Goal: Information Seeking & Learning: Learn about a topic

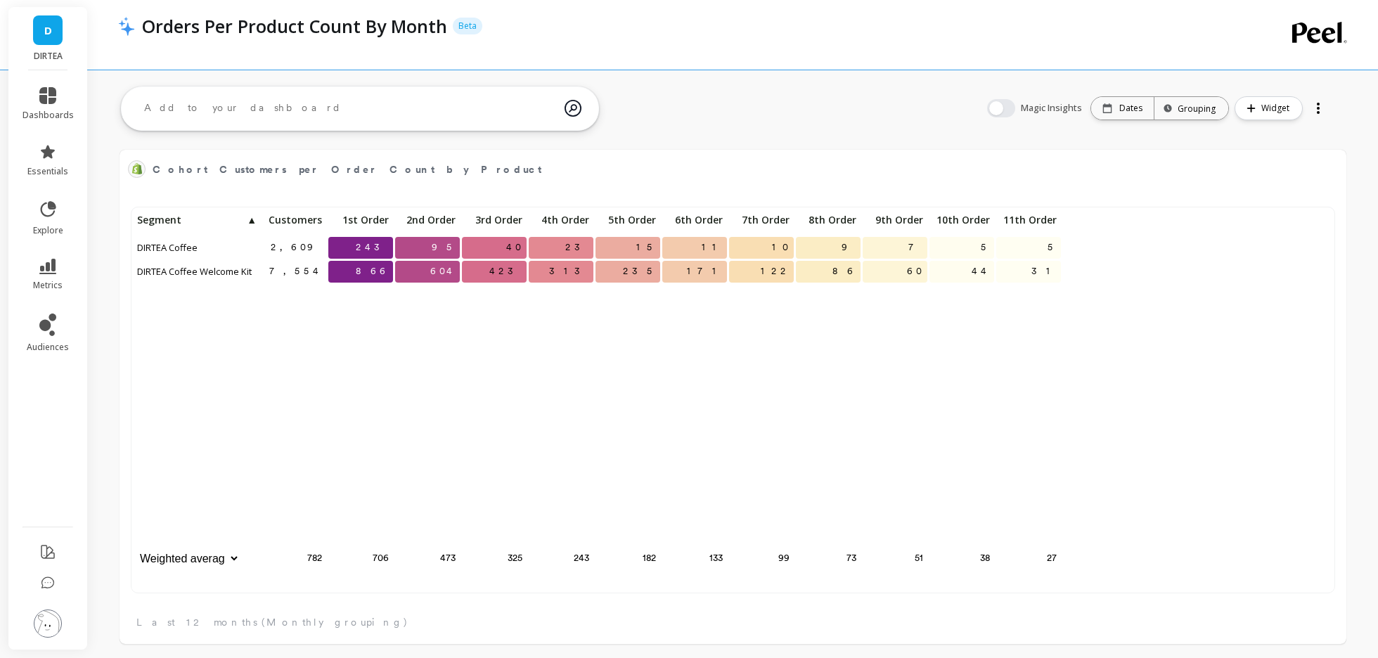
scroll to position [387, 1198]
click at [45, 583] on icon at bounding box center [48, 584] width 14 height 14
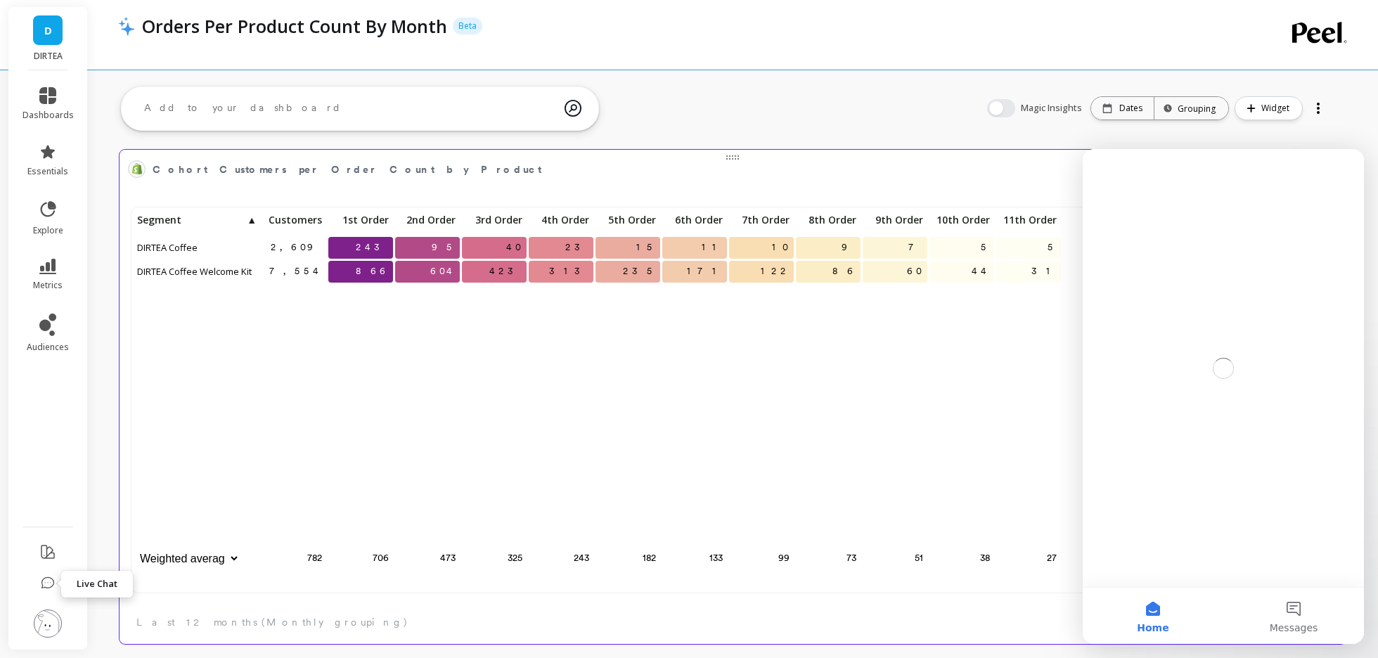
scroll to position [0, 0]
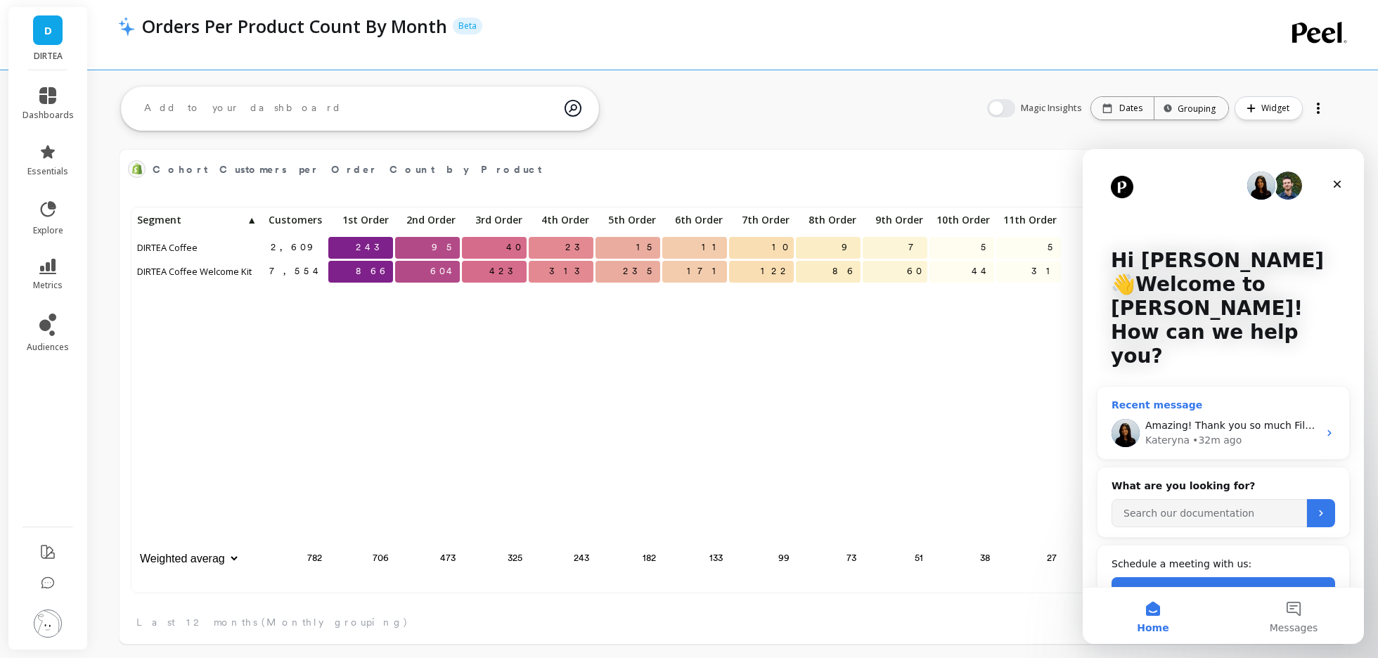
click at [1216, 433] on div "• 32m ago" at bounding box center [1217, 440] width 49 height 15
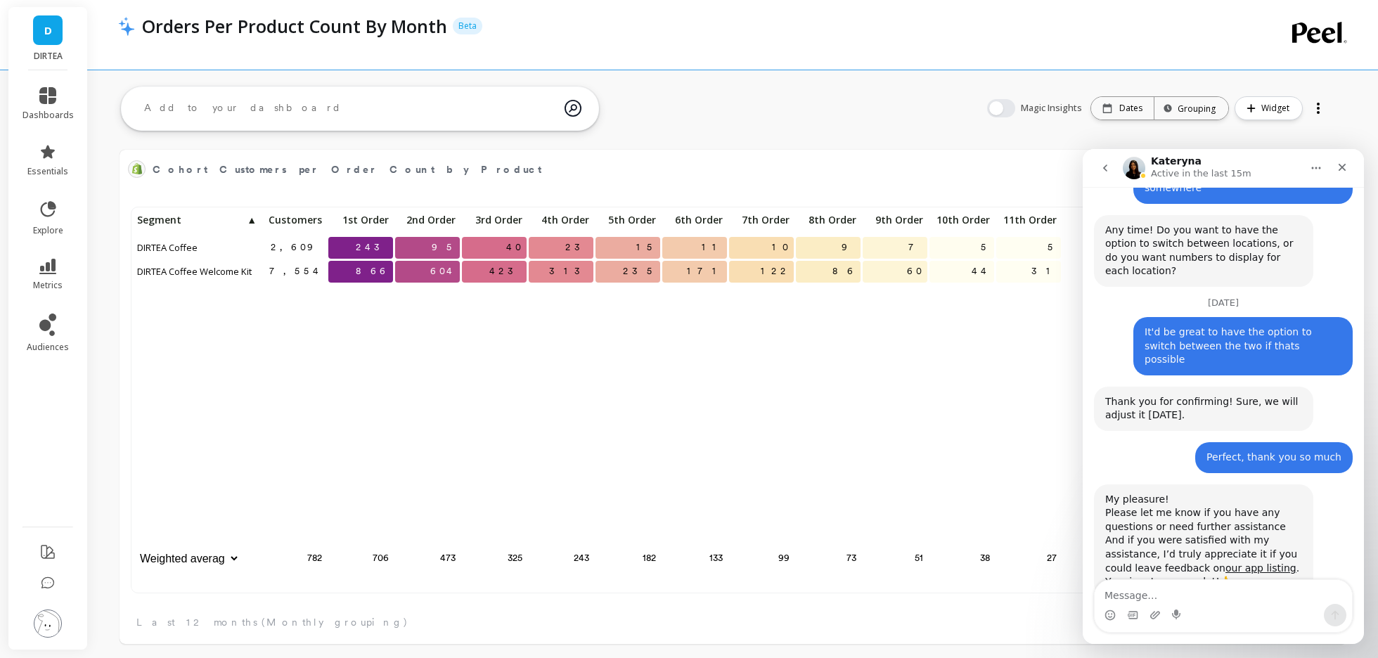
scroll to position [4080, 0]
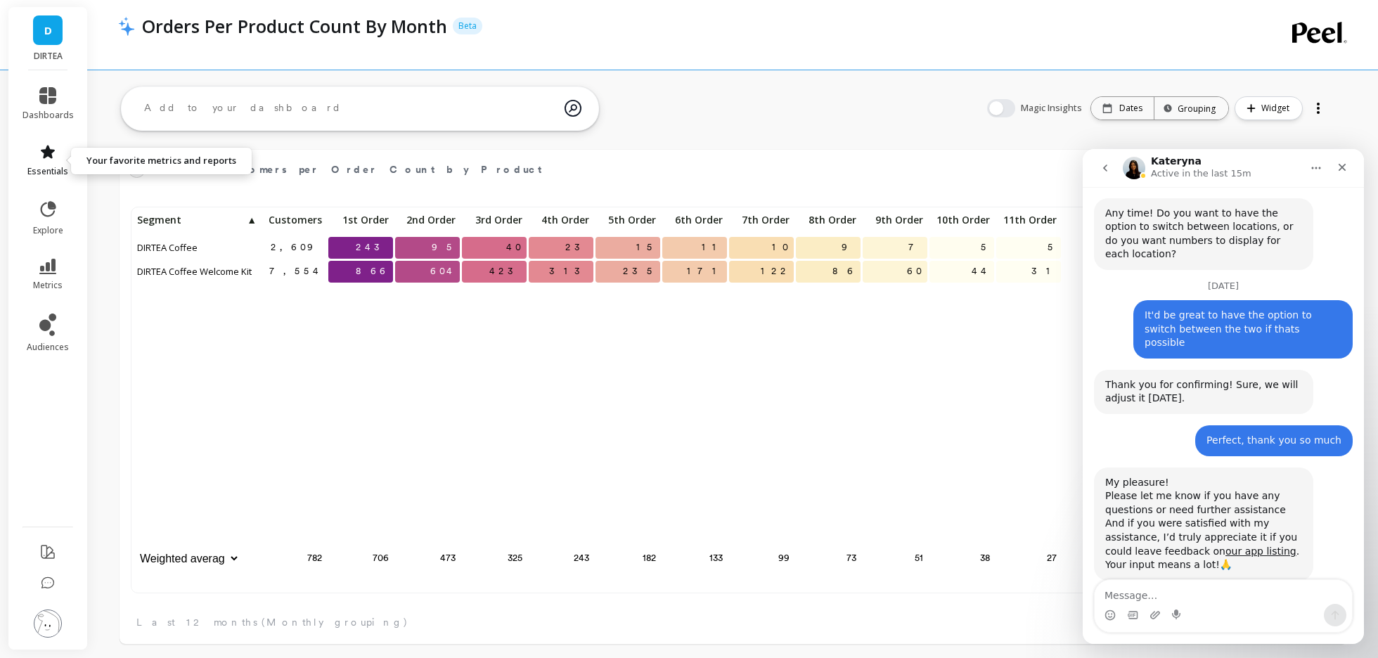
click at [51, 156] on icon at bounding box center [48, 151] width 14 height 13
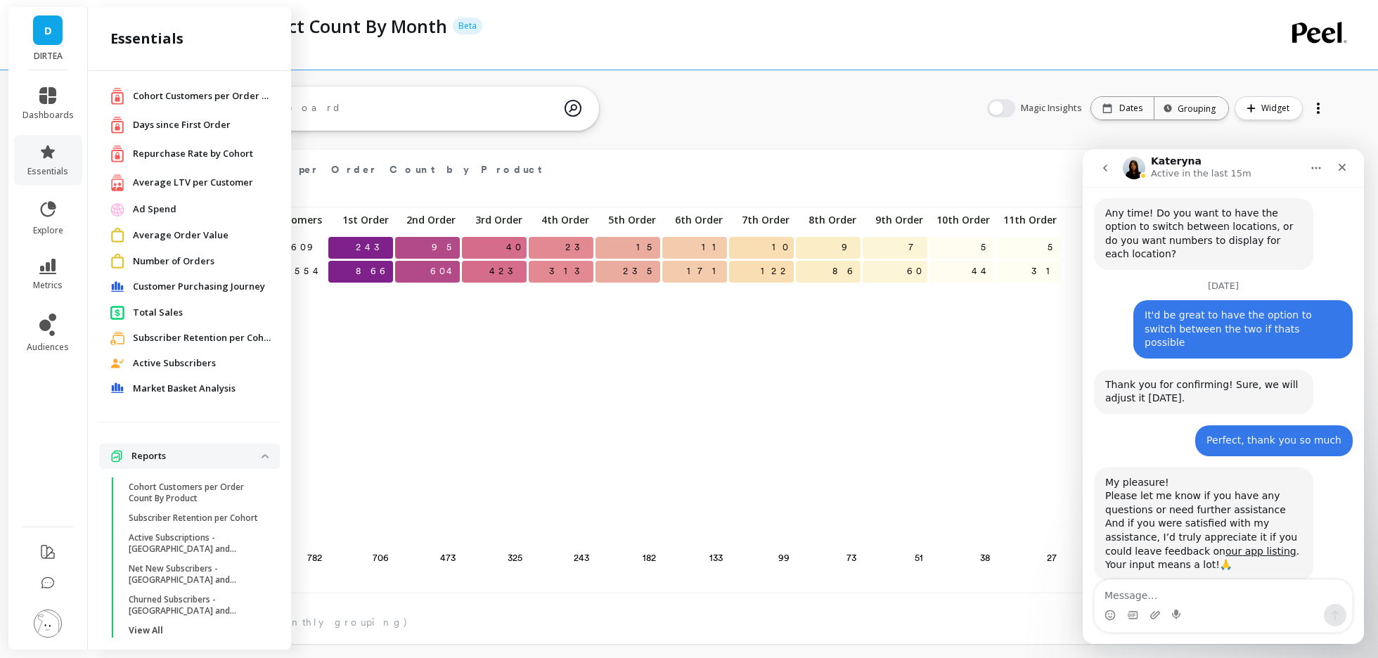
scroll to position [34, 0]
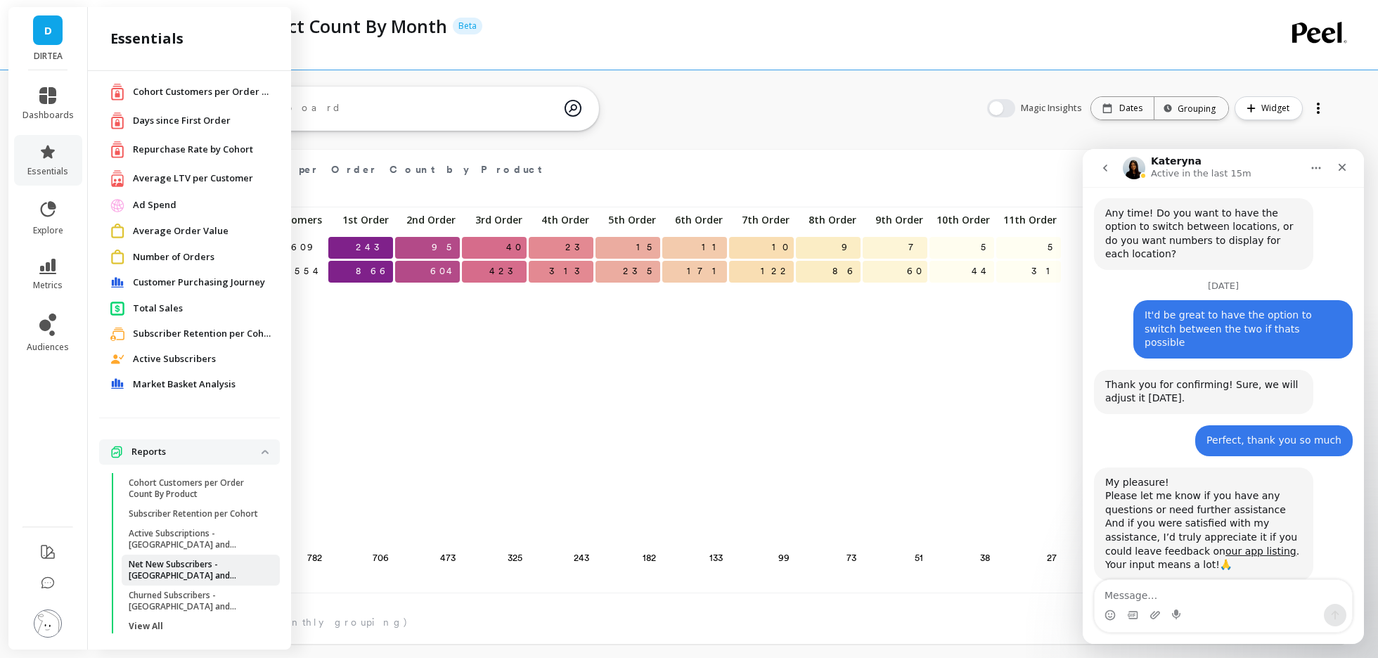
click at [152, 559] on p "Net New Subscribers - [GEOGRAPHIC_DATA] and [GEOGRAPHIC_DATA]" at bounding box center [196, 570] width 134 height 23
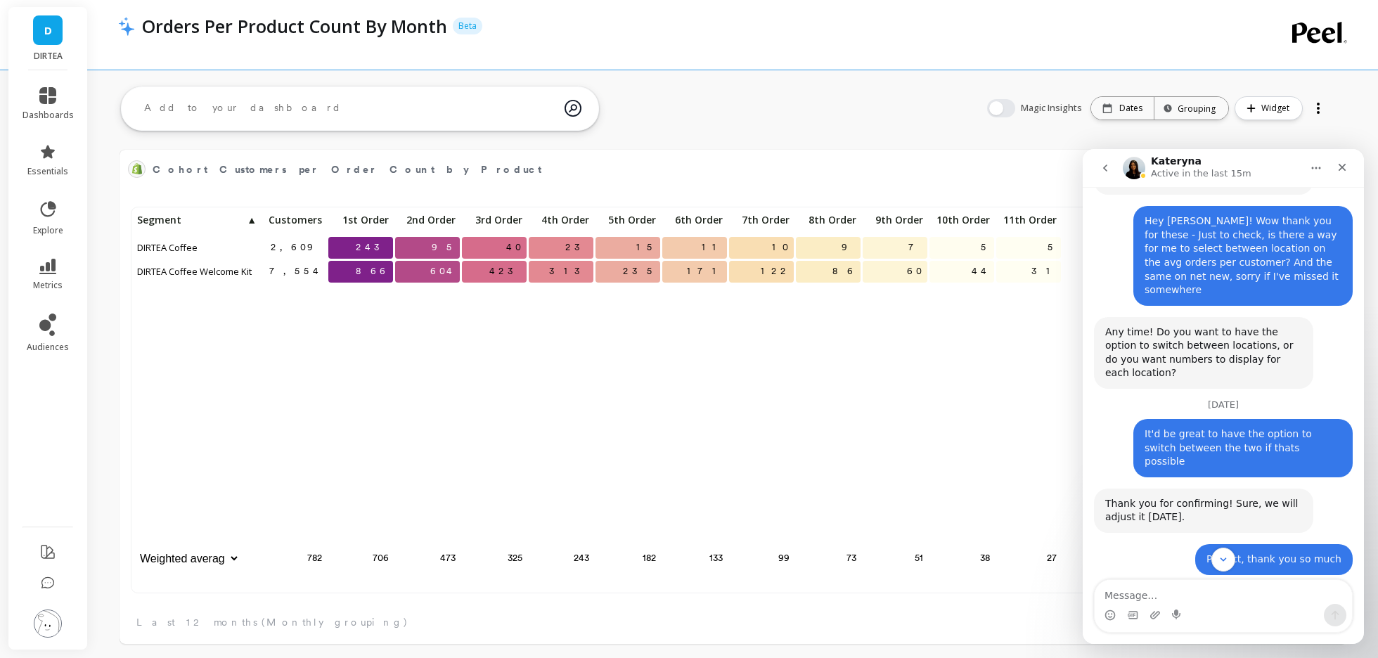
scroll to position [3956, 0]
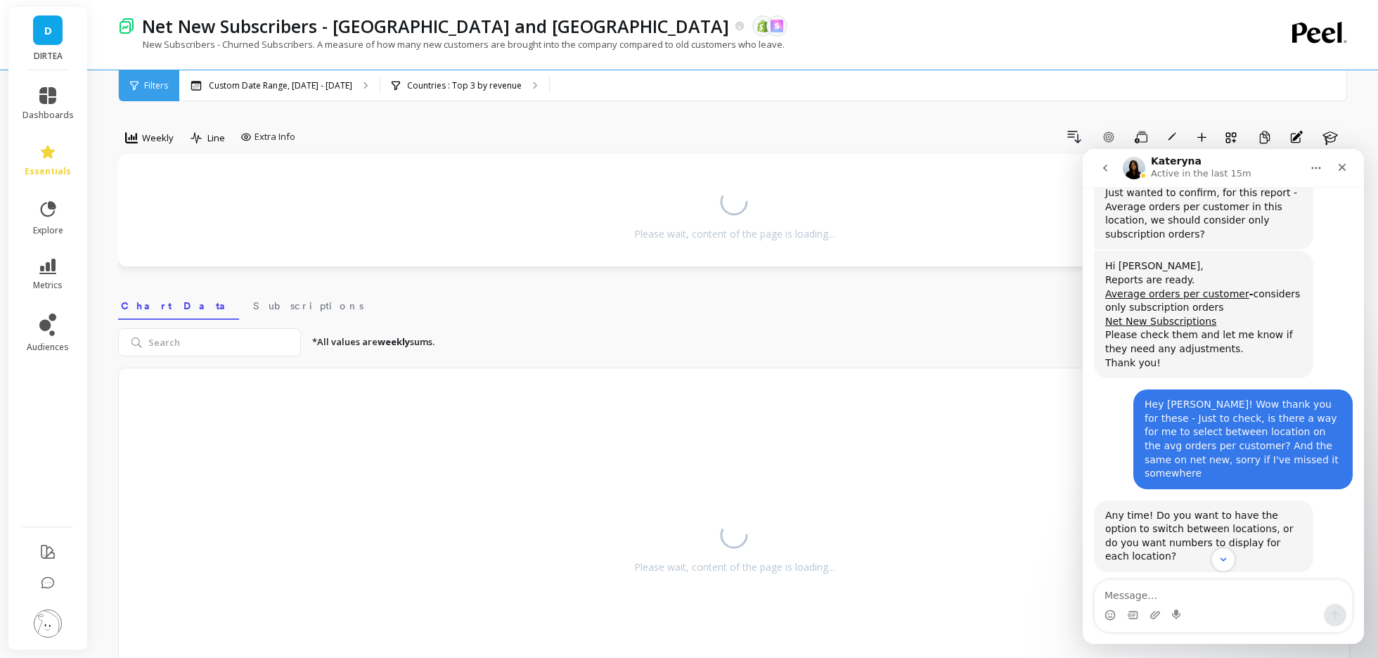
scroll to position [3773, 0]
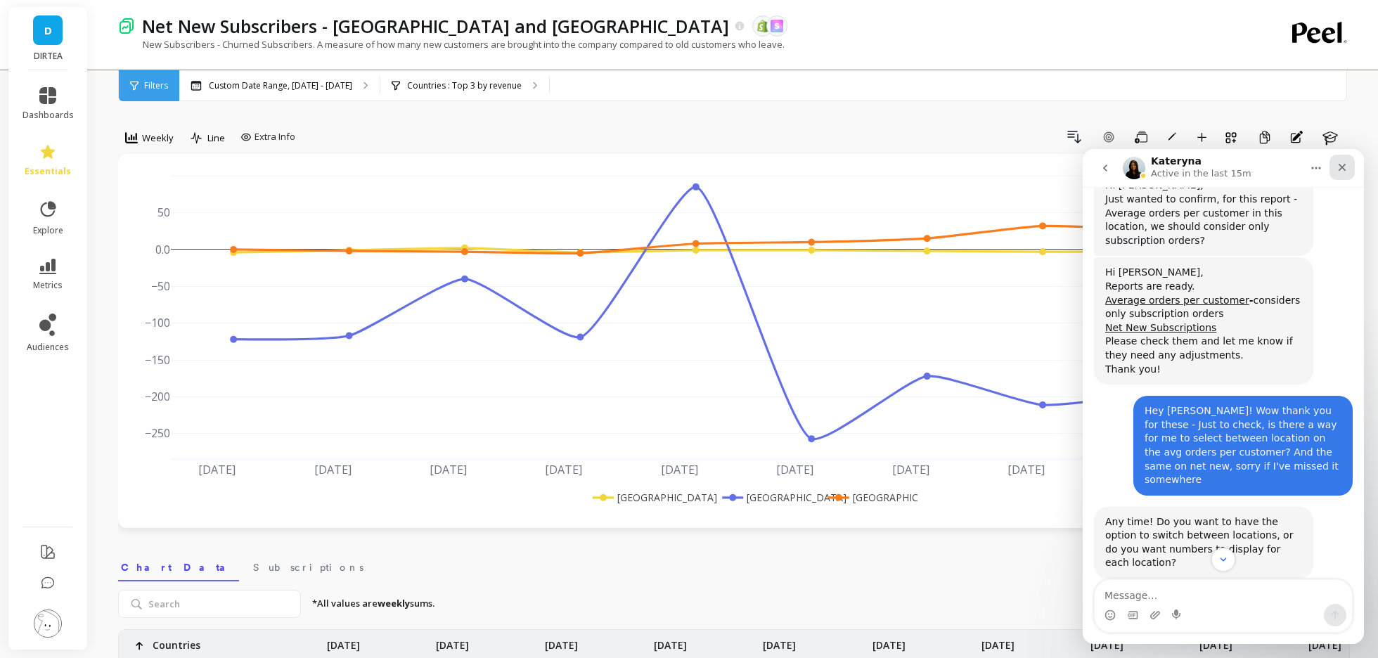
click at [1345, 162] on icon "Close" at bounding box center [1342, 167] width 11 height 11
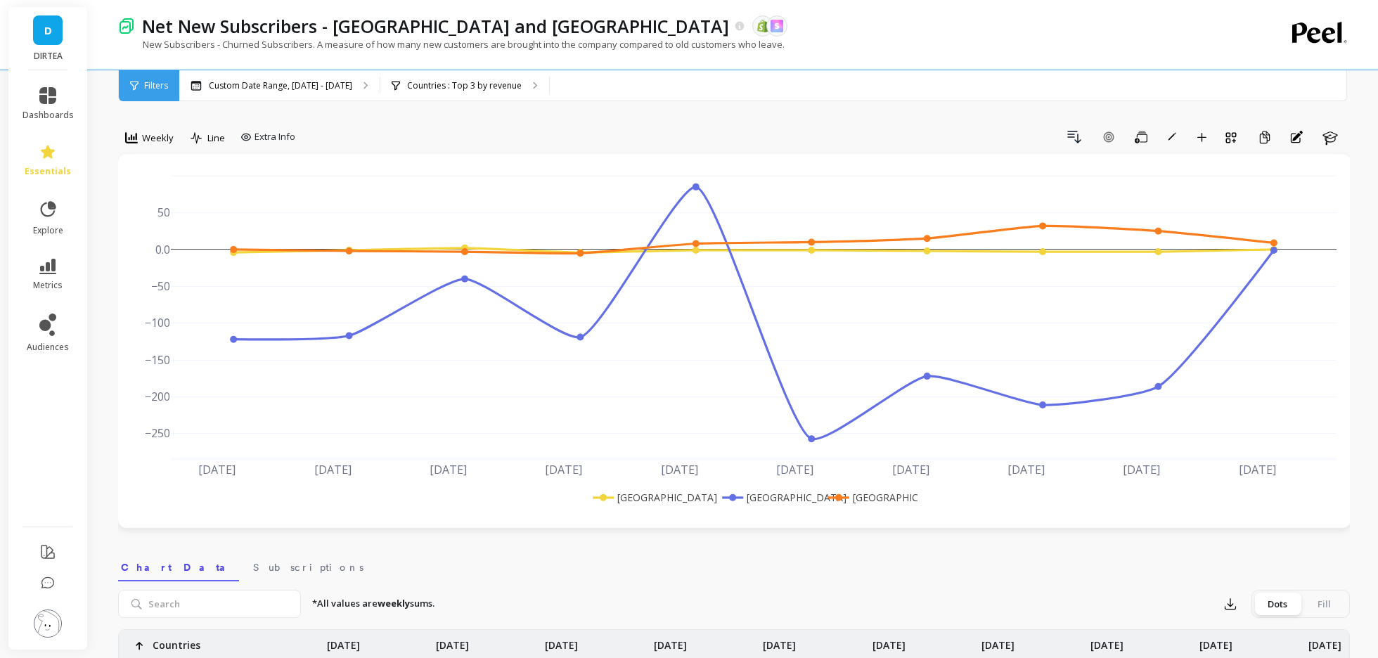
scroll to position [4058, 0]
click at [1206, 136] on icon "button" at bounding box center [1202, 137] width 10 height 10
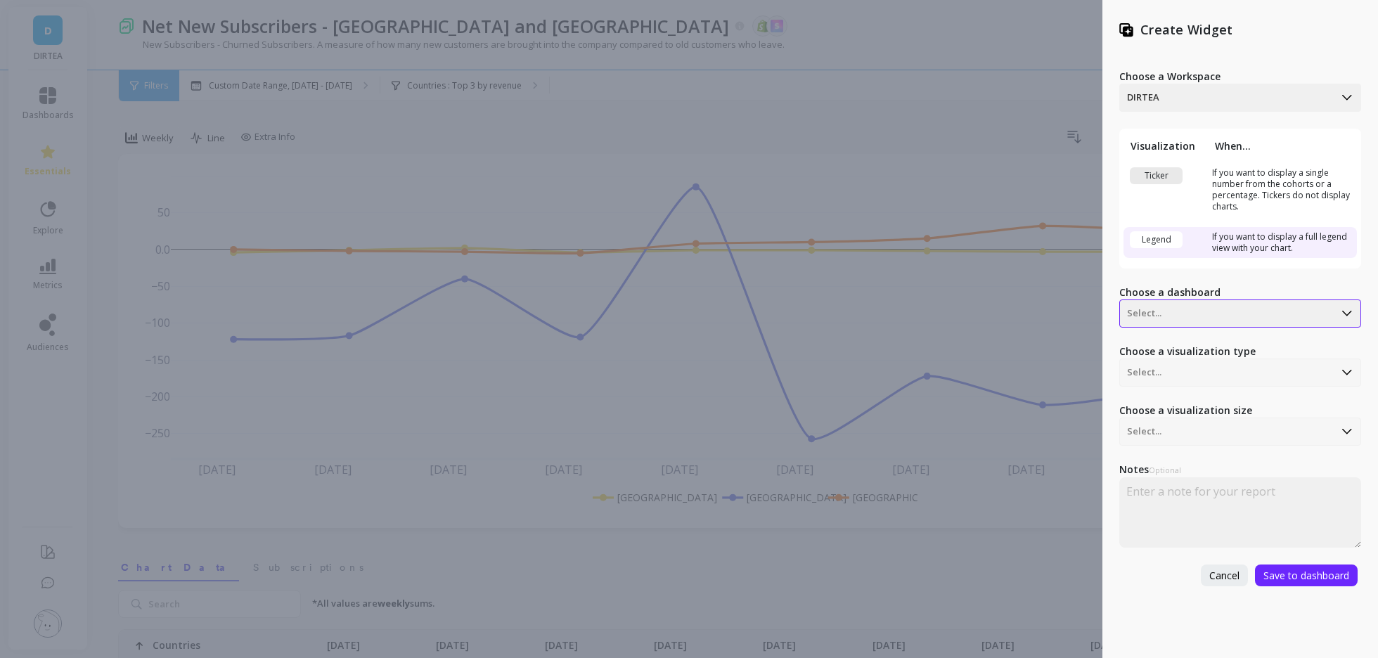
click at [1189, 309] on div at bounding box center [1227, 313] width 200 height 17
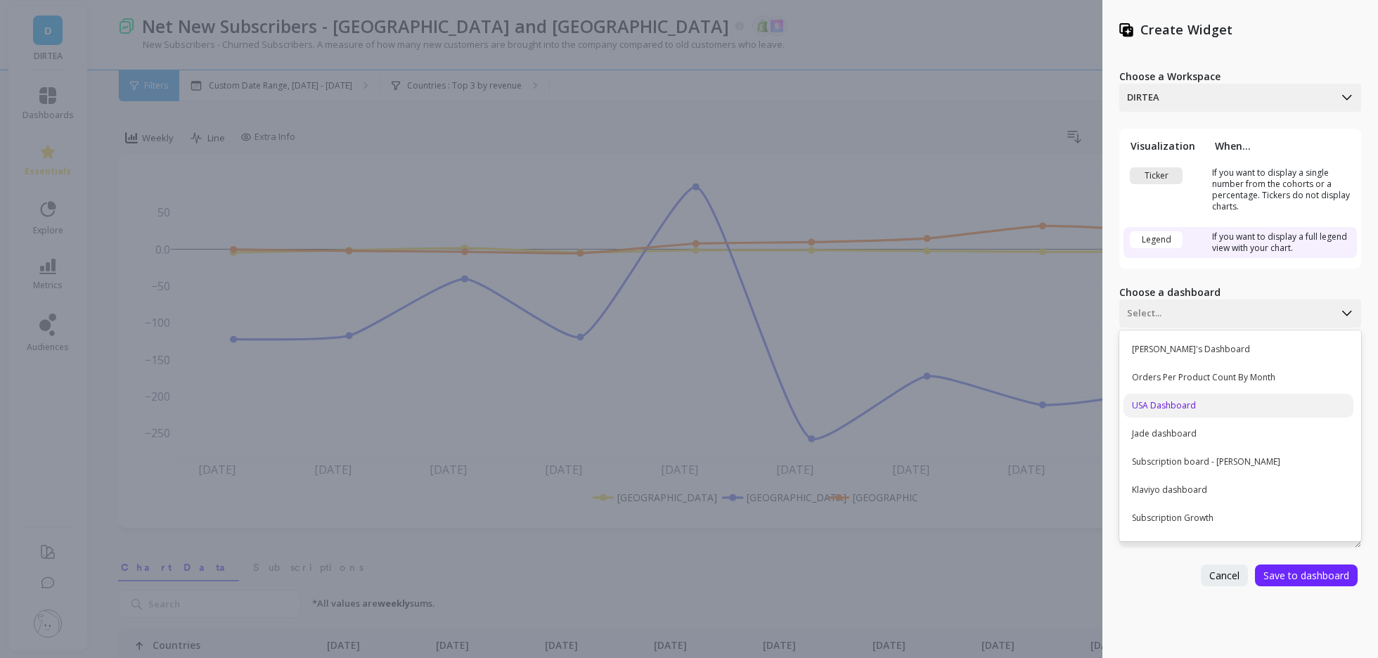
click at [1172, 404] on div "USA Dashboard" at bounding box center [1239, 406] width 230 height 24
click at [1181, 317] on div at bounding box center [1227, 313] width 200 height 17
click at [1187, 401] on div "USA Dashboard" at bounding box center [1239, 406] width 230 height 24
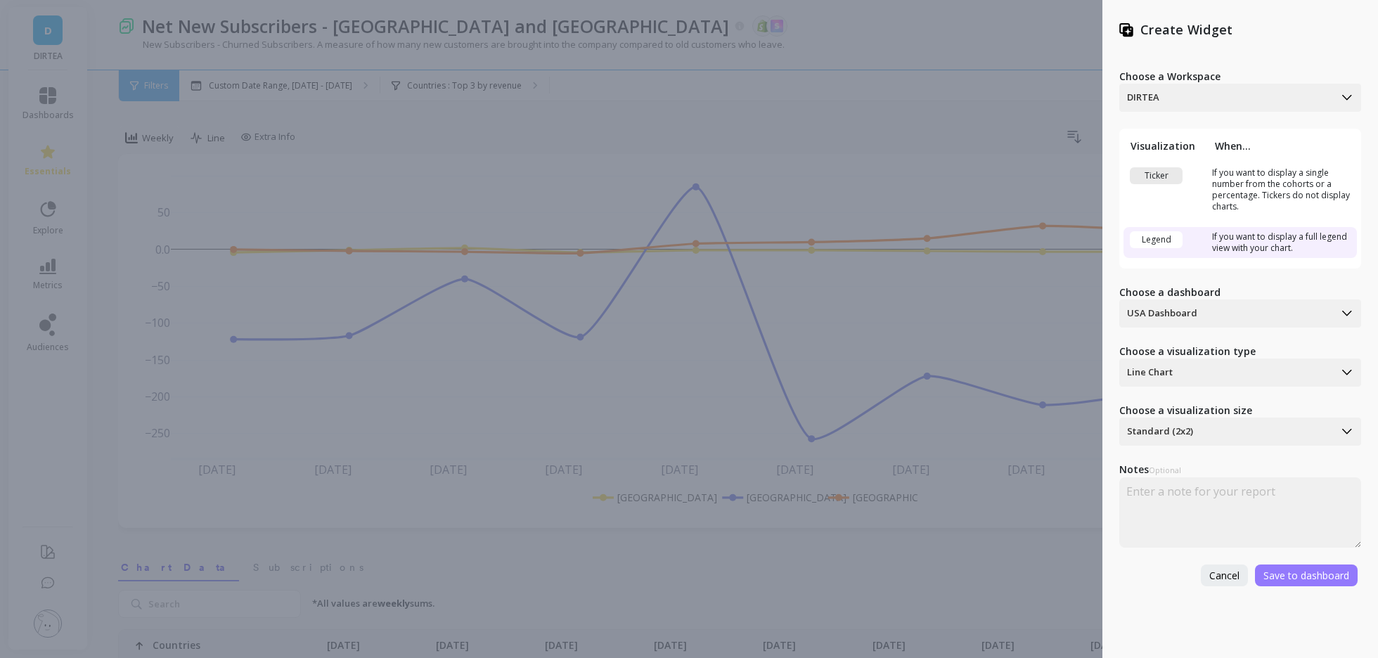
click at [1300, 574] on span "Save to dashboard" at bounding box center [1307, 575] width 86 height 13
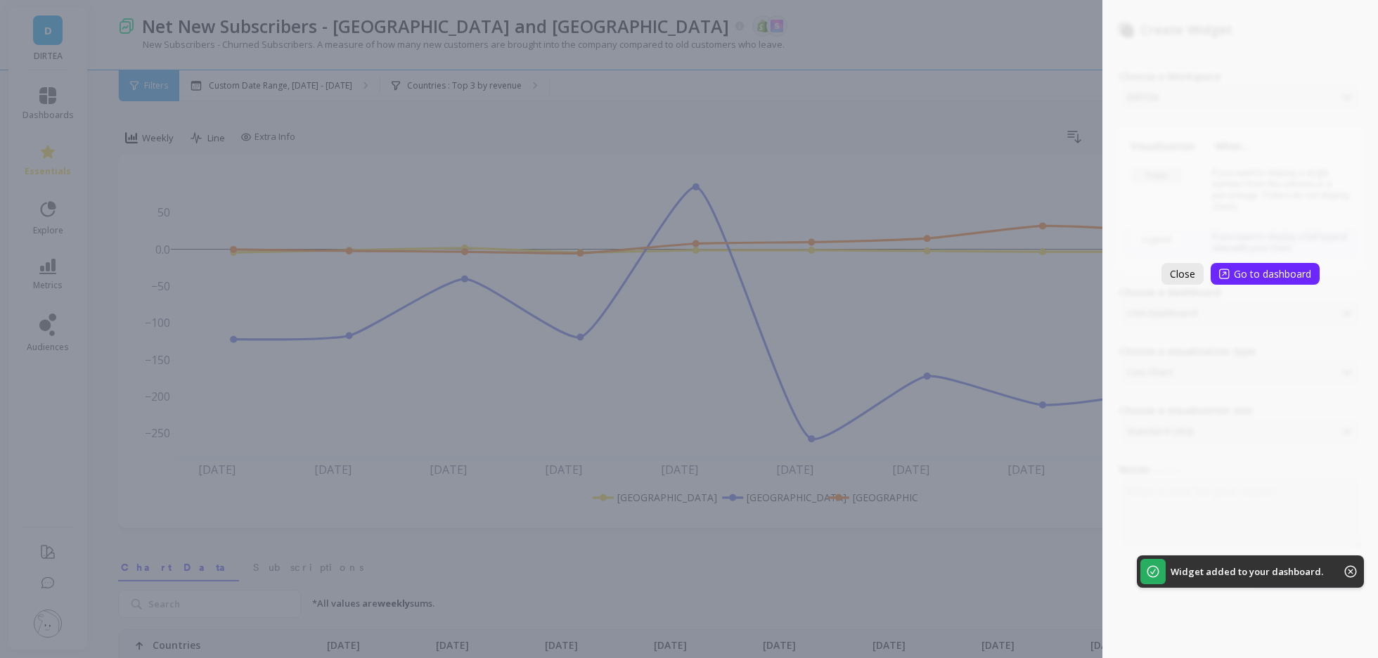
click at [1174, 282] on button "Close" at bounding box center [1183, 274] width 42 height 22
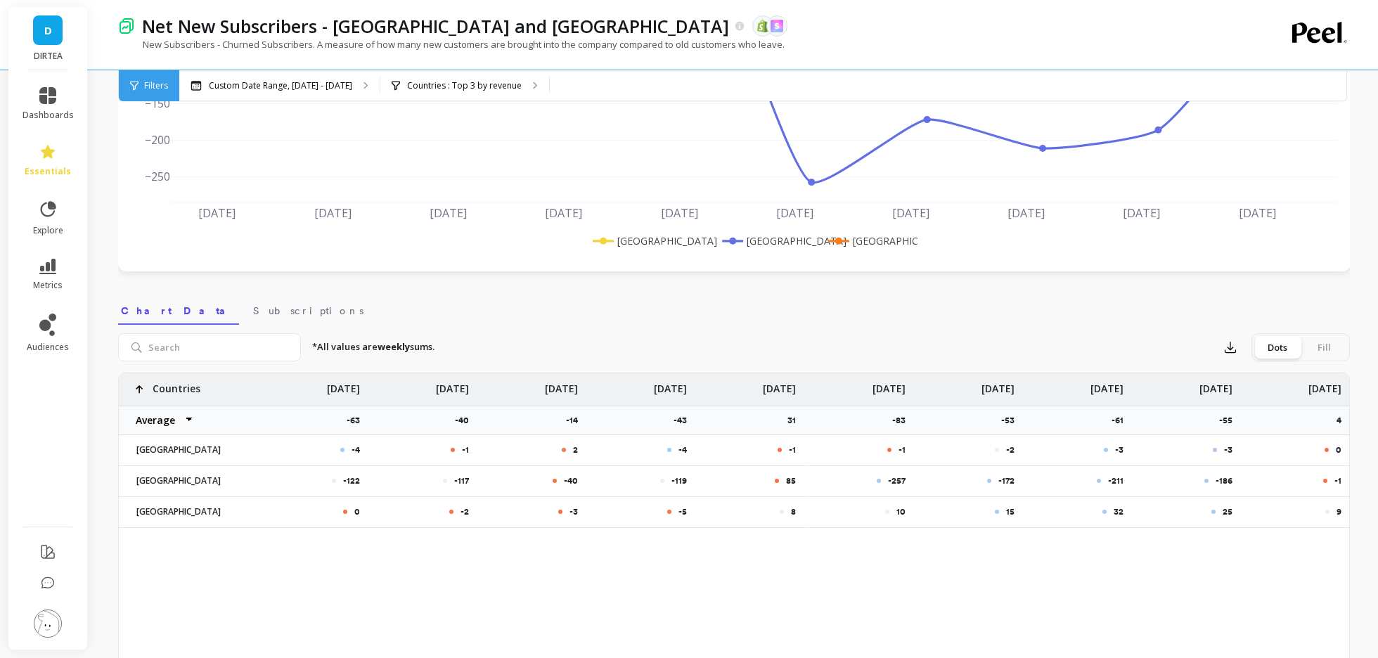
scroll to position [0, 0]
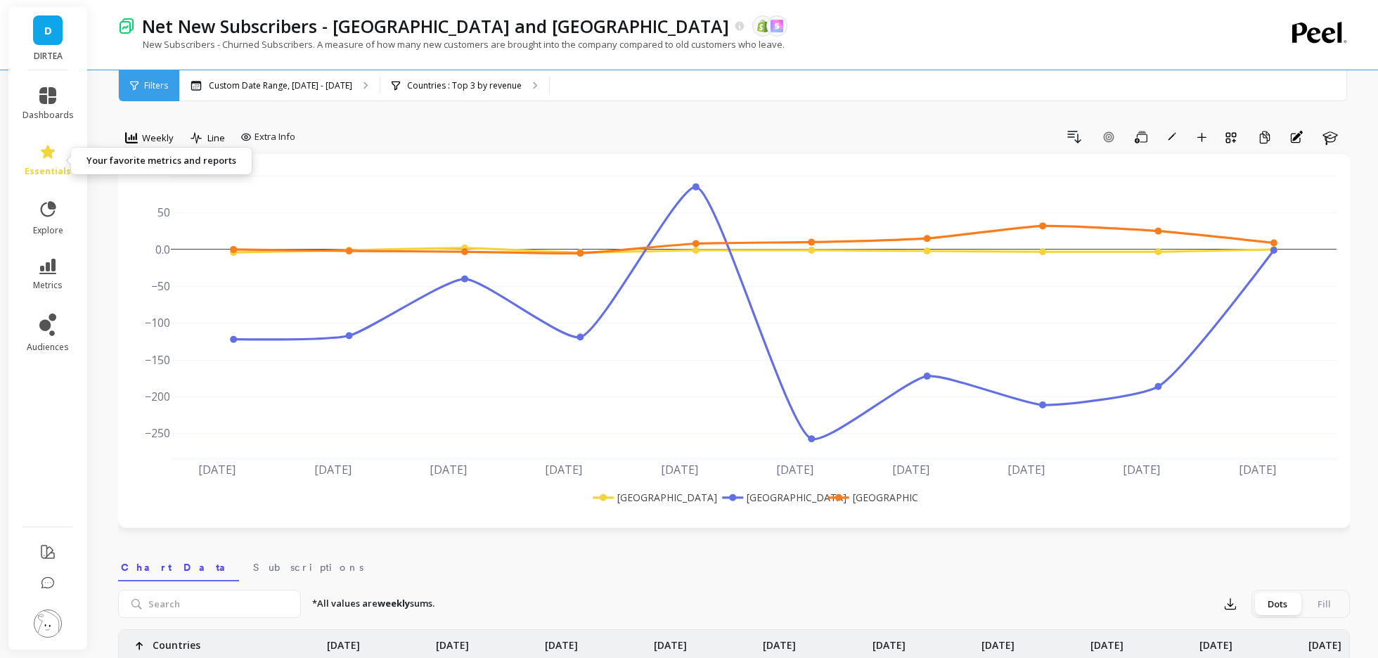
click at [42, 170] on span "essentials" at bounding box center [48, 171] width 46 height 11
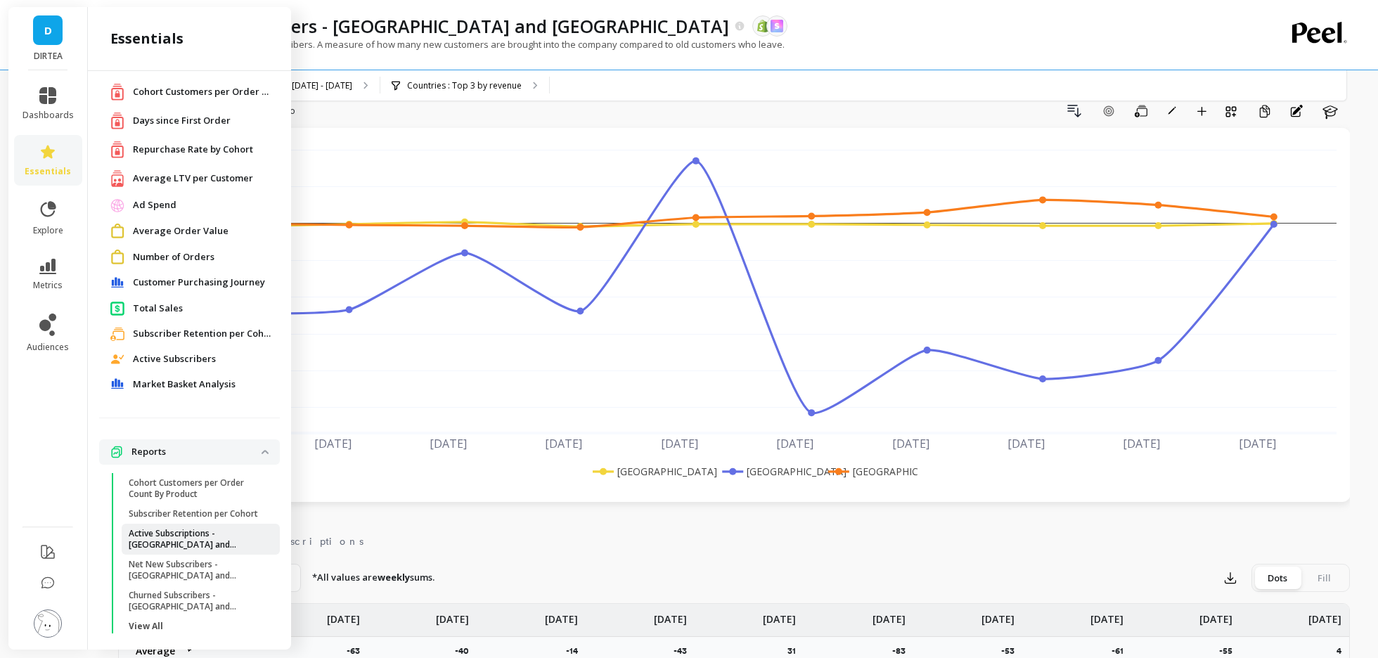
scroll to position [29, 0]
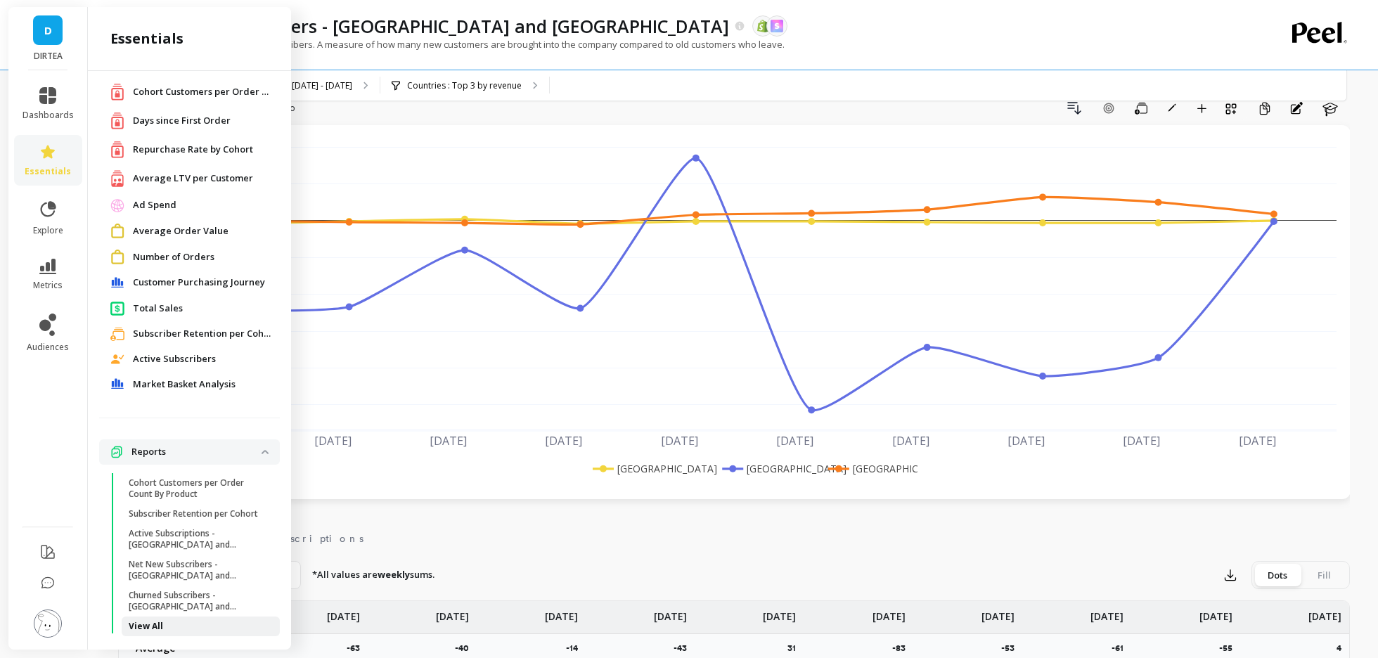
click at [148, 621] on p "View All" at bounding box center [146, 626] width 34 height 11
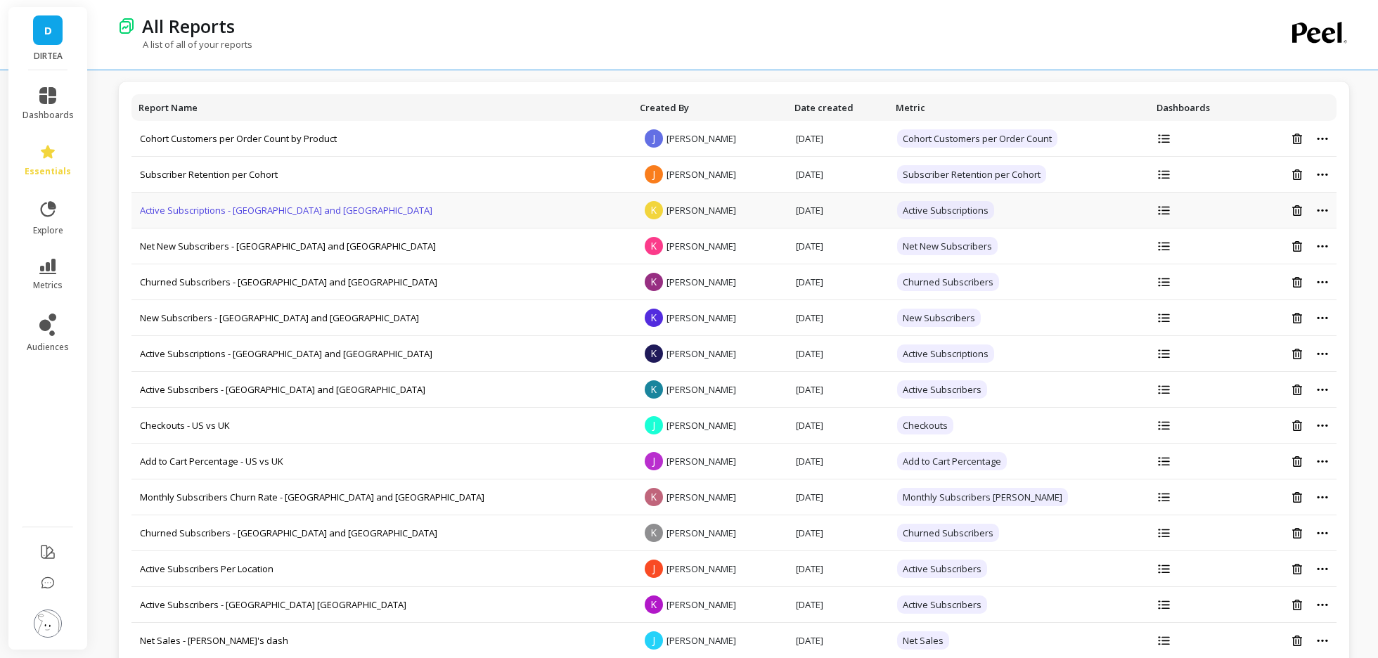
click at [207, 210] on link "Active Subscriptions - [GEOGRAPHIC_DATA] and [GEOGRAPHIC_DATA]" at bounding box center [286, 210] width 293 height 13
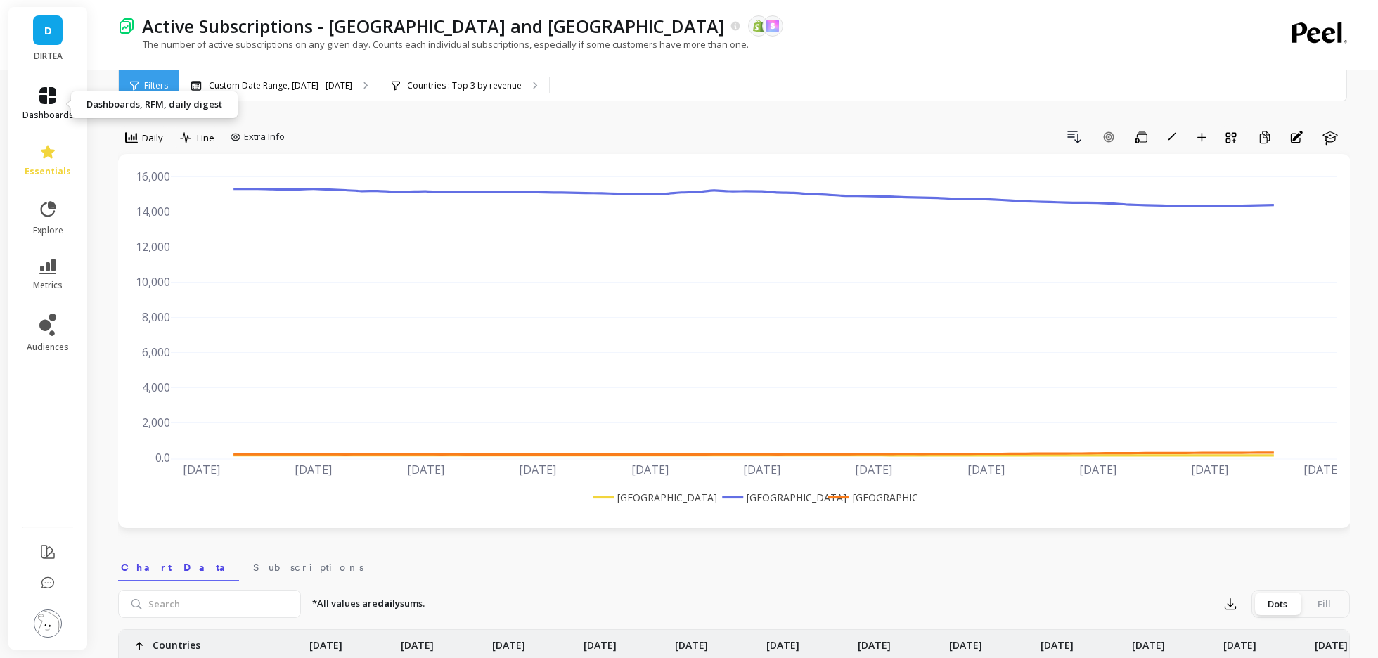
click at [49, 98] on icon at bounding box center [47, 95] width 17 height 17
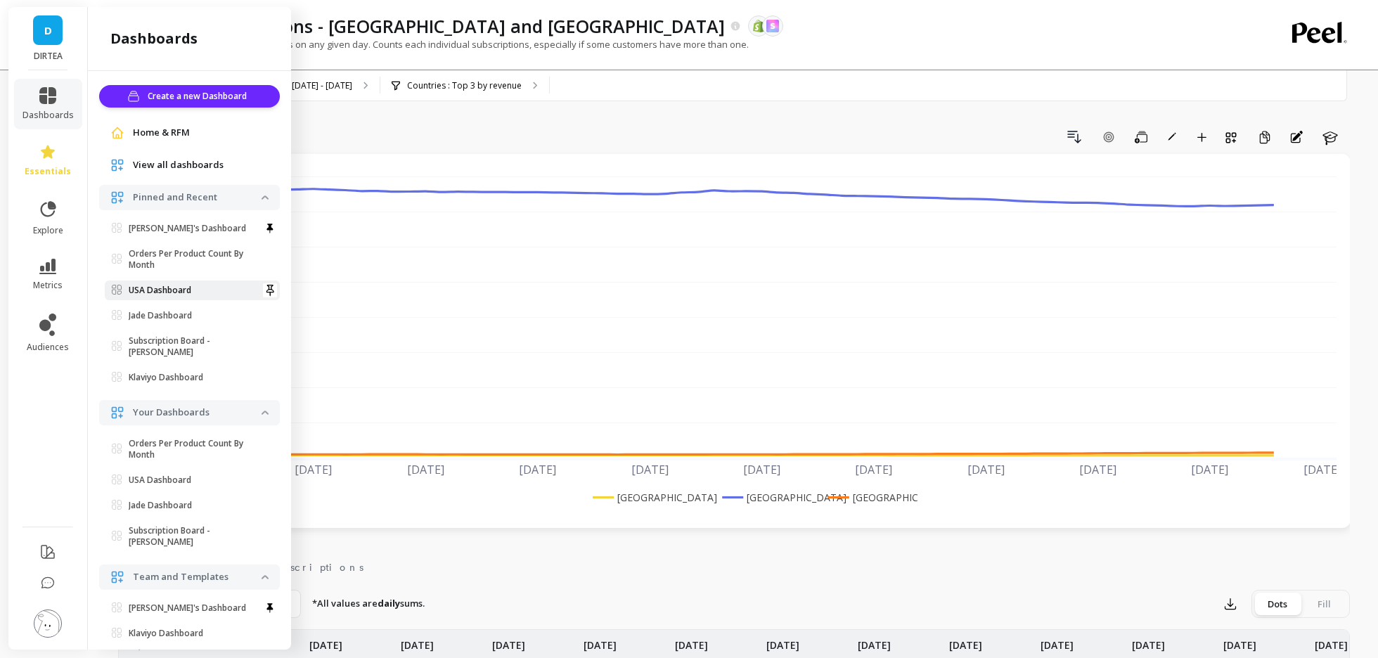
click at [157, 283] on link "USA Dashboard" at bounding box center [192, 291] width 175 height 20
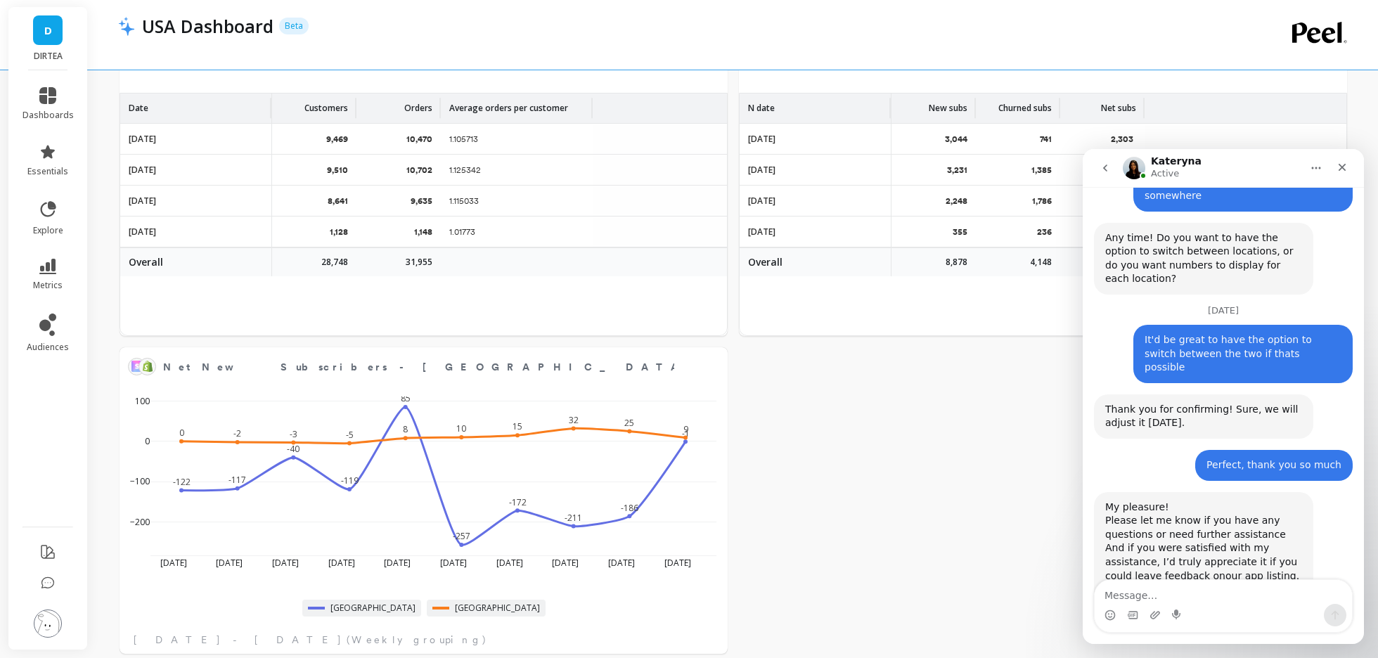
scroll to position [2841, 0]
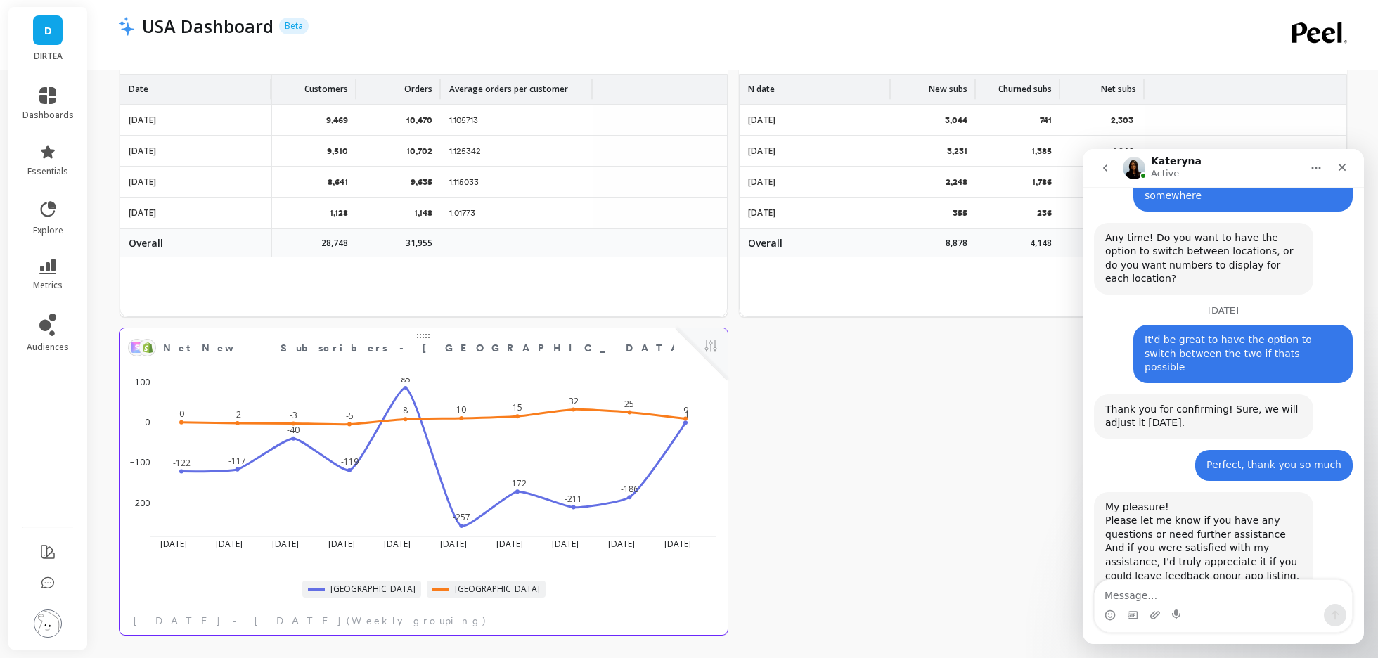
click at [681, 357] on div at bounding box center [702, 354] width 52 height 52
click at [710, 342] on button at bounding box center [711, 348] width 17 height 20
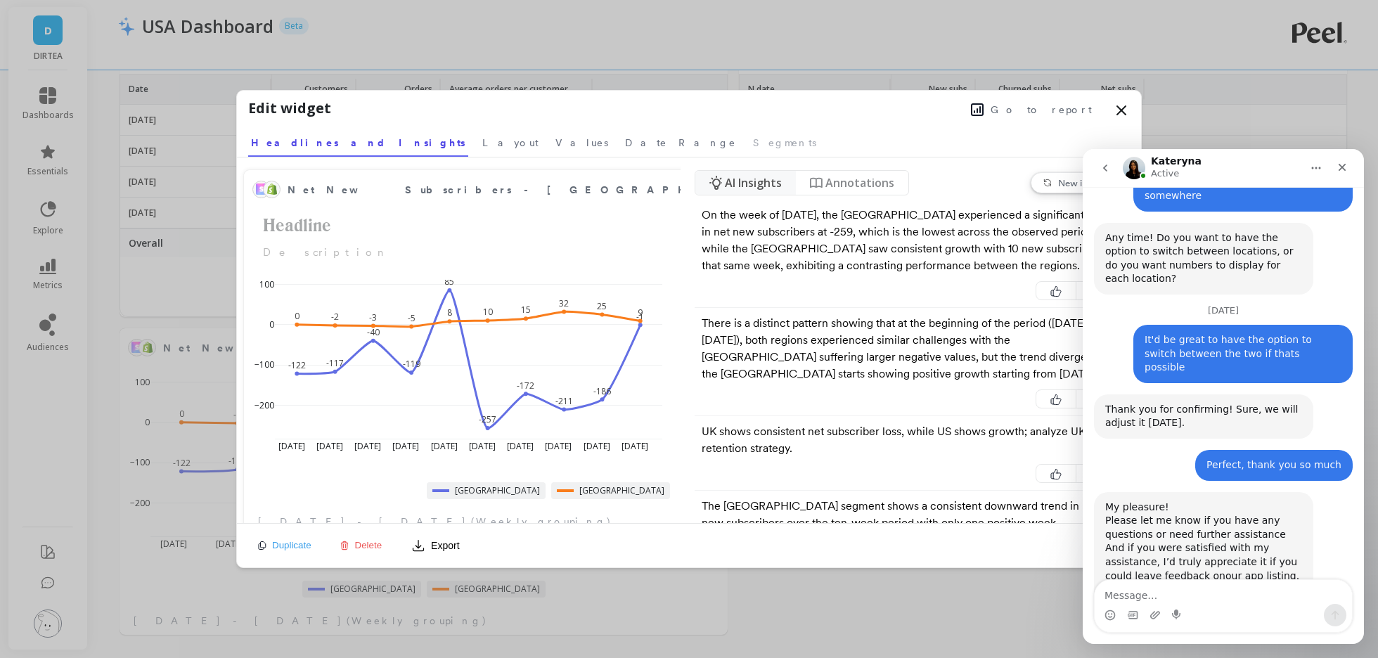
click at [369, 544] on span "Delete" at bounding box center [368, 545] width 27 height 11
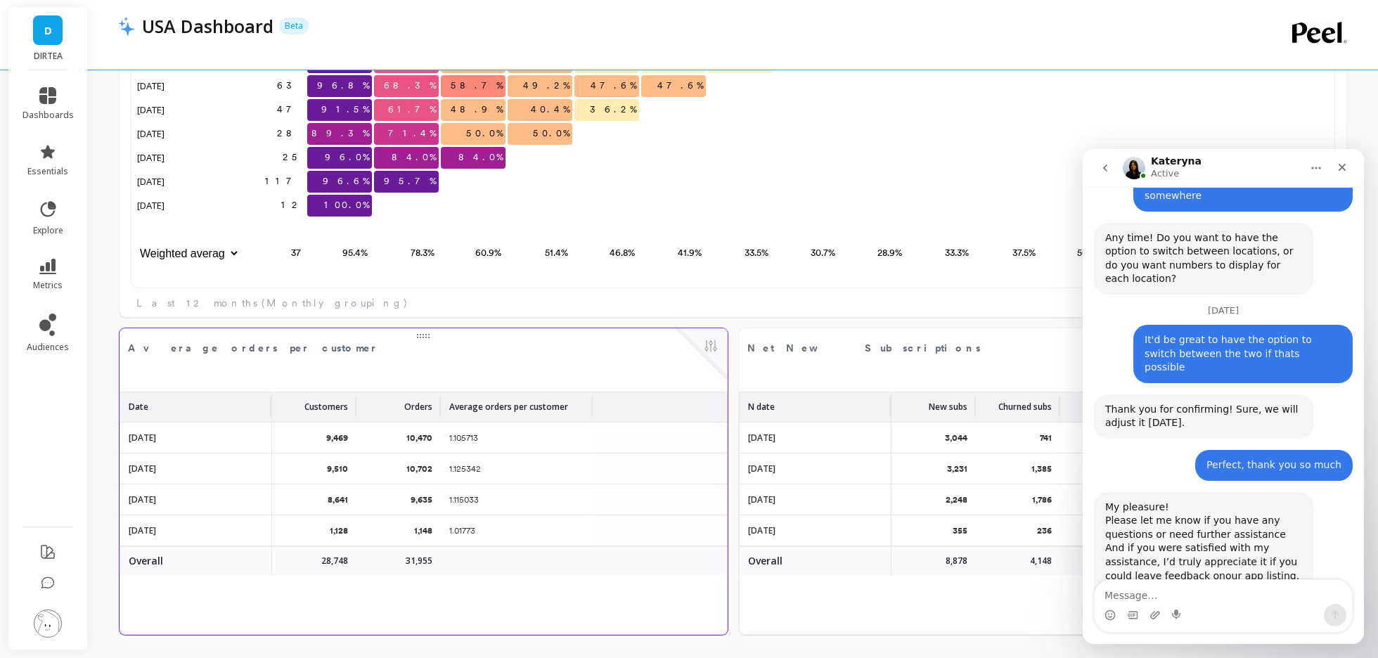
scroll to position [2523, 0]
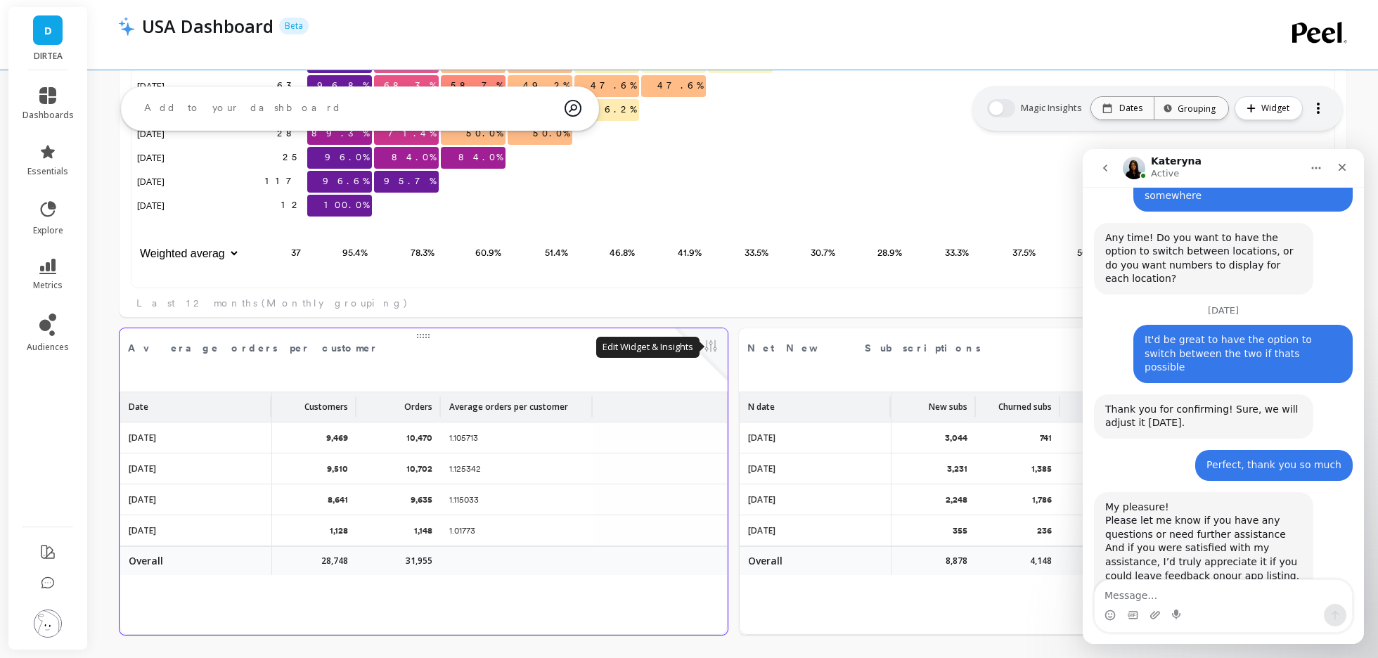
click at [712, 352] on button at bounding box center [711, 348] width 17 height 20
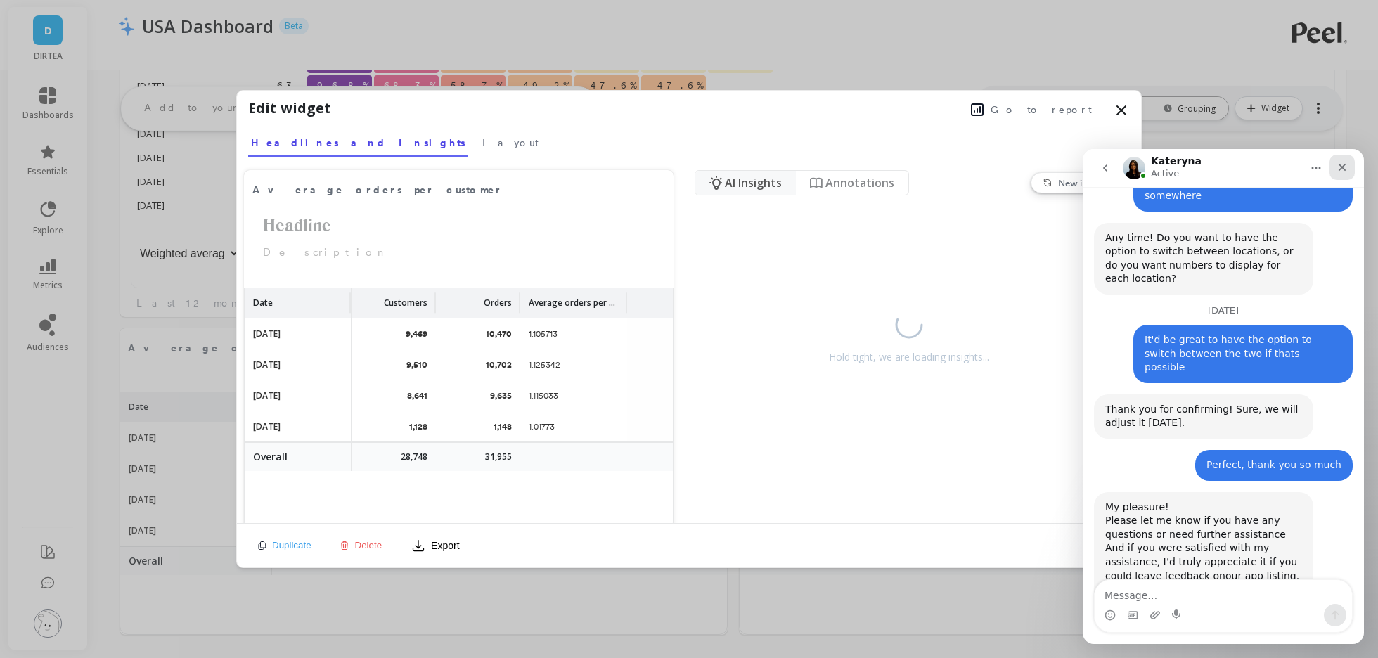
click at [1339, 171] on icon "Close" at bounding box center [1342, 167] width 11 height 11
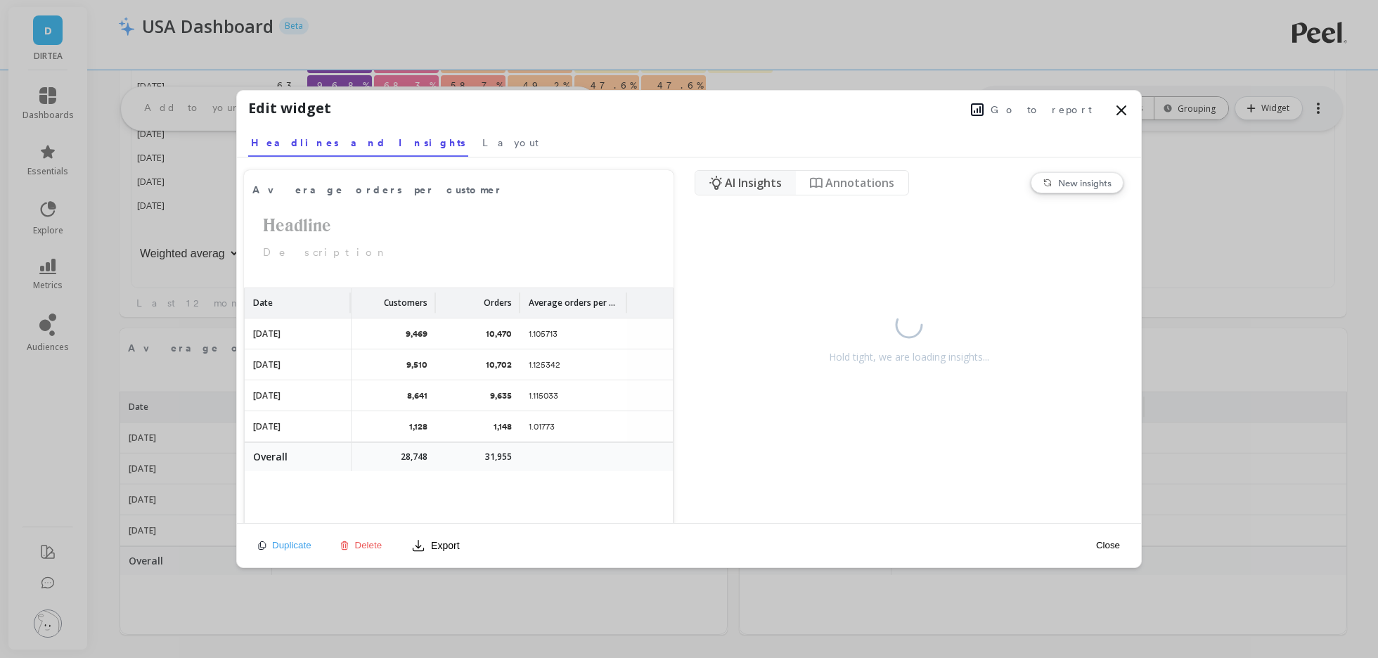
scroll to position [0, 0]
click at [1040, 105] on span "Go to report" at bounding box center [1041, 110] width 101 height 14
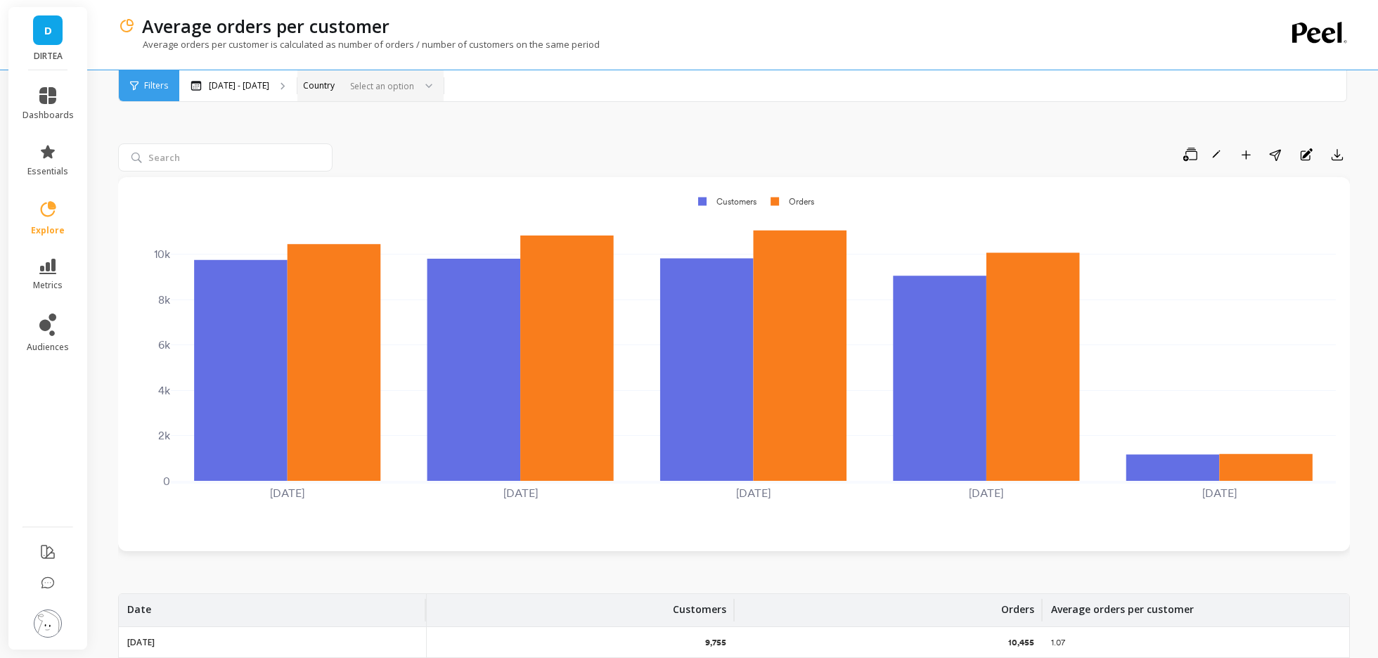
click at [426, 84] on icon at bounding box center [429, 85] width 6 height 3
click at [329, 150] on div "[GEOGRAPHIC_DATA]" at bounding box center [371, 151] width 128 height 13
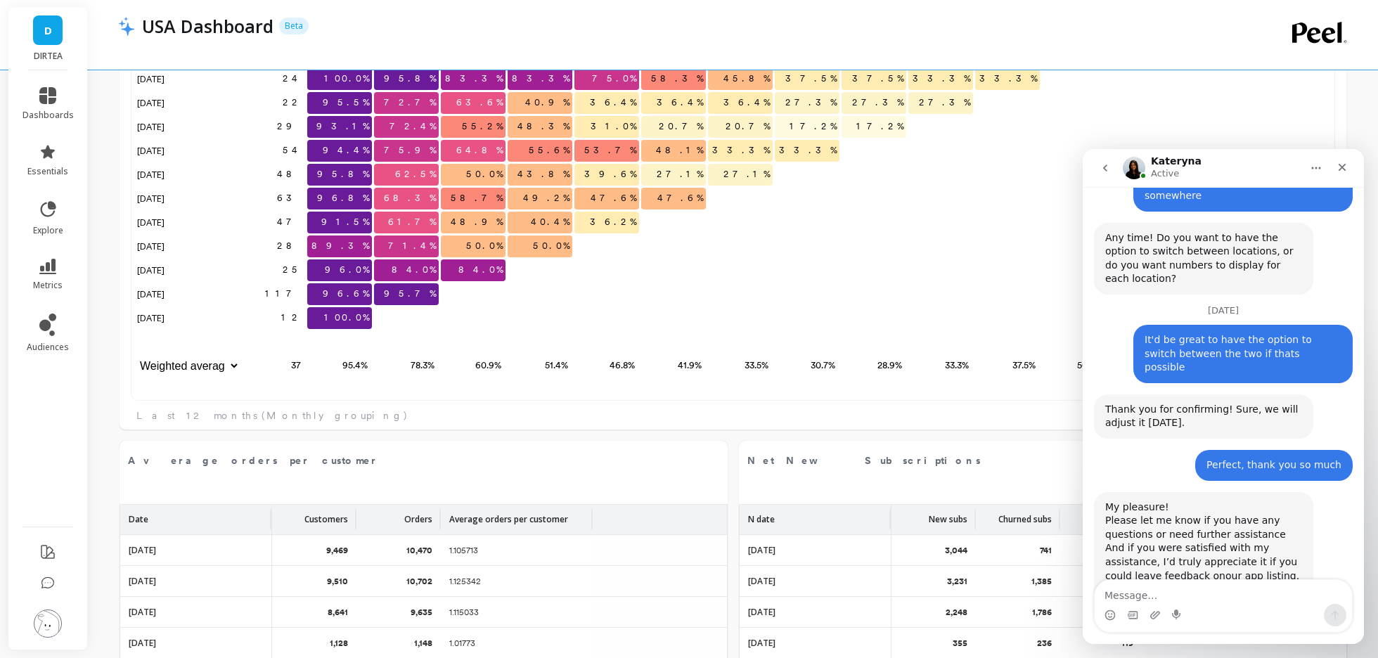
scroll to position [2523, 0]
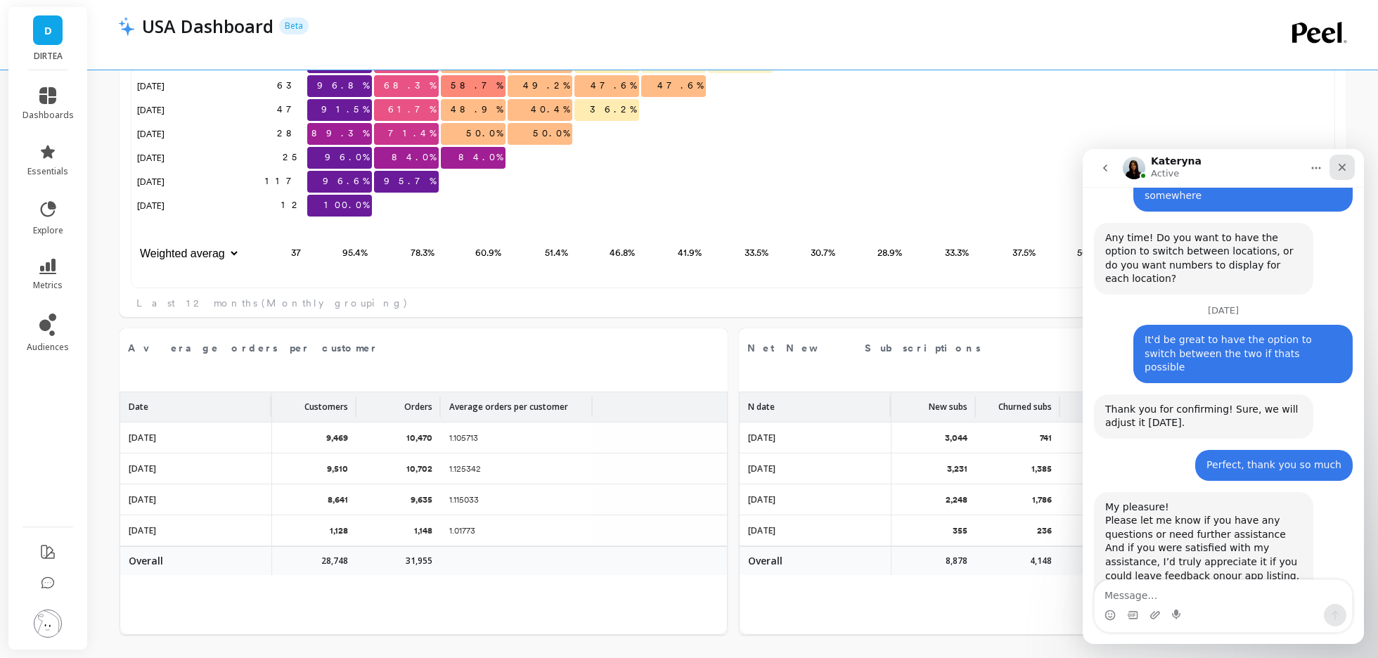
click at [1338, 174] on div "Close" at bounding box center [1342, 167] width 25 height 25
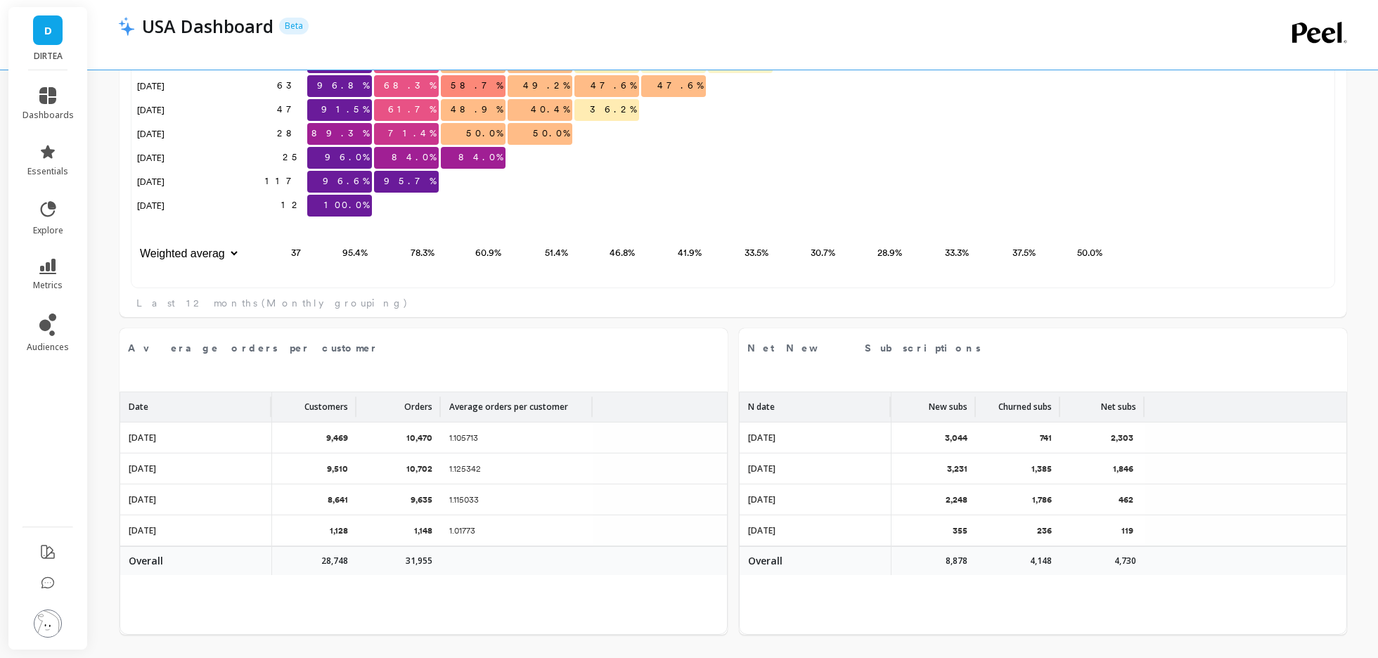
scroll to position [4058, 0]
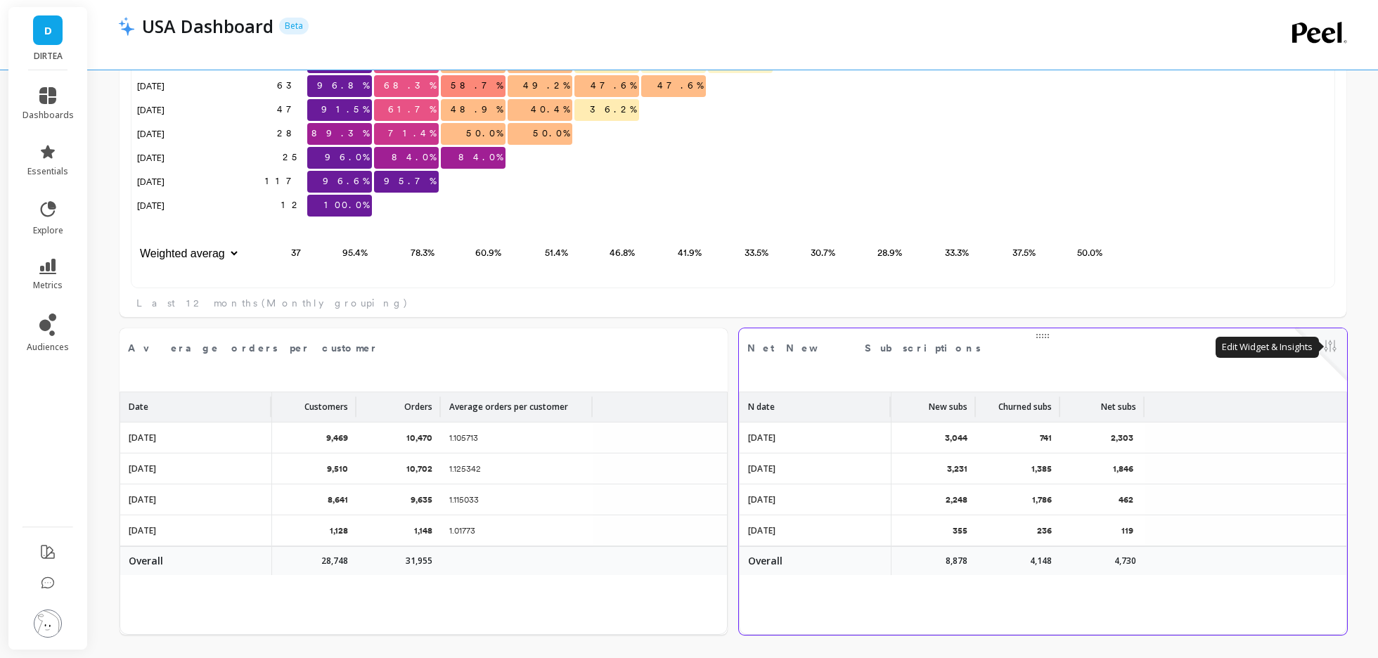
click at [1326, 345] on button at bounding box center [1330, 348] width 17 height 20
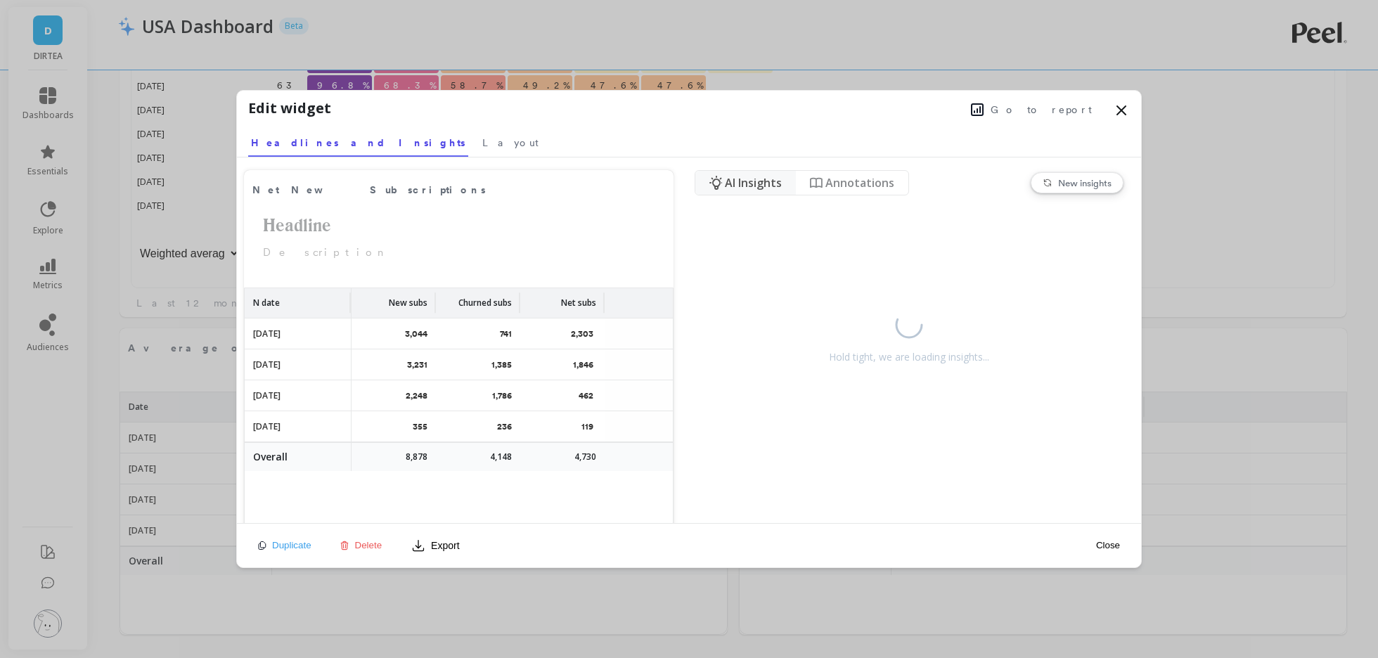
click at [1051, 109] on span "Go to report" at bounding box center [1041, 110] width 101 height 14
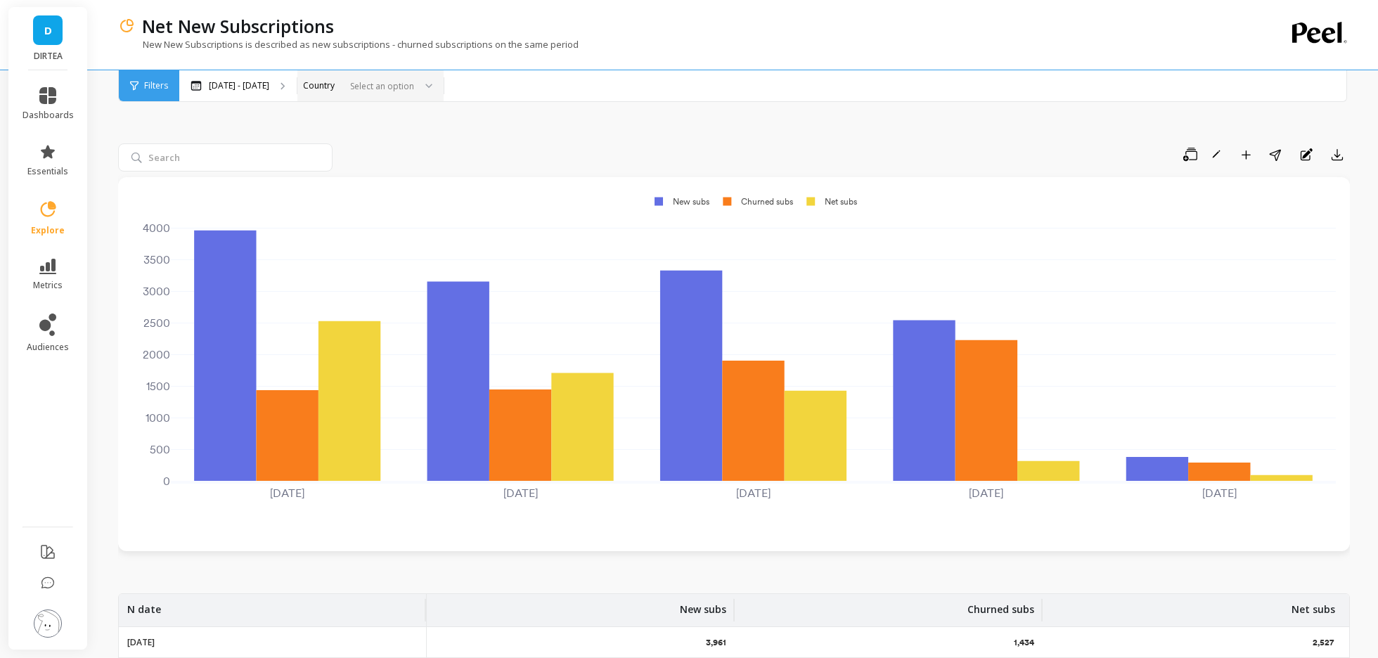
click at [387, 89] on div at bounding box center [380, 85] width 70 height 13
click at [371, 124] on div "[GEOGRAPHIC_DATA]" at bounding box center [371, 124] width 128 height 13
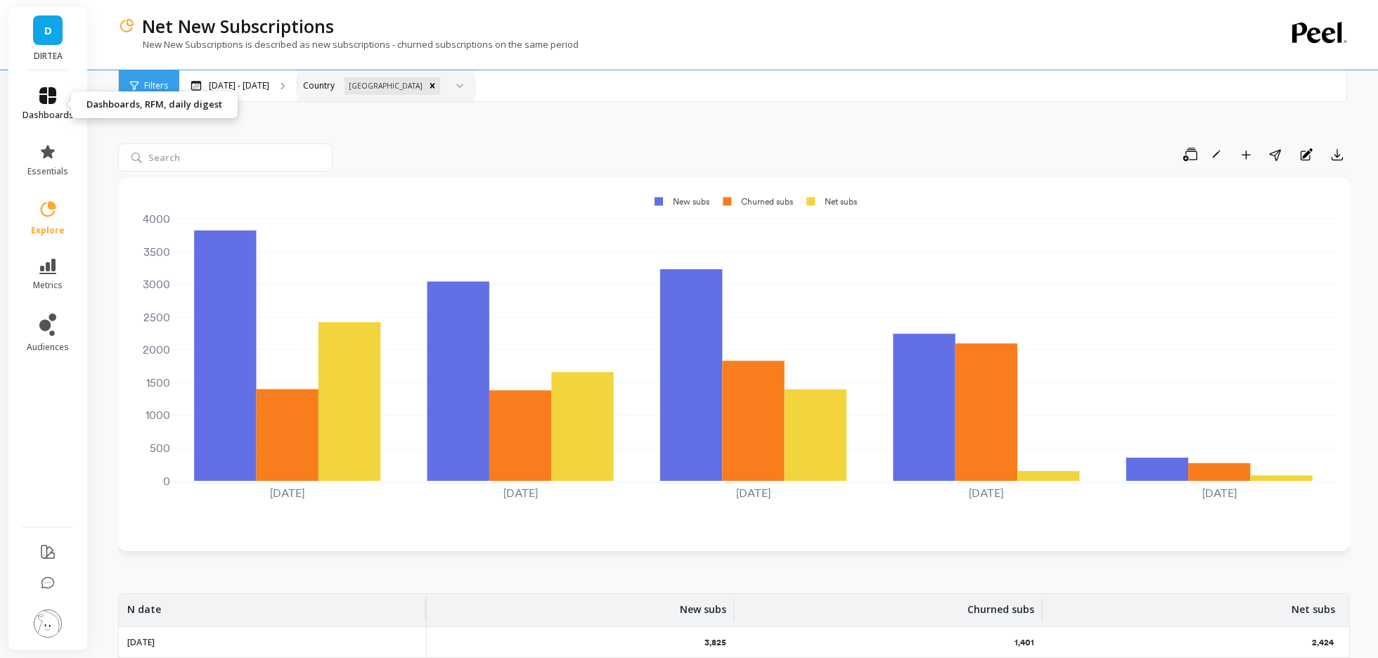
click at [50, 99] on icon at bounding box center [47, 95] width 17 height 17
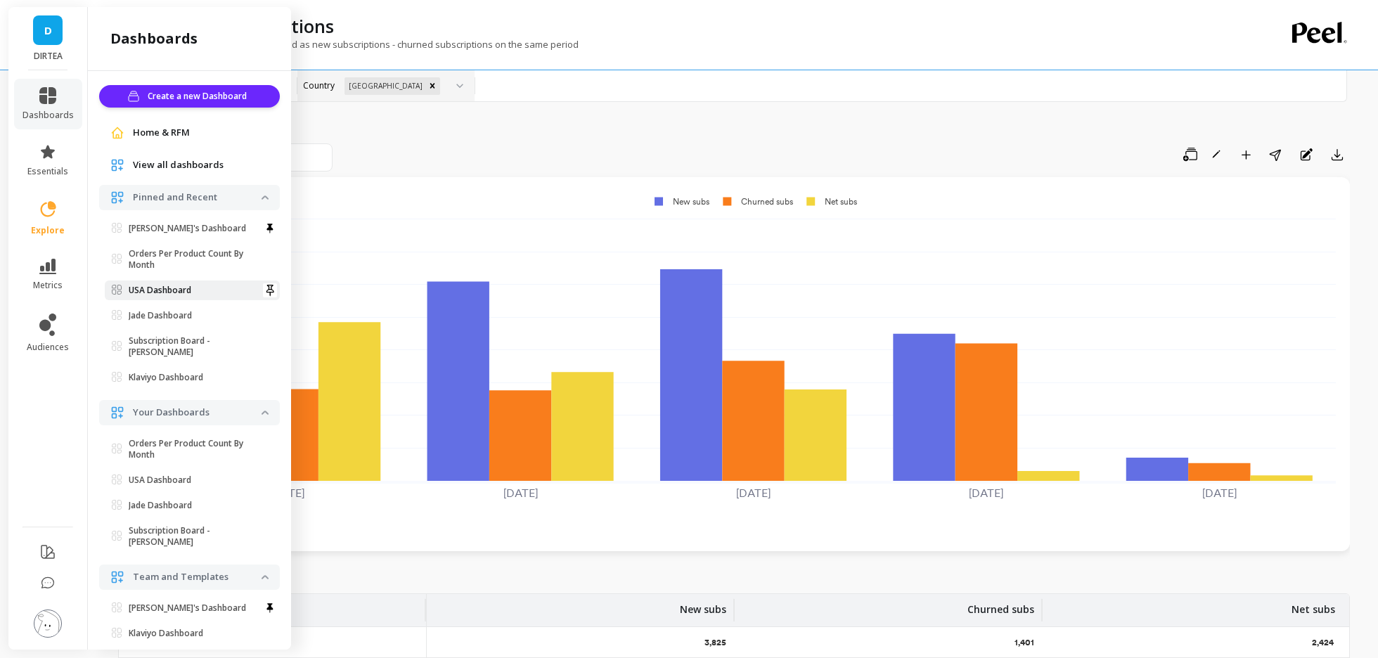
click at [158, 293] on p "USA Dashboard" at bounding box center [160, 290] width 63 height 11
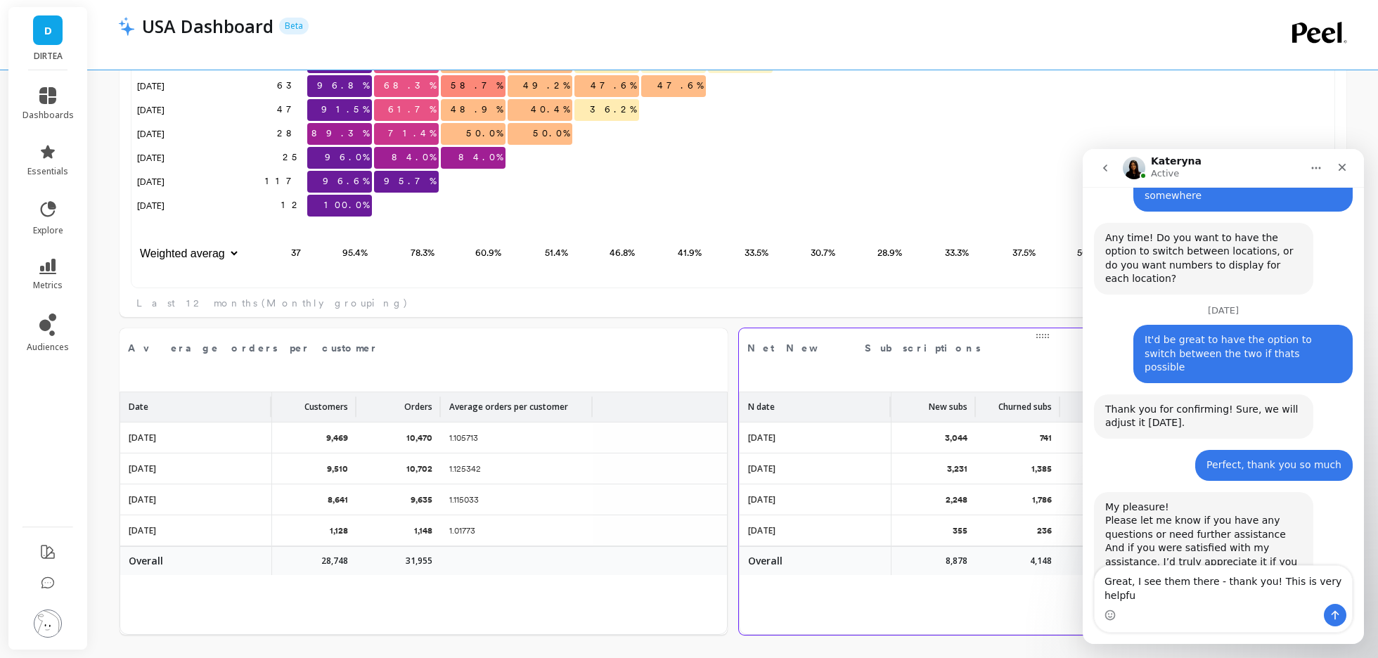
scroll to position [4072, 0]
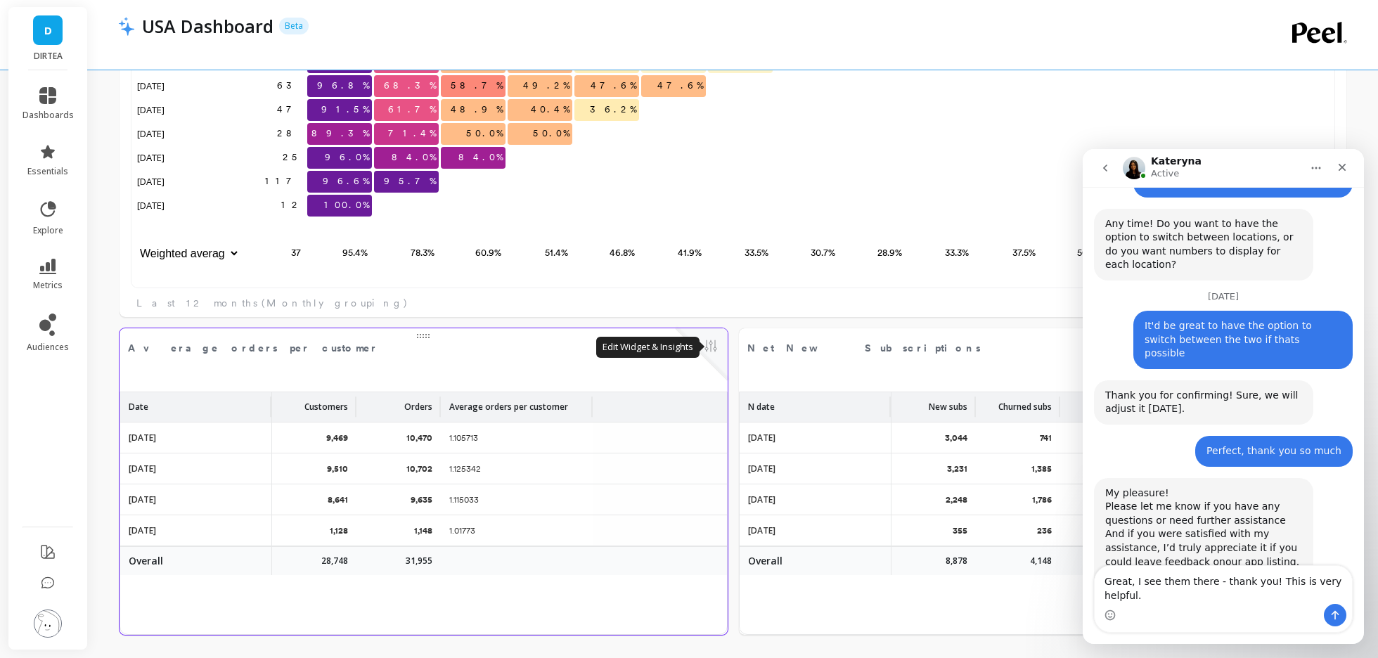
type textarea "Great, I see them there - thank you! This is very helpful."
click at [714, 342] on button at bounding box center [711, 348] width 17 height 20
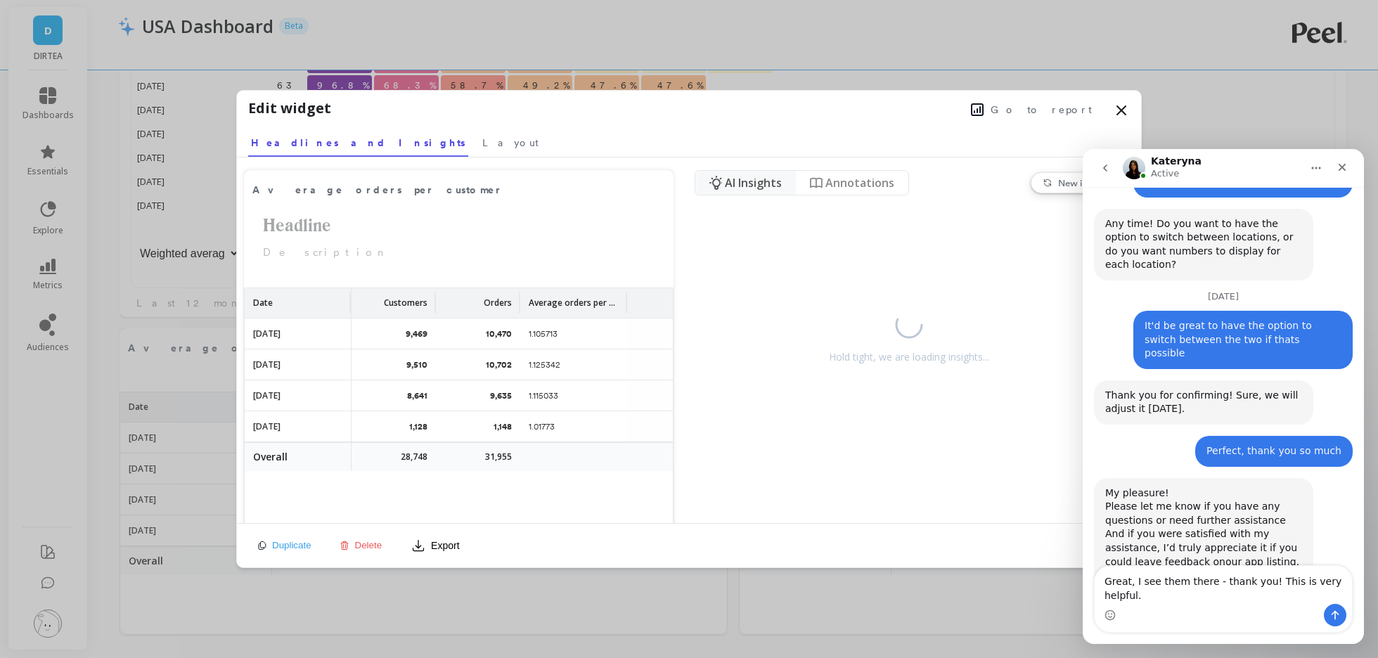
click at [1059, 107] on span "Go to report" at bounding box center [1041, 110] width 101 height 14
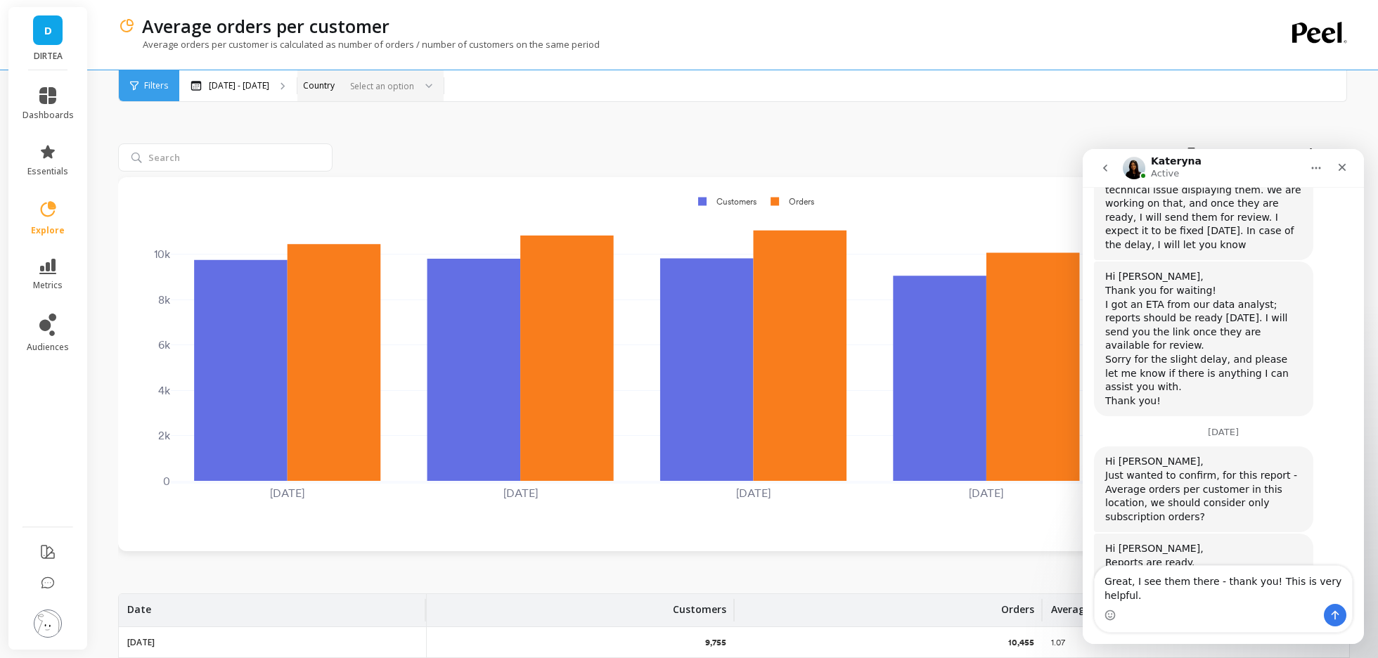
click at [397, 86] on div at bounding box center [380, 85] width 70 height 13
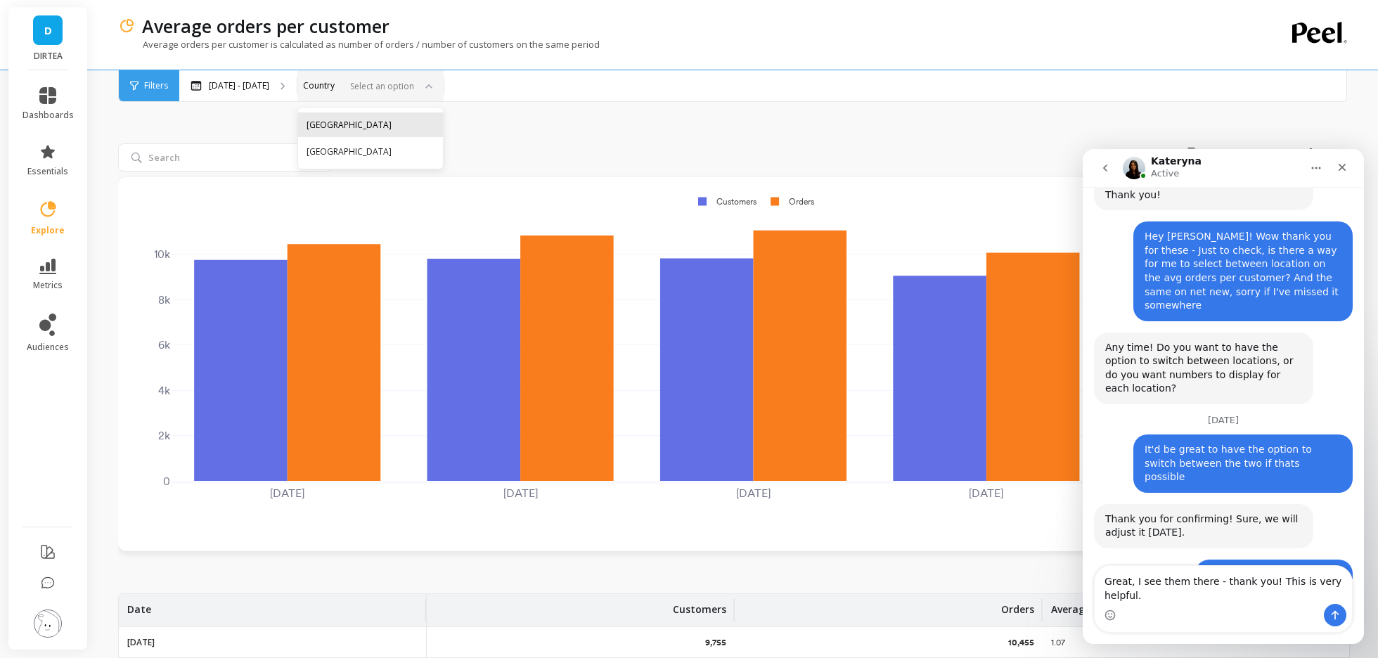
scroll to position [4072, 0]
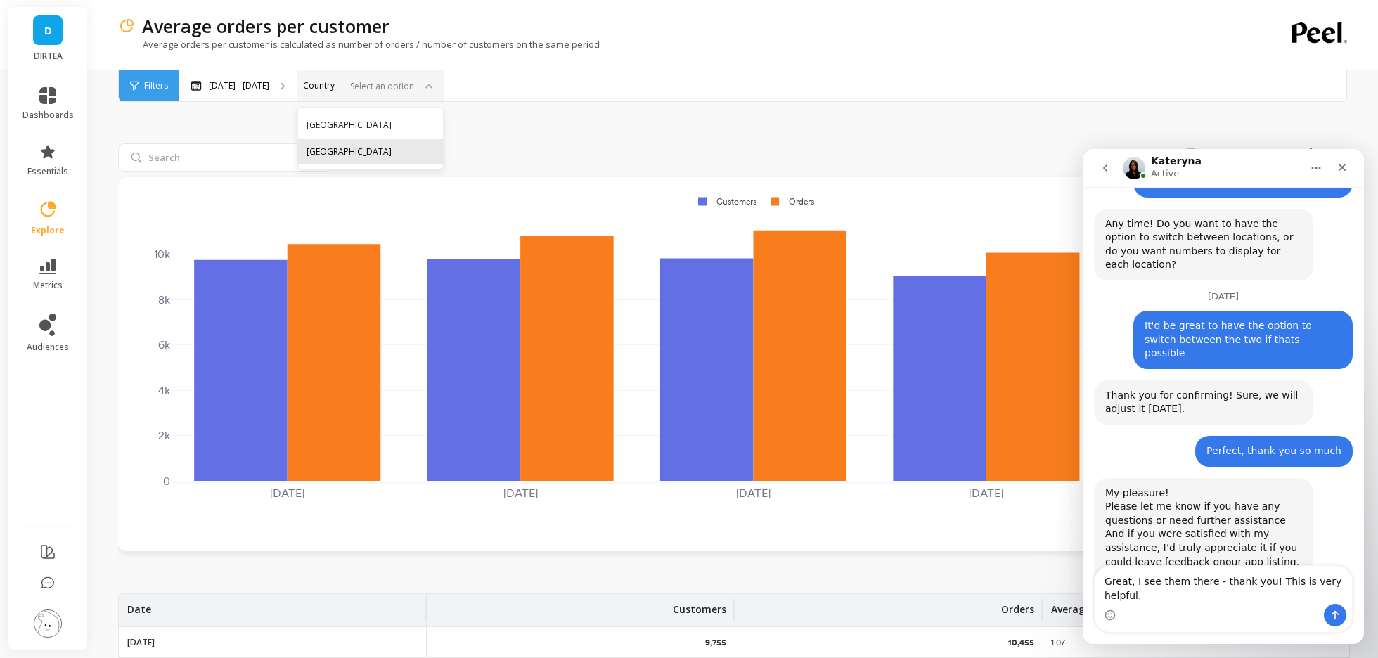
click at [349, 150] on div "[GEOGRAPHIC_DATA]" at bounding box center [371, 151] width 128 height 13
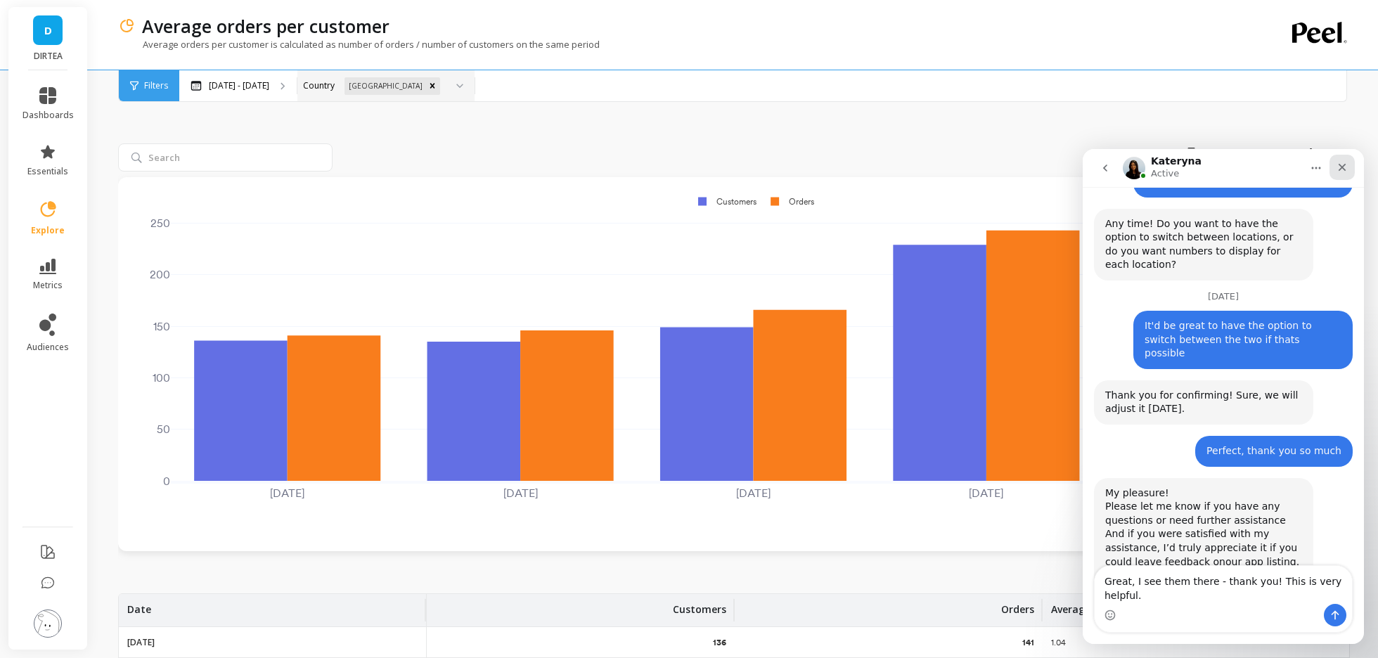
click at [1344, 160] on div "Close" at bounding box center [1342, 167] width 25 height 25
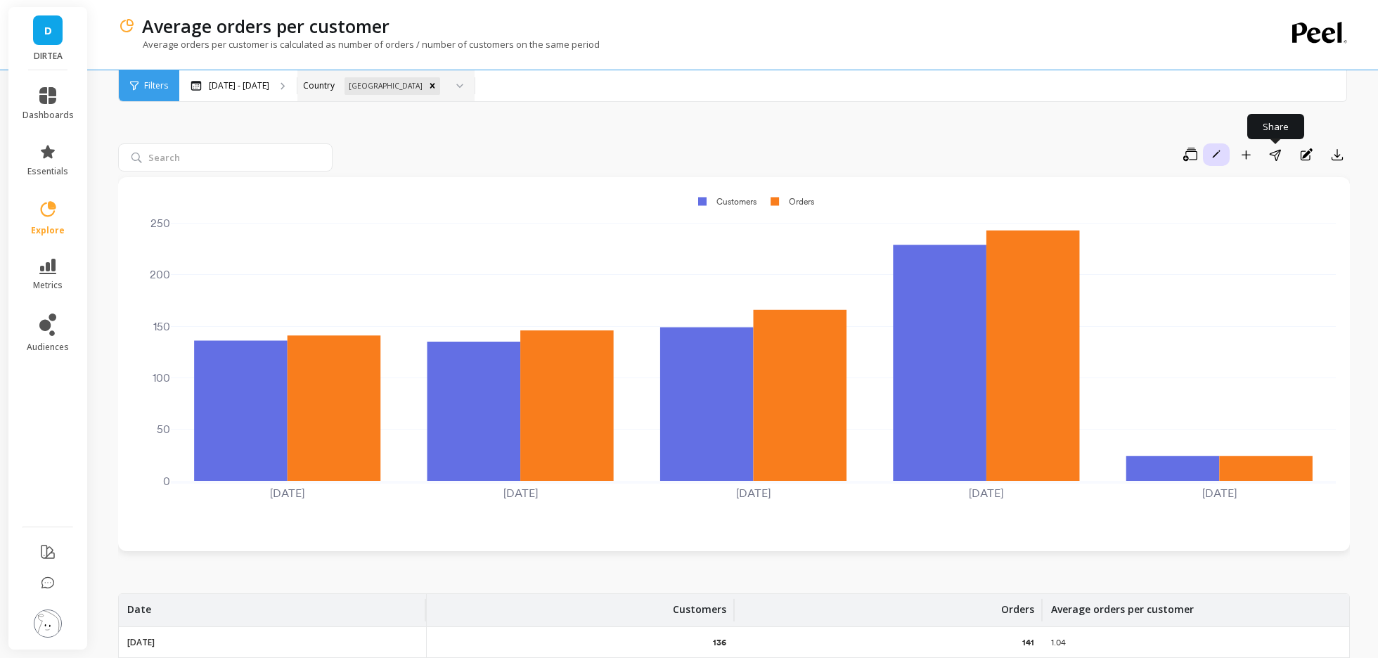
scroll to position [4072, 0]
click at [1243, 152] on icon "button" at bounding box center [1246, 155] width 10 height 10
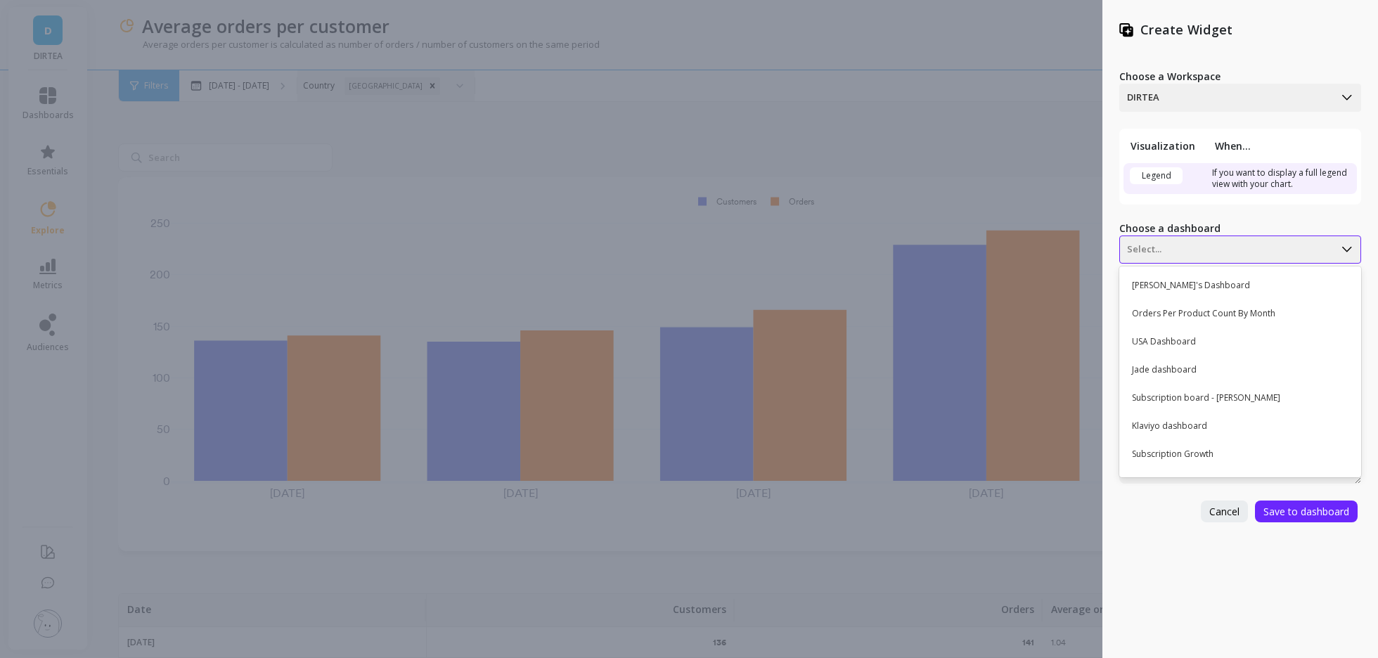
click at [1183, 255] on div at bounding box center [1227, 249] width 200 height 17
click at [1166, 337] on div "USA Dashboard" at bounding box center [1239, 342] width 230 height 24
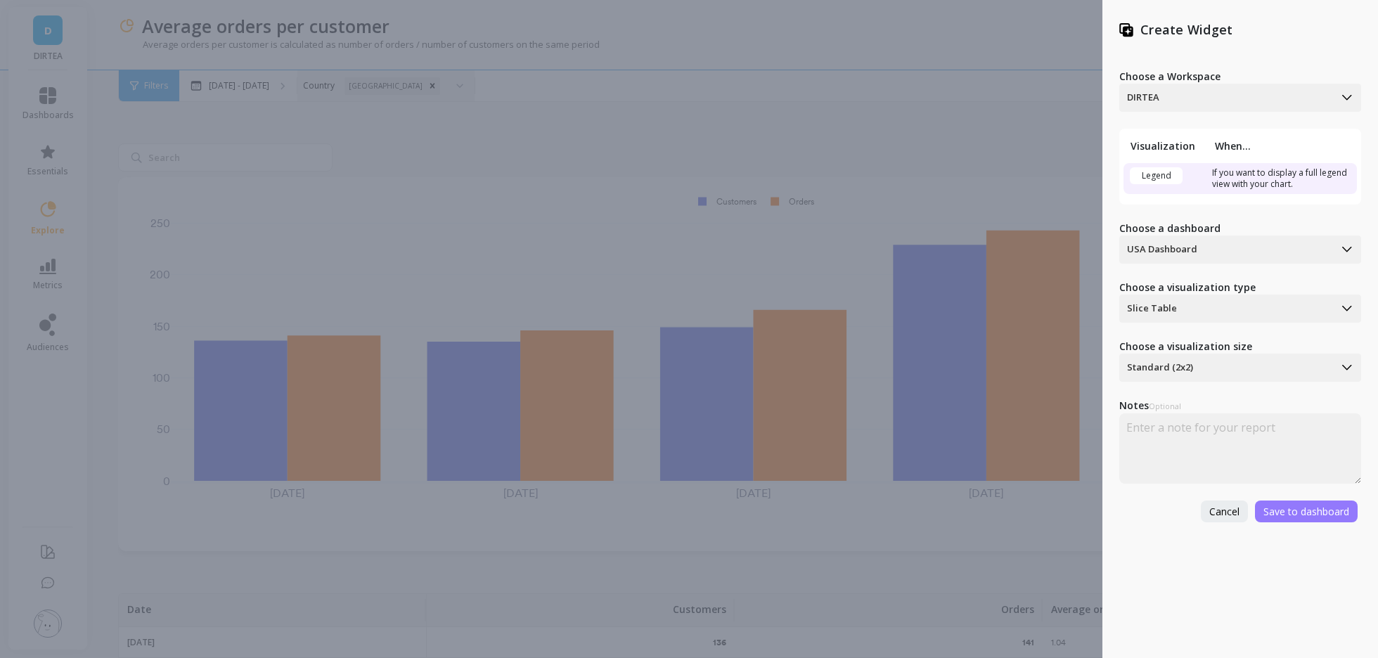
click at [1296, 512] on span "Save to dashboard" at bounding box center [1307, 511] width 86 height 13
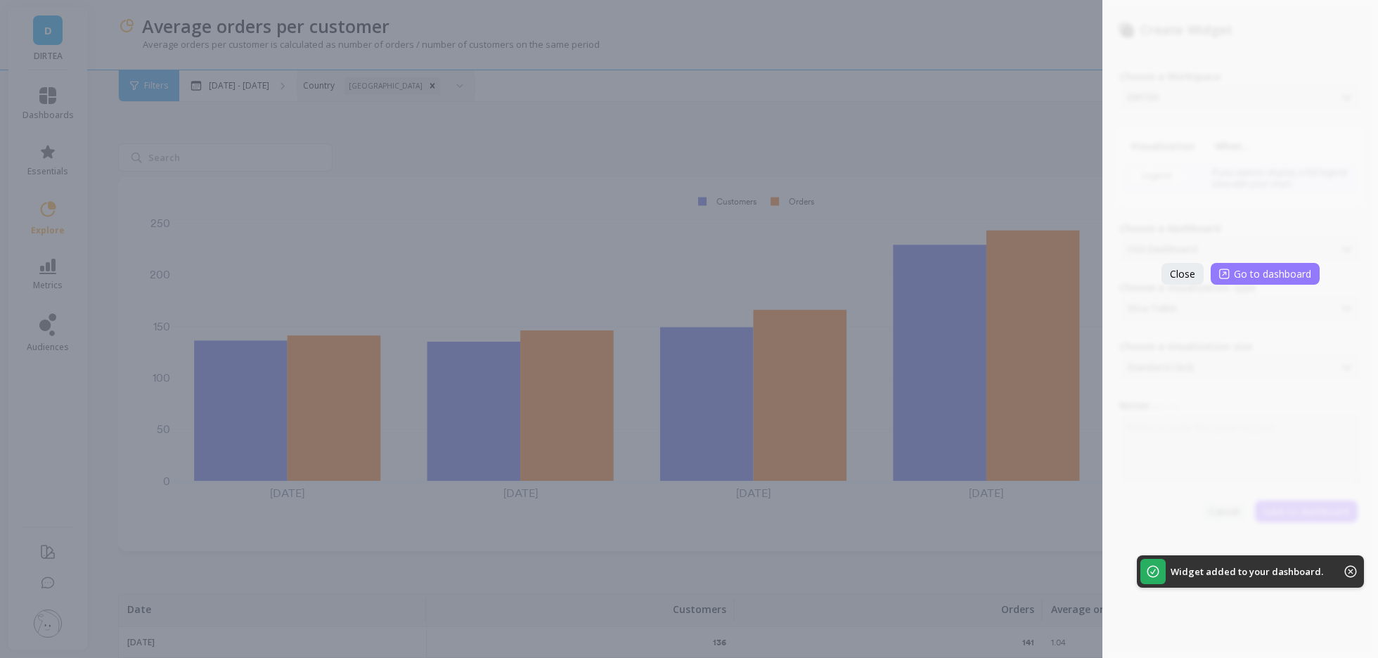
click at [1226, 272] on icon at bounding box center [1224, 274] width 10 height 10
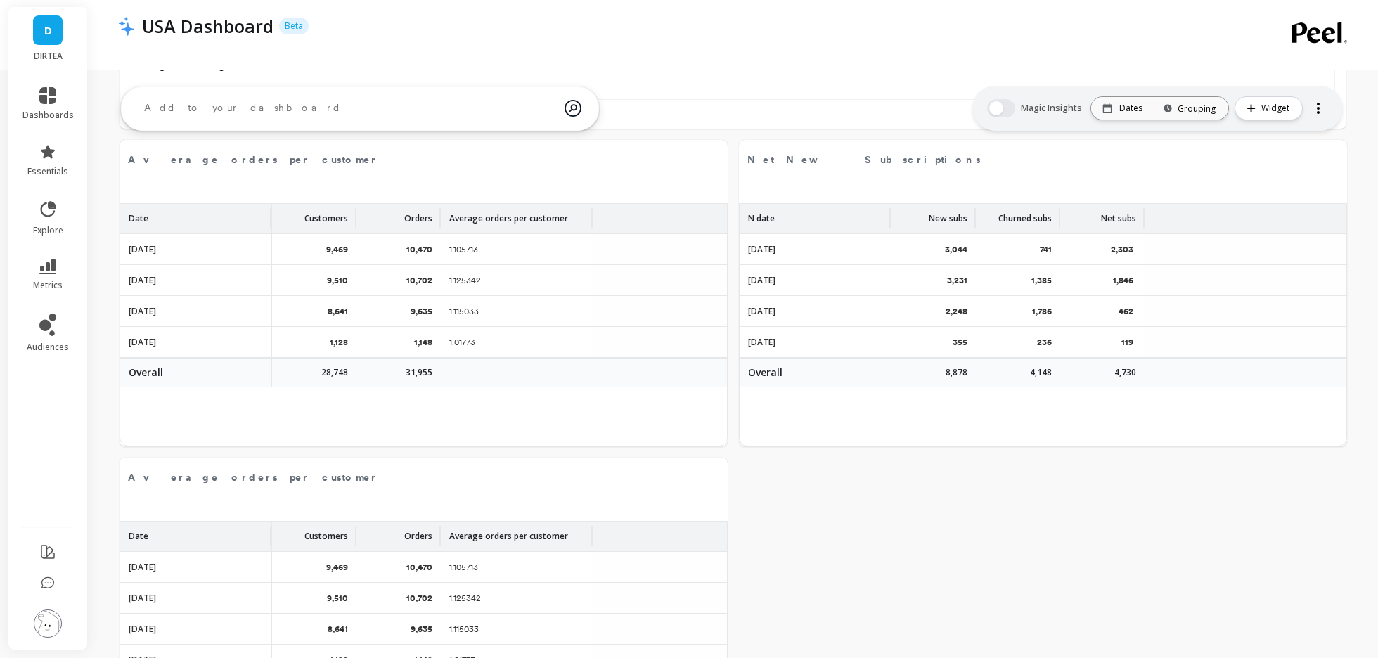
scroll to position [2693, 0]
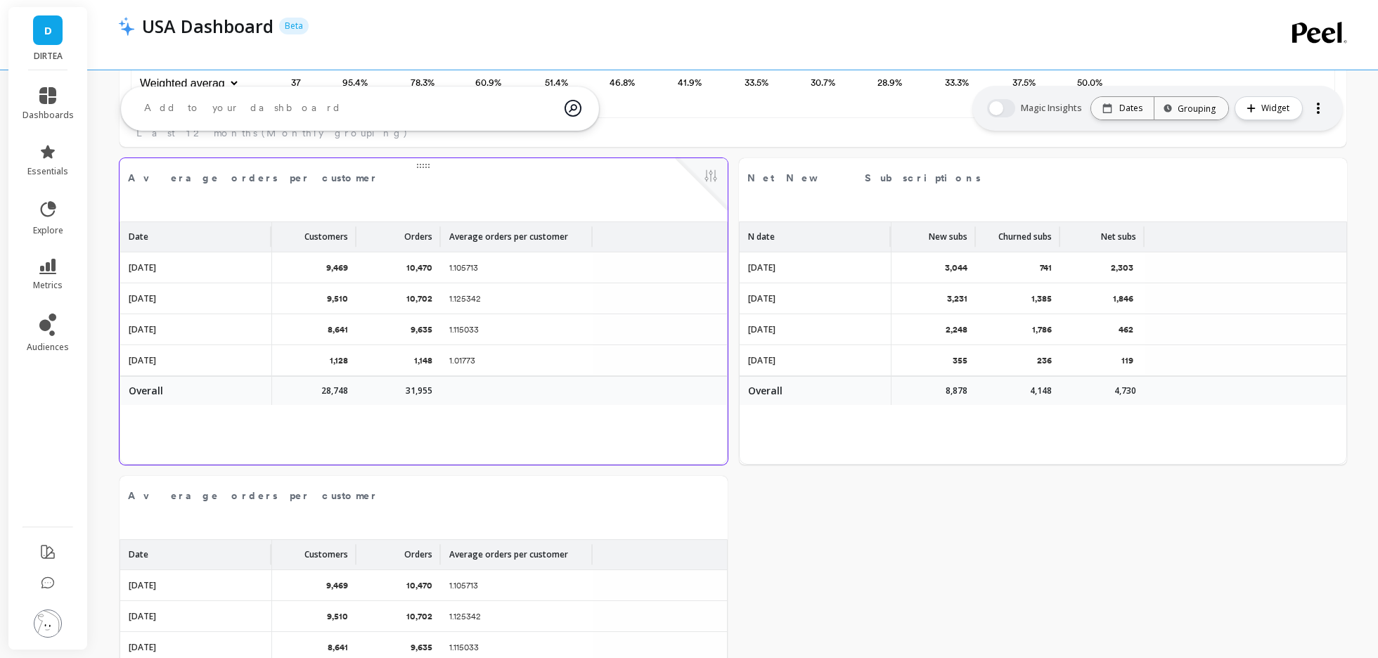
click at [715, 177] on button at bounding box center [711, 177] width 17 height 20
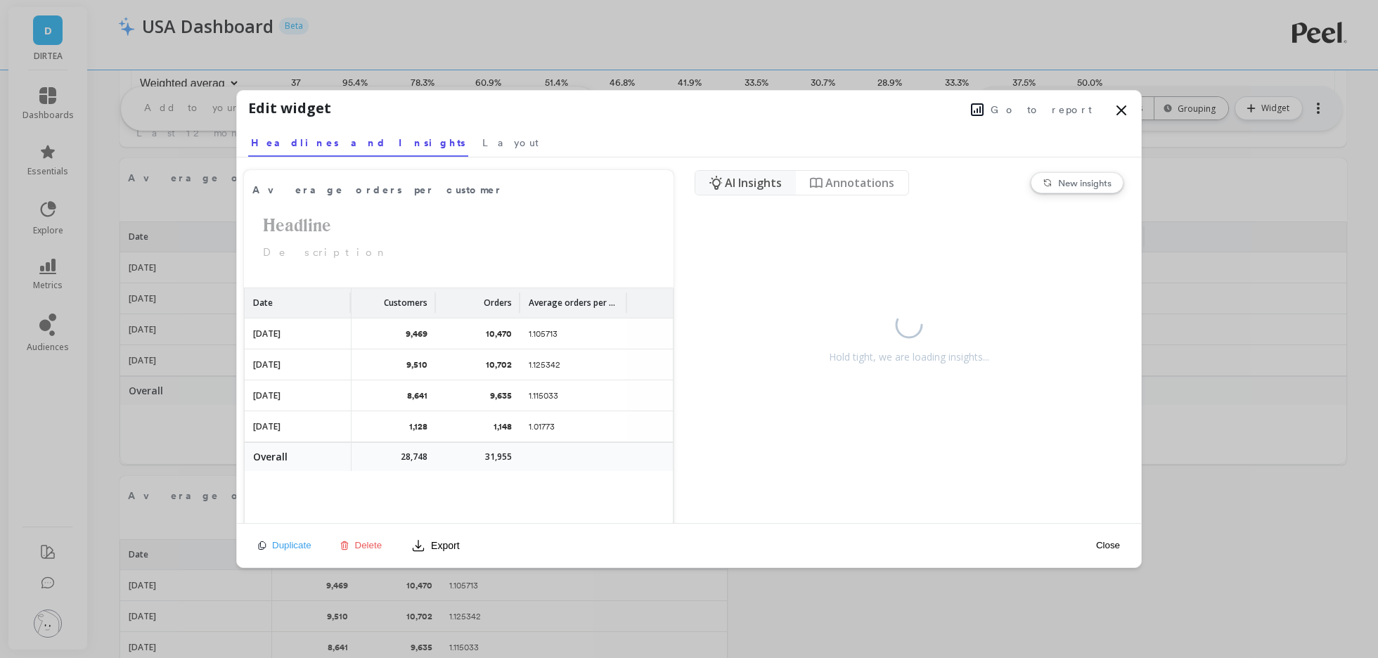
click at [1034, 107] on button "Go to report" at bounding box center [1031, 110] width 129 height 18
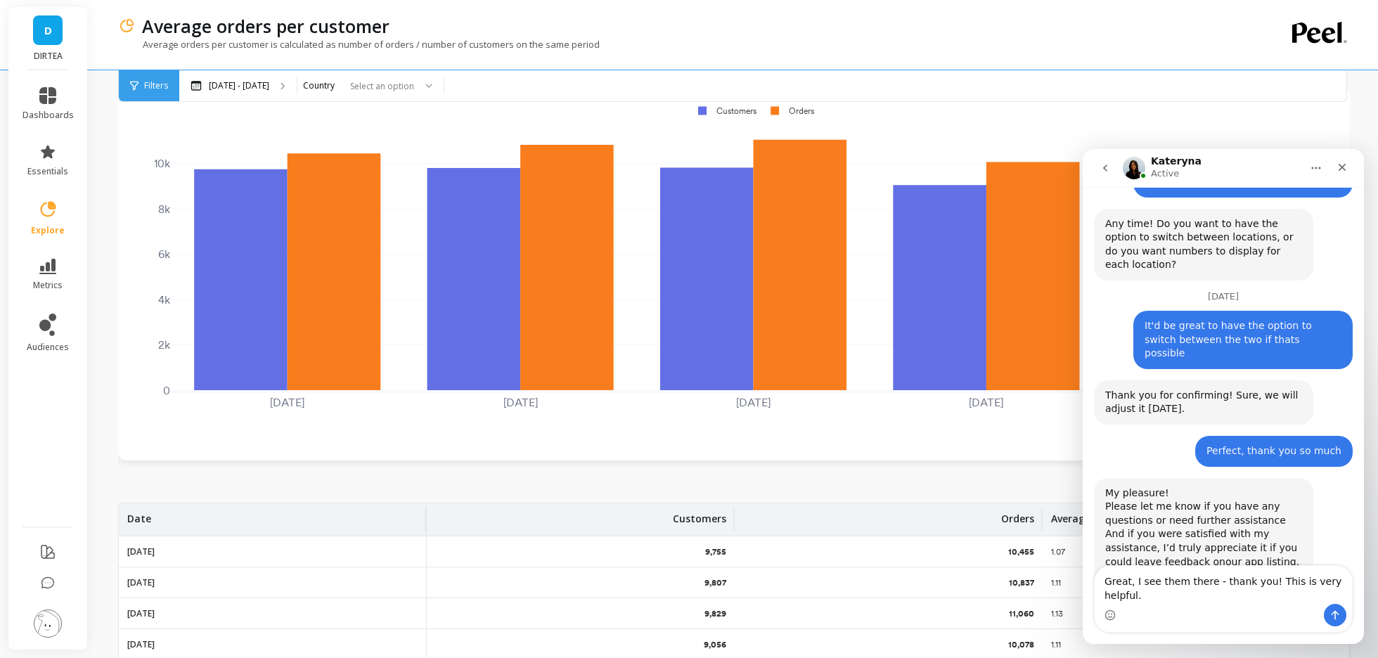
scroll to position [240, 0]
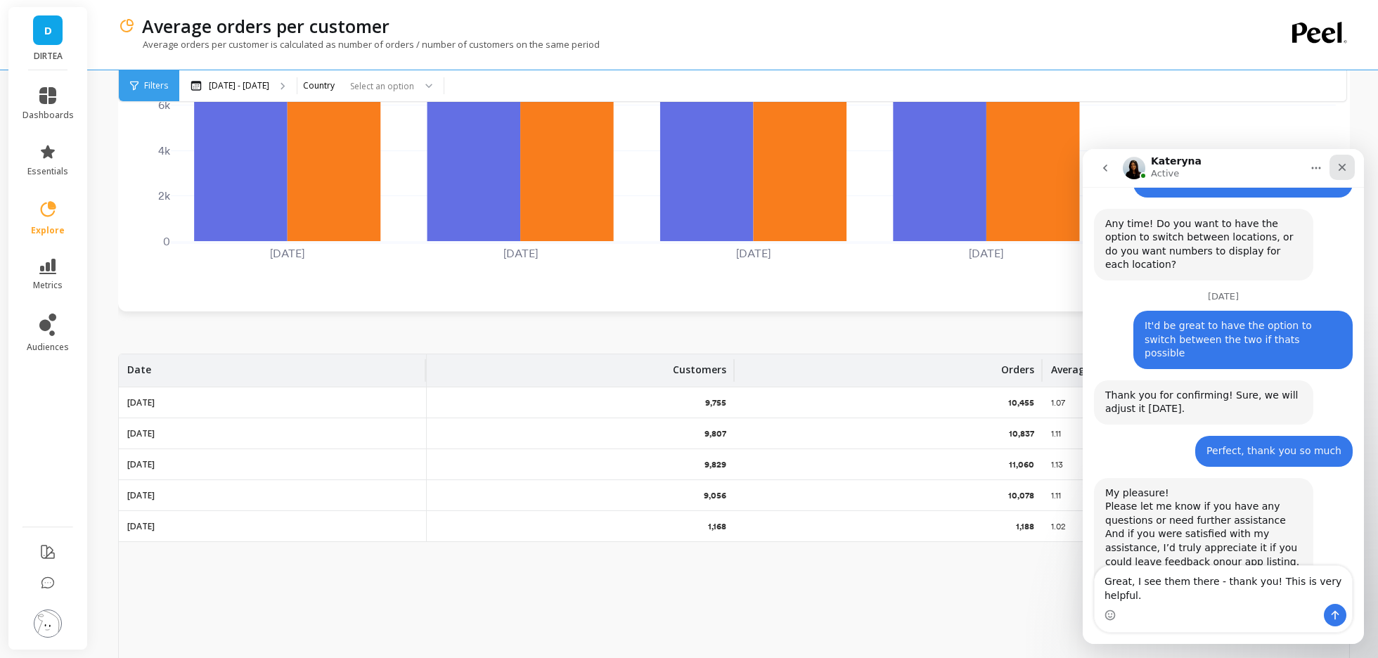
click at [1343, 161] on div "Close" at bounding box center [1342, 167] width 25 height 25
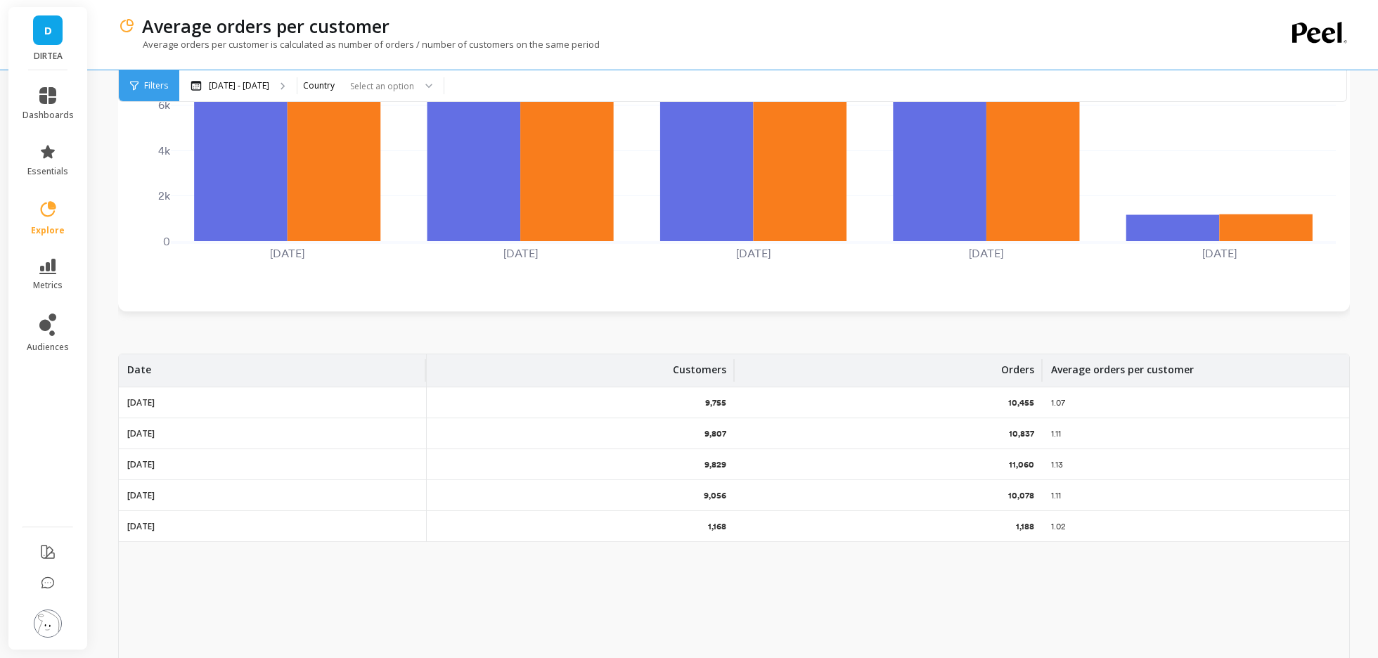
scroll to position [0, 0]
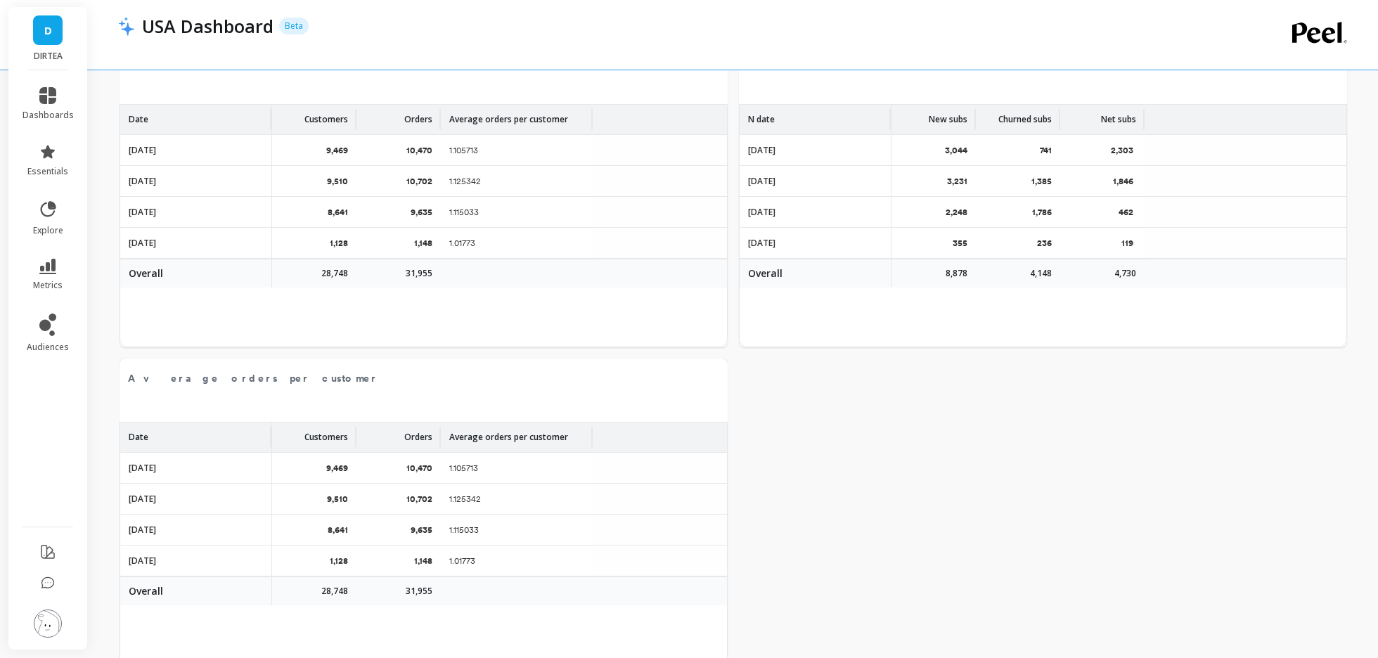
scroll to position [2788, 0]
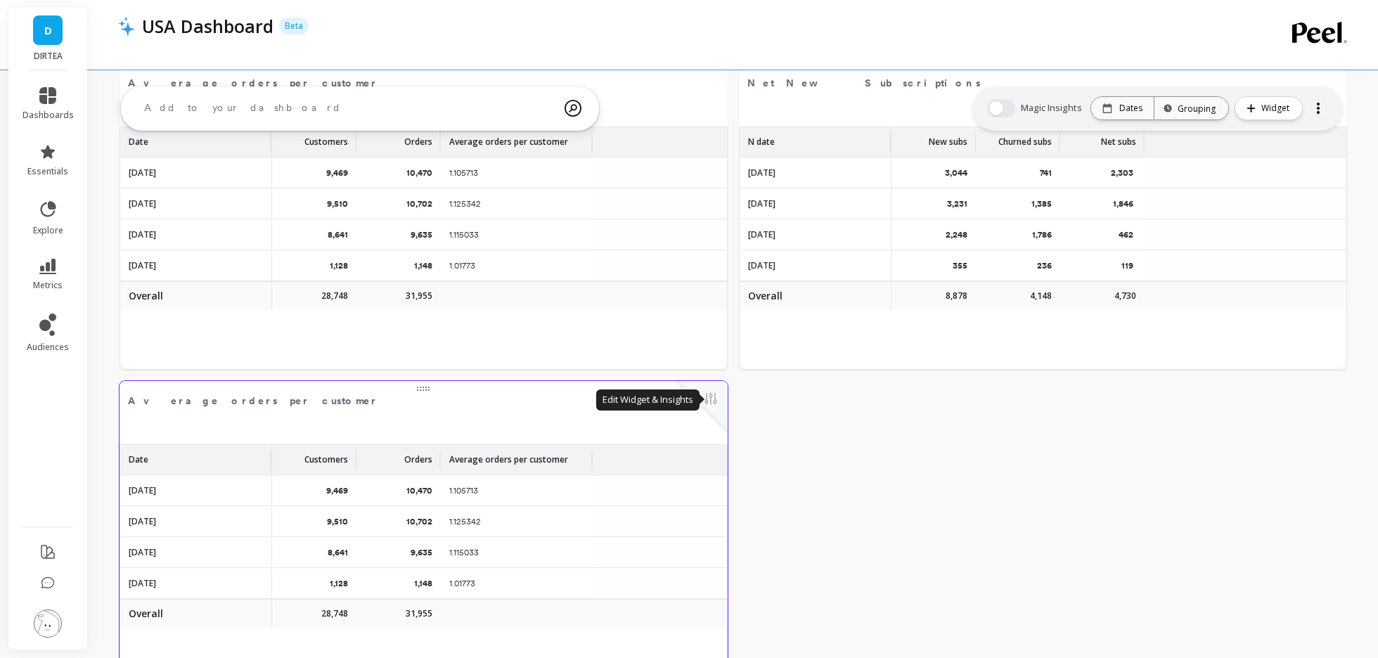
click at [706, 399] on button at bounding box center [711, 400] width 17 height 20
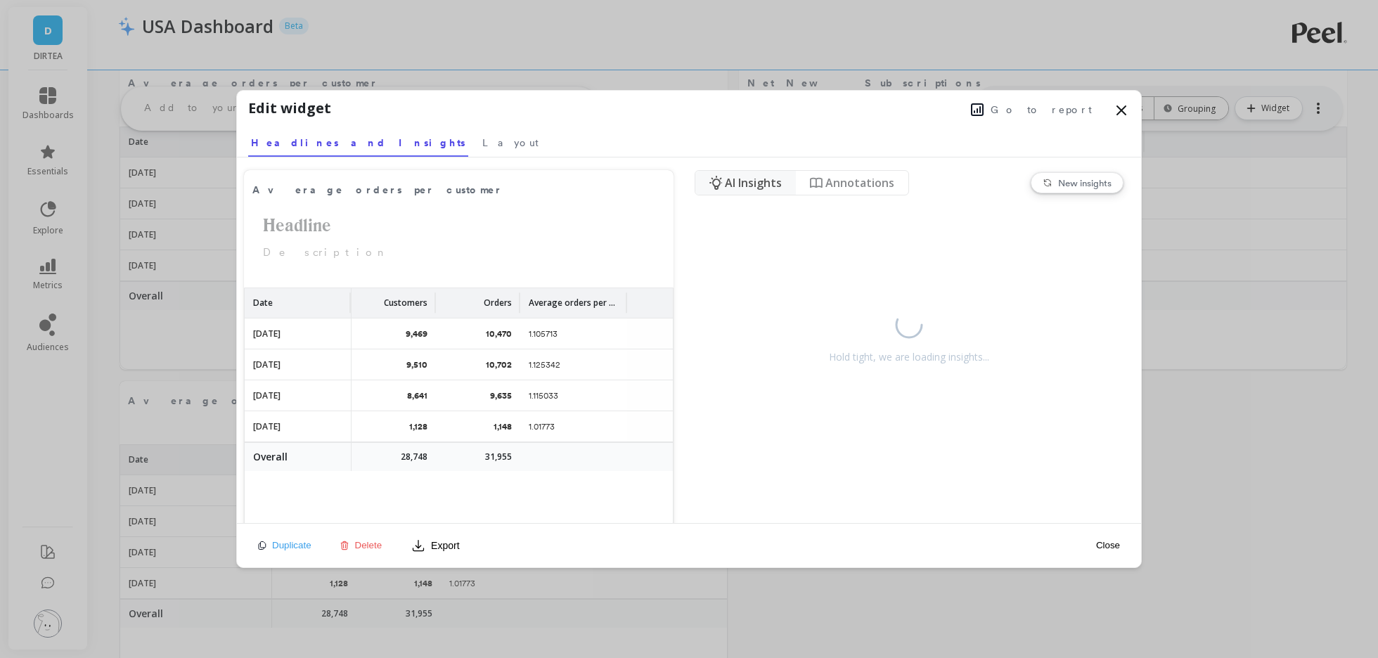
click at [362, 540] on span "Delete" at bounding box center [368, 545] width 27 height 11
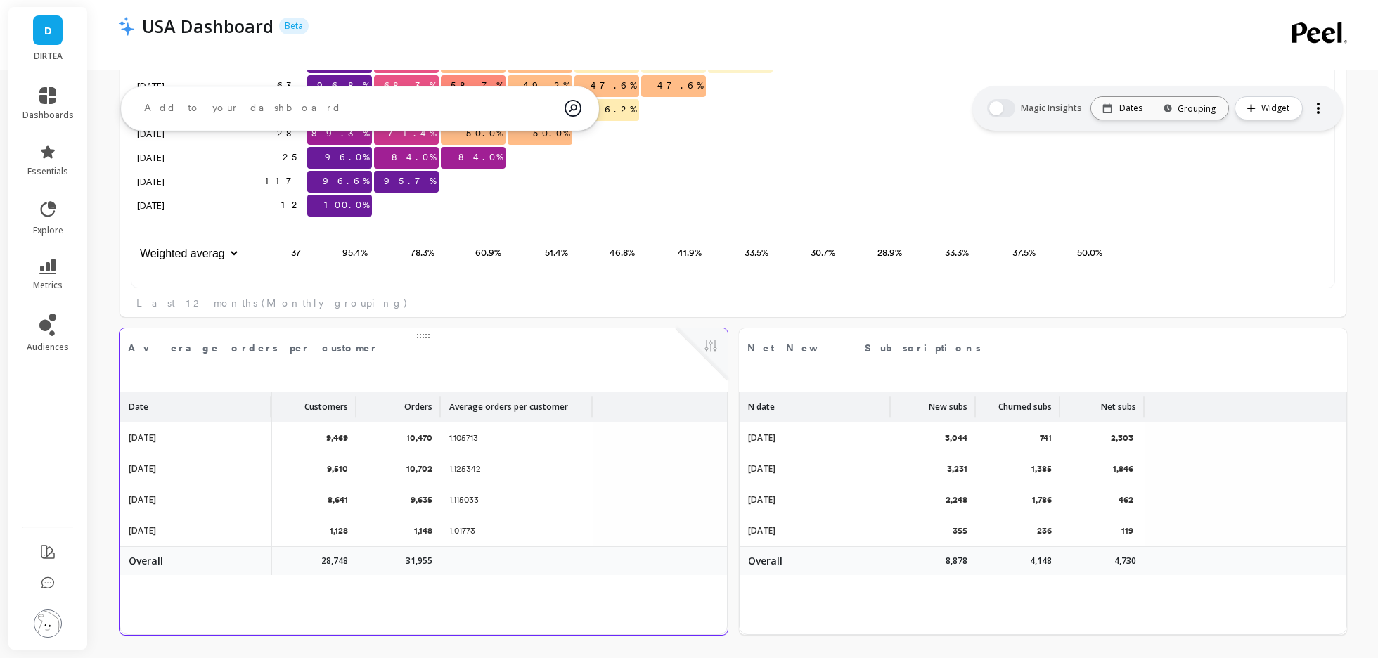
scroll to position [2523, 0]
click at [47, 584] on icon at bounding box center [48, 584] width 14 height 14
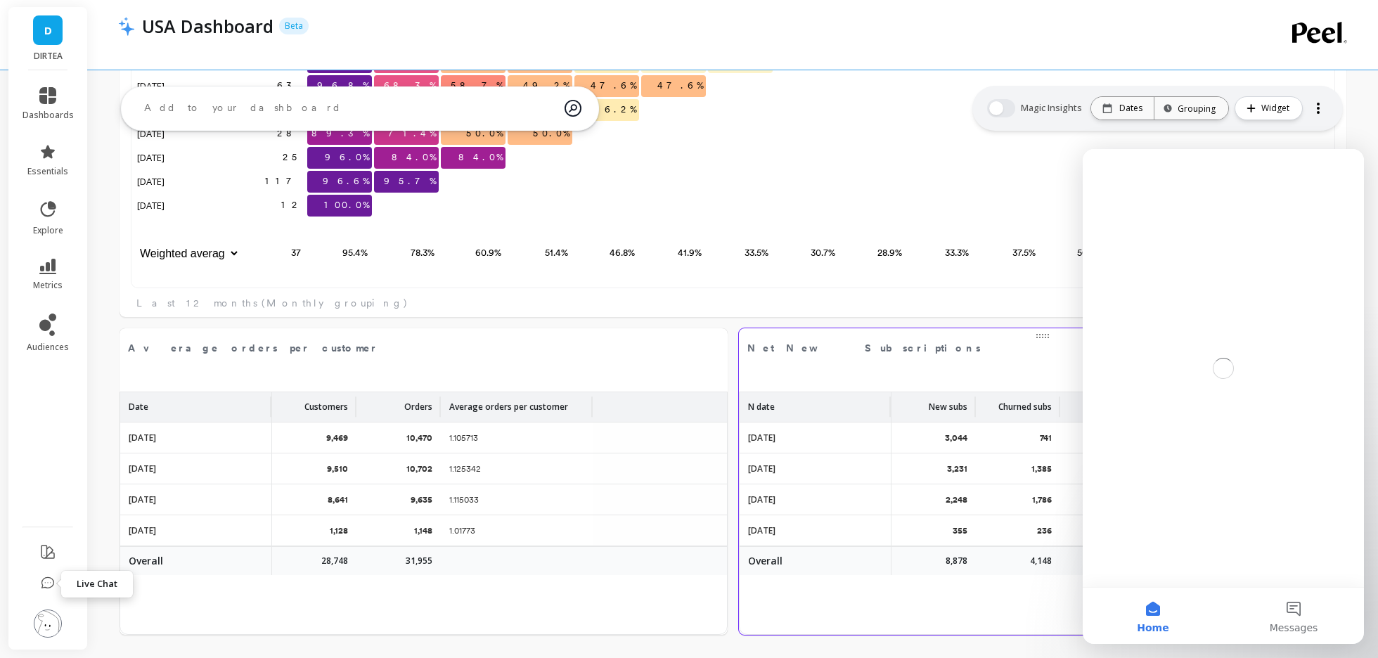
scroll to position [0, 0]
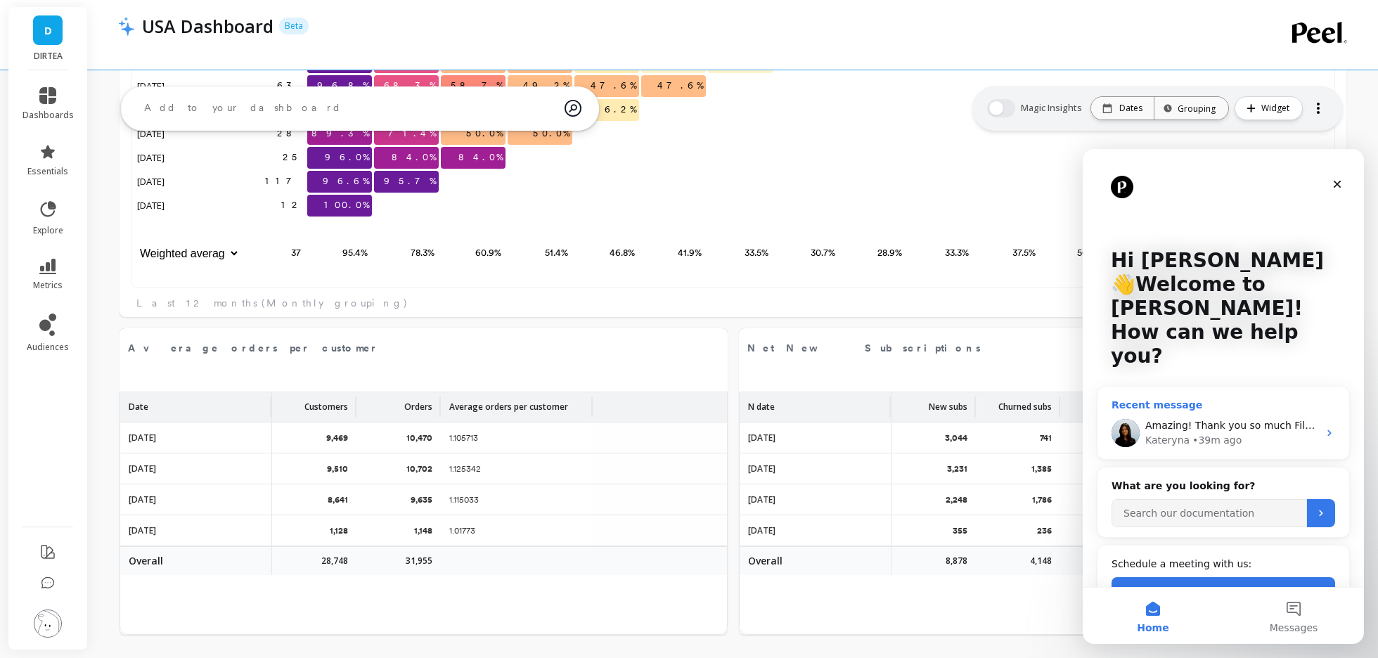
click at [1203, 418] on div "Amazing! Thank you so much Filters are added to reports. Please check them and …" at bounding box center [1232, 425] width 173 height 15
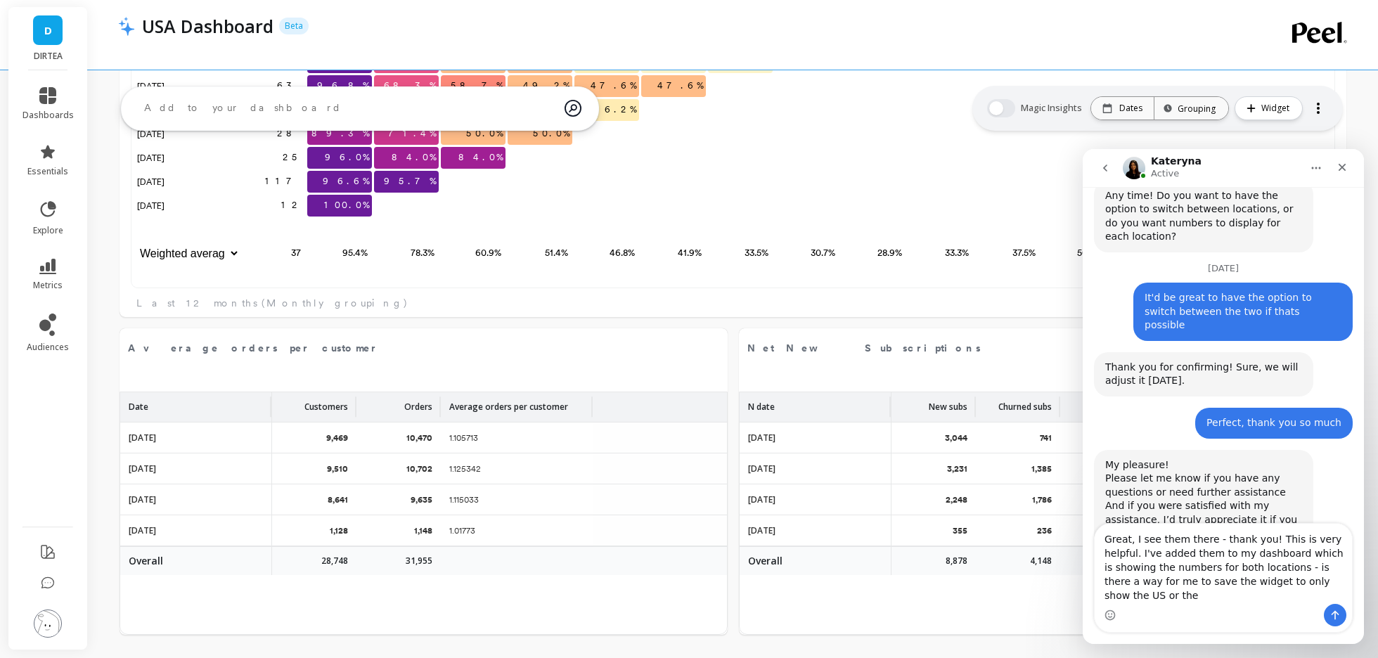
scroll to position [4114, 0]
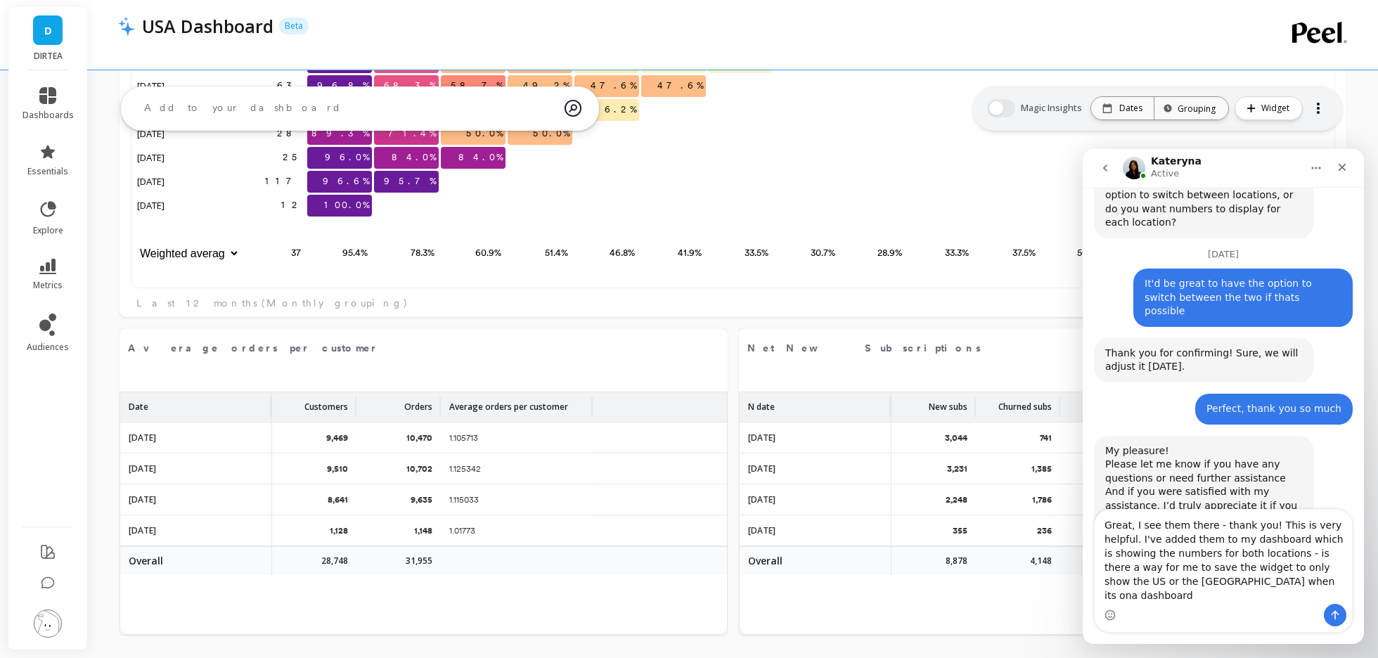
type textarea "Great, I see them there - thank you! This is very helpful. I've added them to m…"
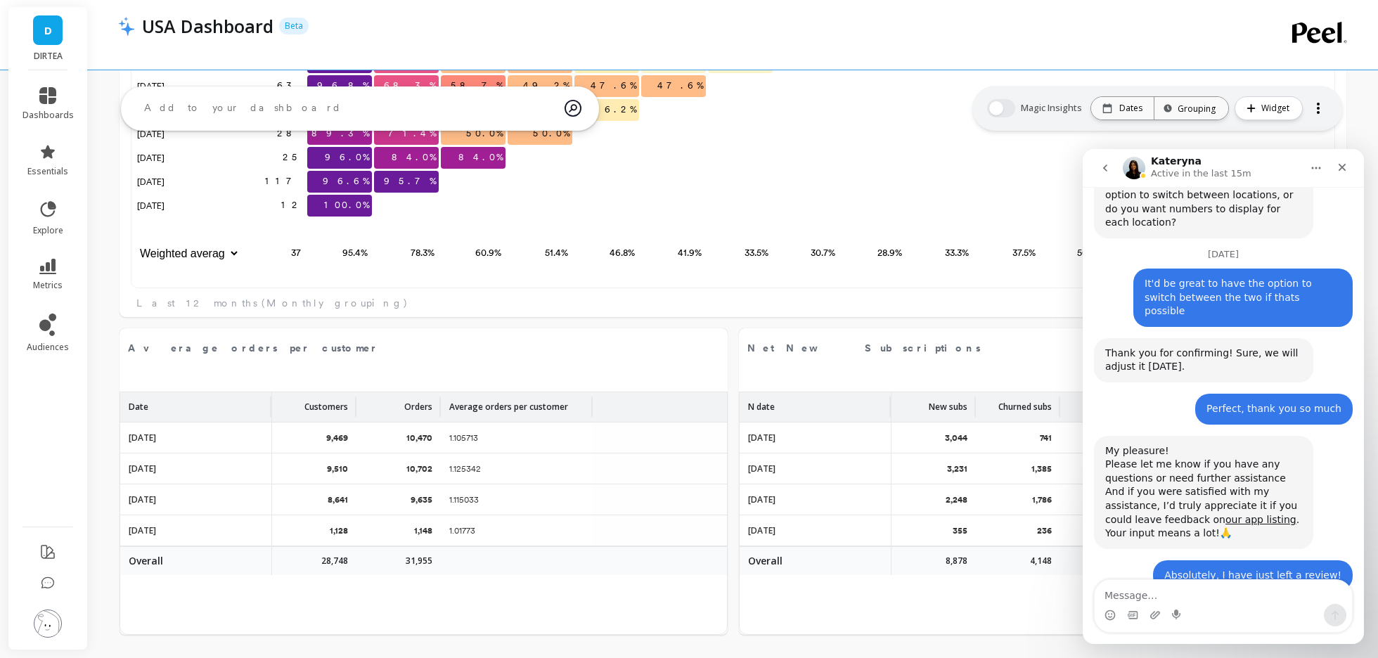
scroll to position [4168, 0]
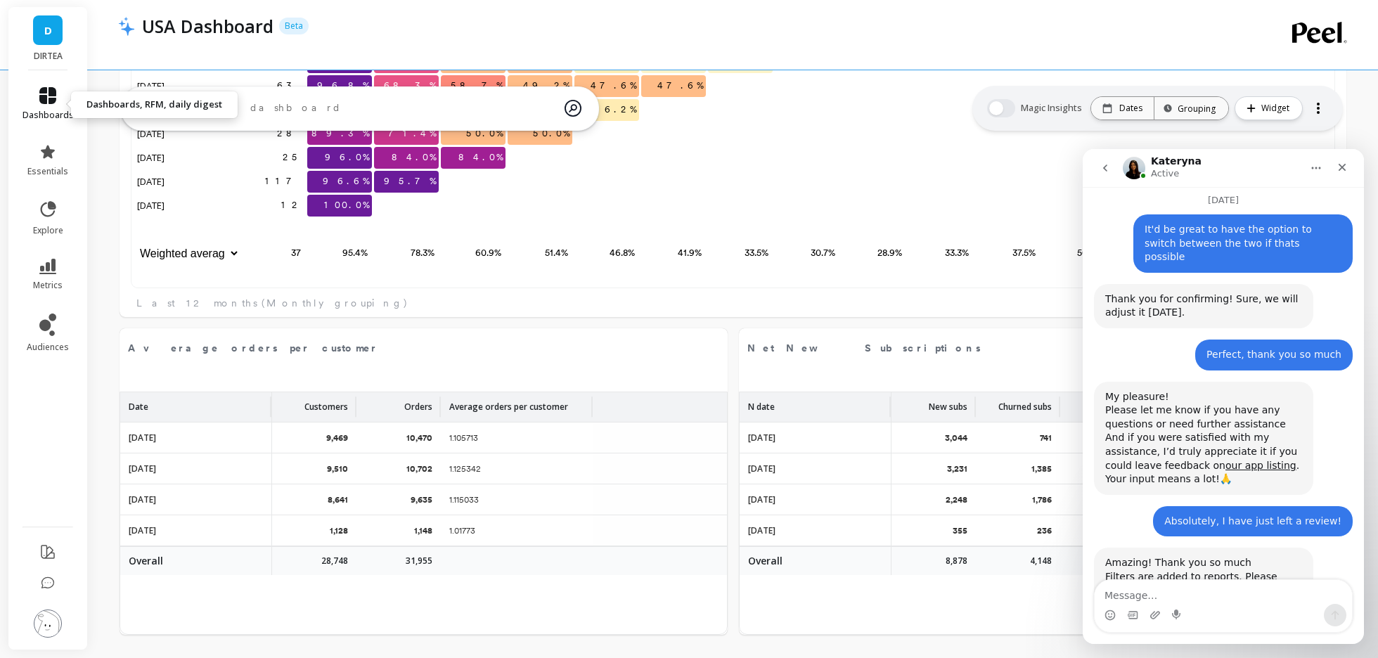
click at [47, 105] on link "dashboards" at bounding box center [48, 104] width 51 height 34
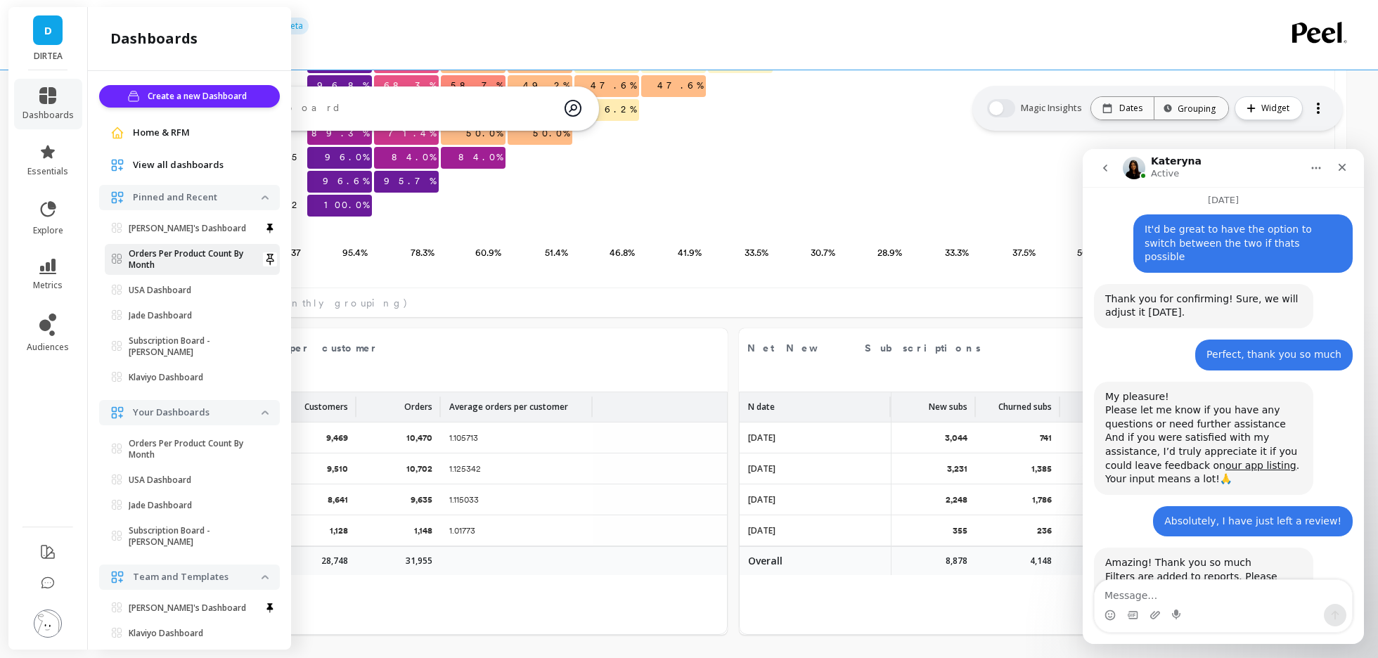
click at [143, 255] on p "Orders Per Product Count By Month" at bounding box center [195, 259] width 133 height 23
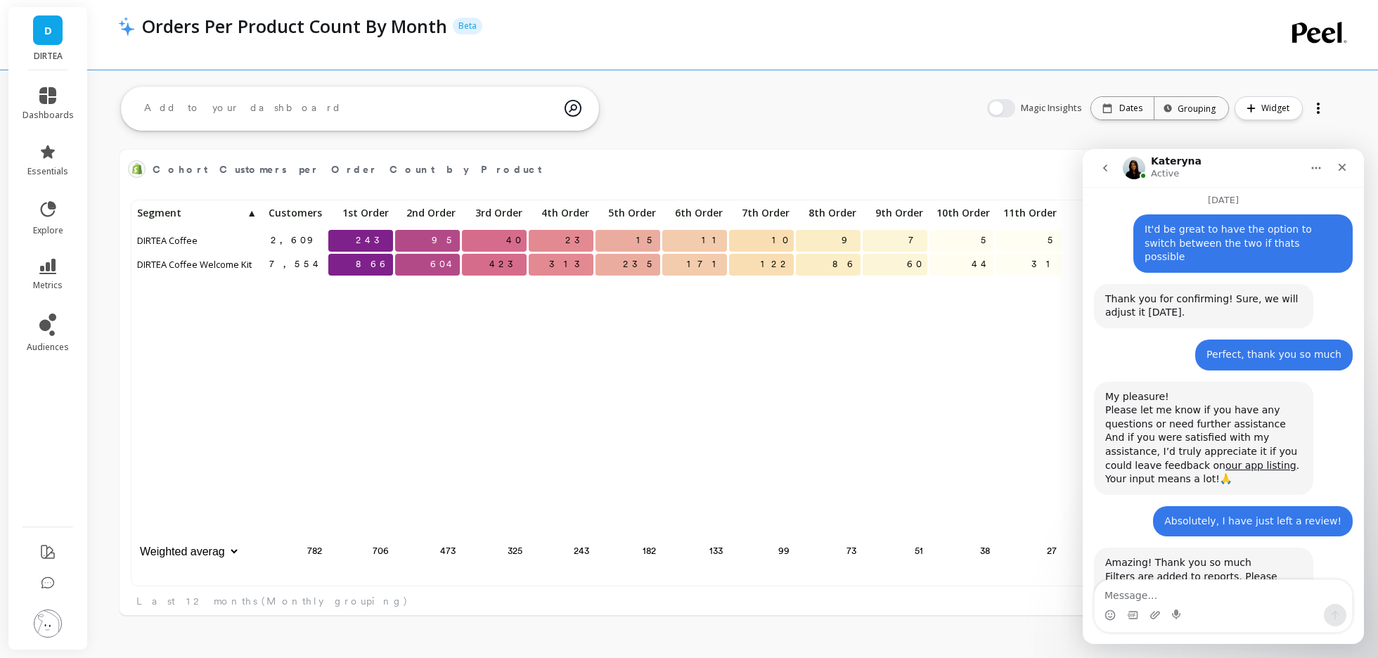
scroll to position [387, 1198]
click at [1345, 171] on icon "Close" at bounding box center [1342, 167] width 11 height 11
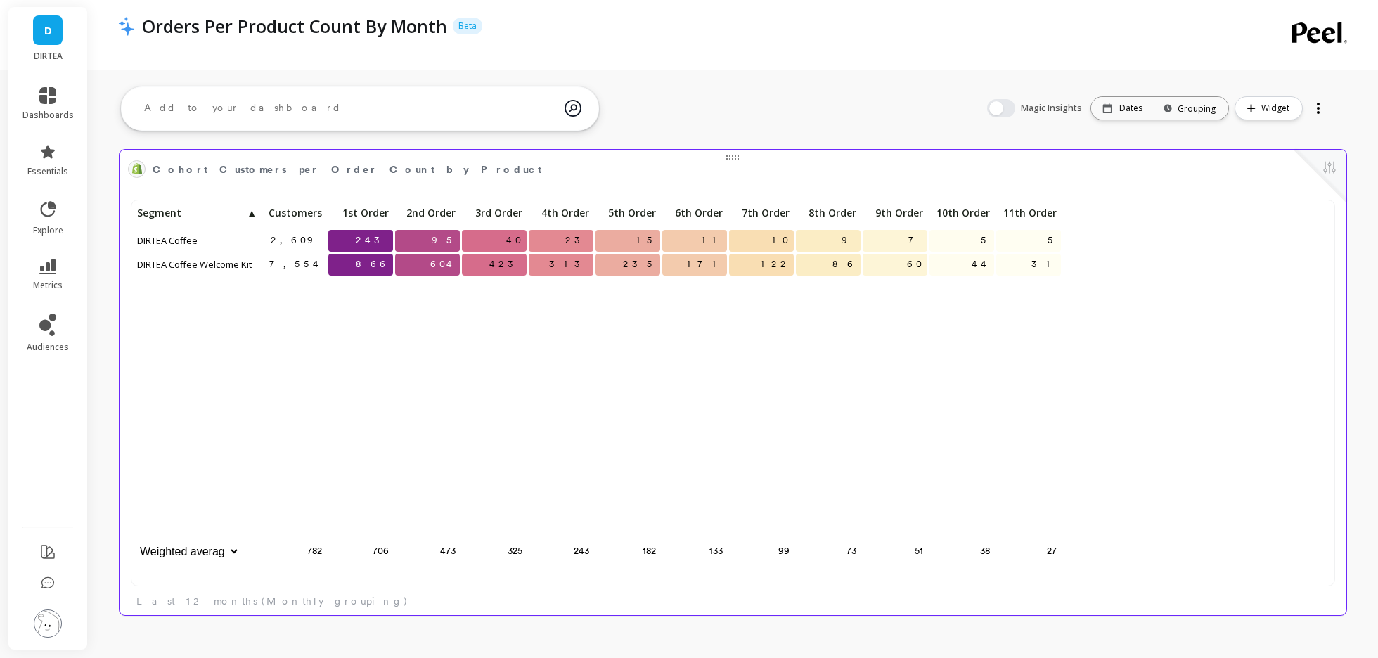
scroll to position [4168, 0]
click at [1333, 165] on button at bounding box center [1329, 169] width 17 height 20
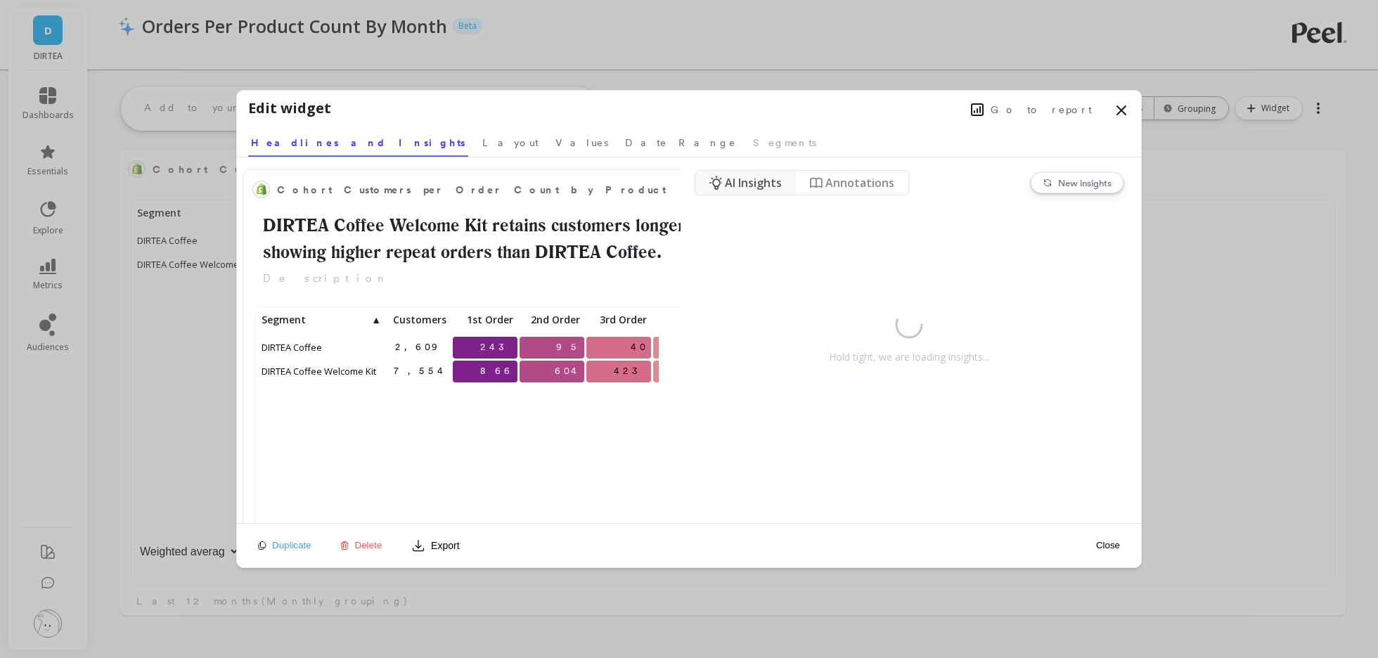
scroll to position [387, 400]
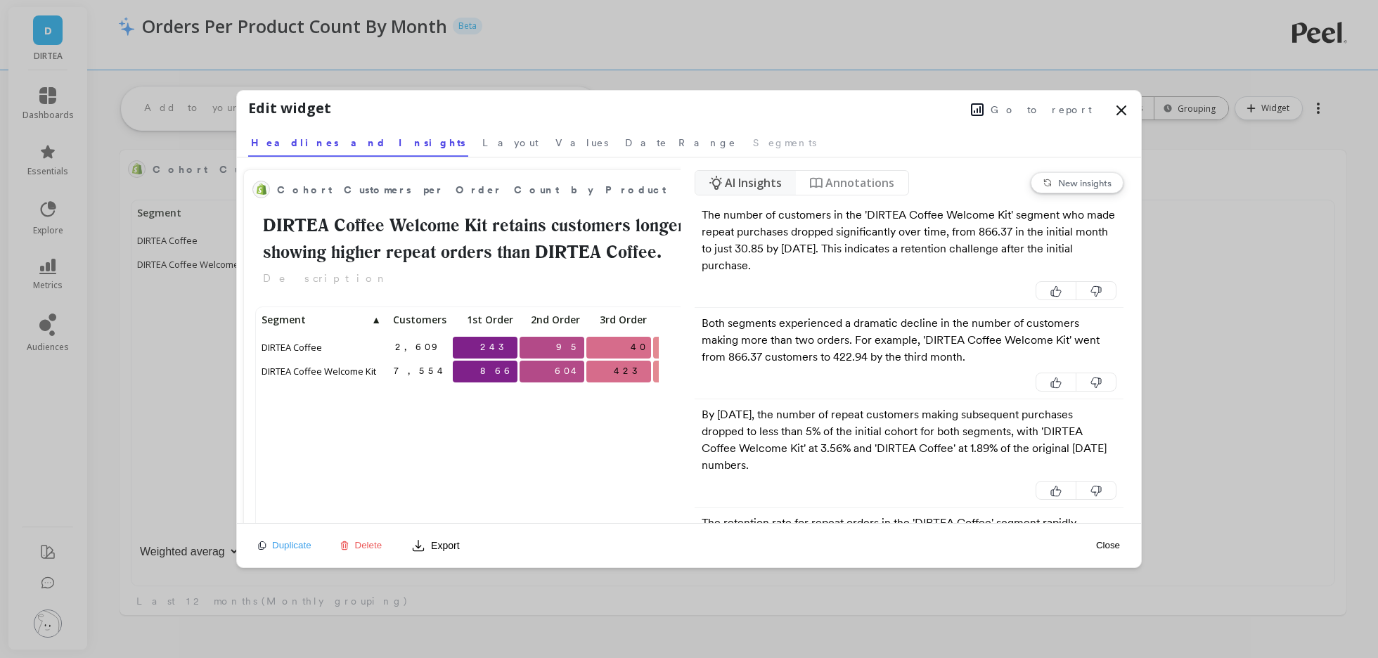
click at [1073, 117] on button "Go to report" at bounding box center [1031, 110] width 129 height 18
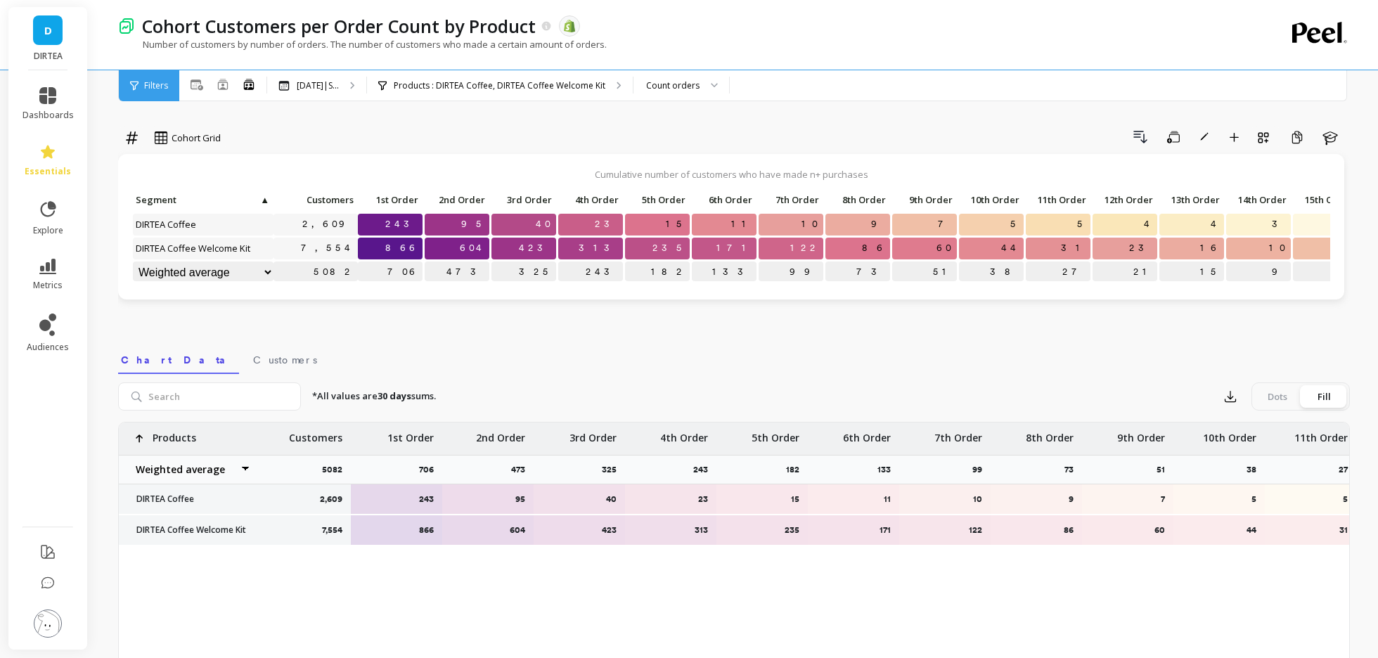
click at [392, 196] on span "1st Order" at bounding box center [390, 199] width 58 height 11
click at [390, 197] on span "1st Order" at bounding box center [384, 199] width 47 height 11
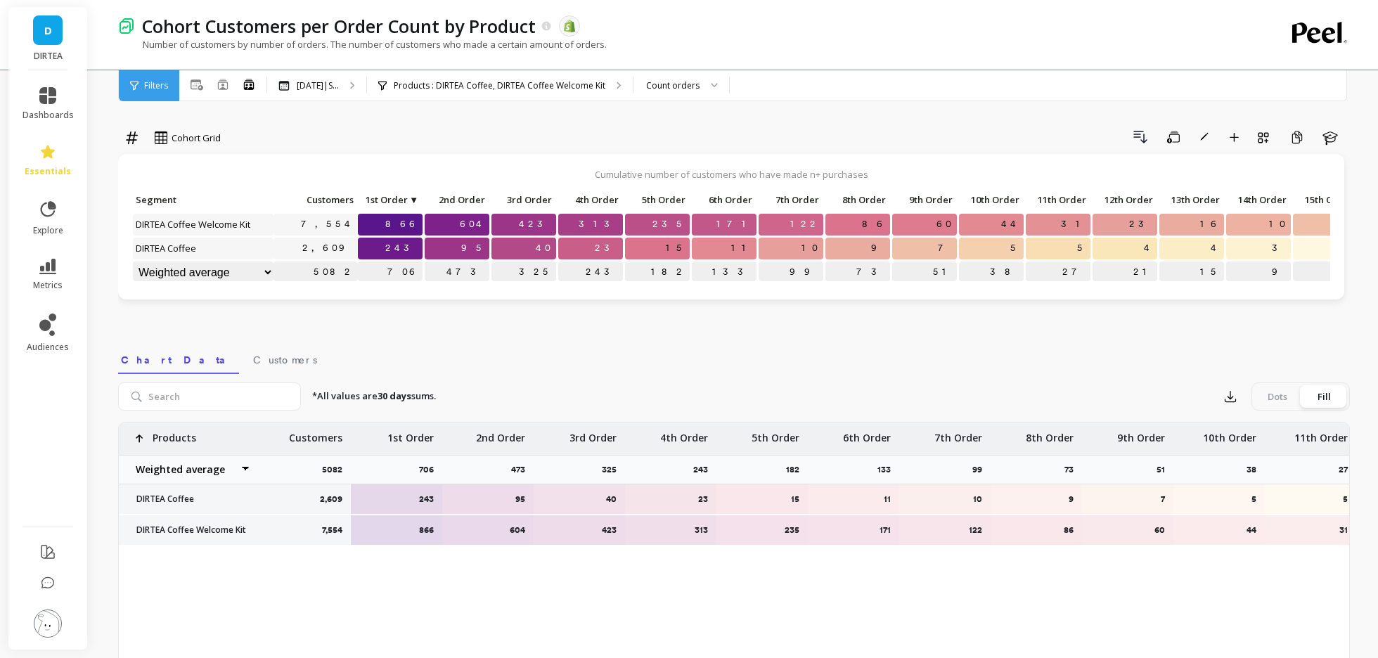
click at [390, 197] on span "1st Order" at bounding box center [384, 199] width 47 height 11
click at [390, 197] on span "1st Order" at bounding box center [390, 199] width 58 height 11
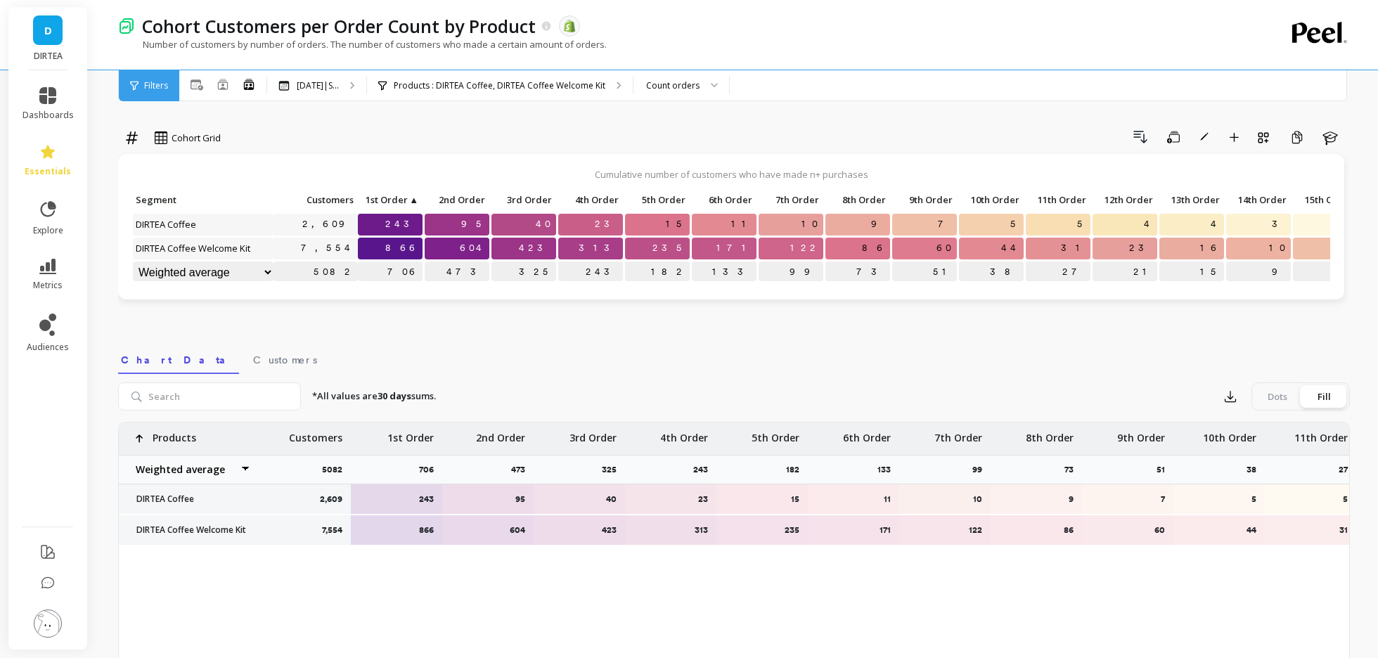
click at [467, 339] on div "Cohort Grid Drill Down Save Rename Add to Dashboard Create a Copy Learn Cumulat…" at bounding box center [734, 480] width 1232 height 848
click at [563, 325] on div "Cohort Grid Drill Down Save Rename Add to Dashboard Create a Copy Learn Cumulat…" at bounding box center [734, 480] width 1232 height 848
click at [43, 588] on icon at bounding box center [48, 584] width 14 height 14
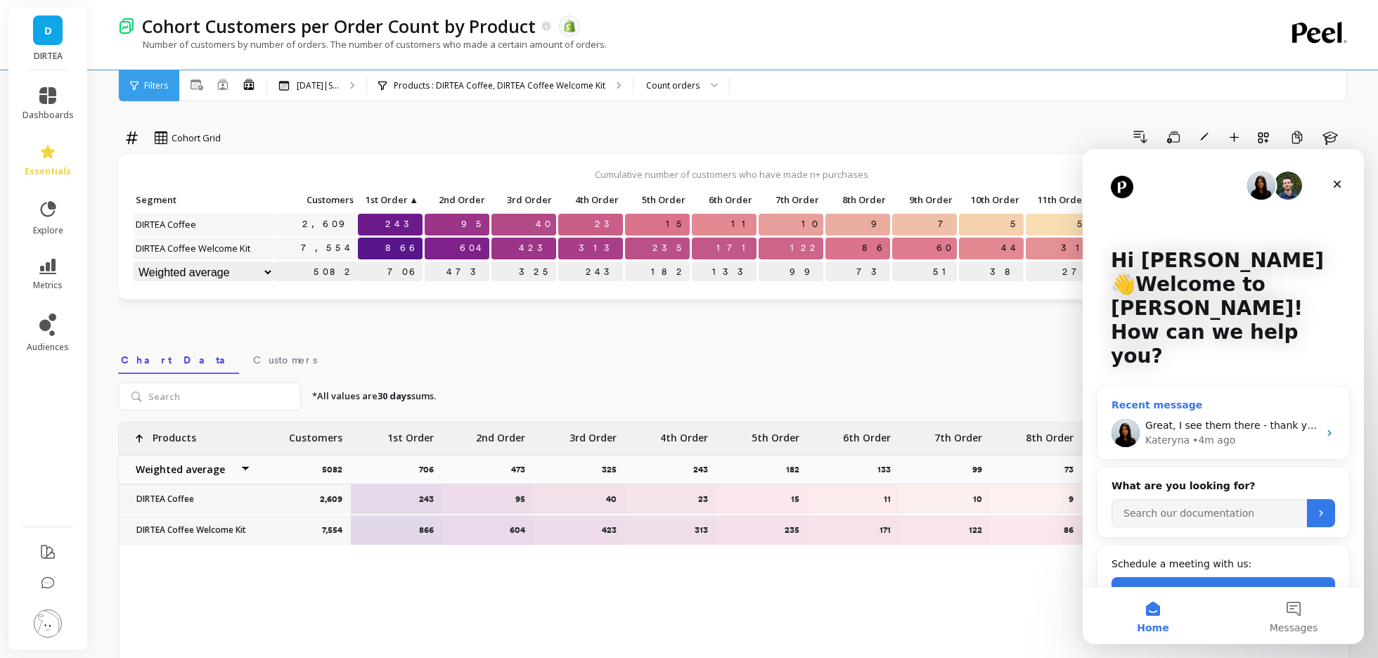
click at [1189, 407] on div "Great, I see them there - thank you! This is very helpful. I've added them to m…" at bounding box center [1224, 433] width 252 height 52
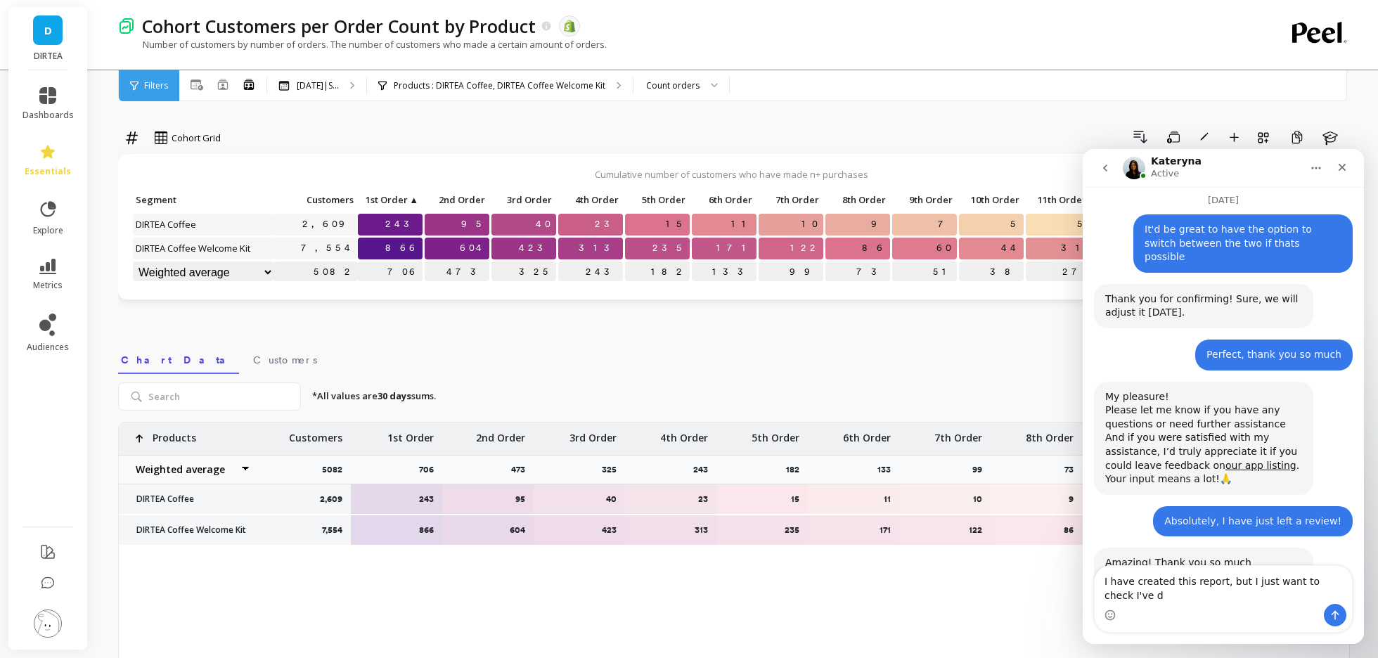
scroll to position [4182, 0]
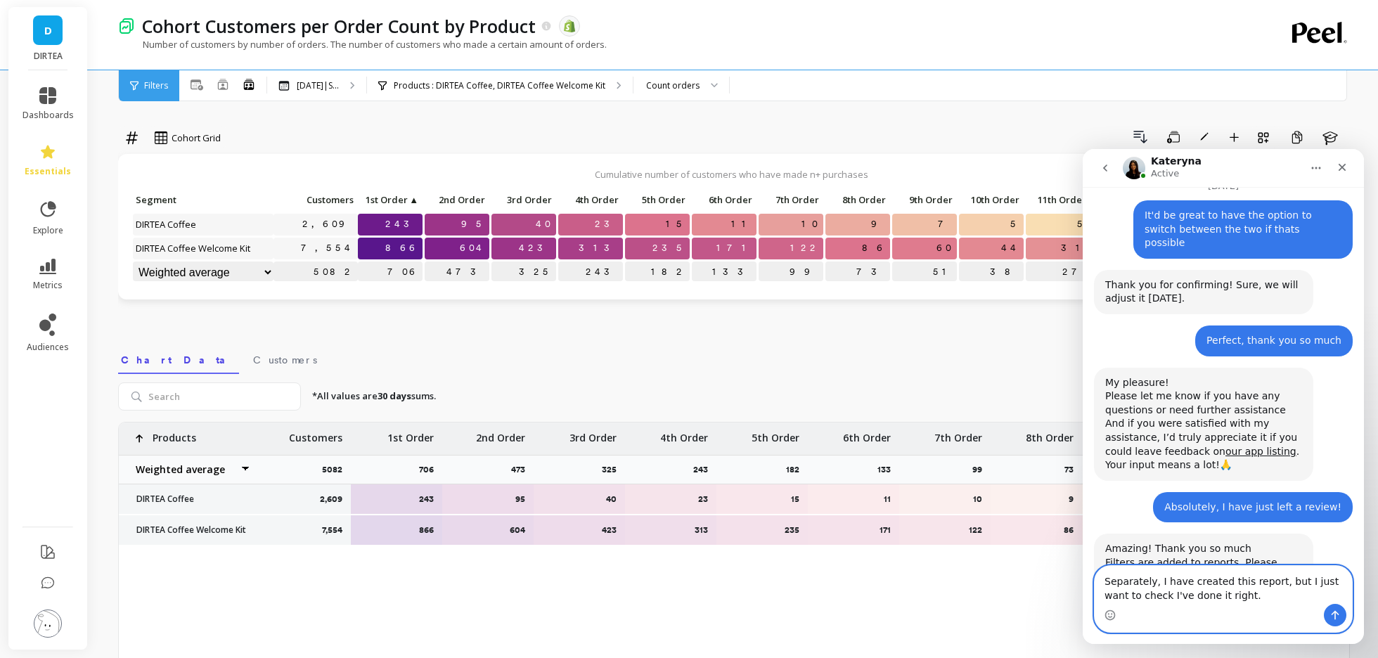
paste textarea "[URL][DOMAIN_NAME]"
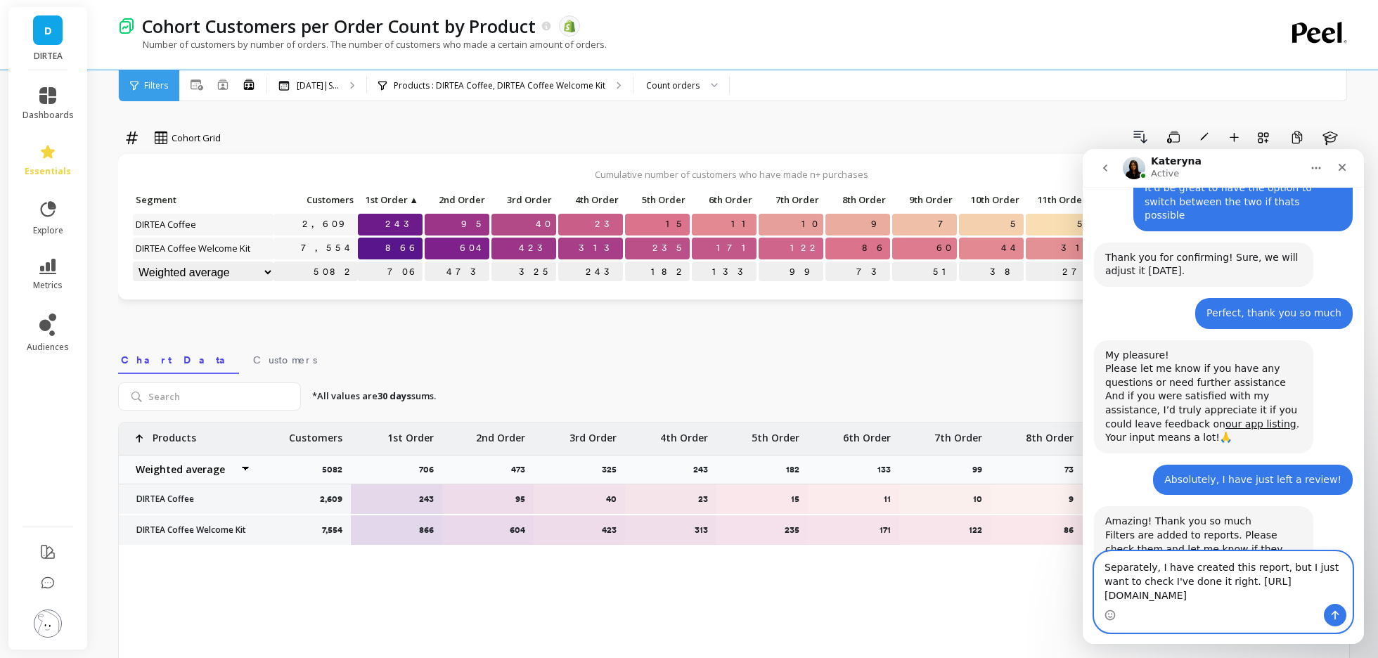
scroll to position [4210, 0]
paste textarea "How many customers by skew do we have left after 12 months"
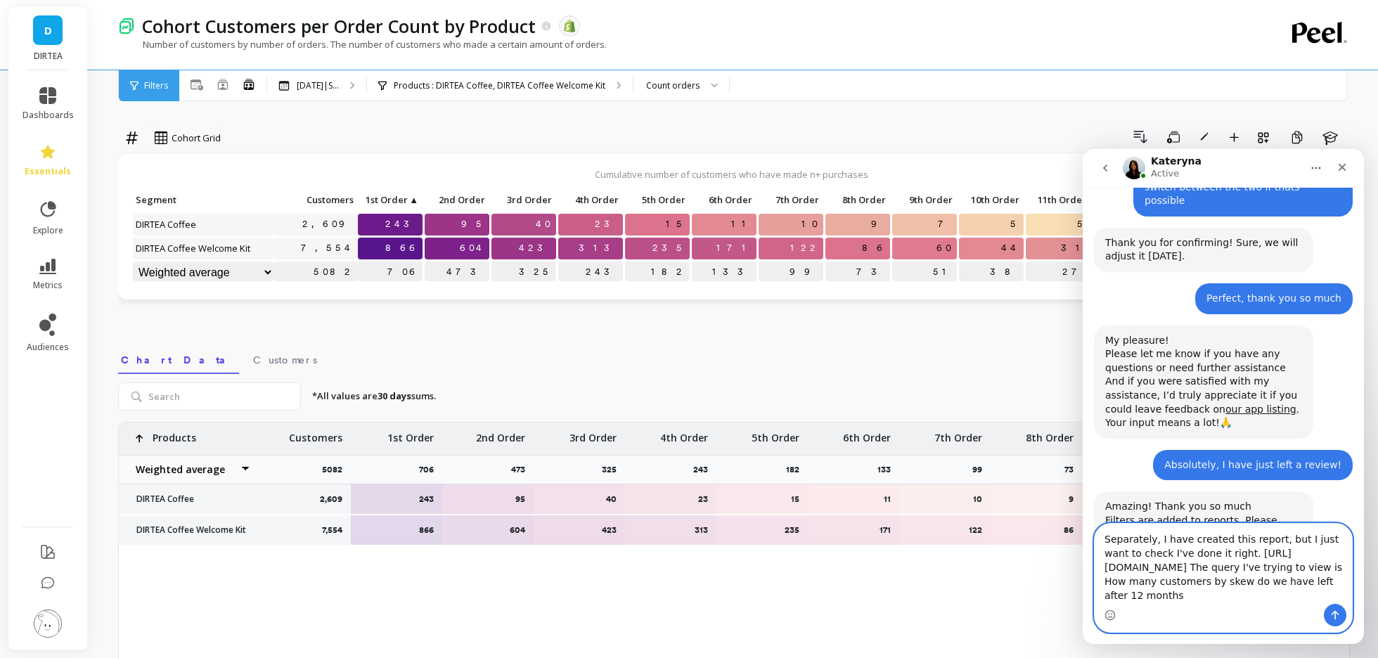
click at [1183, 600] on textarea "Separately, I have created this report, but I just want to check I've done it r…" at bounding box center [1223, 564] width 257 height 80
type textarea "Separately, I have created this report, but I just want to check I've done it r…"
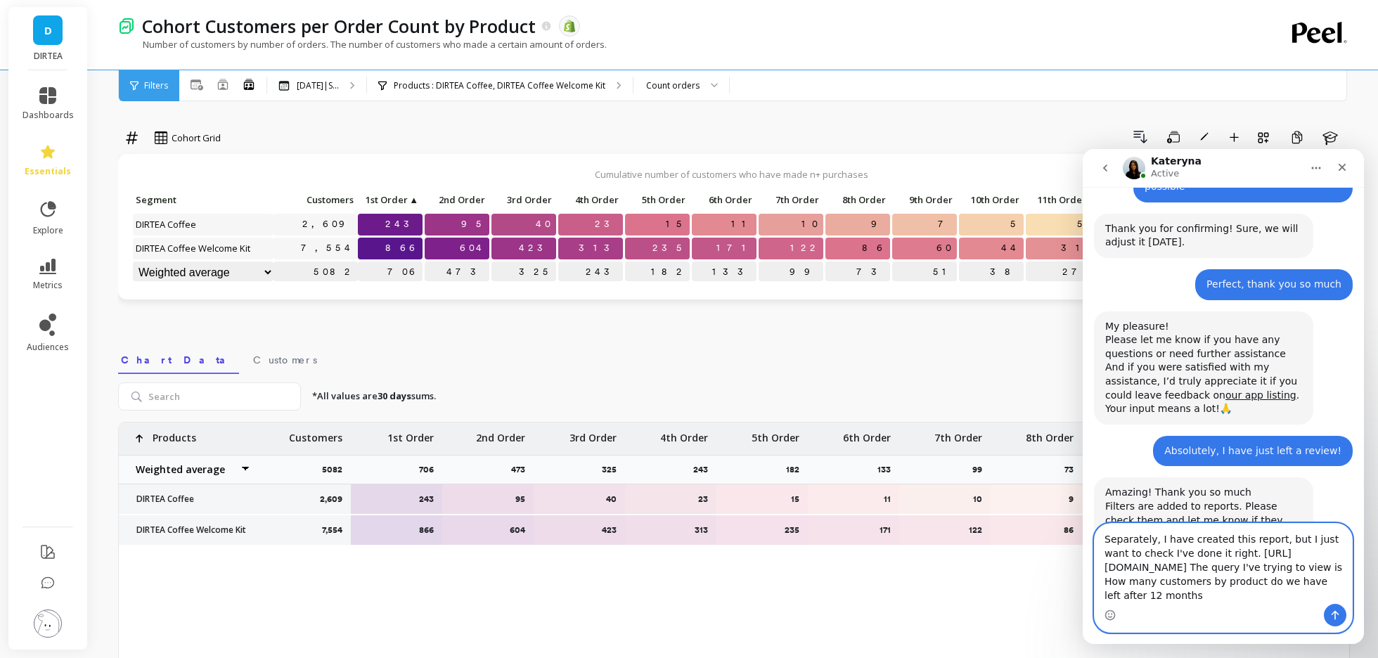
click at [1226, 597] on textarea "Separately, I have created this report, but I just want to check I've done it r…" at bounding box center [1223, 564] width 257 height 80
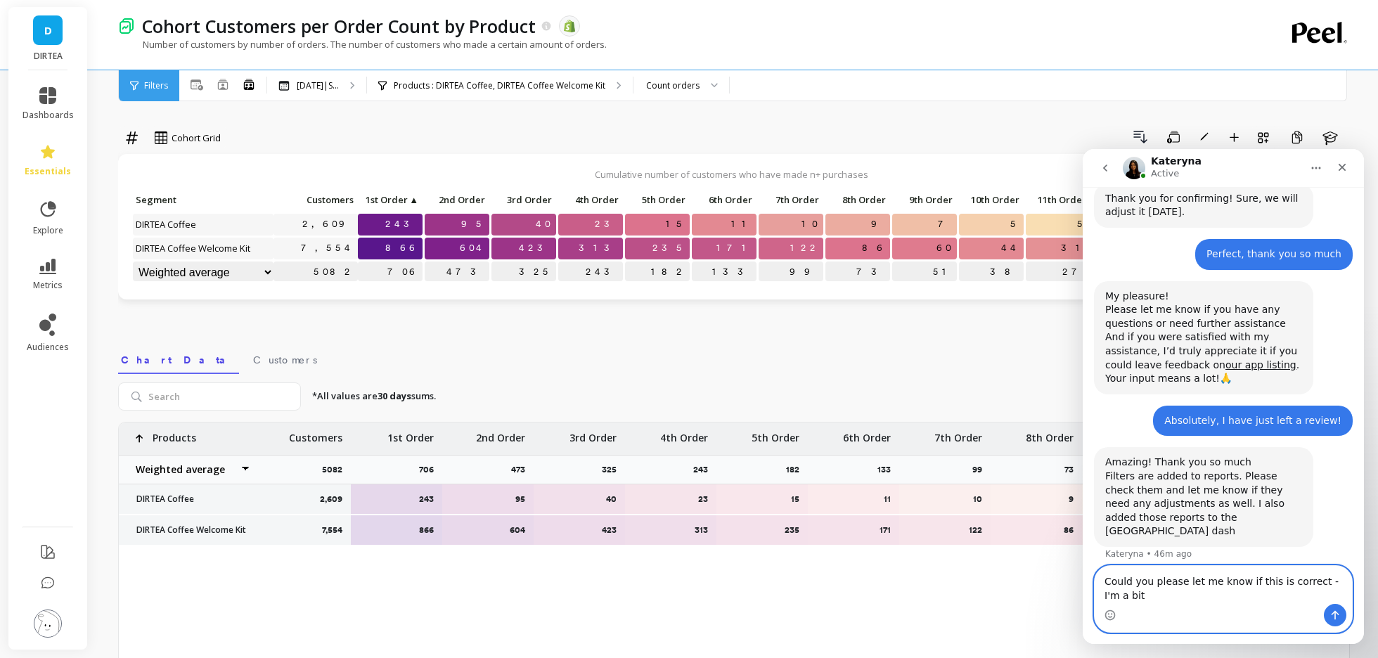
scroll to position [4283, 0]
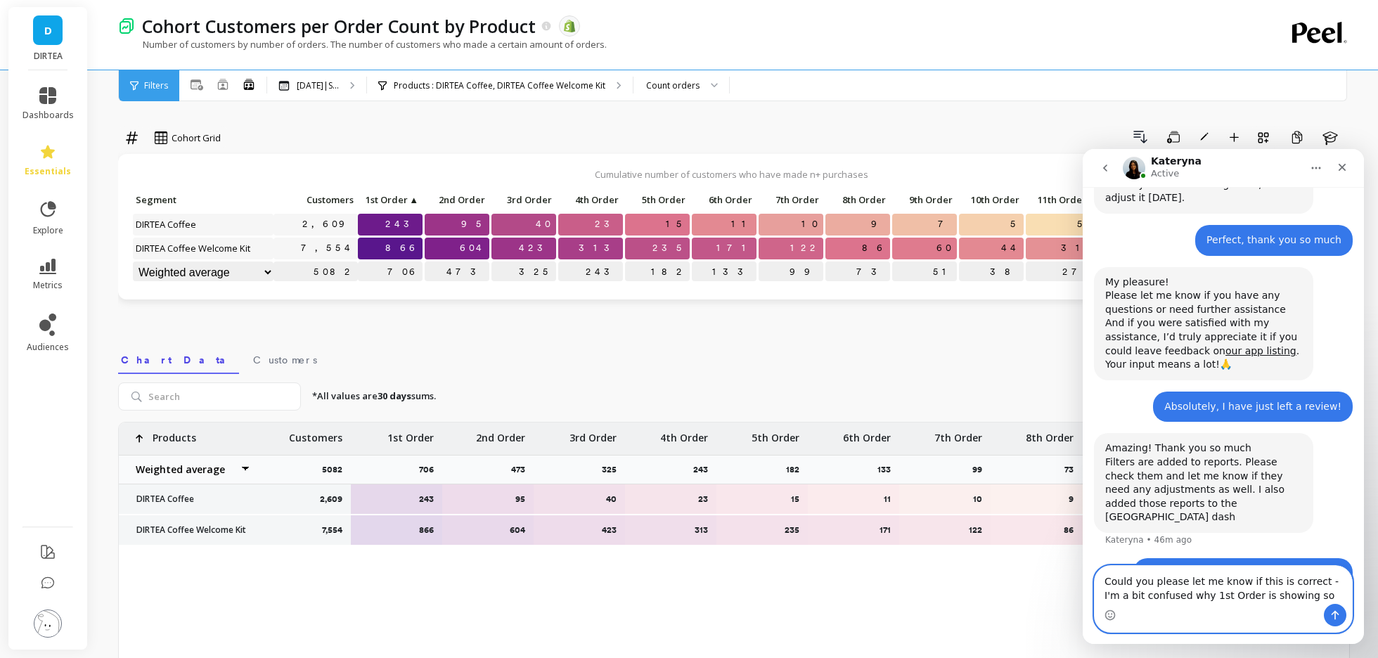
click at [1183, 599] on textarea "Could you please let me know if this is correct - I'm a bit confused why 1st Or…" at bounding box center [1223, 585] width 257 height 38
drag, startPoint x: 1243, startPoint y: 597, endPoint x: 2366, endPoint y: 804, distance: 1141.2
click at [1243, 597] on textarea "Could you please let me know if this is correct - I'm a bit confused why the 1s…" at bounding box center [1223, 578] width 257 height 52
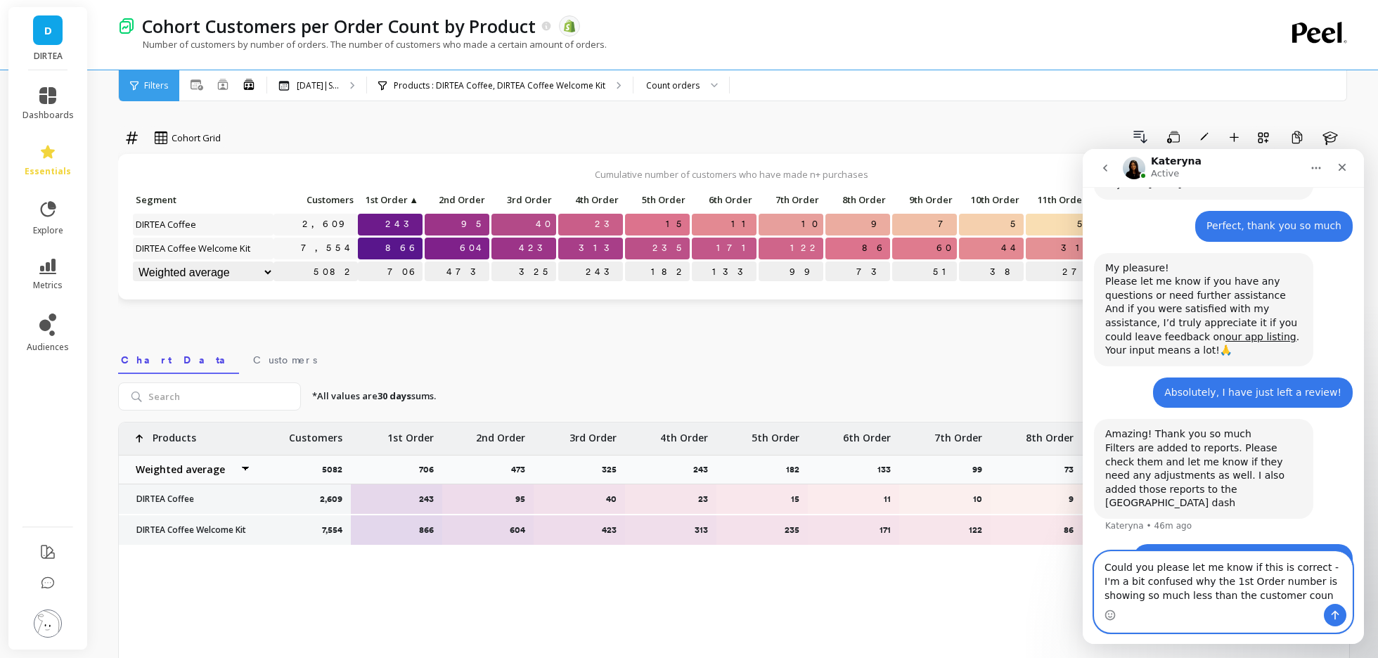
type textarea "Could you please let me know if this is correct - I'm a bit confused why the 1s…"
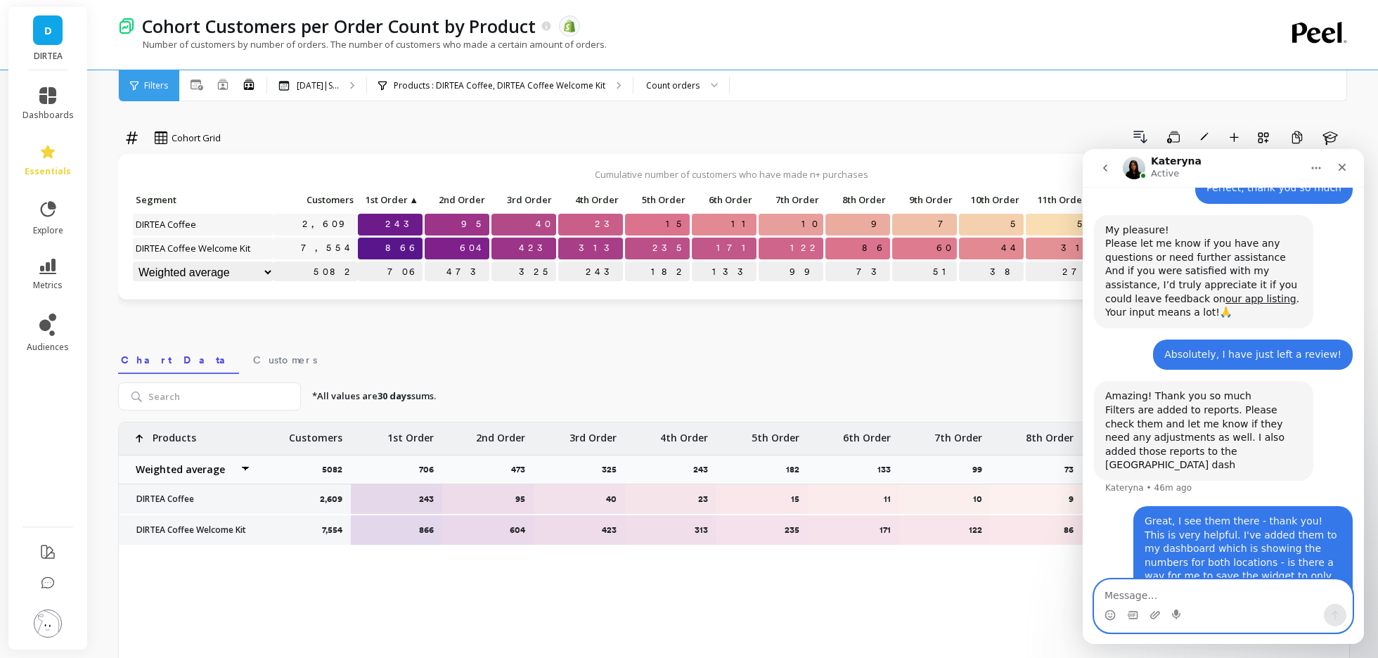
scroll to position [4342, 0]
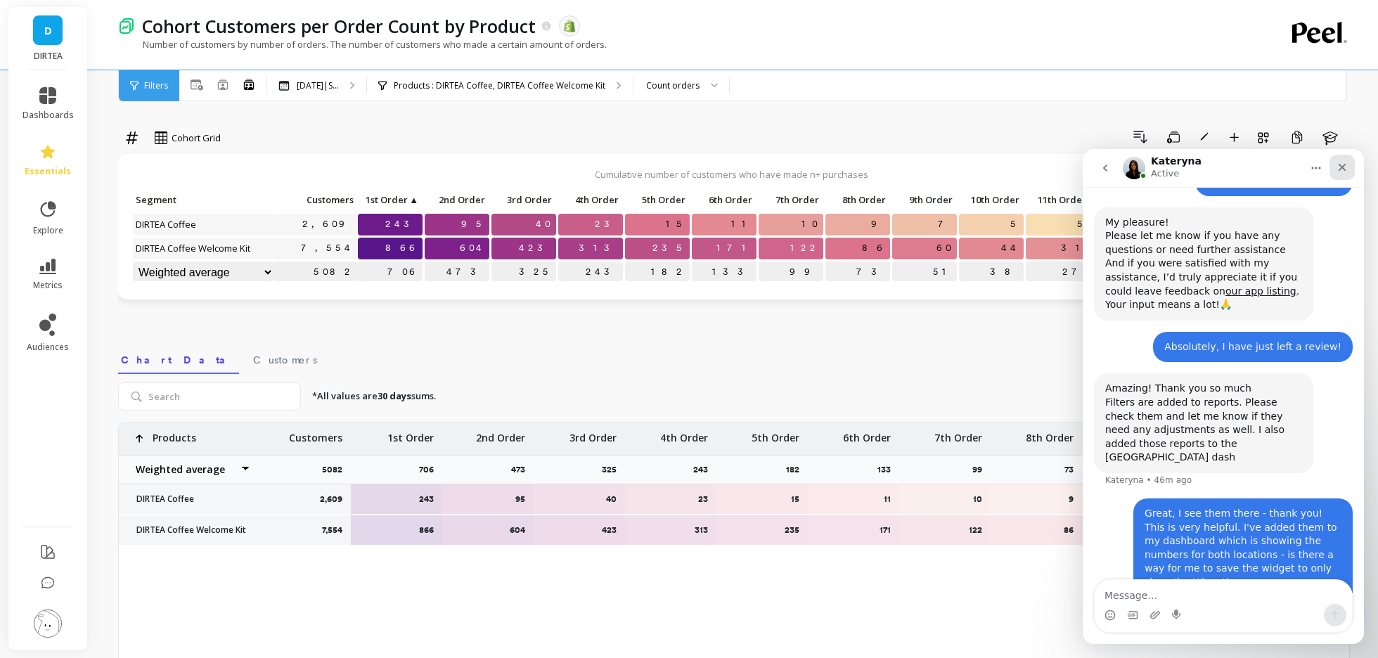
click at [1343, 164] on icon "Close" at bounding box center [1342, 167] width 11 height 11
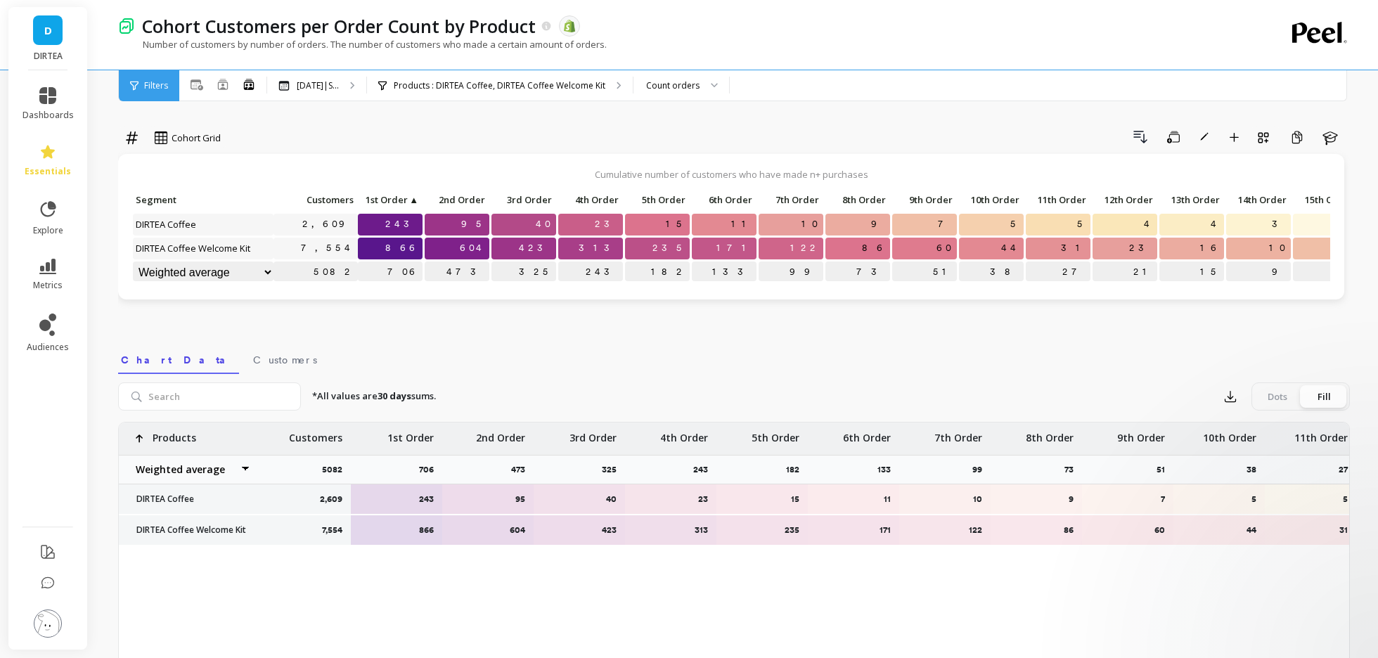
scroll to position [0, 0]
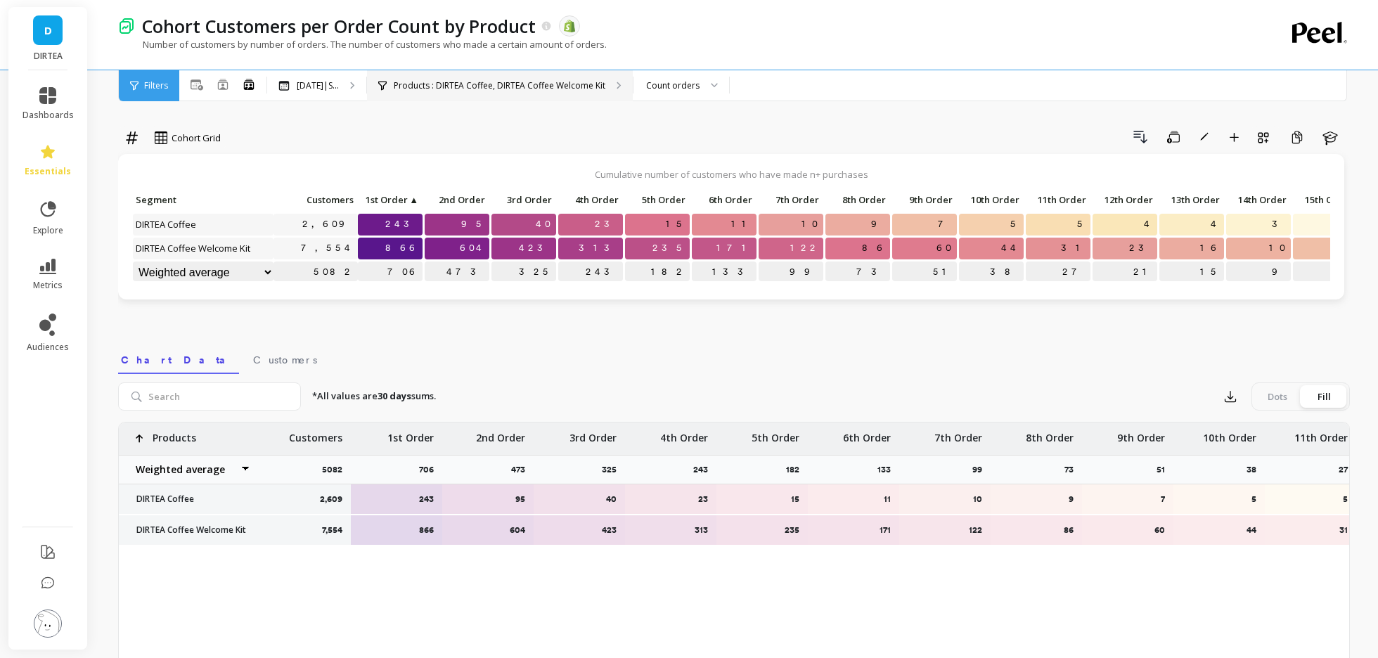
click at [594, 86] on p "Products : DIRTEA Coffee, DIRTEA Coffee Welcome Kit" at bounding box center [500, 85] width 212 height 11
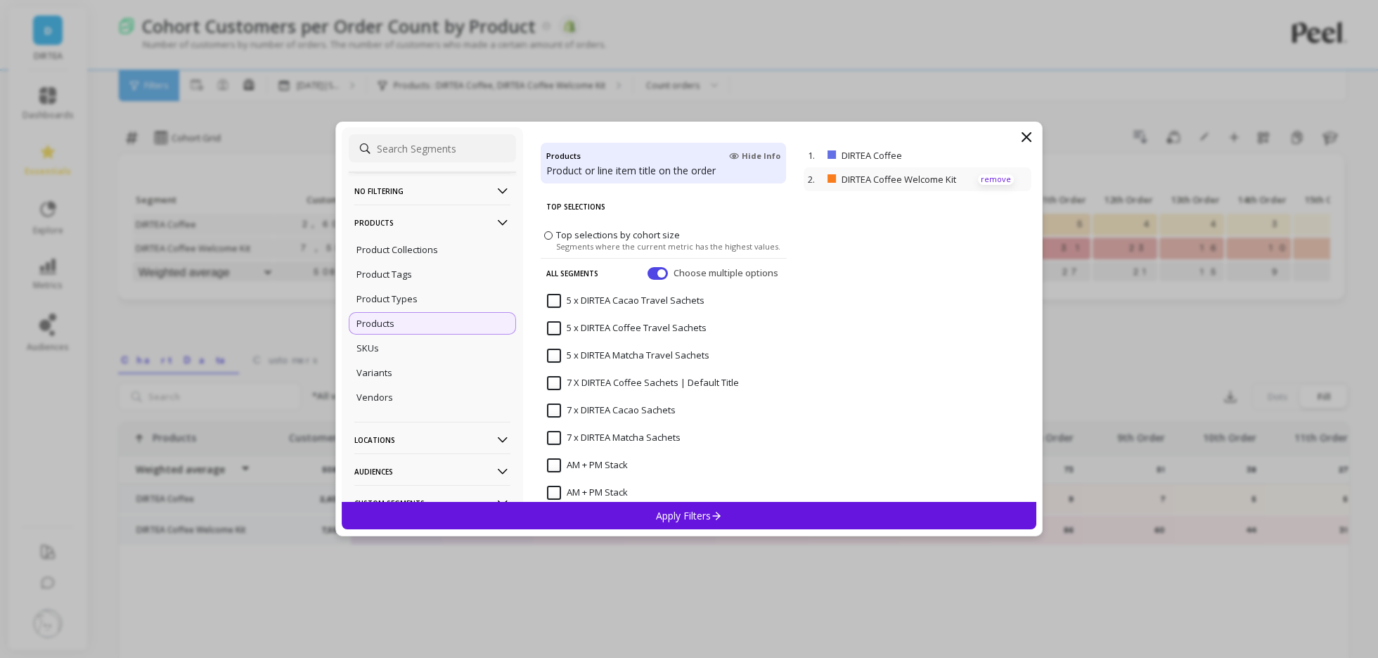
click at [998, 178] on p "remove" at bounding box center [996, 179] width 36 height 11
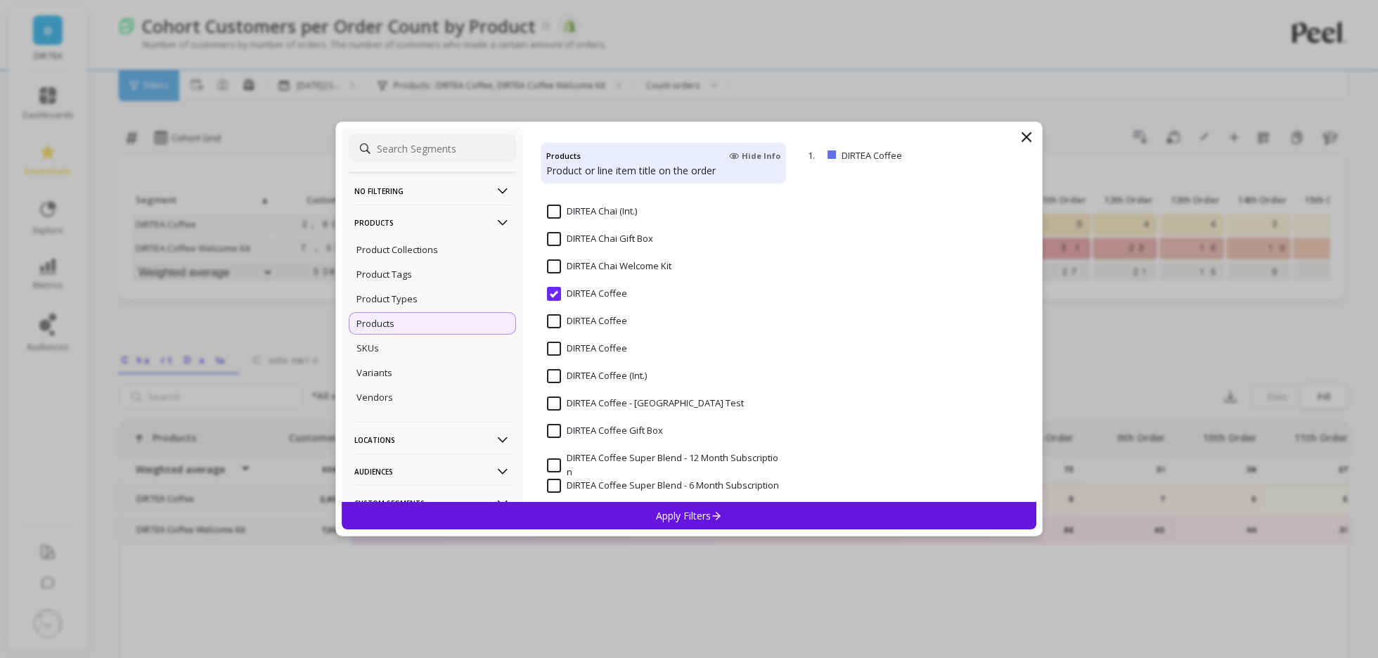
scroll to position [3215, 0]
click at [606, 290] on input "DIRTEA Coffee" at bounding box center [587, 295] width 80 height 14
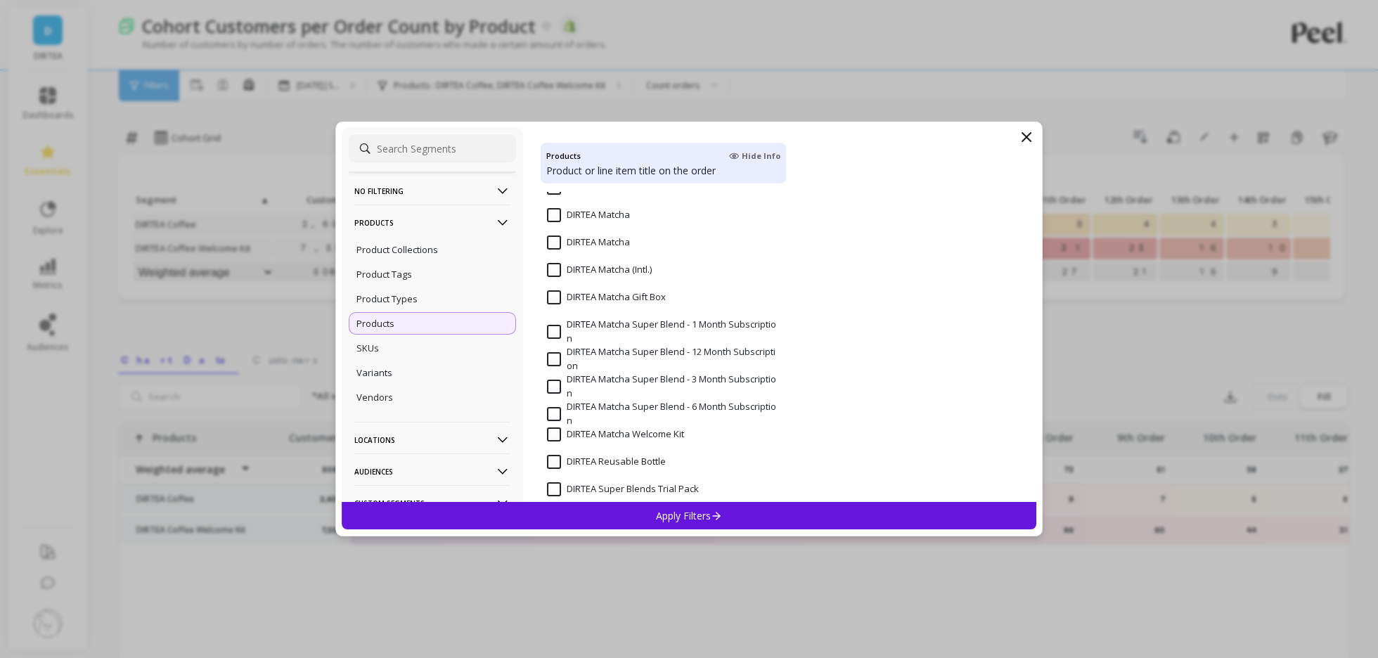
scroll to position [3736, 0]
click at [601, 238] on Matcha "DIRTEA Matcha" at bounding box center [588, 240] width 83 height 14
click at [601, 214] on input "DIRTEA Matcha" at bounding box center [588, 212] width 83 height 14
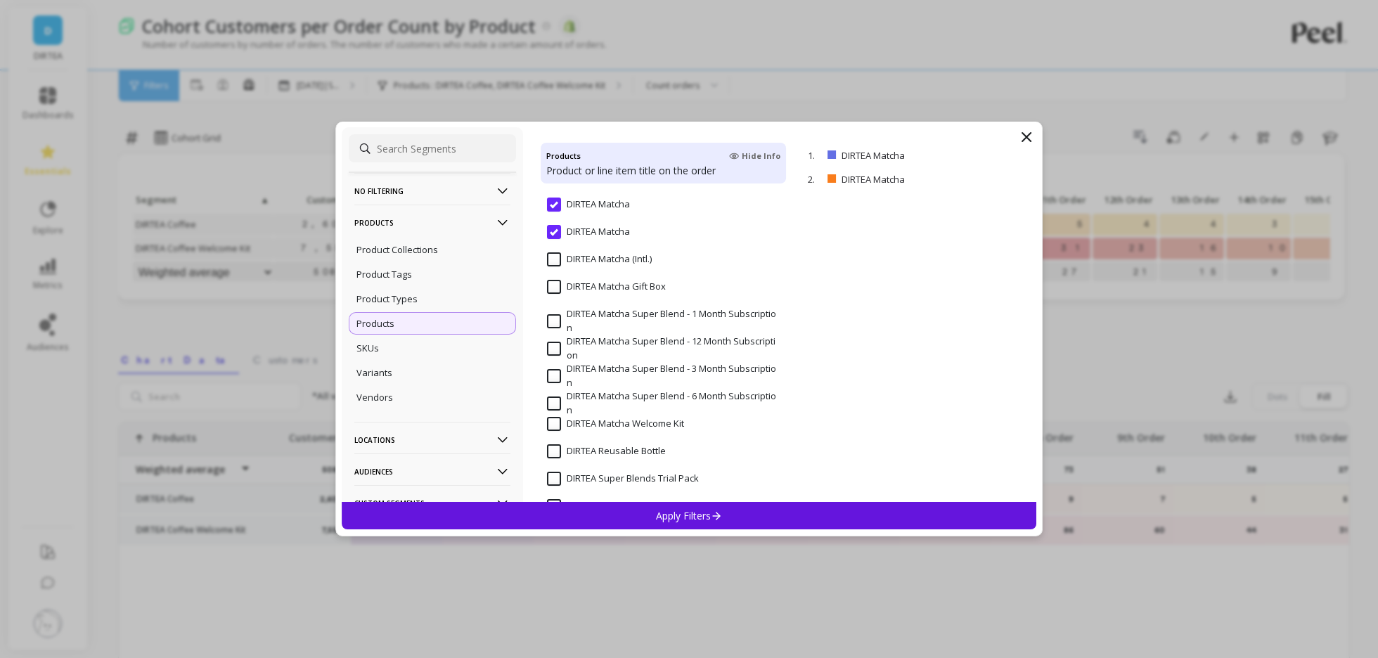
scroll to position [3764, 0]
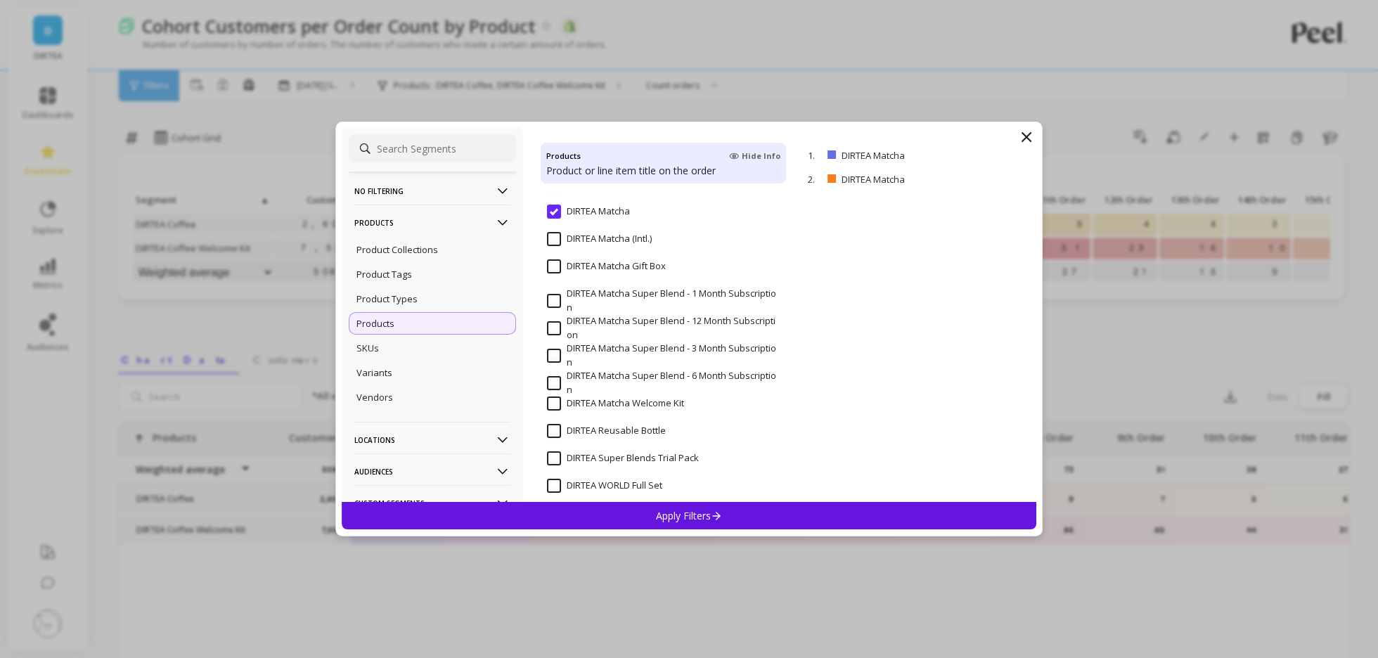
click at [638, 411] on span "DIRTEA Matcha Welcome Kit" at bounding box center [615, 412] width 137 height 30
click at [643, 514] on div "Apply Filters" at bounding box center [689, 515] width 695 height 27
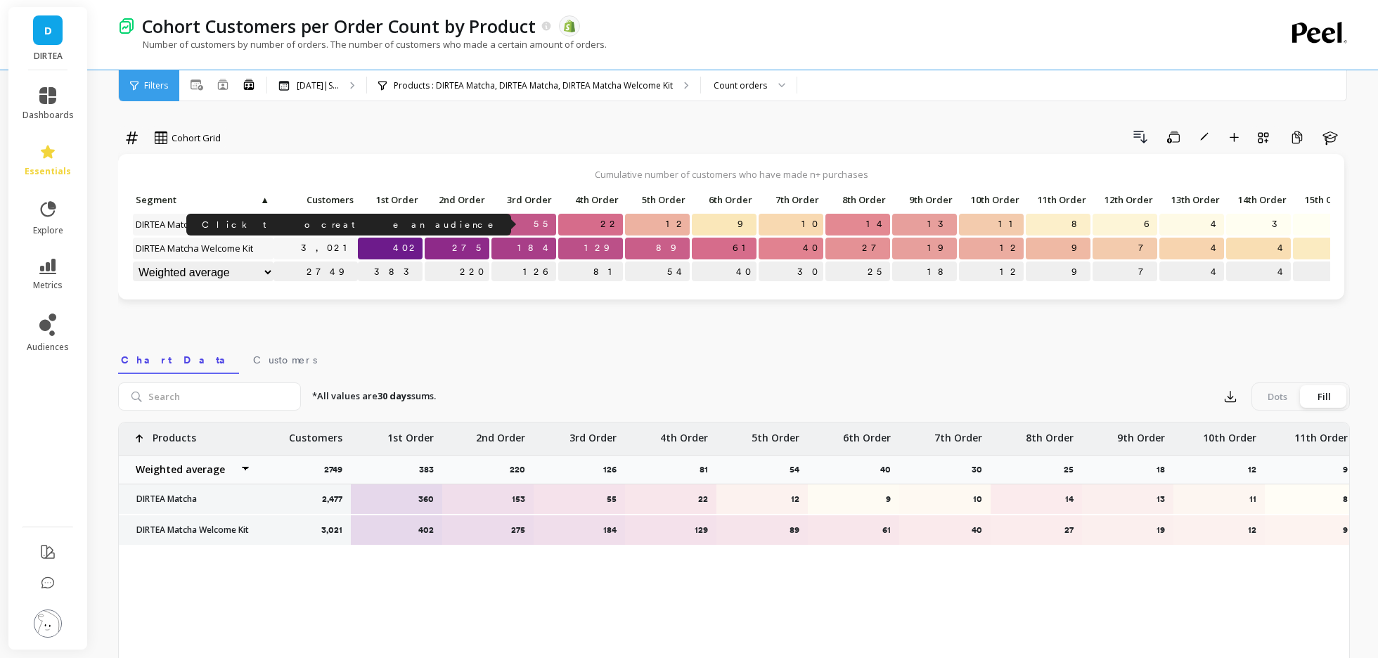
click at [336, 224] on link "2,477" at bounding box center [325, 224] width 66 height 21
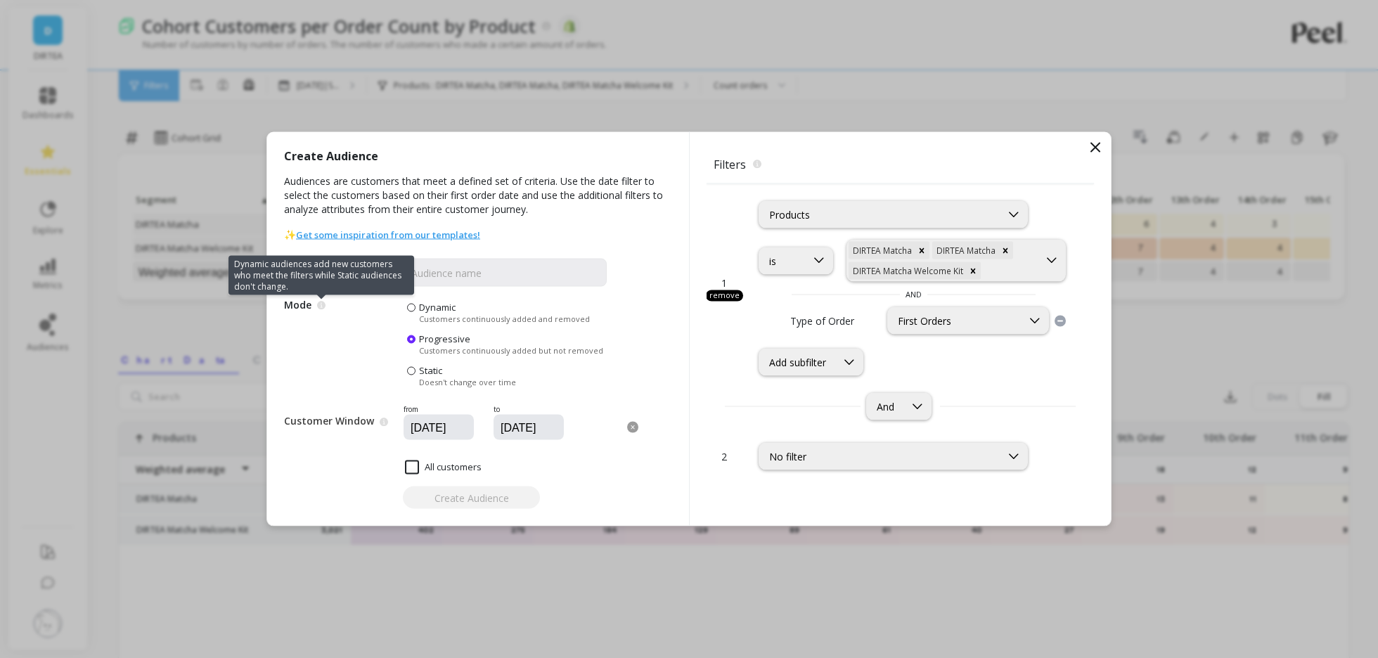
click at [321, 309] on icon at bounding box center [321, 305] width 8 height 8
click at [421, 307] on span "Dynamic" at bounding box center [437, 307] width 37 height 13
click at [0, 0] on input "Dynamic Customers continuously added and removed" at bounding box center [0, 0] width 0 height 0
click at [423, 424] on input "08/01/2024" at bounding box center [480, 428] width 143 height 14
click at [369, 407] on div "Customer Window This is the date period when the customers made their first ord…" at bounding box center [445, 422] width 323 height 36
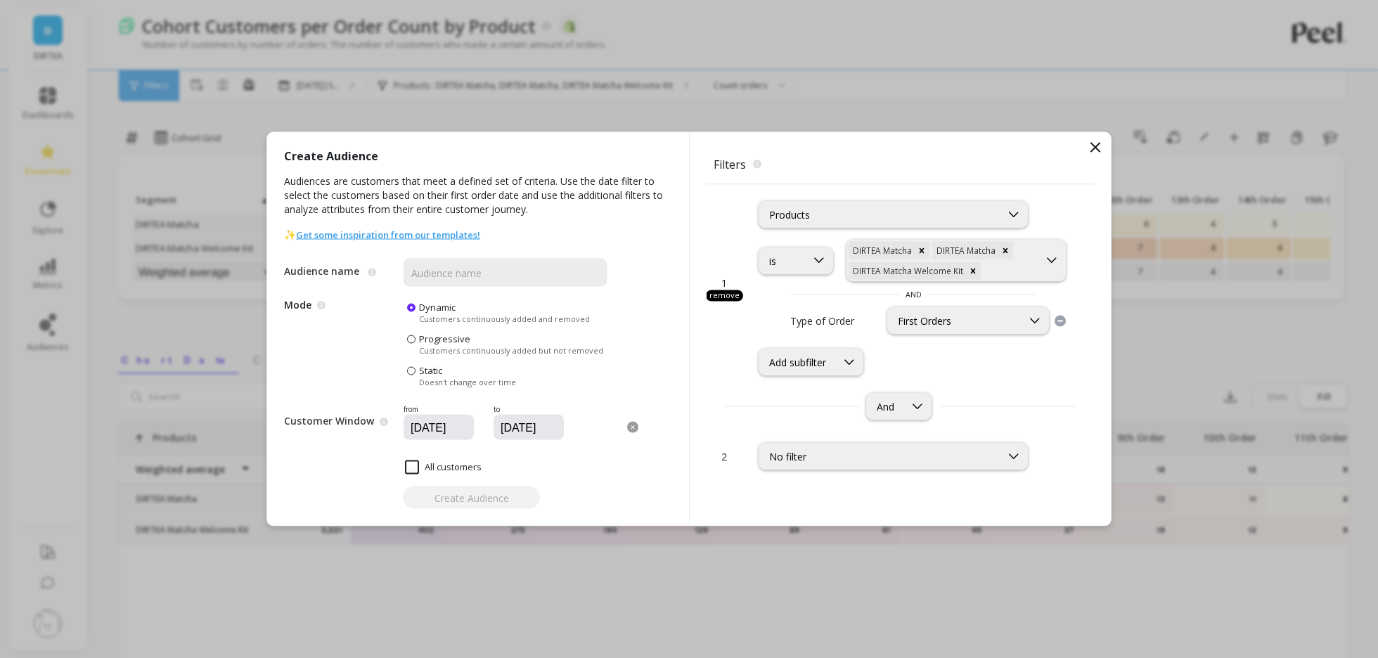
click at [1134, 437] on div "Create Audience Audiences are customers that meet a defined set of criteria. Us…" at bounding box center [689, 329] width 1378 height 658
click at [480, 496] on div "Create Audience" at bounding box center [478, 498] width 388 height 23
click at [439, 463] on input "All customers" at bounding box center [443, 468] width 77 height 14
checkbox input "true"
click at [427, 463] on input "All customers" at bounding box center [443, 468] width 77 height 14
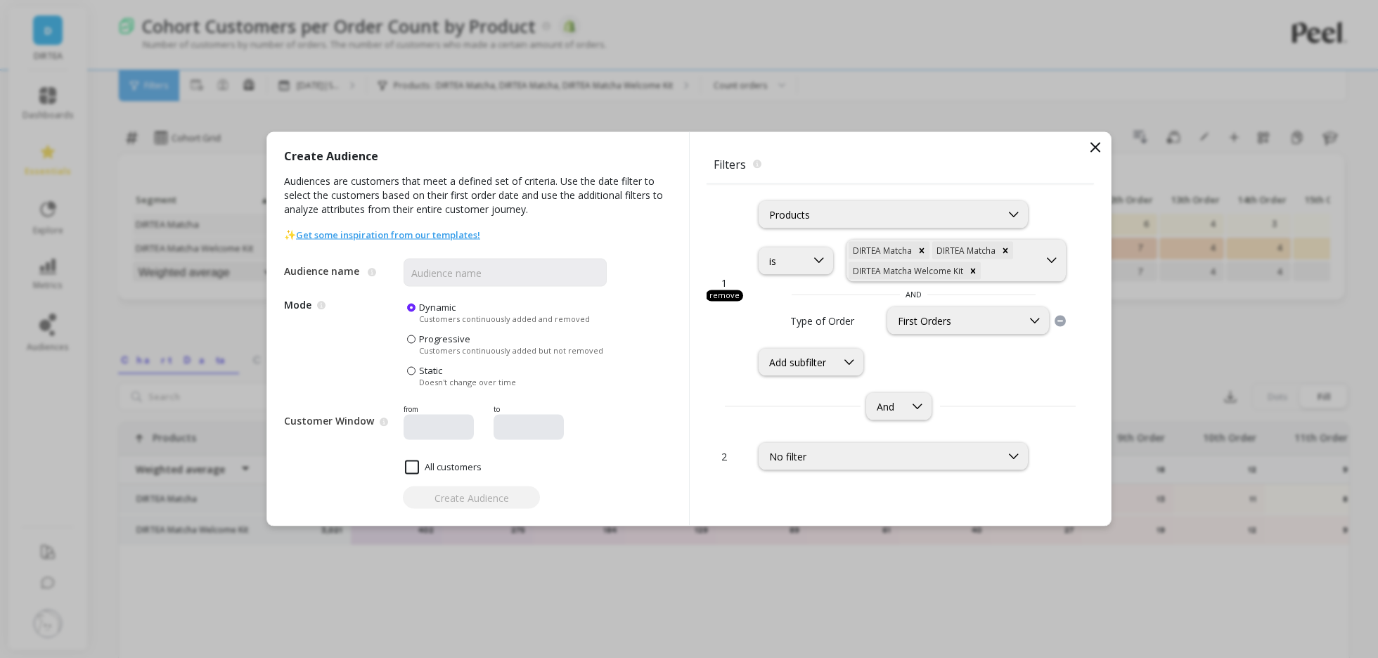
checkbox input "false"
type input "08/05/2025"
type input "09/05/2025"
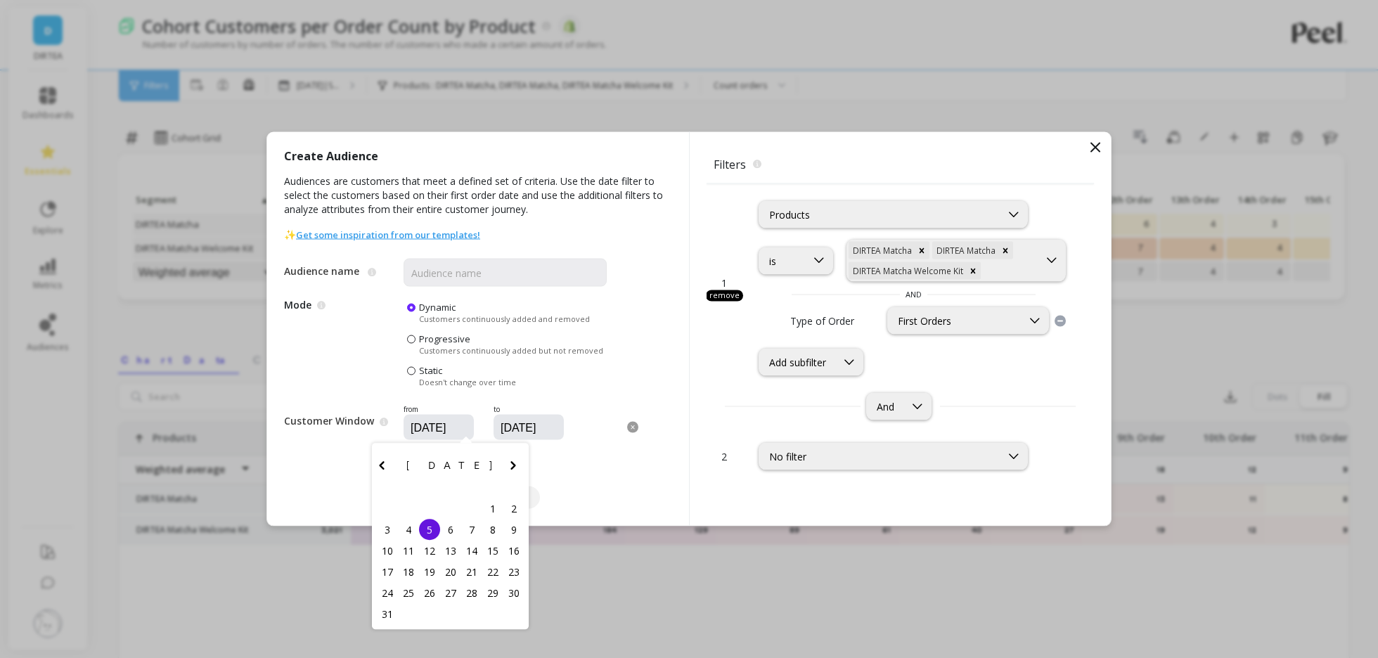
click at [446, 425] on input "08/05/2025" at bounding box center [480, 428] width 143 height 14
click at [378, 465] on icon "Previous Month" at bounding box center [381, 465] width 17 height 17
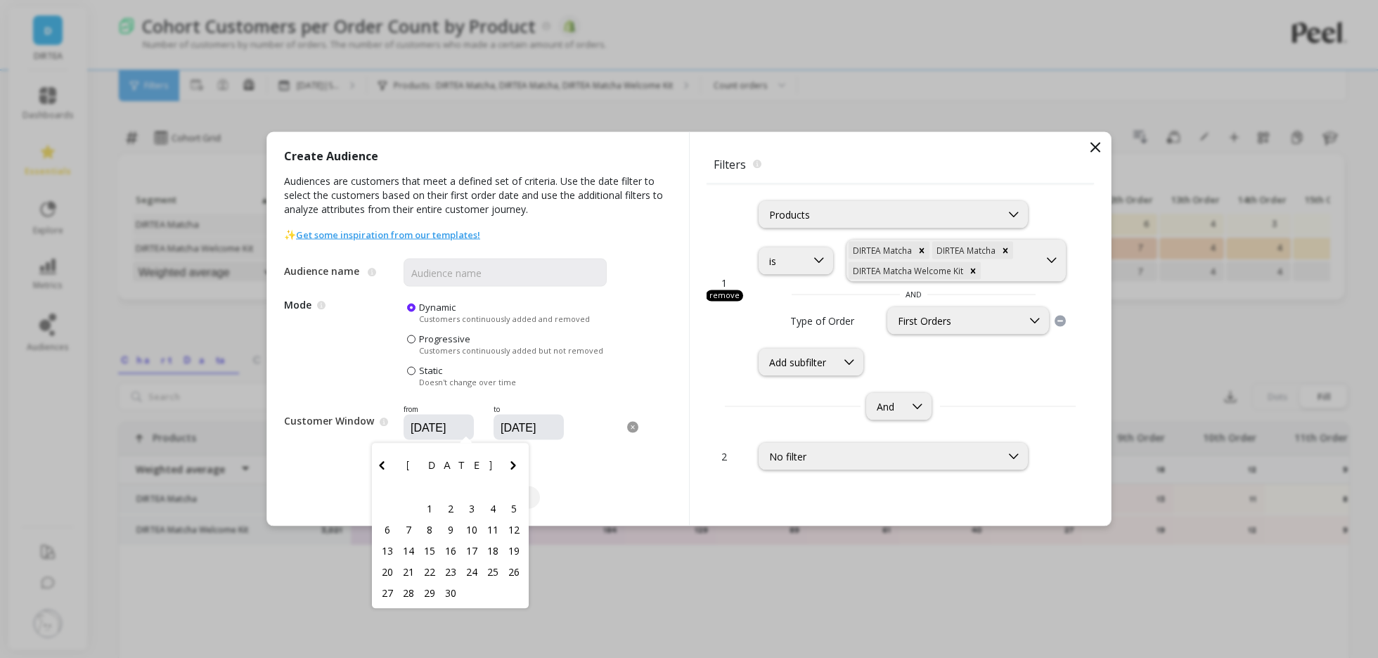
click at [378, 465] on icon "Previous Month" at bounding box center [381, 465] width 17 height 17
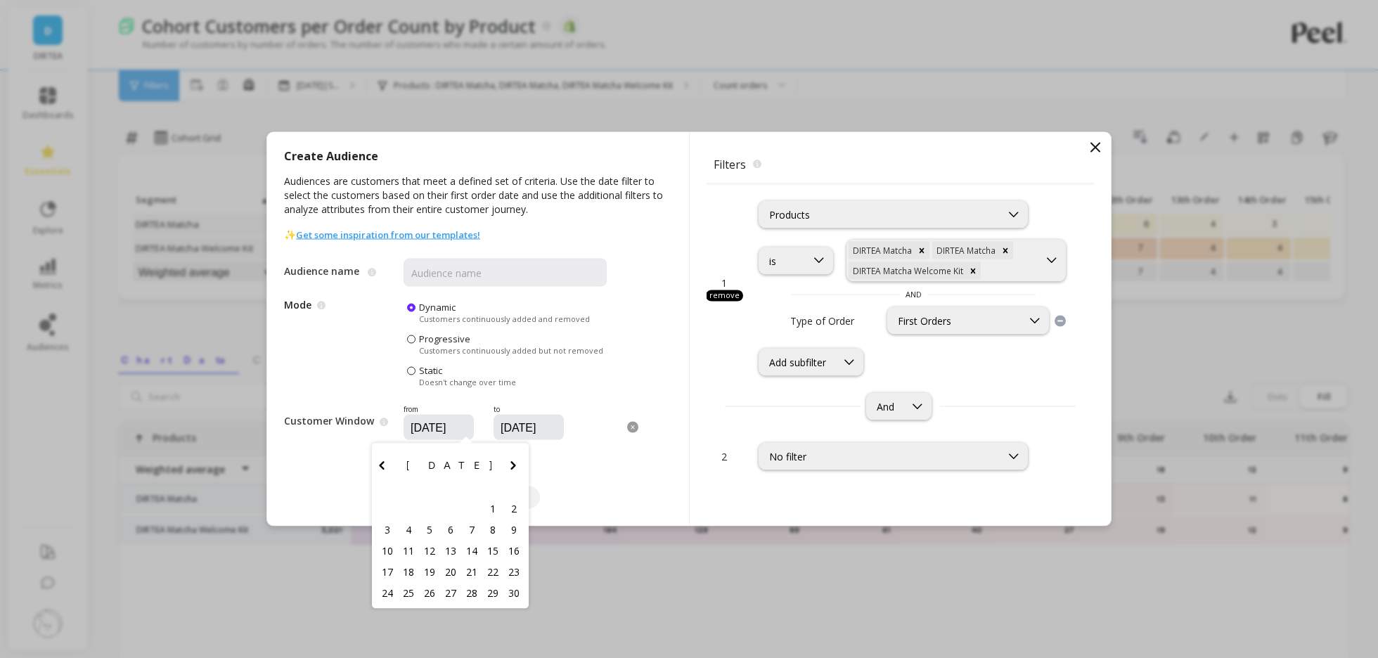
click at [378, 465] on icon "Previous Month" at bounding box center [381, 465] width 17 height 17
click at [379, 465] on icon "Previous Month" at bounding box center [381, 465] width 17 height 17
click at [472, 503] on div "1" at bounding box center [471, 509] width 21 height 21
type input "08/01/2024"
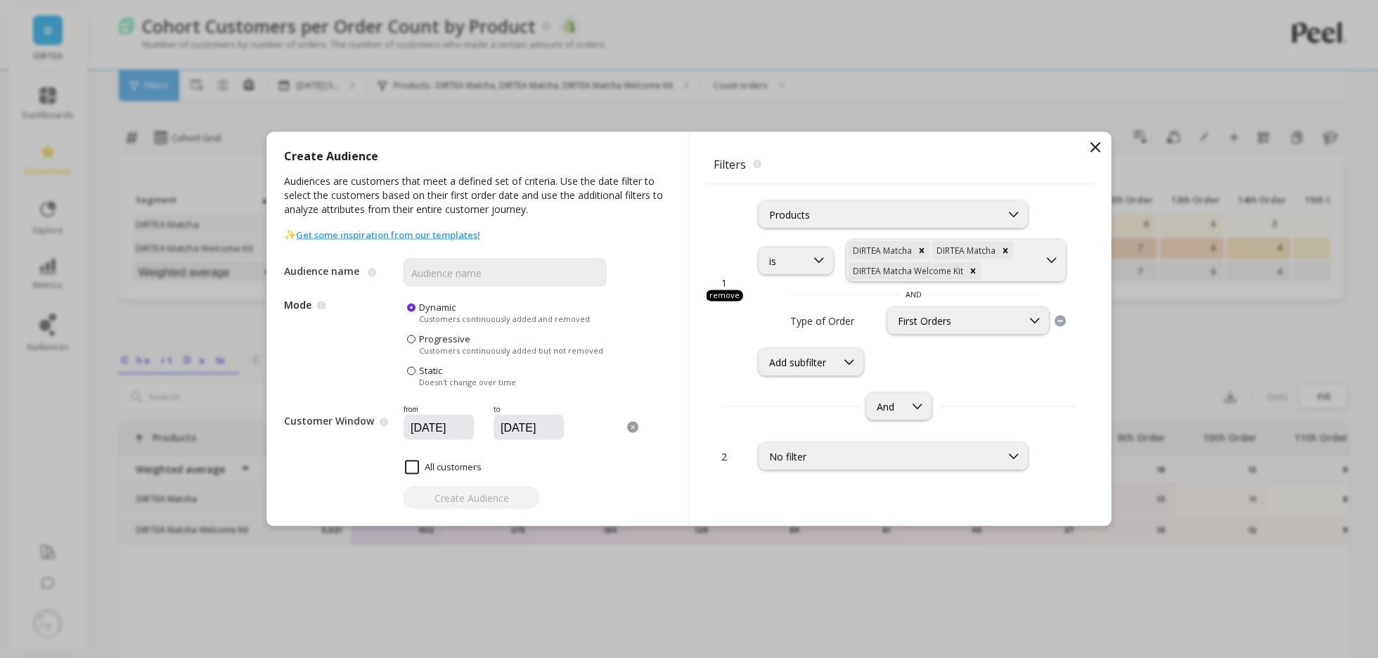
click at [522, 427] on input "09/05/2025" at bounding box center [570, 428] width 143 height 14
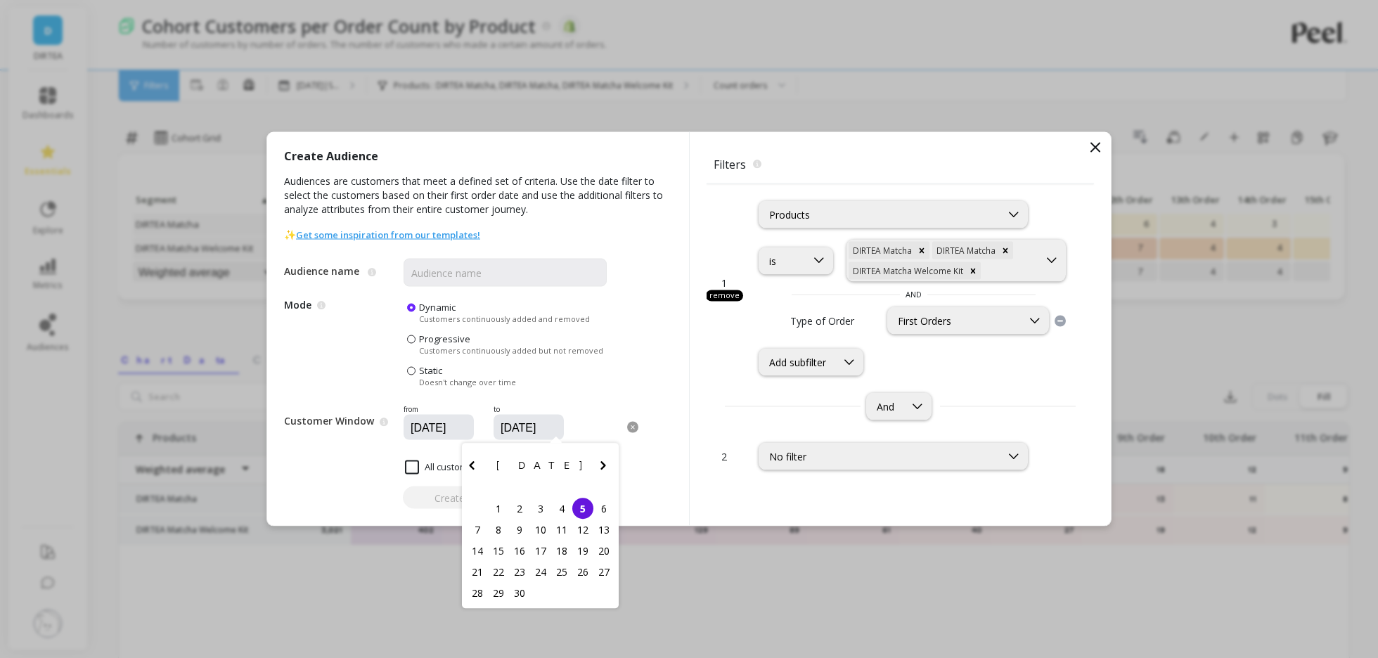
click at [477, 460] on icon "Previous Month" at bounding box center [471, 465] width 17 height 17
click at [478, 607] on div "31" at bounding box center [477, 614] width 21 height 21
type input "08/31/2025"
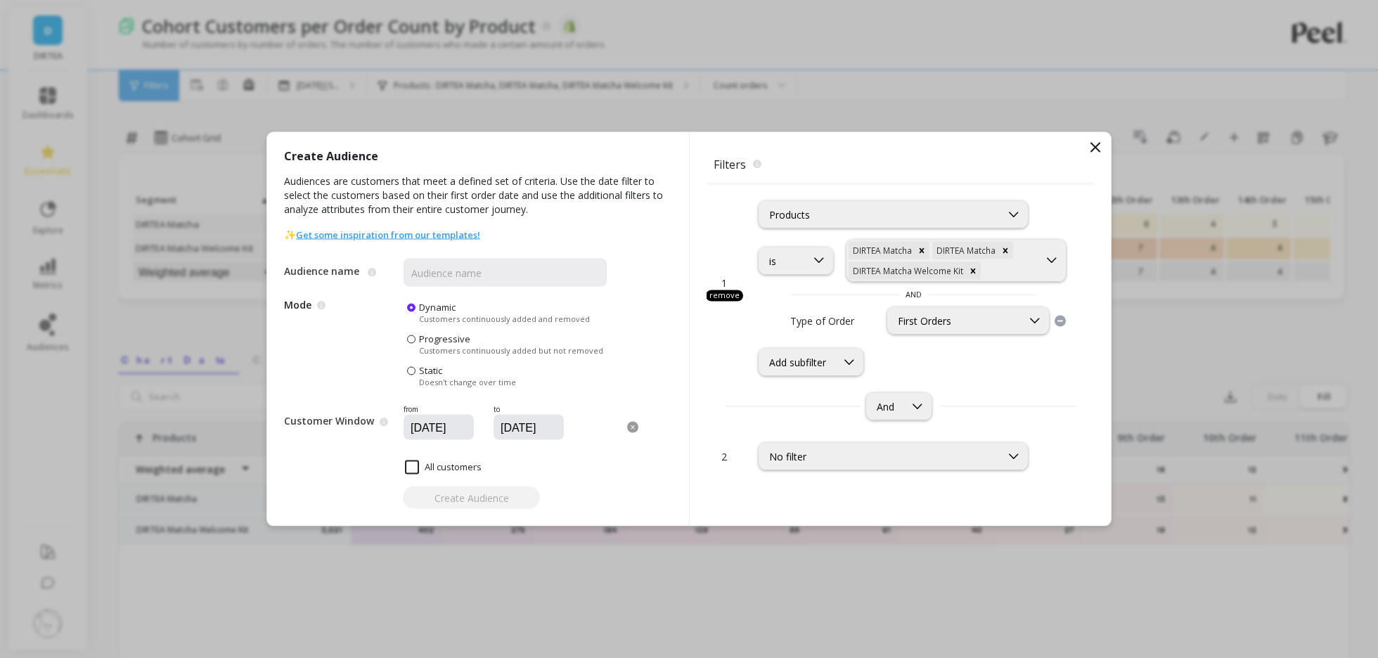
click at [617, 508] on div "Create Audience Audiences are customers that meet a defined set of criteria. Us…" at bounding box center [478, 329] width 422 height 394
click at [1101, 144] on icon at bounding box center [1095, 147] width 17 height 17
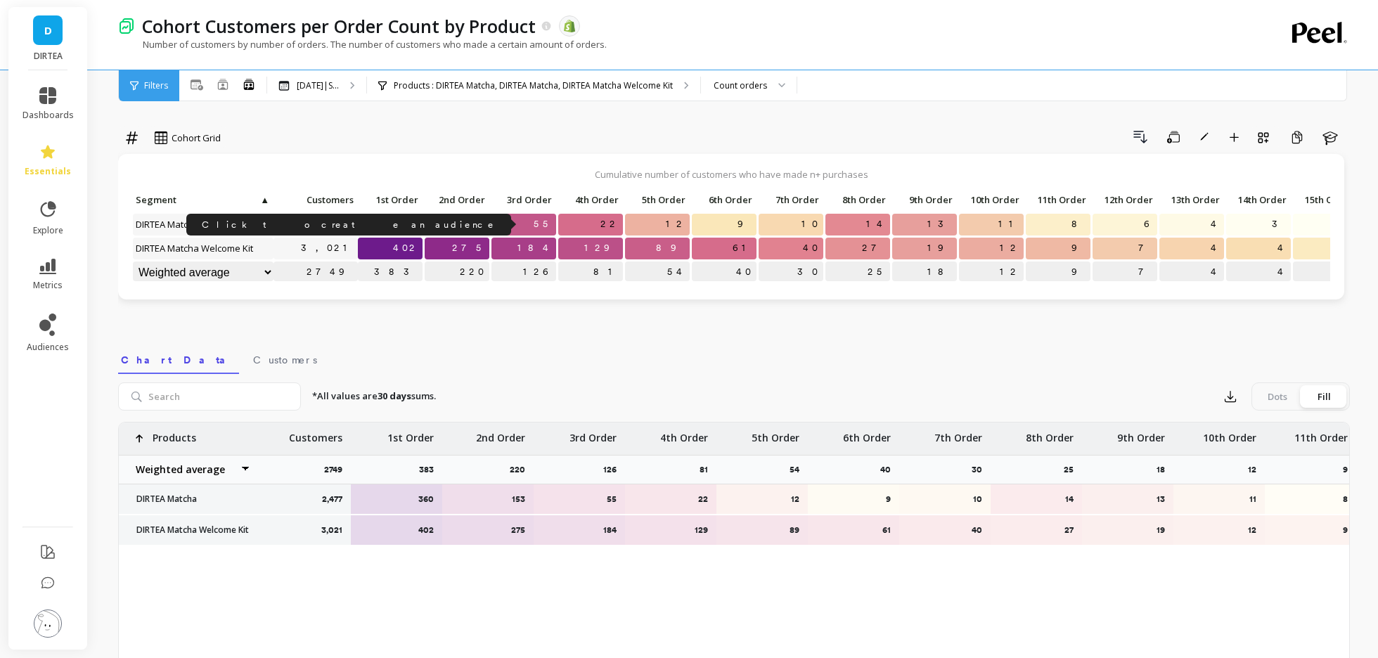
click at [338, 223] on link "2,477" at bounding box center [325, 224] width 66 height 21
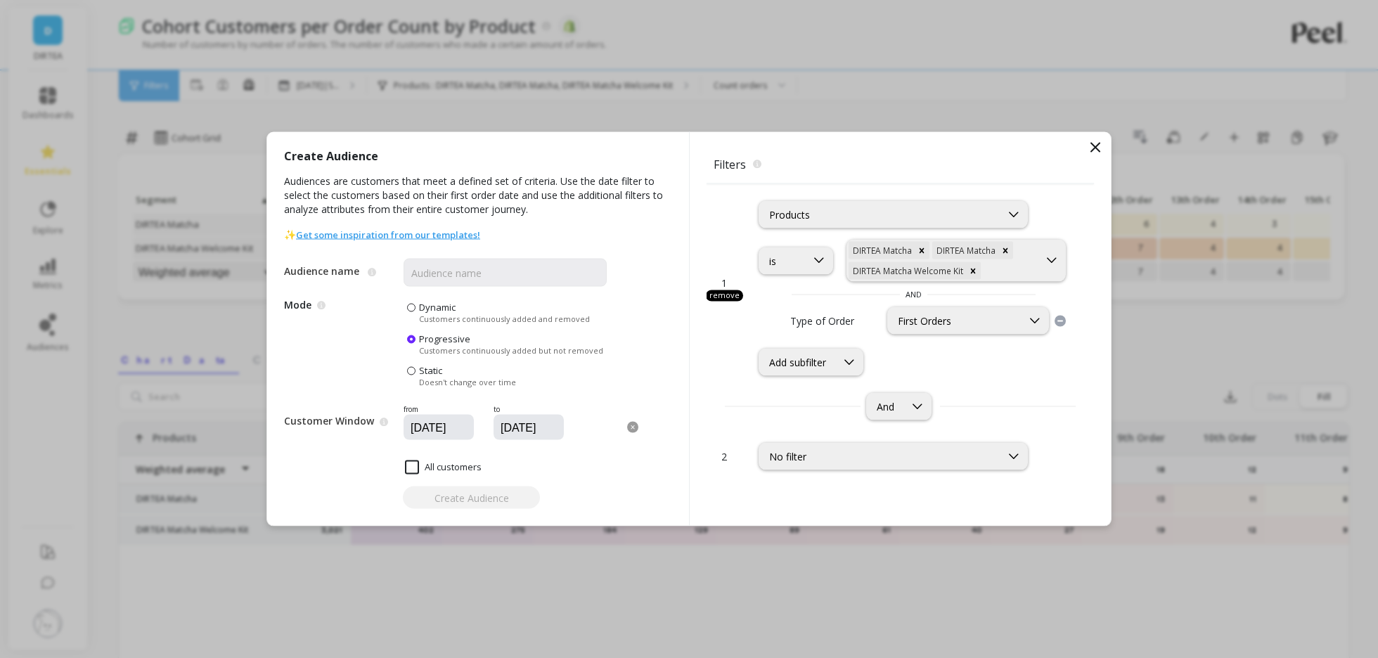
click at [409, 309] on span at bounding box center [411, 308] width 8 height 8
click at [0, 0] on input "Dynamic Customers continuously added and removed" at bounding box center [0, 0] width 0 height 0
click at [921, 325] on div "First Orders" at bounding box center [955, 320] width 114 height 13
click at [853, 328] on div "Type of Order First Orders selected, 2 of 3. 3 results available. Use Up and Do…" at bounding box center [914, 320] width 310 height 27
click at [845, 357] on icon at bounding box center [849, 361] width 15 height 15
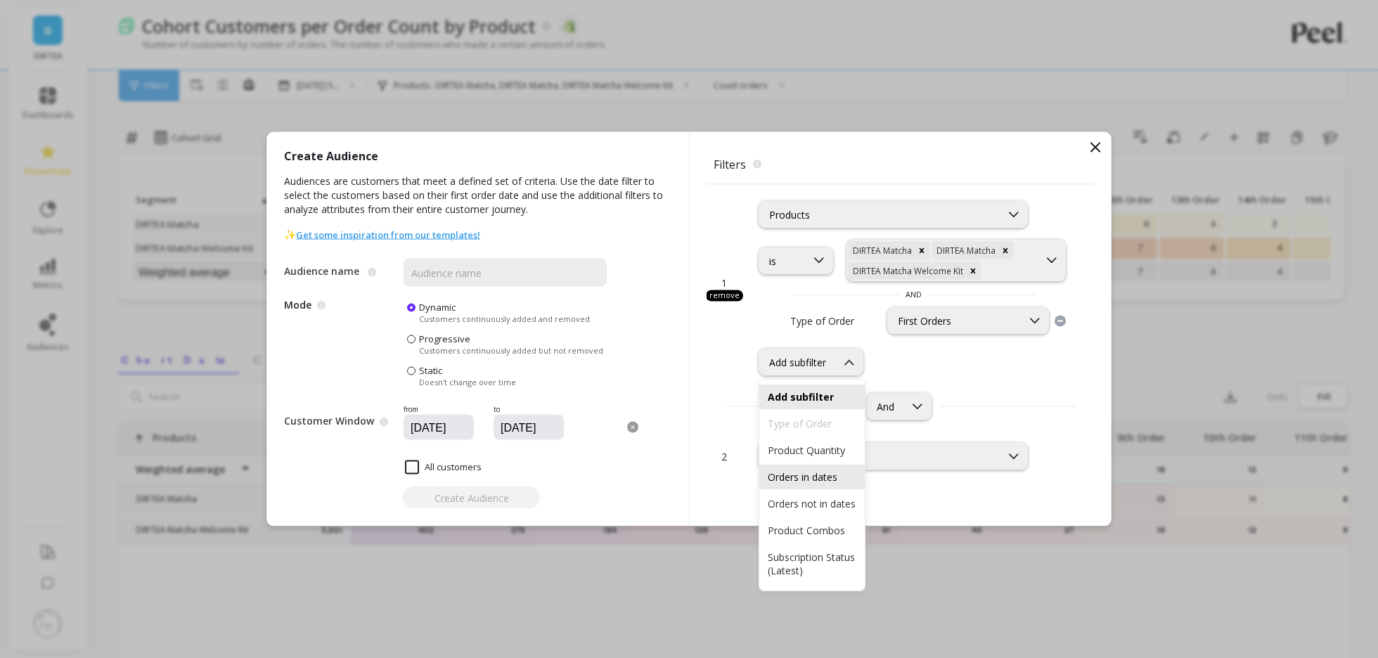
click at [835, 472] on div "Orders in dates" at bounding box center [812, 476] width 89 height 13
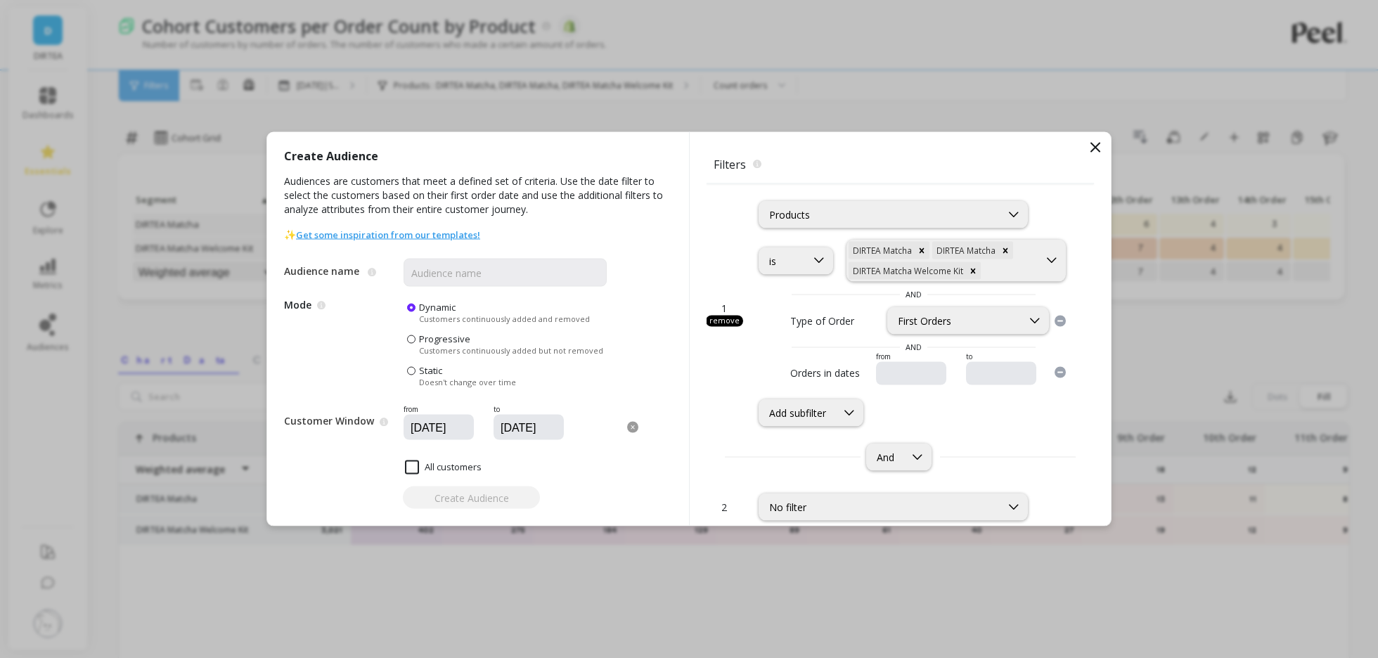
click at [887, 373] on input "text" at bounding box center [953, 374] width 143 height 14
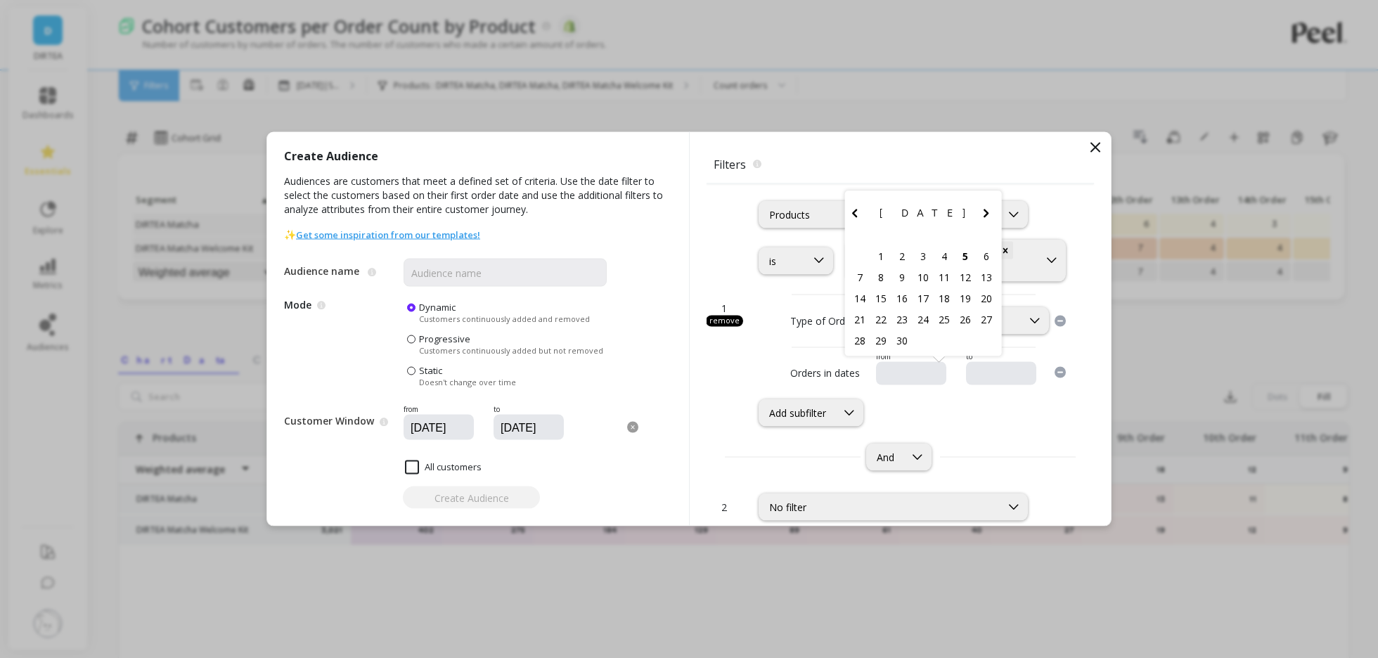
click at [857, 210] on icon "Previous Month" at bounding box center [855, 213] width 17 height 17
click at [857, 210] on div "September 2025 Su Mo Tu We Th Fr Sa" at bounding box center [923, 216] width 157 height 51
click at [857, 210] on div "August 2025 Su Mo Tu We Th Fr Sa" at bounding box center [923, 194] width 157 height 51
click at [853, 192] on icon "Previous Month" at bounding box center [854, 192] width 5 height 8
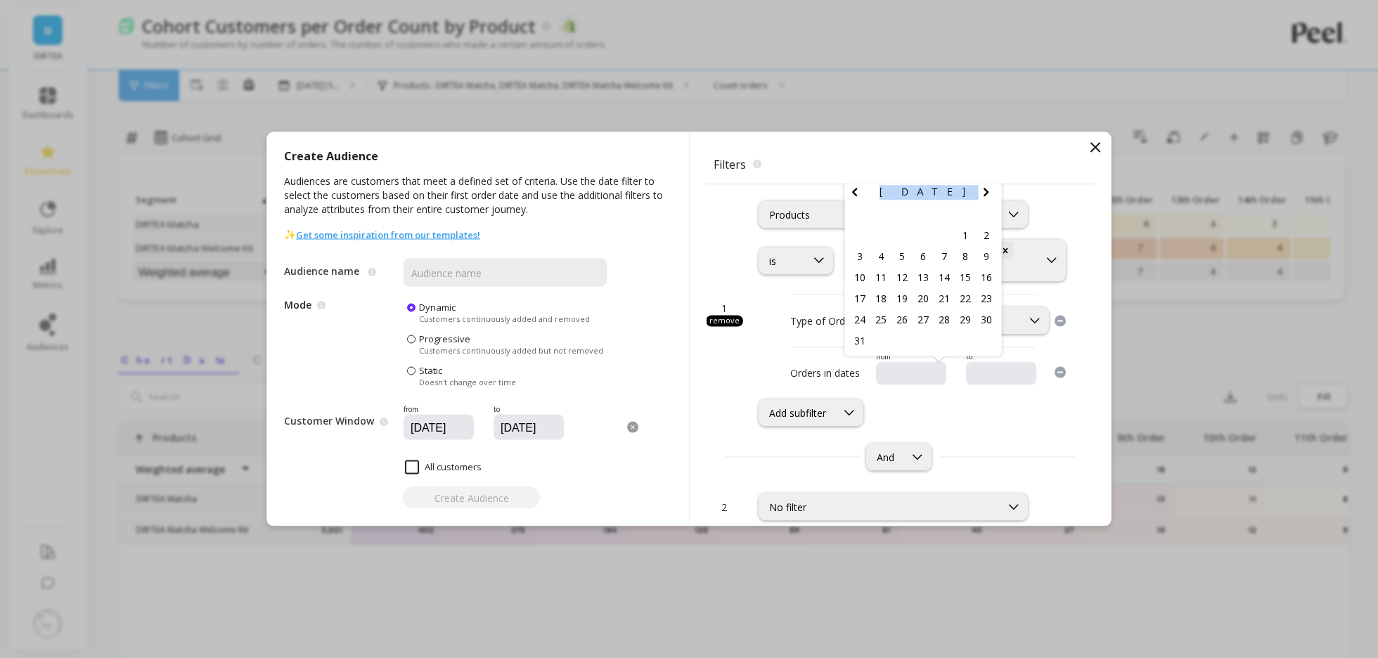
click at [853, 192] on div "August 2025 Su Mo Tu We Th Fr Sa" at bounding box center [923, 194] width 157 height 51
click at [853, 207] on icon "Previous Month" at bounding box center [855, 213] width 17 height 17
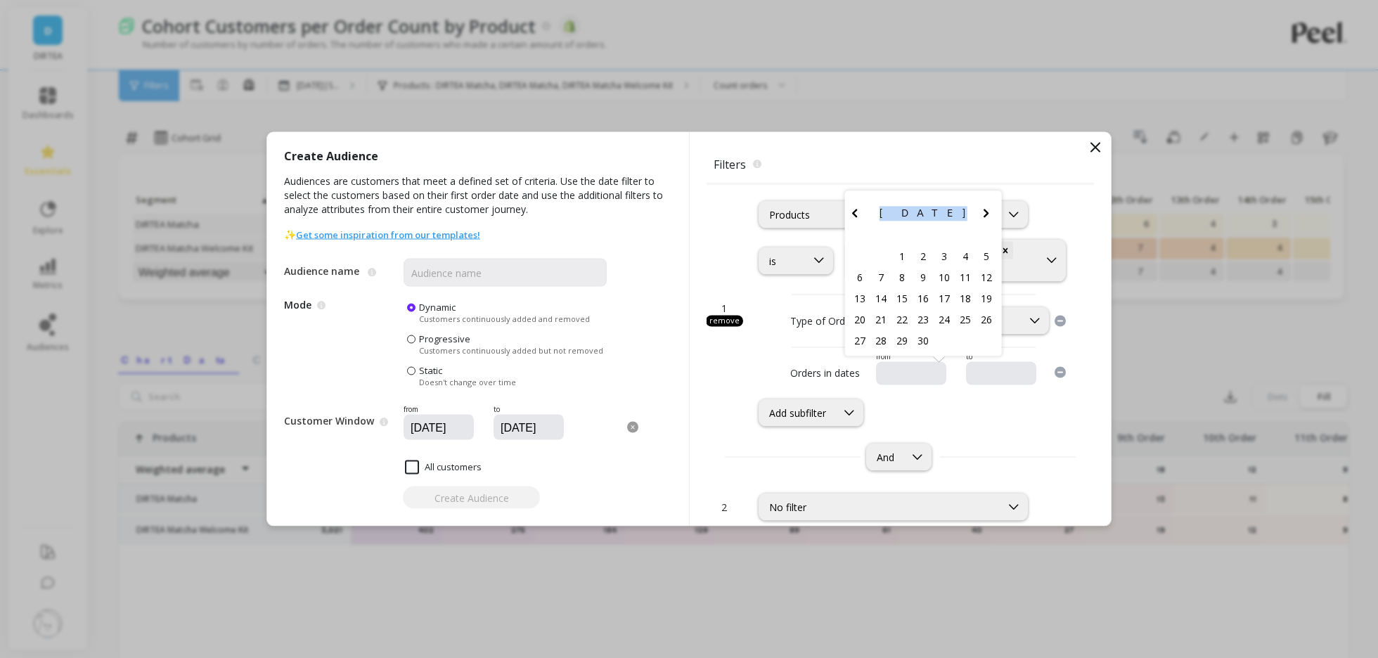
click at [853, 207] on div "April 2025 Su Mo Tu We Th Fr Sa" at bounding box center [923, 216] width 157 height 51
click at [853, 207] on div "March 2025 Su Mo Tu We Th Fr Sa" at bounding box center [923, 194] width 157 height 51
click at [850, 186] on icon "Previous Month" at bounding box center [855, 192] width 17 height 17
click at [849, 207] on icon "Previous Month" at bounding box center [855, 213] width 17 height 17
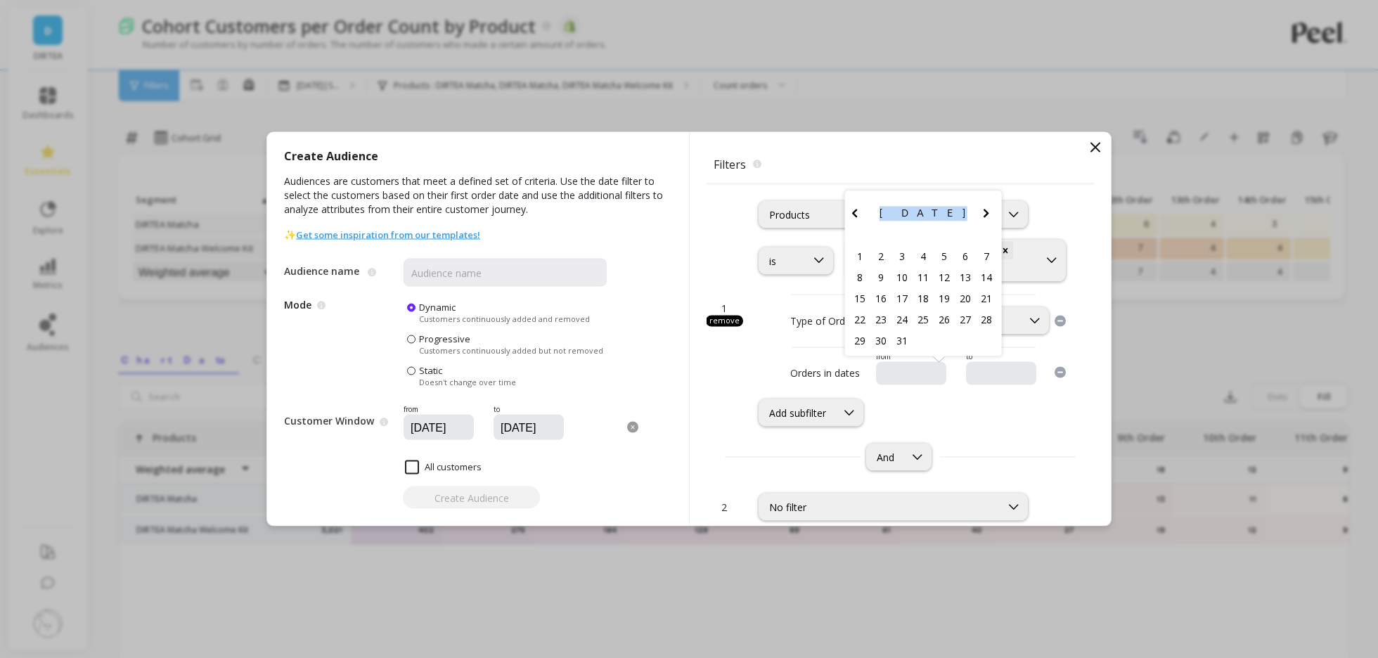
click at [849, 207] on icon "Previous Month" at bounding box center [855, 213] width 17 height 17
click at [942, 251] on div "1" at bounding box center [944, 255] width 21 height 21
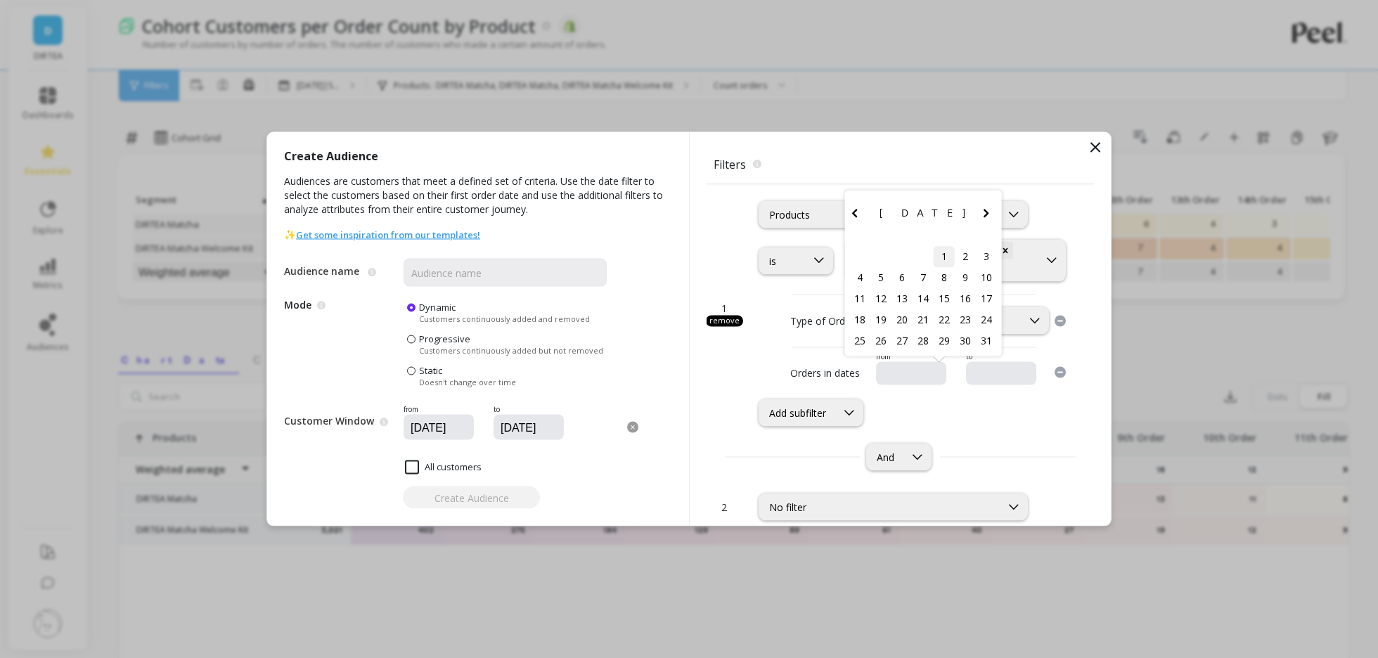
type input "08/01/2024"
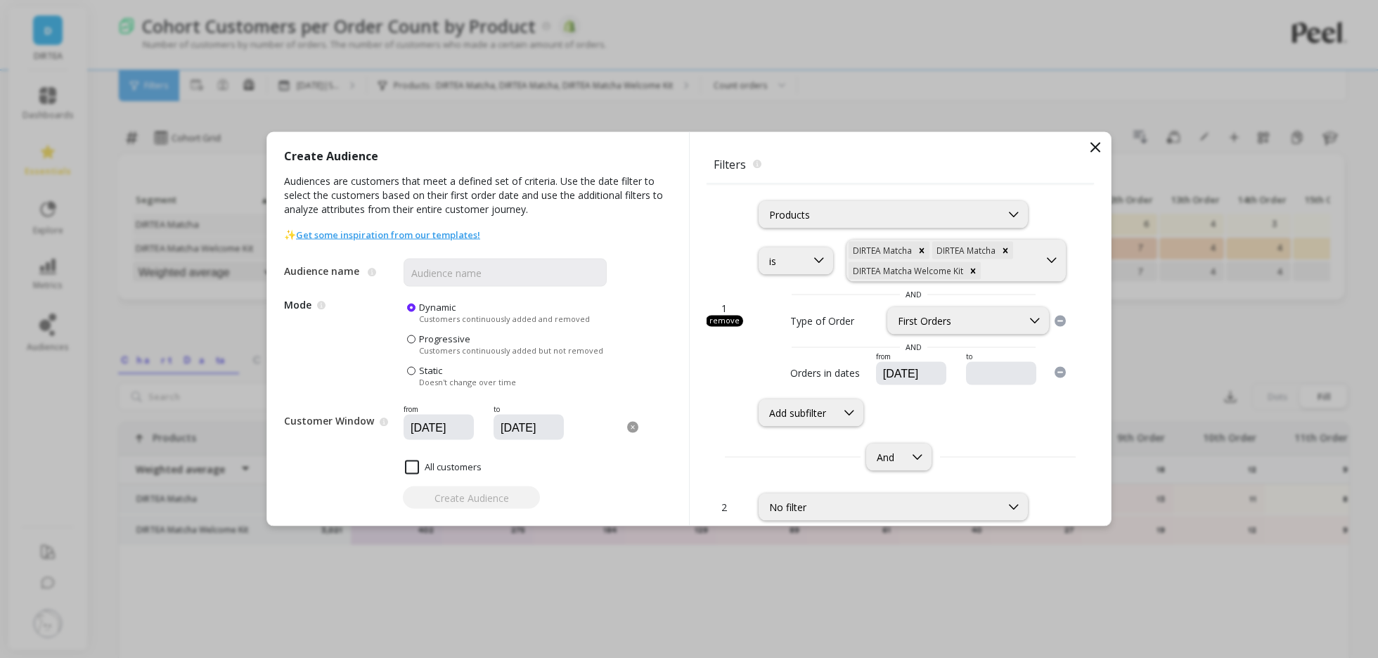
click at [983, 373] on input "text" at bounding box center [1043, 374] width 143 height 14
click at [944, 213] on icon "Previous Month" at bounding box center [945, 213] width 17 height 17
click at [950, 336] on div "31" at bounding box center [949, 340] width 21 height 21
type input "08/31/2025"
click at [988, 421] on div "option Orders in dates, selected. Add subfilter" at bounding box center [914, 412] width 310 height 27
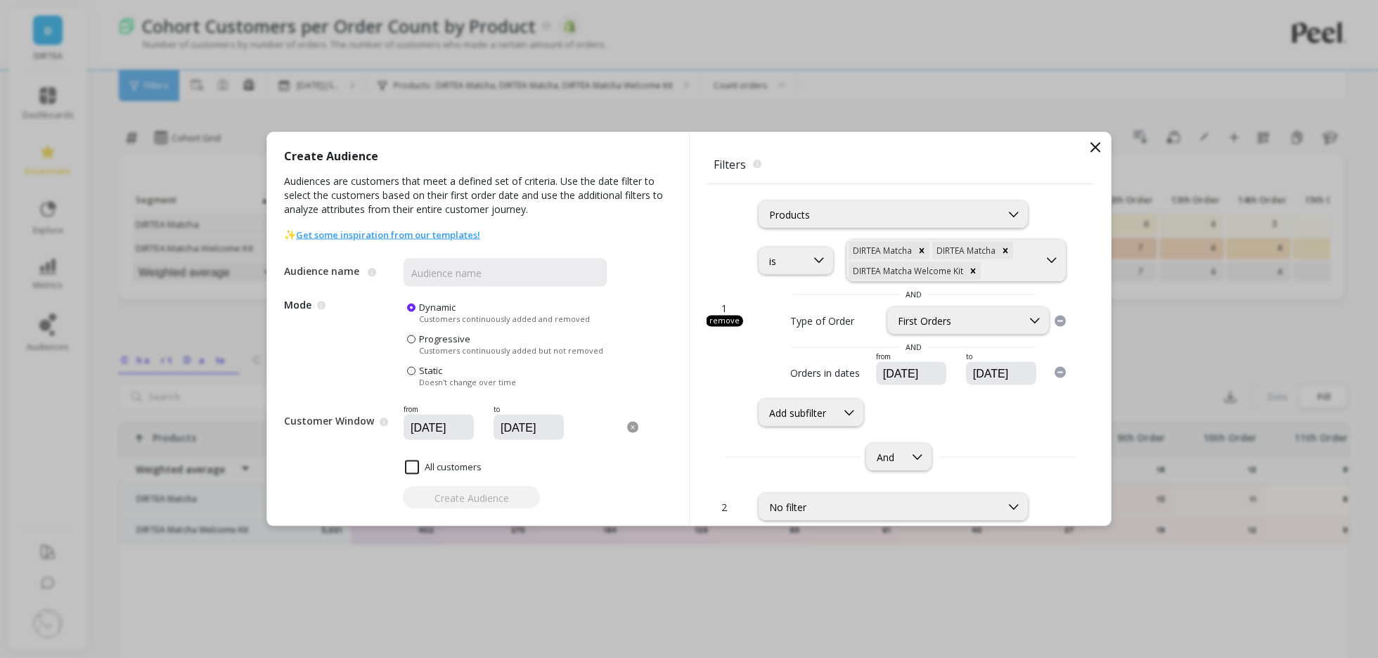
scroll to position [16, 0]
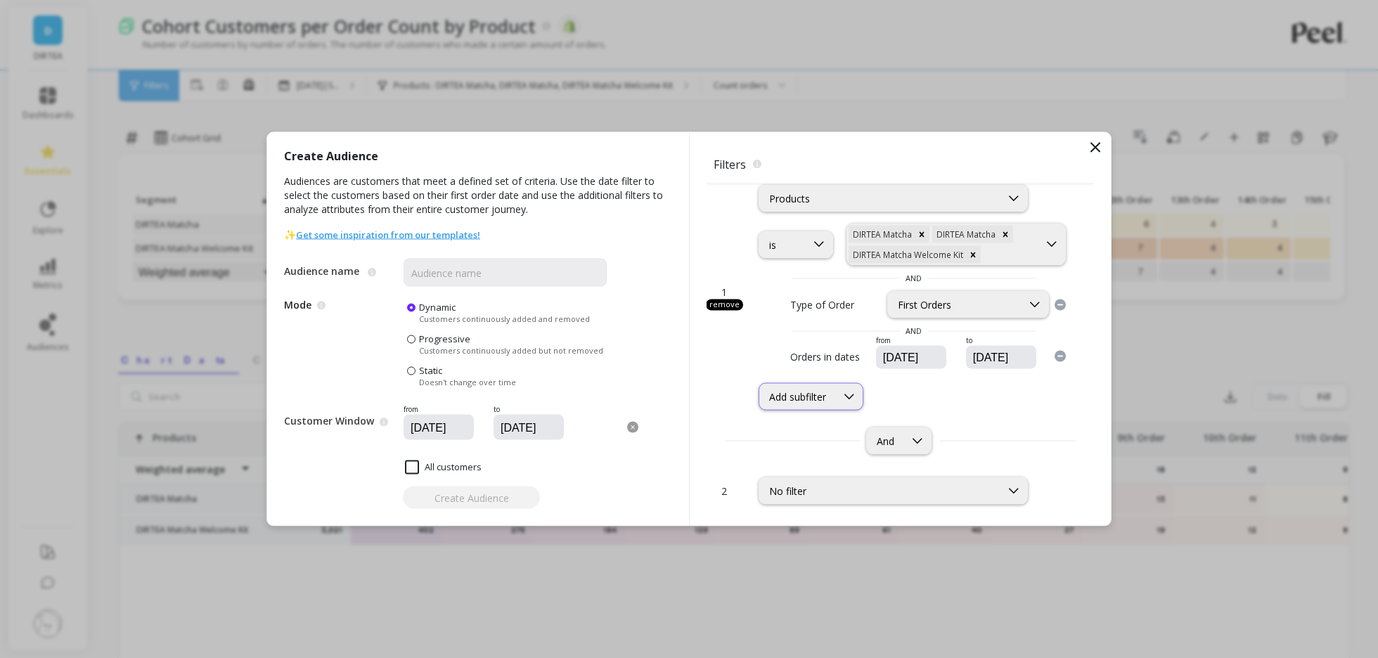
click at [836, 405] on div "Add subfilter" at bounding box center [811, 396] width 105 height 27
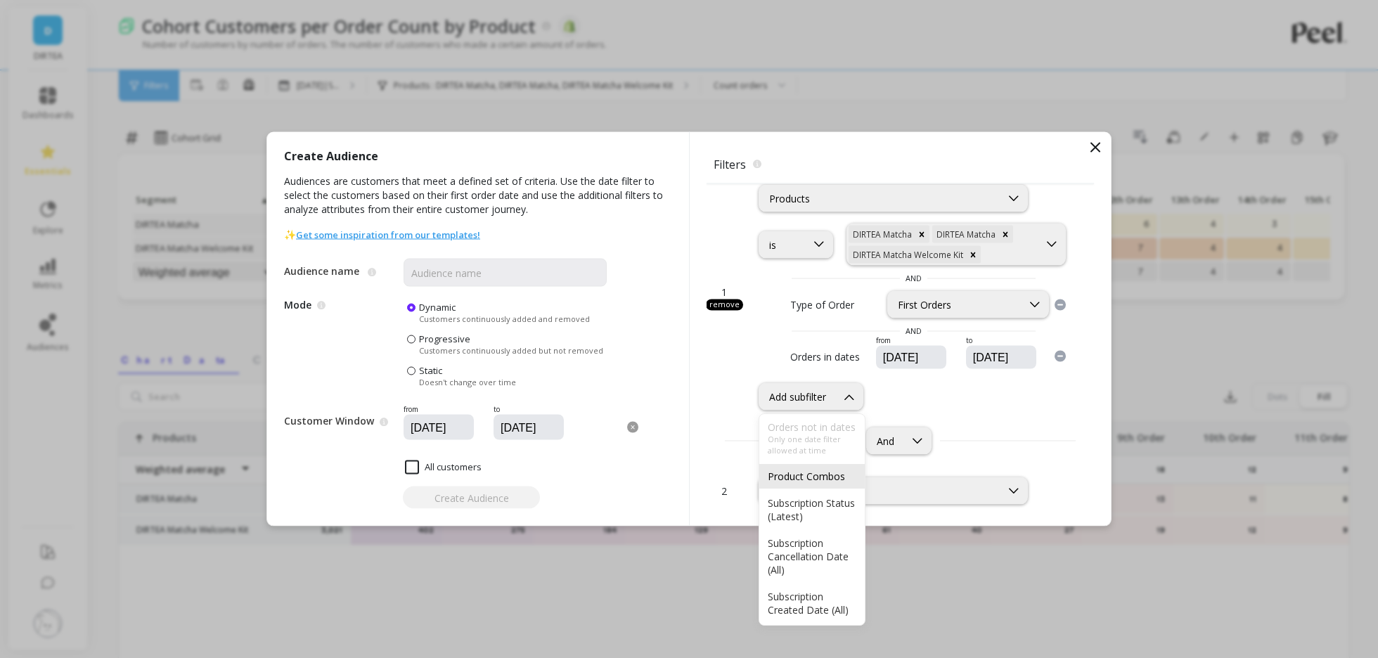
scroll to position [113, 0]
click at [994, 440] on div "And" at bounding box center [900, 441] width 387 height 27
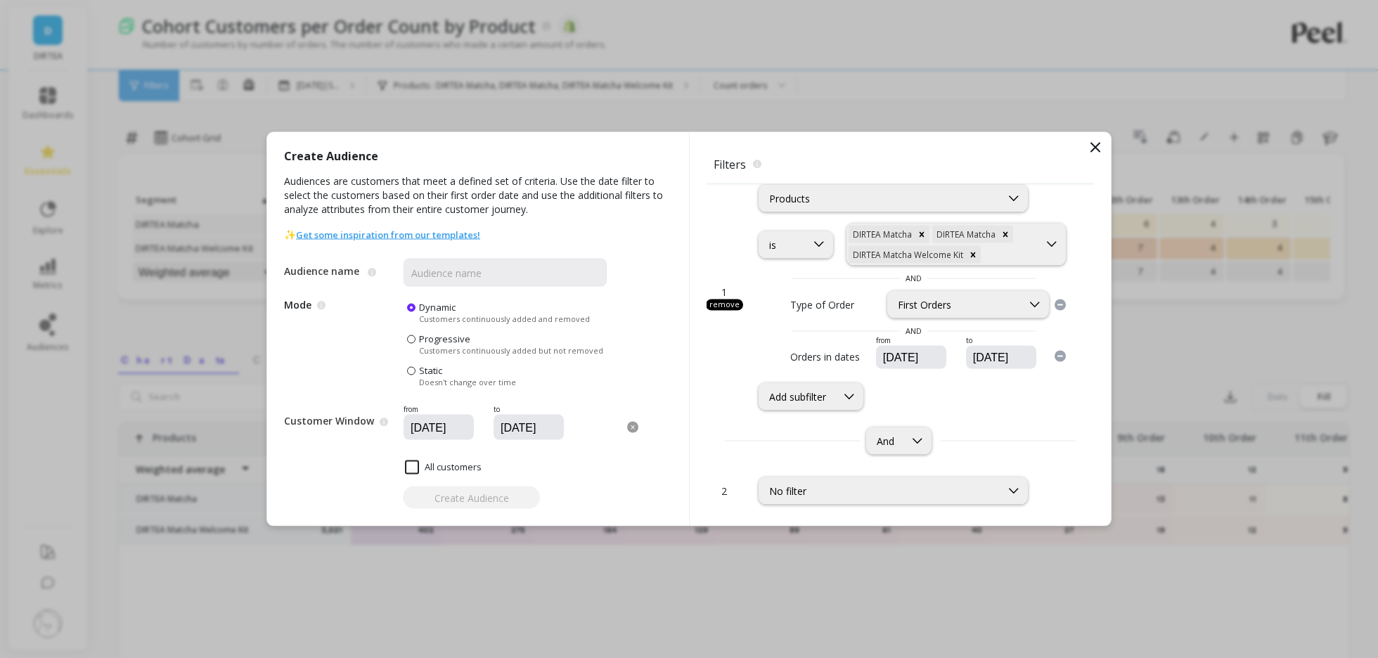
scroll to position [0, 0]
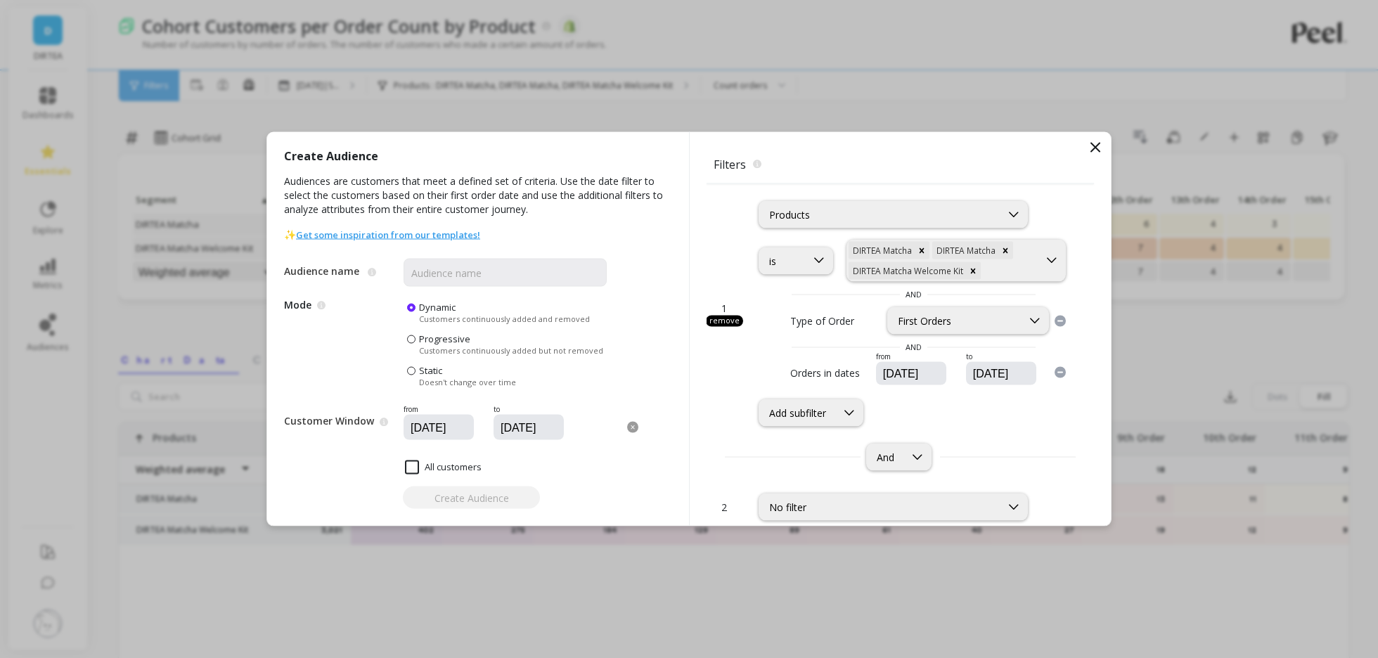
click at [463, 493] on div "Create Audience" at bounding box center [478, 498] width 388 height 23
click at [1091, 148] on icon at bounding box center [1095, 147] width 17 height 17
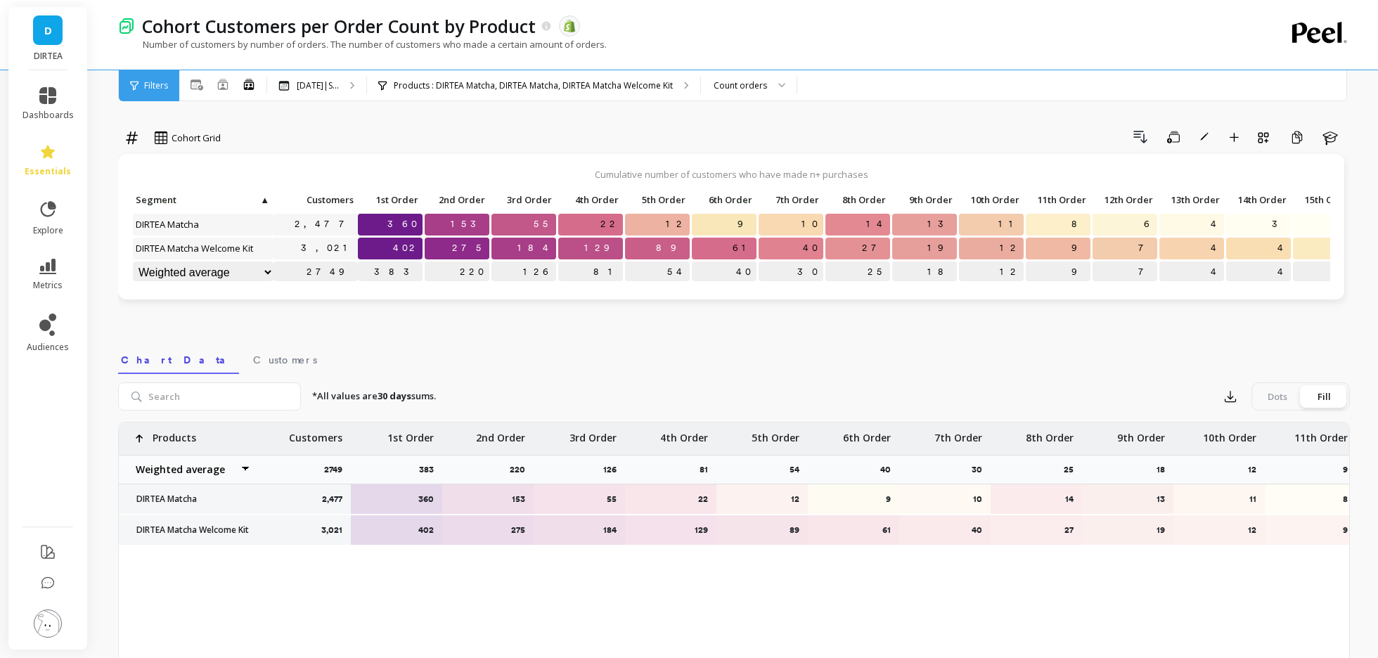
click at [666, 251] on p "89" at bounding box center [657, 248] width 65 height 21
click at [643, 89] on p "Products : DIRTEA Matcha, DIRTEA Matcha, DIRTEA Matcha Welcome Kit" at bounding box center [533, 85] width 279 height 11
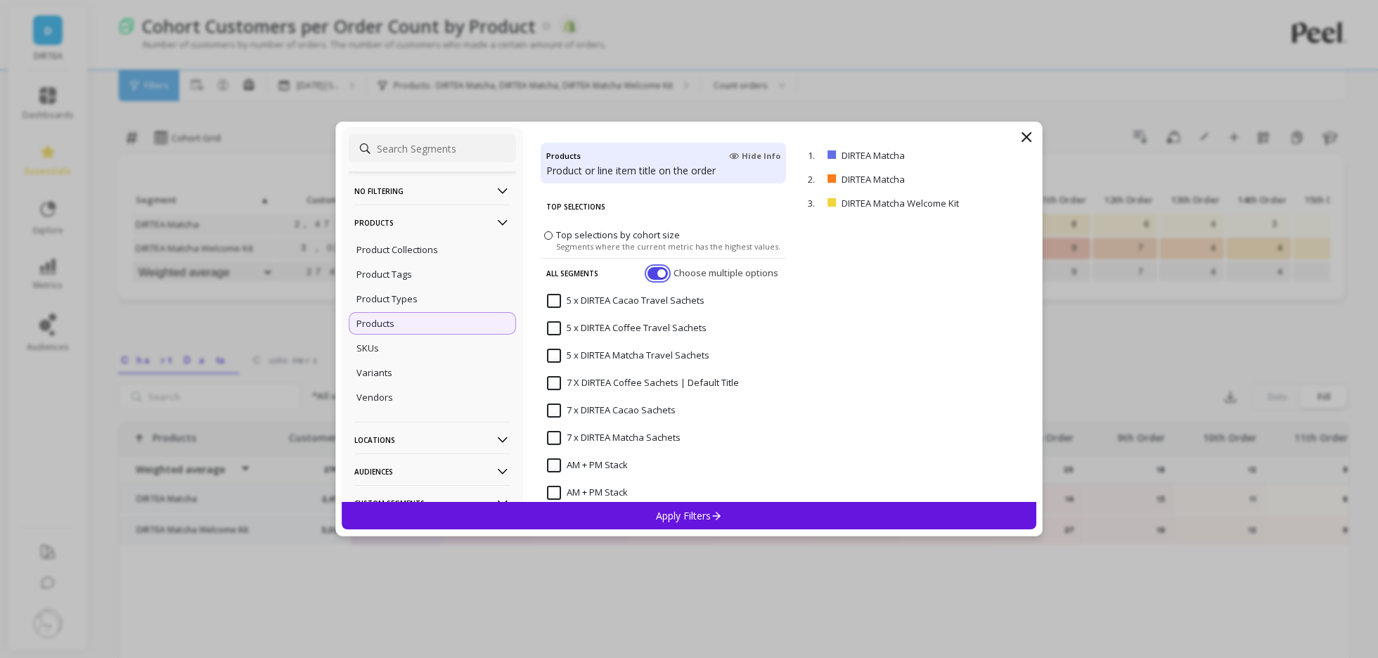
click at [660, 274] on button "button" at bounding box center [658, 273] width 20 height 13
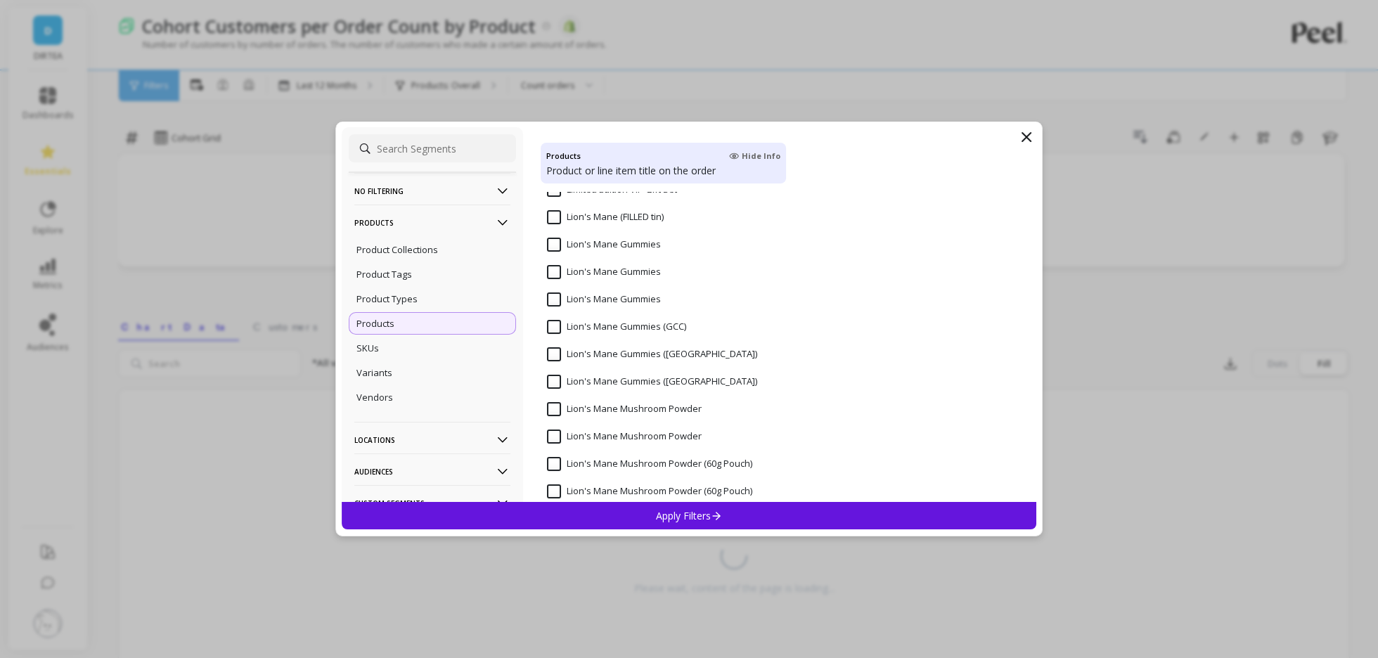
scroll to position [7458, 0]
click at [615, 249] on input "Lion's Mane Gummies" at bounding box center [604, 247] width 114 height 14
click at [631, 508] on div "Apply Filters" at bounding box center [689, 515] width 695 height 27
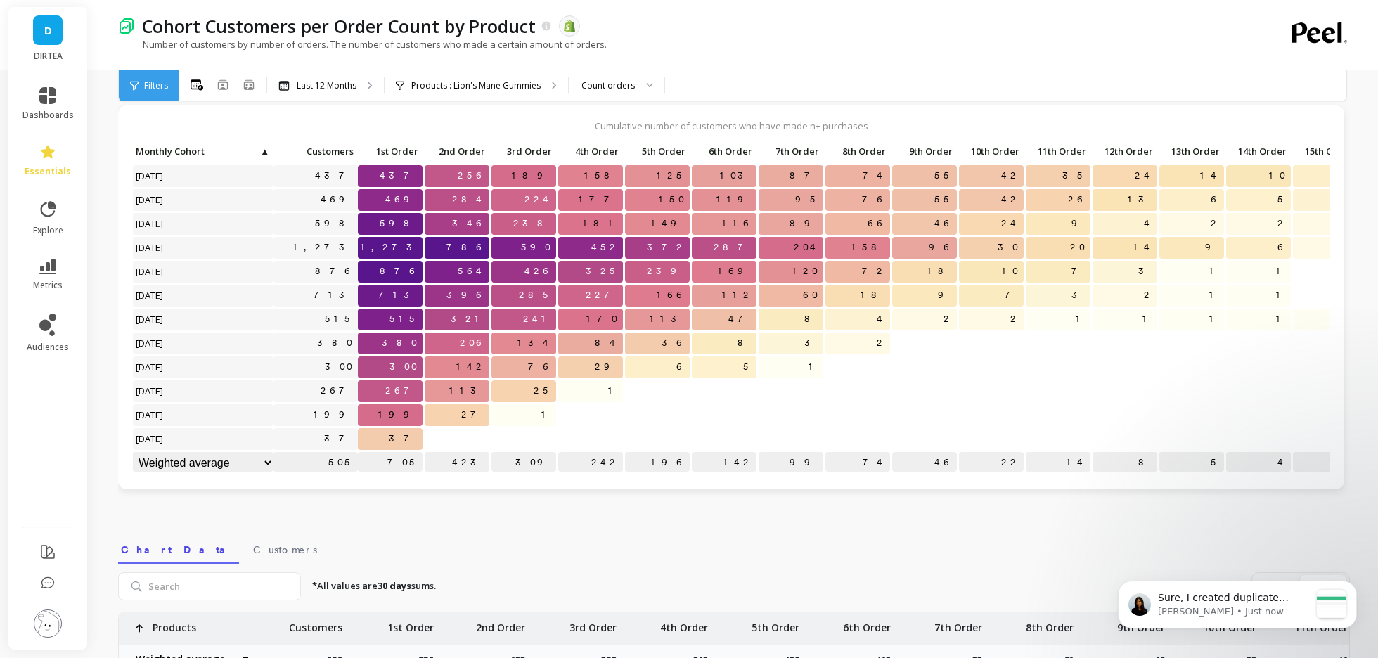
scroll to position [0, 0]
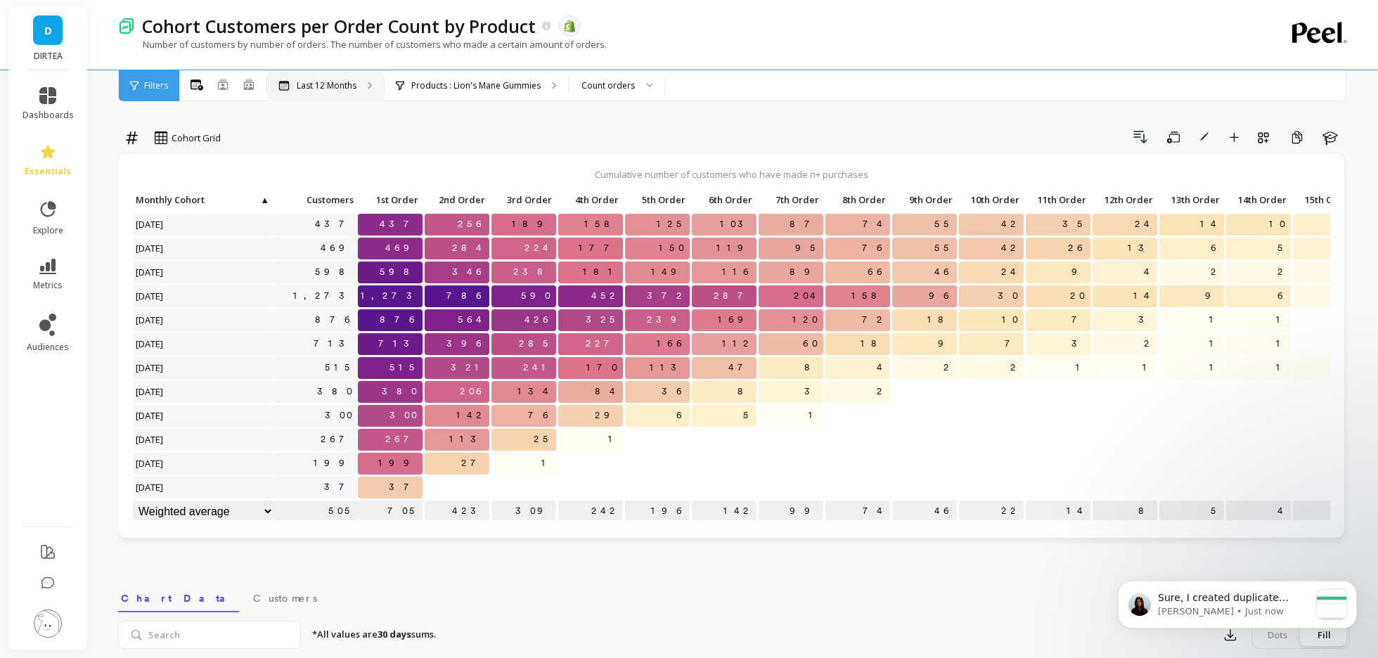
click at [324, 85] on p "Last 12 Months" at bounding box center [327, 85] width 60 height 11
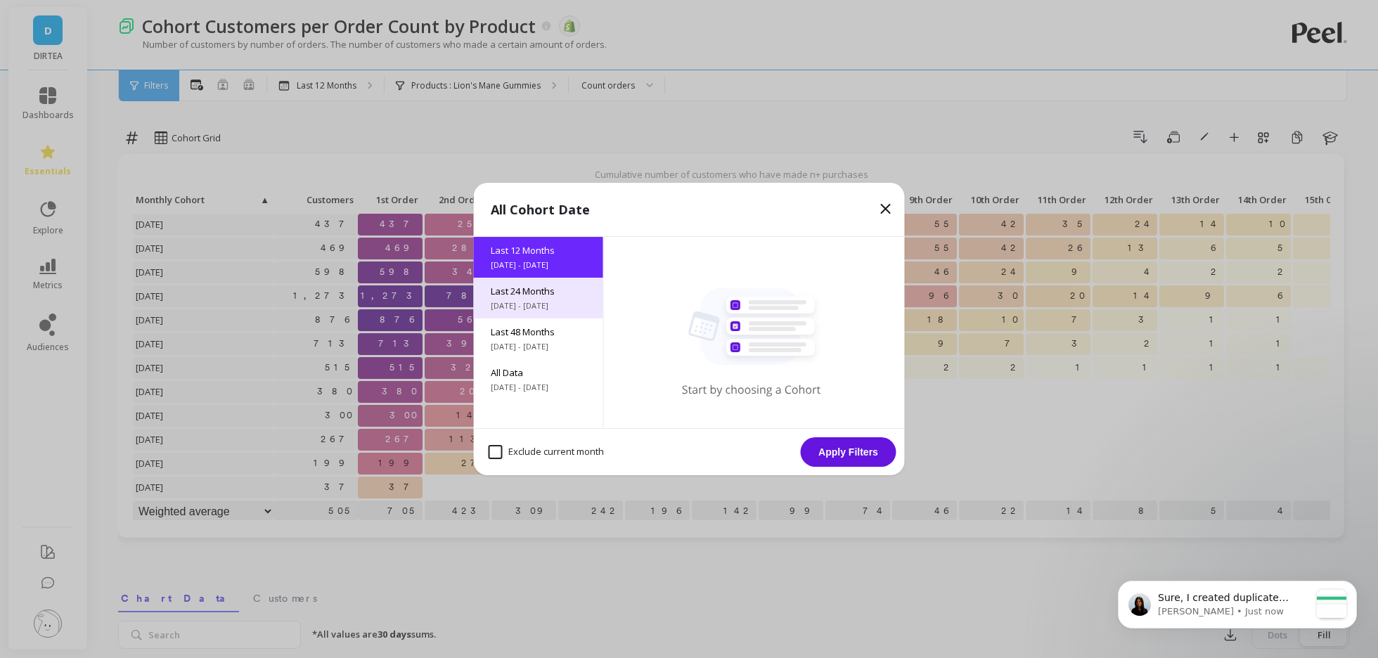
click at [566, 290] on span "Last 24 Months" at bounding box center [539, 291] width 96 height 13
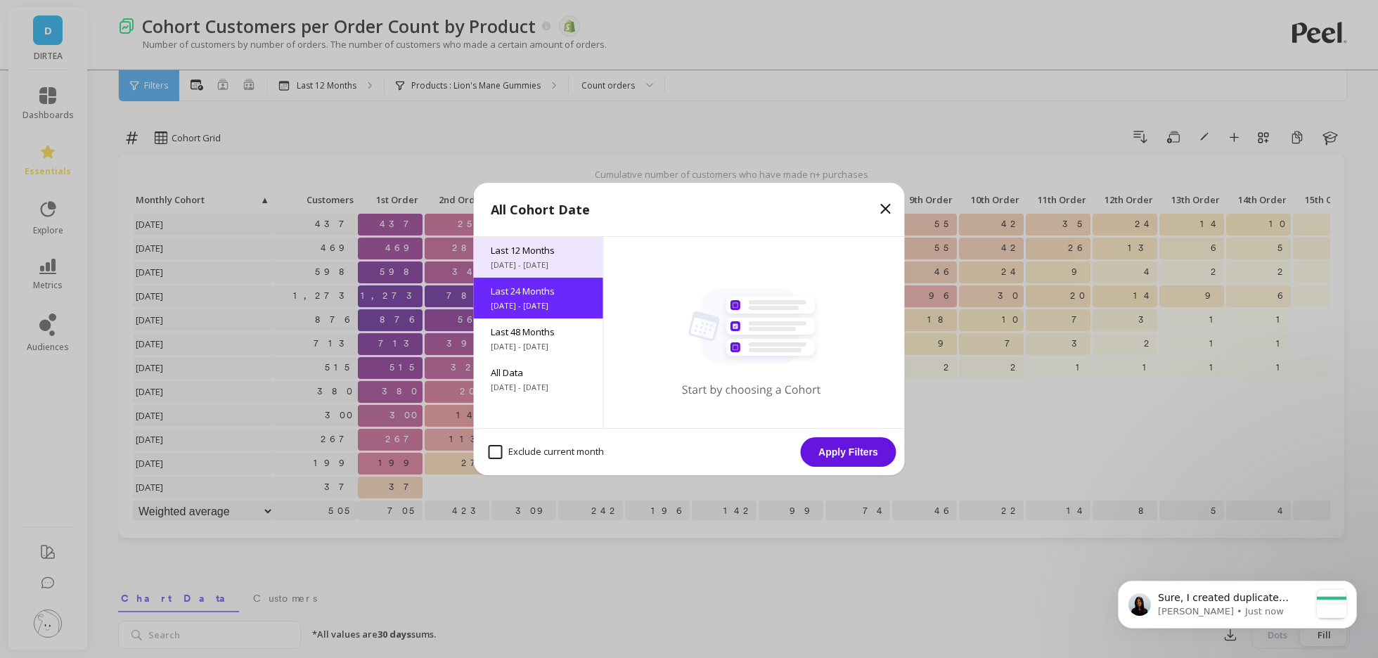
click at [556, 262] on span "9/5/2024 - 9/5/2025" at bounding box center [539, 264] width 96 height 11
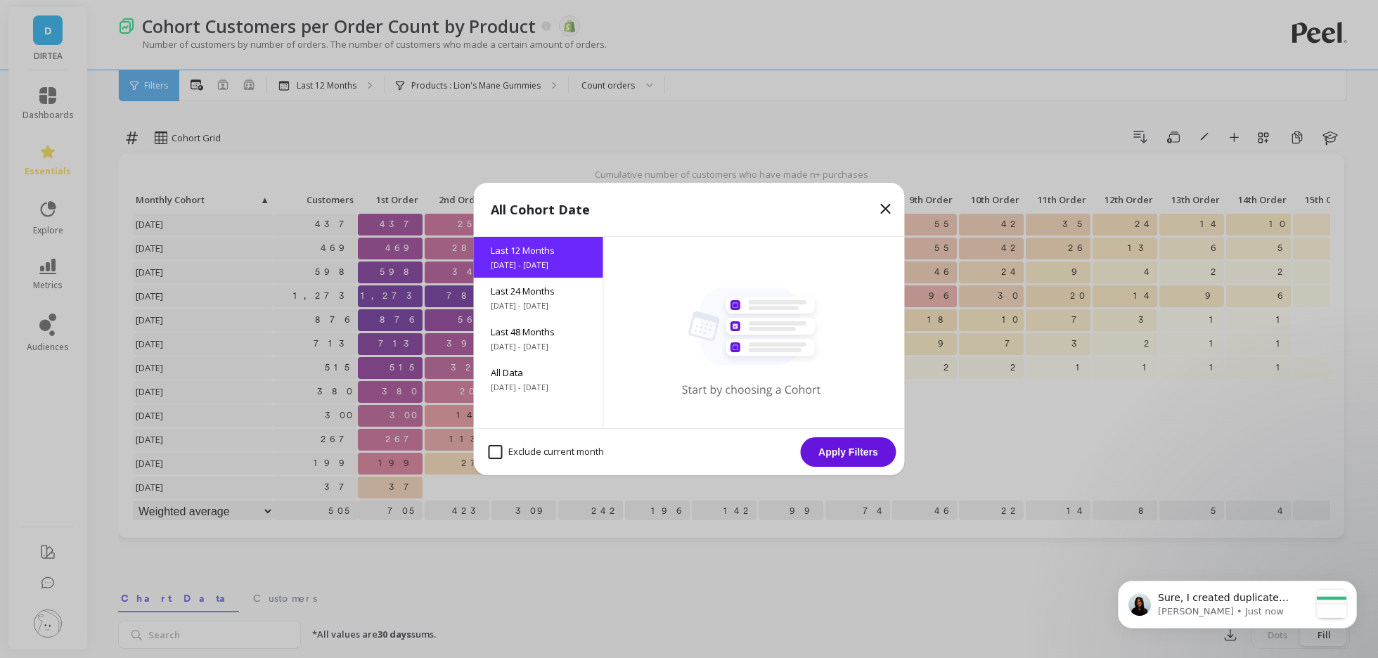
click at [548, 453] on month "Exclude current month" at bounding box center [546, 452] width 115 height 14
checkbox month "true"
click at [844, 457] on button "Apply Filters" at bounding box center [849, 452] width 96 height 30
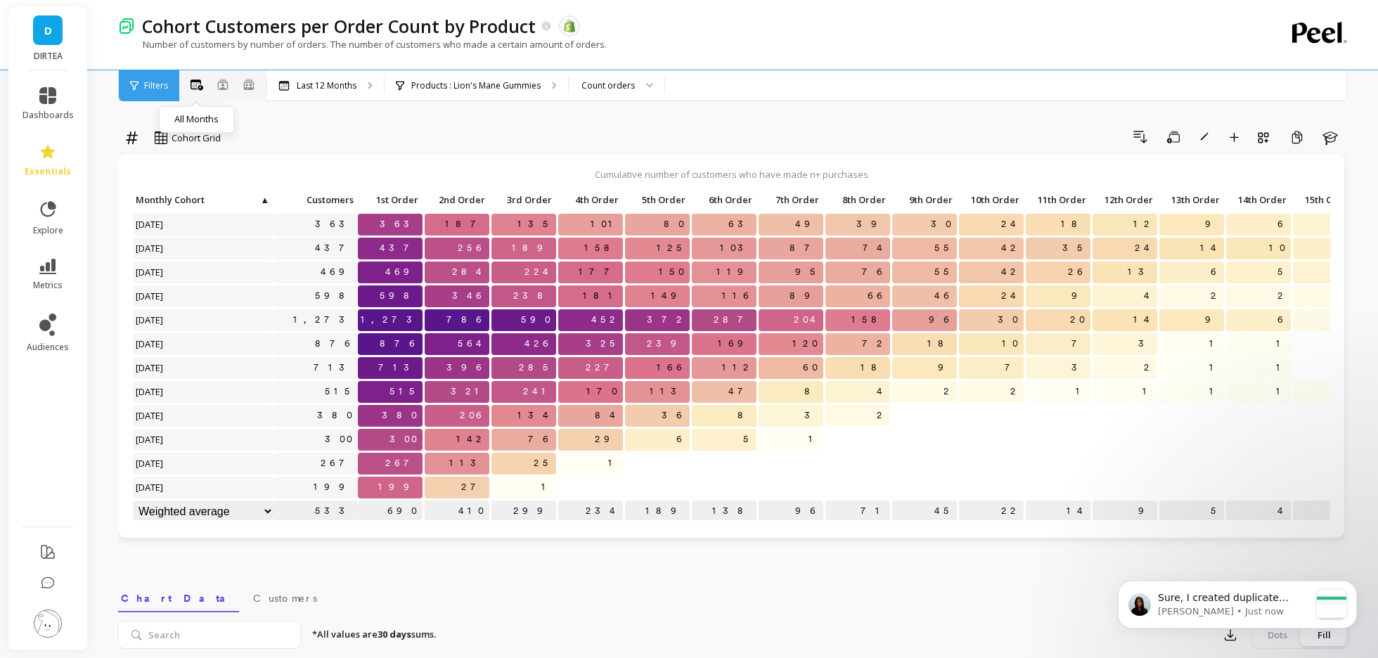
click at [194, 83] on icon at bounding box center [197, 84] width 13 height 11
click at [193, 79] on icon at bounding box center [197, 84] width 13 height 11
click at [224, 83] on icon at bounding box center [222, 84] width 11 height 11
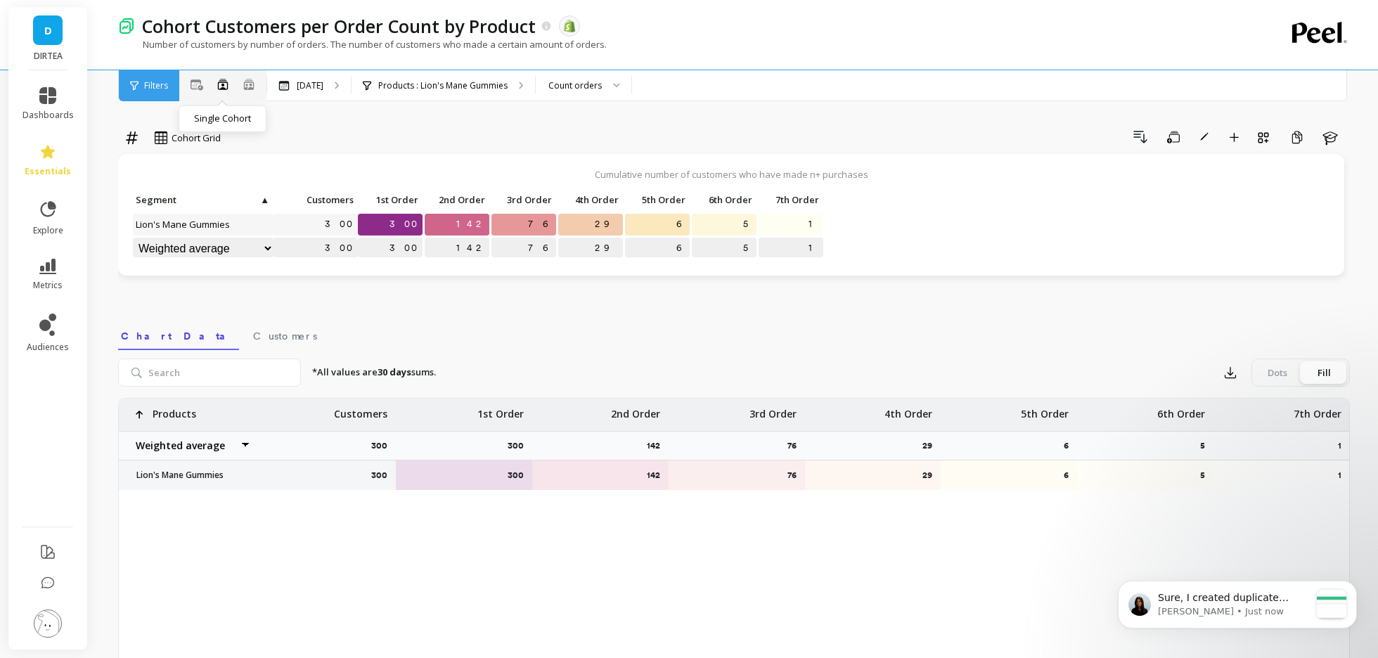
click at [224, 83] on icon at bounding box center [222, 84] width 11 height 11
click at [200, 86] on icon at bounding box center [197, 84] width 13 height 11
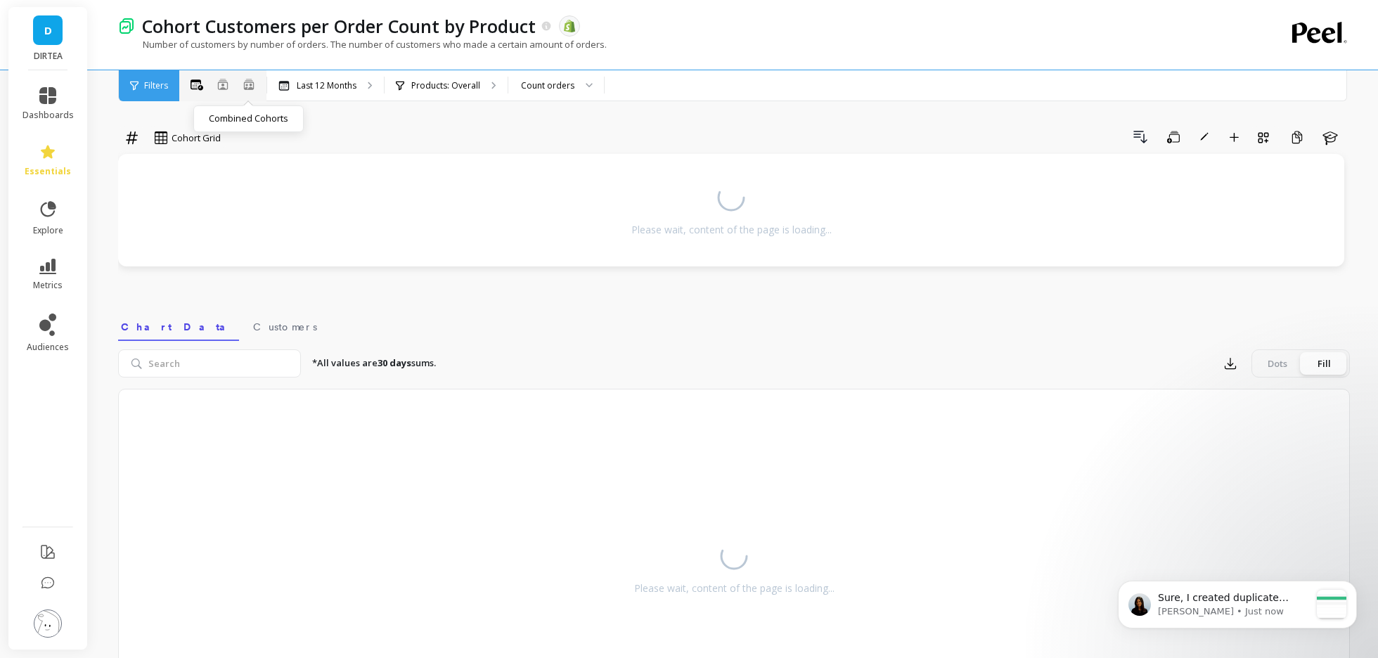
click at [250, 84] on ellipse at bounding box center [251, 84] width 3 height 3
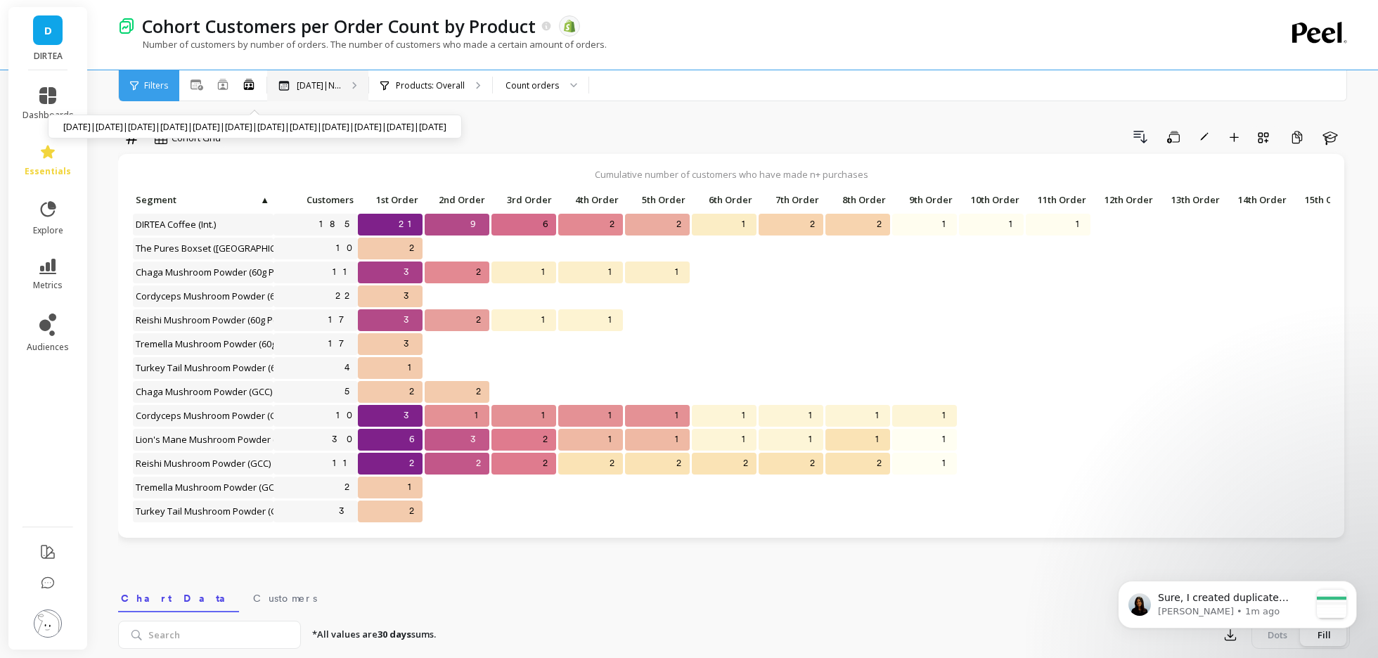
click at [309, 80] on p "Oct 2024|N..." at bounding box center [319, 85] width 44 height 11
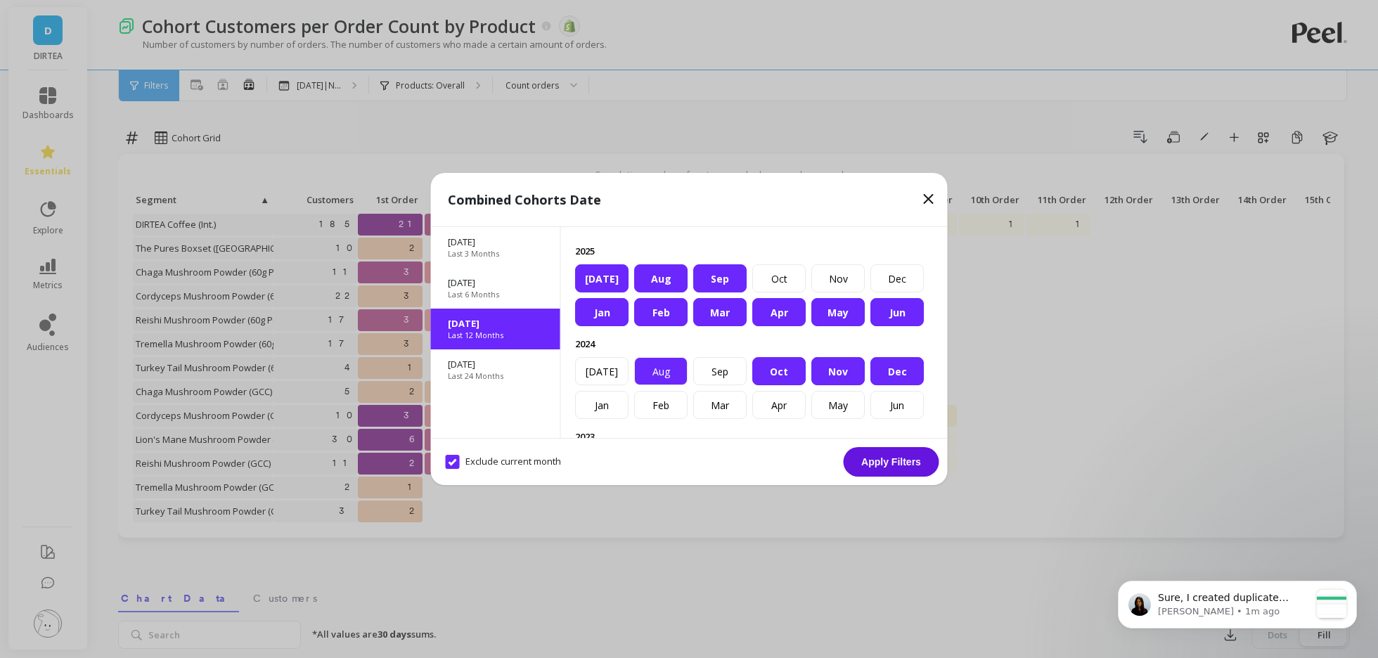
click at [665, 365] on div "Aug" at bounding box center [660, 371] width 53 height 28
click at [712, 368] on div "Sep" at bounding box center [719, 371] width 53 height 28
click at [717, 275] on div "Sep" at bounding box center [719, 278] width 53 height 28
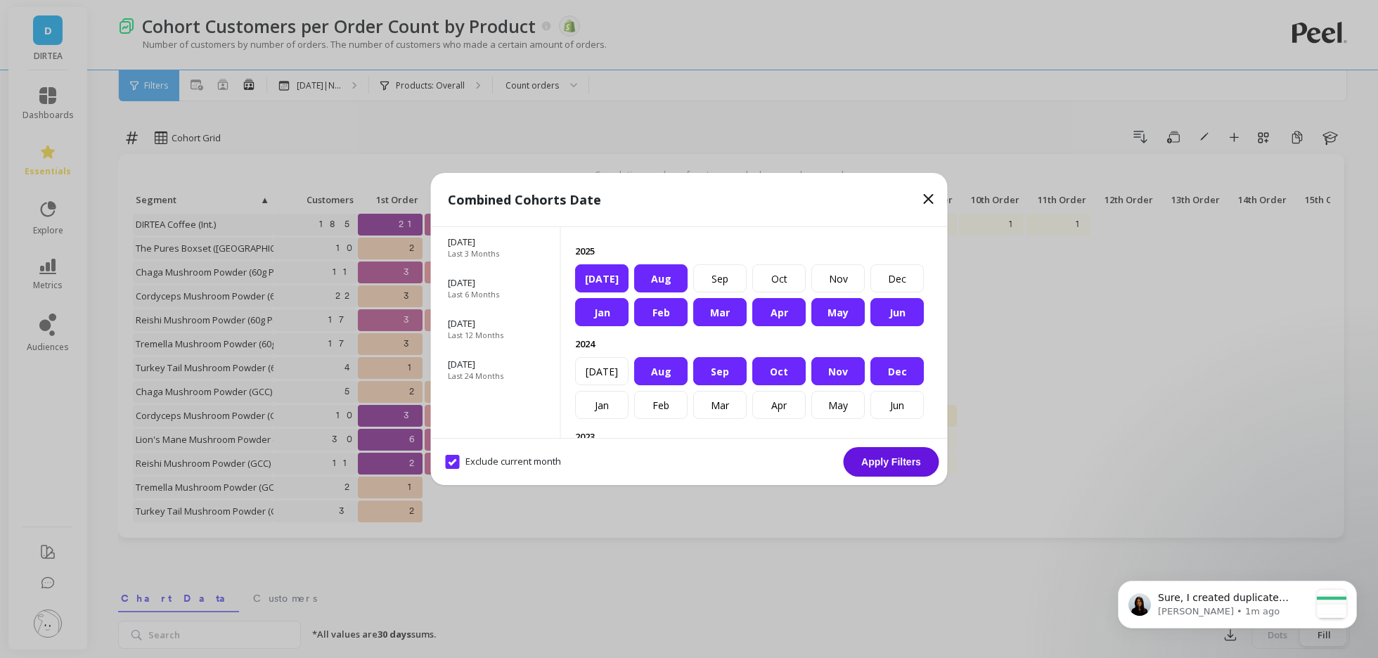
click at [881, 466] on button "Apply Filters" at bounding box center [892, 462] width 96 height 30
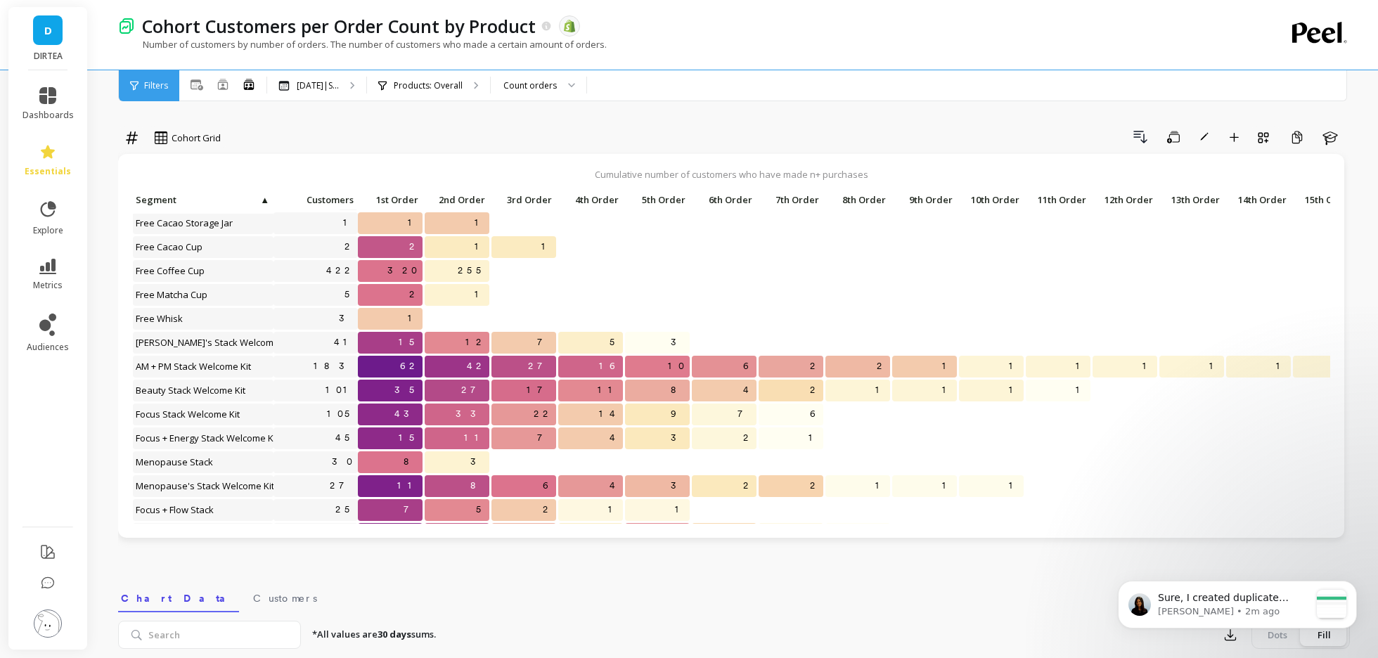
scroll to position [605, 0]
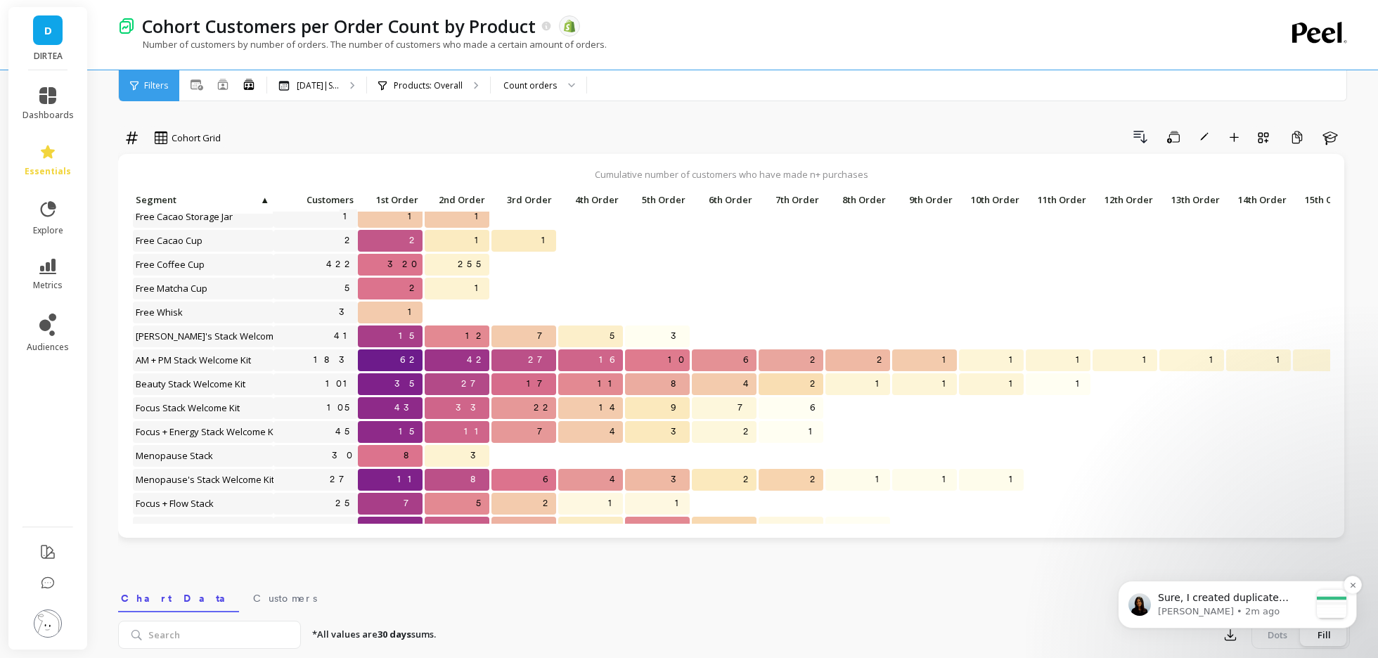
click at [1294, 598] on p "Sure, I created duplicate reports and saved each of them for a specific country" at bounding box center [1234, 598] width 152 height 14
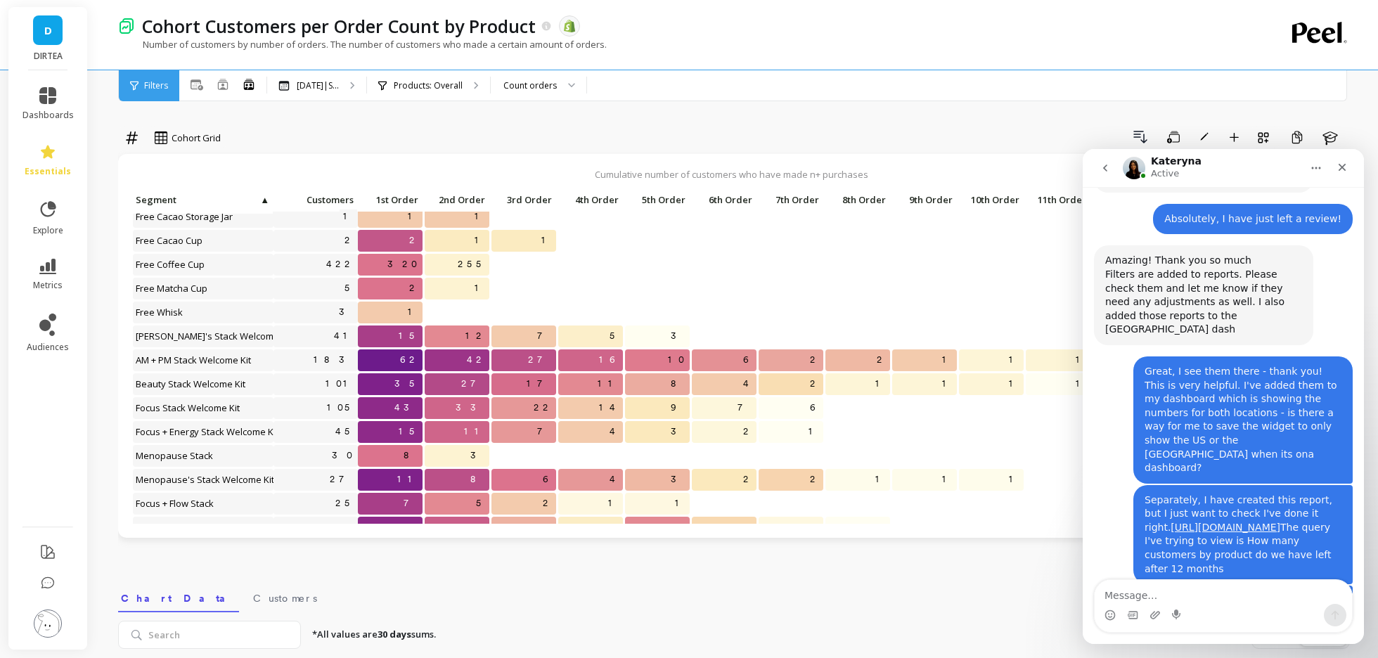
scroll to position [4474, 0]
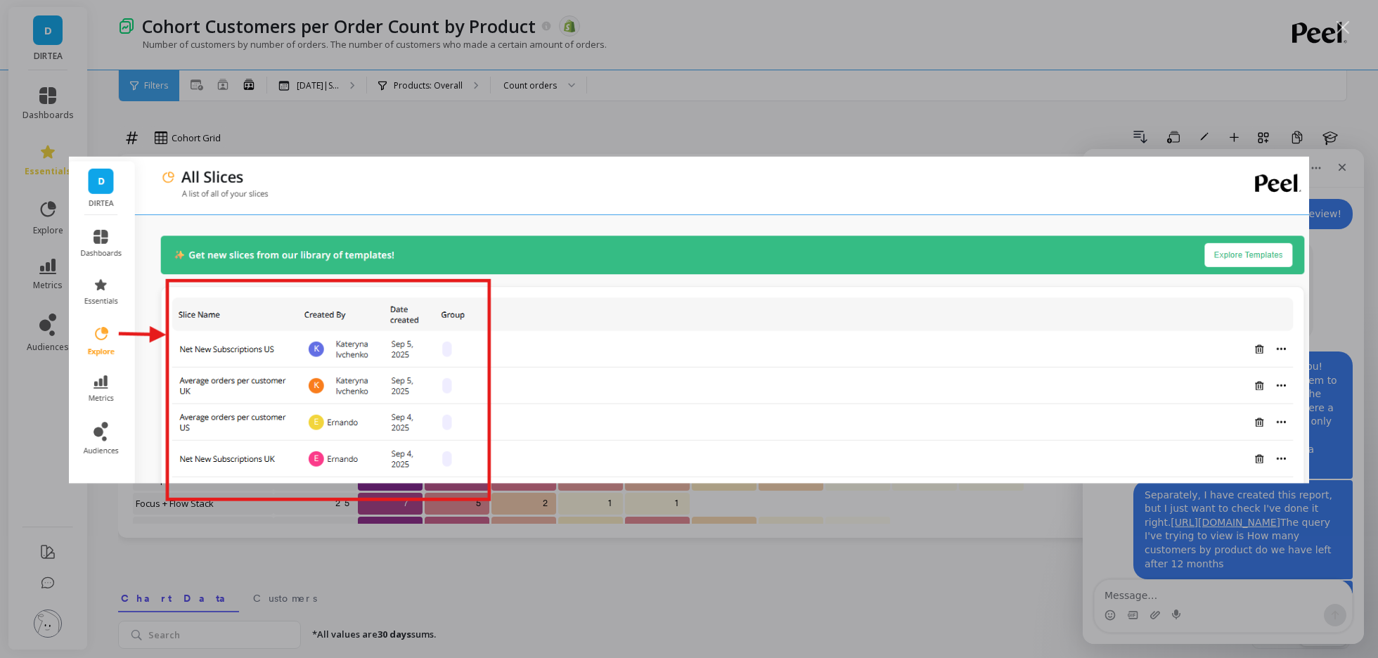
click at [1326, 207] on div "Intercom messenger" at bounding box center [689, 329] width 1378 height 658
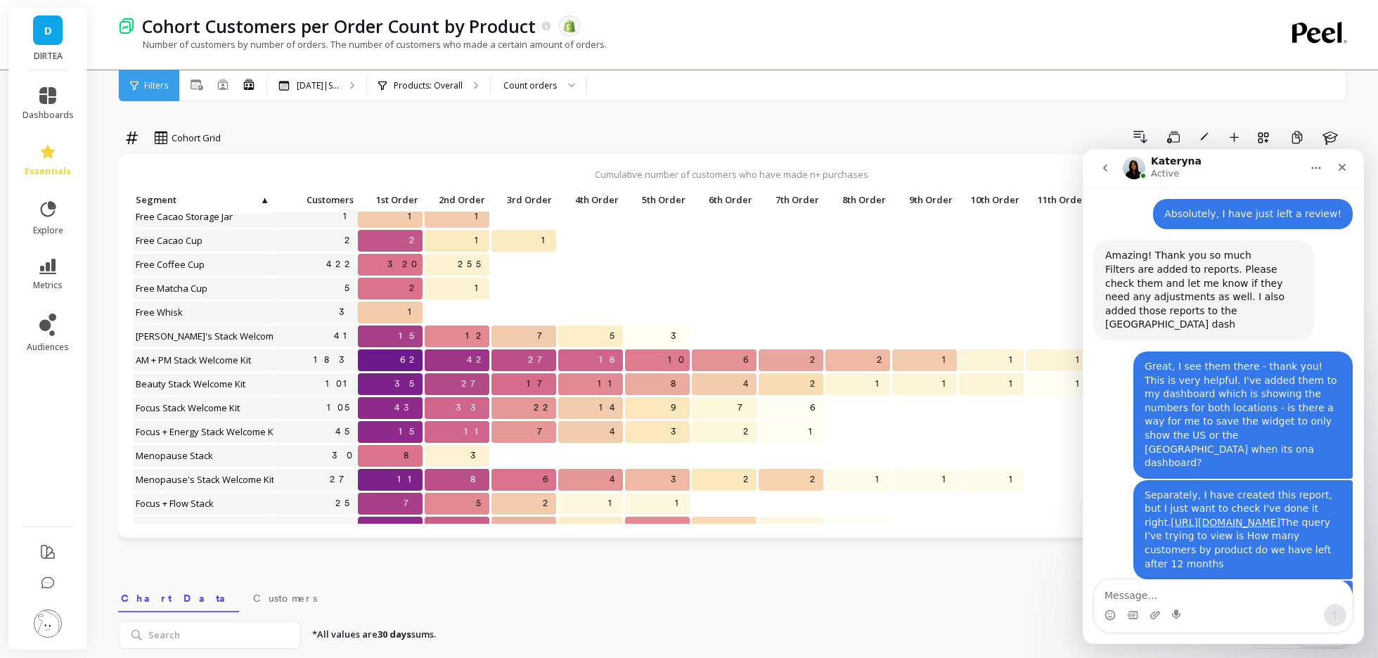
click at [1112, 609] on div "Intercom messenger" at bounding box center [1110, 615] width 11 height 23
click at [1108, 615] on icon "Emoji picker" at bounding box center [1110, 613] width 5 height 1
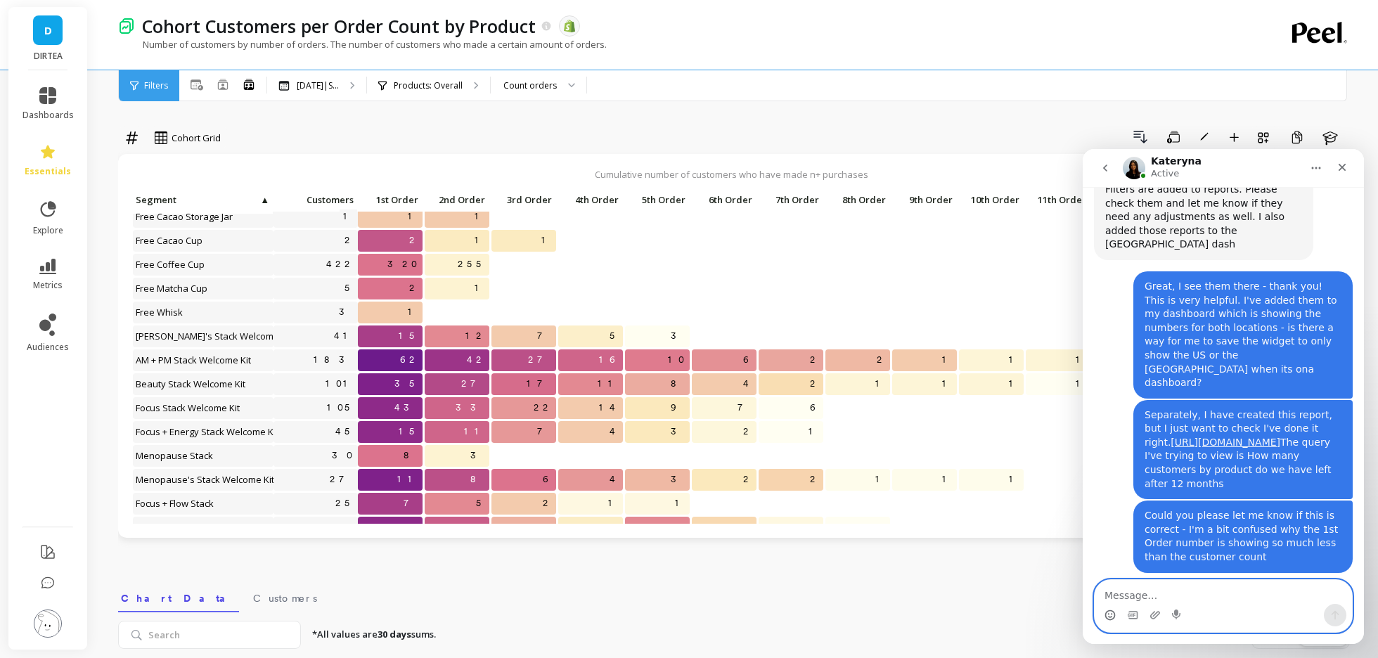
click at [1174, 589] on textarea "Message…" at bounding box center [1223, 592] width 257 height 24
type textarea "Amazing"
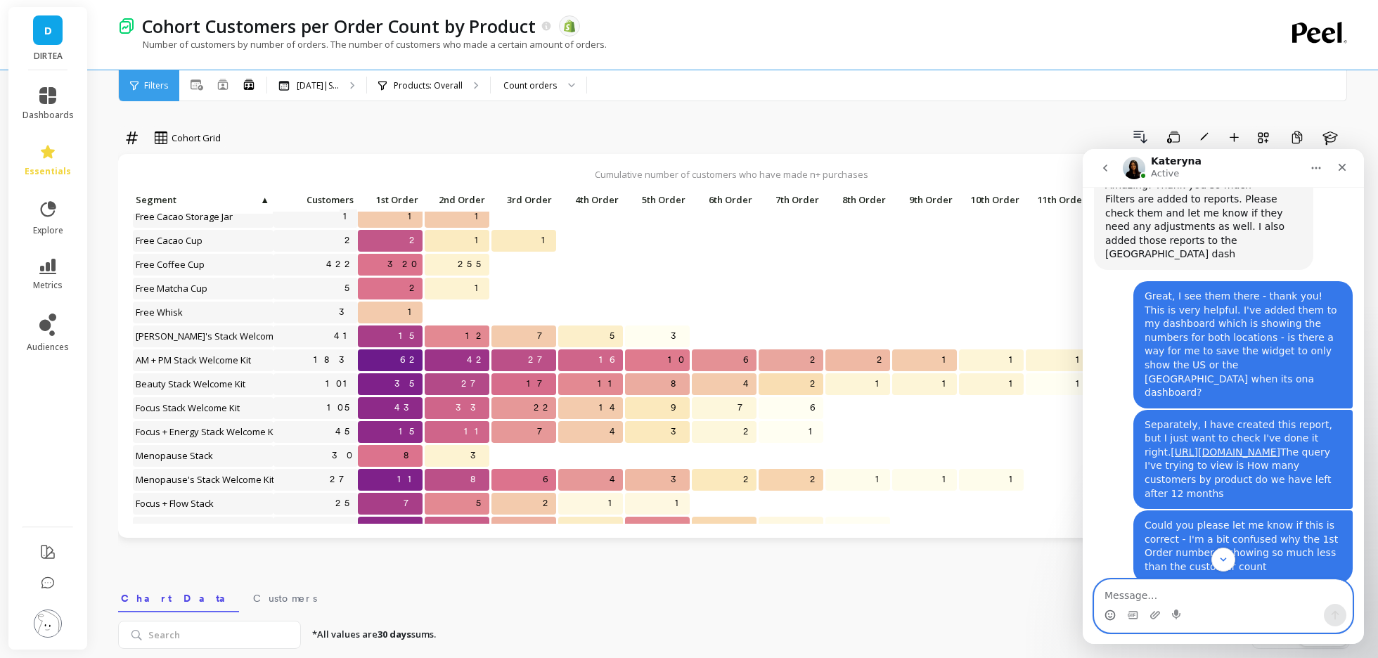
scroll to position [4640, 0]
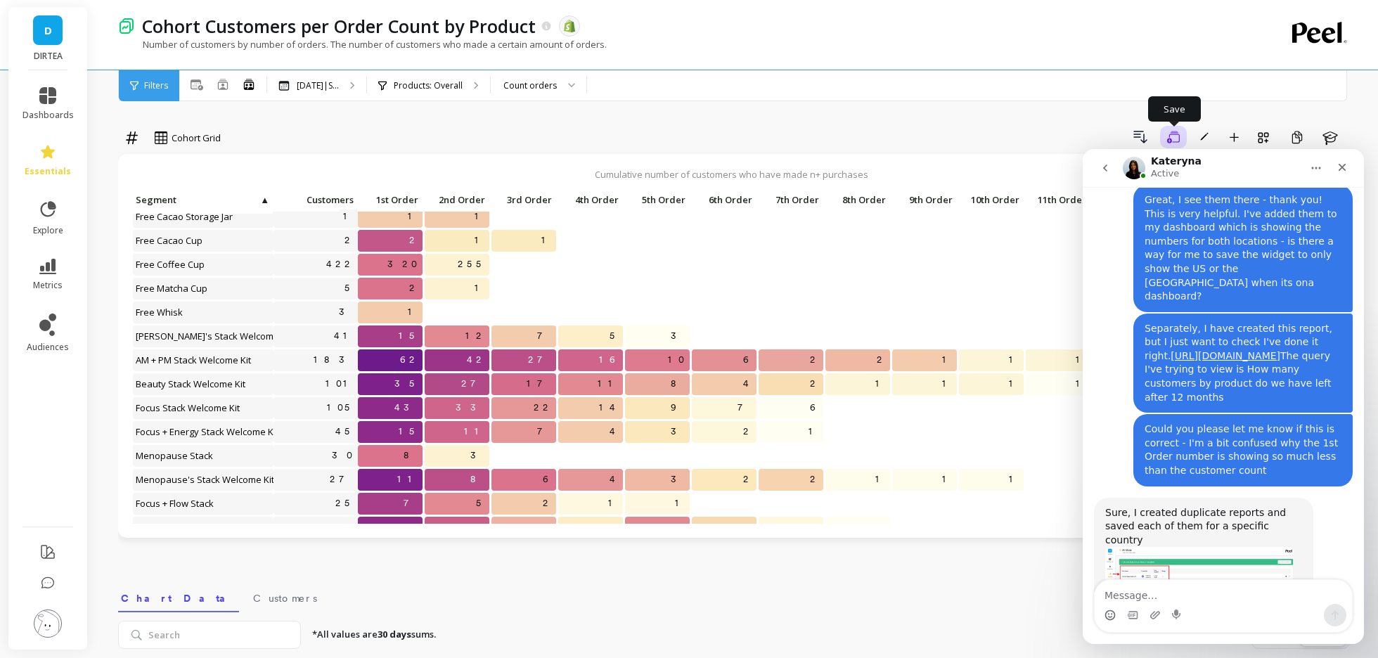
click at [1180, 139] on button "Save" at bounding box center [1173, 137] width 27 height 23
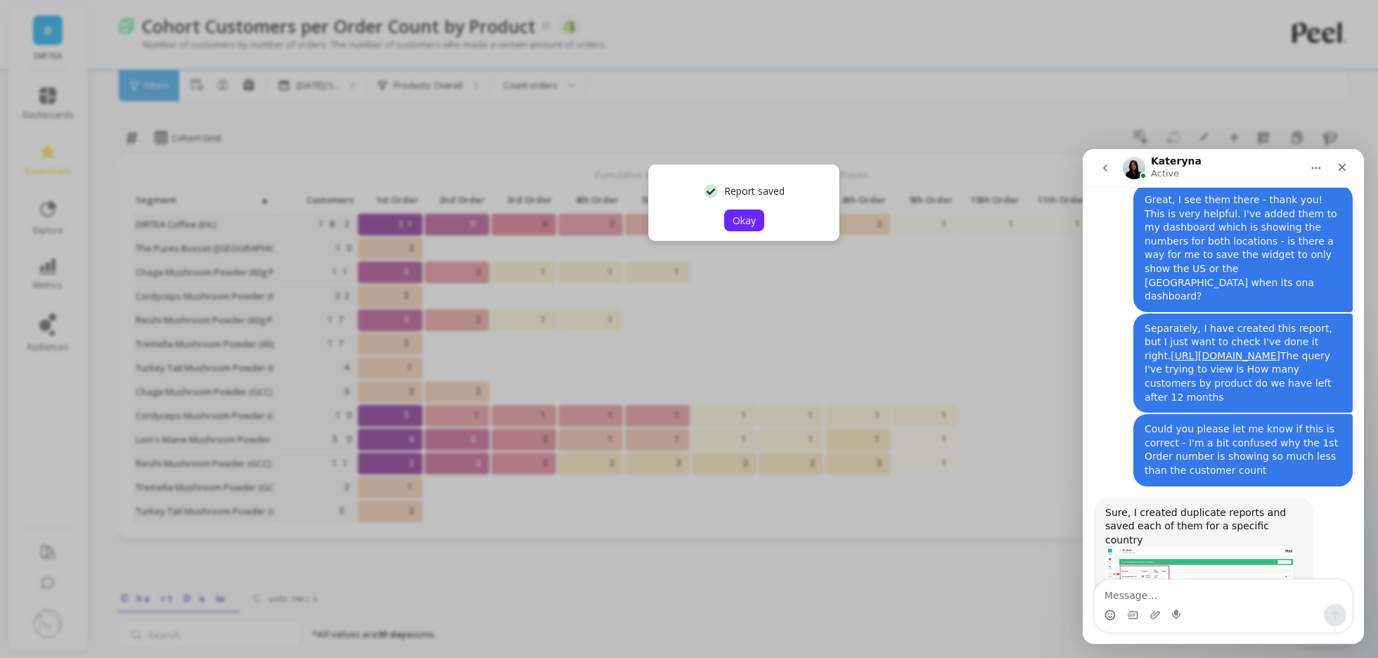
click at [749, 222] on span "Okay" at bounding box center [744, 220] width 23 height 13
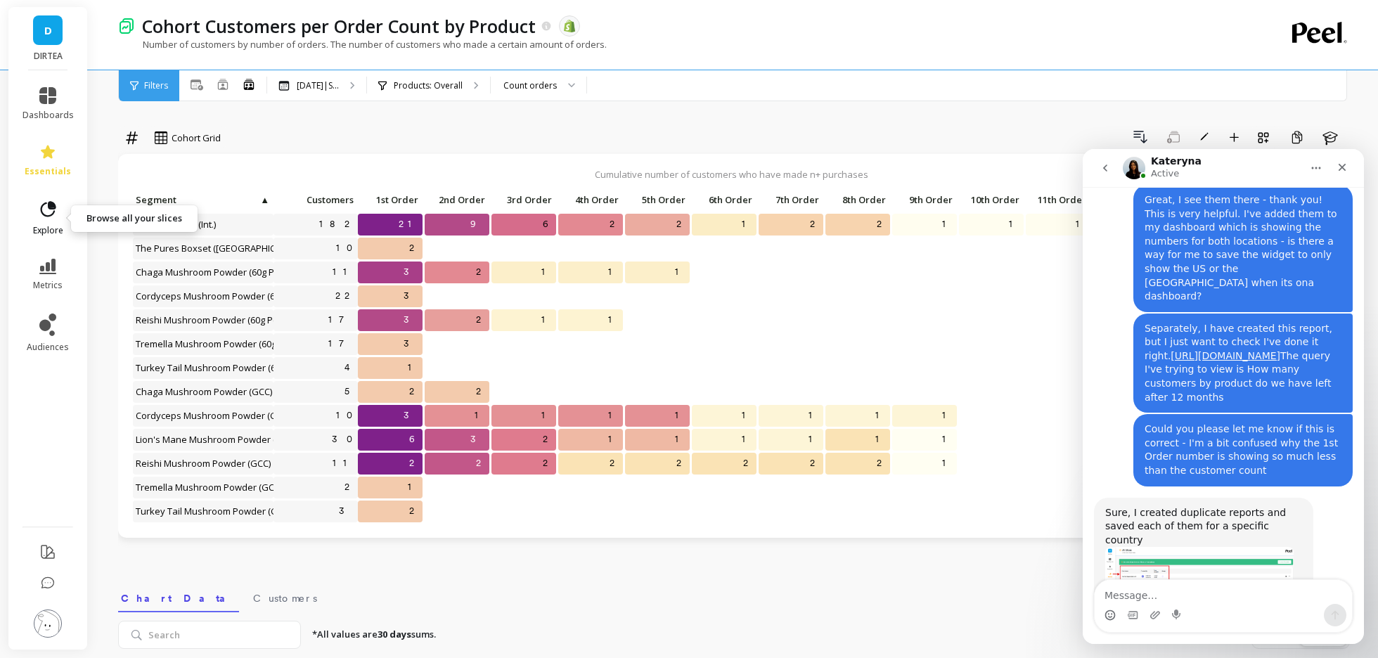
click at [46, 217] on icon at bounding box center [48, 208] width 15 height 15
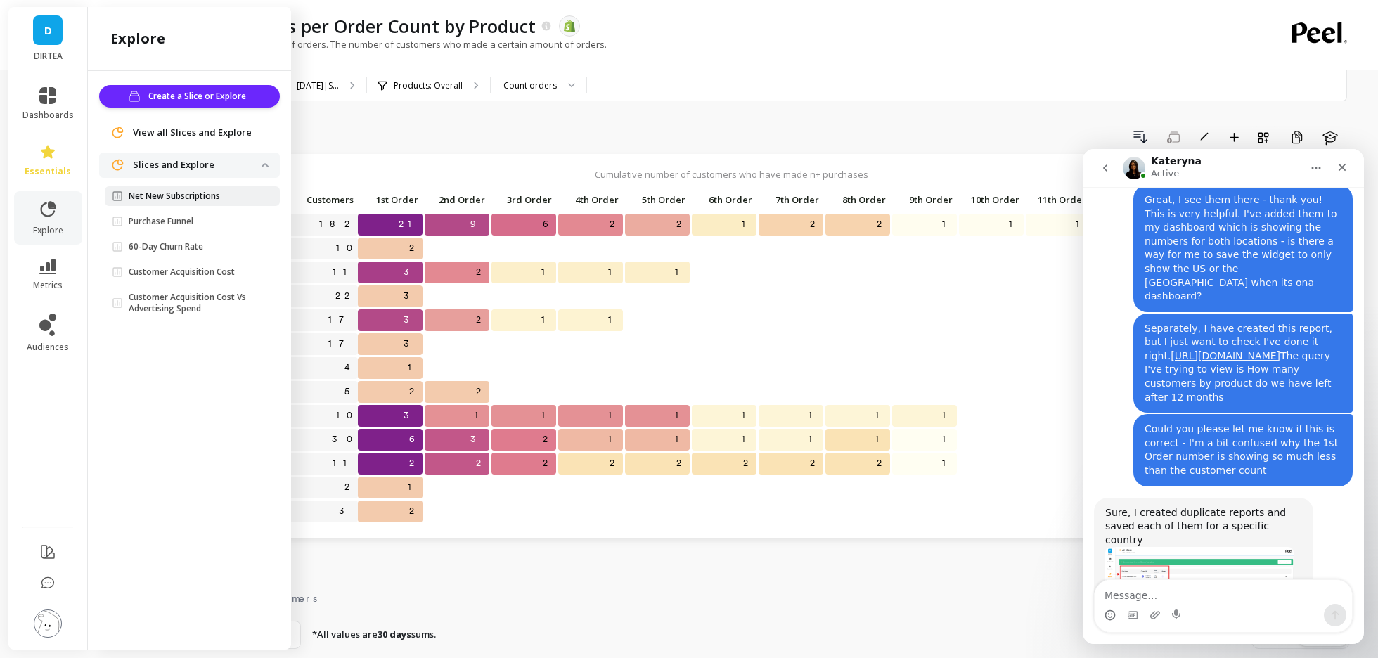
click at [179, 200] on p "Net New Subscriptions" at bounding box center [174, 196] width 91 height 11
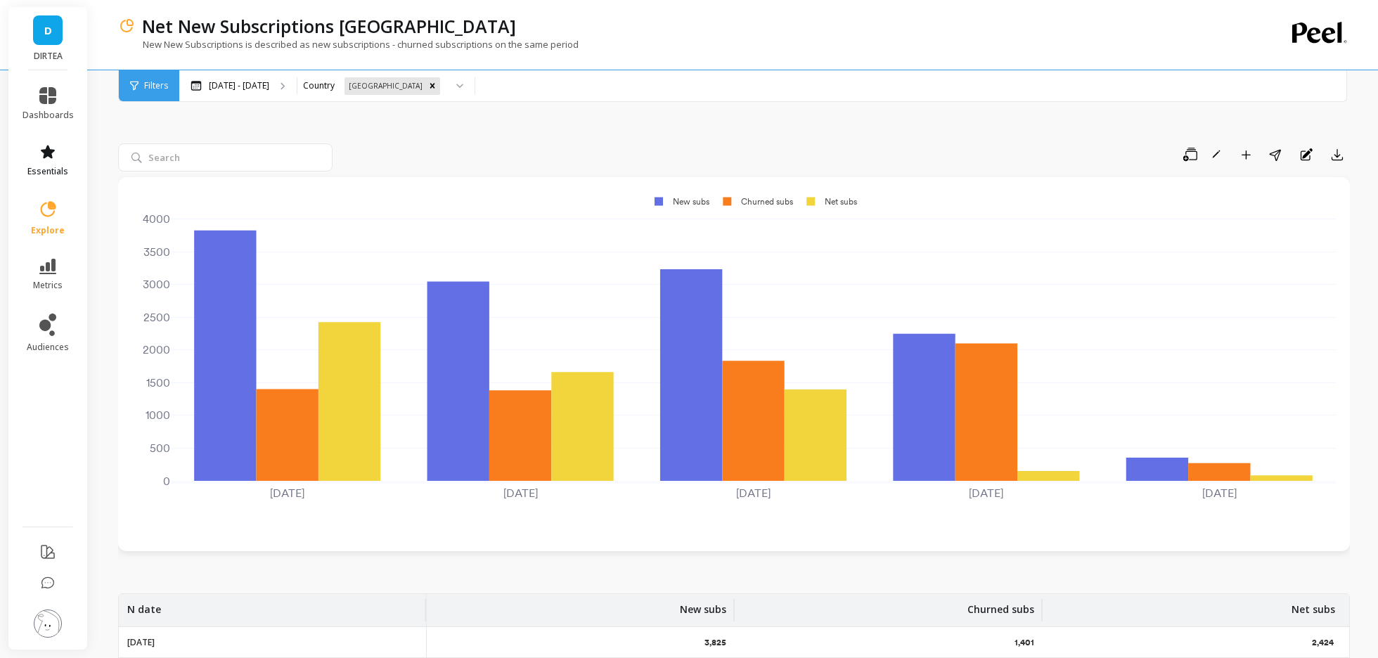
click at [46, 158] on icon at bounding box center [47, 151] width 17 height 17
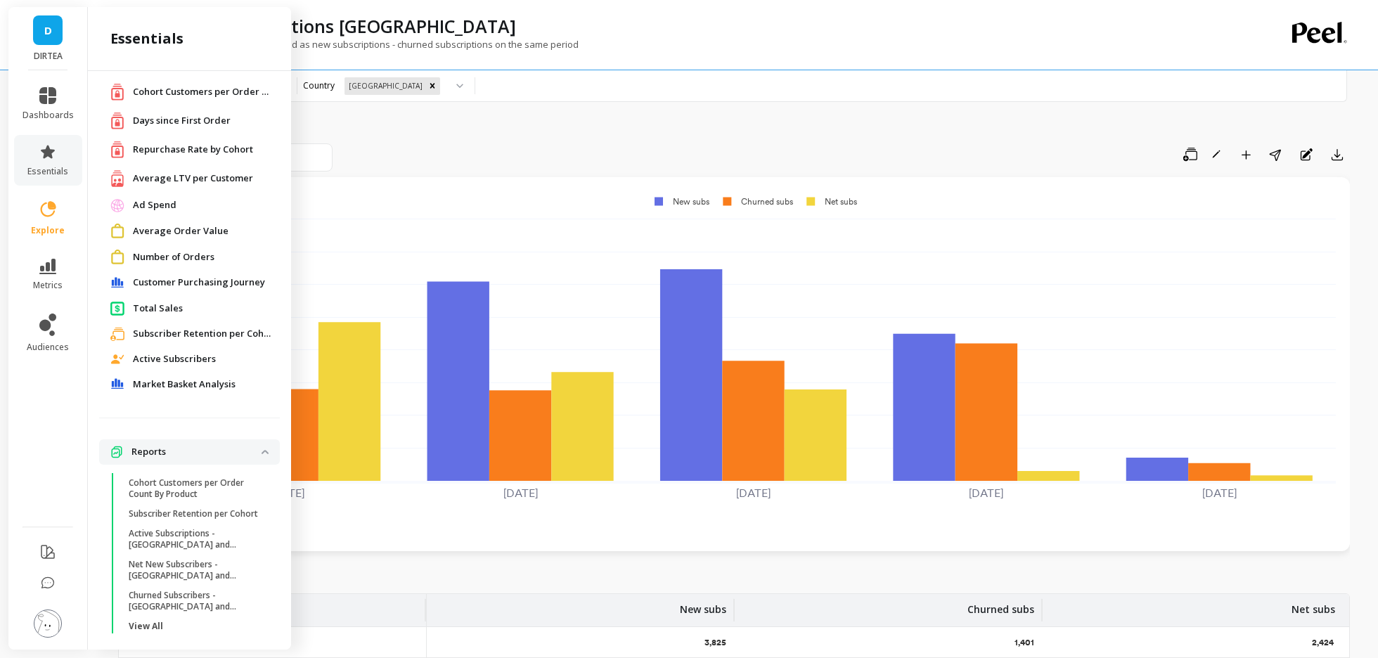
click at [65, 585] on li at bounding box center [47, 585] width 79 height 30
click at [43, 579] on icon at bounding box center [48, 582] width 12 height 11
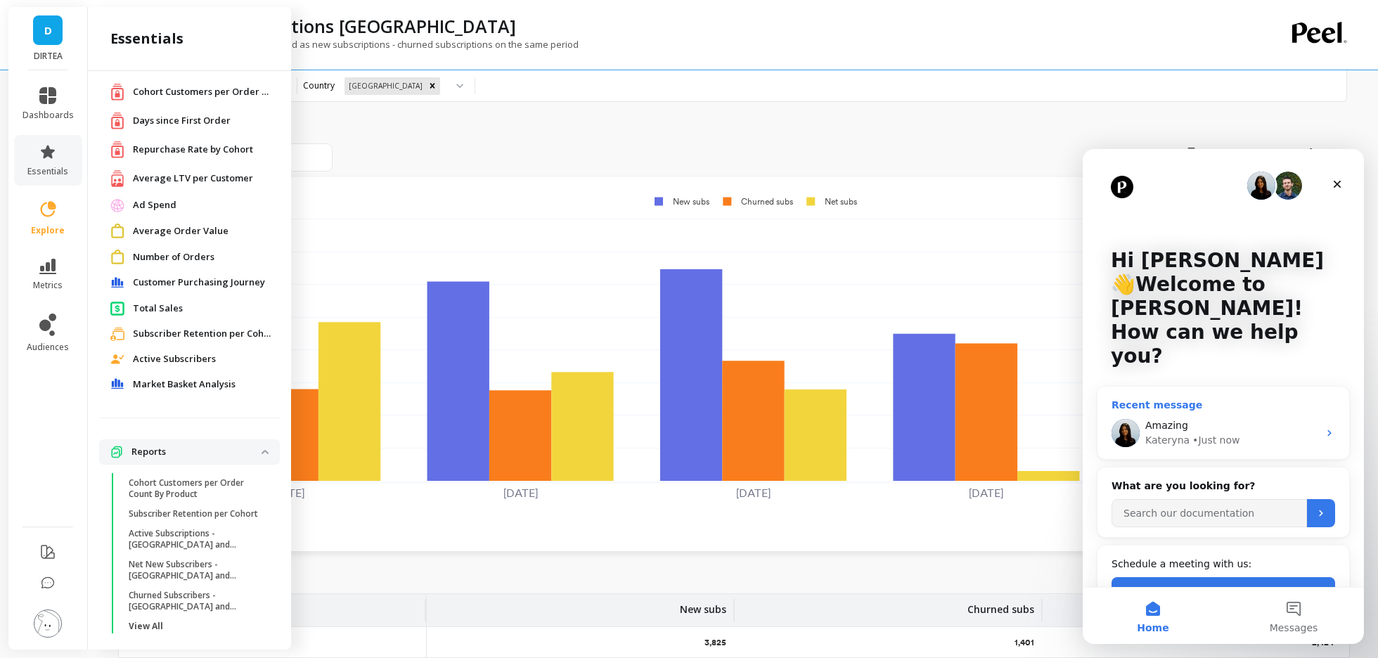
click at [1193, 433] on div "• Just now" at bounding box center [1216, 440] width 47 height 15
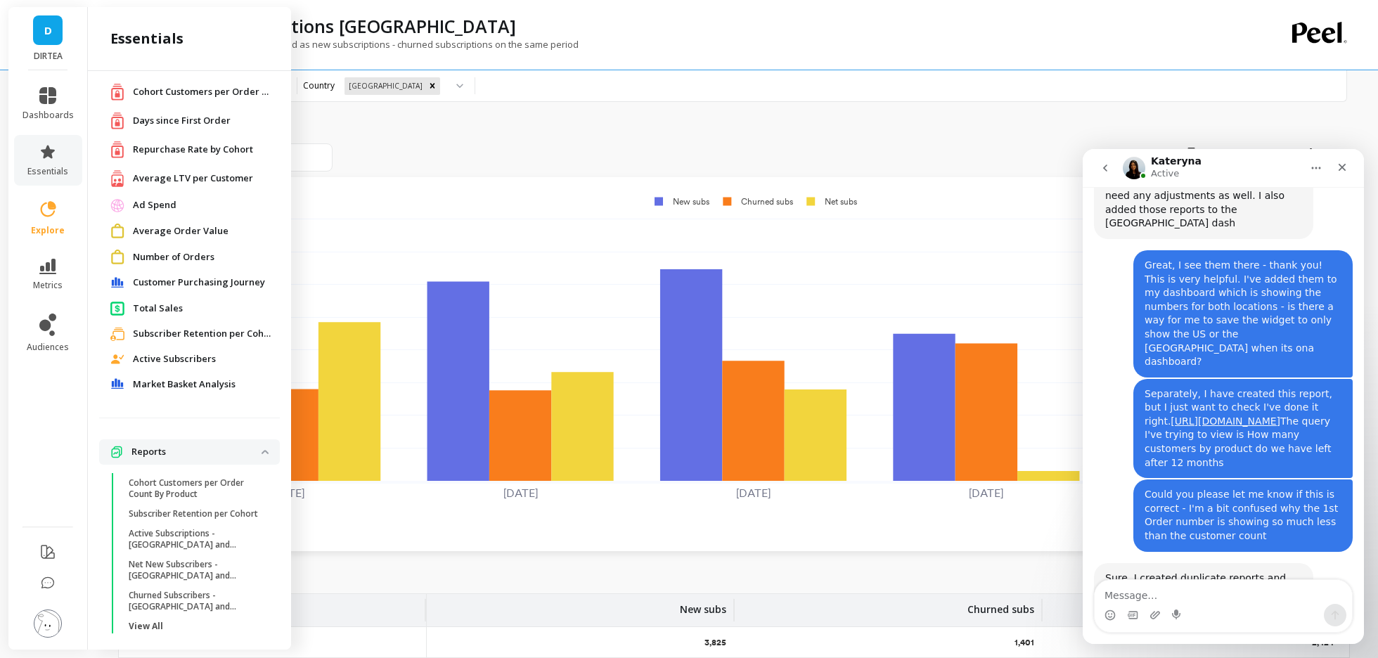
scroll to position [4640, 0]
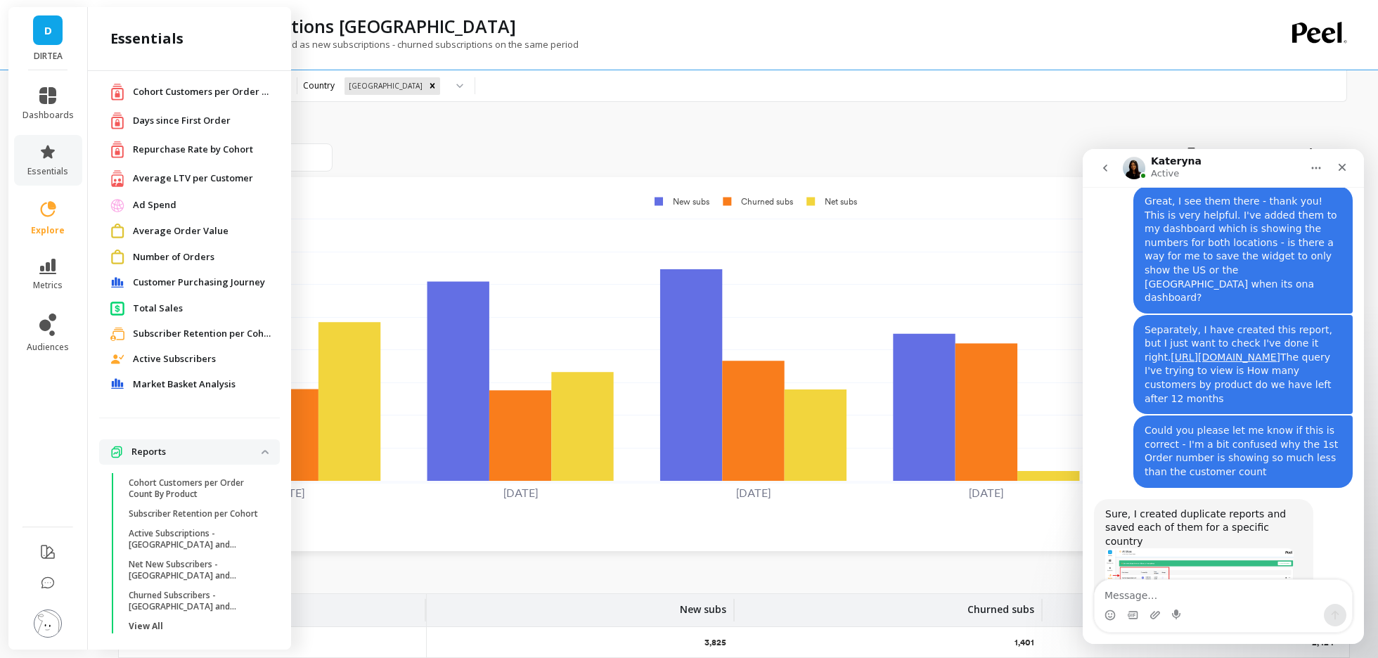
click at [1168, 549] on img "Kateryna says…" at bounding box center [1199, 575] width 188 height 53
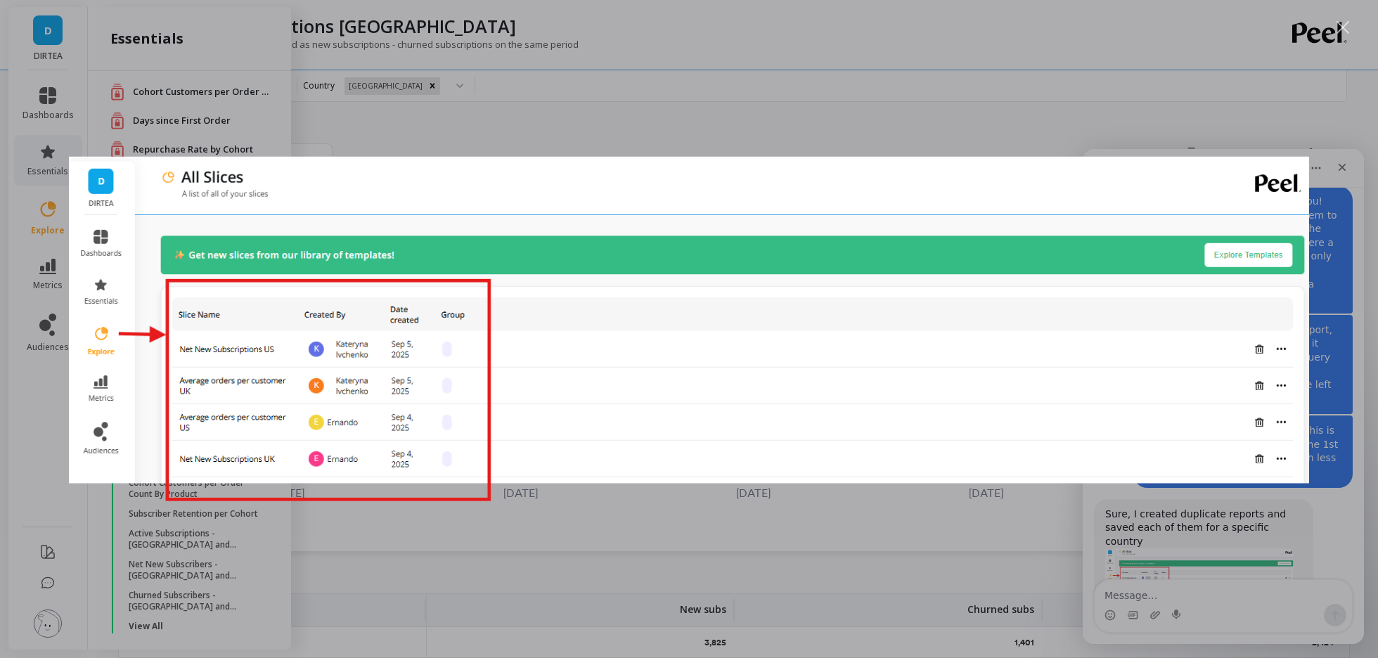
scroll to position [0, 0]
click at [1316, 158] on div "Intercom messenger" at bounding box center [689, 329] width 1378 height 658
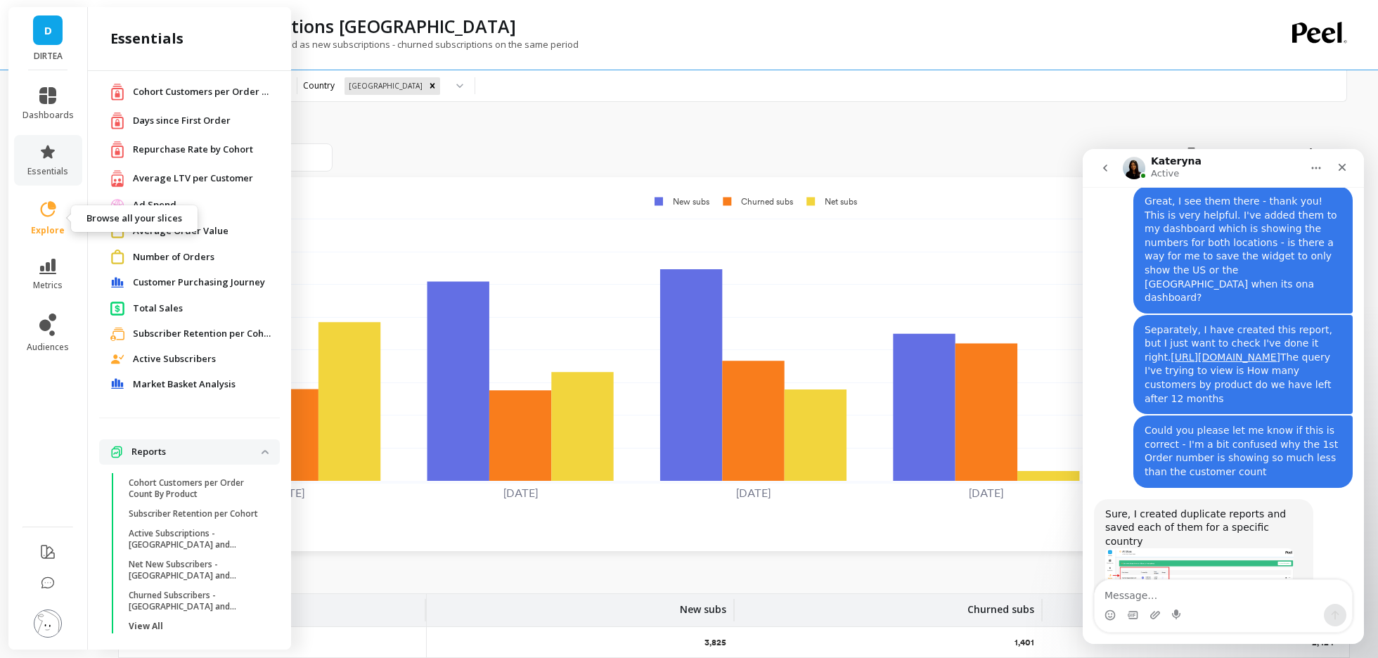
click at [45, 207] on icon at bounding box center [48, 210] width 20 height 20
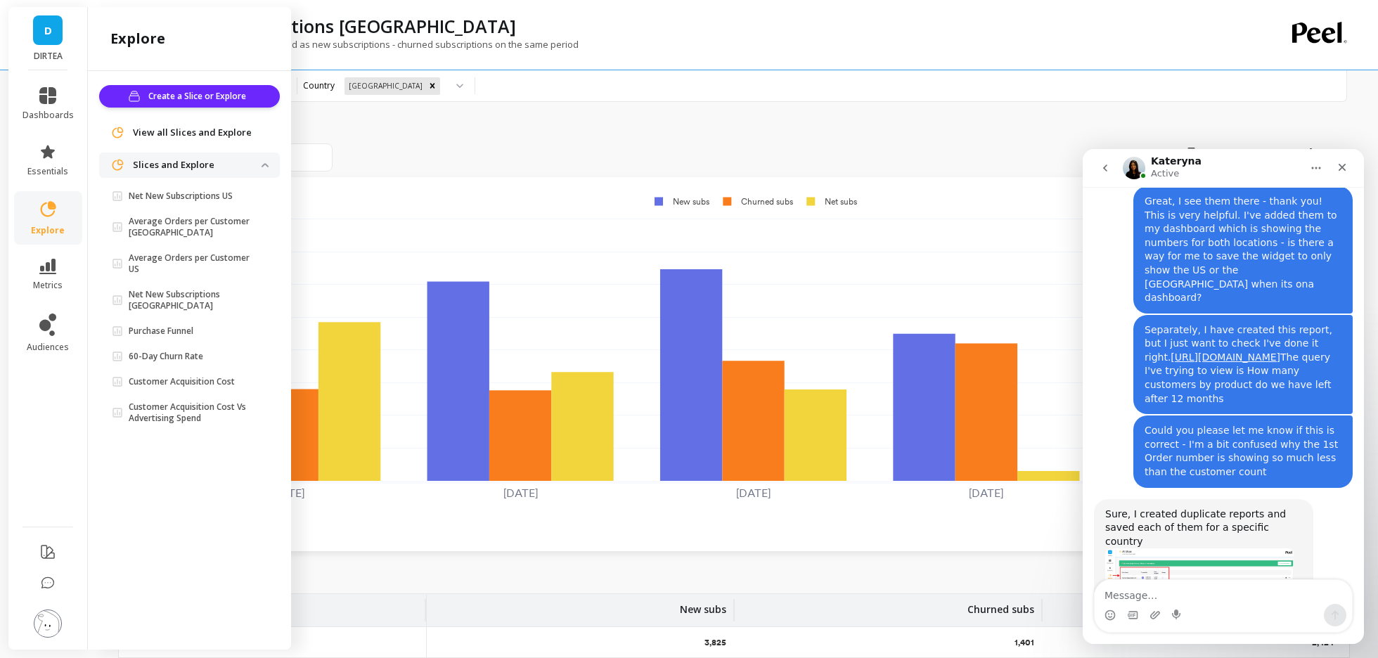
click at [146, 134] on span "View all Slices and Explore" at bounding box center [192, 133] width 119 height 14
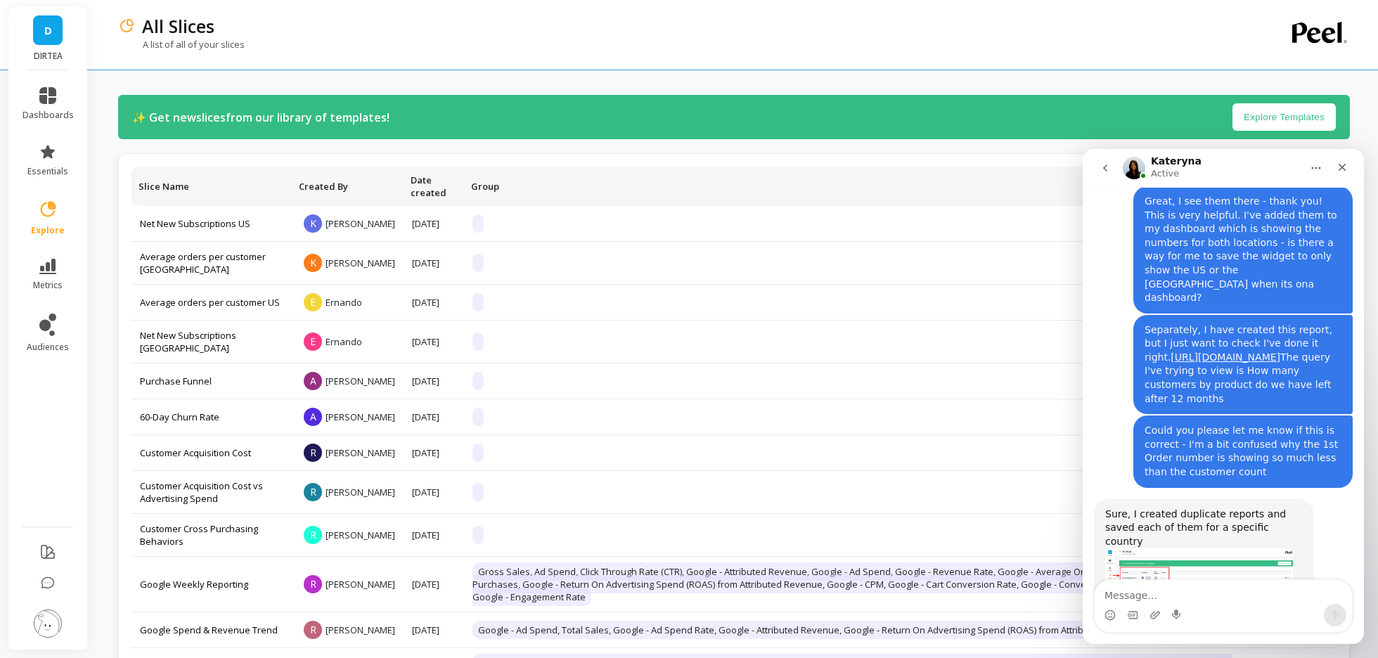
click at [1114, 165] on button "go back" at bounding box center [1105, 168] width 27 height 27
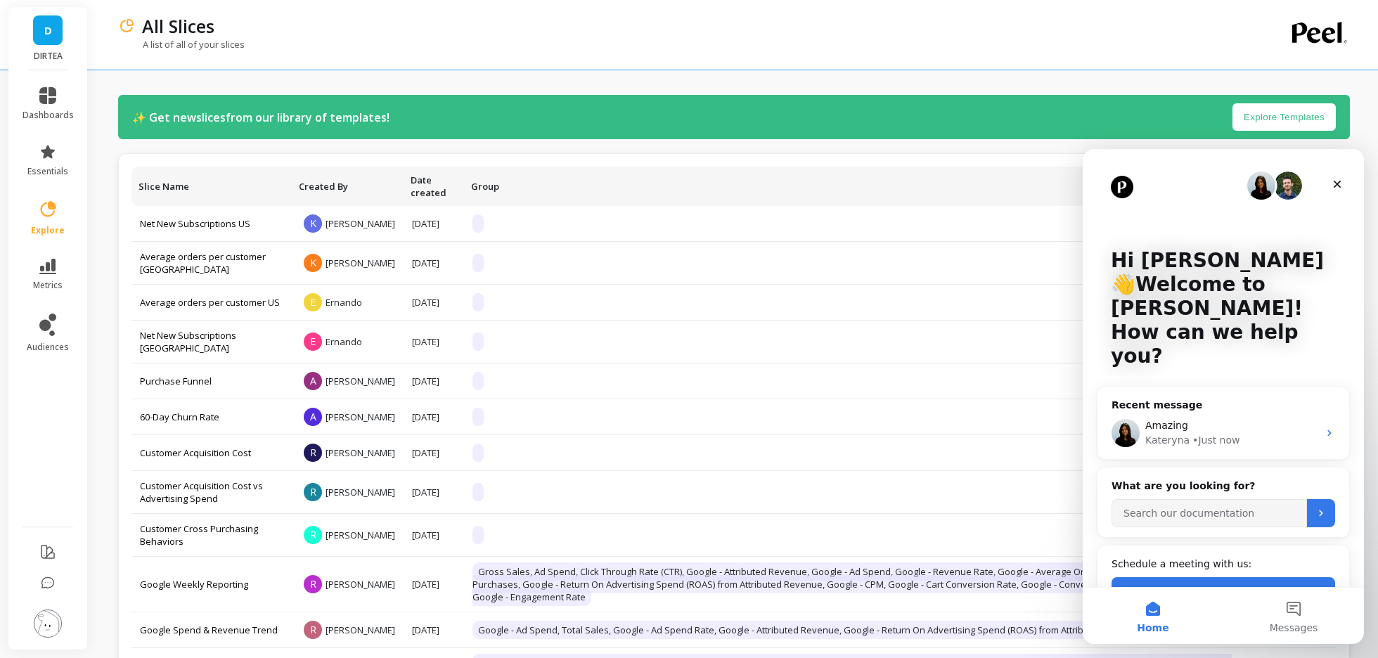
click at [1134, 617] on button "Home" at bounding box center [1153, 616] width 141 height 56
click at [1278, 613] on button "Messages" at bounding box center [1294, 616] width 141 height 56
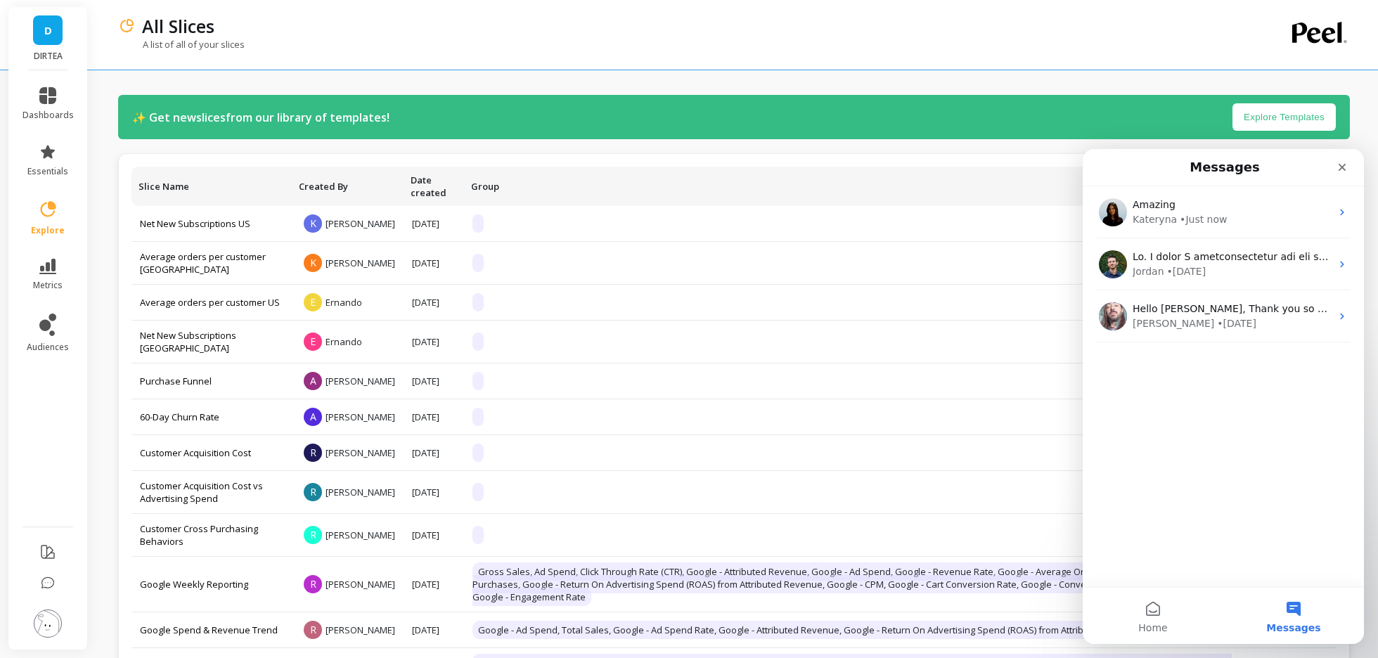
click at [1288, 615] on button "Messages" at bounding box center [1294, 616] width 141 height 56
click at [1310, 626] on span "Messages" at bounding box center [1293, 628] width 54 height 10
click at [1343, 174] on div "Close" at bounding box center [1342, 167] width 25 height 25
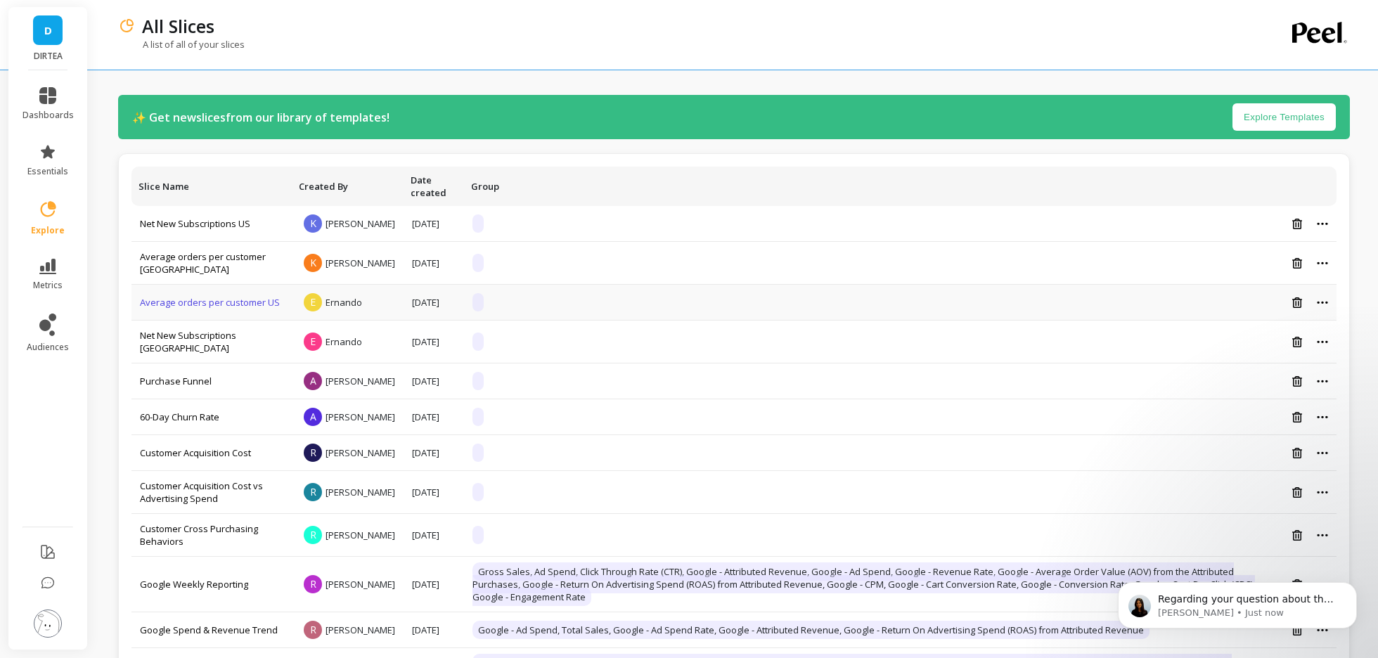
click at [172, 304] on link "Average orders per customer US" at bounding box center [210, 302] width 140 height 13
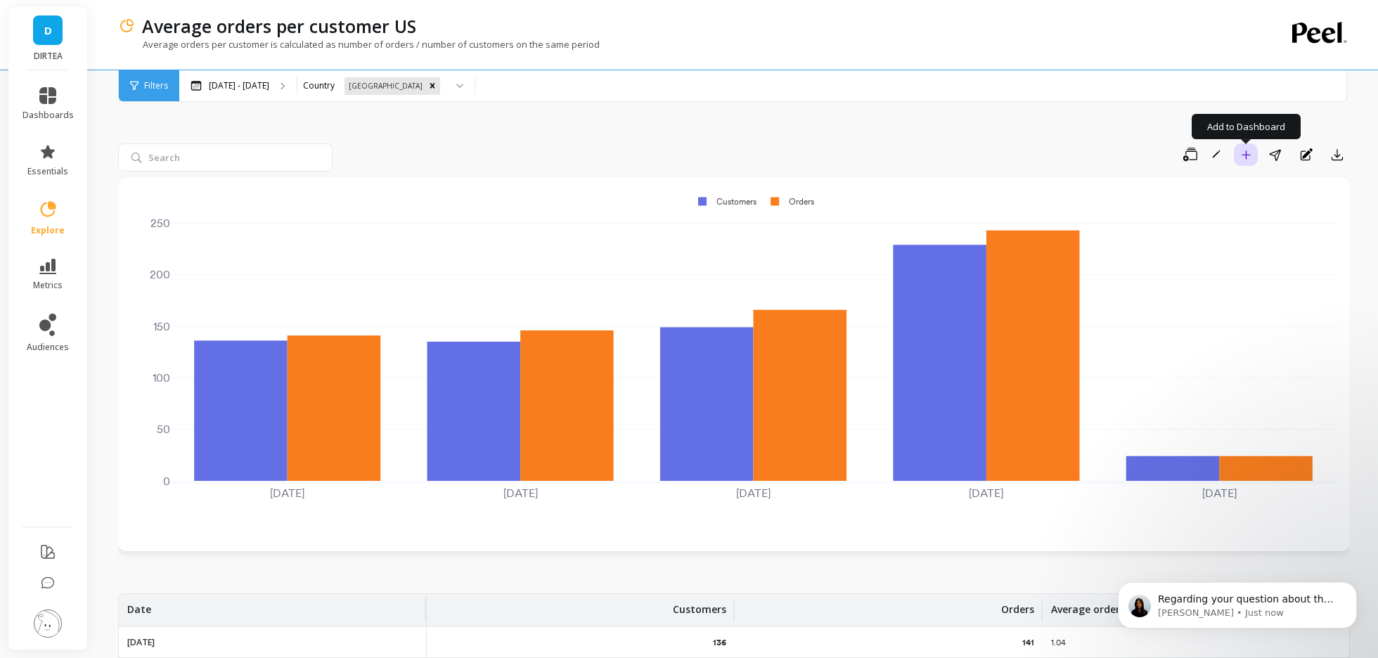
click at [1244, 153] on icon "button" at bounding box center [1246, 155] width 10 height 10
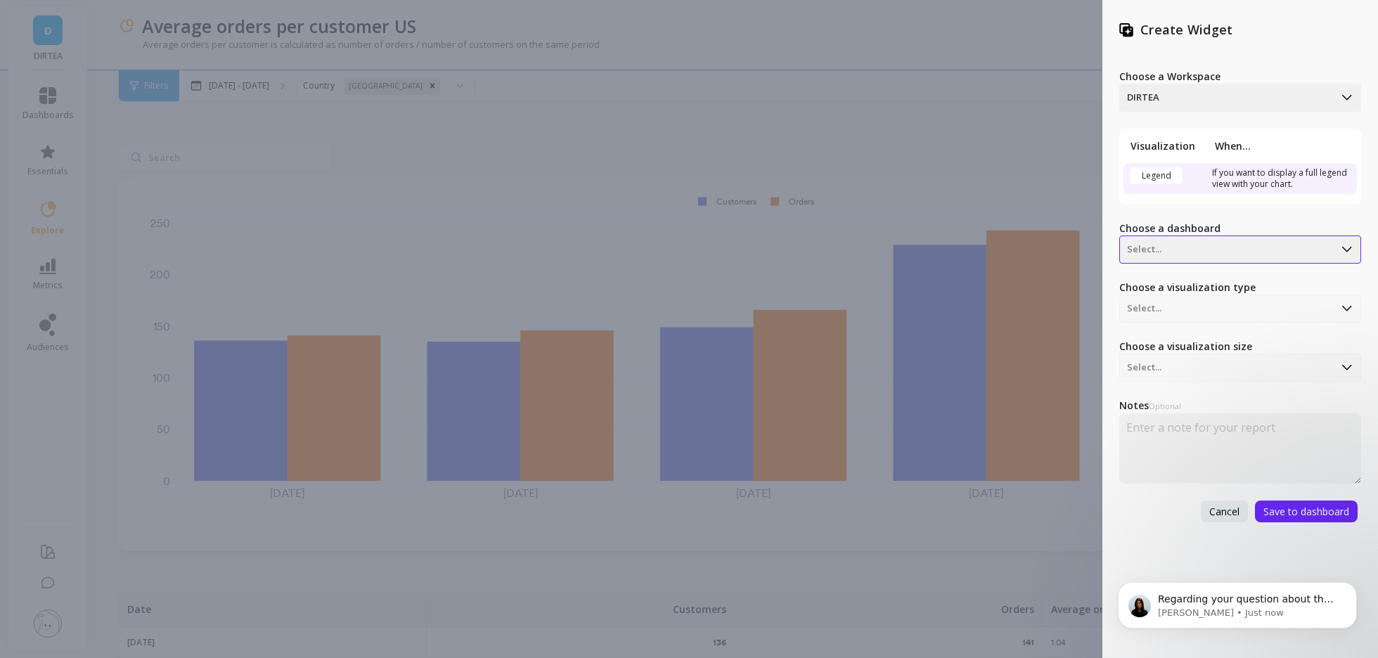
click at [1221, 245] on div at bounding box center [1227, 249] width 200 height 17
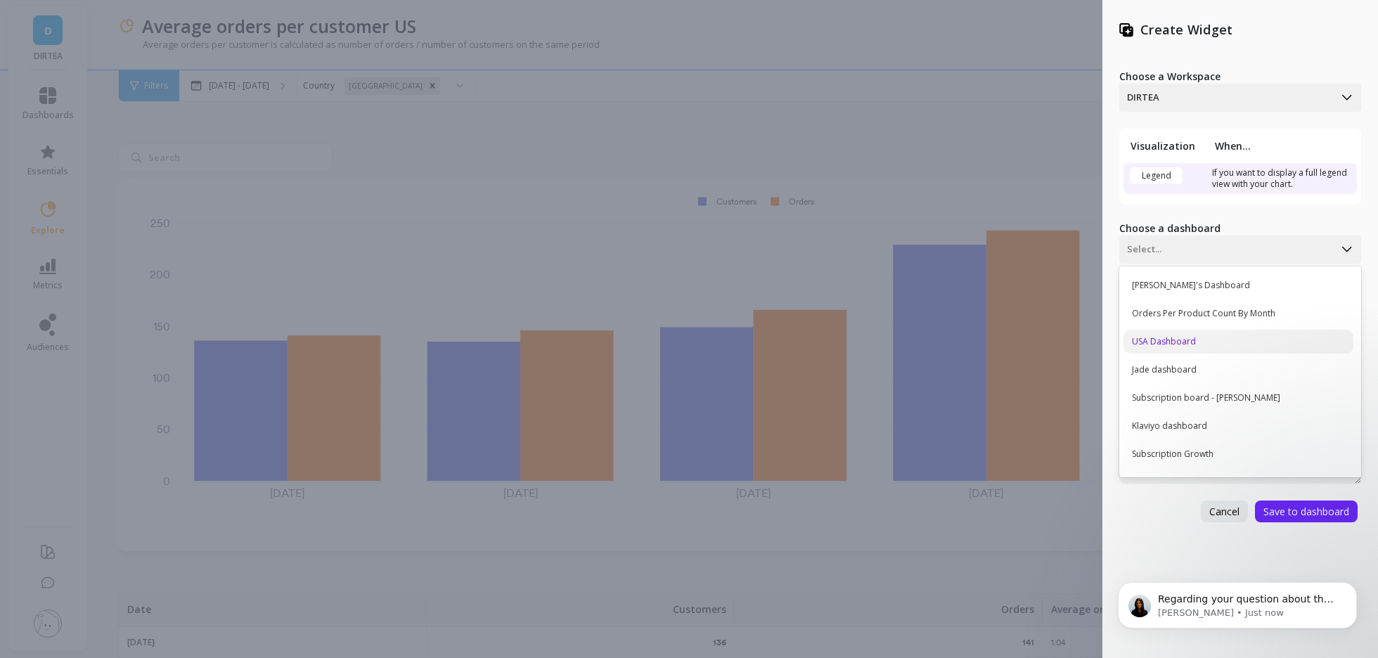
click at [1179, 338] on div "USA Dashboard" at bounding box center [1239, 342] width 230 height 24
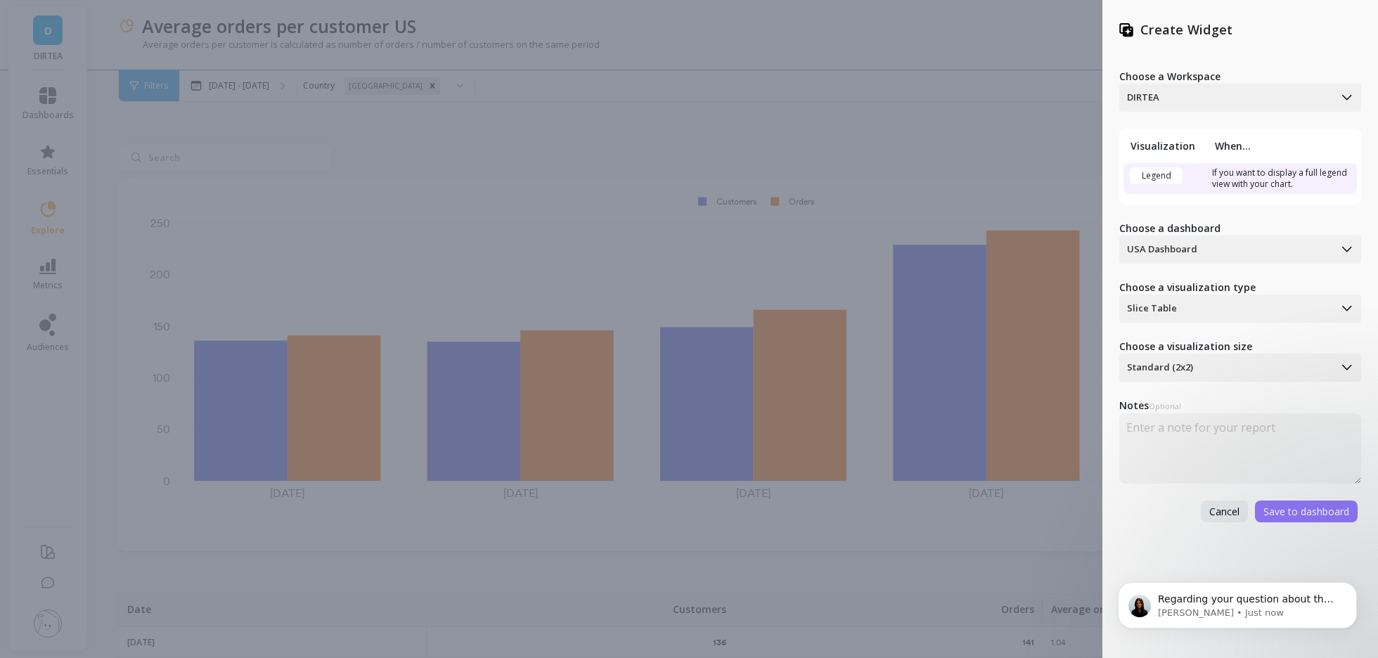
click at [1288, 506] on span "Save to dashboard" at bounding box center [1307, 511] width 86 height 13
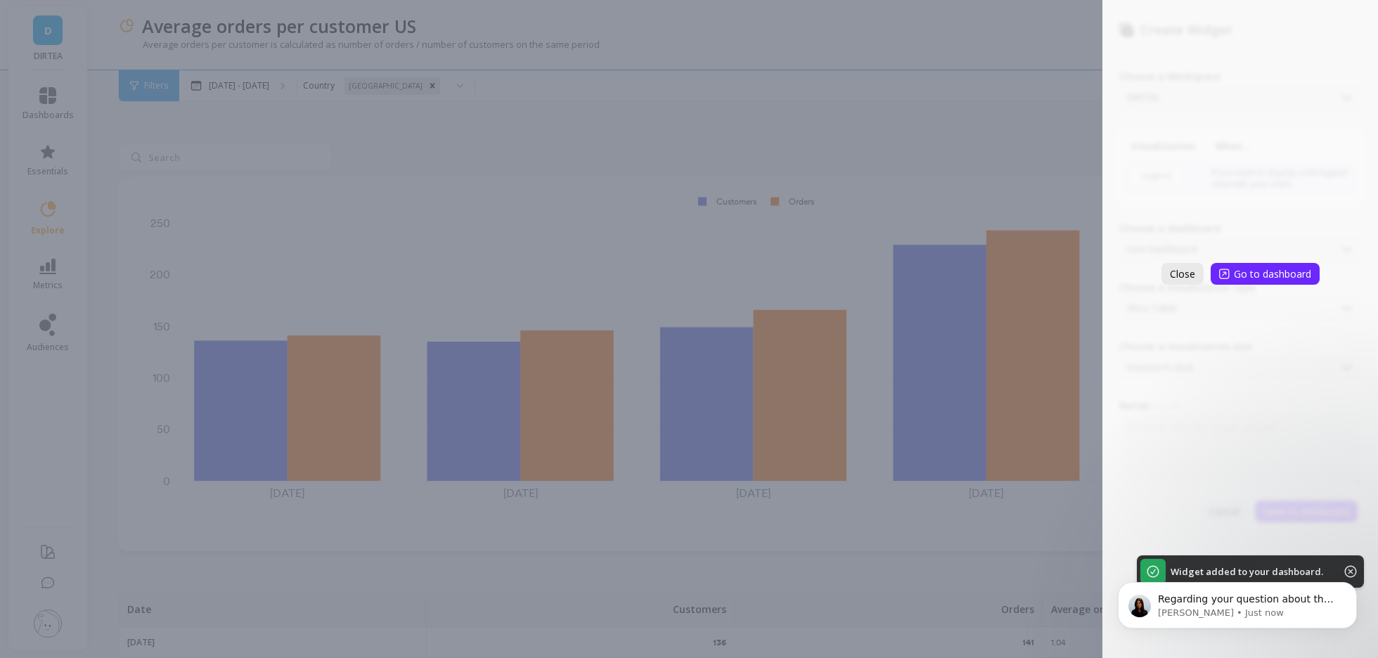
click at [1179, 273] on span "Close" at bounding box center [1182, 273] width 25 height 13
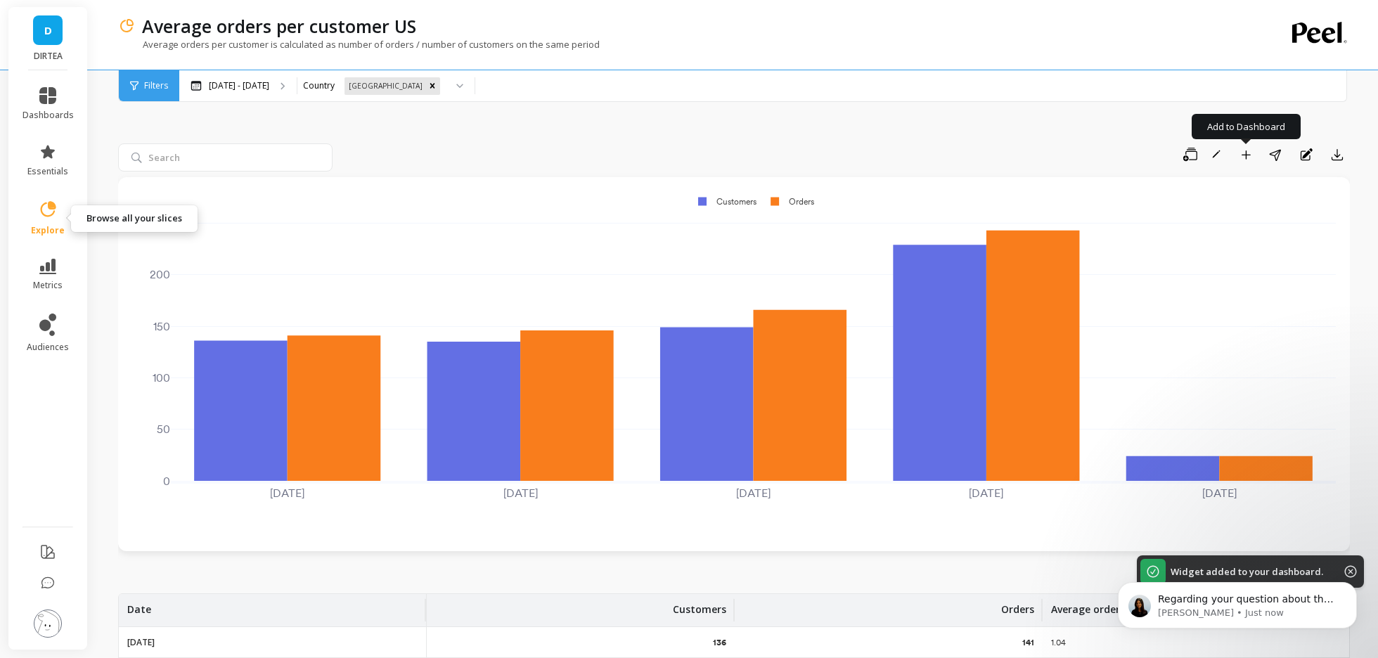
click at [43, 208] on icon at bounding box center [48, 210] width 20 height 20
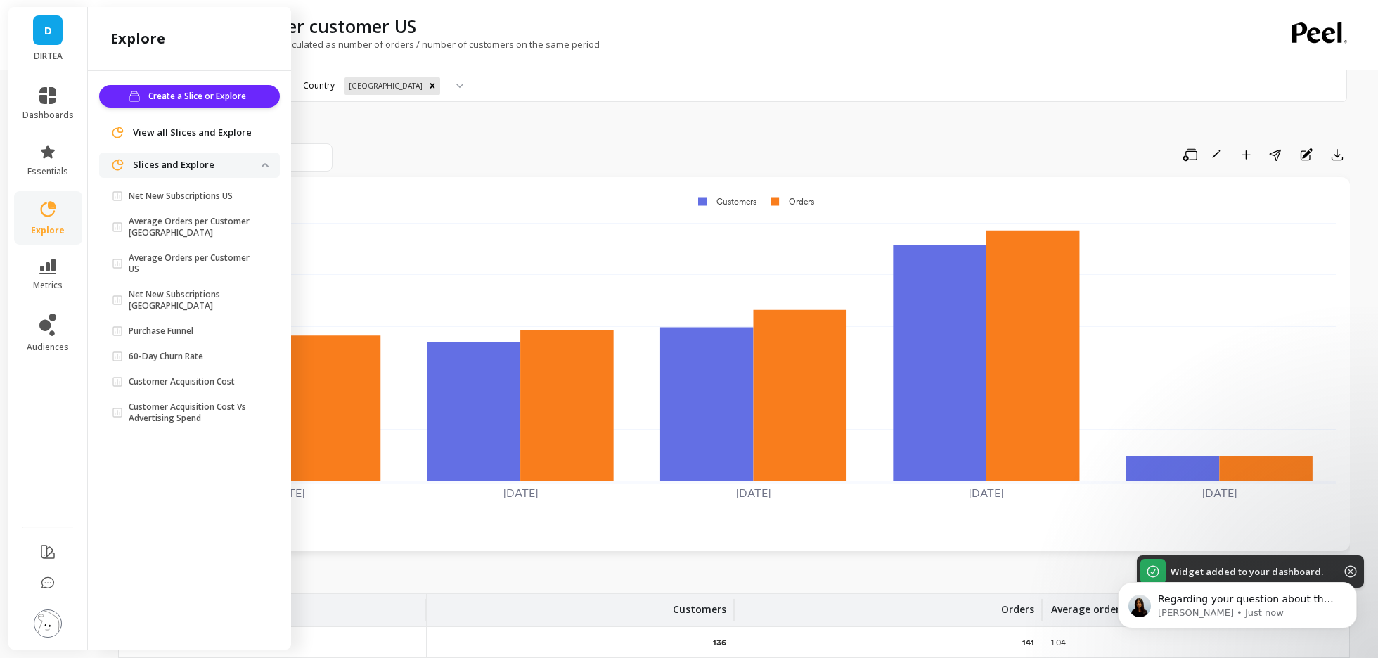
click at [148, 129] on span "View all Slices and Explore" at bounding box center [192, 133] width 119 height 14
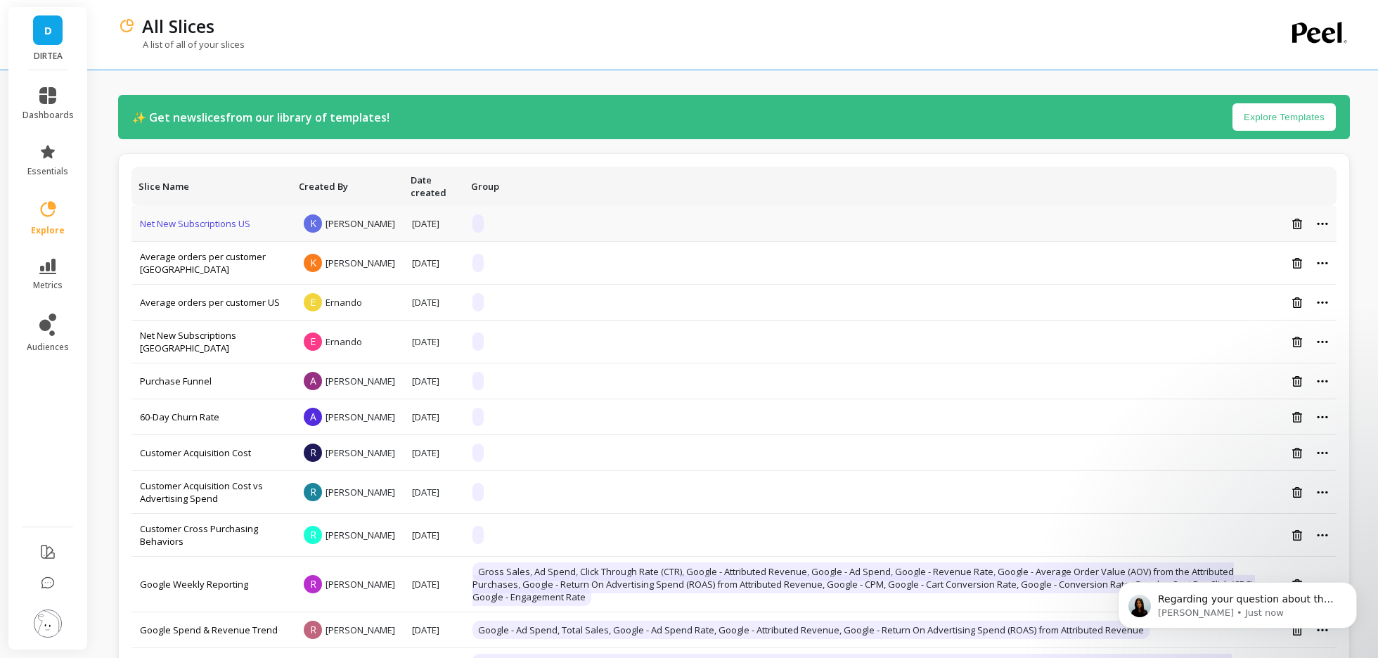
click at [181, 228] on link "Net New Subscriptions US" at bounding box center [195, 223] width 110 height 13
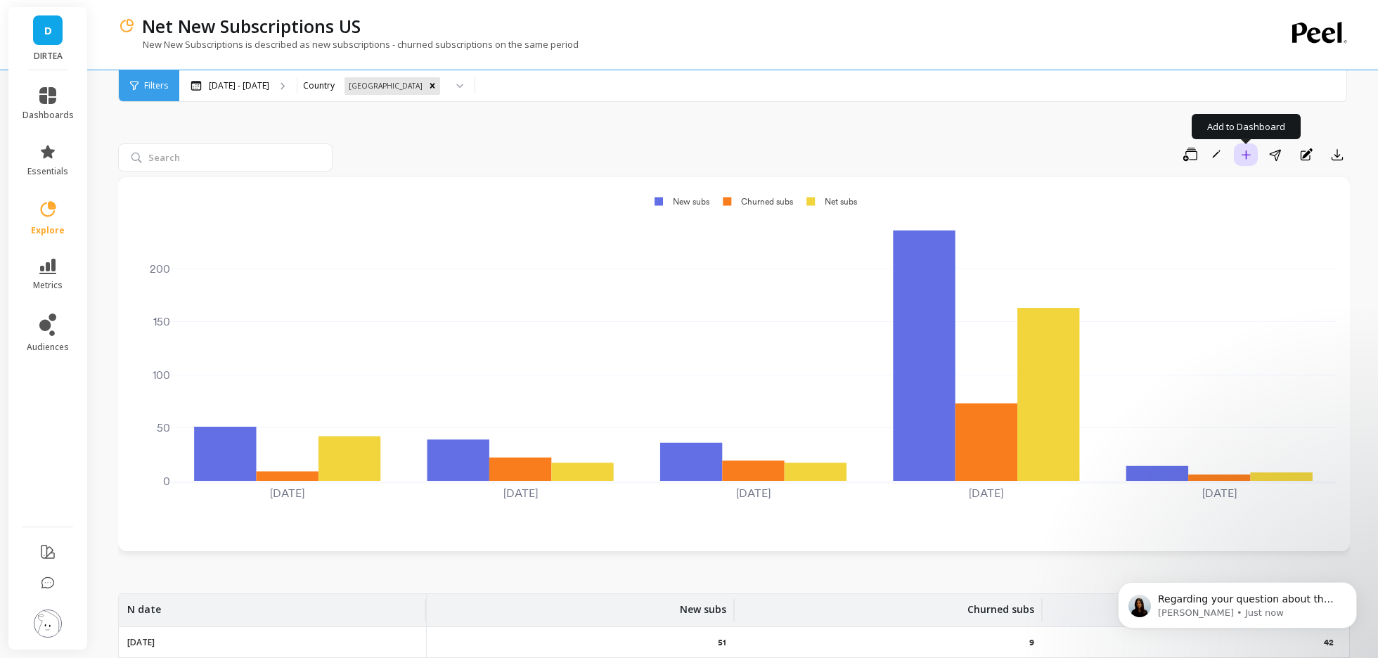
click at [1244, 158] on icon "button" at bounding box center [1246, 155] width 10 height 10
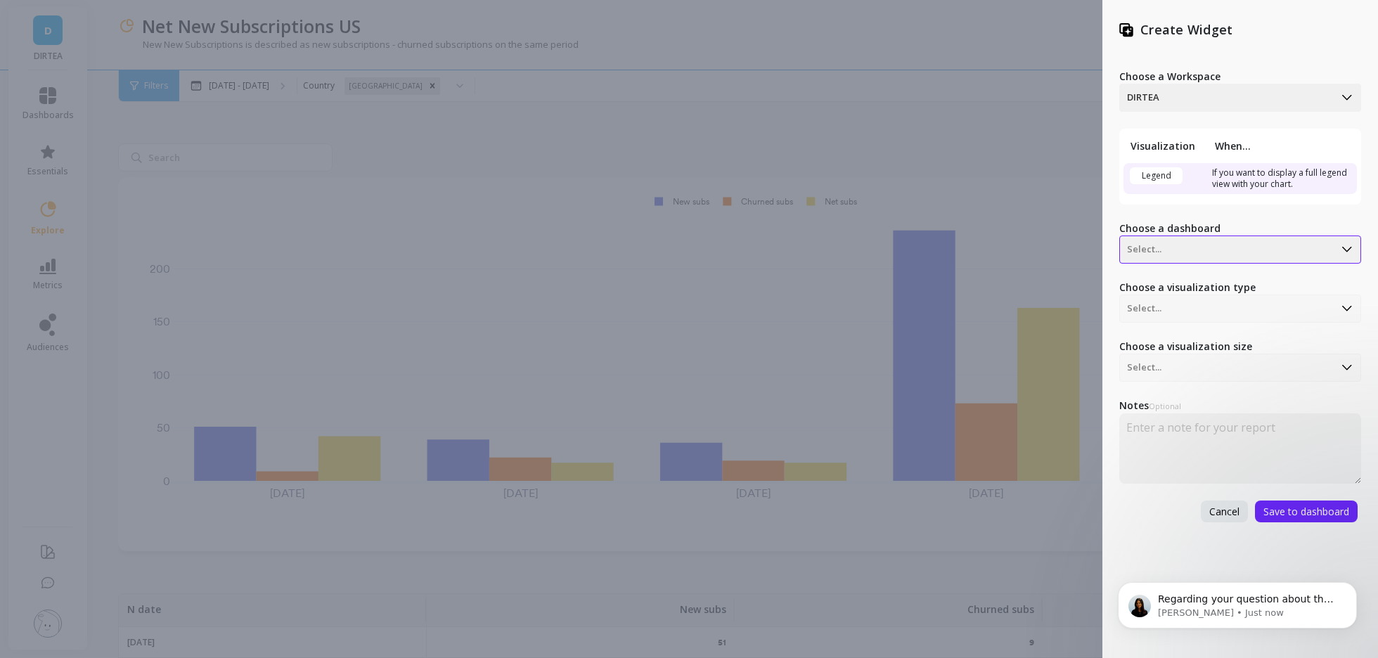
click at [1183, 245] on div at bounding box center [1227, 249] width 200 height 17
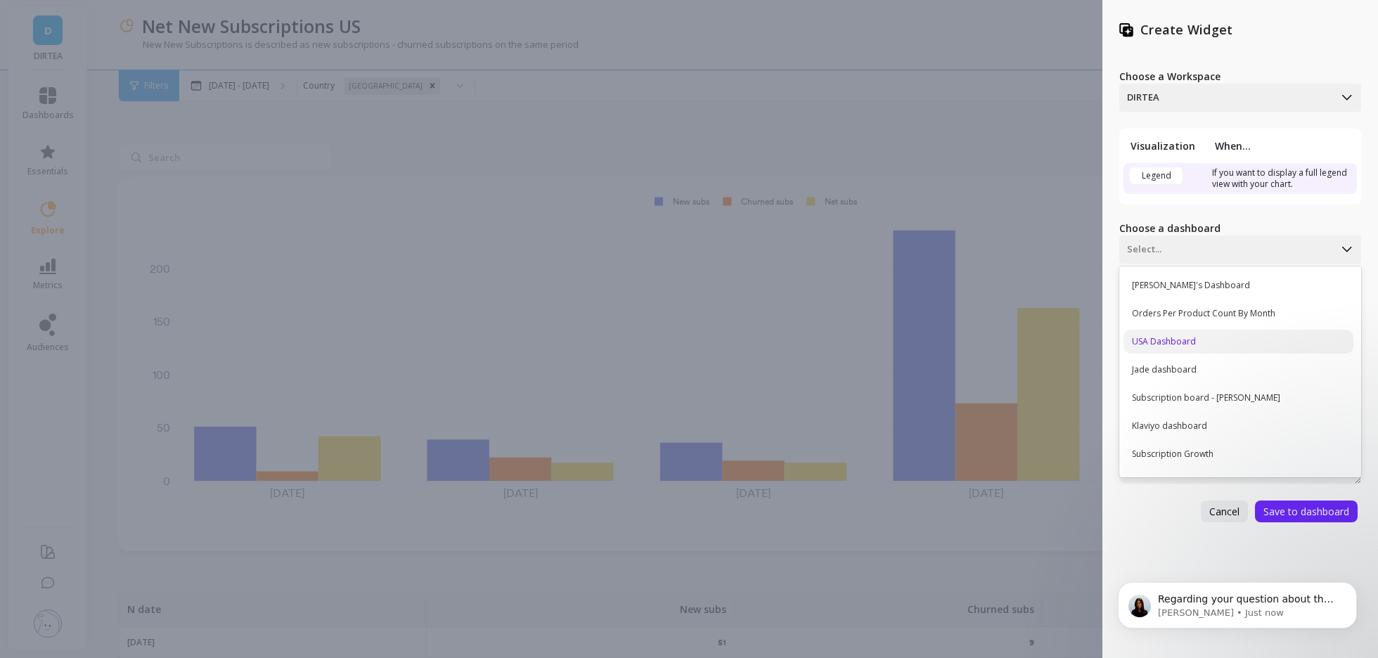
click at [1161, 335] on div "USA Dashboard" at bounding box center [1239, 342] width 230 height 24
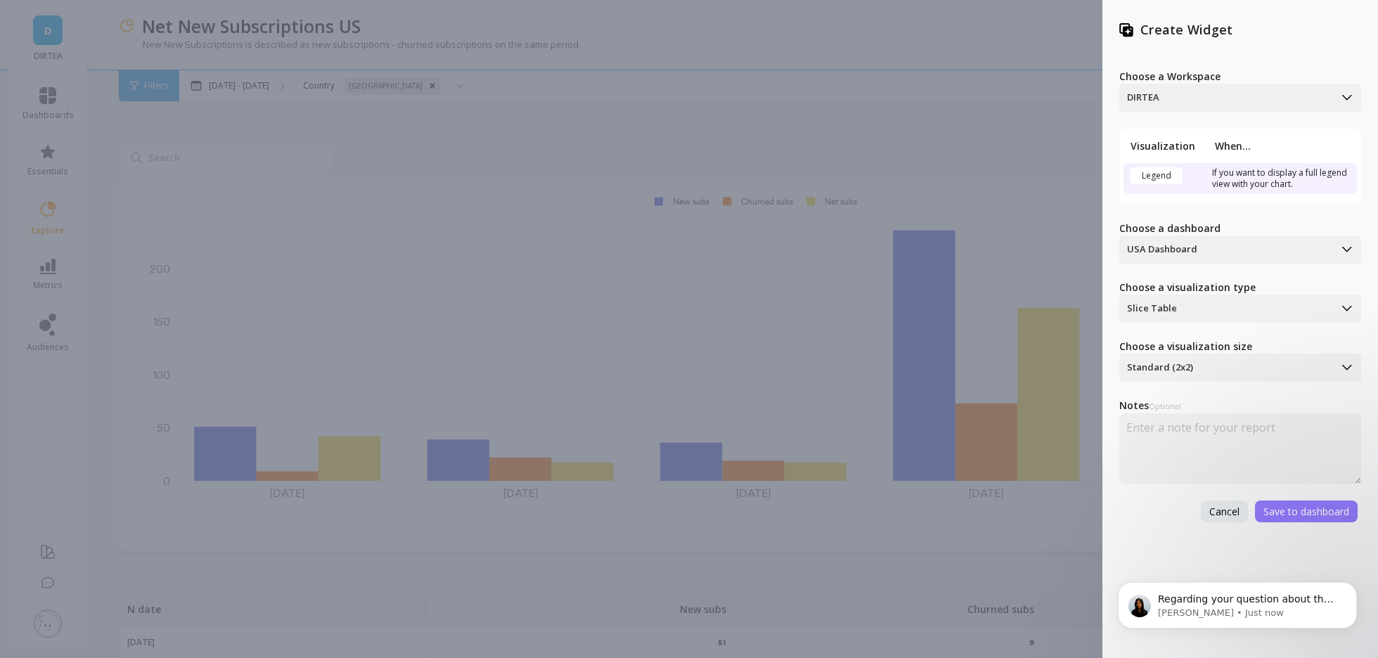
click at [1276, 501] on button "Save to dashboard" at bounding box center [1306, 512] width 103 height 22
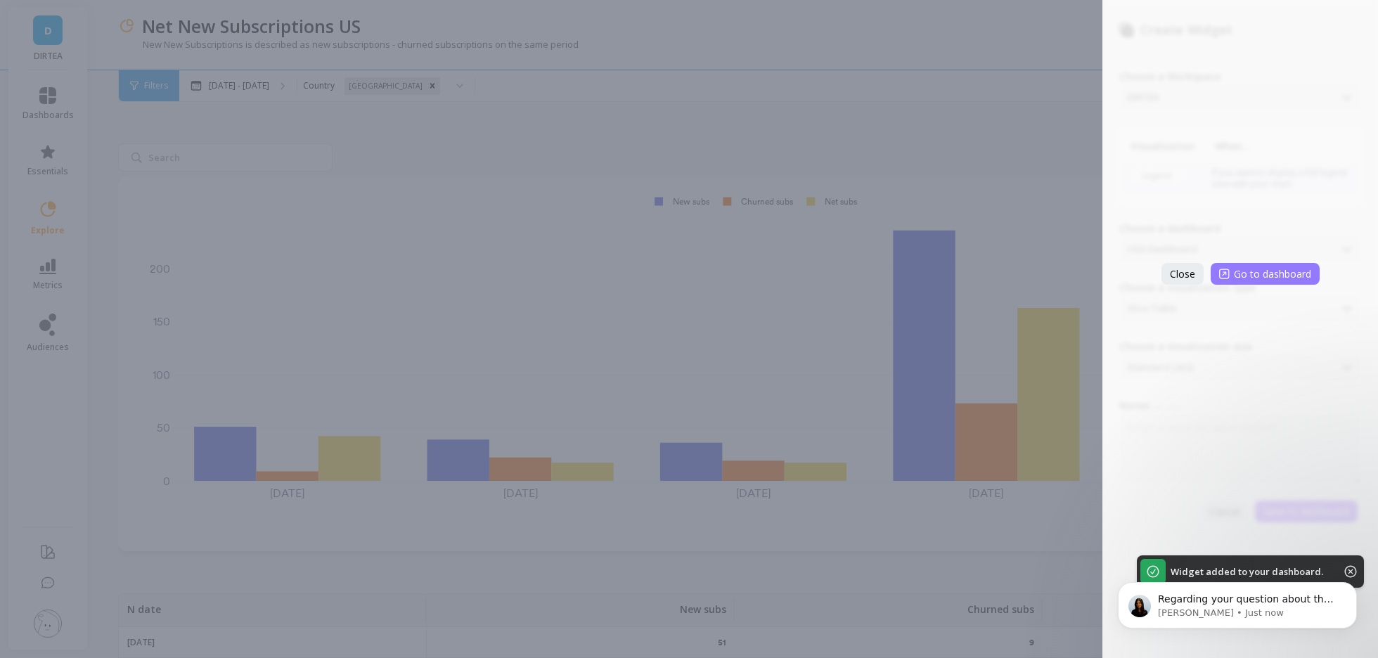
click at [1246, 279] on span "Go to dashboard" at bounding box center [1272, 273] width 77 height 13
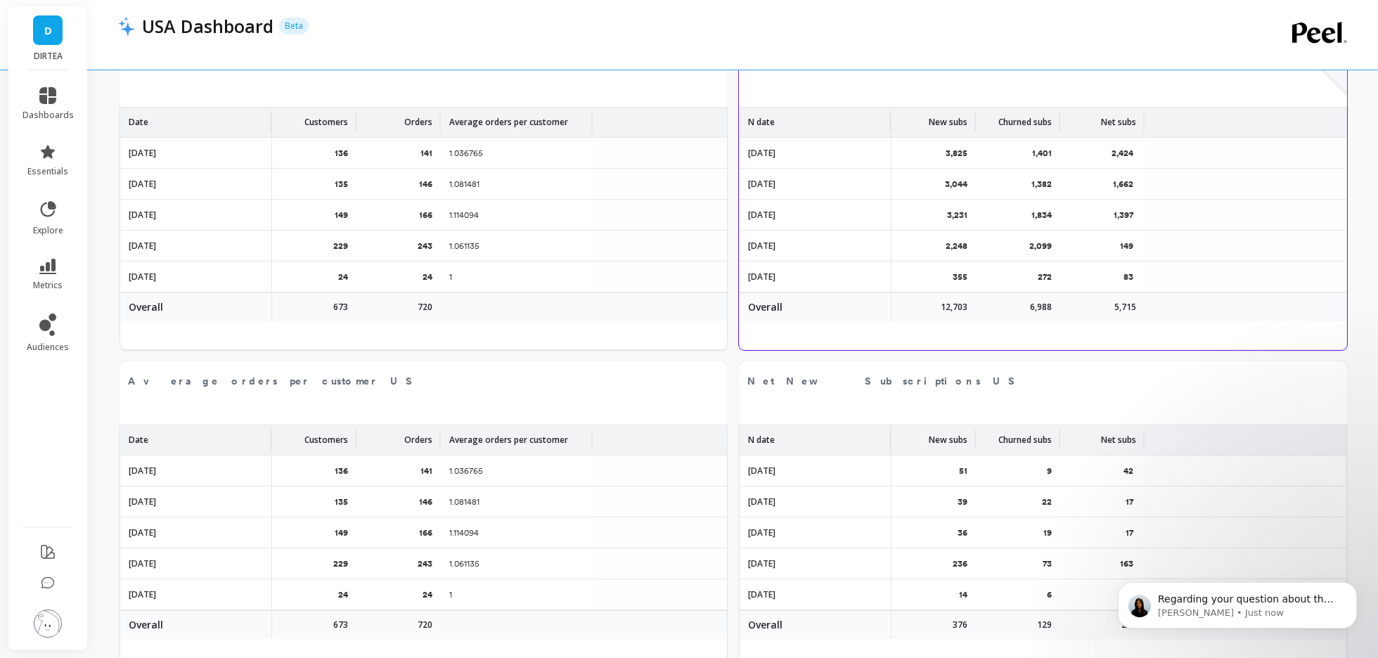
scroll to position [2811, 0]
click at [713, 380] on button at bounding box center [711, 378] width 17 height 20
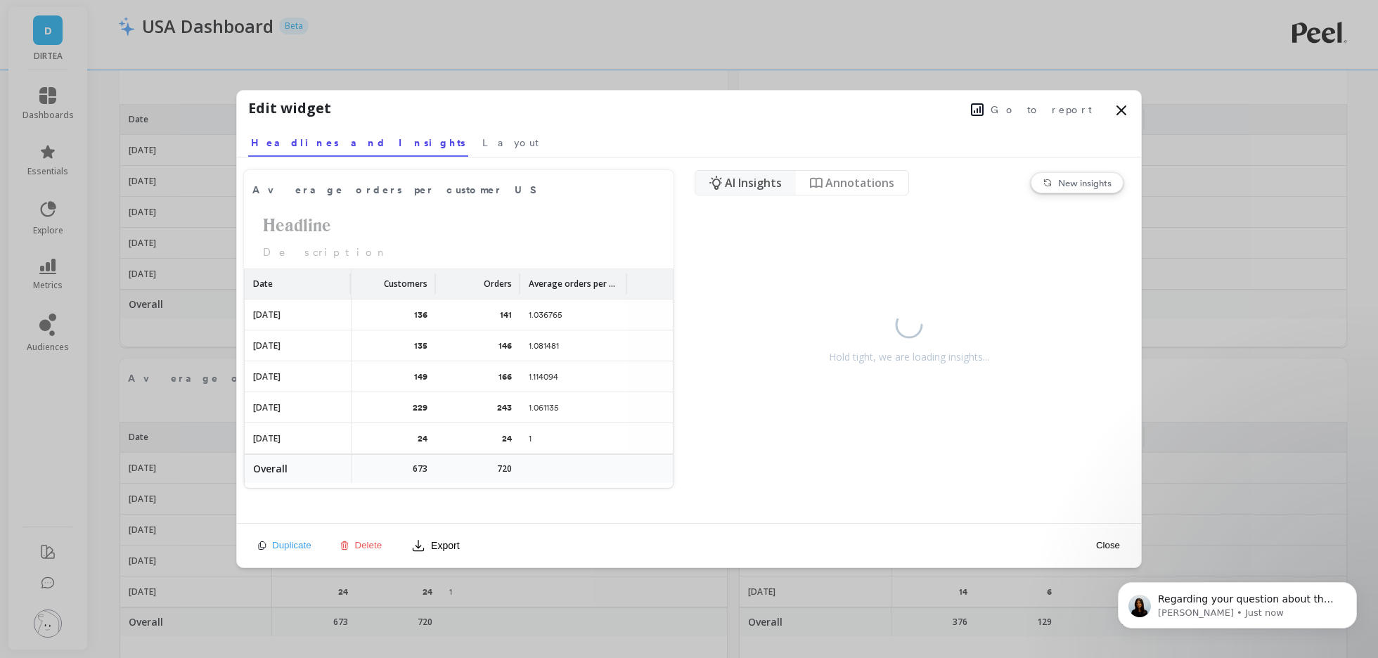
click at [361, 548] on span "Delete" at bounding box center [368, 545] width 27 height 11
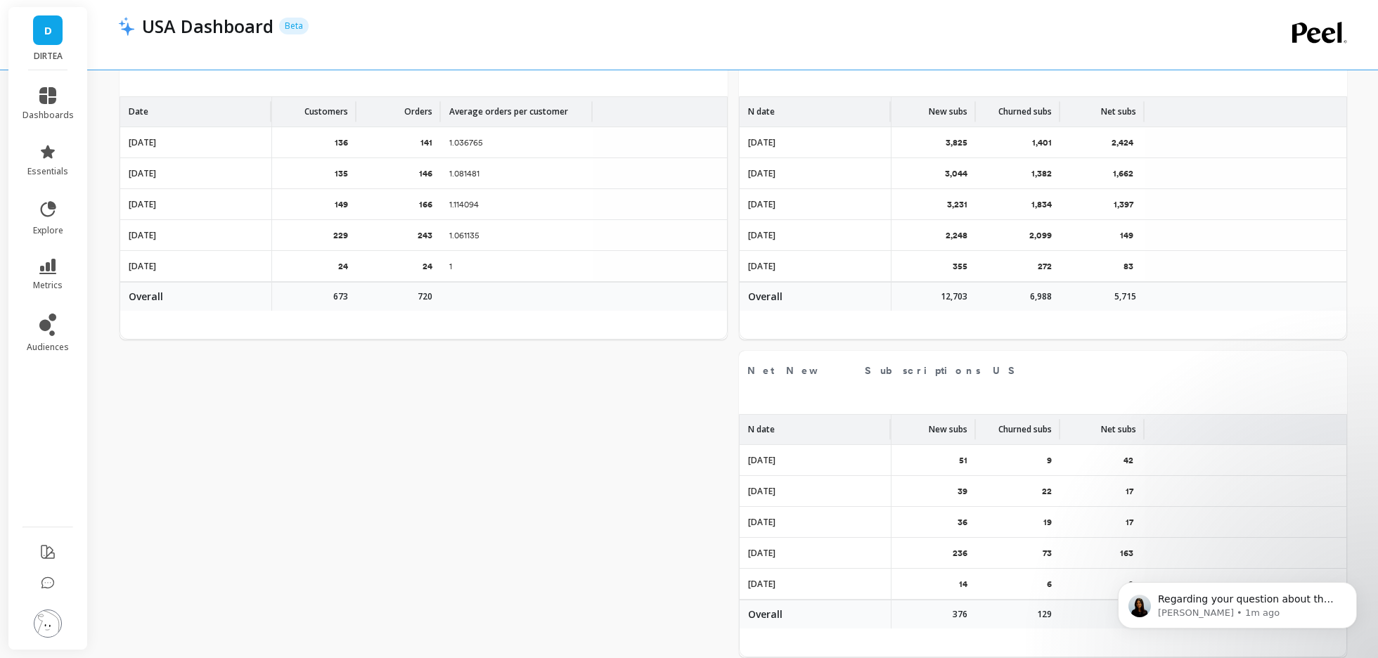
scroll to position [2841, 0]
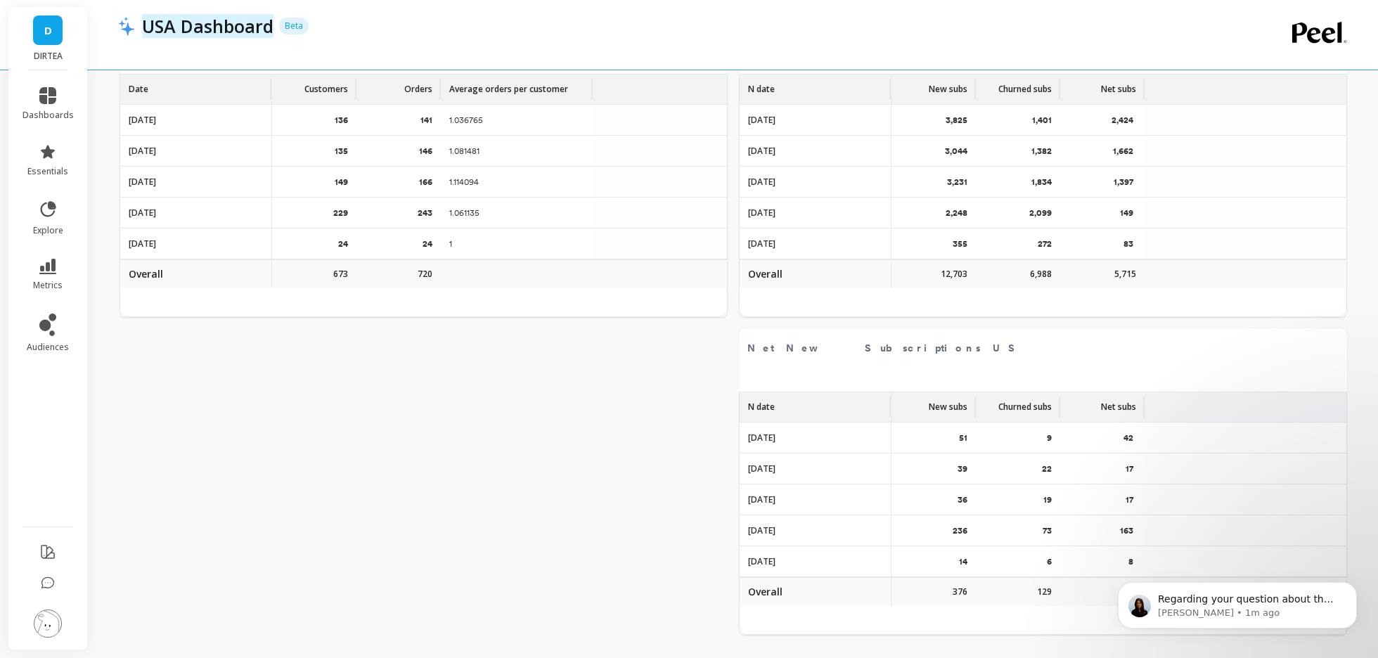
click at [183, 28] on p "USA Dashboard" at bounding box center [207, 26] width 131 height 24
click at [180, 26] on input "USA Dashboard" at bounding box center [230, 26] width 176 height 24
type input "USA Subscriber Dashboard"
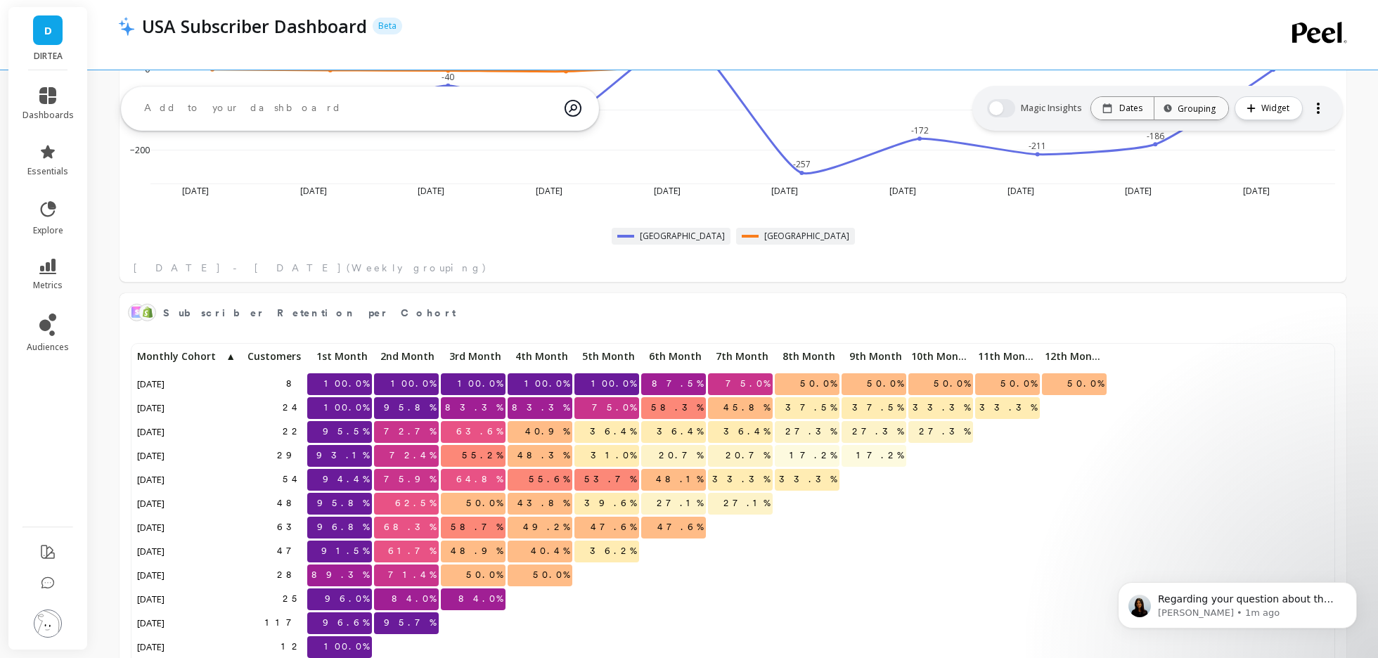
scroll to position [2024, 0]
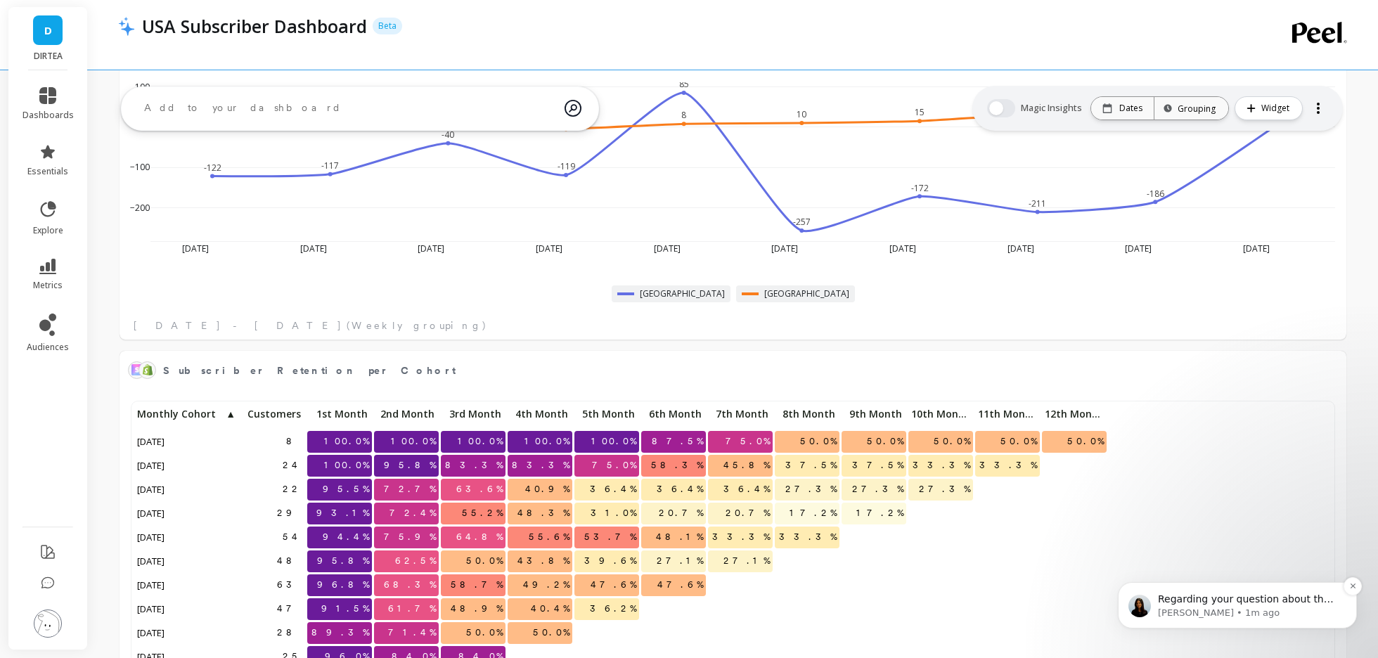
click at [1165, 610] on p "Kateryna • 1m ago" at bounding box center [1248, 613] width 181 height 13
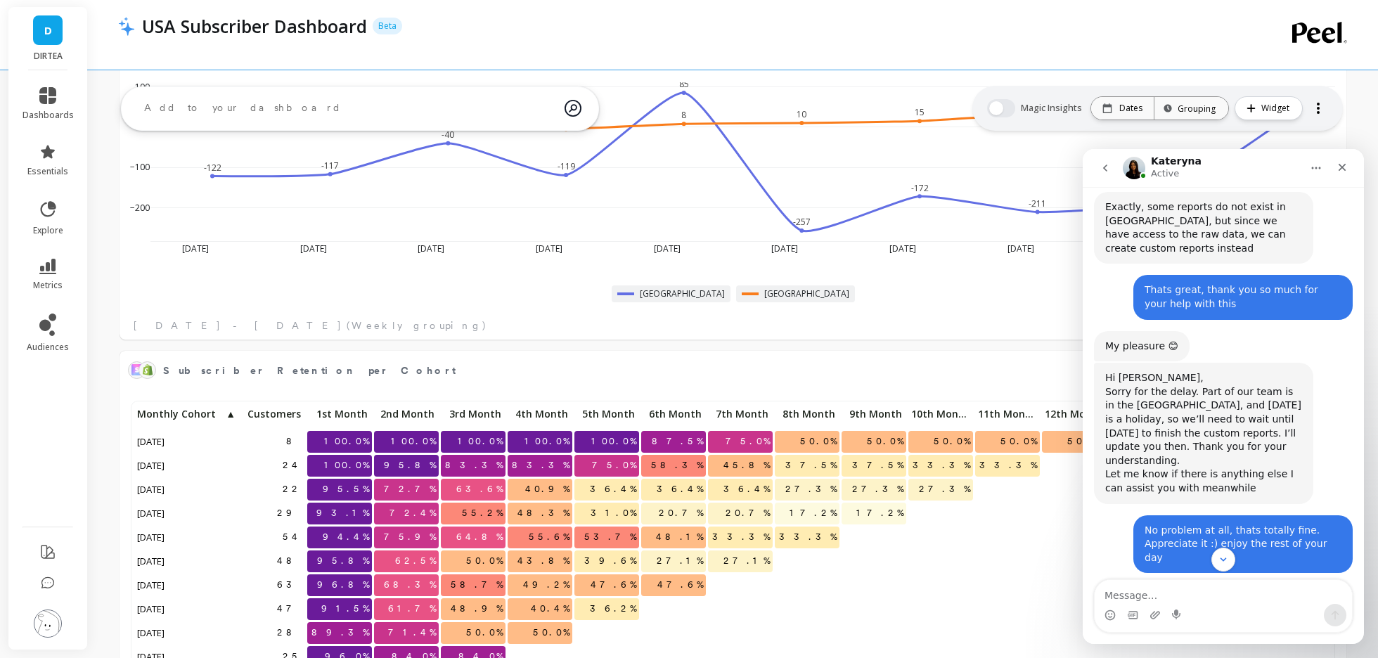
scroll to position [4669, 0]
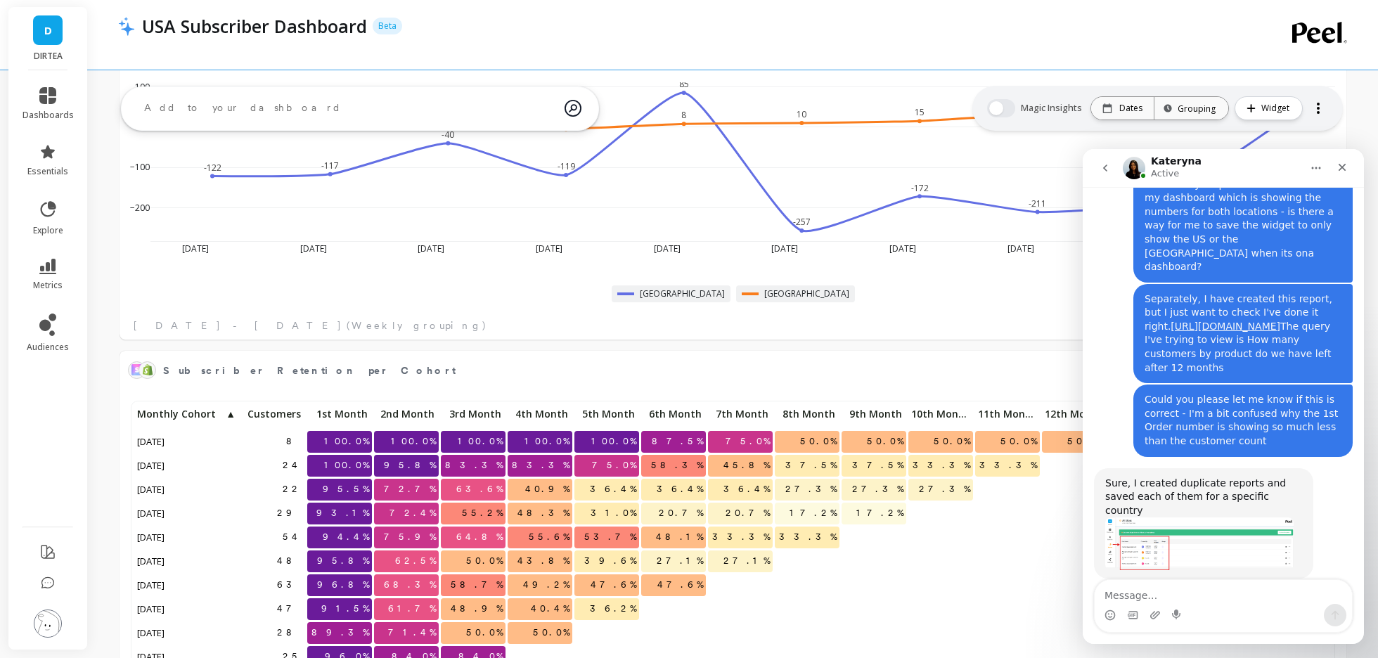
click at [1207, 593] on textarea "Message…" at bounding box center [1223, 592] width 257 height 24
type textarea "You're the best, thank you!"
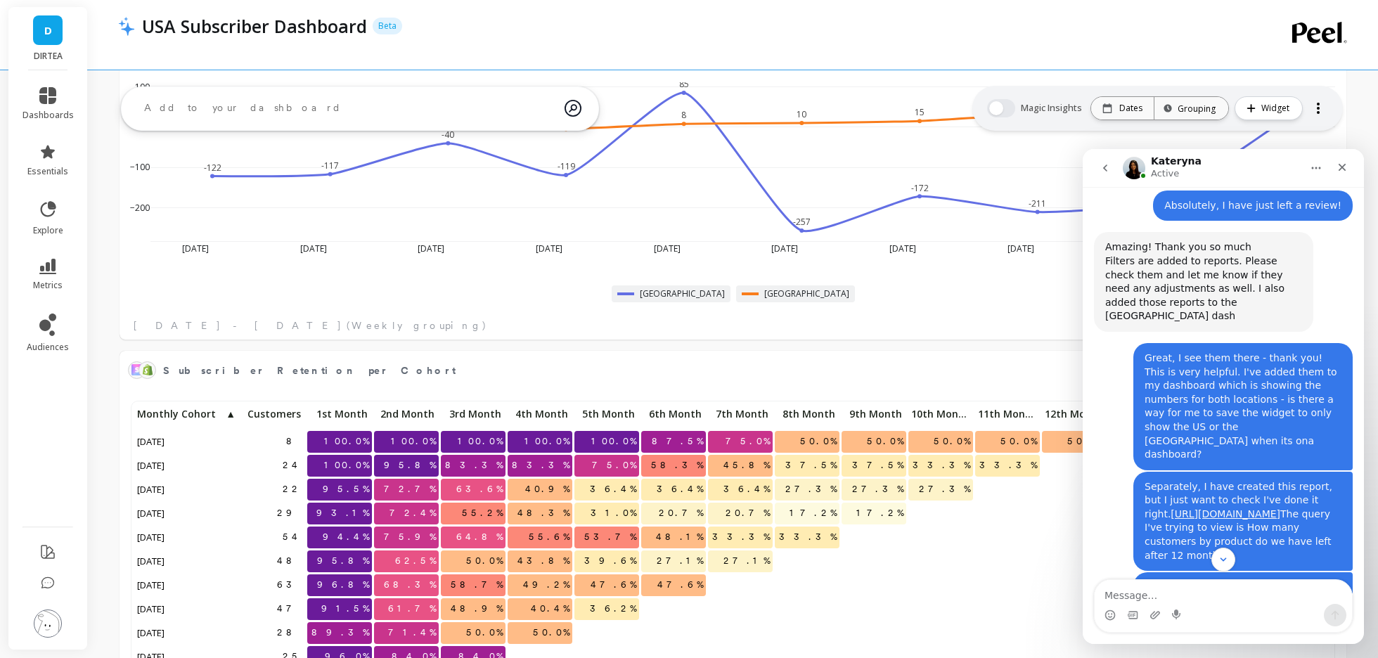
scroll to position [4475, 0]
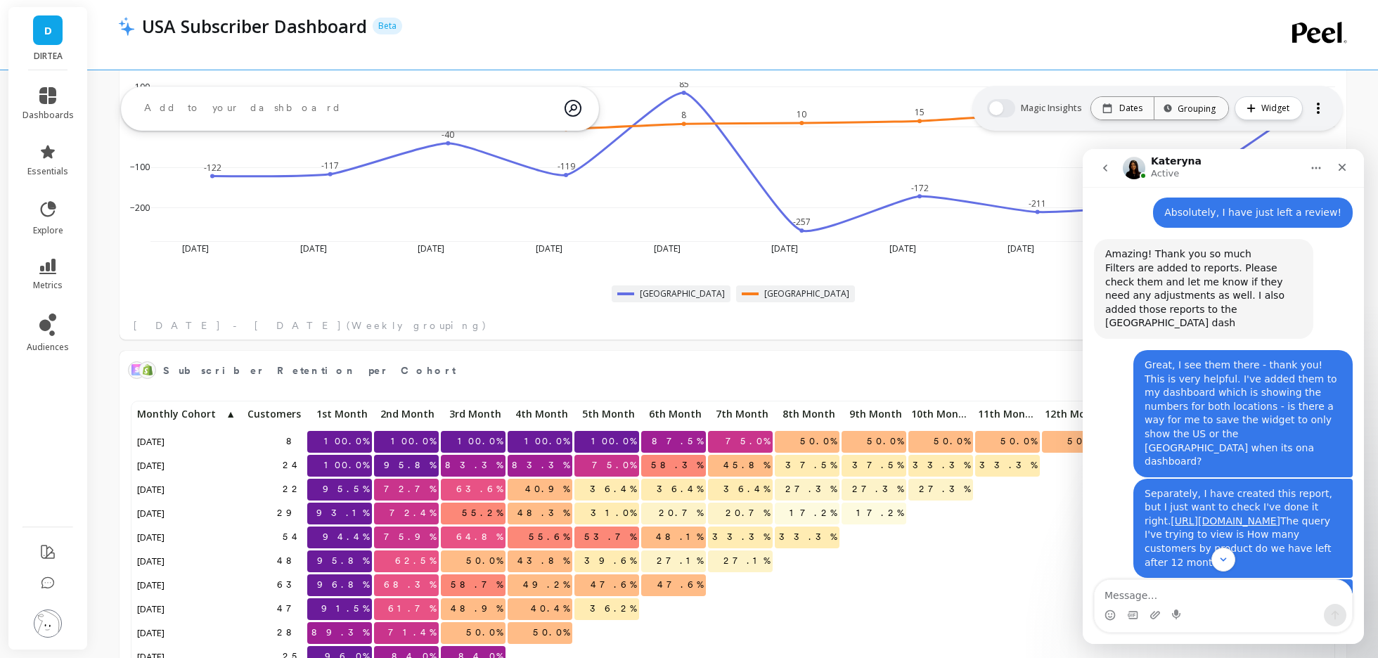
click at [1135, 168] on img "Intercom messenger" at bounding box center [1134, 168] width 23 height 23
click at [1168, 157] on h1 "Kateryna" at bounding box center [1176, 161] width 51 height 11
click at [1176, 158] on h1 "Kateryna" at bounding box center [1176, 161] width 51 height 11
click at [1167, 177] on p "Active" at bounding box center [1165, 174] width 28 height 14
click at [1134, 177] on img "Intercom messenger" at bounding box center [1134, 168] width 23 height 23
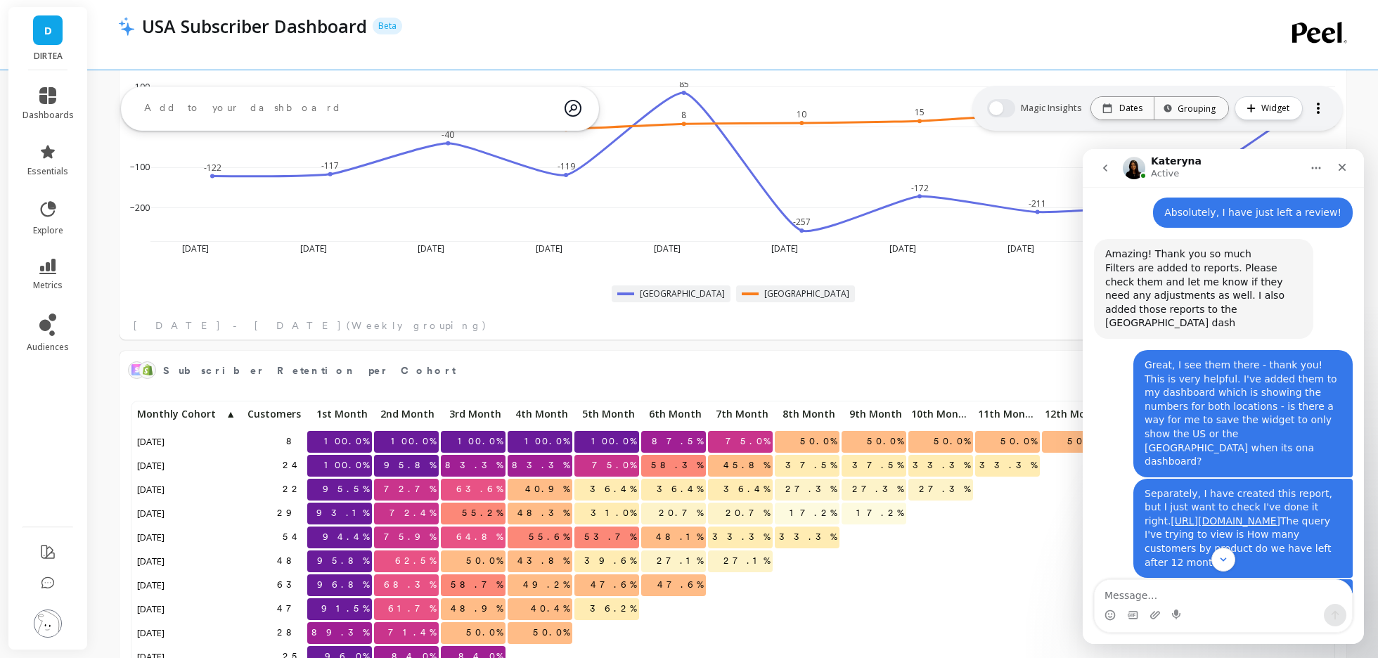
click at [1314, 174] on button "Home" at bounding box center [1316, 168] width 27 height 27
click at [1277, 210] on div "Expand window" at bounding box center [1276, 203] width 100 height 15
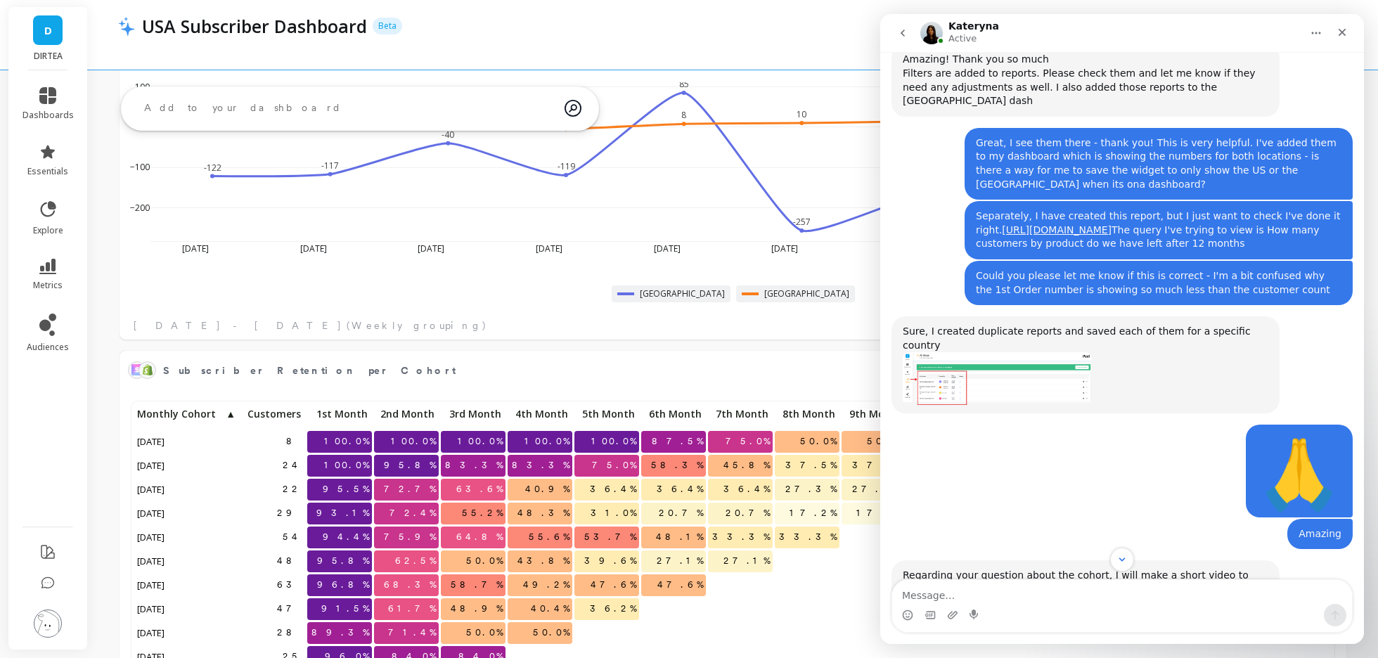
scroll to position [3542, 0]
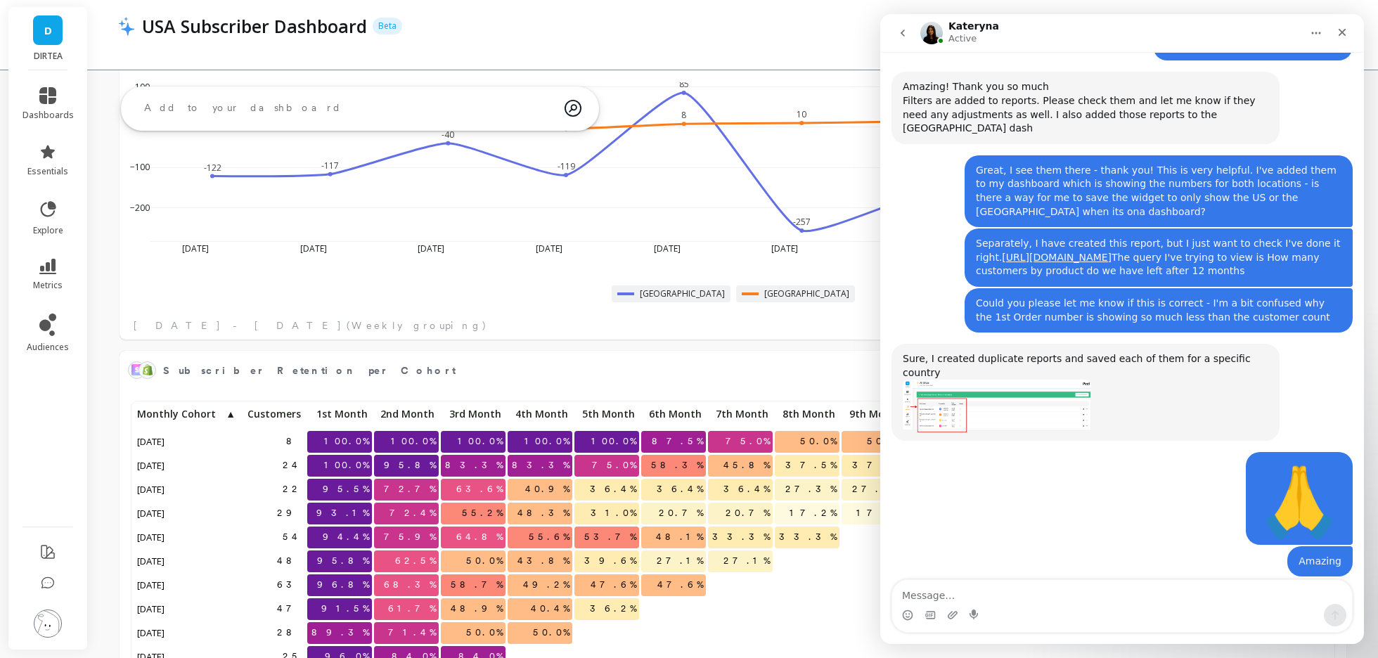
click at [1315, 37] on icon "Home" at bounding box center [1316, 32] width 11 height 11
click at [1297, 60] on div "Collapse window" at bounding box center [1267, 68] width 139 height 29
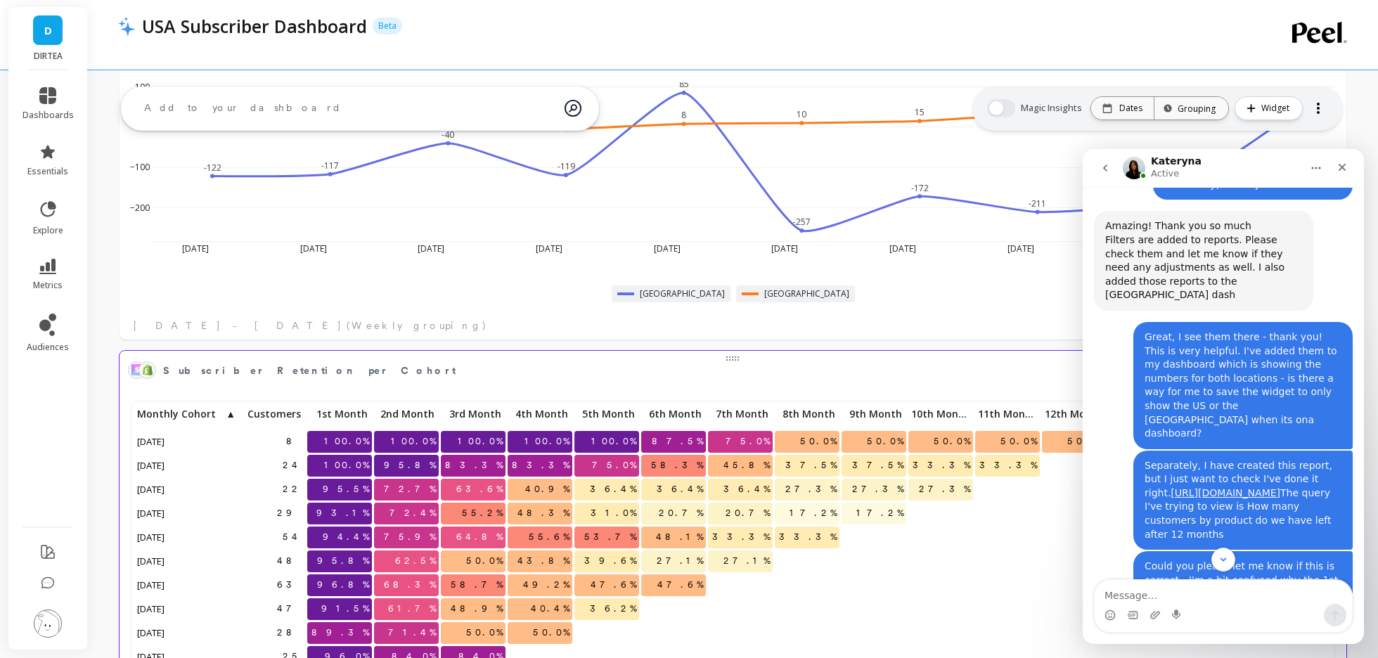
scroll to position [2841, 0]
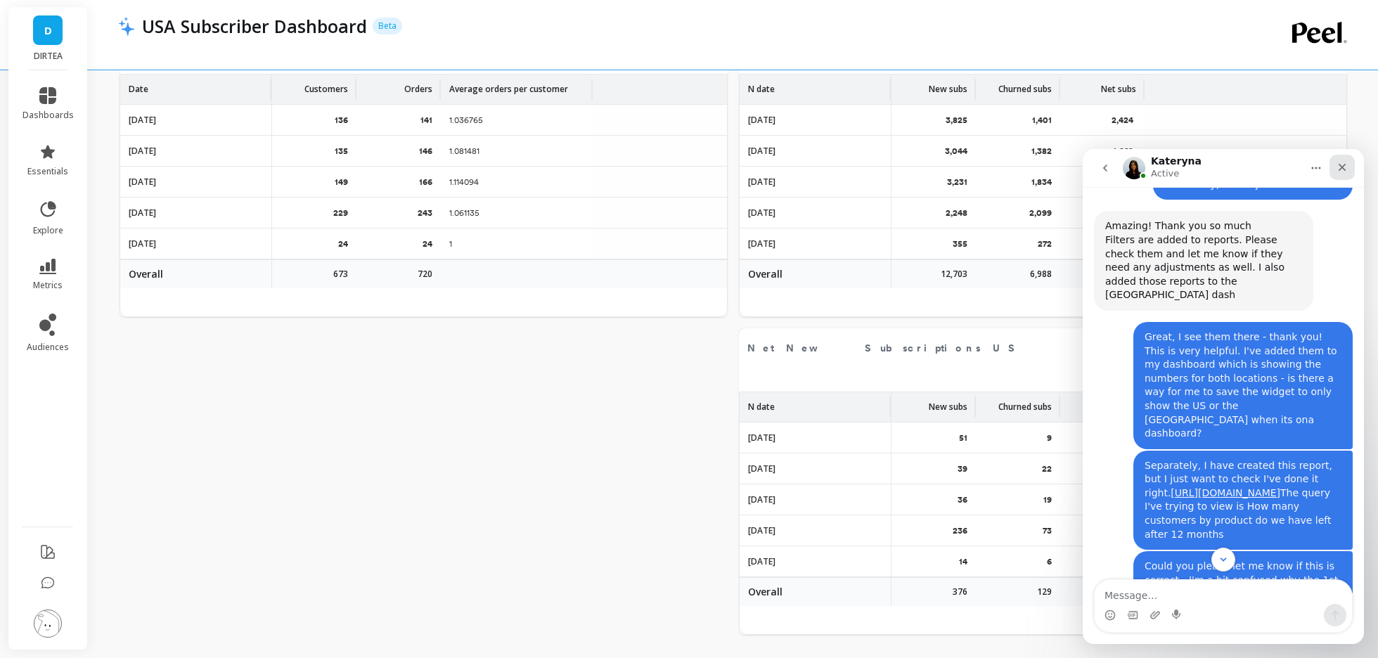
click at [1342, 167] on icon "Close" at bounding box center [1343, 168] width 8 height 8
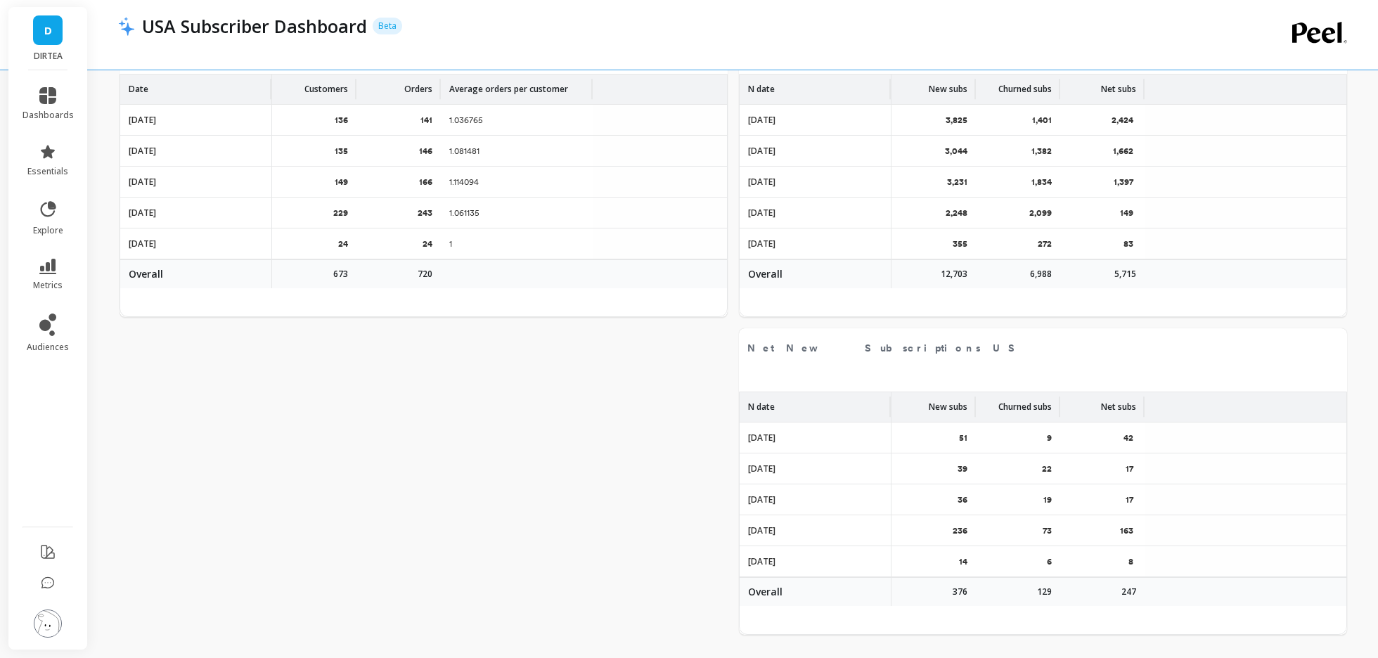
scroll to position [4711, 0]
click at [44, 587] on icon at bounding box center [48, 584] width 14 height 14
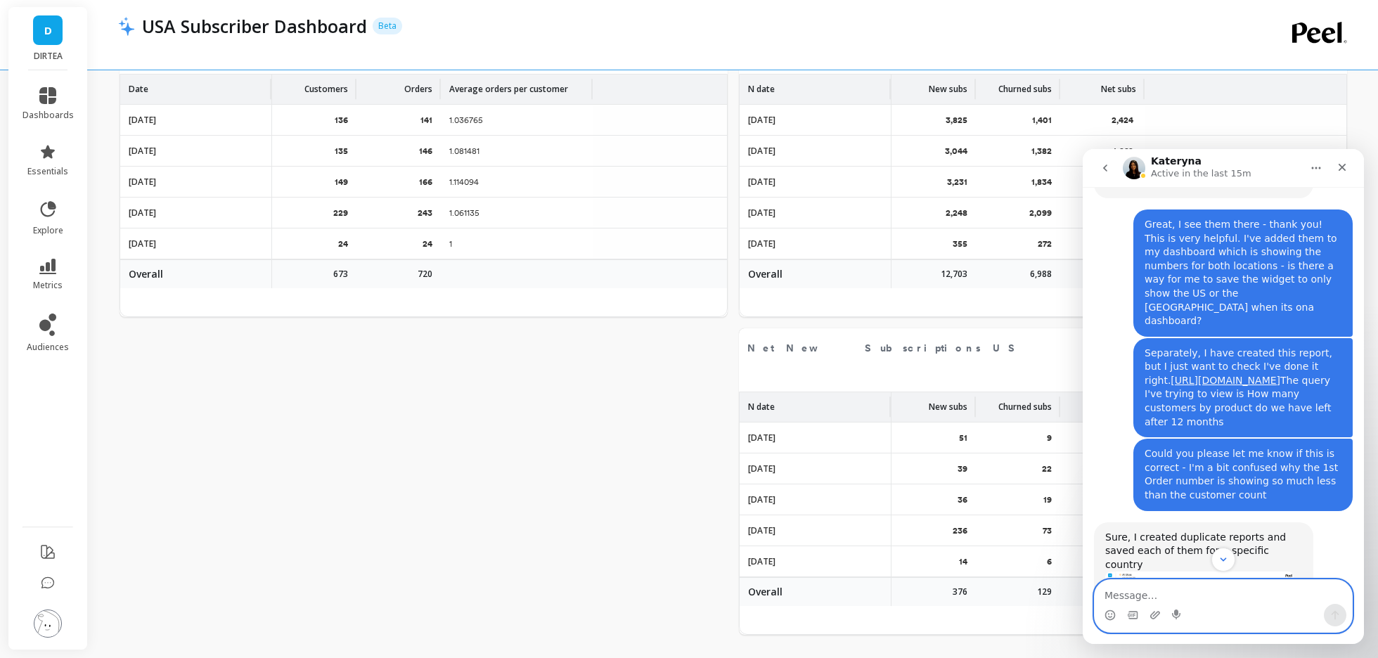
scroll to position [4604, 0]
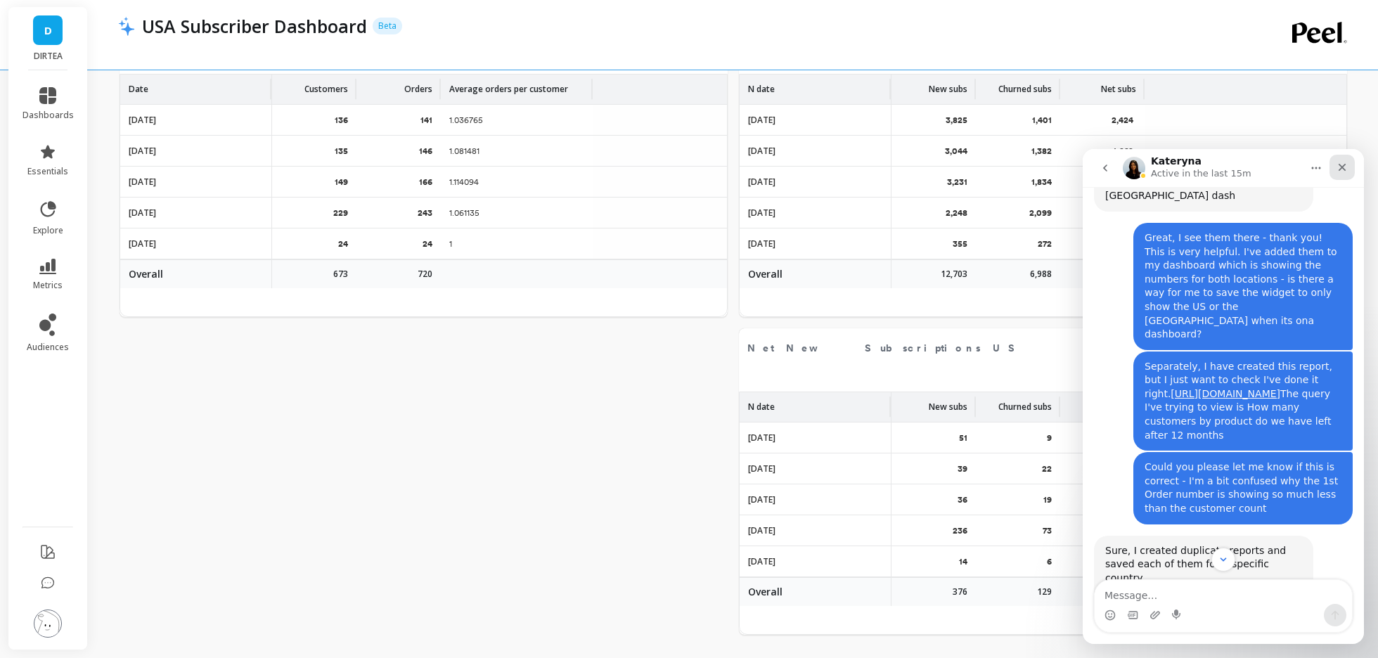
click at [1340, 174] on div "Close" at bounding box center [1342, 167] width 25 height 25
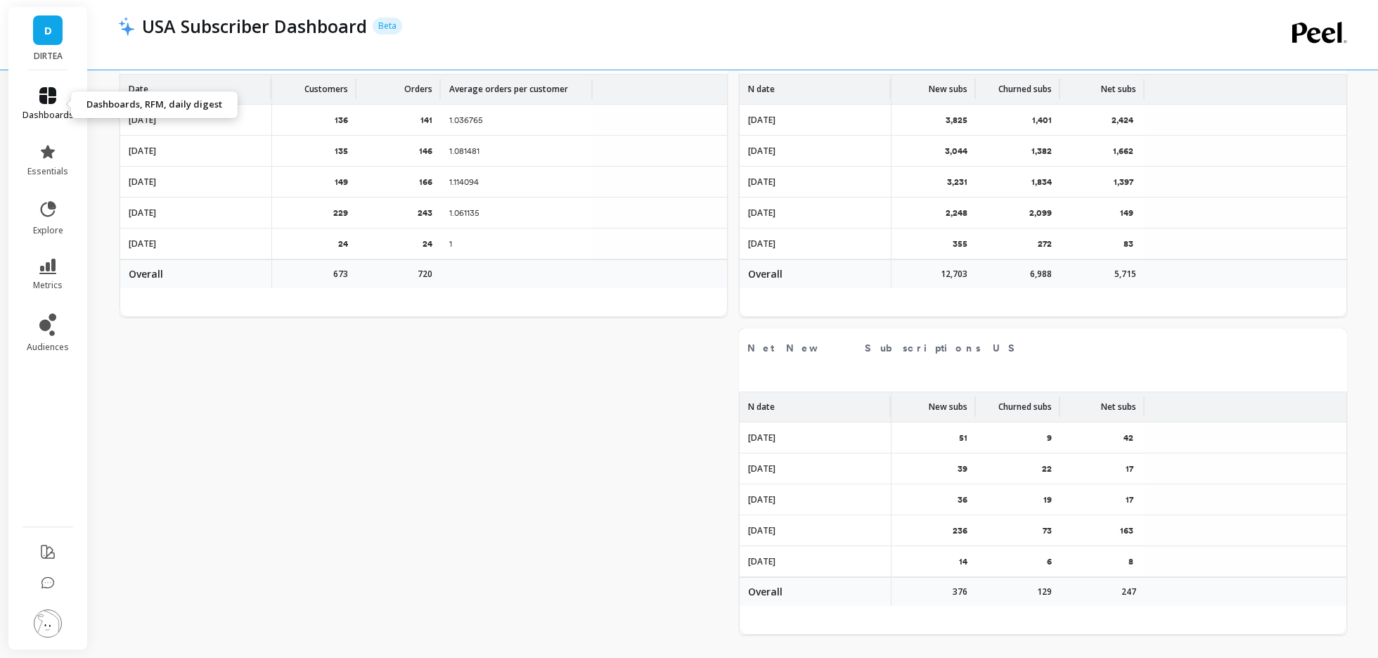
click at [53, 109] on link "dashboards" at bounding box center [48, 104] width 51 height 34
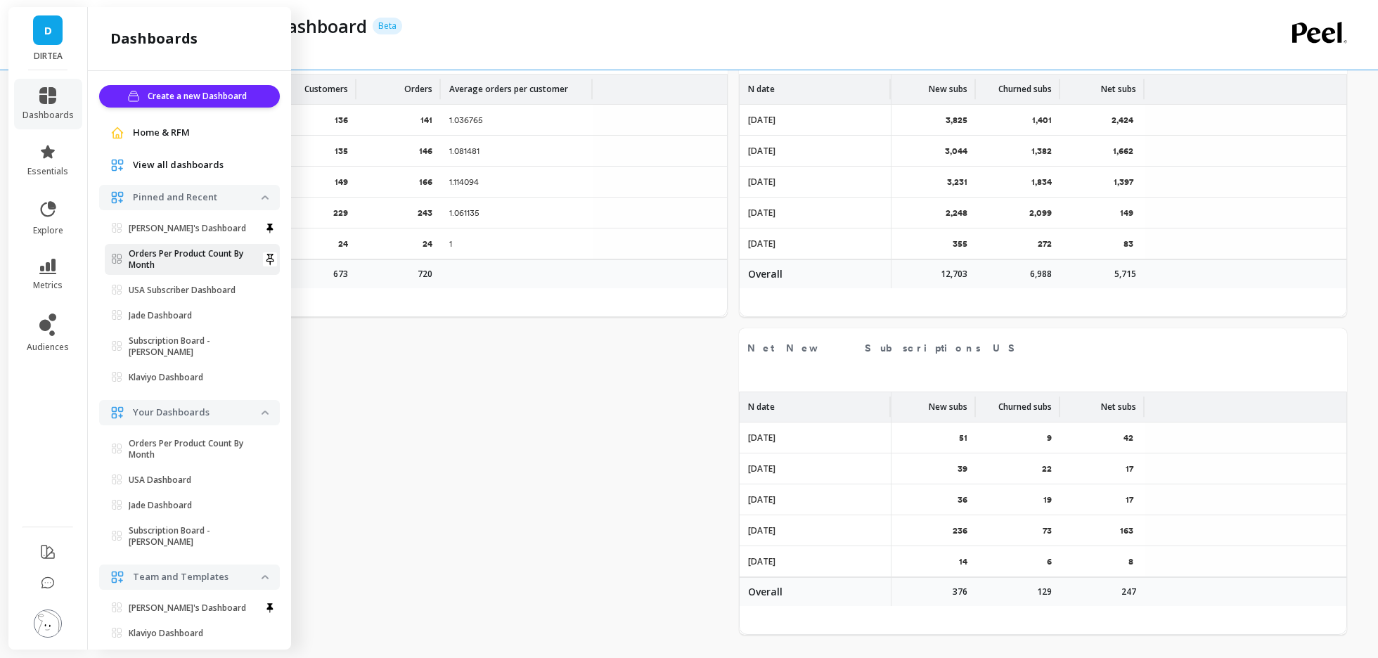
click at [148, 261] on p "Orders Per Product Count By Month" at bounding box center [195, 259] width 133 height 23
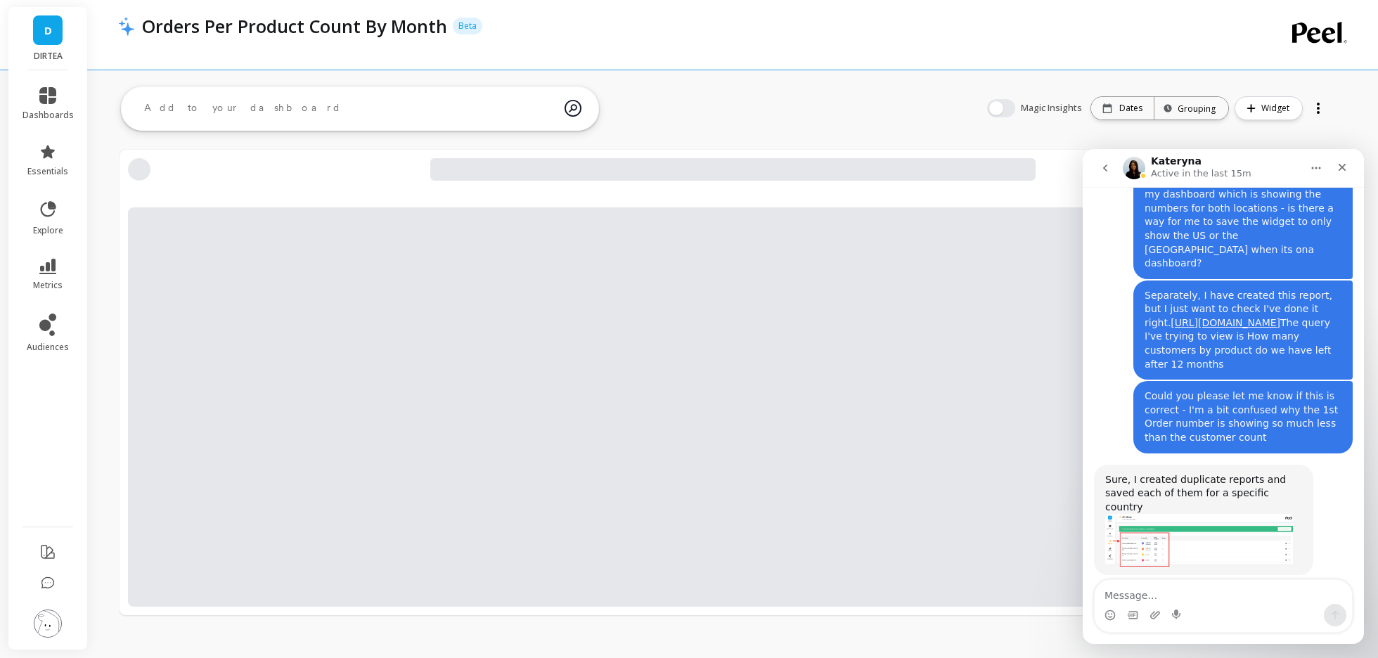
scroll to position [4711, 0]
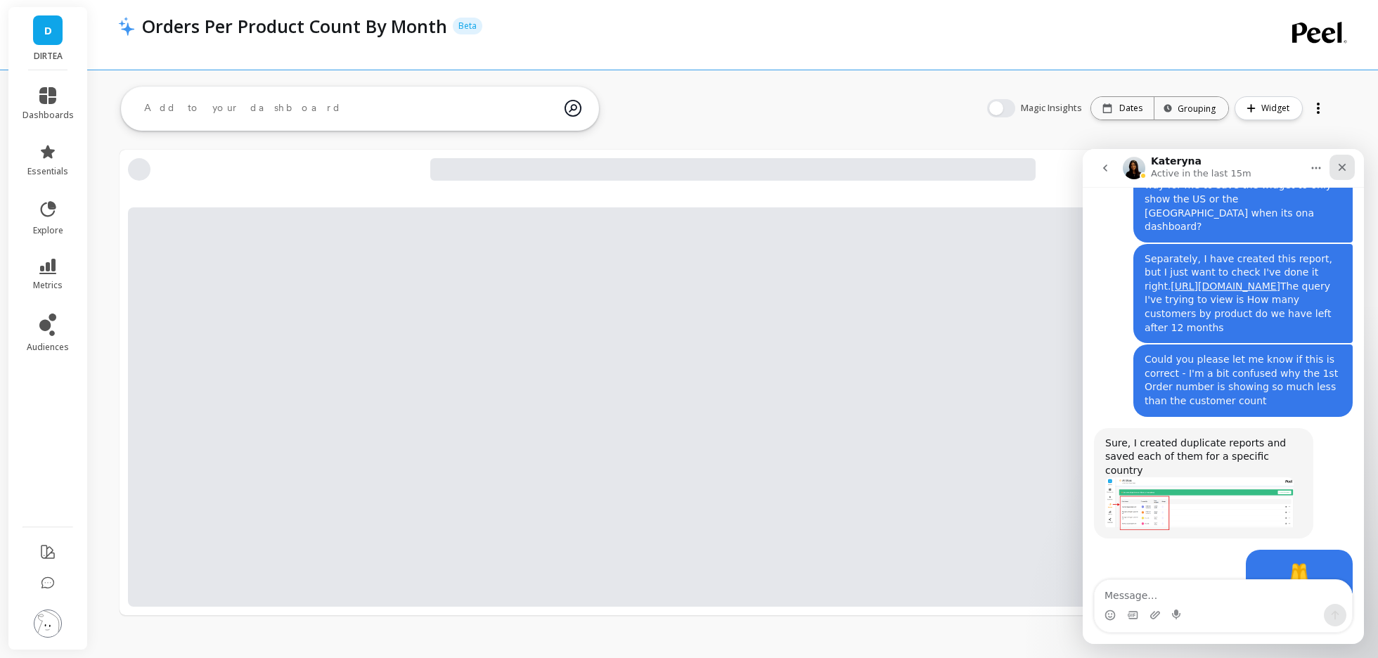
click at [1343, 164] on icon "Close" at bounding box center [1342, 167] width 11 height 11
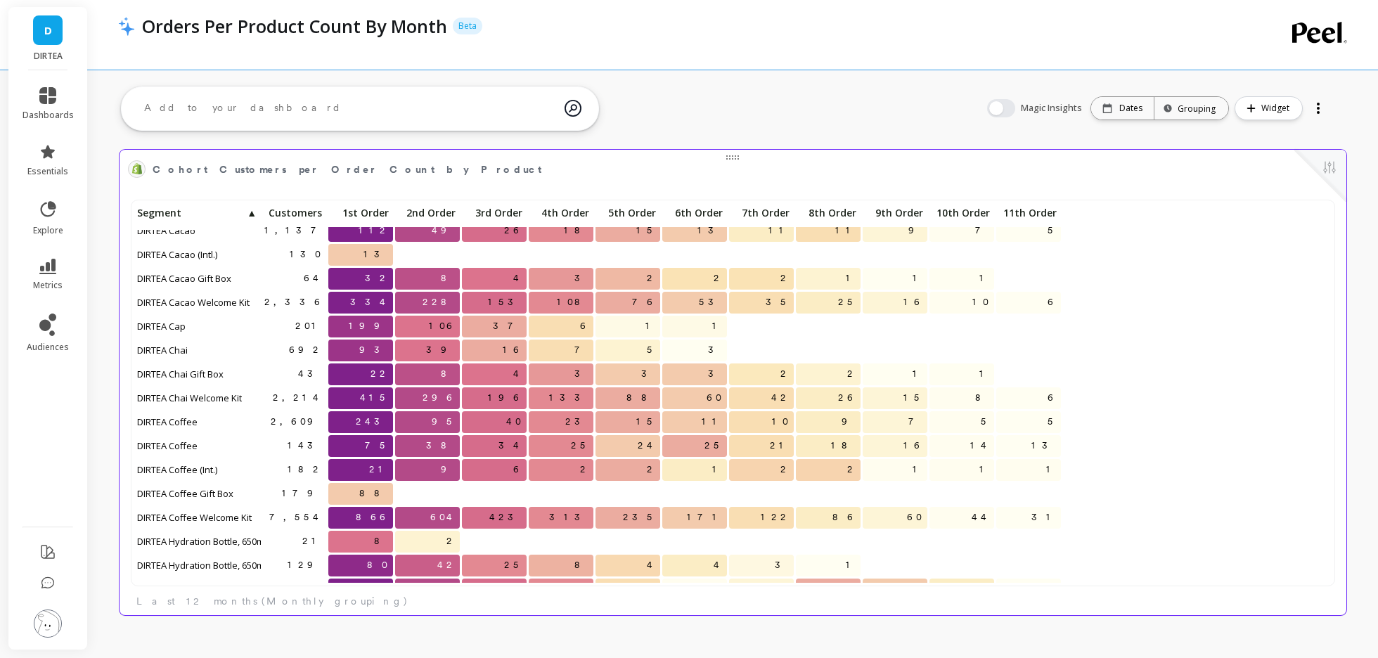
scroll to position [1020, 0]
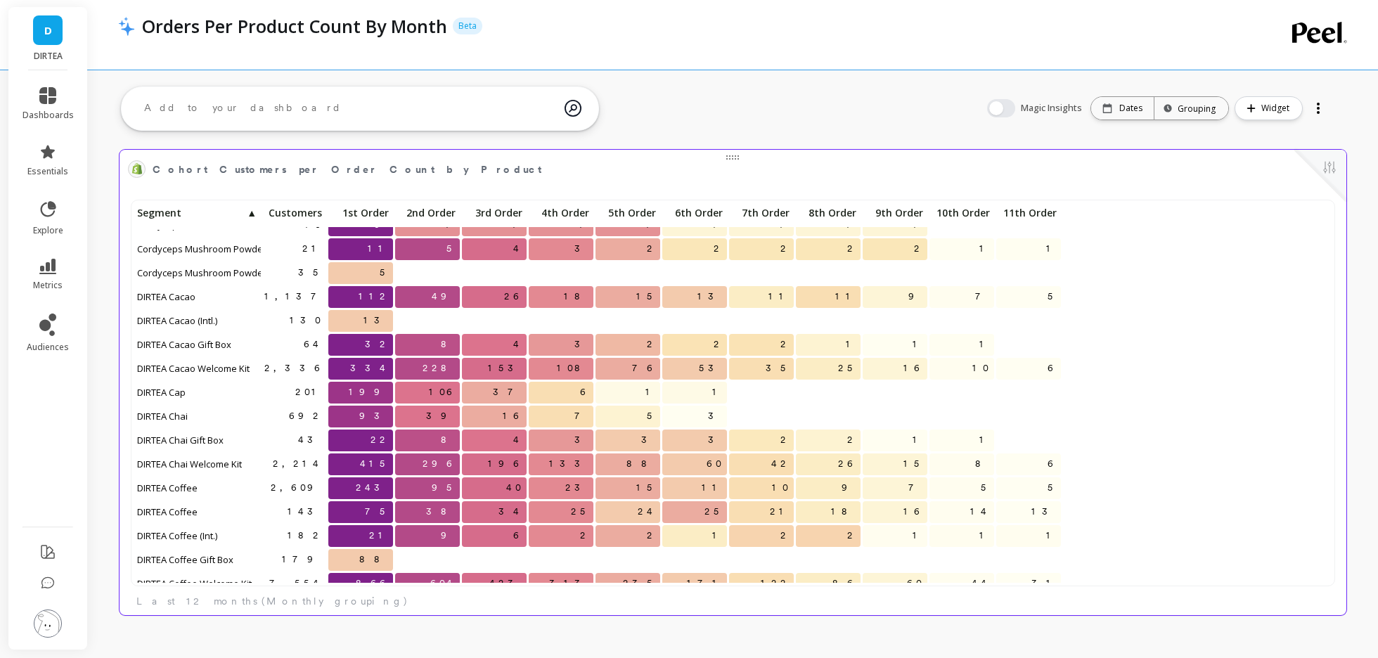
click at [1342, 162] on div at bounding box center [1321, 176] width 52 height 52
click at [1328, 162] on button at bounding box center [1329, 169] width 17 height 20
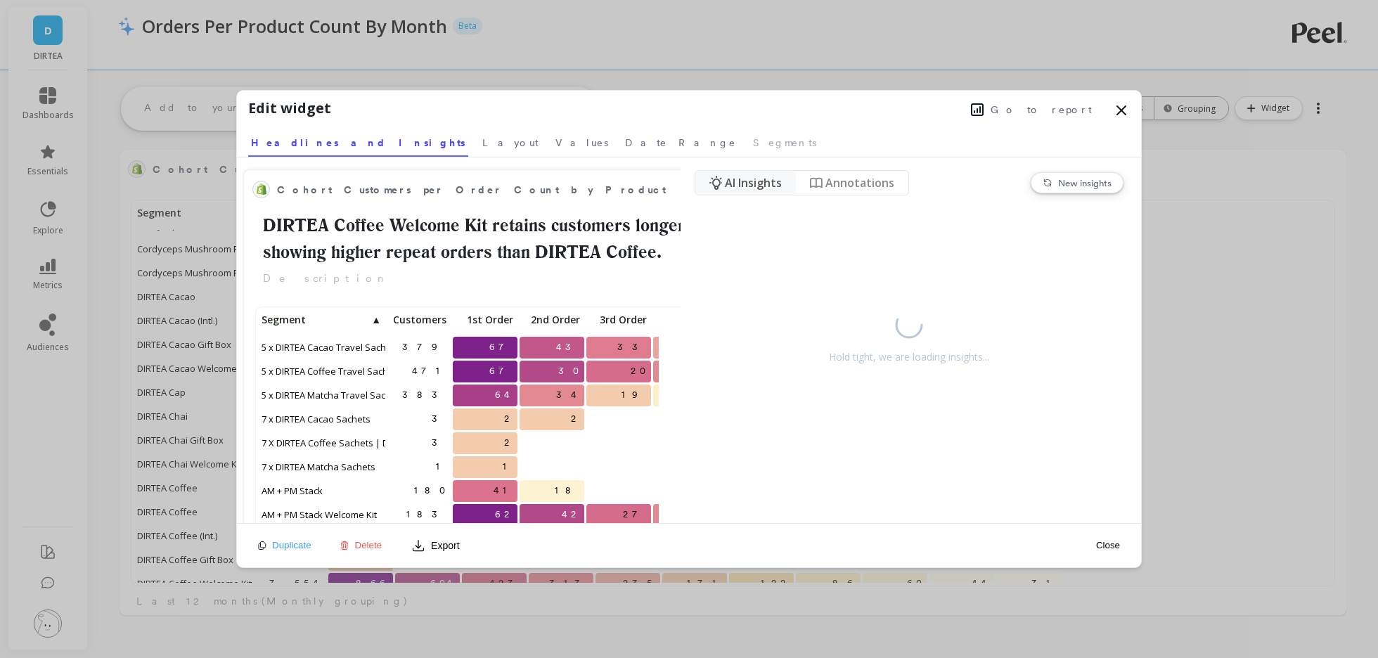
scroll to position [387, 400]
click at [1062, 112] on span "Go to report" at bounding box center [1041, 110] width 101 height 14
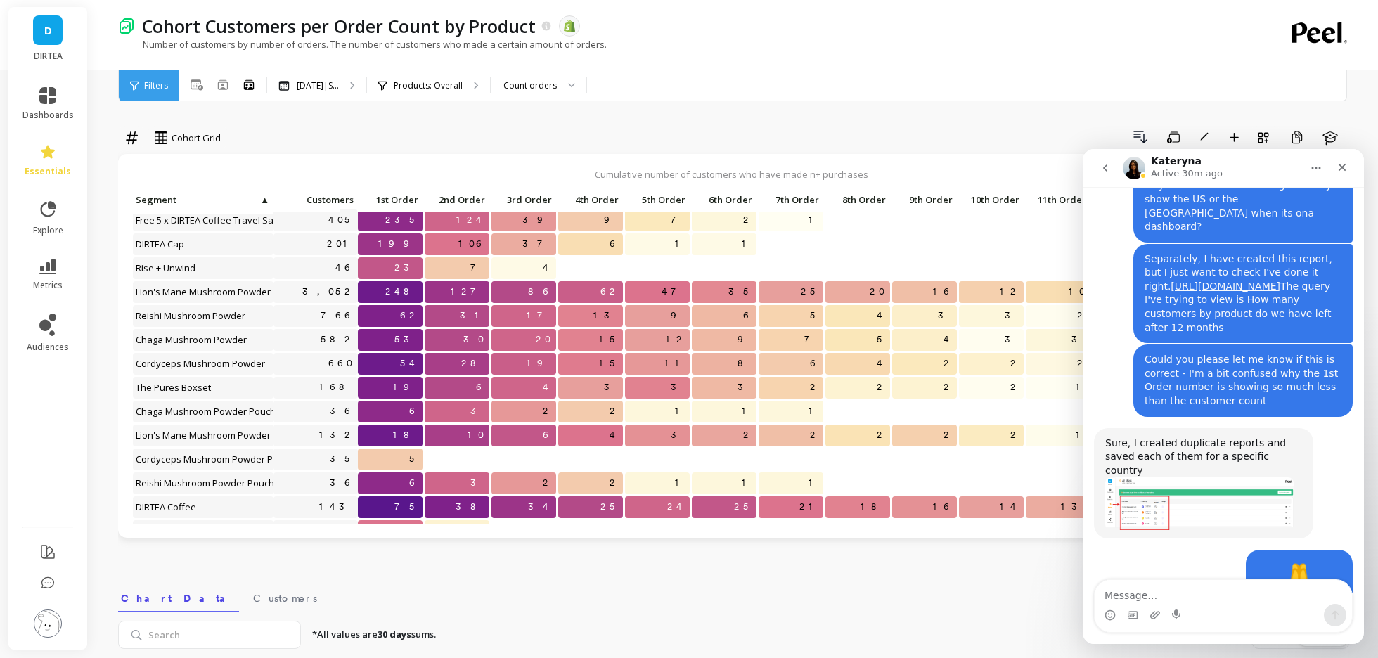
scroll to position [1320, 0]
click at [1347, 168] on icon "Close" at bounding box center [1342, 167] width 11 height 11
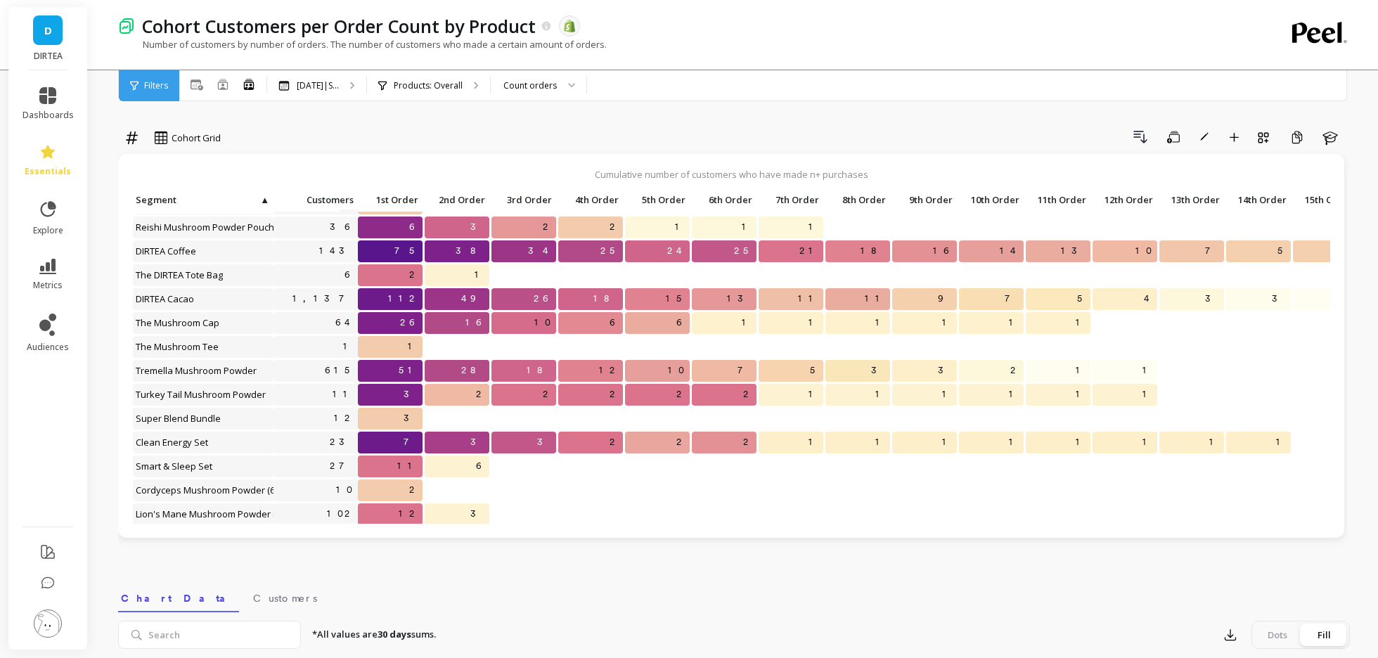
scroll to position [1582, 0]
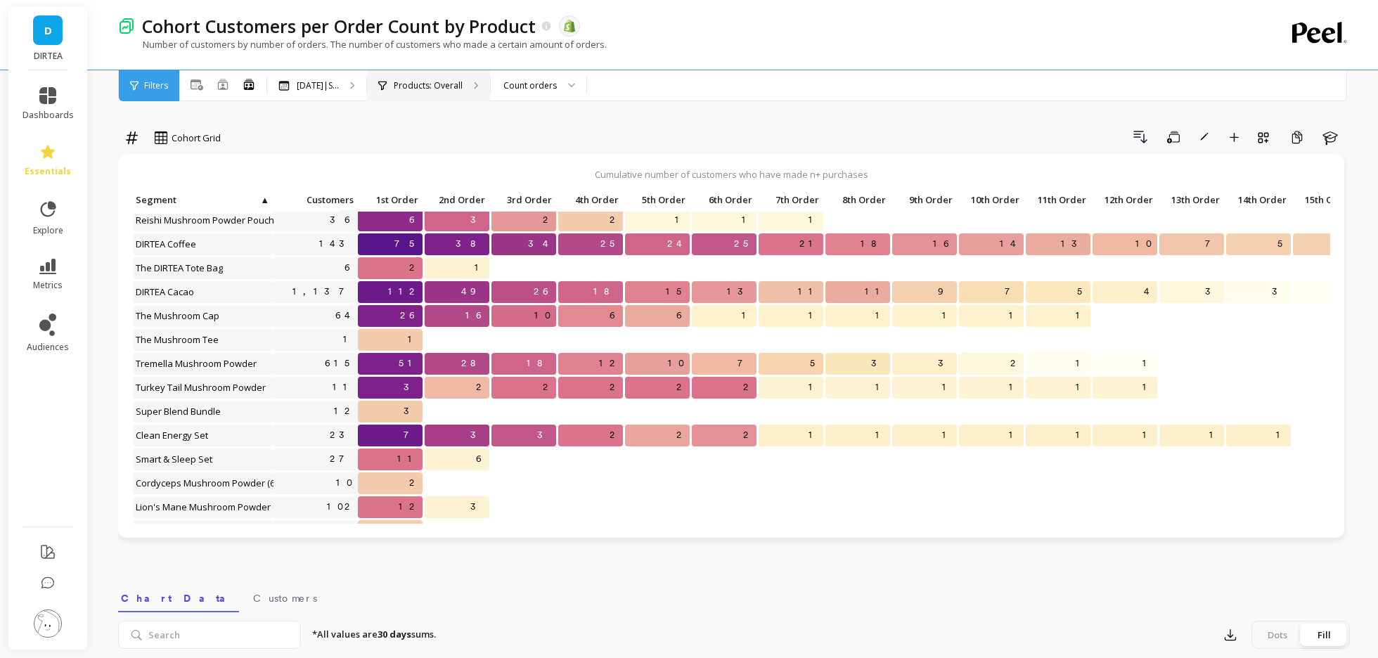
click at [434, 82] on p "Products: Overall" at bounding box center [428, 85] width 69 height 11
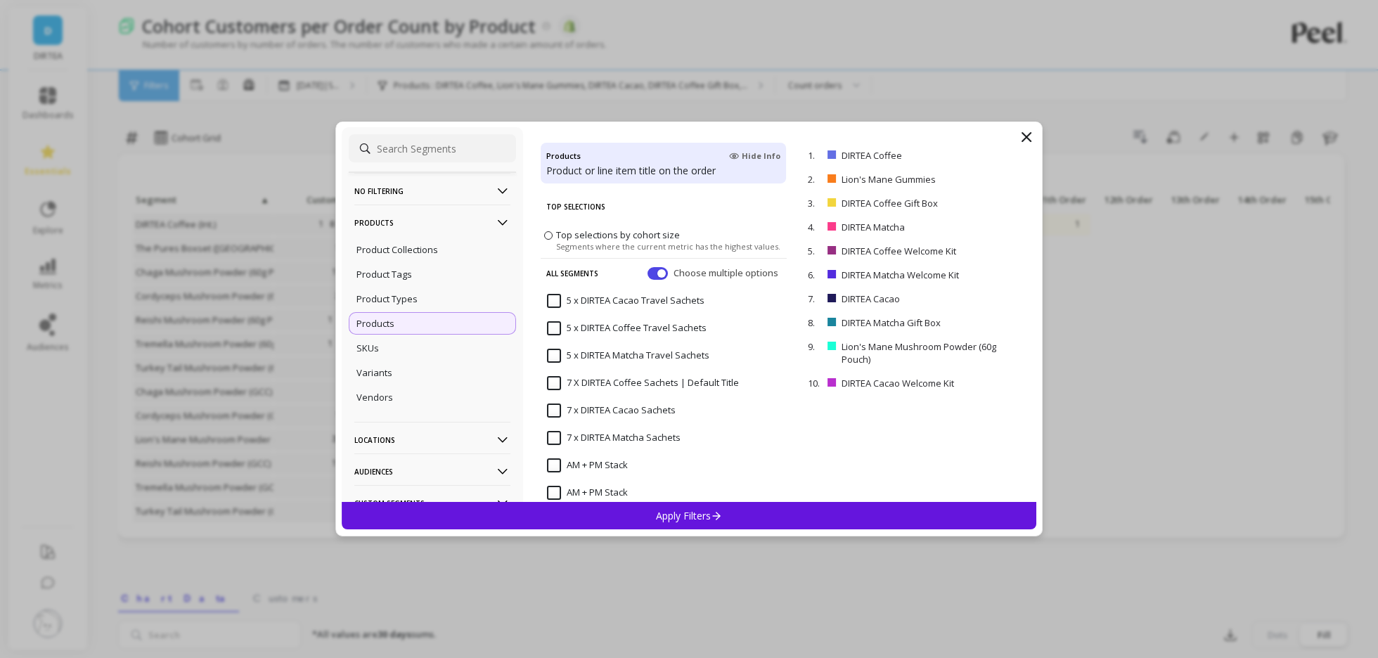
click at [627, 231] on span "Top selections by cohort size" at bounding box center [618, 235] width 124 height 13
click at [0, 0] on input "Top selections by cohort size Segments where the current metric has the highest…" at bounding box center [0, 0] width 0 height 0
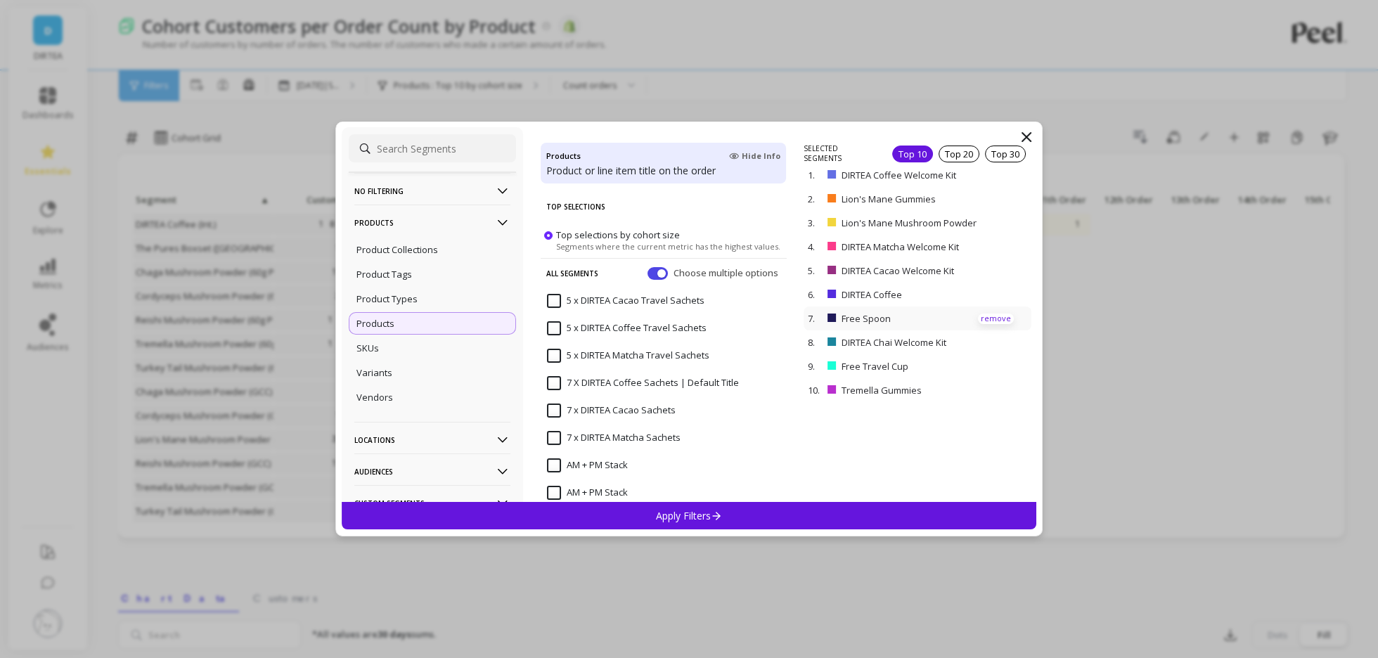
click at [993, 314] on p "remove" at bounding box center [996, 319] width 36 height 11
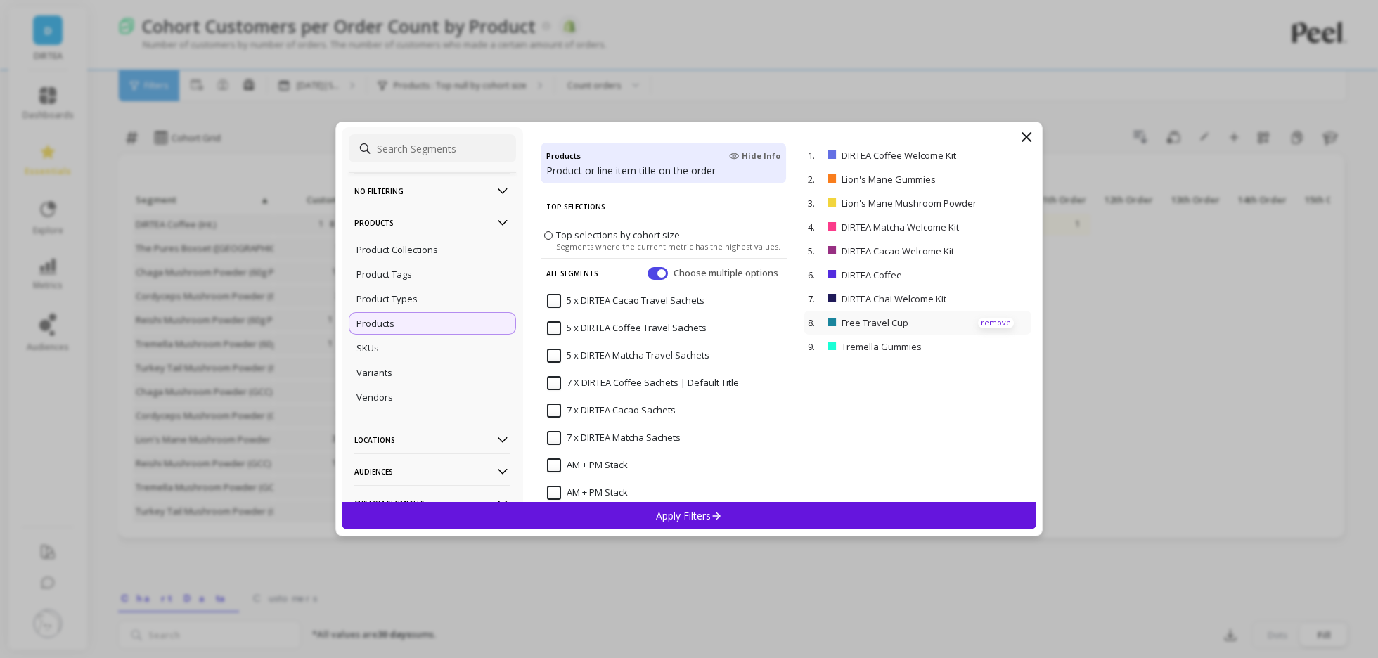
click at [1003, 322] on p "remove" at bounding box center [996, 323] width 36 height 11
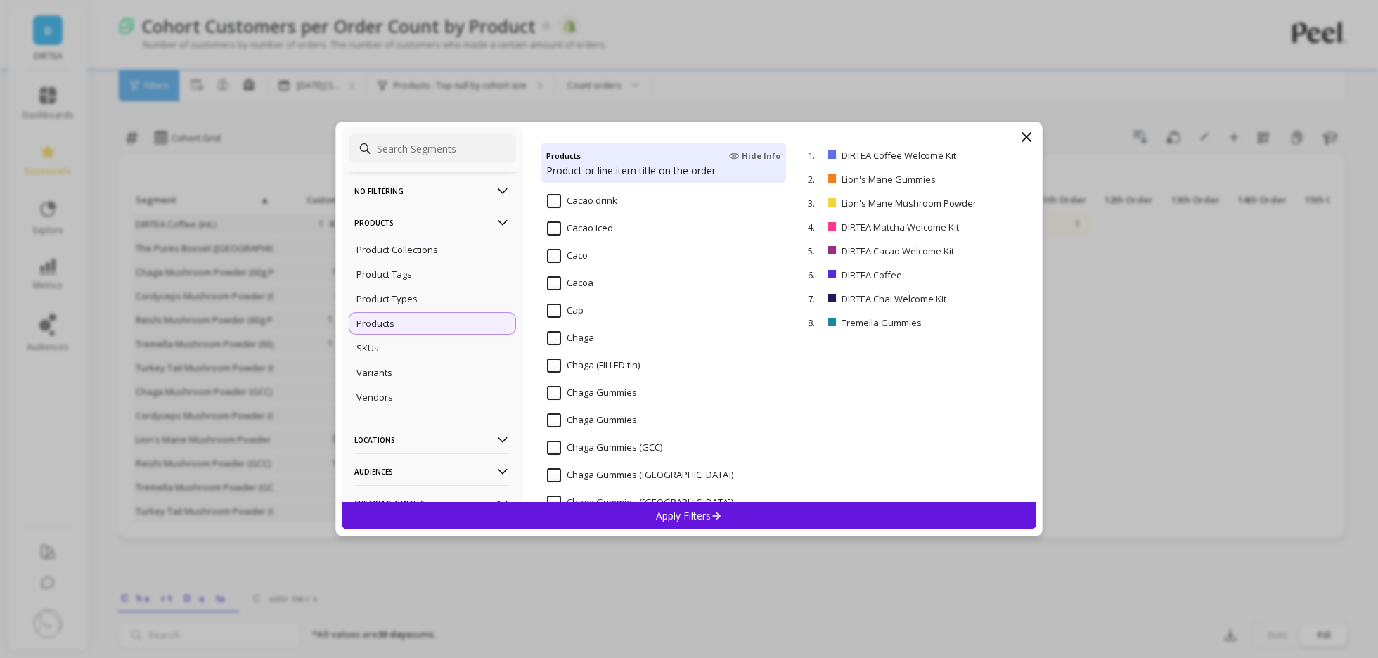
scroll to position [982, 0]
click at [649, 393] on div "Chaga Gummies" at bounding box center [664, 396] width 246 height 42
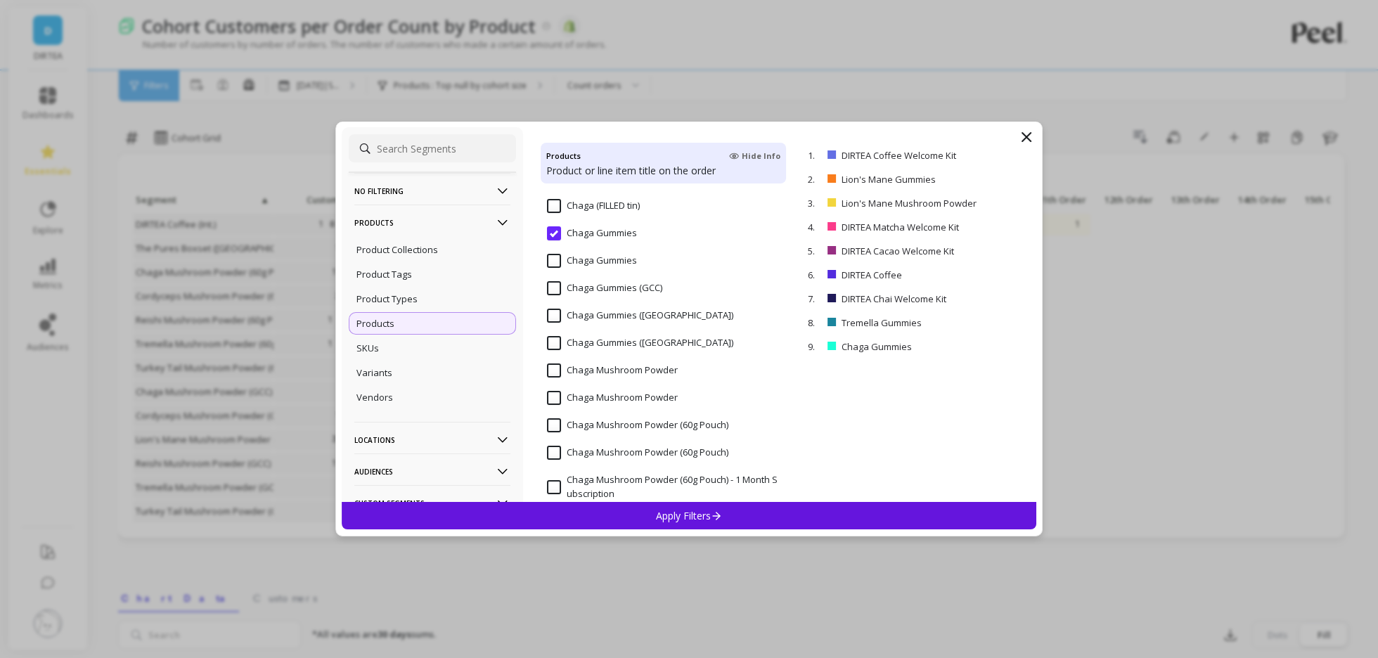
click at [646, 424] on input "Chaga Mushroom Powder (60g Pouch)" at bounding box center [637, 425] width 181 height 14
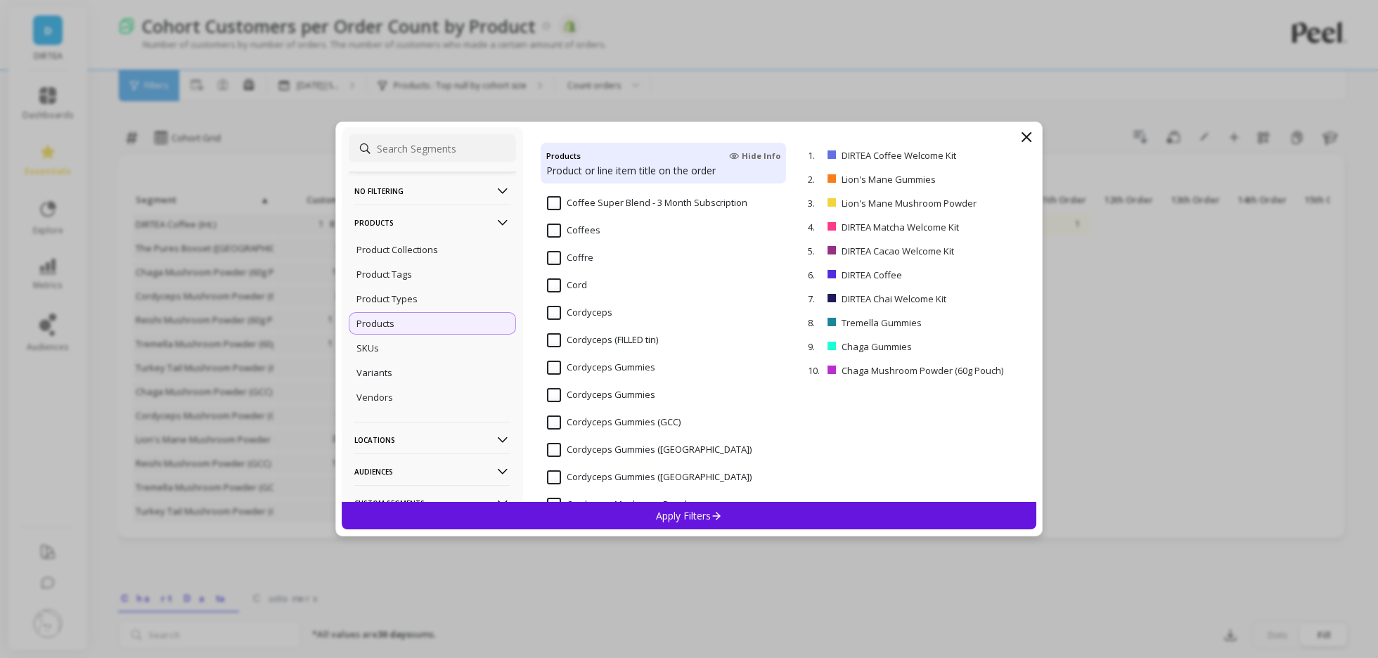
scroll to position [2193, 0]
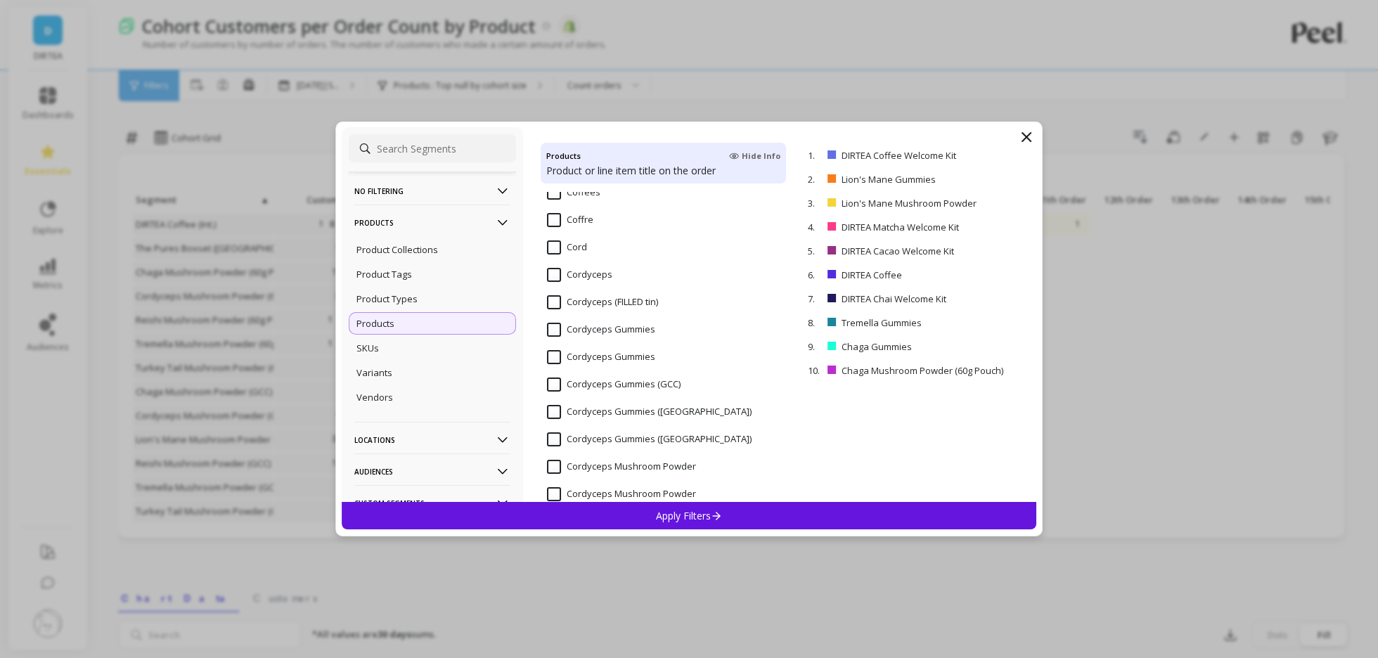
click at [641, 328] on input "Cordyceps Gummies" at bounding box center [601, 330] width 108 height 14
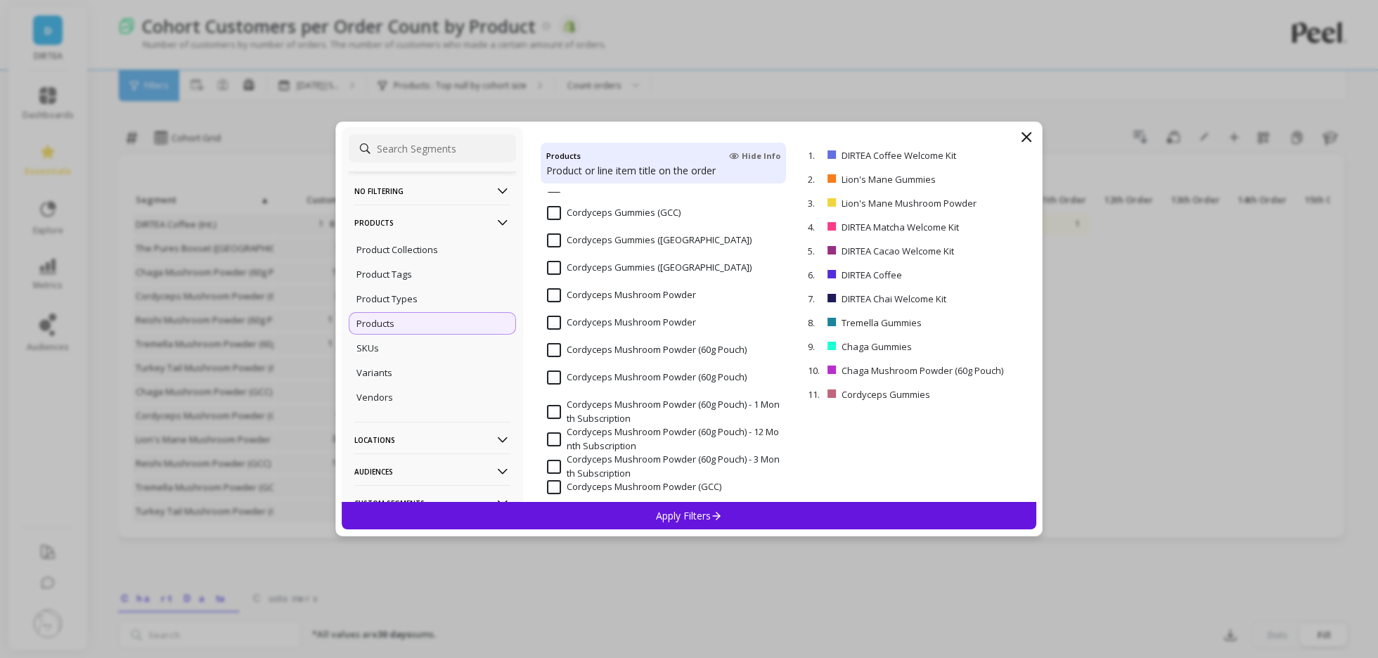
scroll to position [2372, 0]
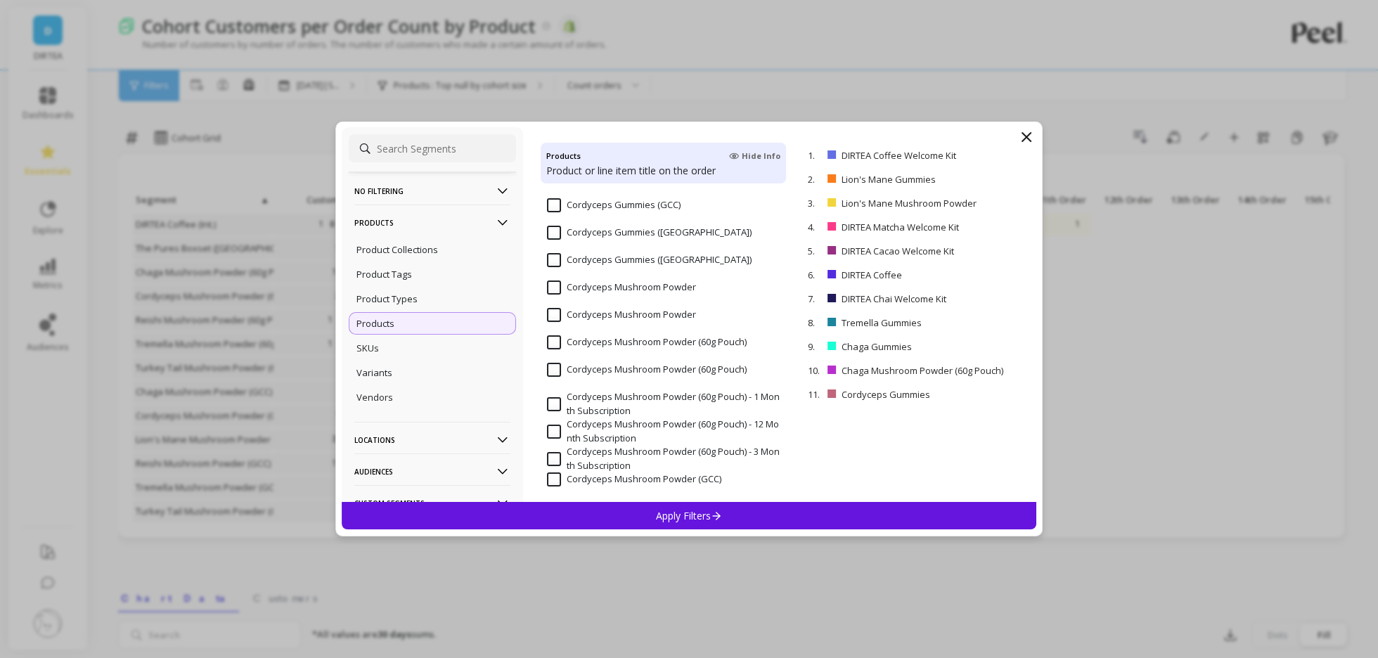
click at [691, 339] on input "Cordyceps Mushroom Powder (60g Pouch)" at bounding box center [647, 342] width 200 height 14
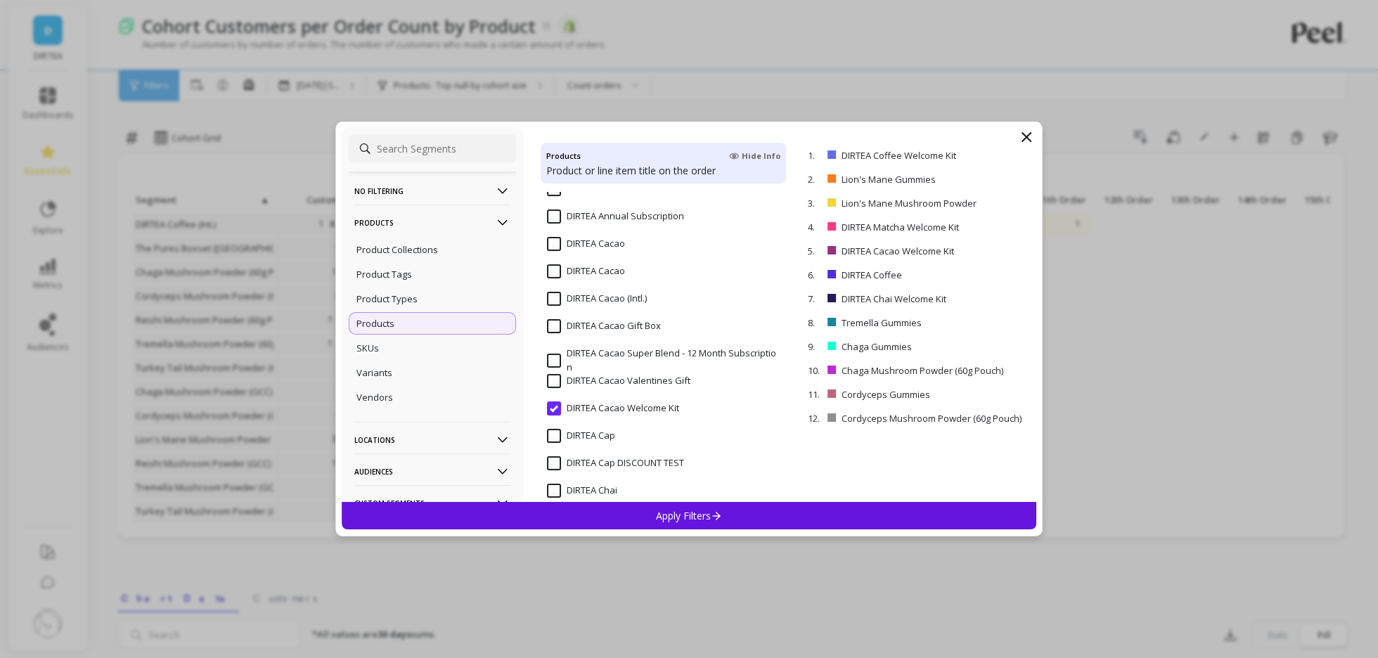
scroll to position [2875, 0]
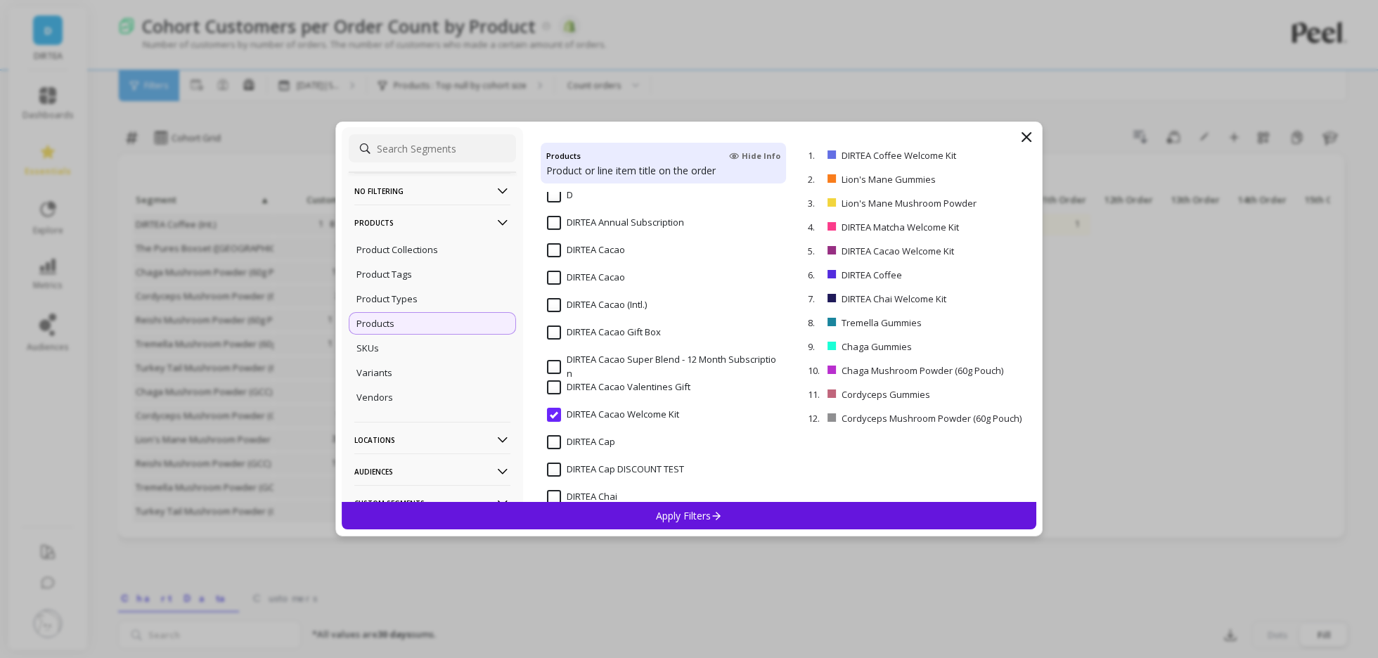
click at [631, 249] on div "DIRTEA Cacao" at bounding box center [664, 258] width 246 height 42
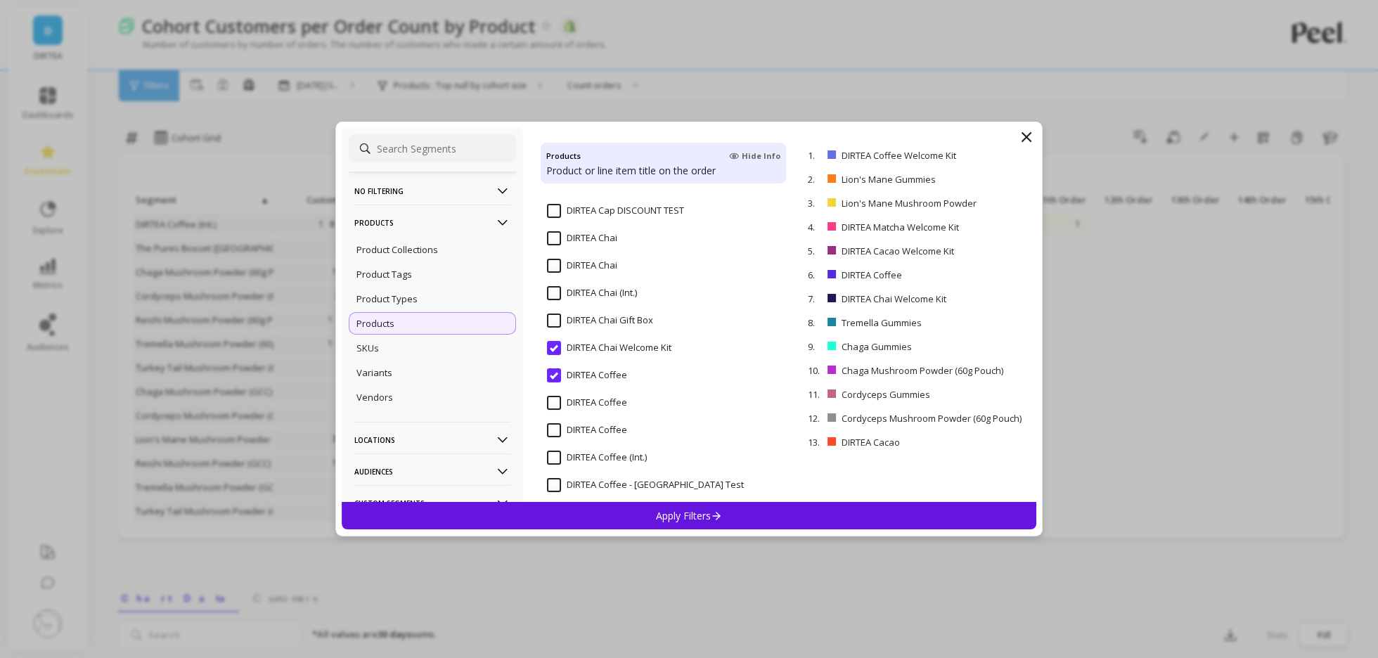
scroll to position [3123, 0]
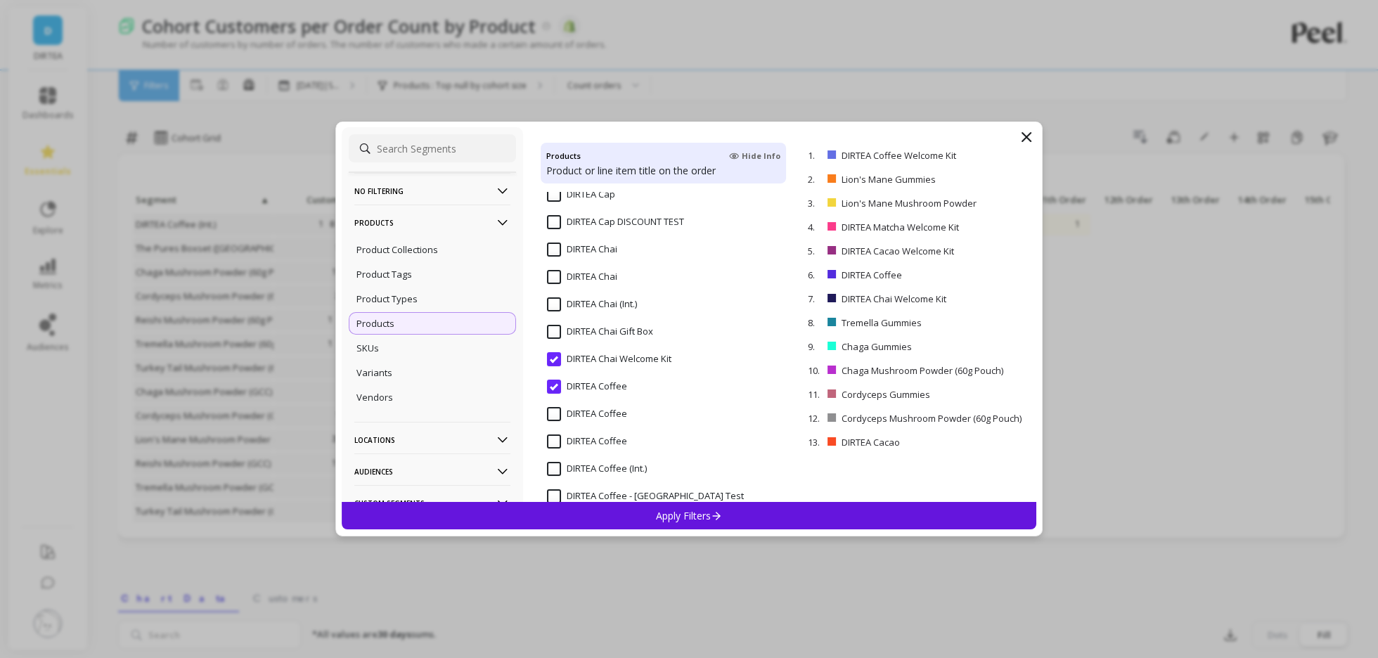
click at [614, 250] on input "DIRTEA Chai" at bounding box center [582, 250] width 70 height 14
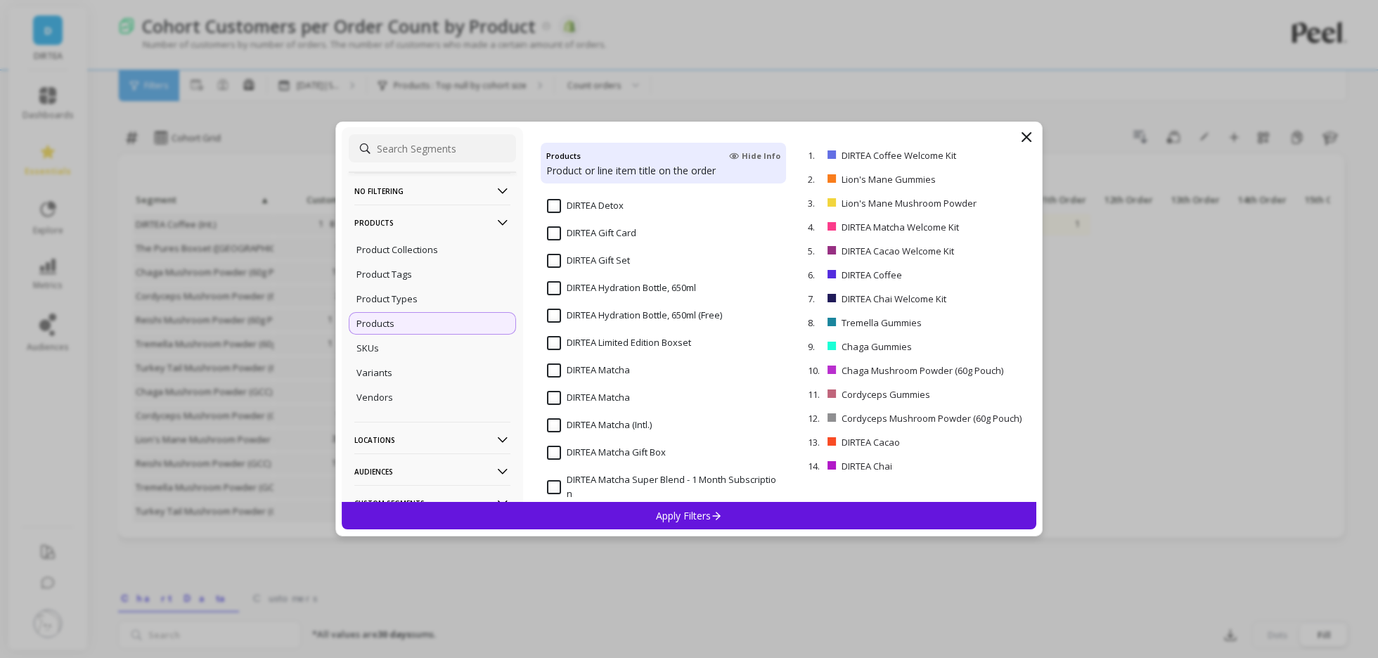
scroll to position [3579, 0]
click at [610, 368] on input "DIRTEA Matcha" at bounding box center [588, 370] width 83 height 14
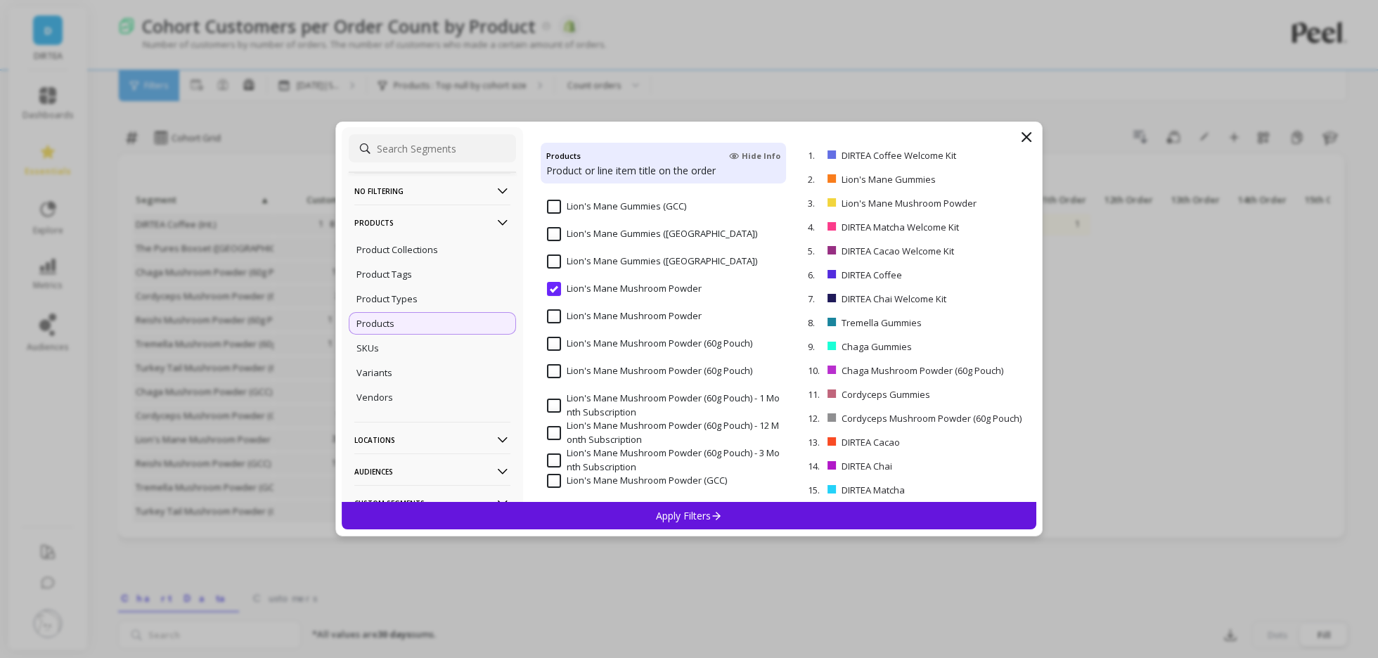
scroll to position [7585, 0]
click at [659, 335] on input "Lion's Mane Mushroom Powder (60g Pouch)" at bounding box center [649, 340] width 205 height 14
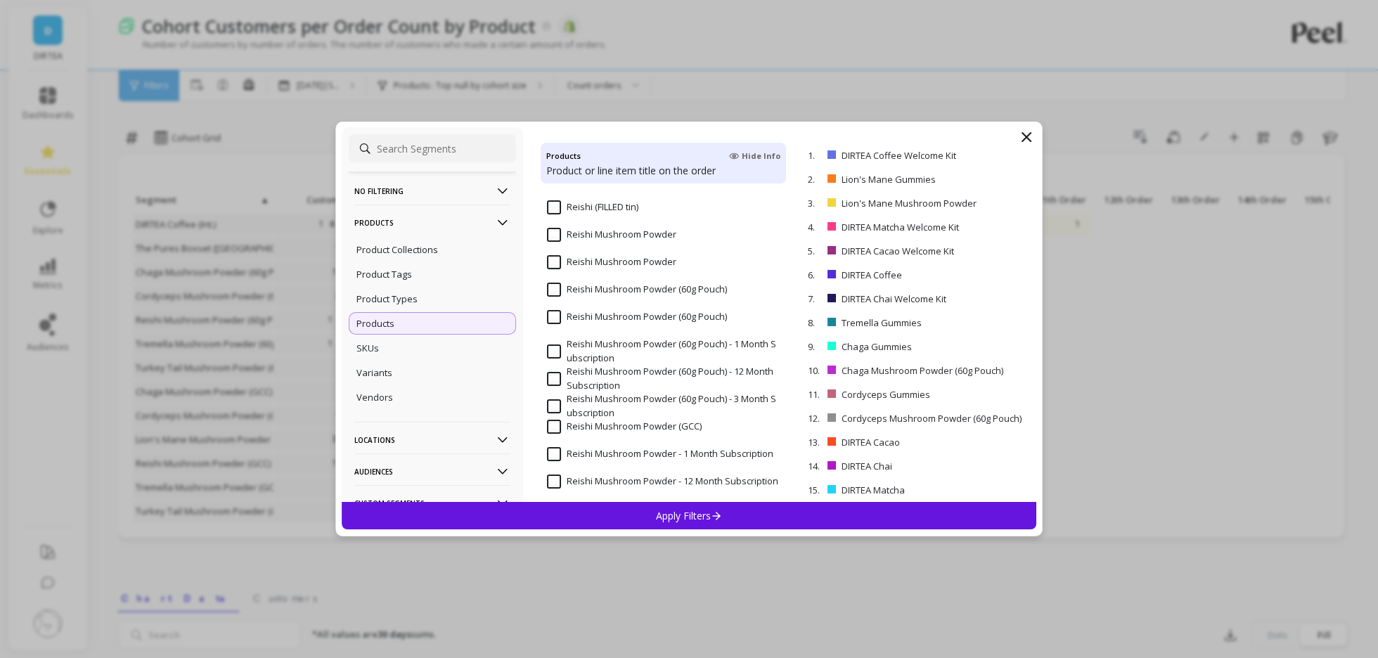
scroll to position [9310, 0]
click at [675, 287] on input "Reishi Mushroom Powder (60g Pouch)" at bounding box center [637, 288] width 180 height 14
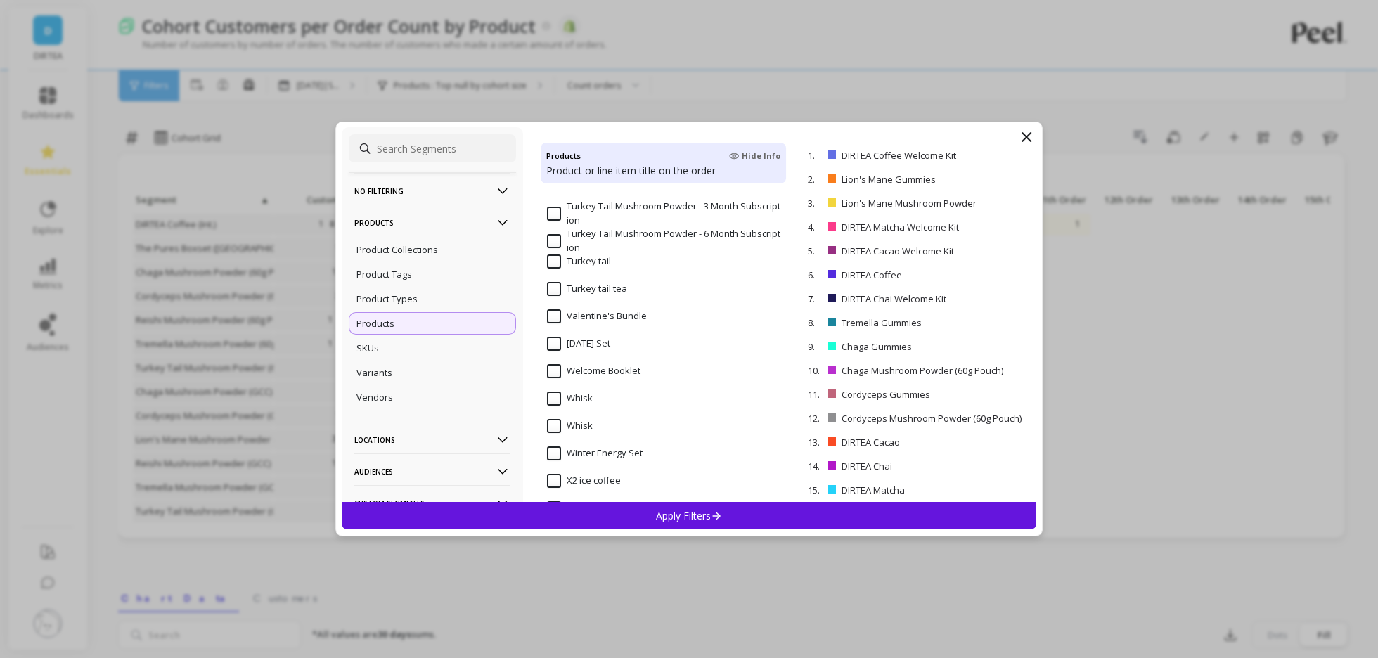
scroll to position [11812, 0]
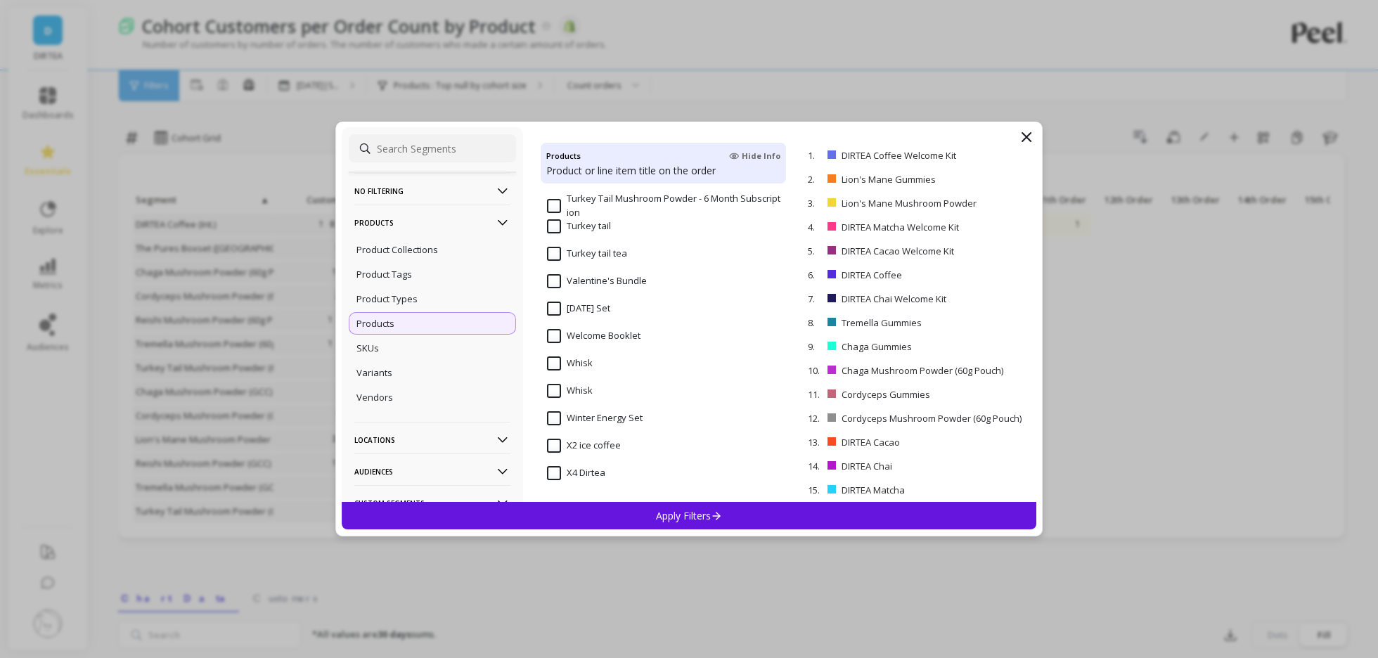
click at [648, 514] on div "Apply Filters" at bounding box center [689, 515] width 695 height 27
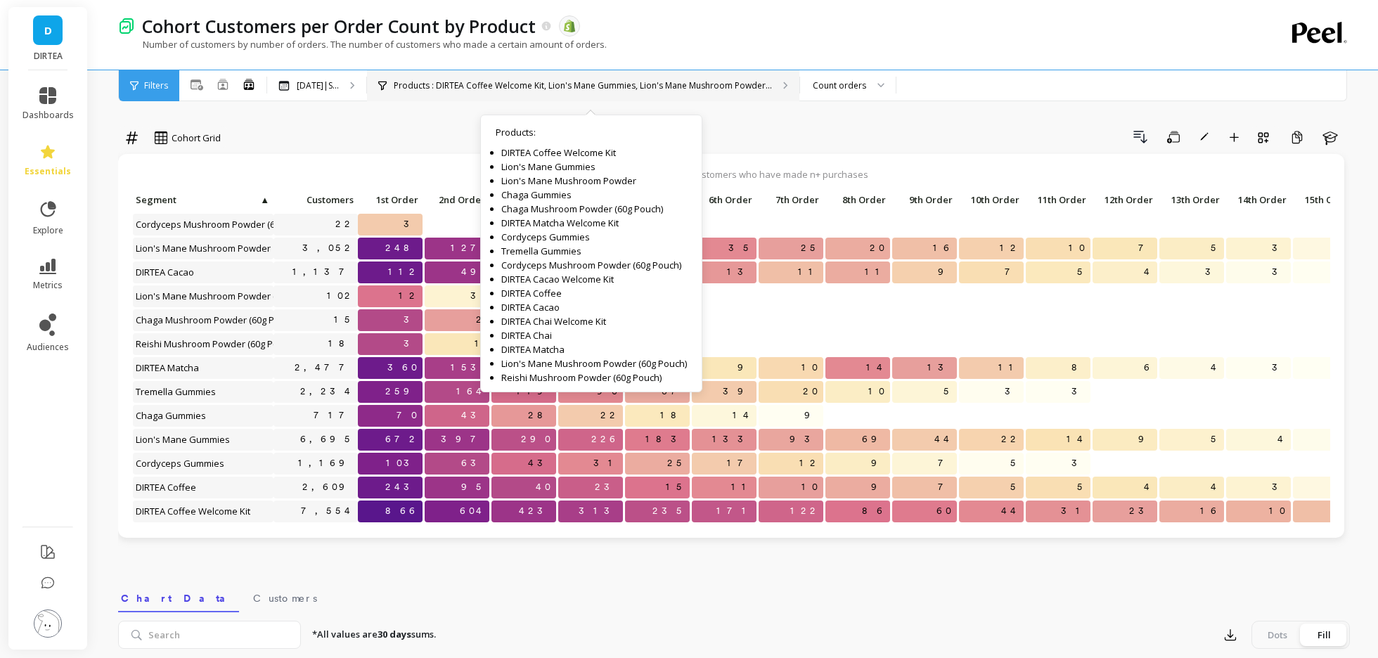
click at [678, 87] on p "Products : DIRTEA Coffee Welcome Kit, Lion's Mane Gummies, Lion's Mane Mushroom…" at bounding box center [583, 85] width 378 height 11
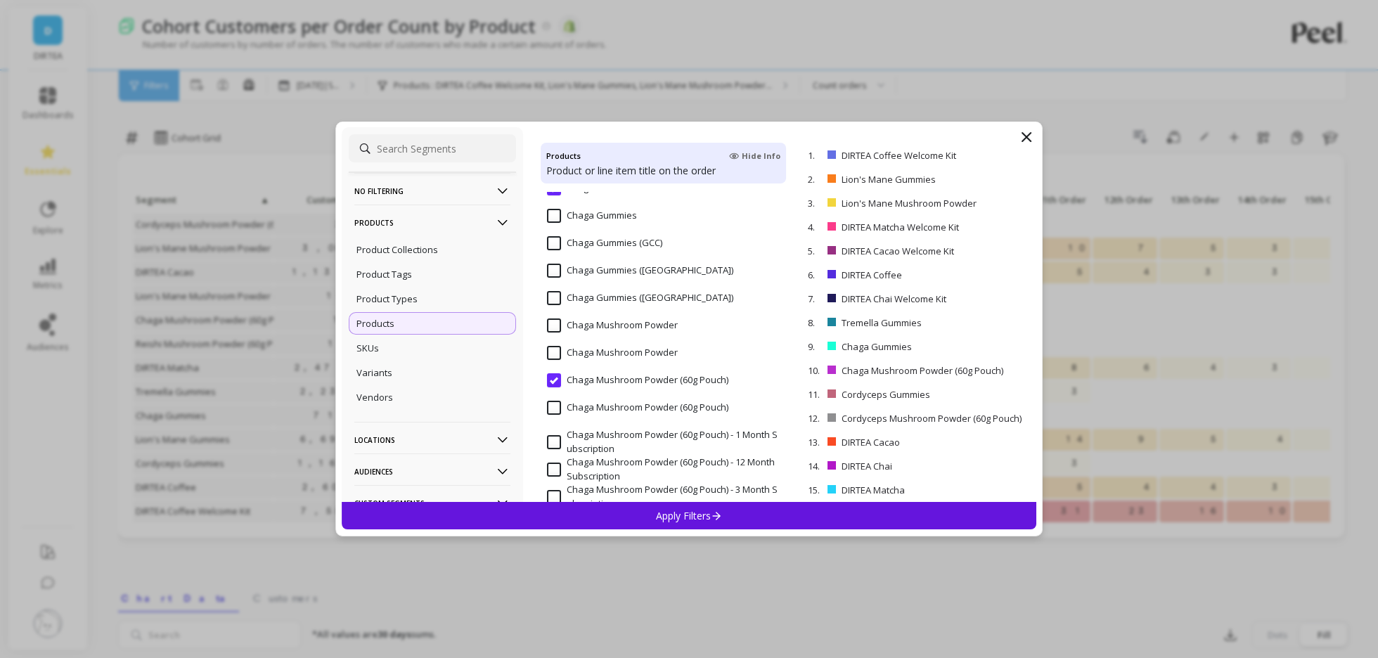
scroll to position [1188, 0]
click at [642, 323] on input "Chaga Mushroom Powder" at bounding box center [612, 320] width 131 height 14
click at [621, 519] on div "Apply Filters" at bounding box center [689, 515] width 695 height 27
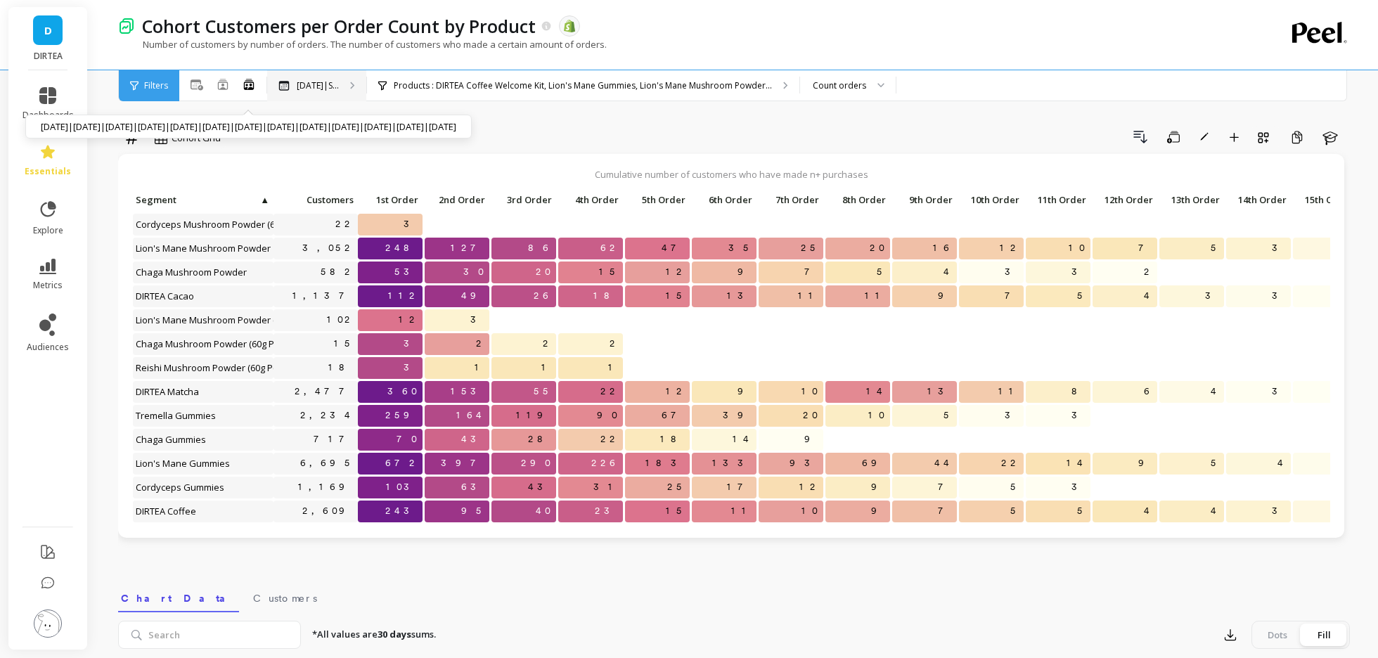
click at [323, 86] on p "Aug 2024|S..." at bounding box center [318, 85] width 42 height 11
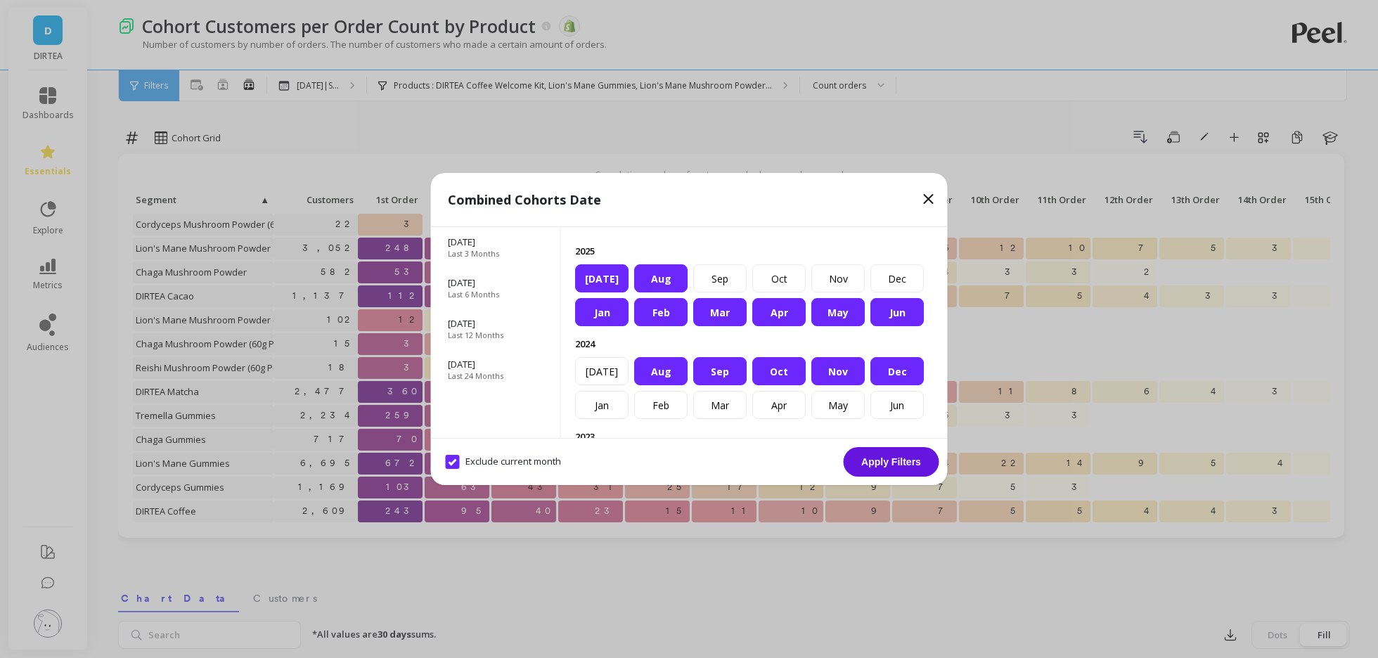
click at [927, 197] on icon at bounding box center [929, 199] width 8 height 8
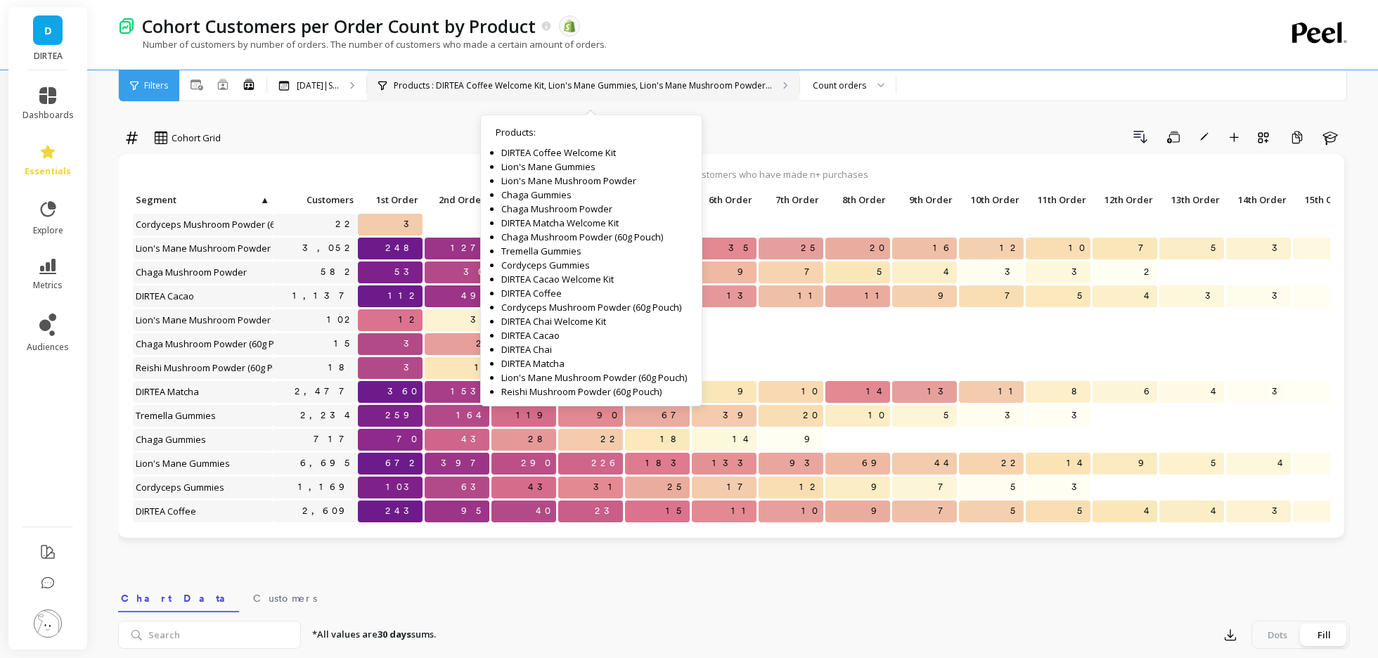
click at [553, 89] on p "Products : DIRTEA Coffee Welcome Kit, Lion's Mane Gummies, Lion's Mane Mushroom…" at bounding box center [583, 85] width 378 height 11
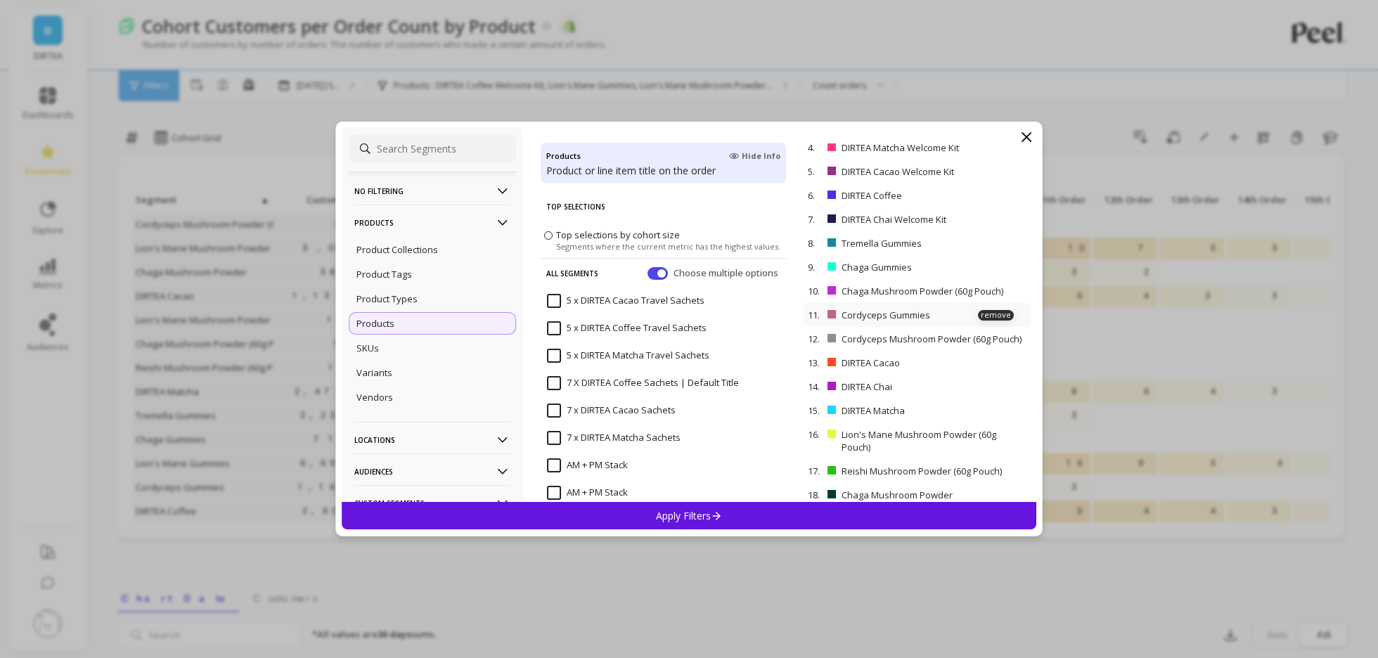
scroll to position [84, 0]
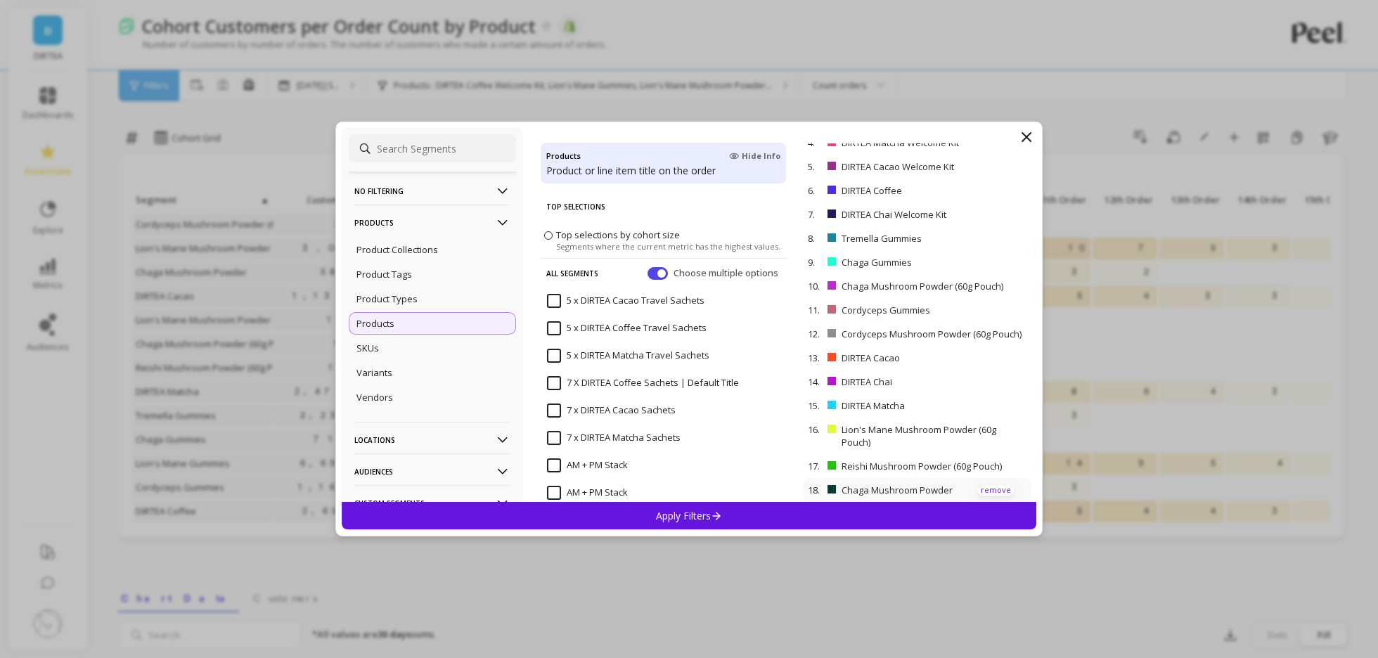
click at [1000, 487] on p "remove" at bounding box center [996, 490] width 36 height 11
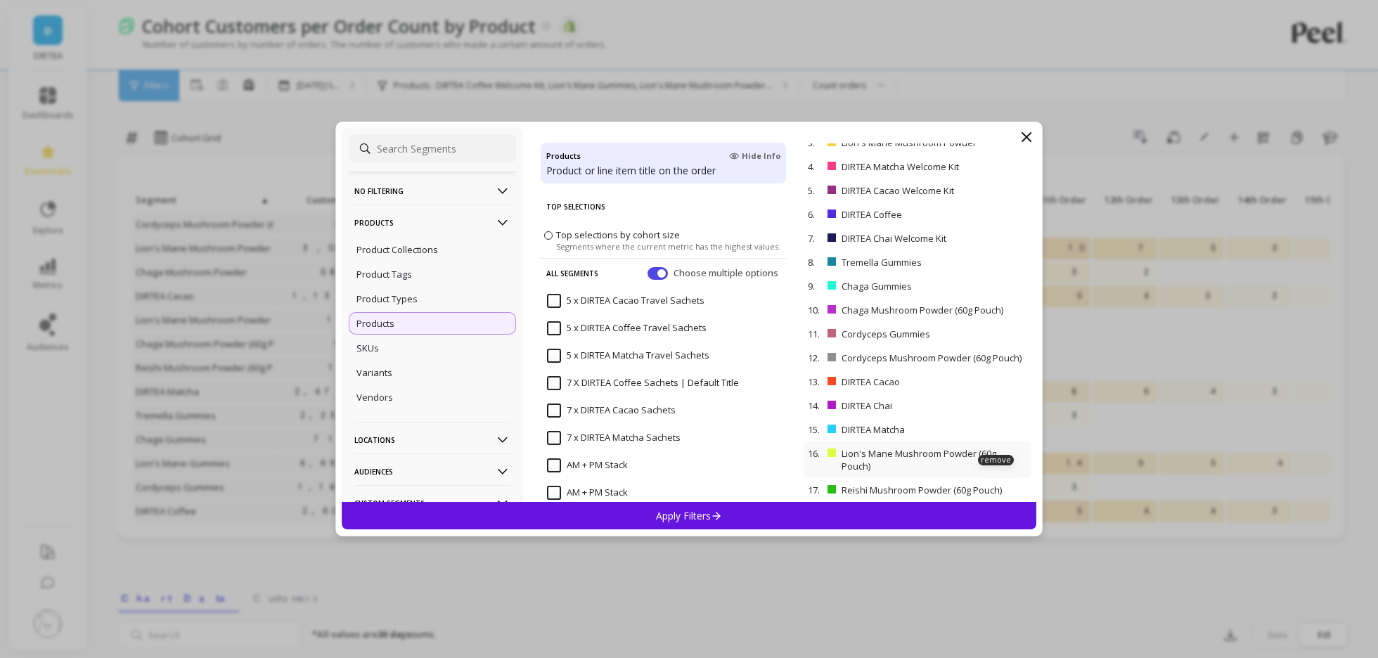
scroll to position [60, 0]
click at [996, 461] on p "remove" at bounding box center [996, 460] width 36 height 11
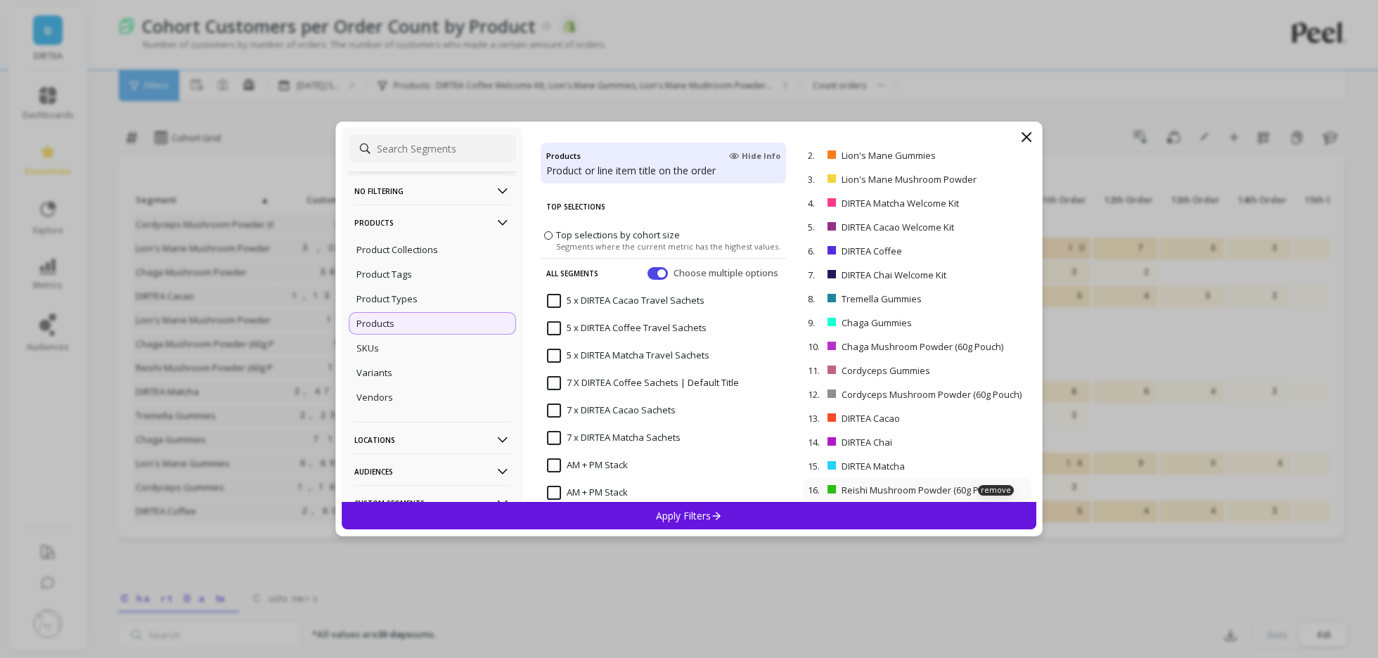
scroll to position [24, 0]
click at [994, 488] on p "remove" at bounding box center [996, 490] width 36 height 11
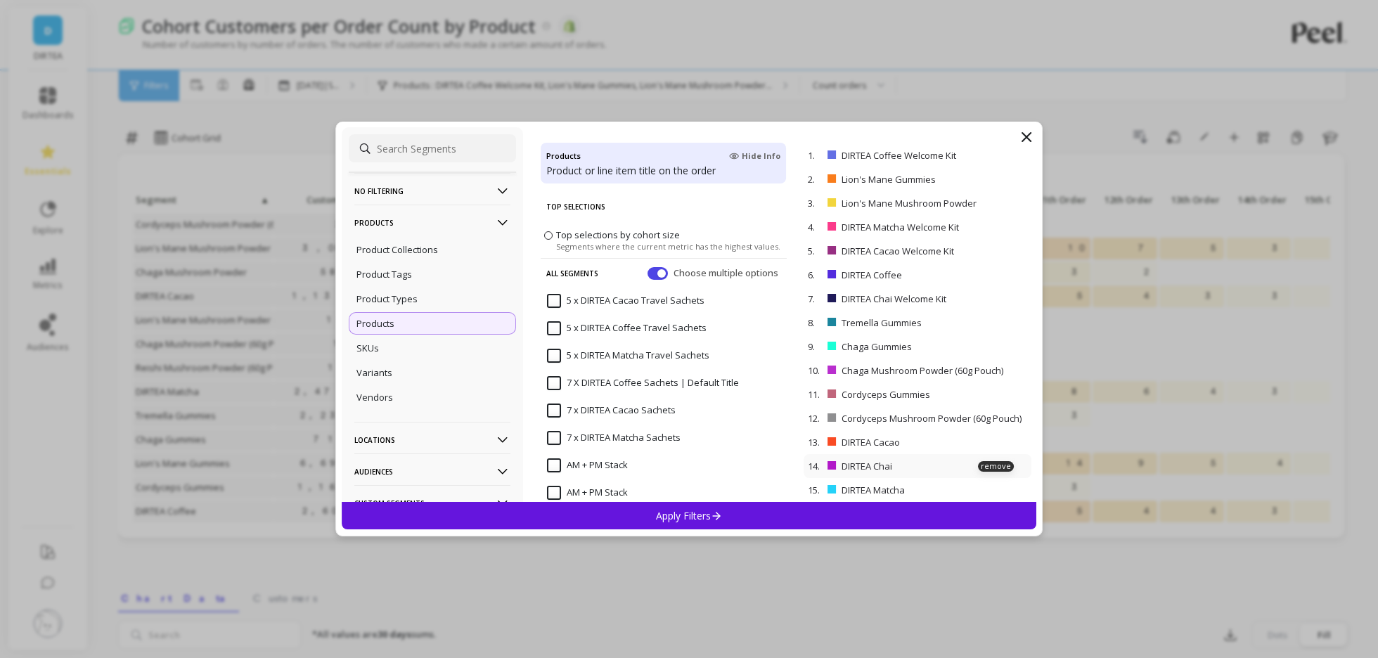
scroll to position [0, 0]
click at [991, 489] on p "remove" at bounding box center [996, 490] width 36 height 11
click at [996, 462] on p "remove" at bounding box center [996, 466] width 36 height 11
click at [992, 442] on p "remove" at bounding box center [996, 442] width 36 height 11
click at [995, 420] on p "remove" at bounding box center [996, 418] width 36 height 11
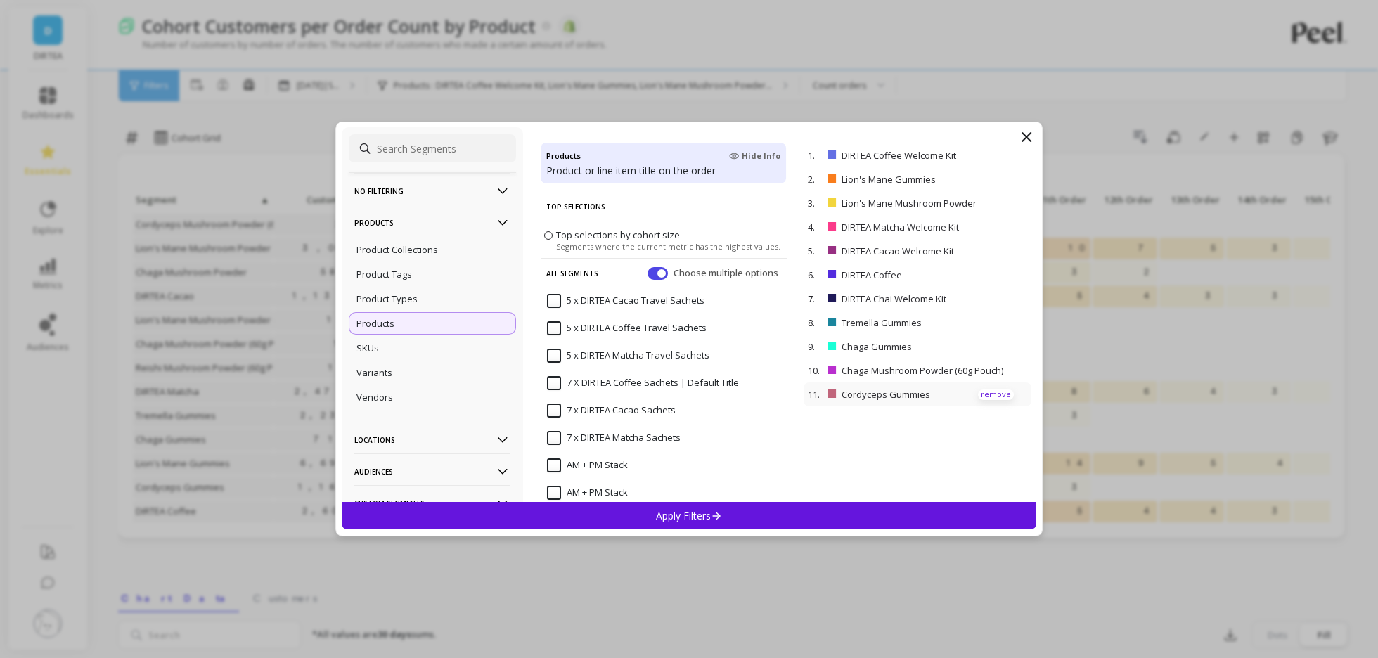
click at [987, 397] on p "remove" at bounding box center [996, 395] width 36 height 11
click at [987, 371] on p "remove" at bounding box center [996, 371] width 36 height 11
click at [980, 342] on p "remove" at bounding box center [996, 347] width 36 height 11
click at [988, 323] on p "remove" at bounding box center [996, 323] width 36 height 11
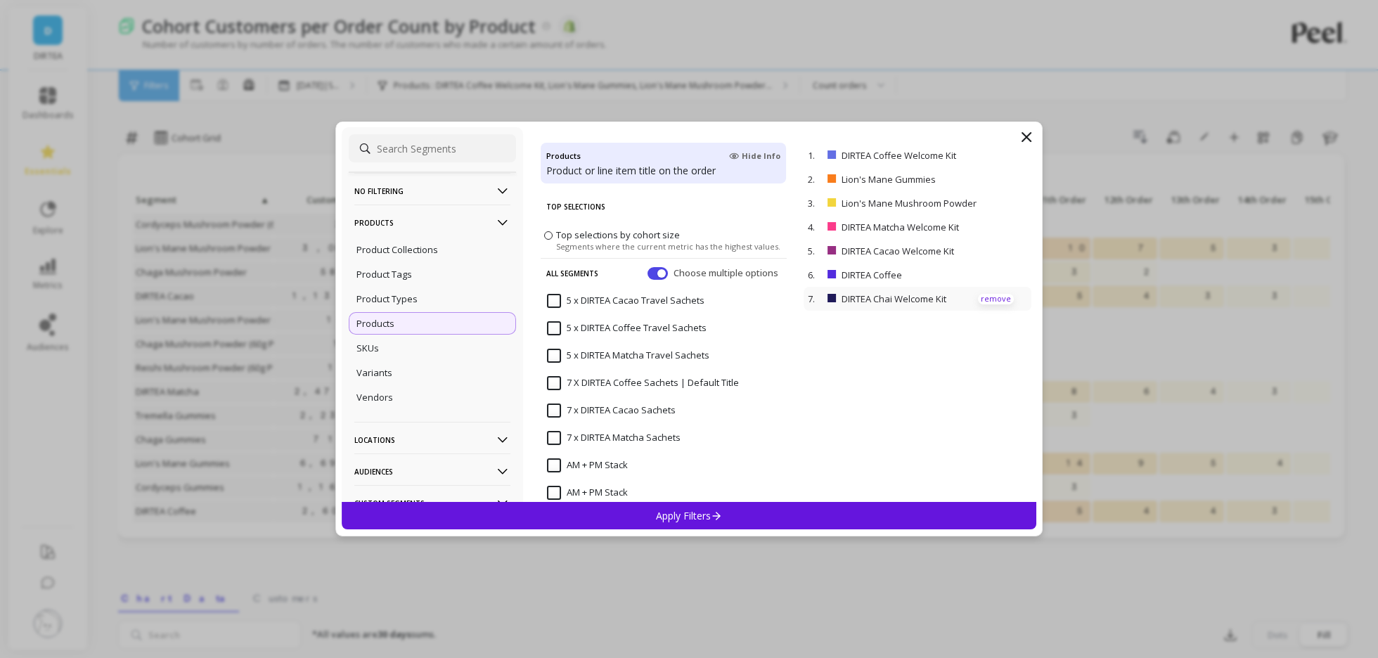
click at [988, 297] on p "remove" at bounding box center [996, 299] width 36 height 11
click at [997, 251] on p "remove" at bounding box center [996, 251] width 36 height 11
click at [997, 228] on p "remove" at bounding box center [996, 227] width 36 height 11
click at [996, 206] on p "remove" at bounding box center [996, 203] width 36 height 11
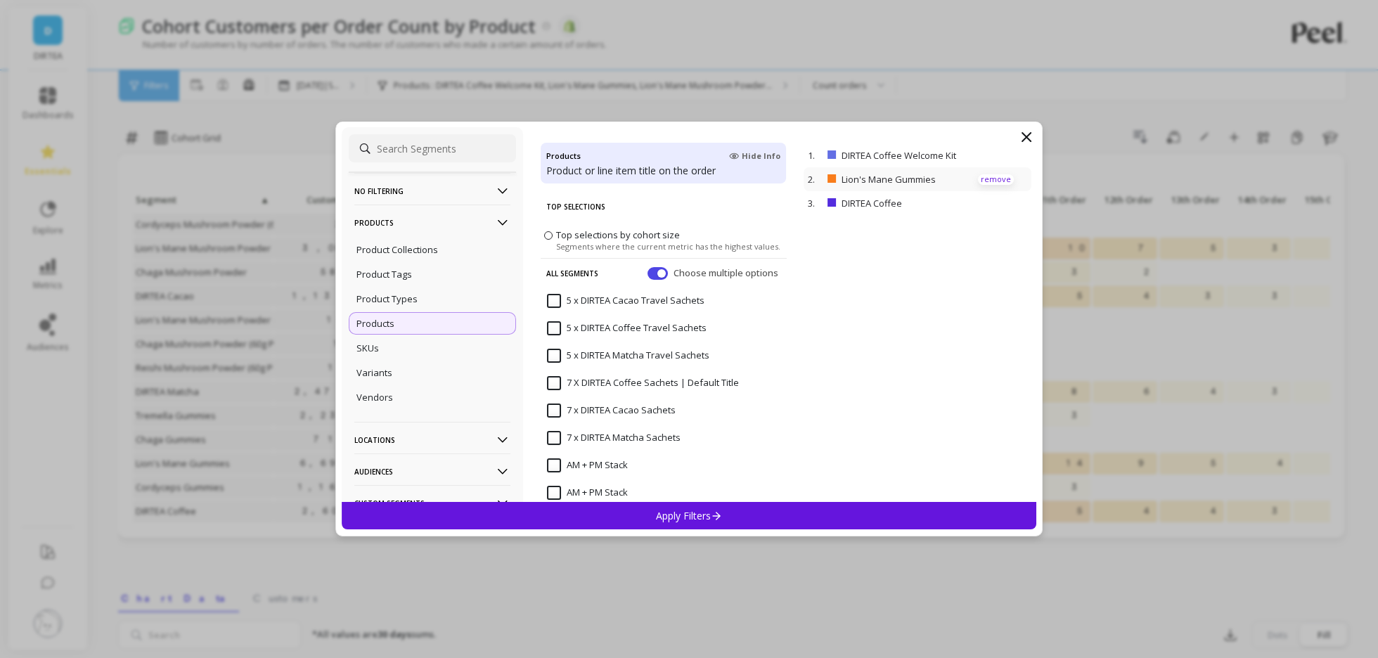
click at [983, 180] on p "remove" at bounding box center [996, 179] width 36 height 11
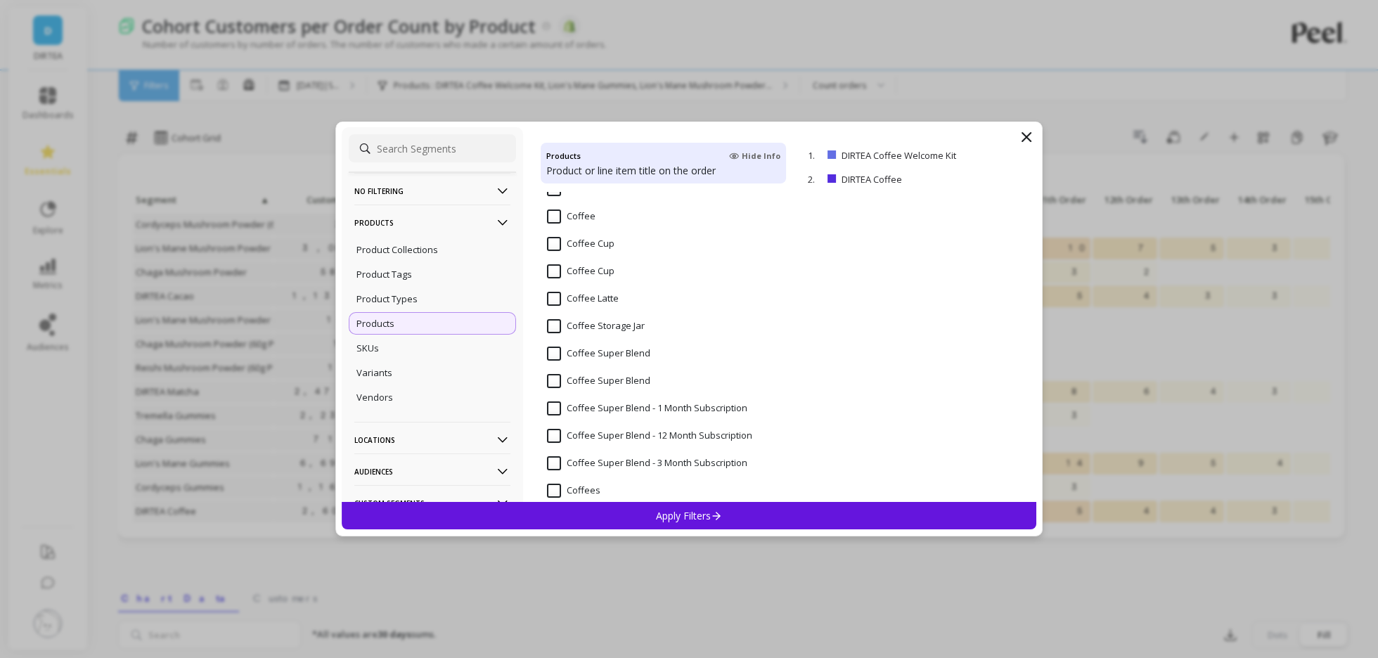
scroll to position [1893, 0]
click at [665, 383] on div "Coffee Super Blend" at bounding box center [664, 390] width 246 height 42
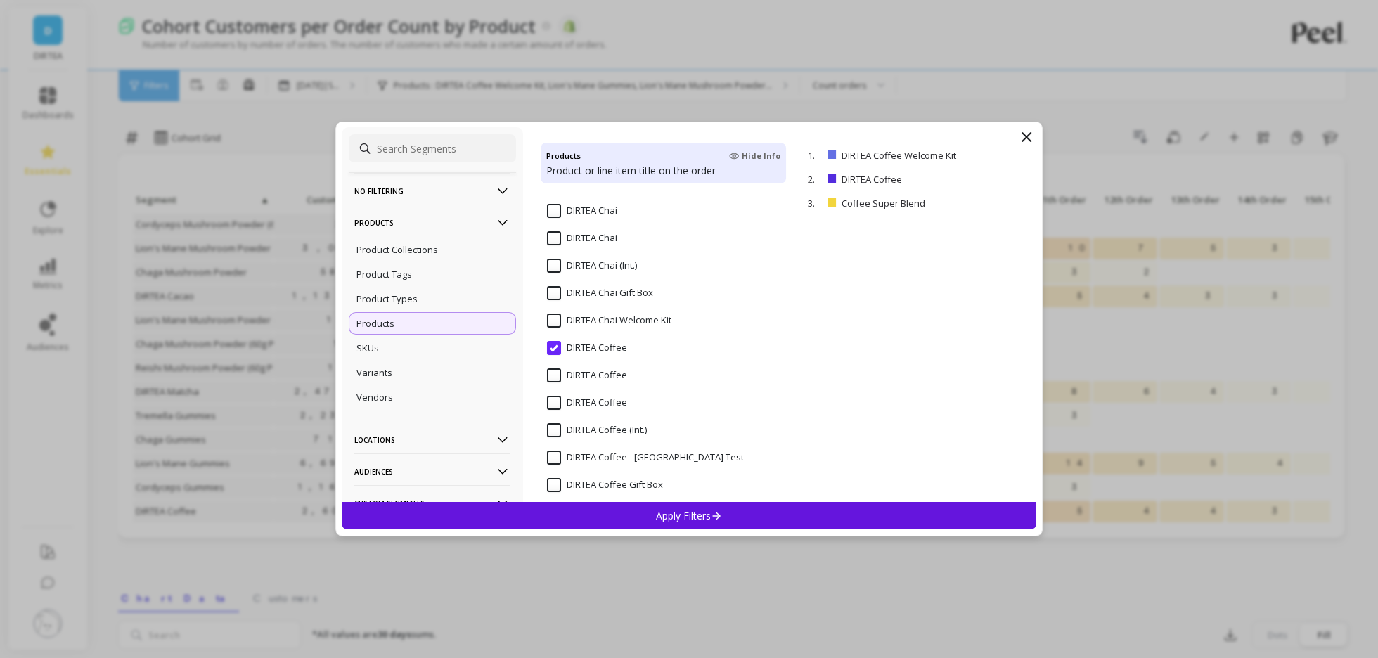
scroll to position [3207, 0]
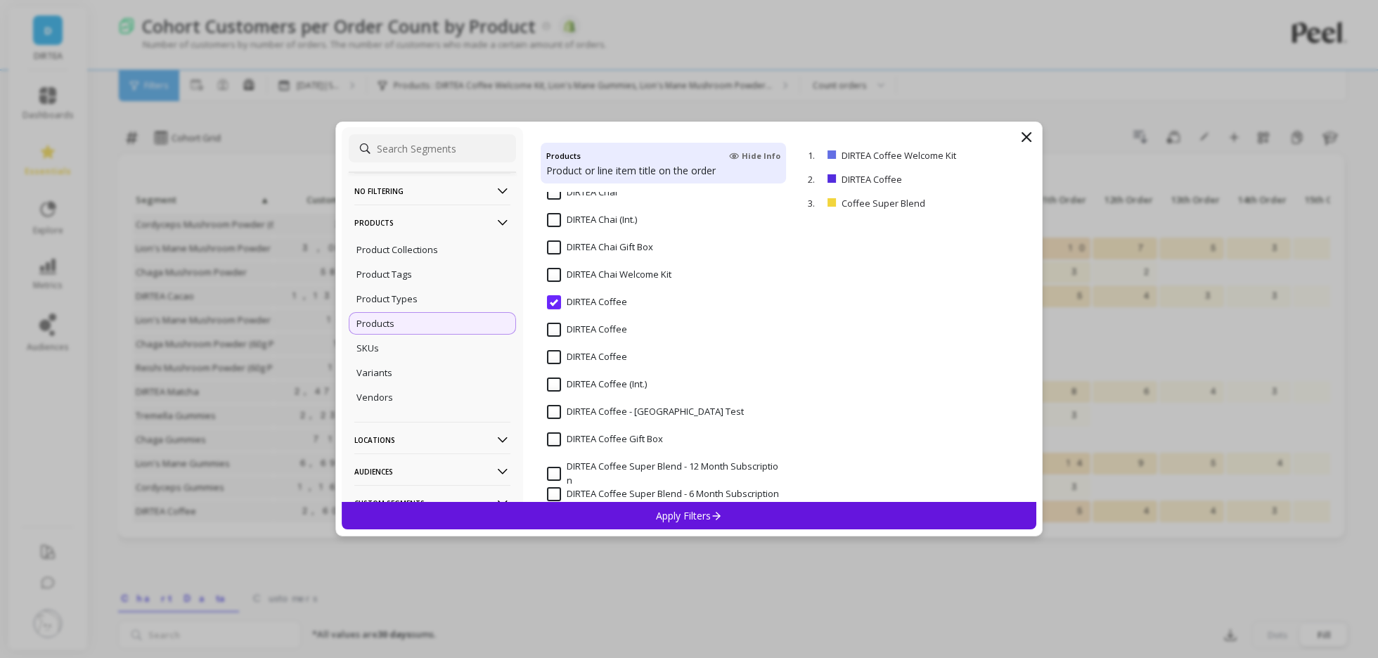
click at [631, 387] on input "DIRTEA Coffee (Int.)" at bounding box center [597, 385] width 100 height 14
click at [657, 509] on p "Apply Filters" at bounding box center [689, 515] width 67 height 13
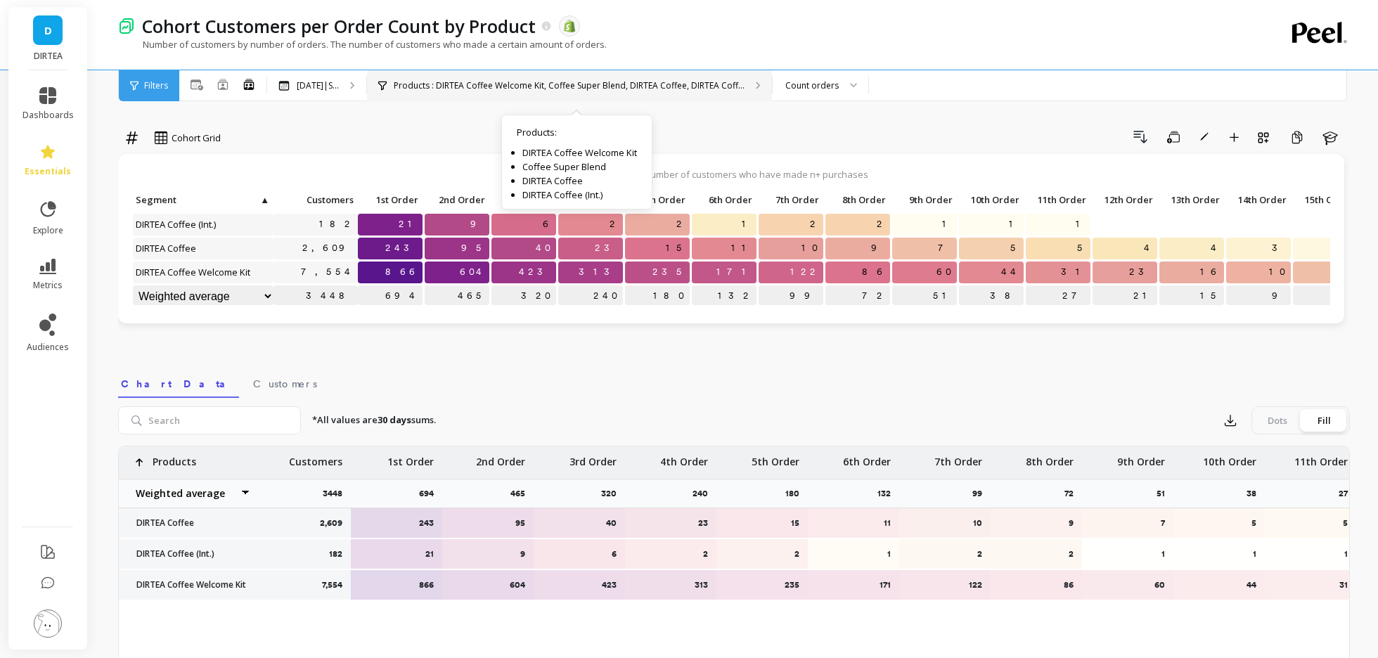
click at [640, 80] on p "Products : DIRTEA Coffee Welcome Kit, Coffee Super Blend, DIRTEA Coffee, DIRTEA…" at bounding box center [569, 85] width 351 height 11
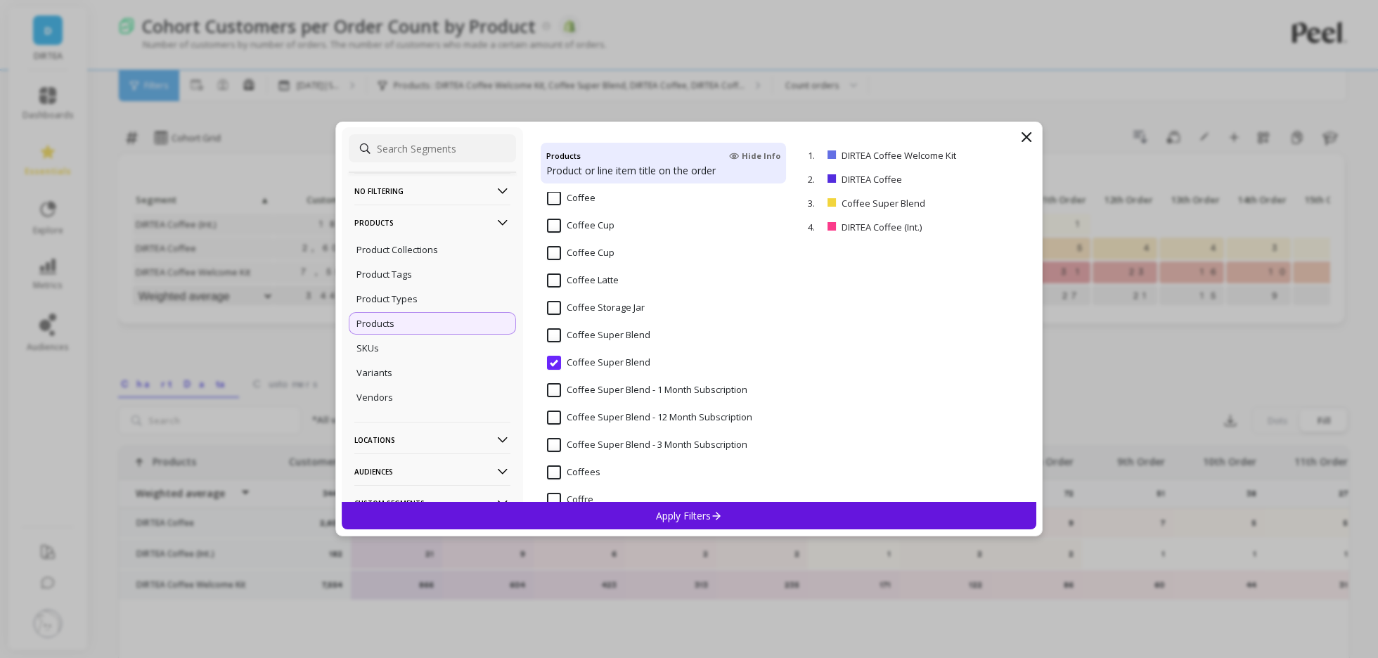
scroll to position [1925, 0]
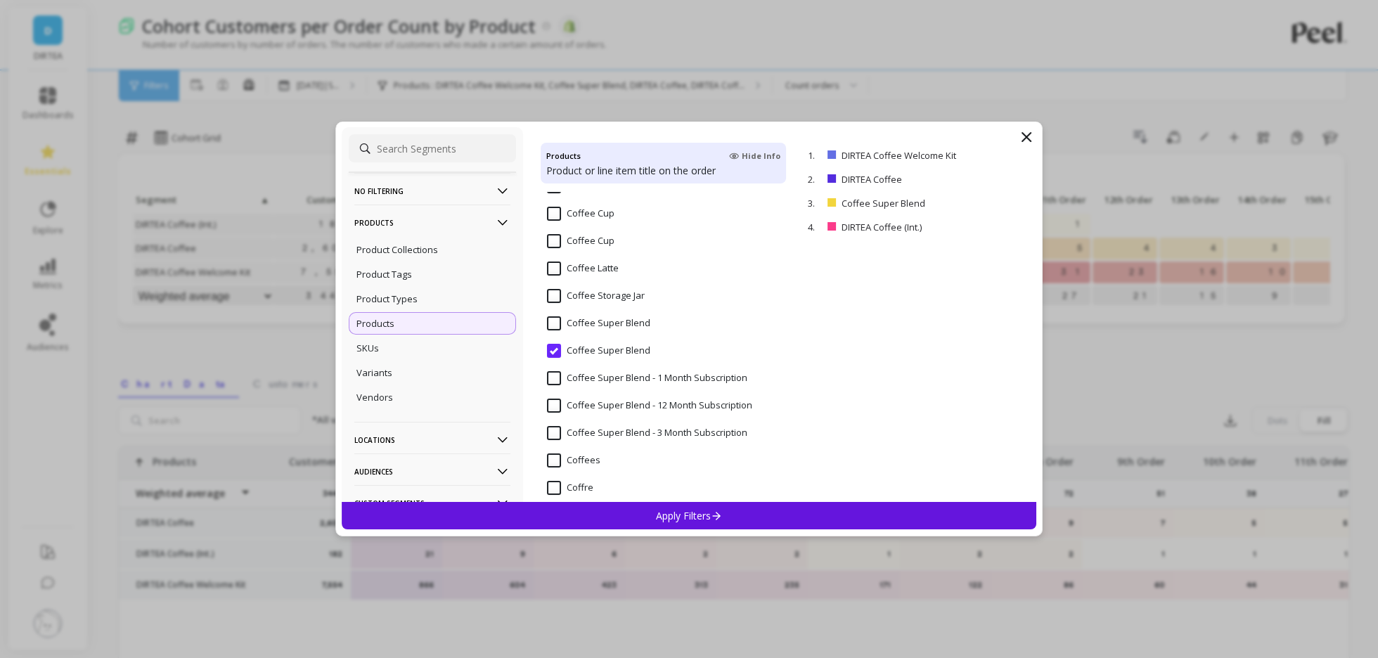
click at [620, 319] on input "Coffee Super Blend" at bounding box center [598, 323] width 103 height 14
click at [614, 353] on Blend "Coffee Super Blend" at bounding box center [598, 351] width 103 height 14
click at [617, 515] on div "Apply Filters" at bounding box center [689, 515] width 695 height 27
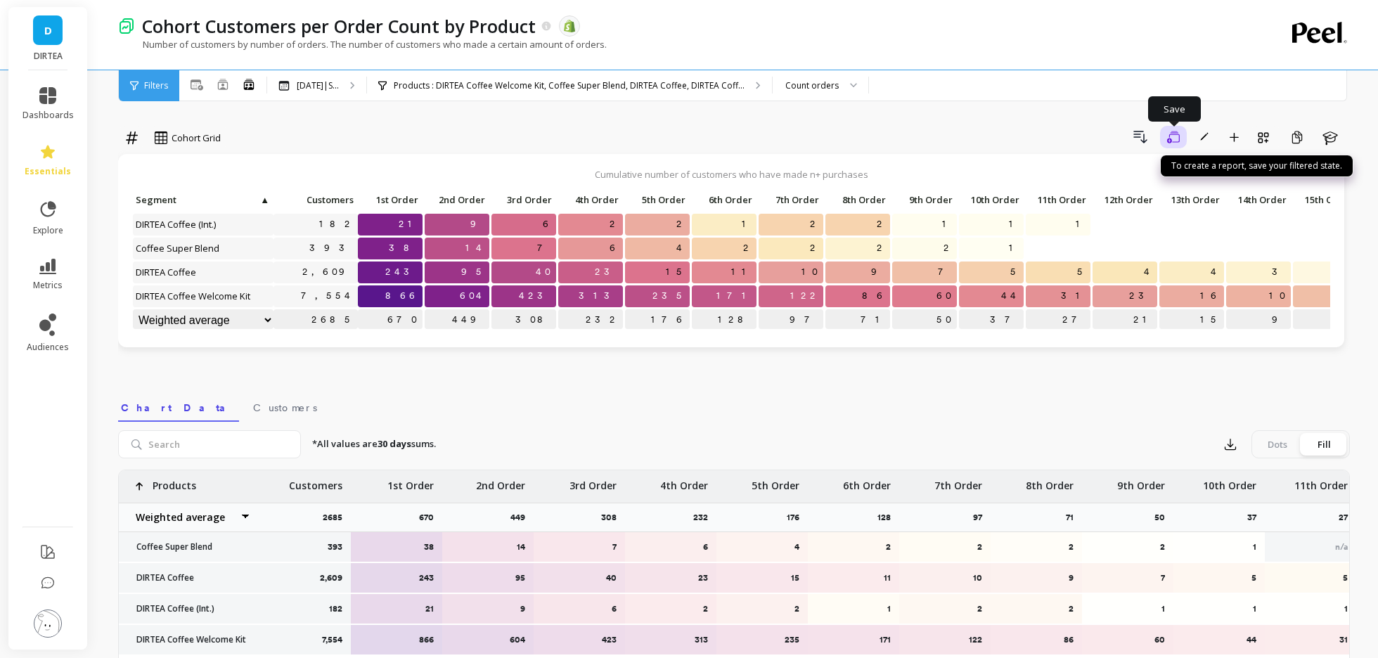
click at [1176, 144] on button "Save" at bounding box center [1173, 137] width 27 height 23
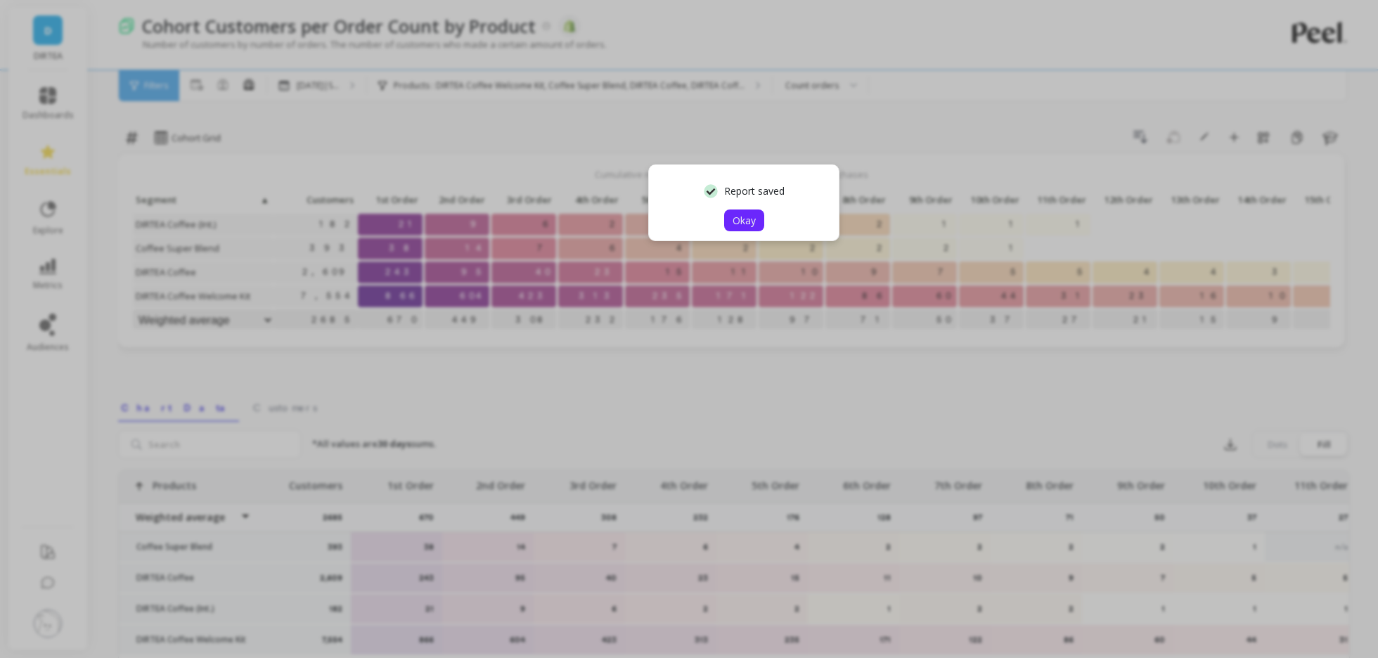
click at [742, 224] on span "Okay" at bounding box center [744, 220] width 23 height 13
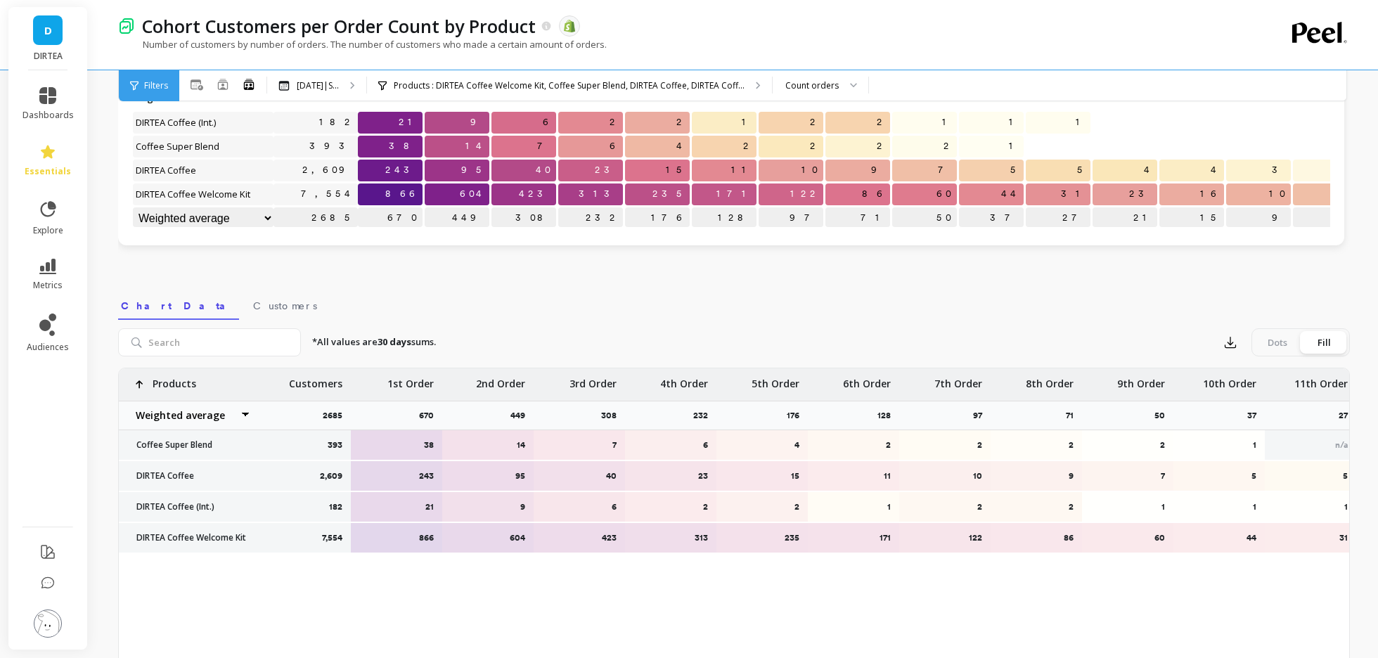
scroll to position [105, 0]
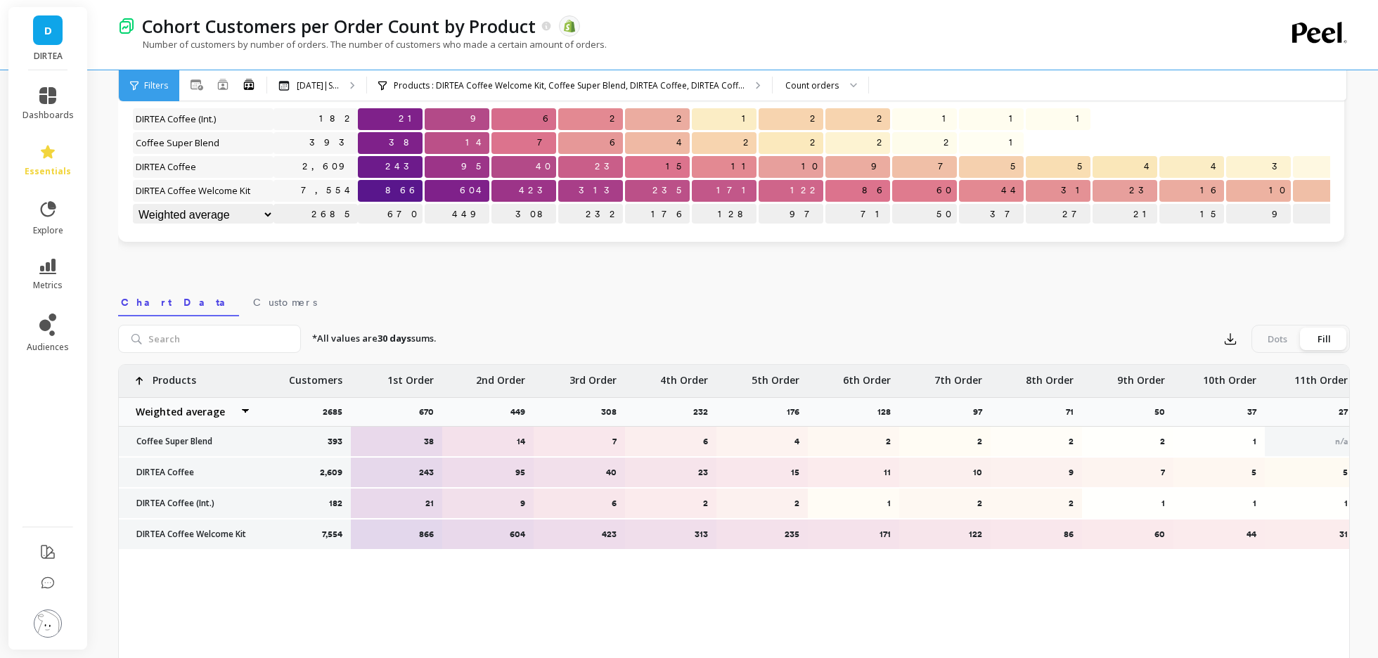
click at [421, 371] on p "1st Order" at bounding box center [410, 376] width 46 height 23
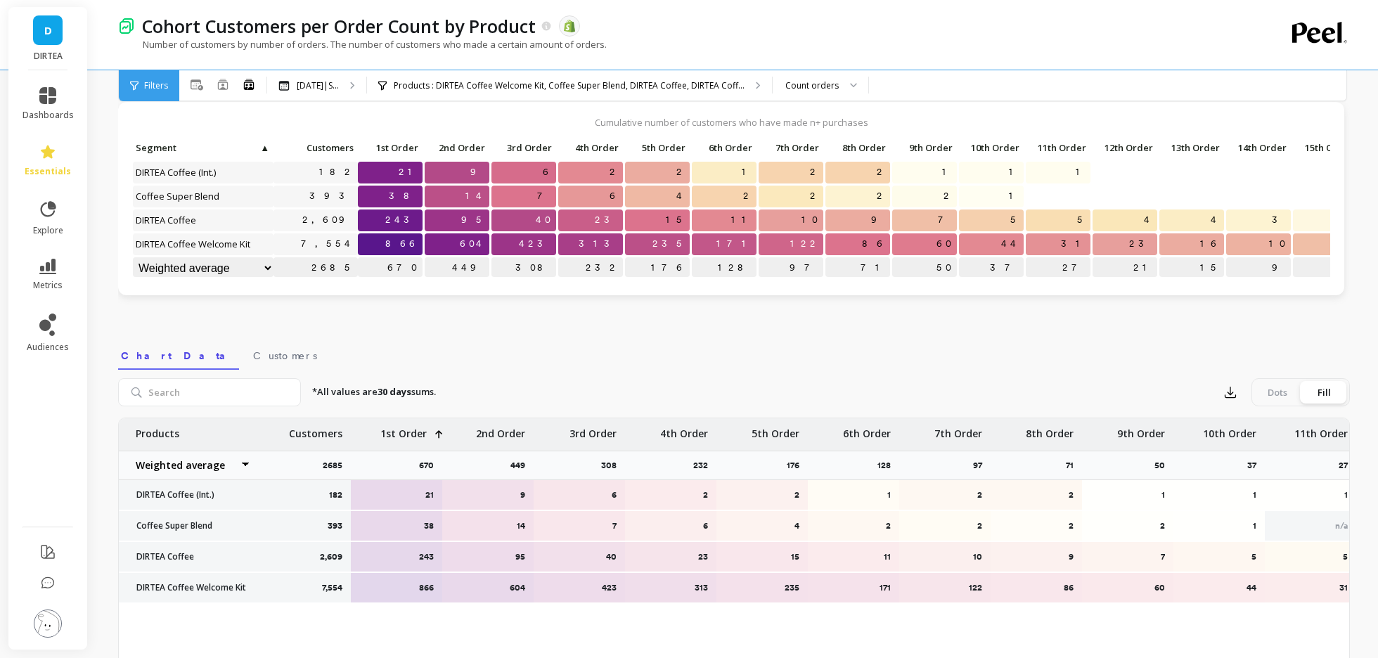
scroll to position [0, 0]
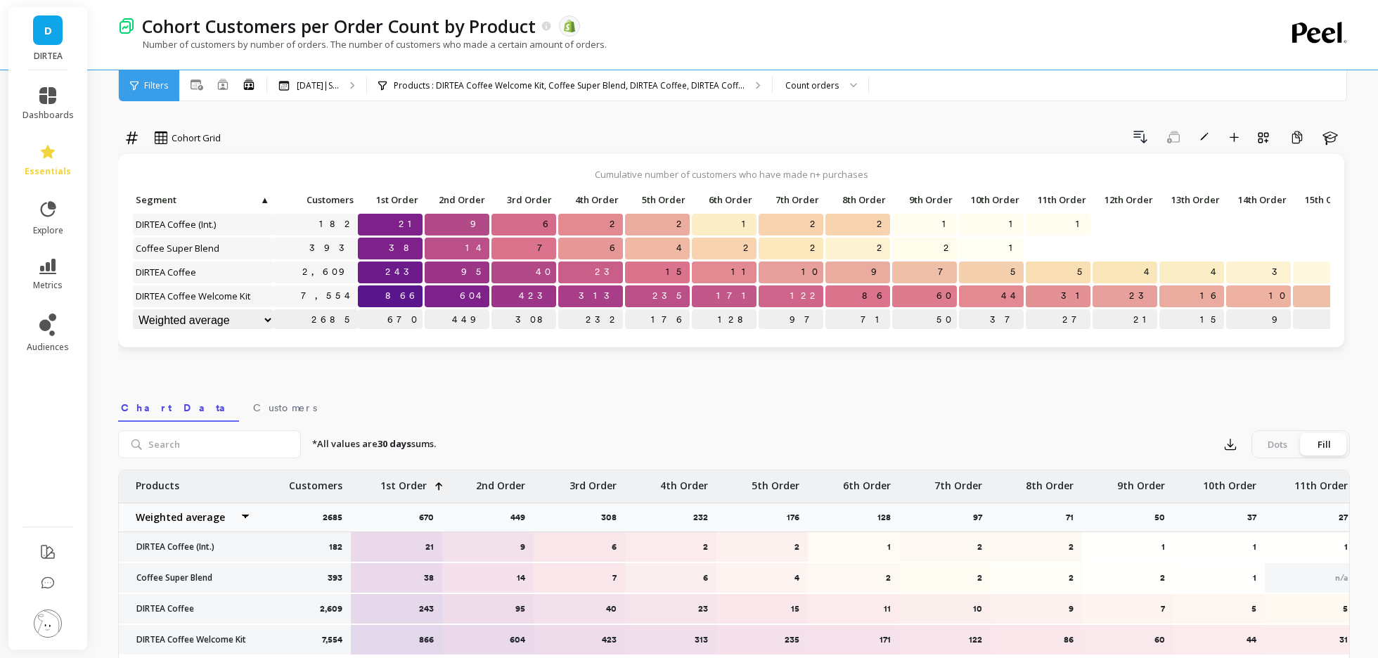
click at [50, 86] on li "dashboards" at bounding box center [48, 104] width 68 height 51
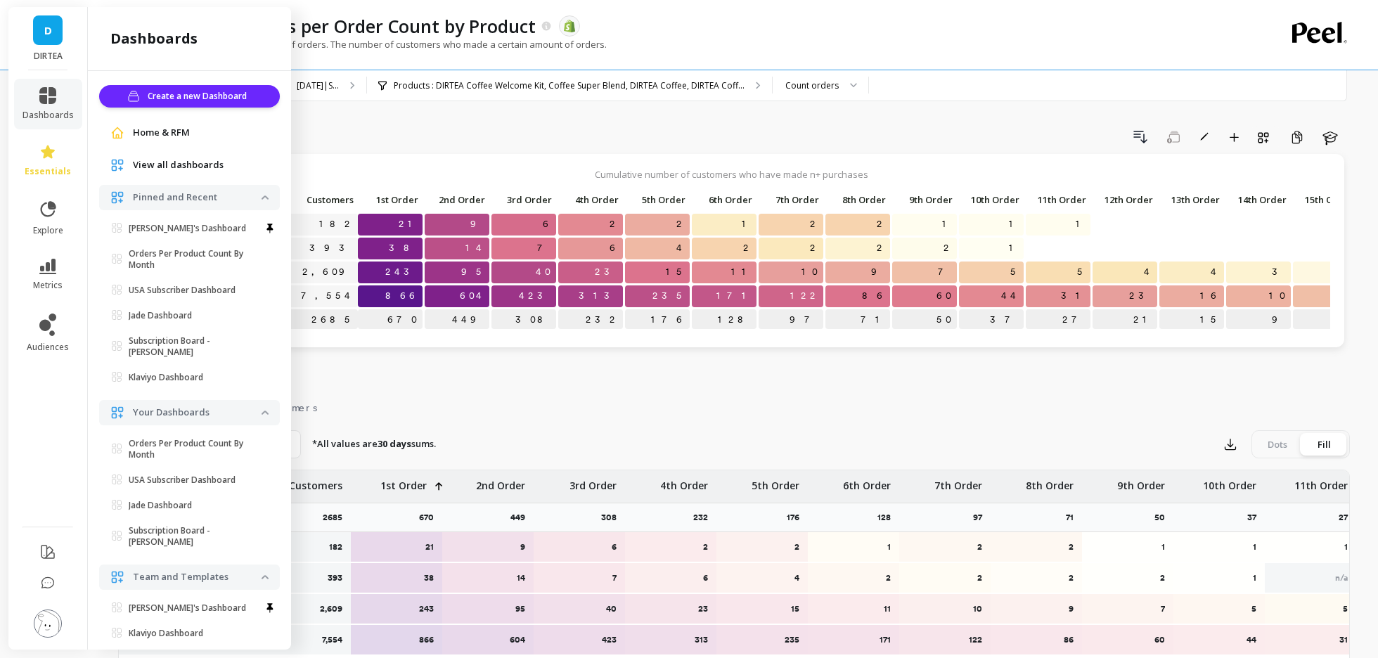
click at [198, 171] on span "View all dashboards" at bounding box center [178, 165] width 91 height 14
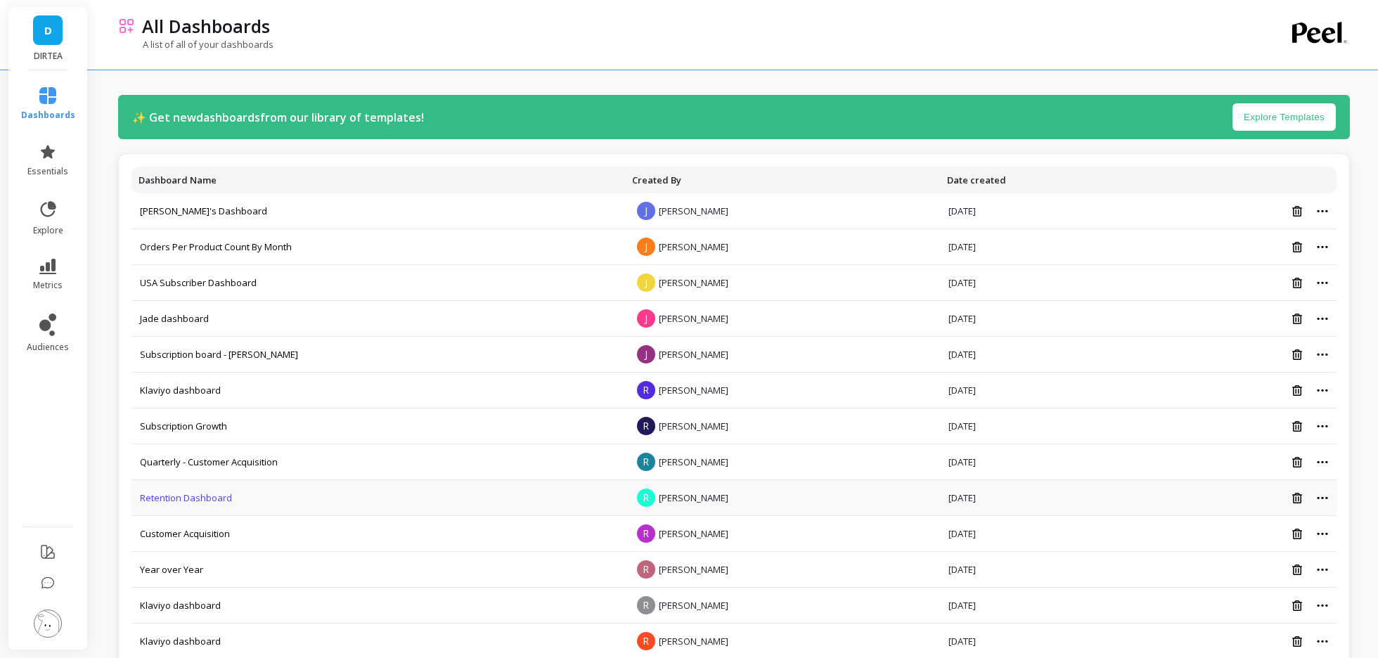
click at [195, 499] on link "Retention Dashboard" at bounding box center [186, 498] width 92 height 13
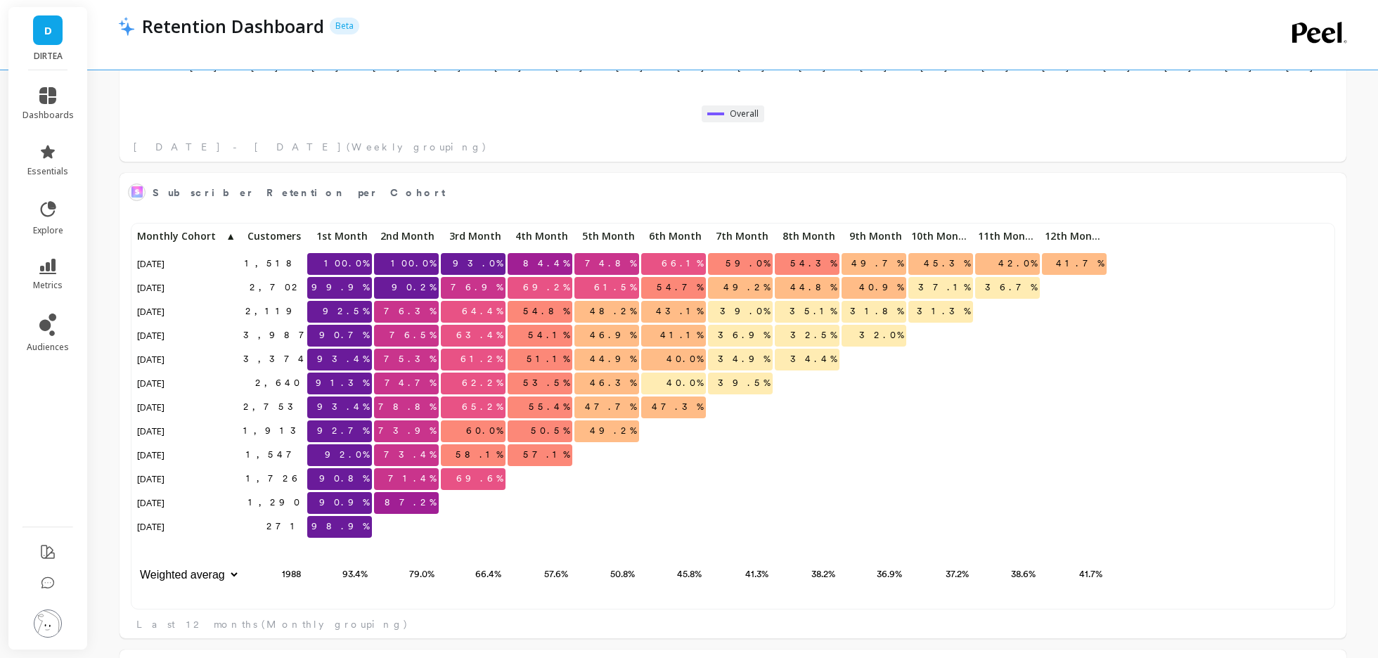
scroll to position [387, 1198]
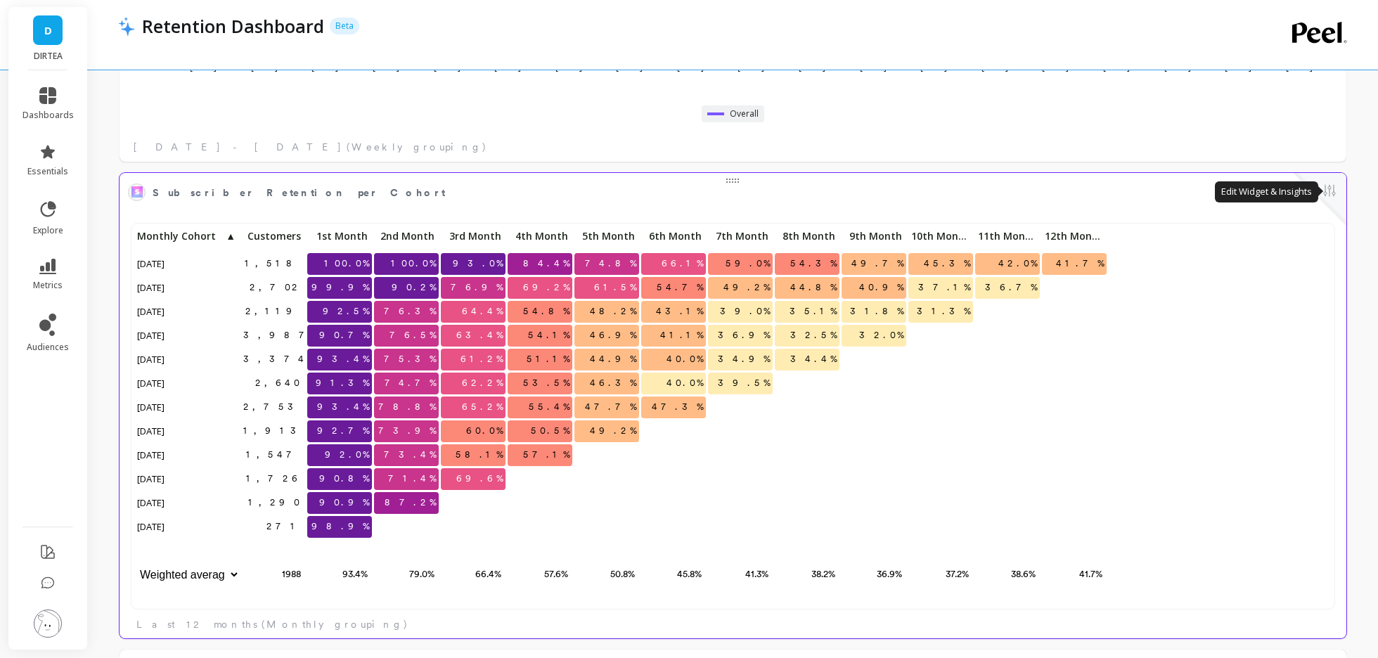
click at [1330, 187] on button at bounding box center [1329, 192] width 17 height 20
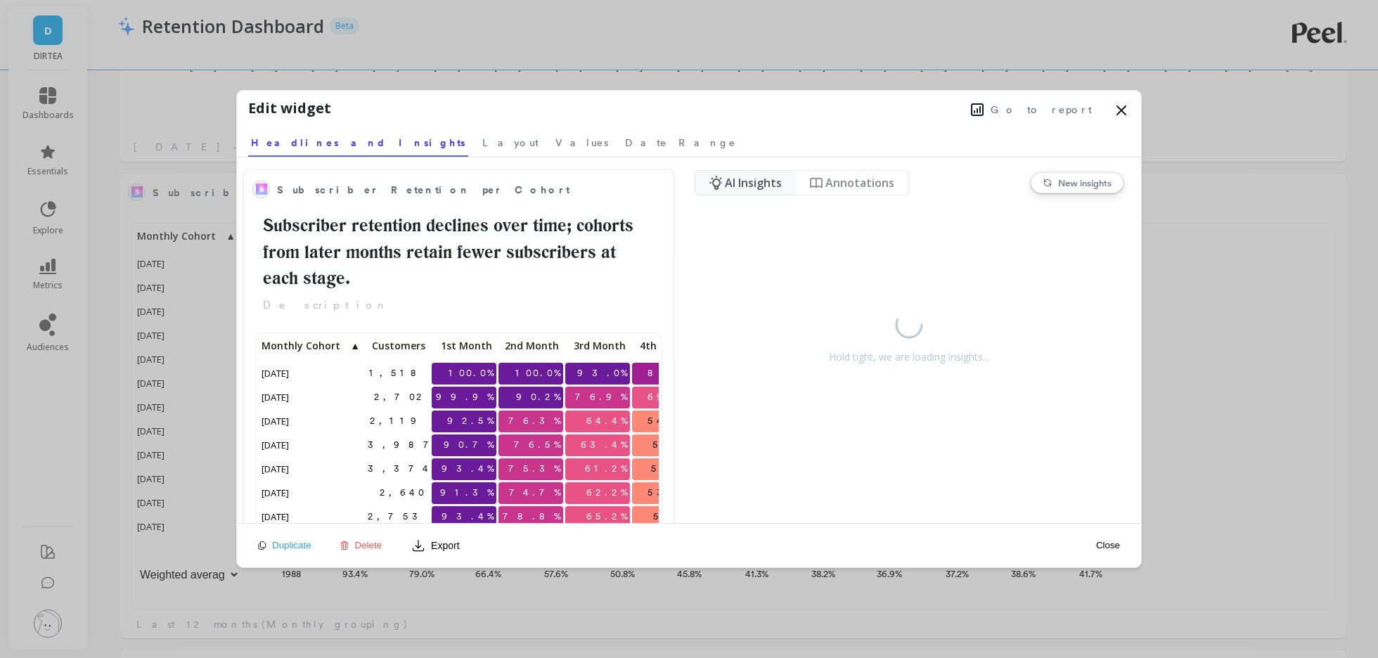
scroll to position [387, 400]
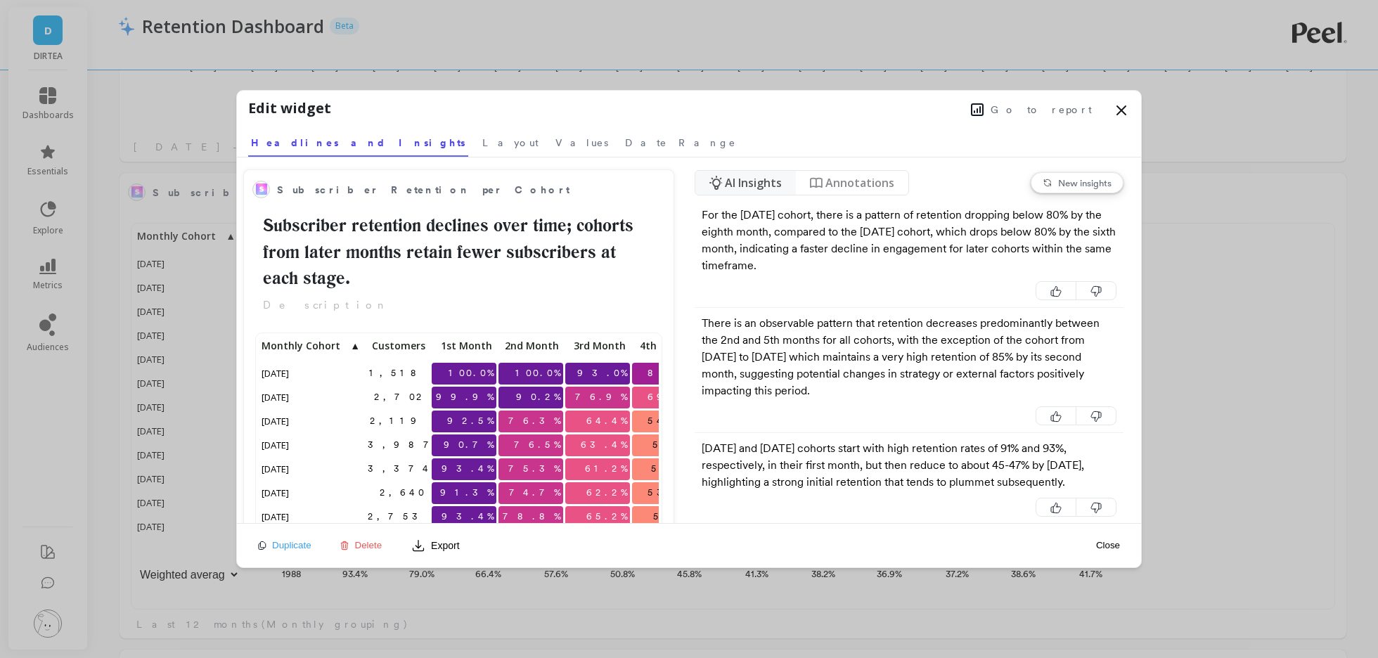
click at [1060, 106] on span "Go to report" at bounding box center [1041, 110] width 101 height 14
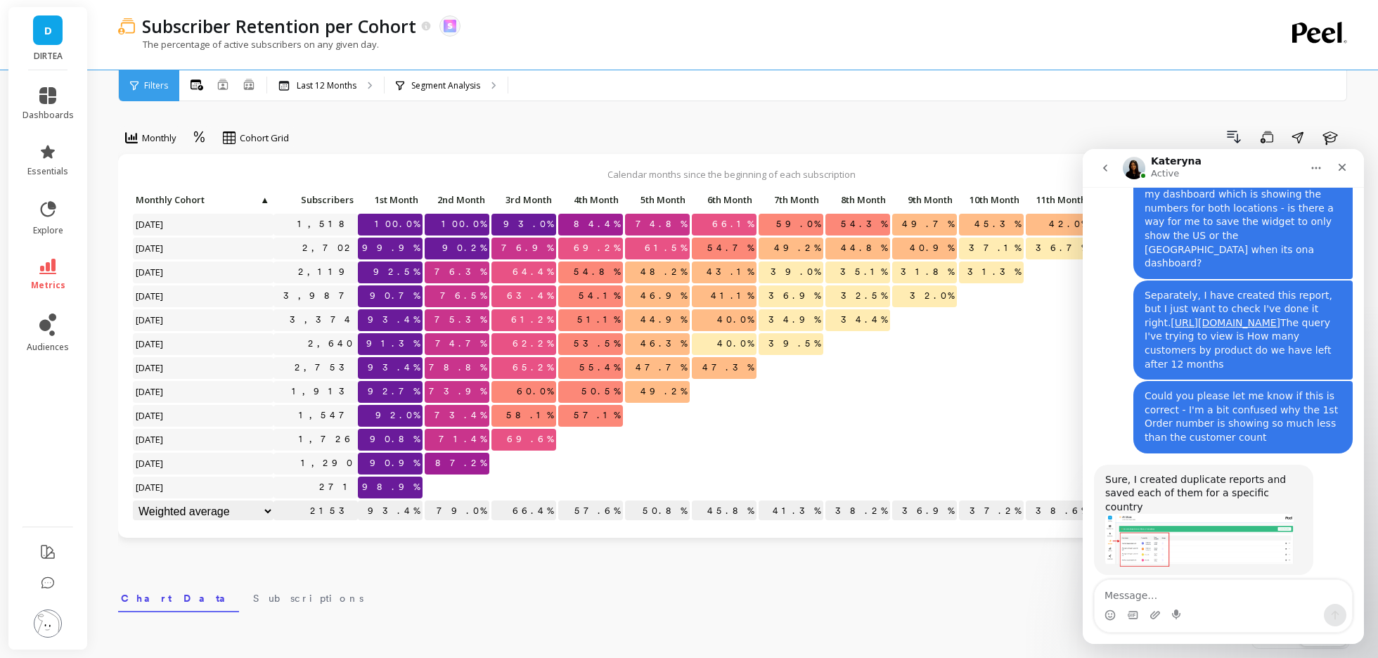
scroll to position [4711, 0]
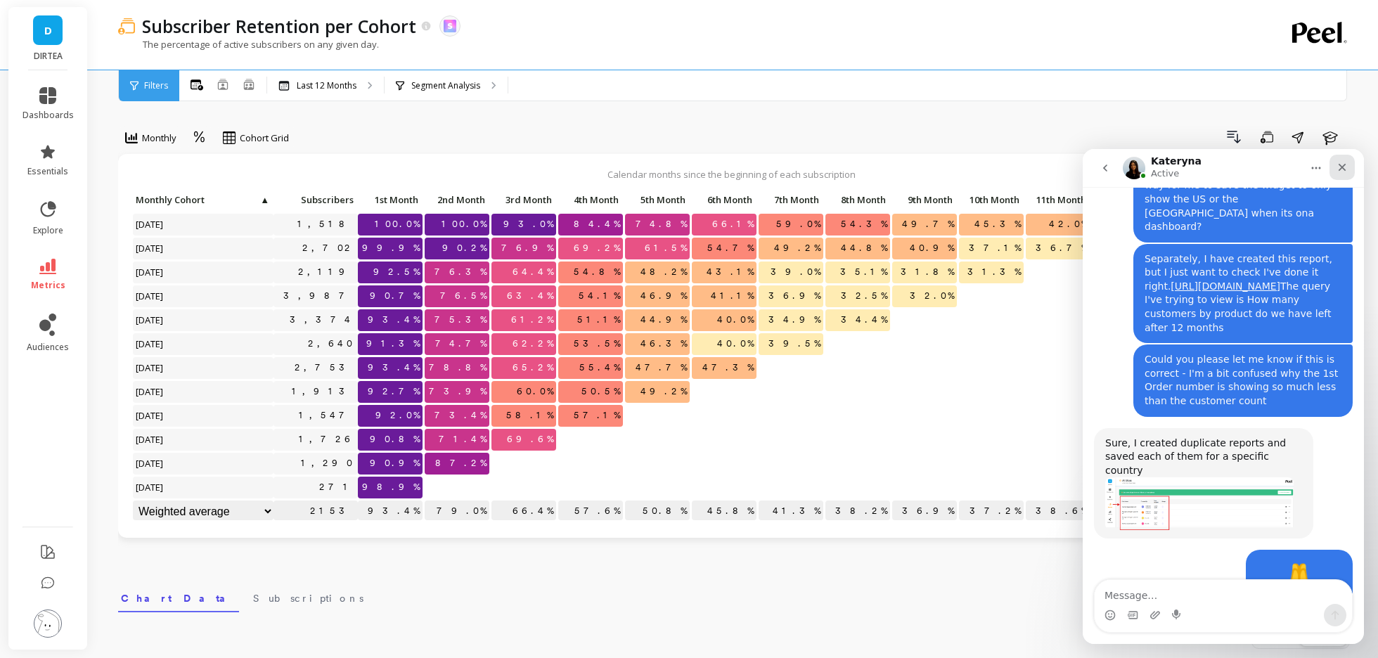
click at [1342, 169] on icon "Close" at bounding box center [1342, 167] width 11 height 11
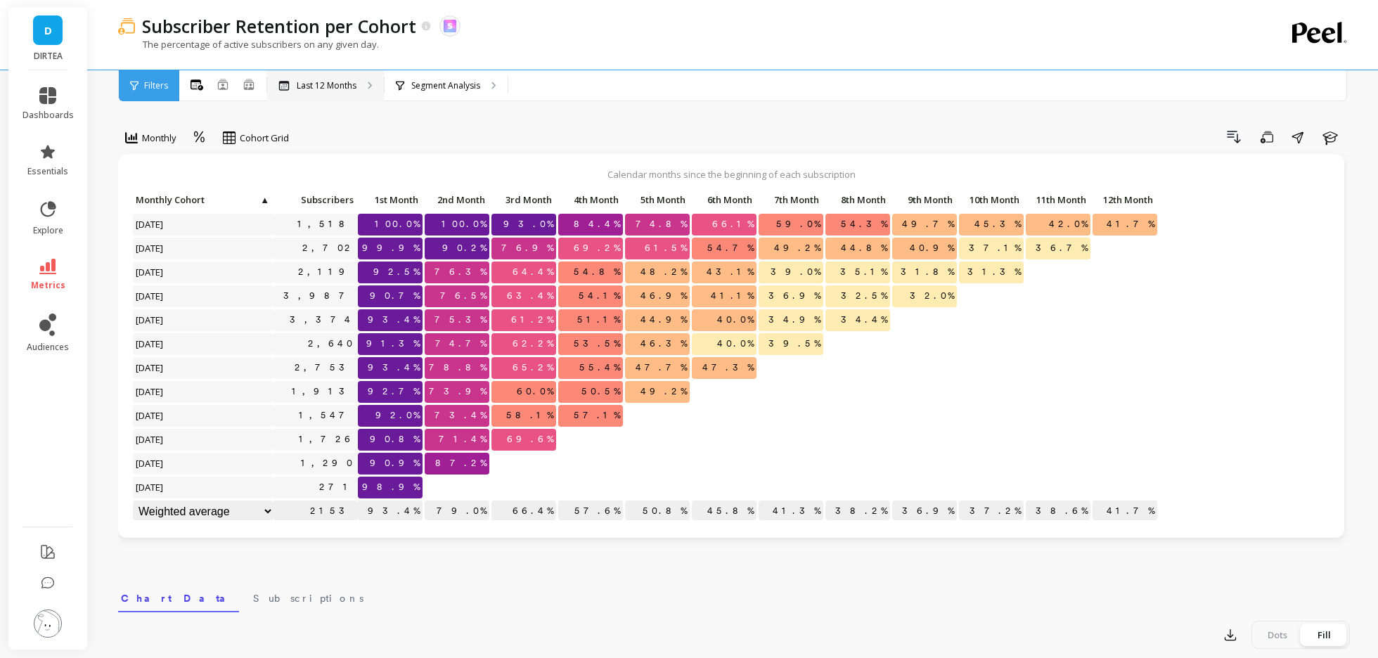
click at [283, 83] on icon at bounding box center [284, 86] width 10 height 10
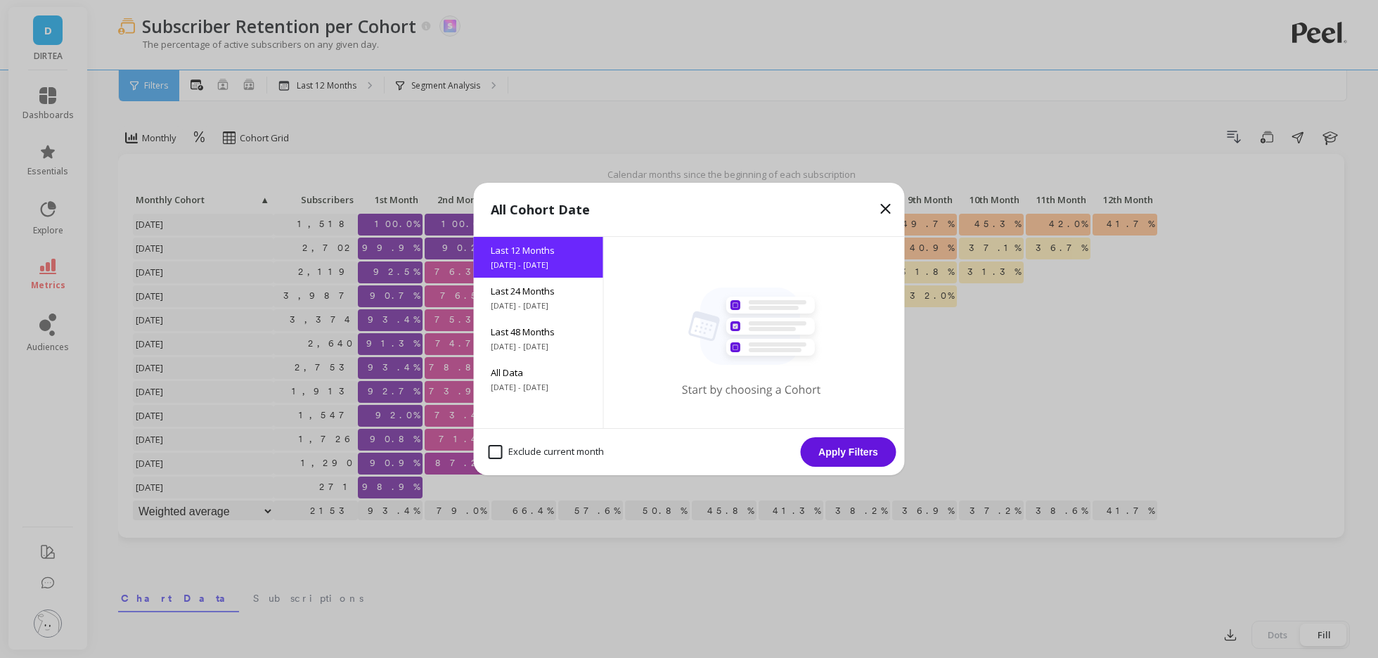
click at [886, 207] on icon at bounding box center [886, 208] width 17 height 17
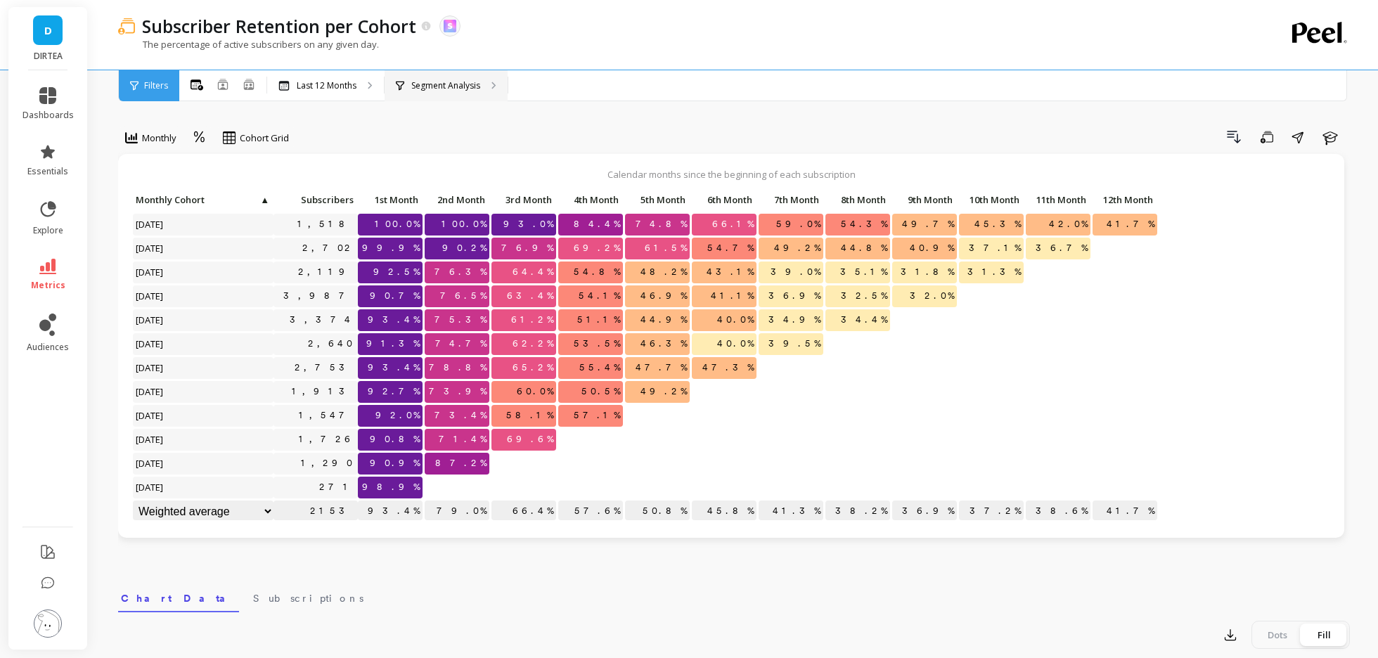
click at [399, 83] on icon at bounding box center [400, 86] width 8 height 10
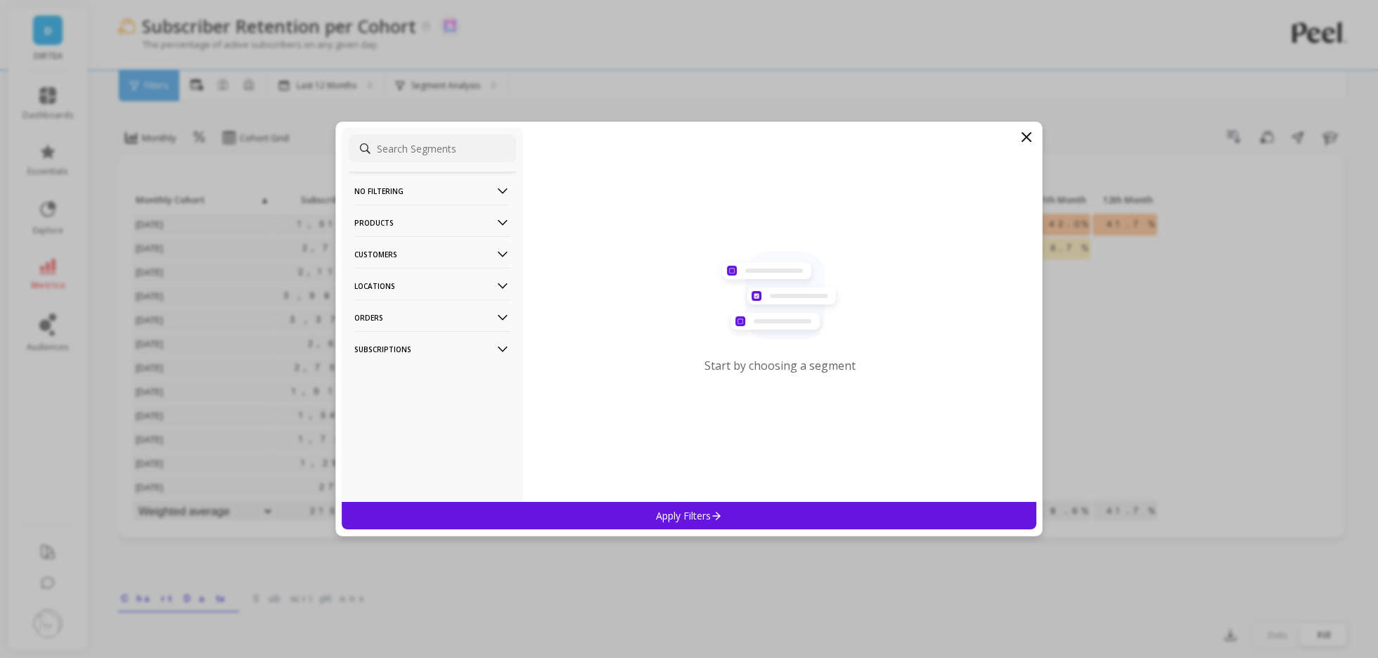
click at [496, 190] on filtering-icon at bounding box center [502, 191] width 15 height 15
click at [503, 354] on icon at bounding box center [502, 355] width 15 height 15
click at [503, 354] on icon at bounding box center [504, 356] width 10 height 6
click at [502, 387] on icon at bounding box center [502, 387] width 15 height 15
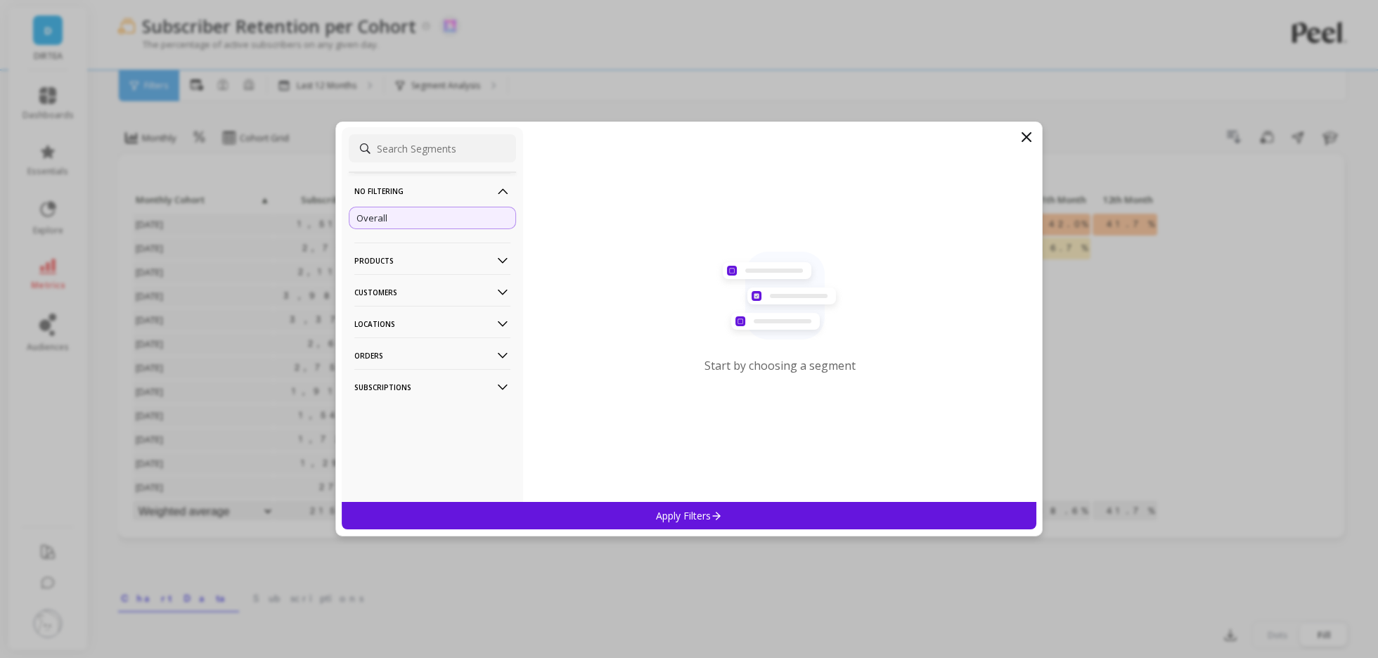
click at [501, 255] on icon at bounding box center [502, 260] width 15 height 15
click at [397, 316] on div "Products" at bounding box center [432, 312] width 167 height 23
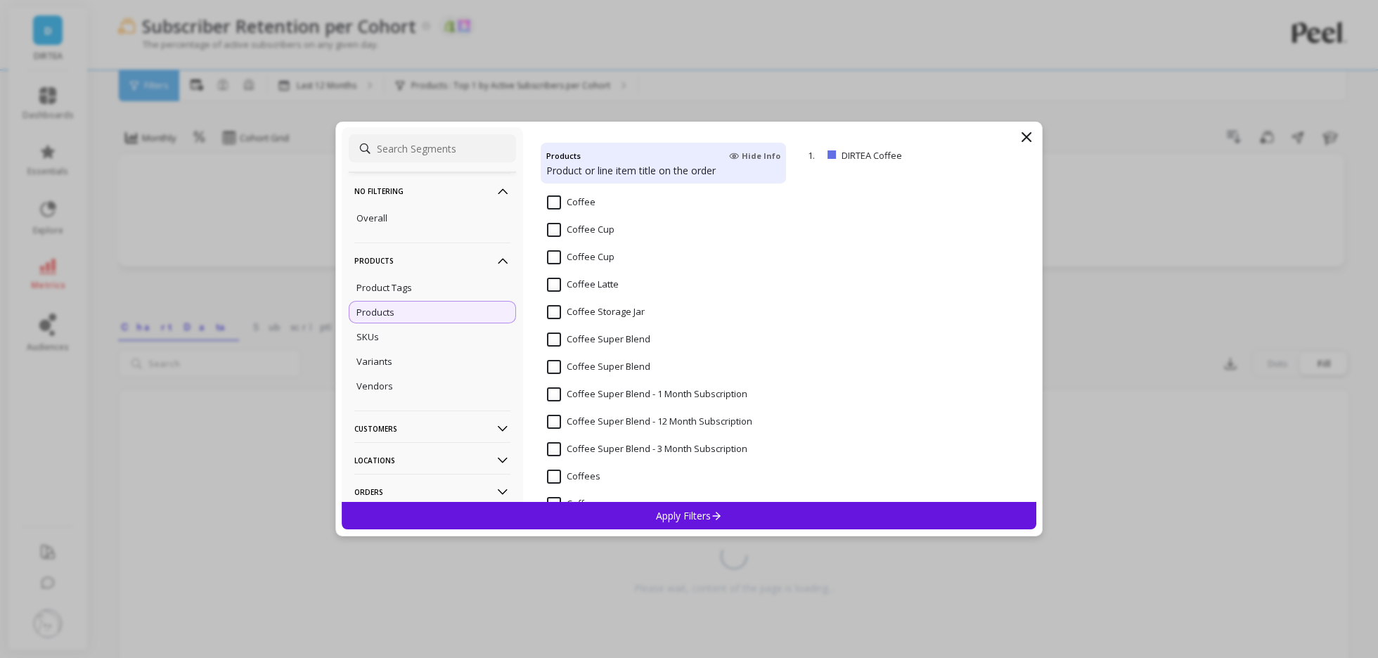
scroll to position [1972, 0]
click at [636, 312] on input "Coffee Super Blend" at bounding box center [598, 313] width 103 height 14
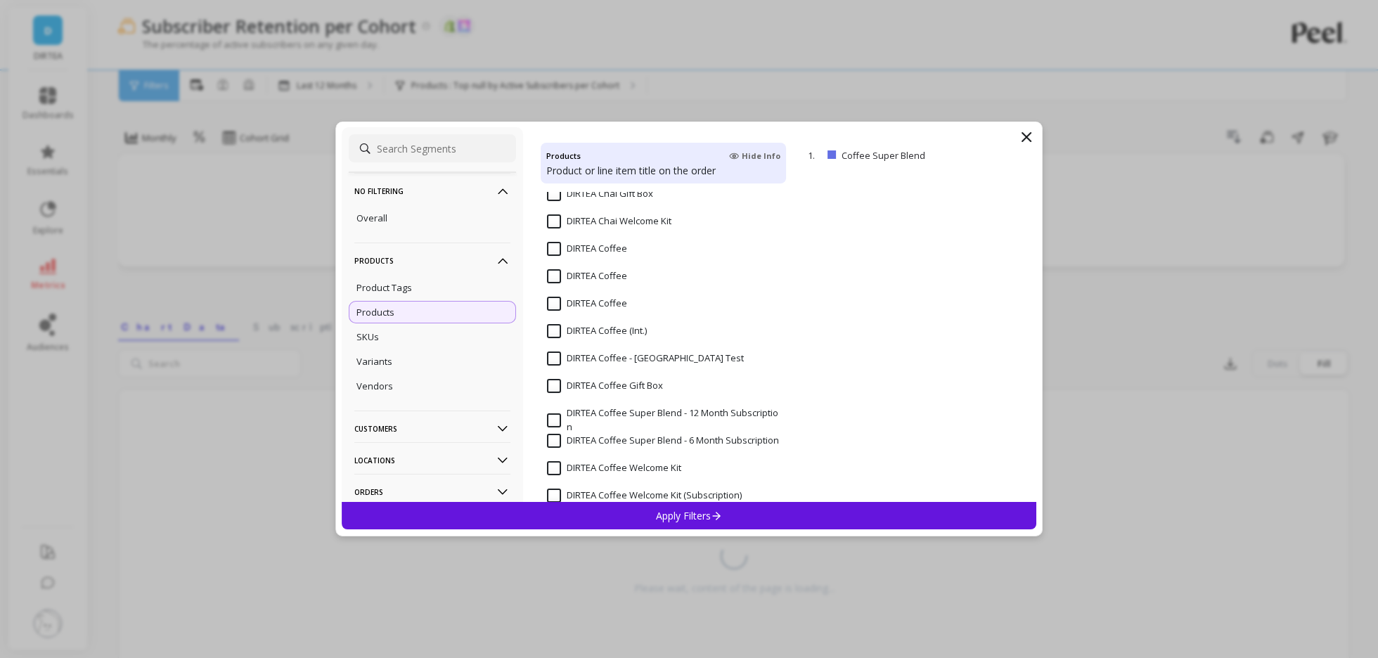
scroll to position [3309, 0]
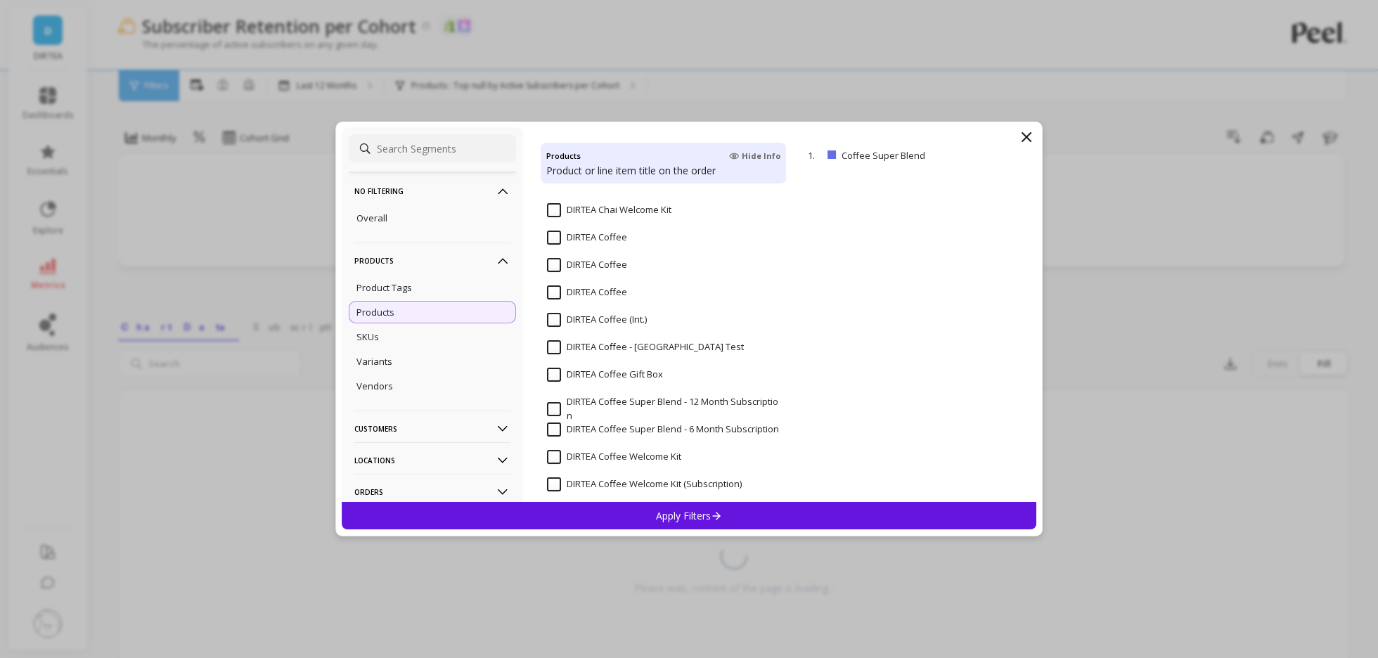
click at [634, 320] on input "DIRTEA Coffee (Int.)" at bounding box center [597, 320] width 100 height 14
click at [609, 239] on input "DIRTEA Coffee" at bounding box center [587, 238] width 80 height 14
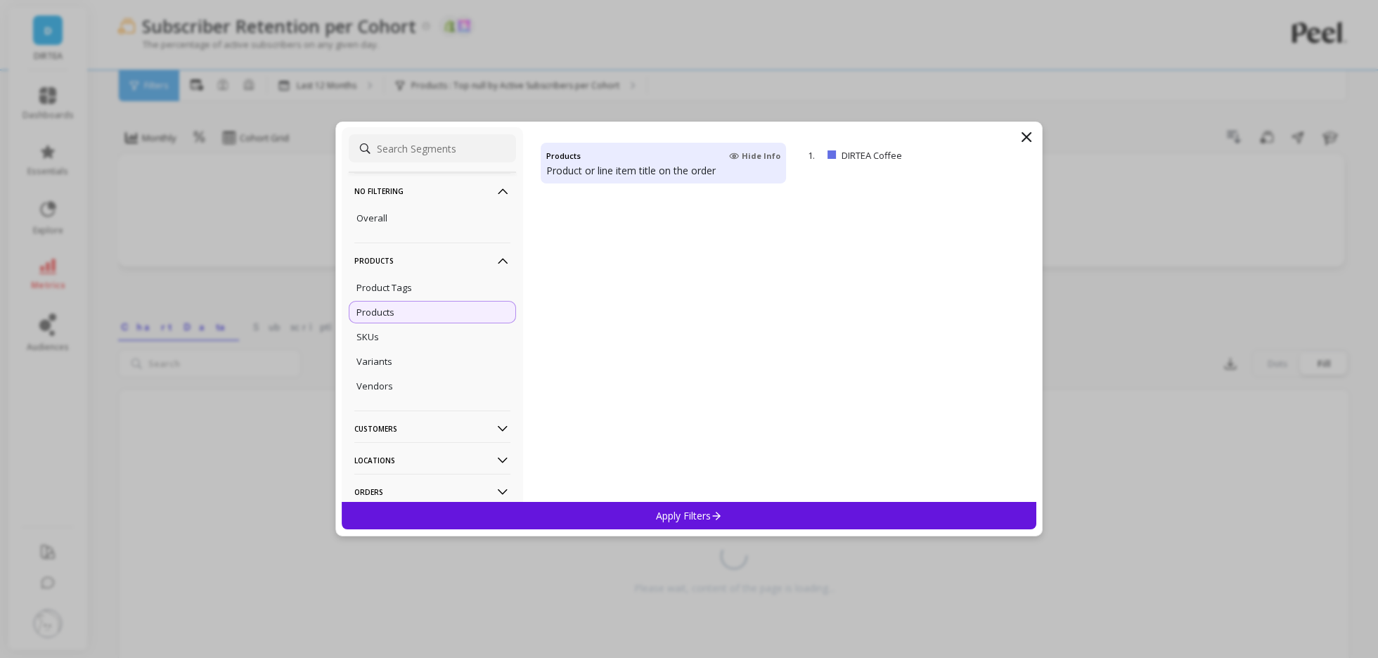
scroll to position [0, 0]
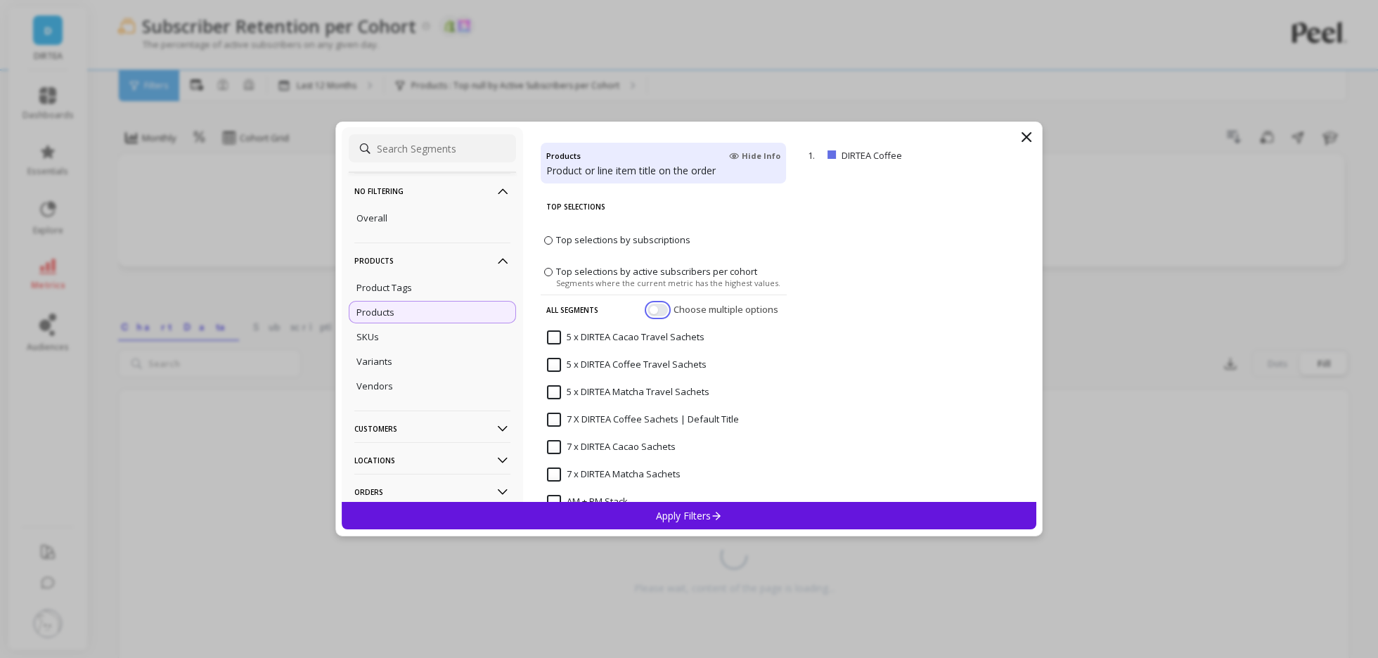
click at [662, 307] on button "button" at bounding box center [658, 310] width 20 height 13
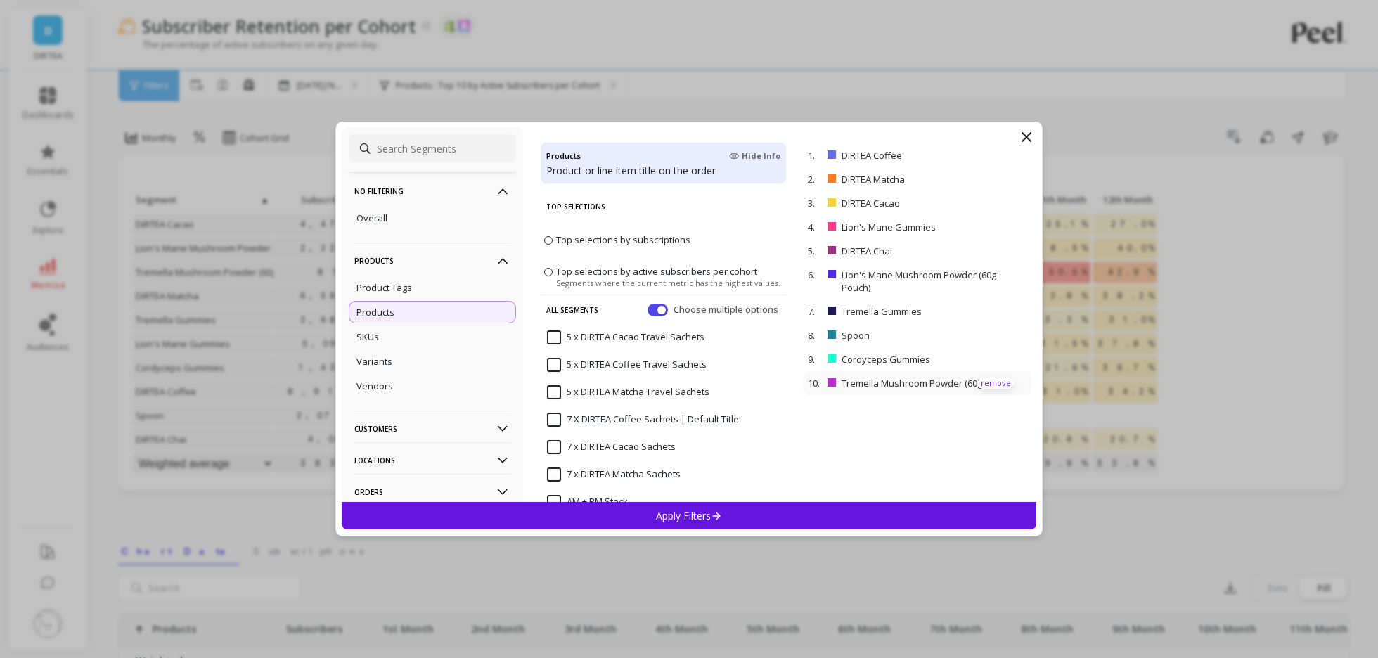
click at [1001, 383] on p "remove" at bounding box center [996, 383] width 36 height 11
click at [1001, 361] on p "remove" at bounding box center [996, 359] width 36 height 11
click at [1000, 338] on p "remove" at bounding box center [996, 336] width 36 height 11
click at [997, 310] on p "remove" at bounding box center [996, 312] width 36 height 11
click at [0, 0] on p "remove" at bounding box center [0, 0] width 0 height 0
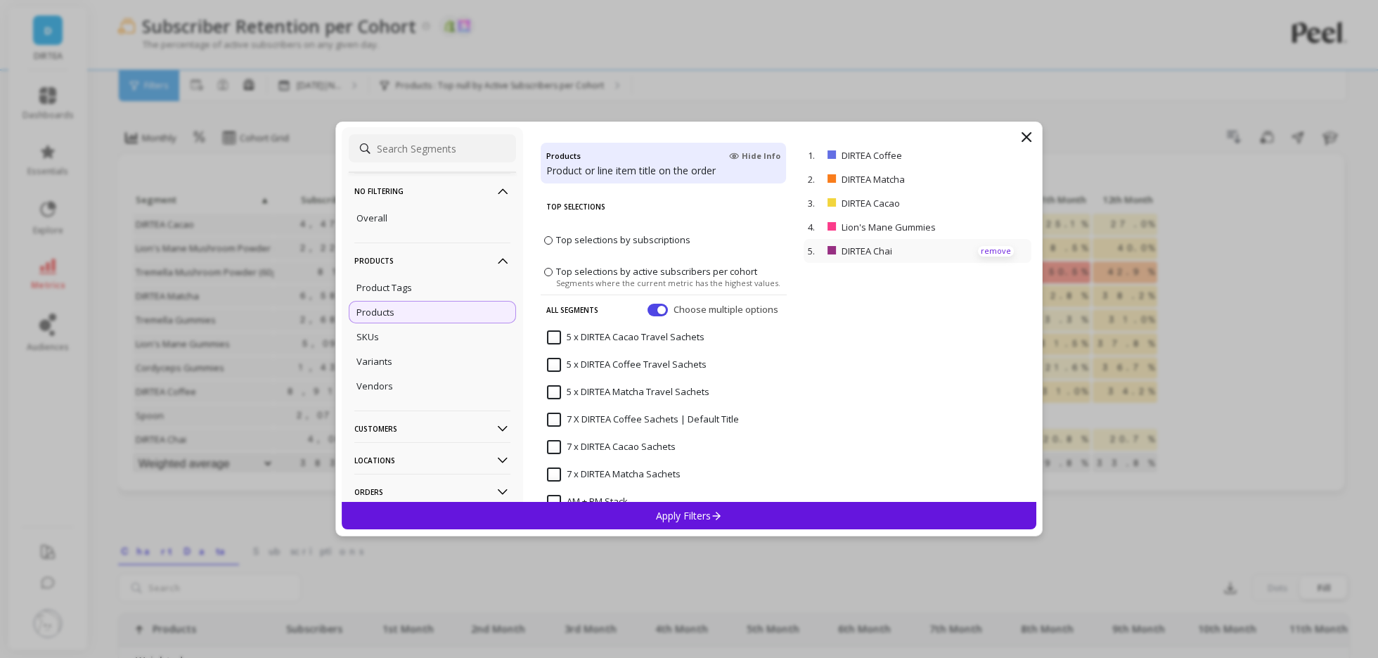
click at [996, 250] on p "remove" at bounding box center [996, 251] width 36 height 11
click at [994, 228] on p "remove" at bounding box center [996, 227] width 36 height 11
click at [992, 205] on p "remove" at bounding box center [996, 203] width 36 height 11
click at [992, 177] on p "remove" at bounding box center [996, 179] width 36 height 11
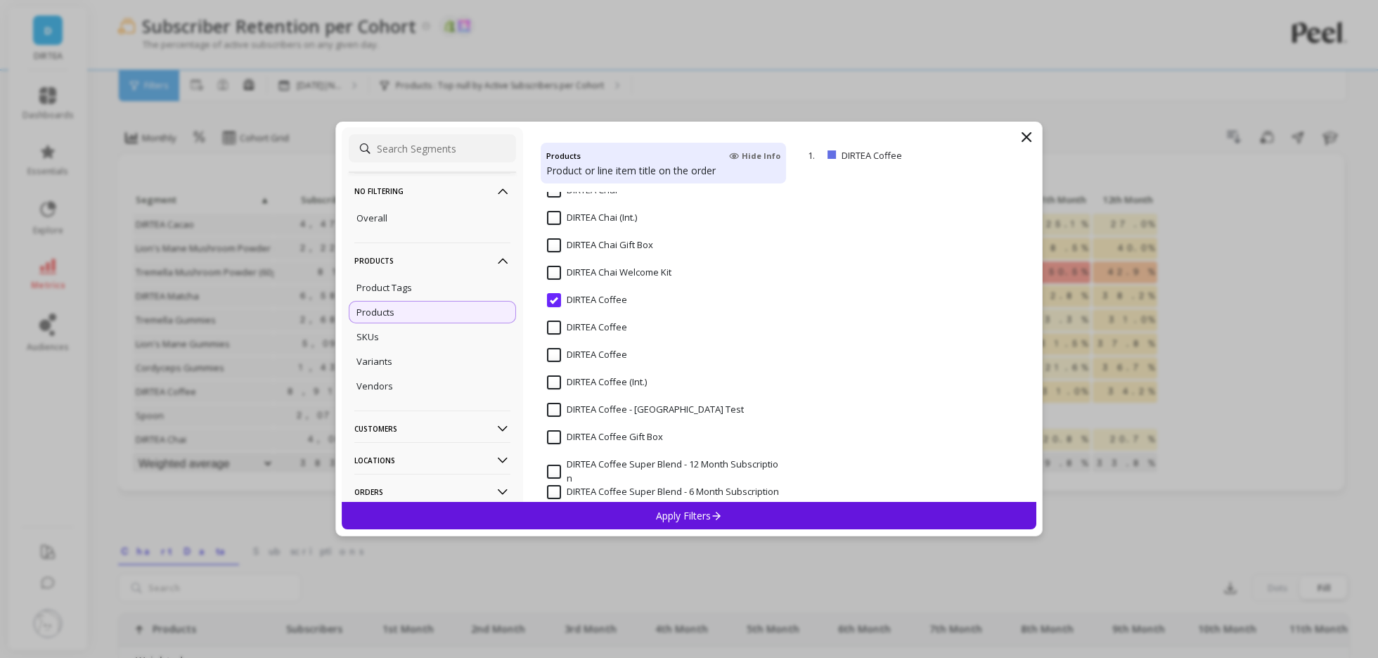
scroll to position [3247, 0]
click at [635, 380] on input "DIRTEA Coffee (Int.)" at bounding box center [597, 382] width 100 height 14
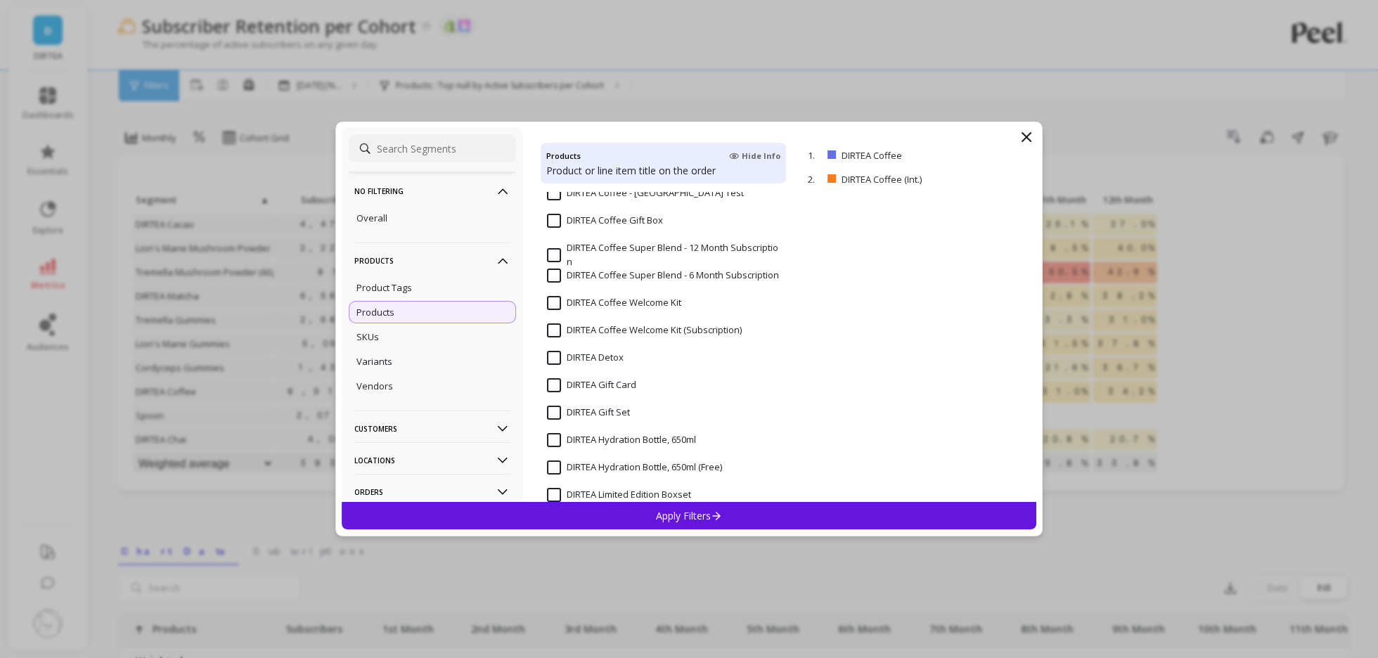
scroll to position [3458, 0]
click at [639, 309] on input "DIRTEA Coffee Welcome Kit" at bounding box center [614, 307] width 134 height 14
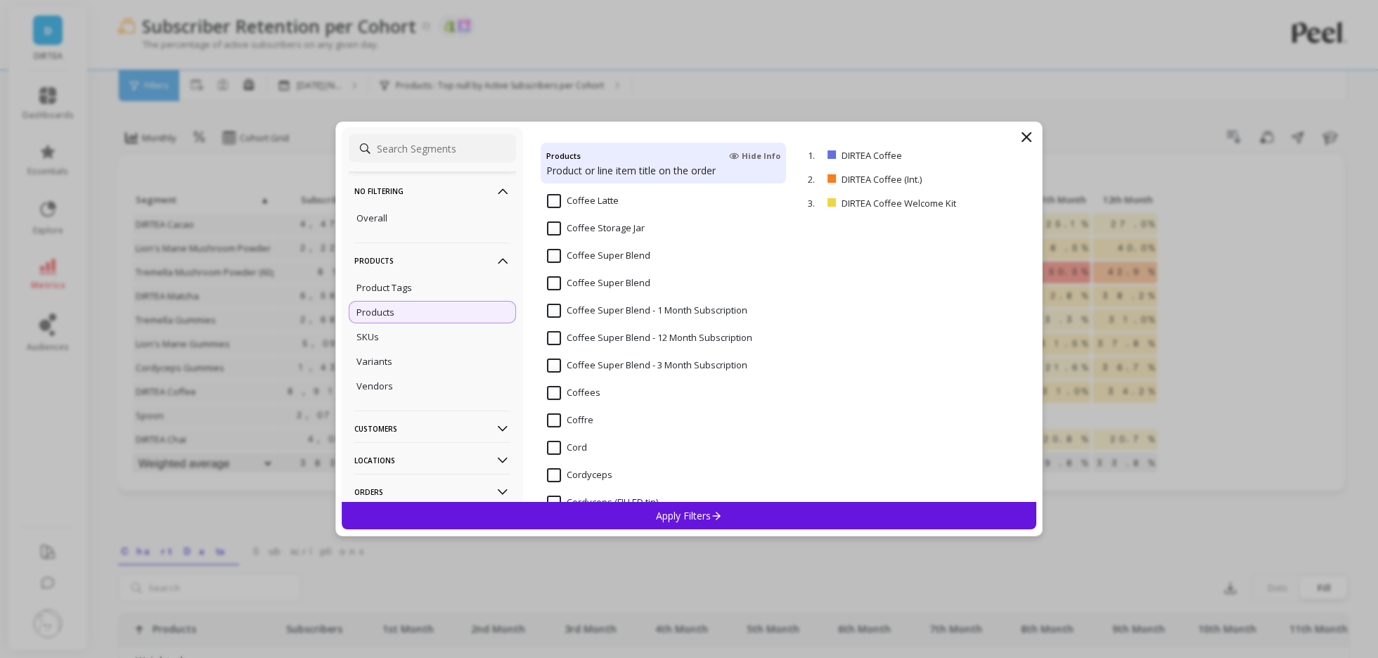
scroll to position [2006, 0]
click at [631, 274] on input "Coffee Super Blend" at bounding box center [598, 278] width 103 height 14
click at [659, 517] on p "Apply Filters" at bounding box center [689, 515] width 67 height 13
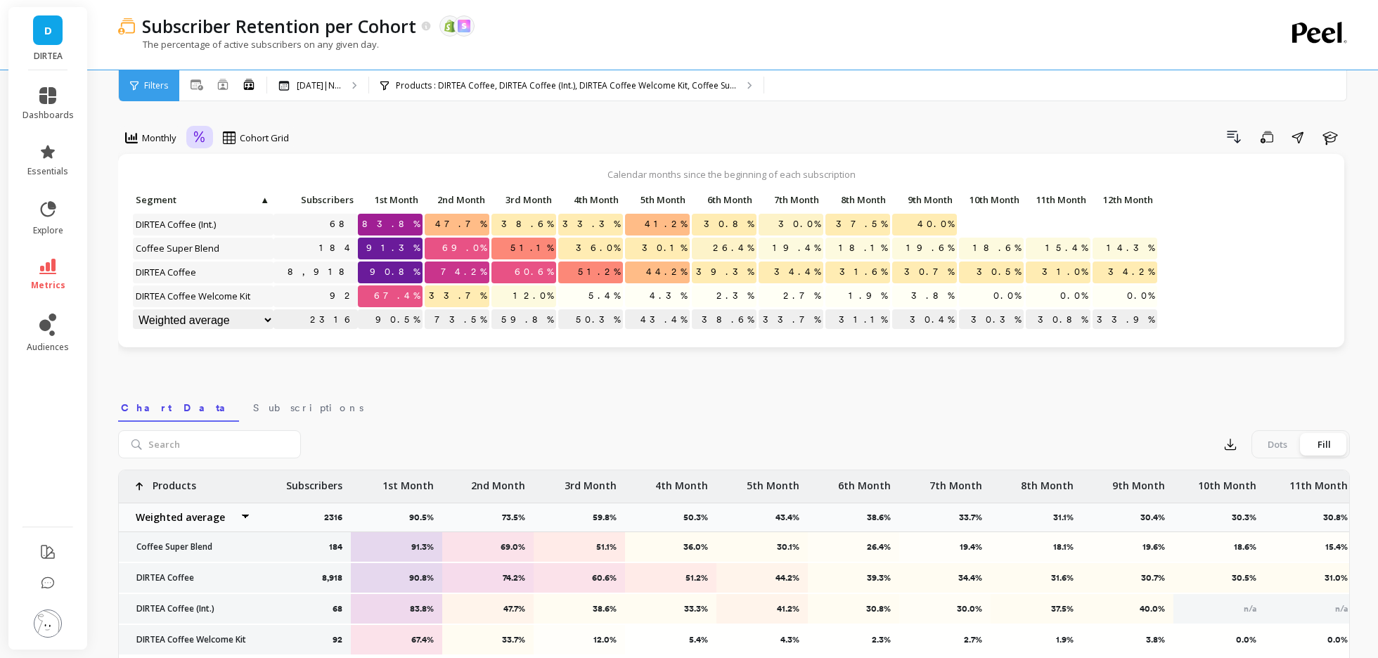
click at [204, 135] on icon at bounding box center [199, 137] width 13 height 13
click at [219, 193] on div "Absolute" at bounding box center [238, 196] width 80 height 13
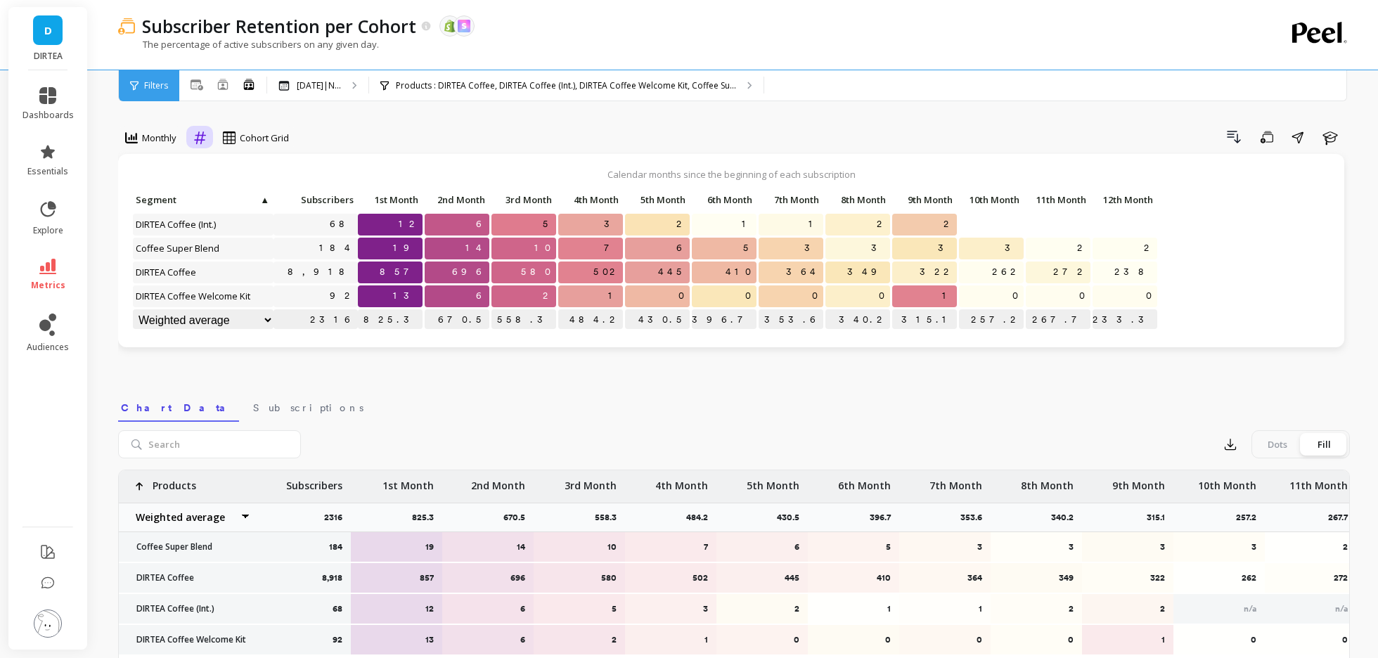
click at [198, 139] on icon at bounding box center [200, 137] width 12 height 13
click at [203, 163] on icon at bounding box center [204, 169] width 13 height 13
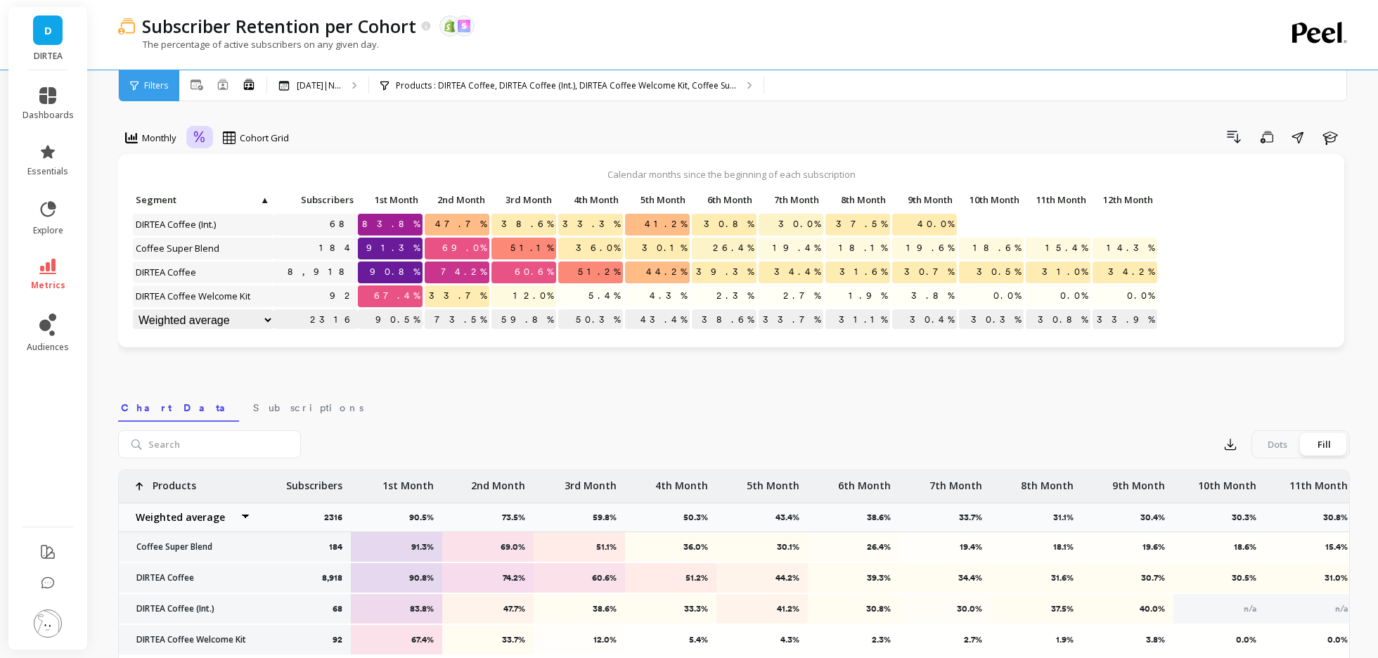
click at [201, 139] on icon at bounding box center [199, 136] width 11 height 11
click at [283, 371] on div "Monthly option Relative, selected. Cohort Grid Drill Down Save Share Learn Cale…" at bounding box center [734, 504] width 1232 height 896
click at [318, 85] on p "Oct 2024|N..." at bounding box center [319, 85] width 44 height 11
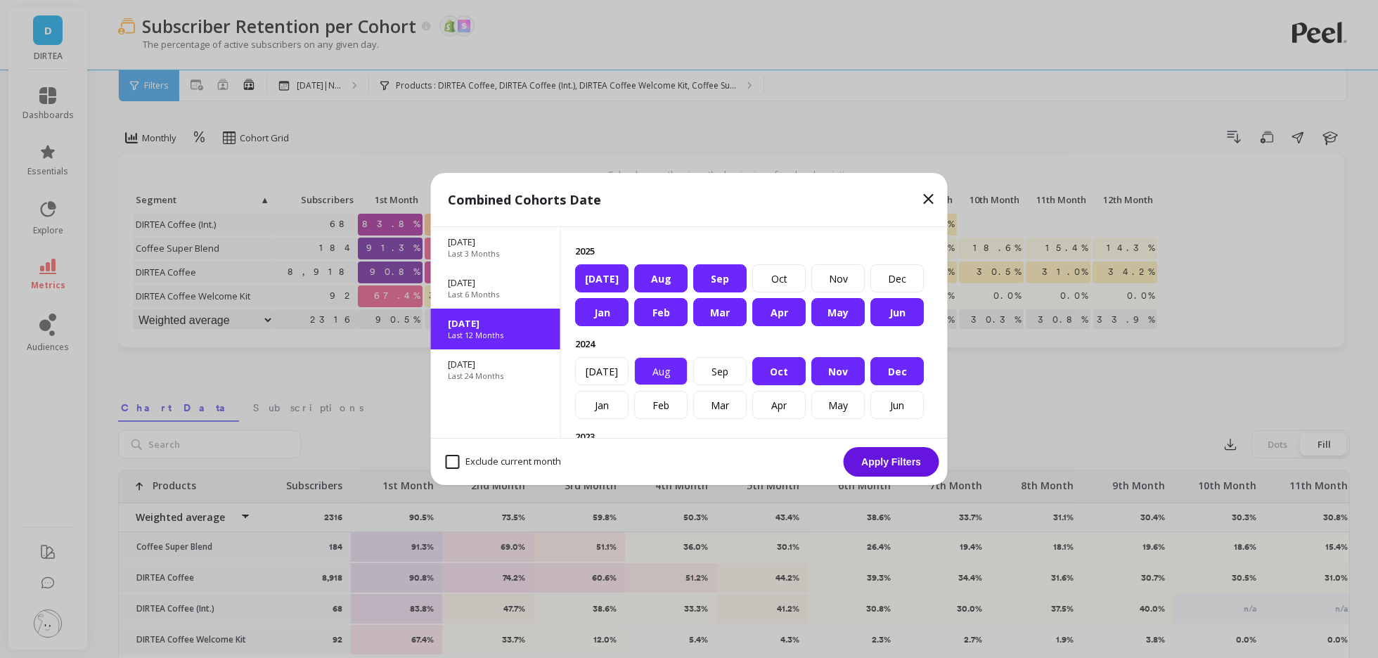
click at [674, 370] on div "Aug" at bounding box center [660, 371] width 53 height 28
click at [717, 370] on div "Sep" at bounding box center [719, 371] width 53 height 28
click at [725, 267] on div "Sep" at bounding box center [719, 278] width 53 height 28
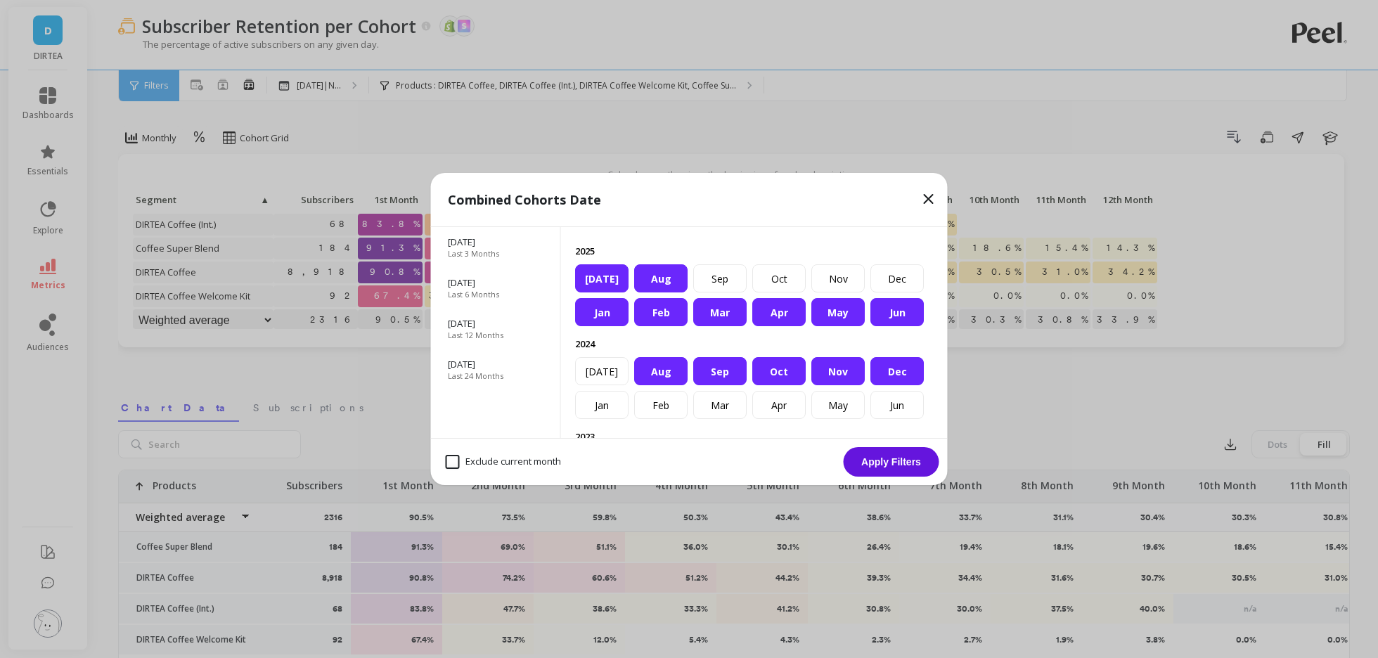
click at [870, 452] on button "Apply Filters" at bounding box center [892, 462] width 96 height 30
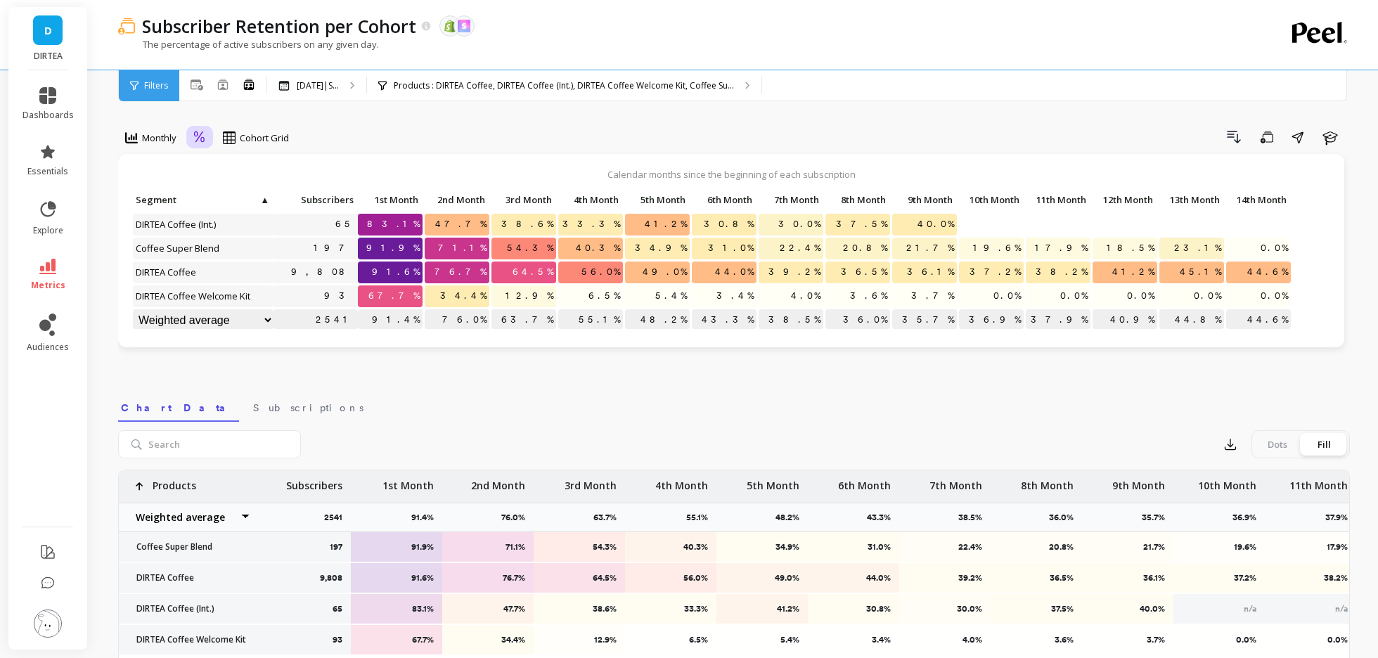
click at [201, 140] on icon at bounding box center [199, 136] width 11 height 11
click at [214, 198] on div "Absolute" at bounding box center [238, 196] width 80 height 13
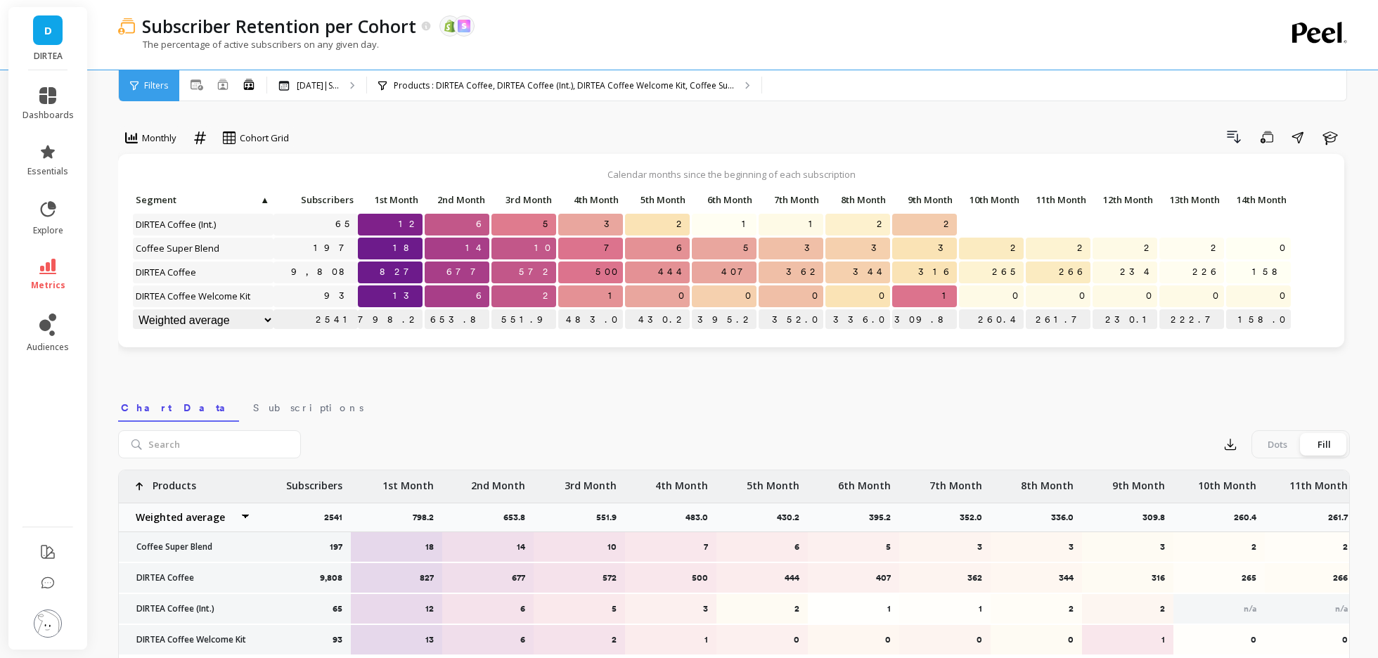
click at [44, 79] on li "dashboards" at bounding box center [48, 104] width 68 height 51
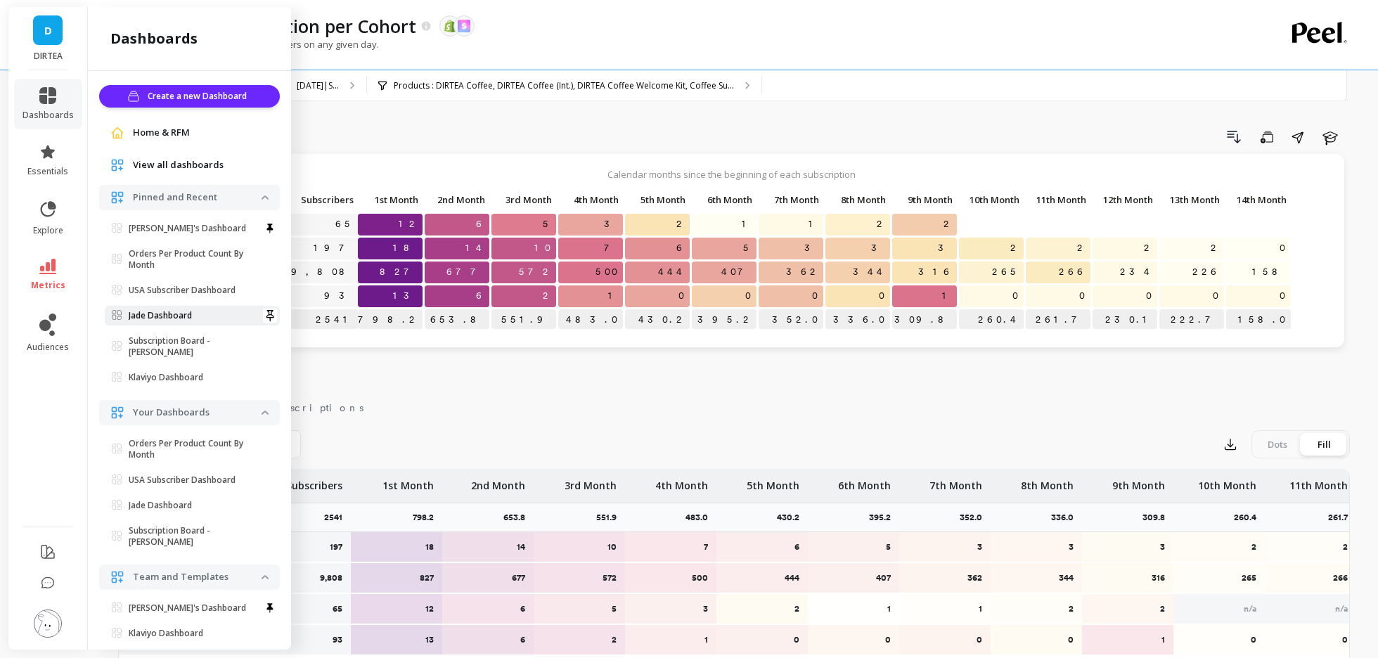
click at [189, 318] on p "Jade Dashboard" at bounding box center [160, 315] width 63 height 11
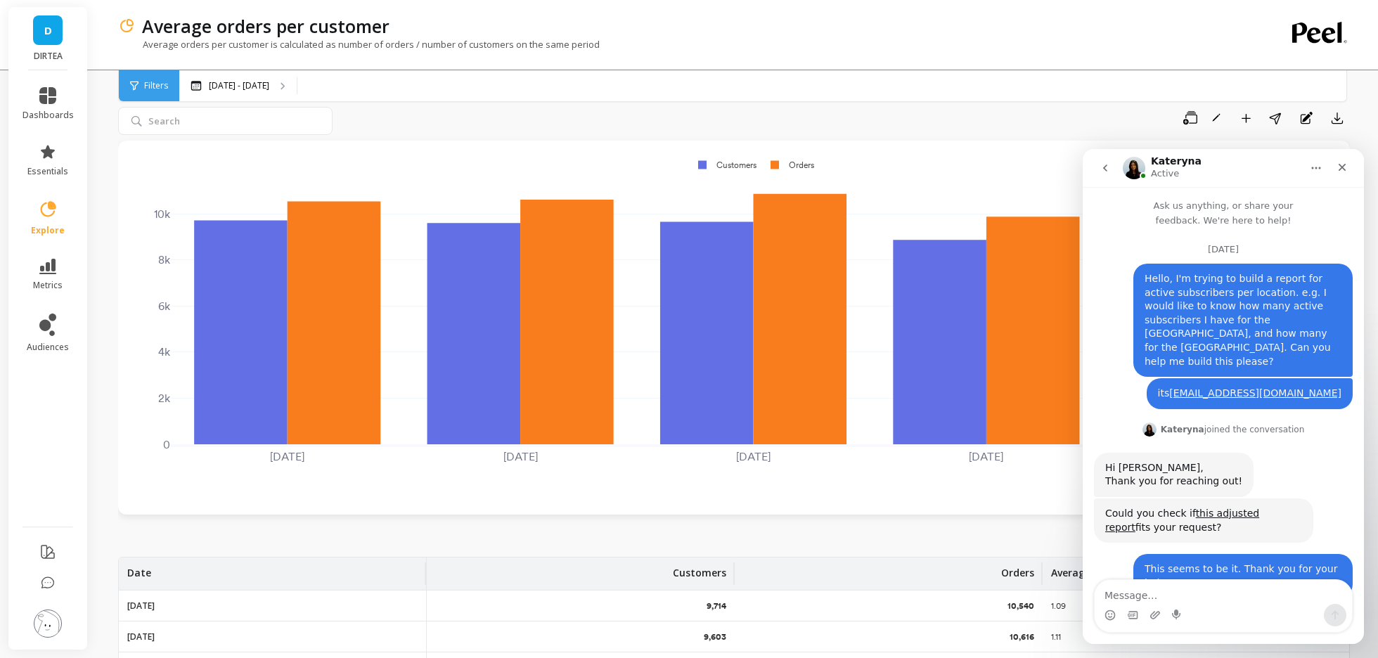
scroll to position [1, 0]
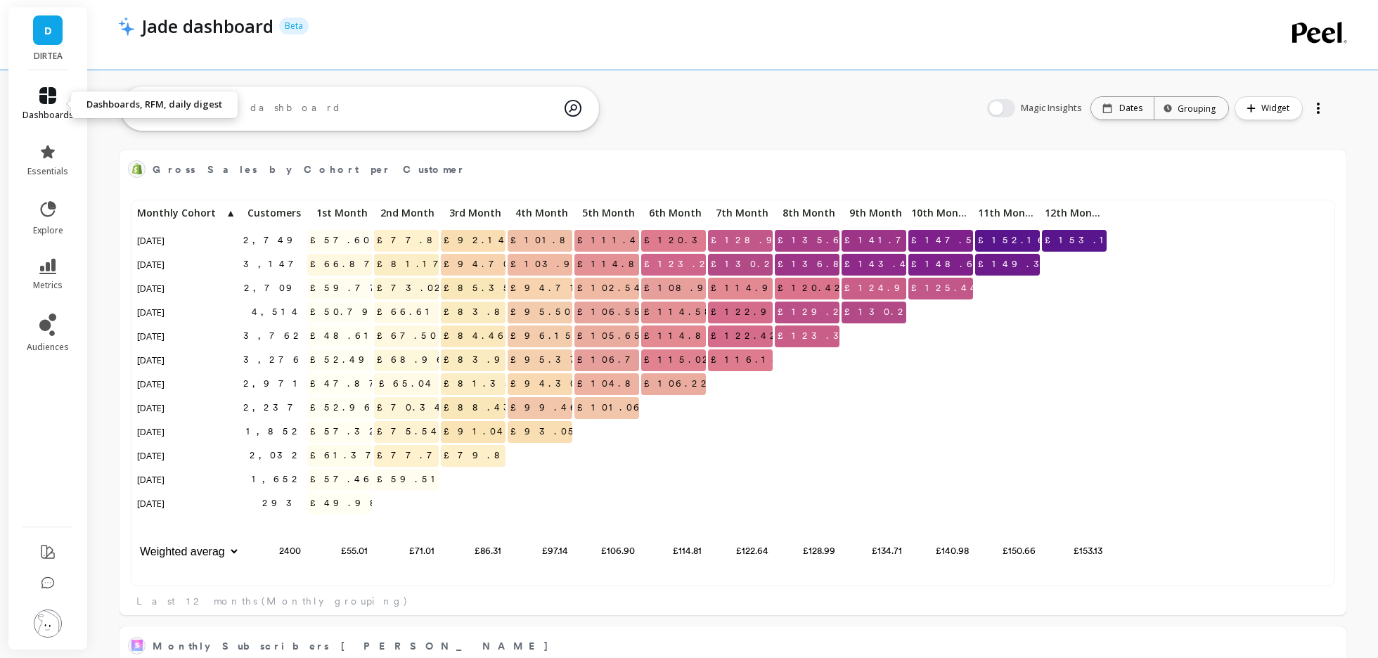
click at [42, 101] on icon at bounding box center [47, 95] width 17 height 17
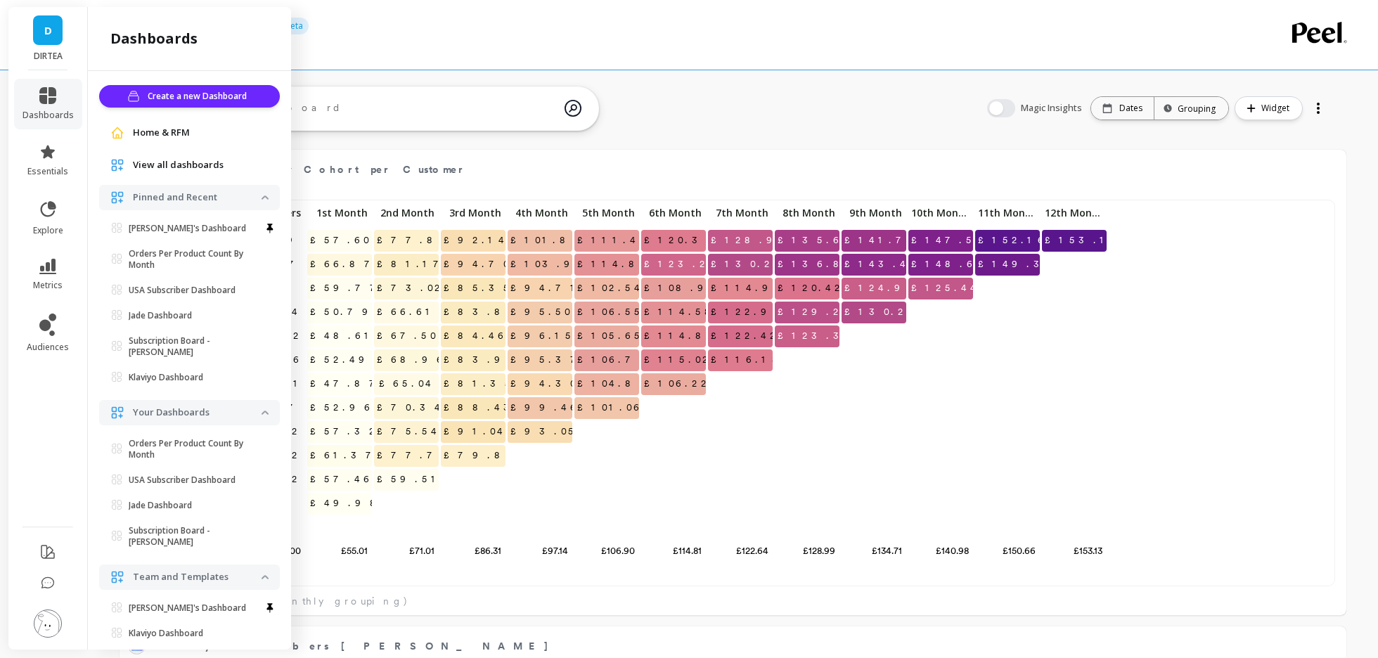
click at [196, 166] on span "View all dashboards" at bounding box center [178, 165] width 91 height 14
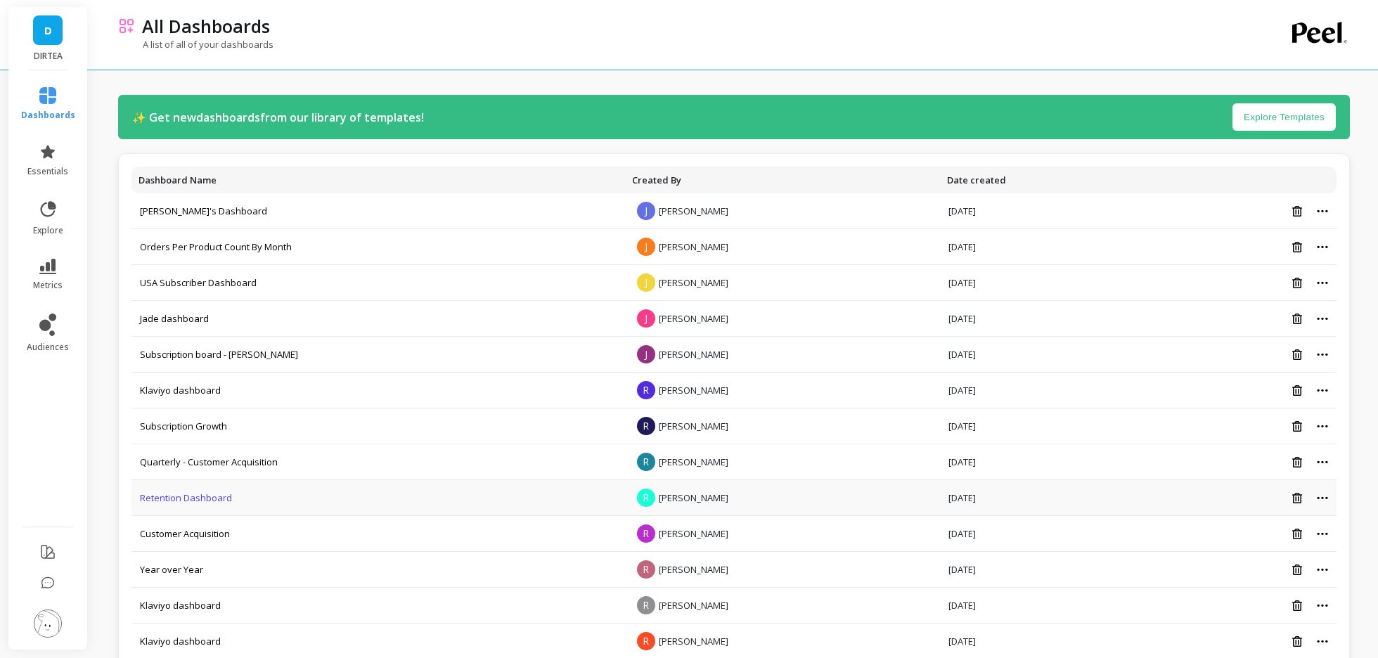
click at [195, 501] on link "Retention Dashboard" at bounding box center [186, 498] width 92 height 13
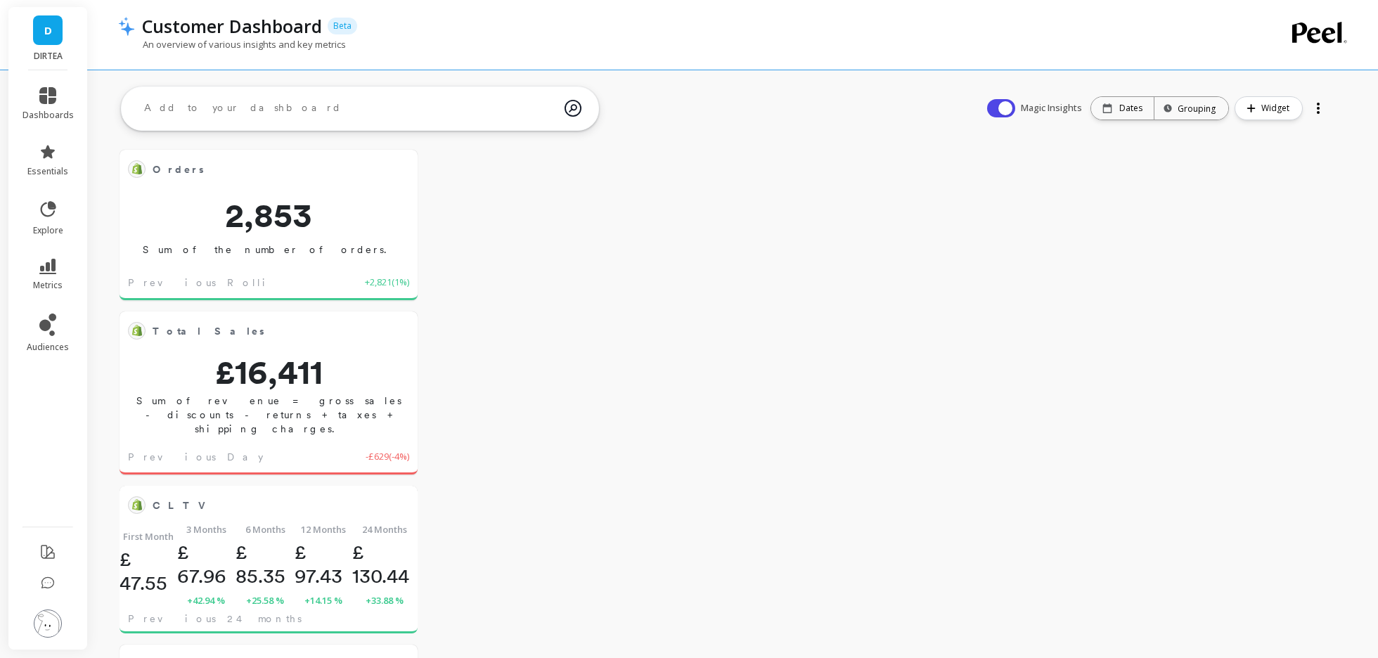
scroll to position [387, 269]
click at [405, 499] on button at bounding box center [400, 505] width 17 height 20
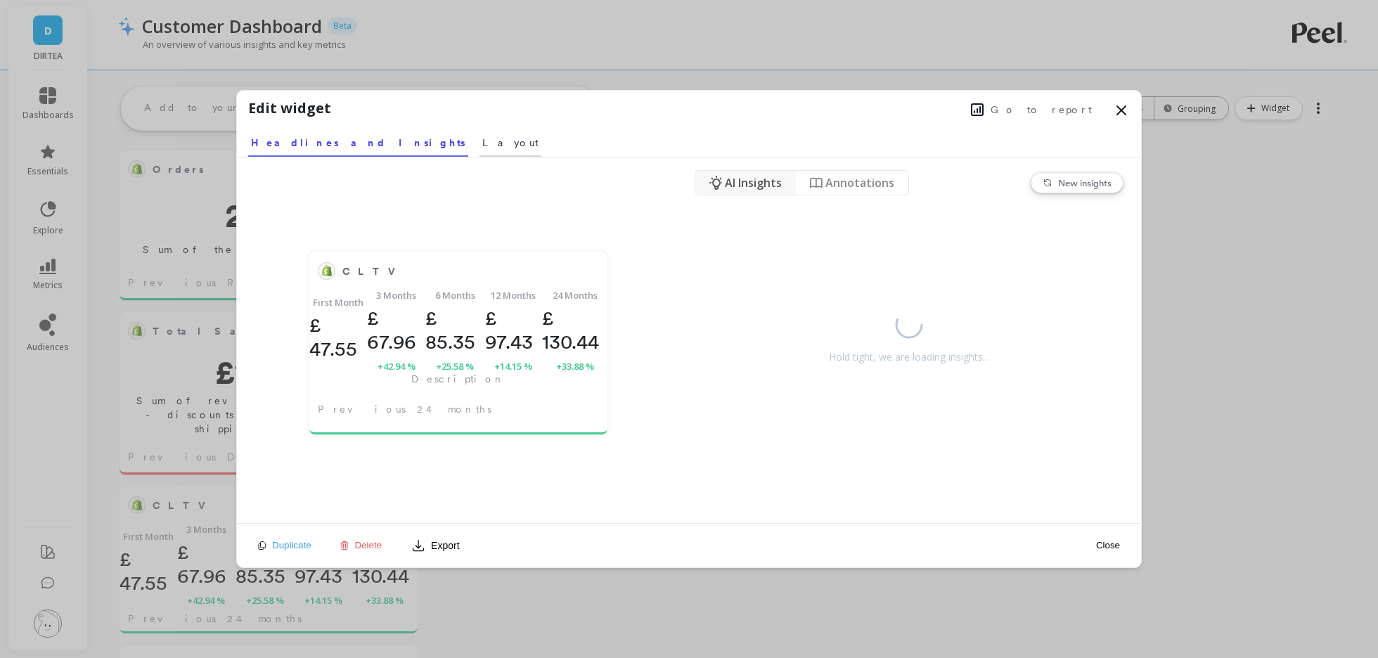
click at [482, 147] on span "Layout" at bounding box center [510, 143] width 56 height 14
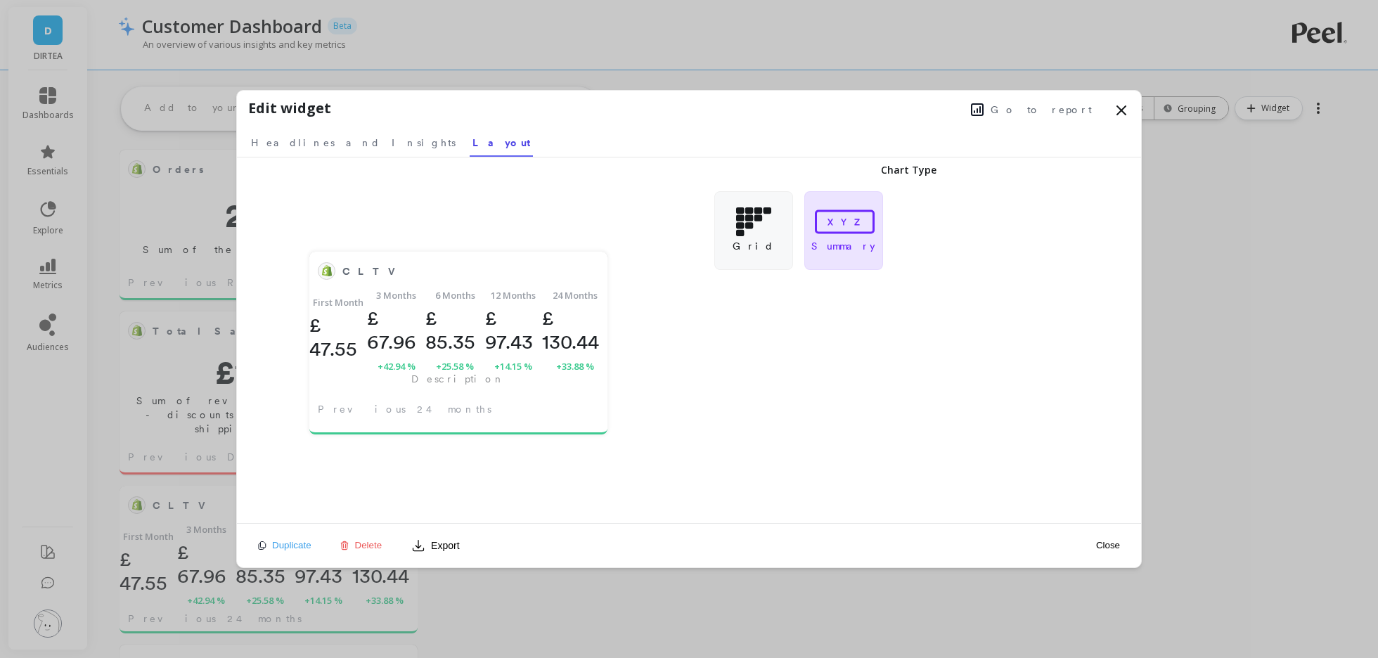
click at [1102, 547] on button "Close" at bounding box center [1108, 545] width 32 height 12
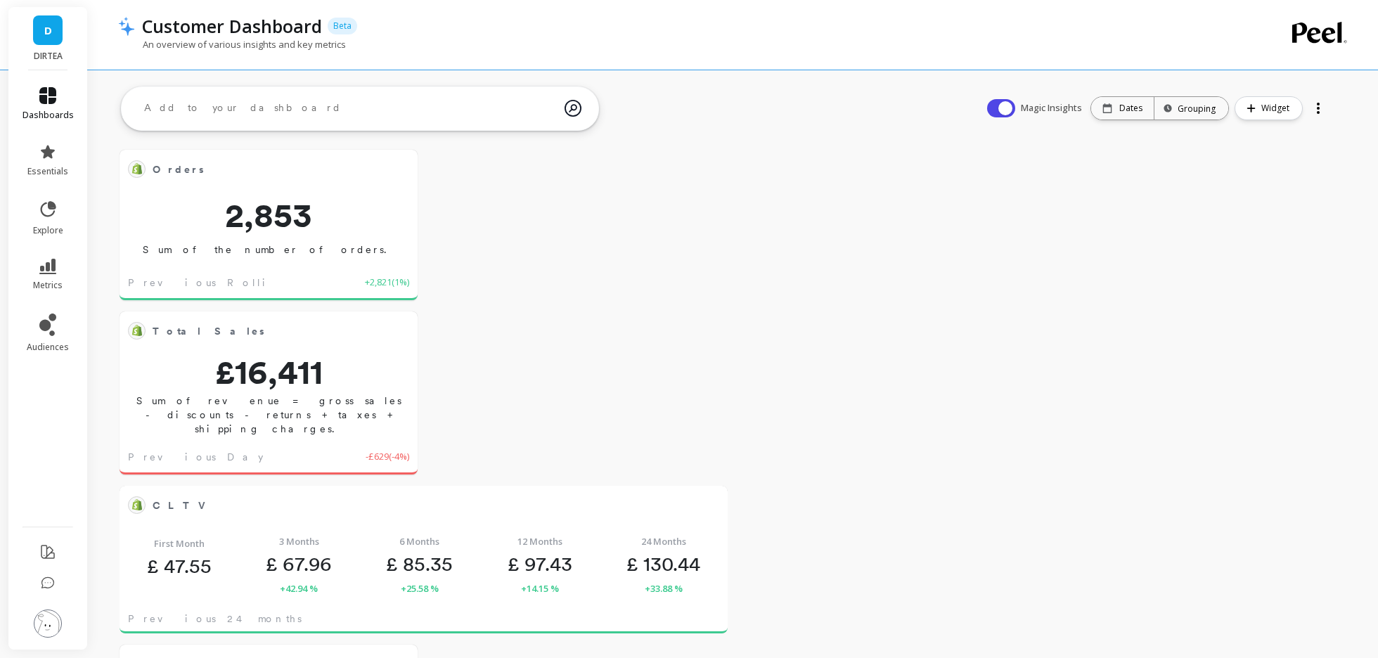
click at [51, 113] on span "dashboards" at bounding box center [48, 115] width 51 height 11
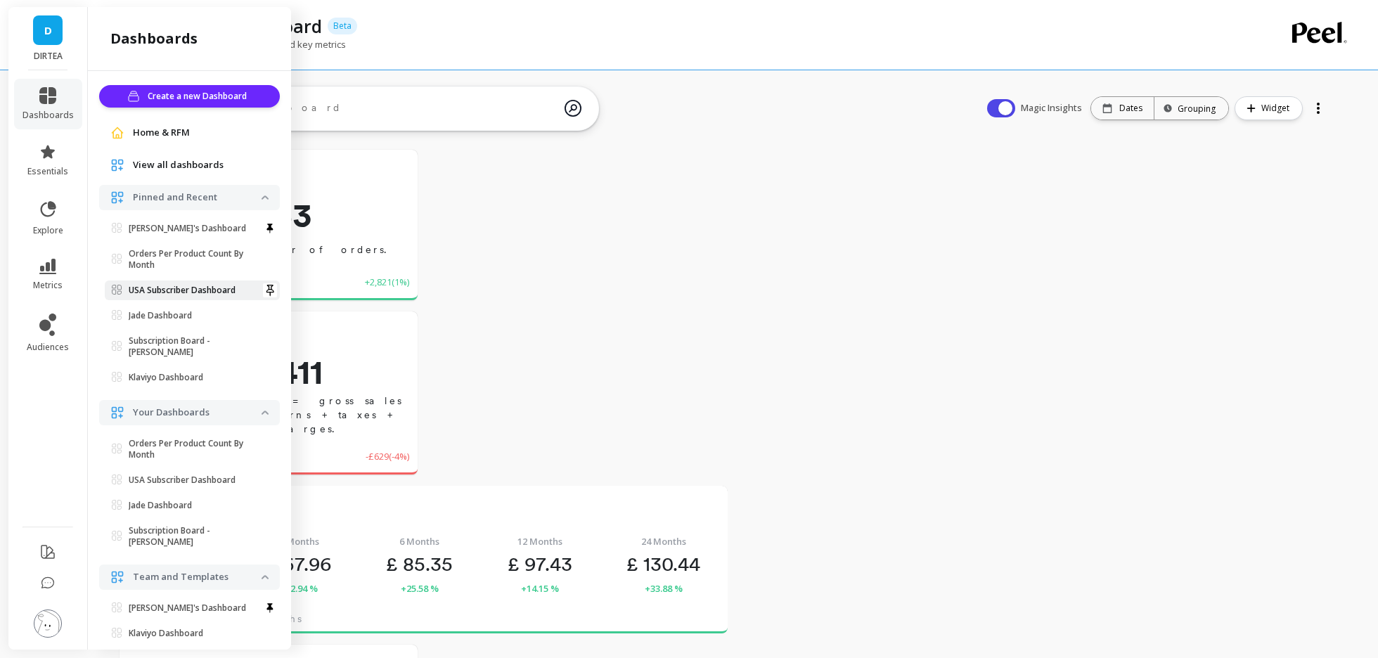
click at [193, 290] on p "USA Subscriber Dashboard" at bounding box center [182, 290] width 107 height 11
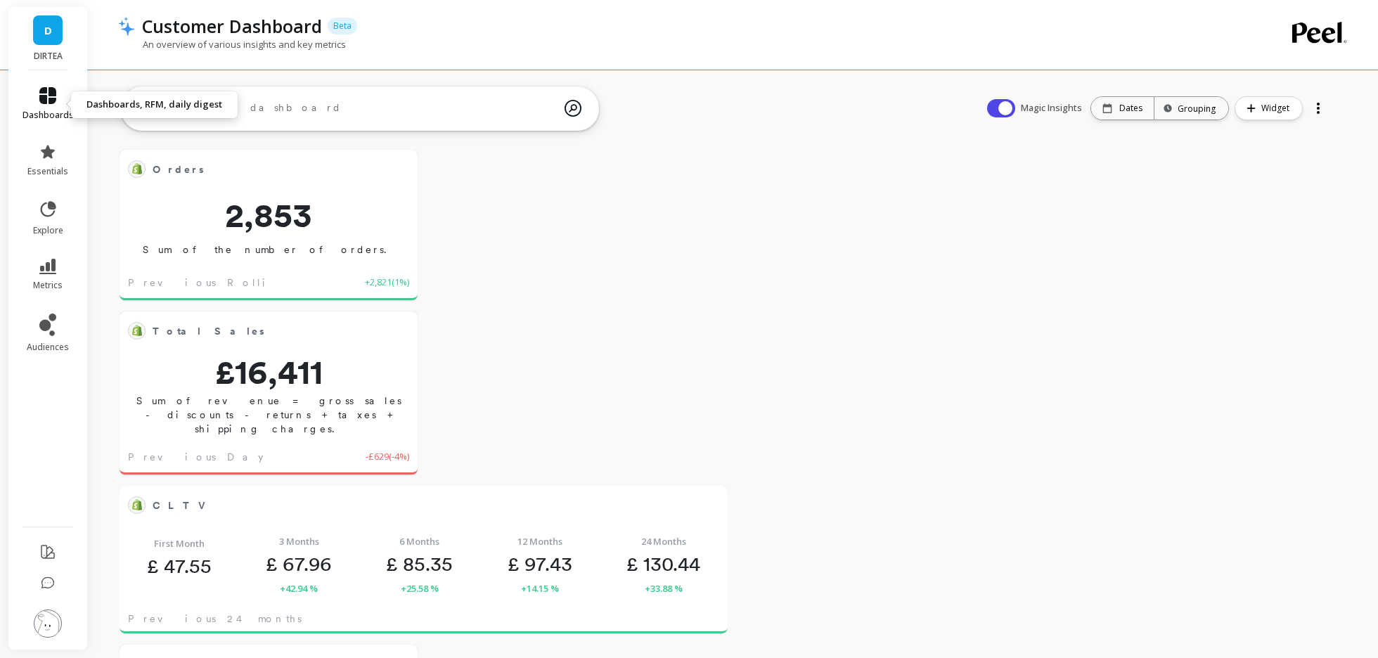
click at [50, 96] on icon at bounding box center [47, 95] width 17 height 17
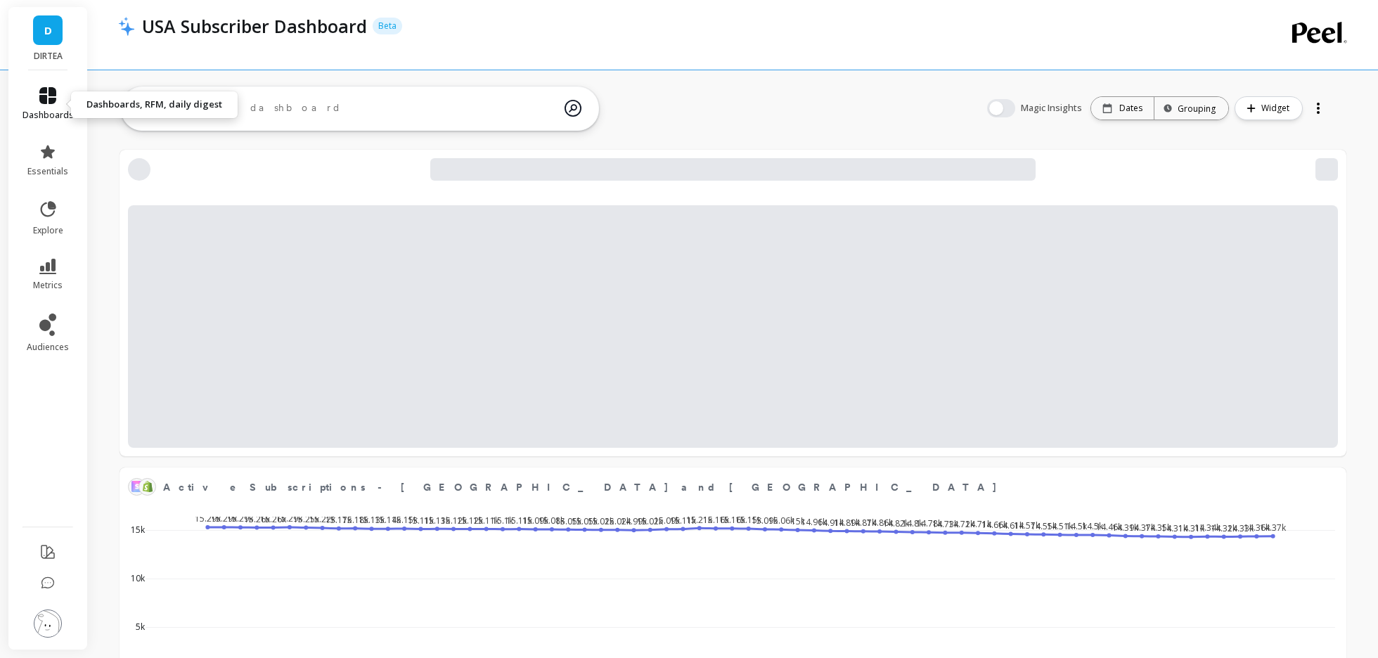
click at [52, 94] on icon at bounding box center [47, 95] width 17 height 17
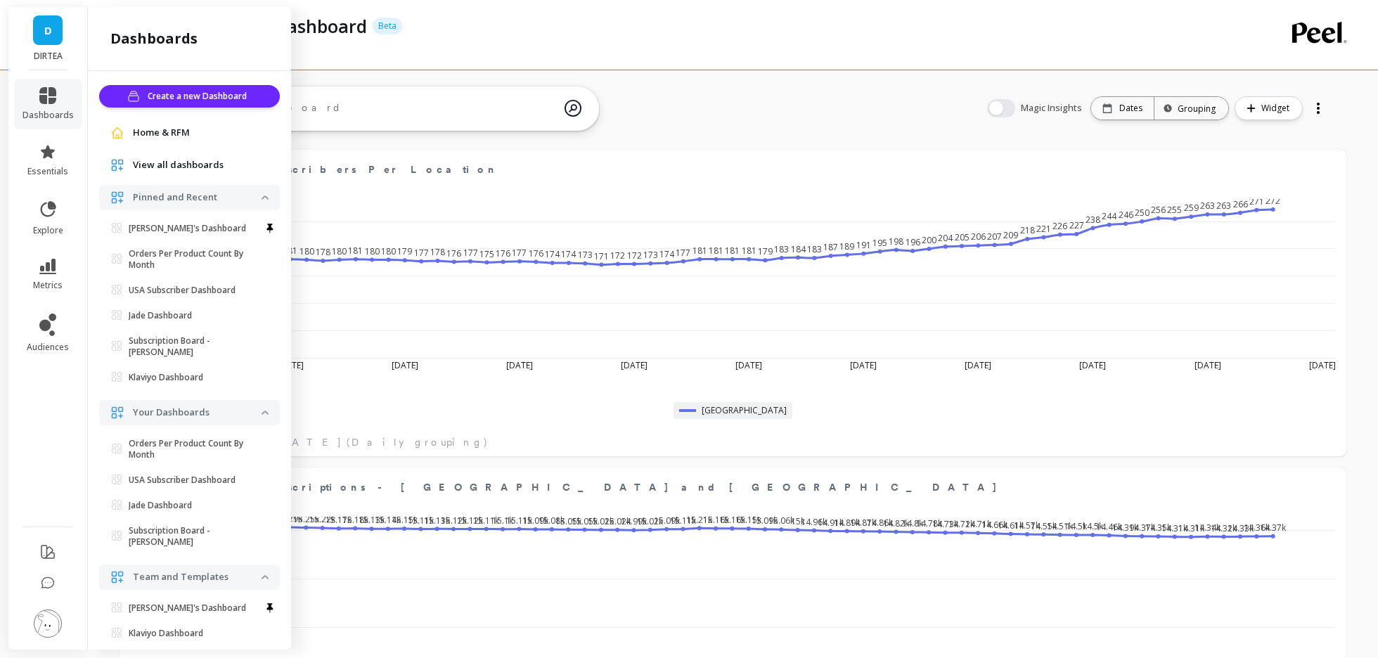
scroll to position [387, 1198]
click at [172, 259] on p "Orders Per Product Count By Month" at bounding box center [195, 259] width 133 height 23
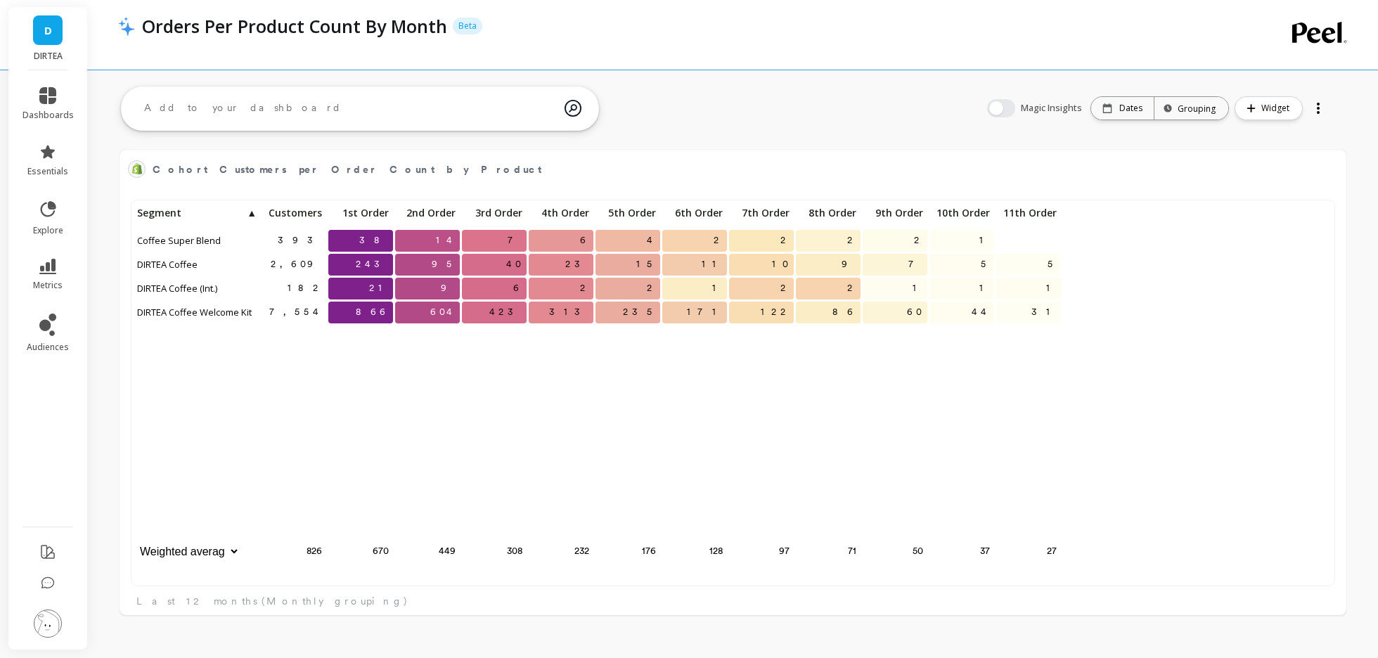
click at [1316, 103] on div at bounding box center [1319, 108] width 20 height 23
click at [1285, 193] on span "Delete" at bounding box center [1276, 191] width 30 height 14
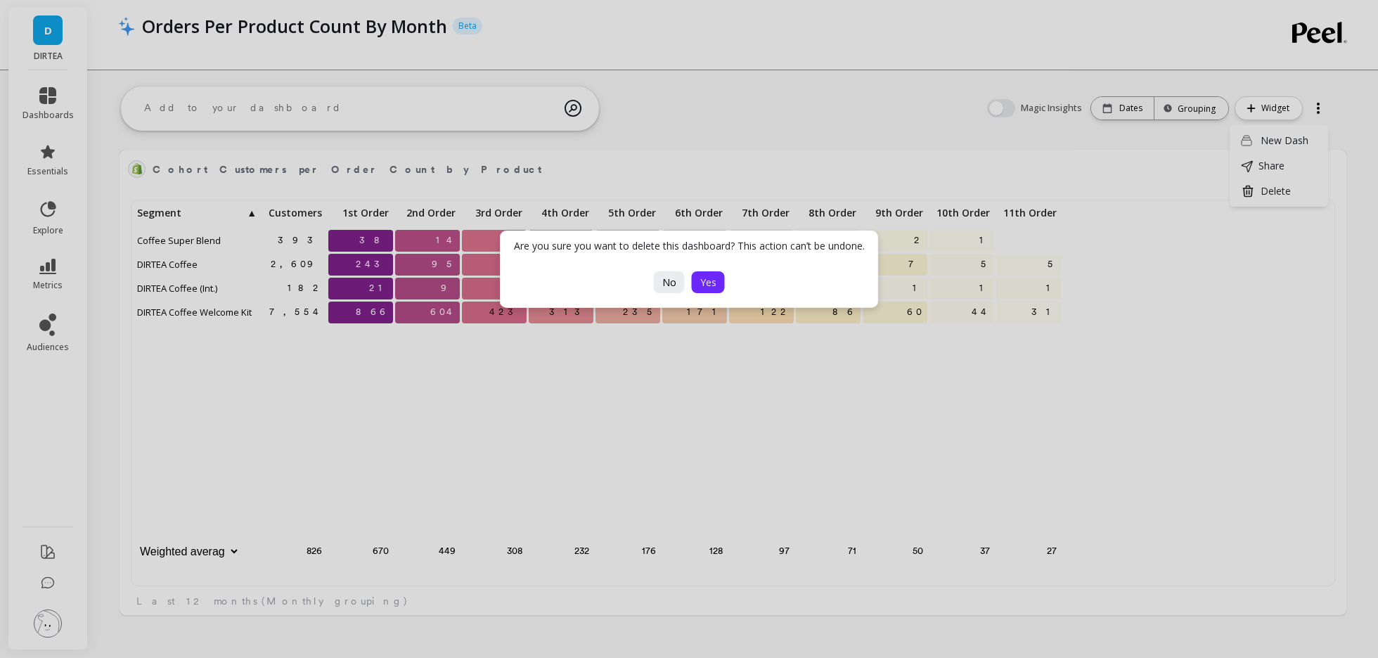
click at [704, 281] on span "Yes" at bounding box center [708, 282] width 16 height 13
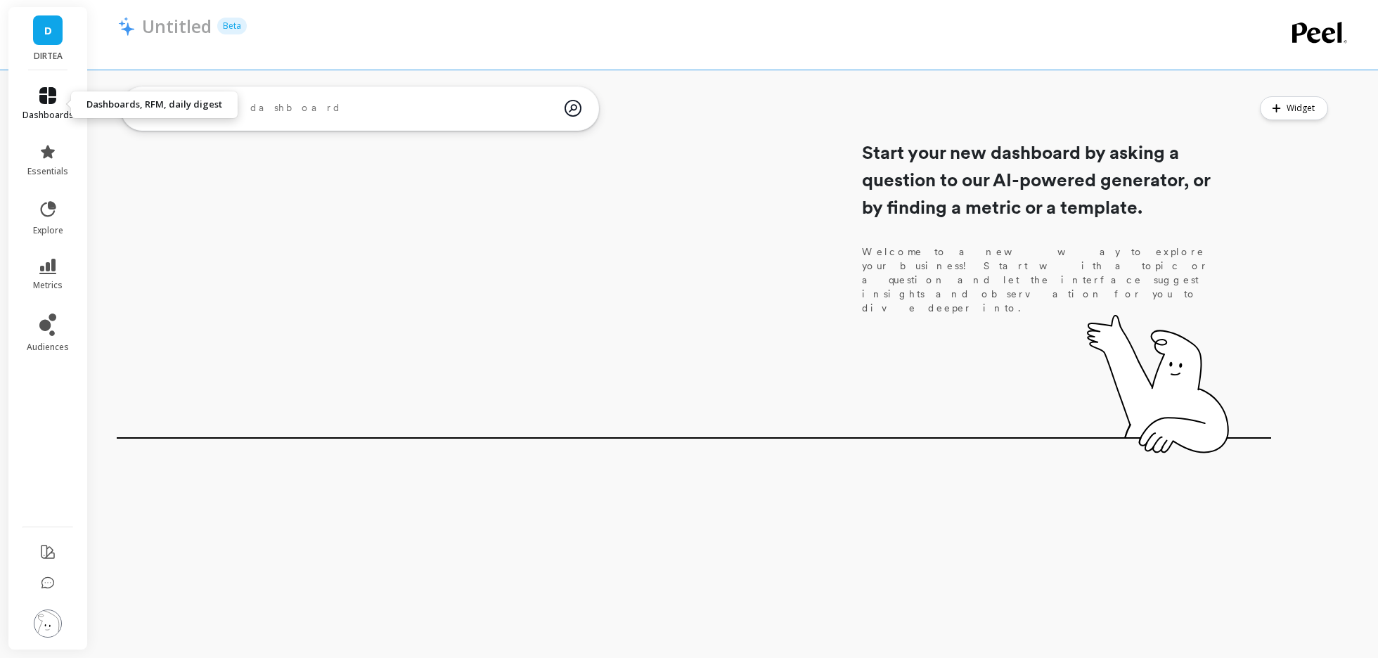
click at [55, 102] on icon at bounding box center [47, 95] width 17 height 17
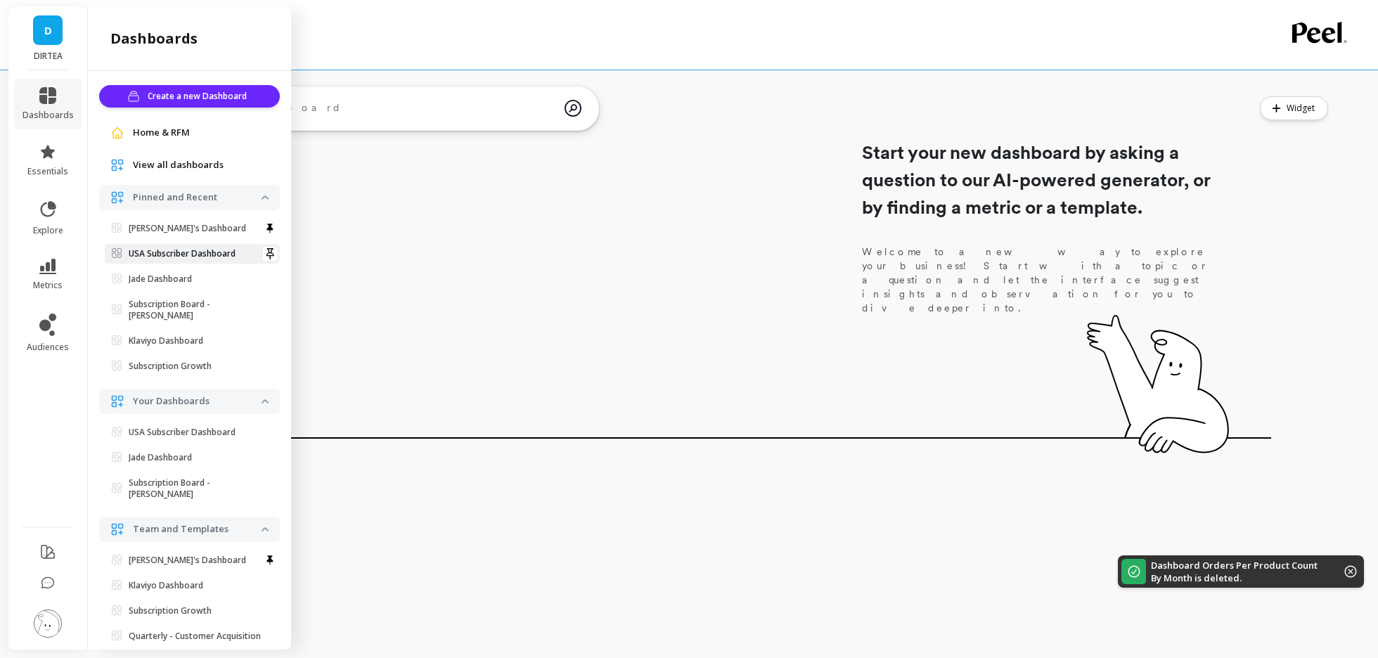
click at [160, 255] on p "USA Subscriber Dashboard" at bounding box center [182, 253] width 107 height 11
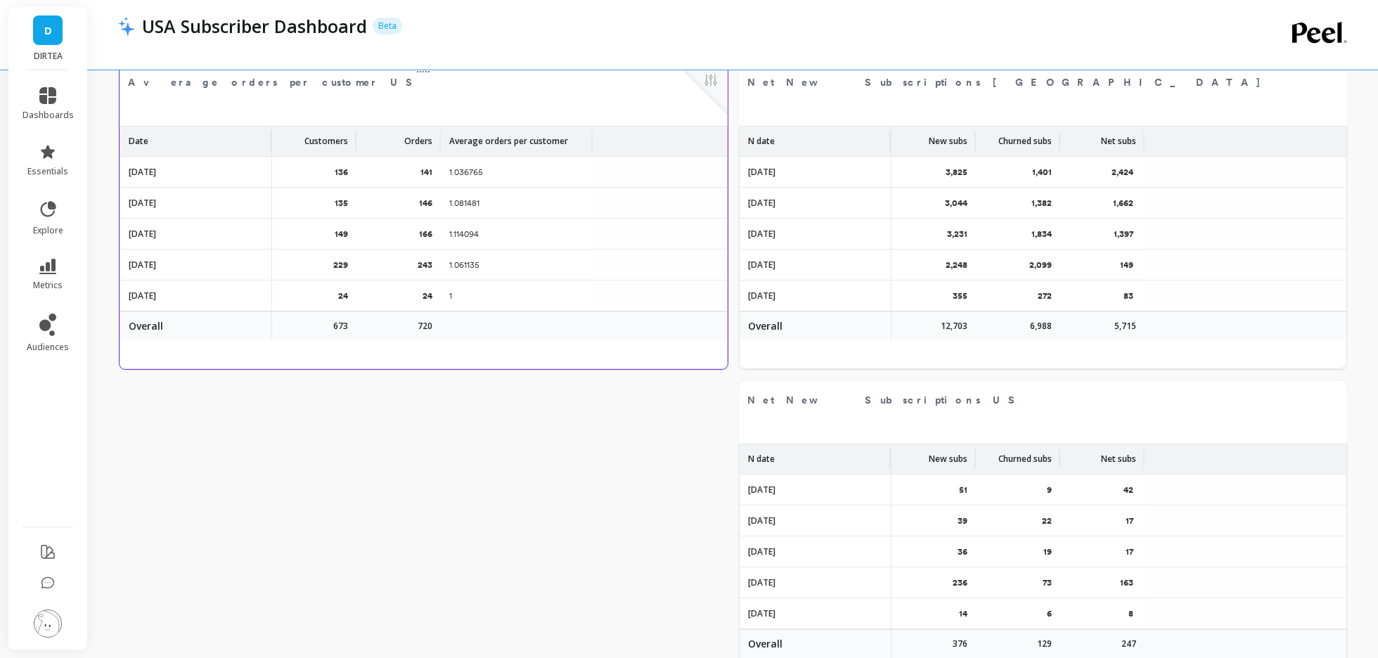
scroll to position [2841, 0]
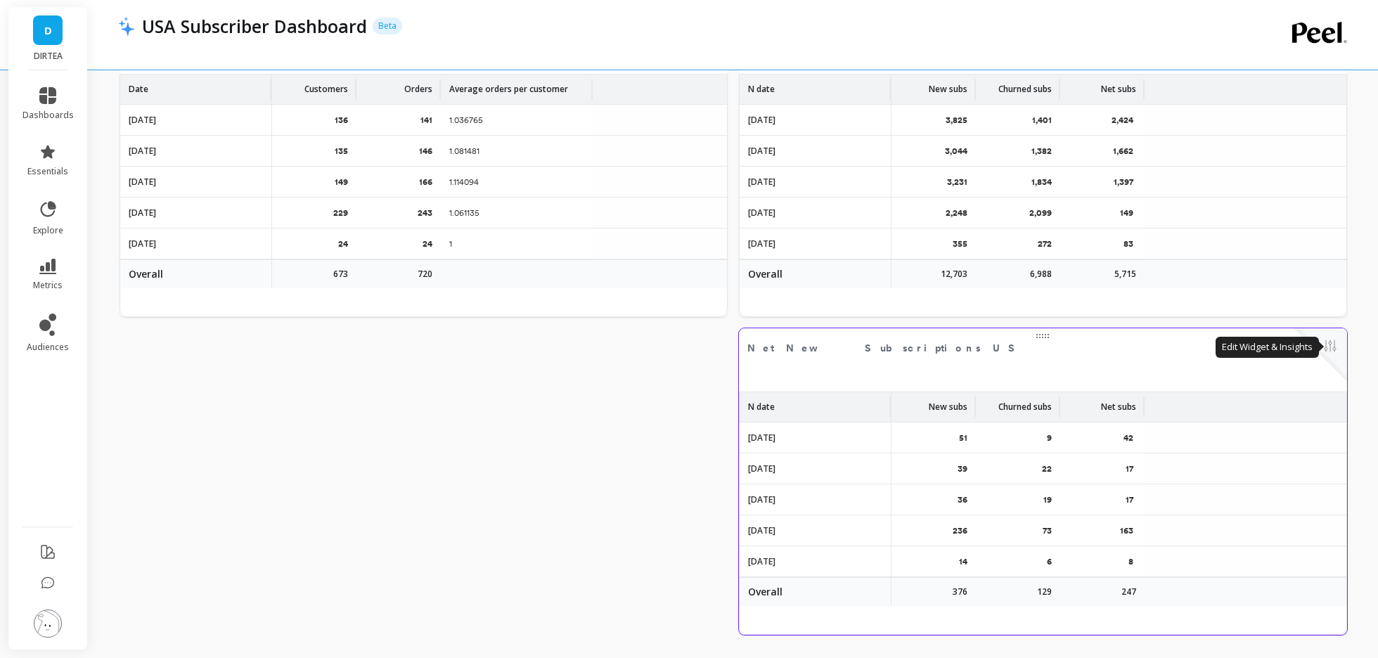
click at [1323, 347] on button at bounding box center [1330, 348] width 17 height 20
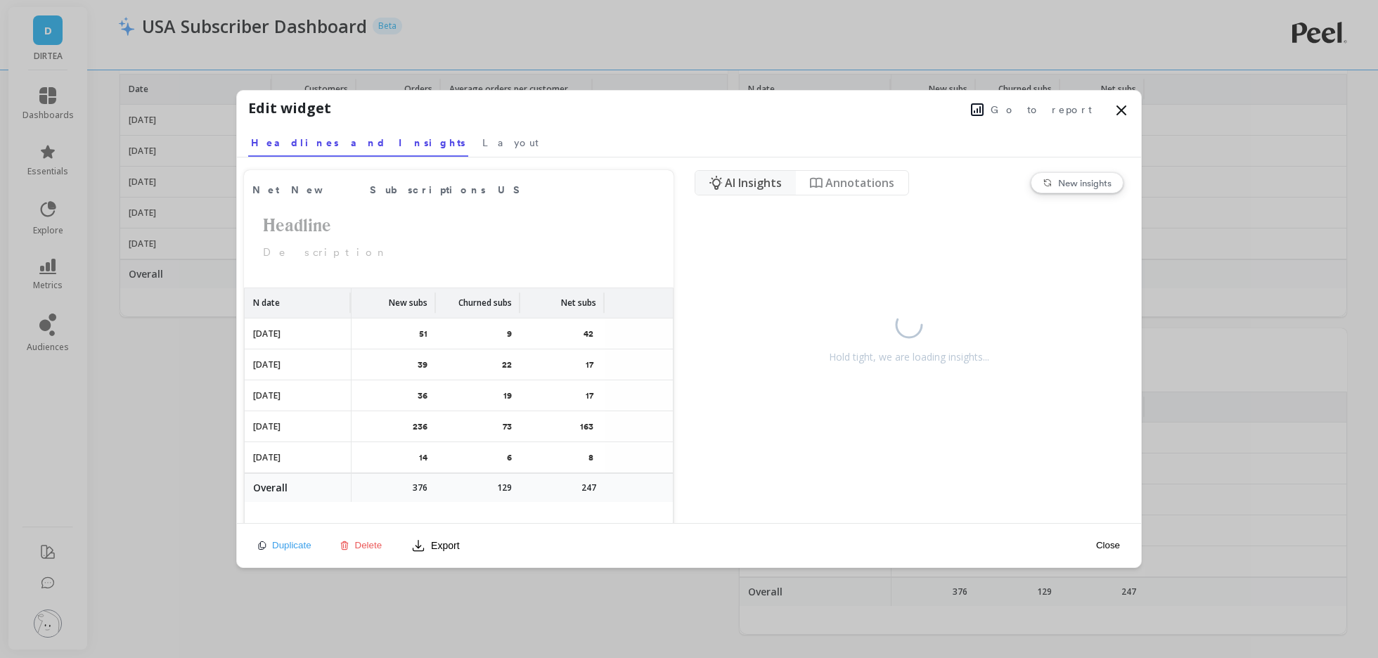
click at [1016, 107] on button "Go to report" at bounding box center [1031, 110] width 129 height 18
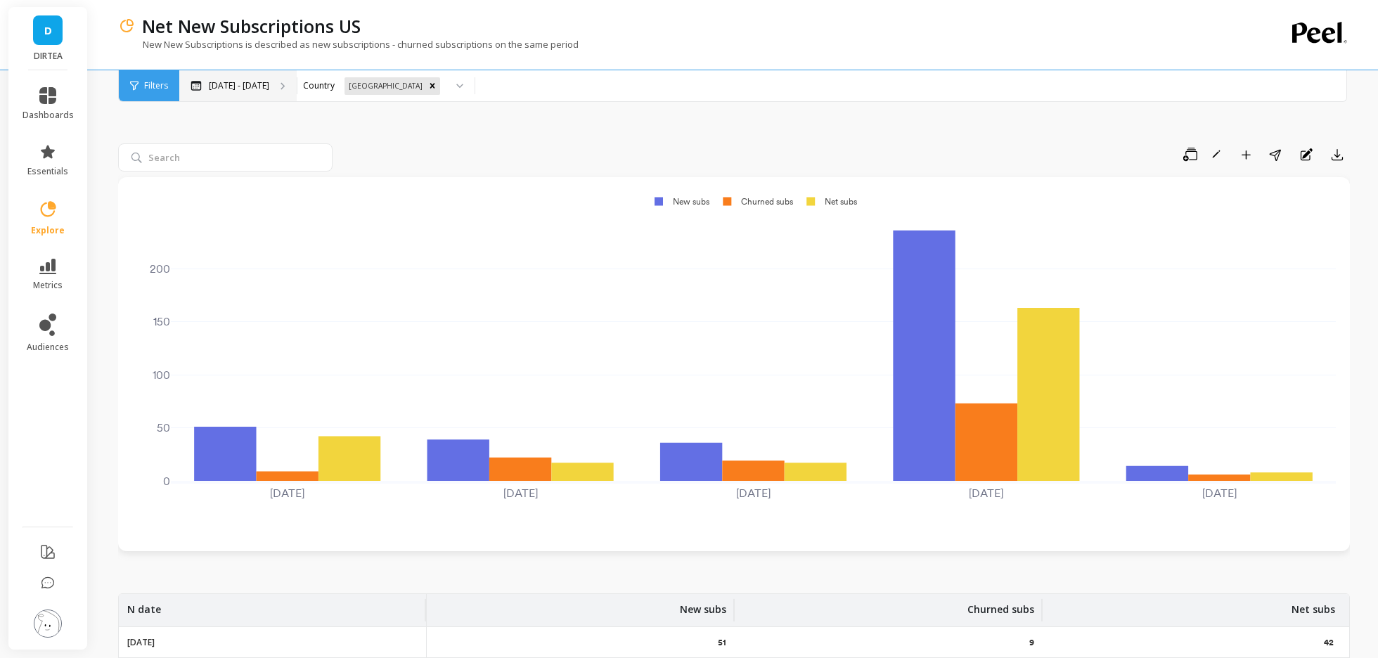
click at [262, 87] on div "[DATE] - [DATE]" at bounding box center [237, 85] width 117 height 31
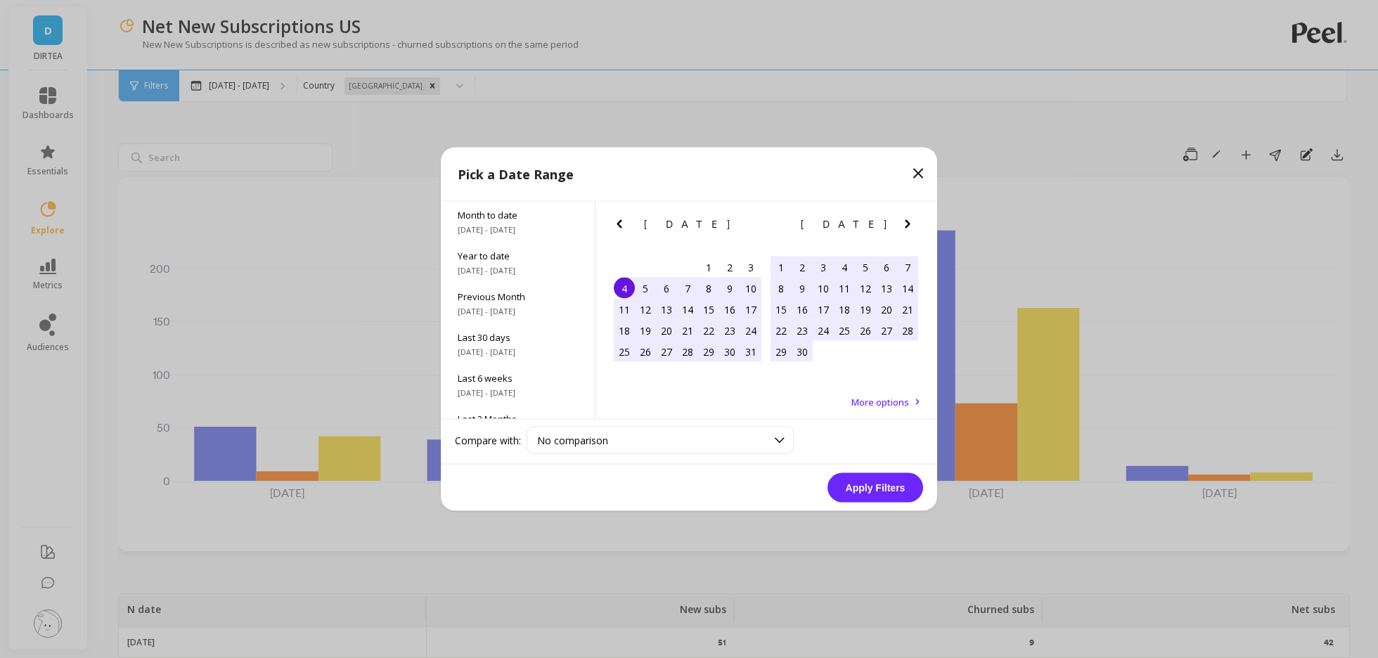
click at [918, 174] on icon at bounding box center [918, 173] width 8 height 8
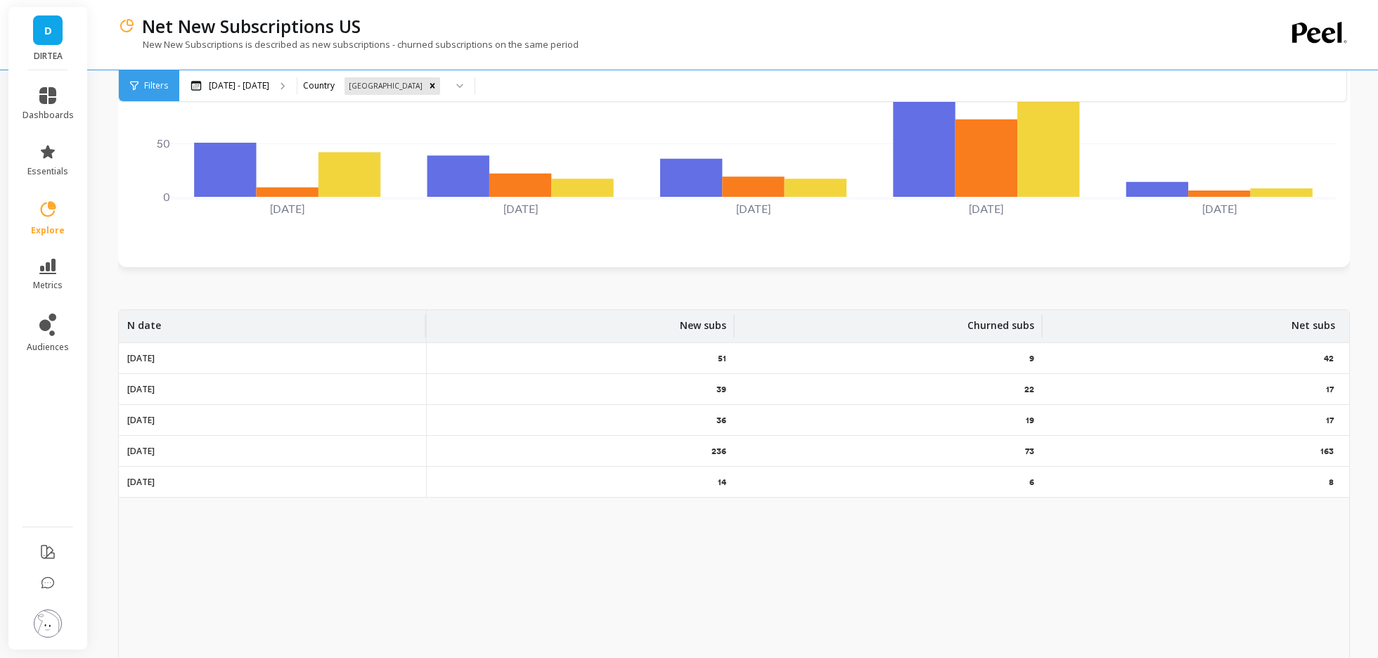
scroll to position [285, 0]
click at [148, 325] on p "N date" at bounding box center [144, 320] width 34 height 23
click at [217, 305] on div "Save Rename Add to Dashboard Share Annotations Export [DATE] [DATE] [DATE] [DAT…" at bounding box center [734, 295] width 1232 height 872
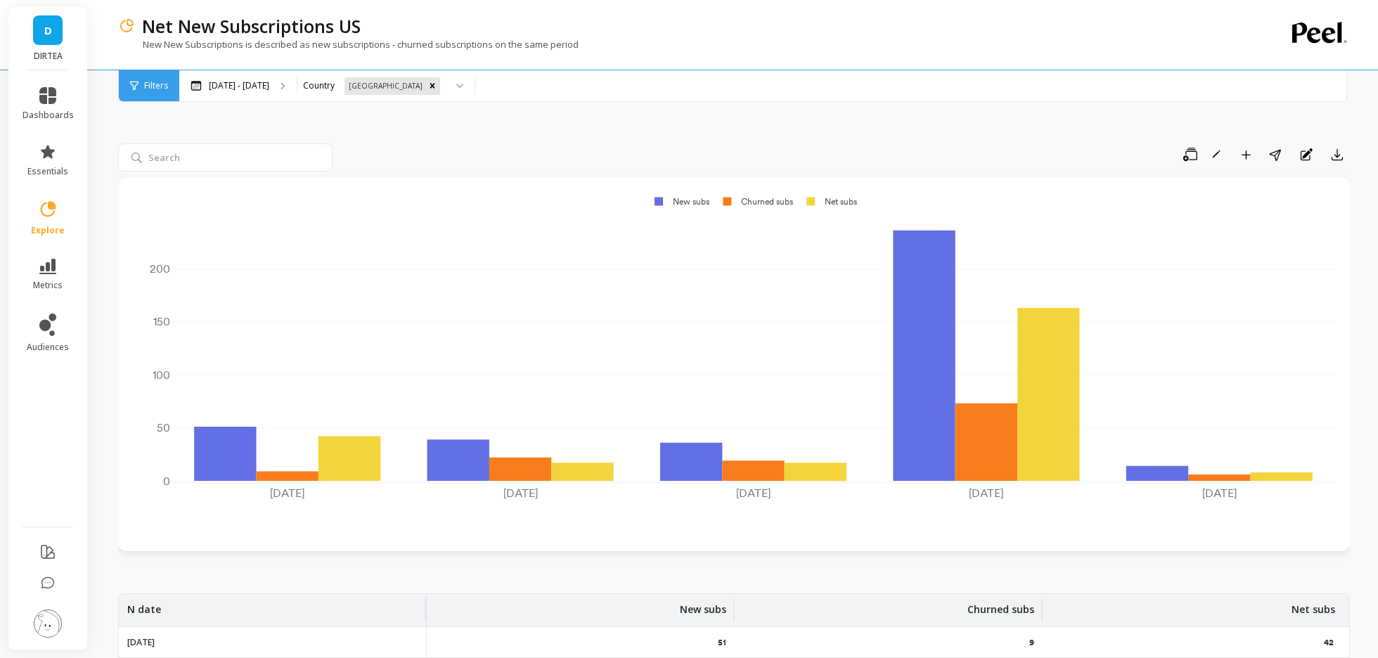
click at [150, 94] on div "Filters" at bounding box center [149, 85] width 60 height 31
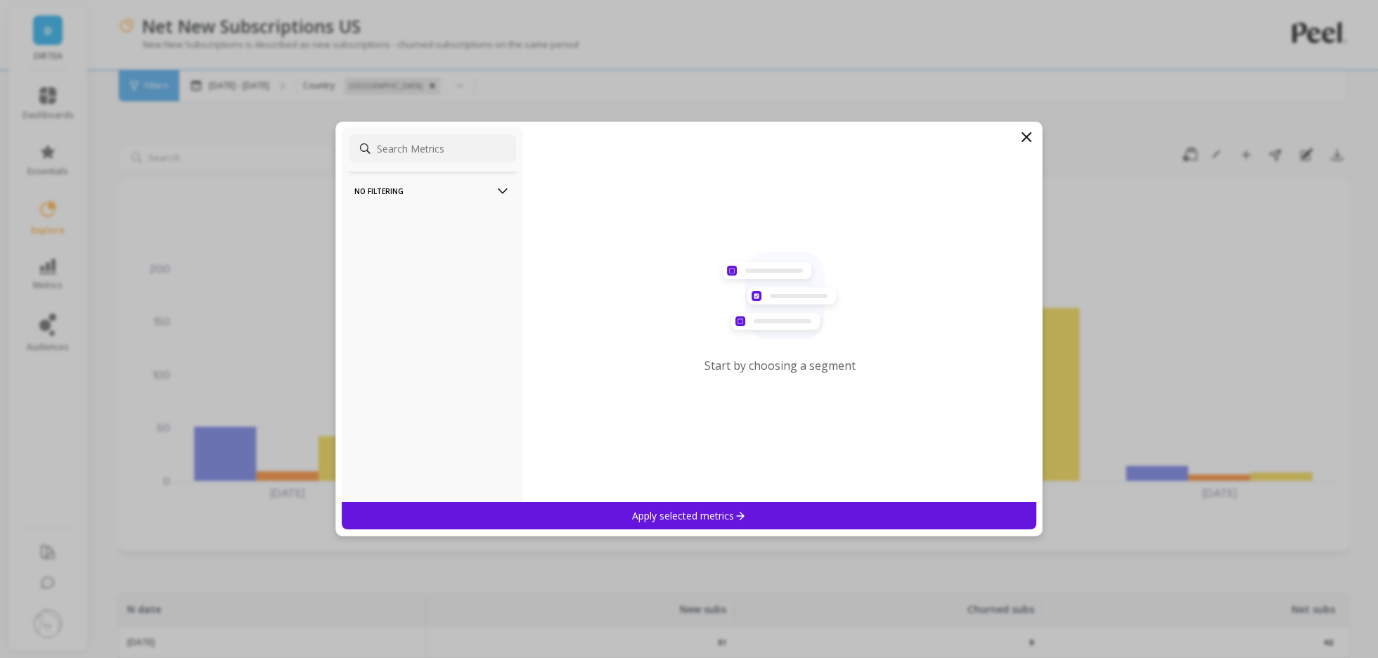
click at [1022, 144] on icon at bounding box center [1026, 137] width 17 height 17
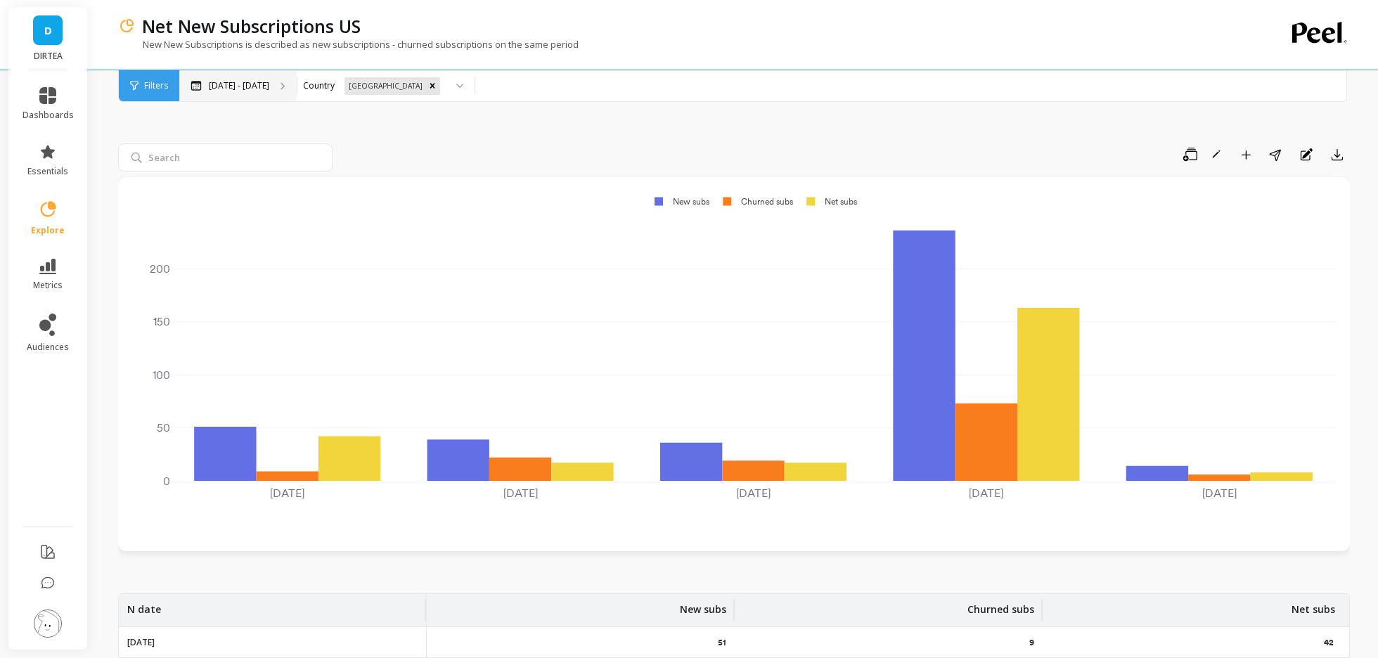
click at [238, 84] on p "[DATE] - [DATE]" at bounding box center [239, 85] width 60 height 11
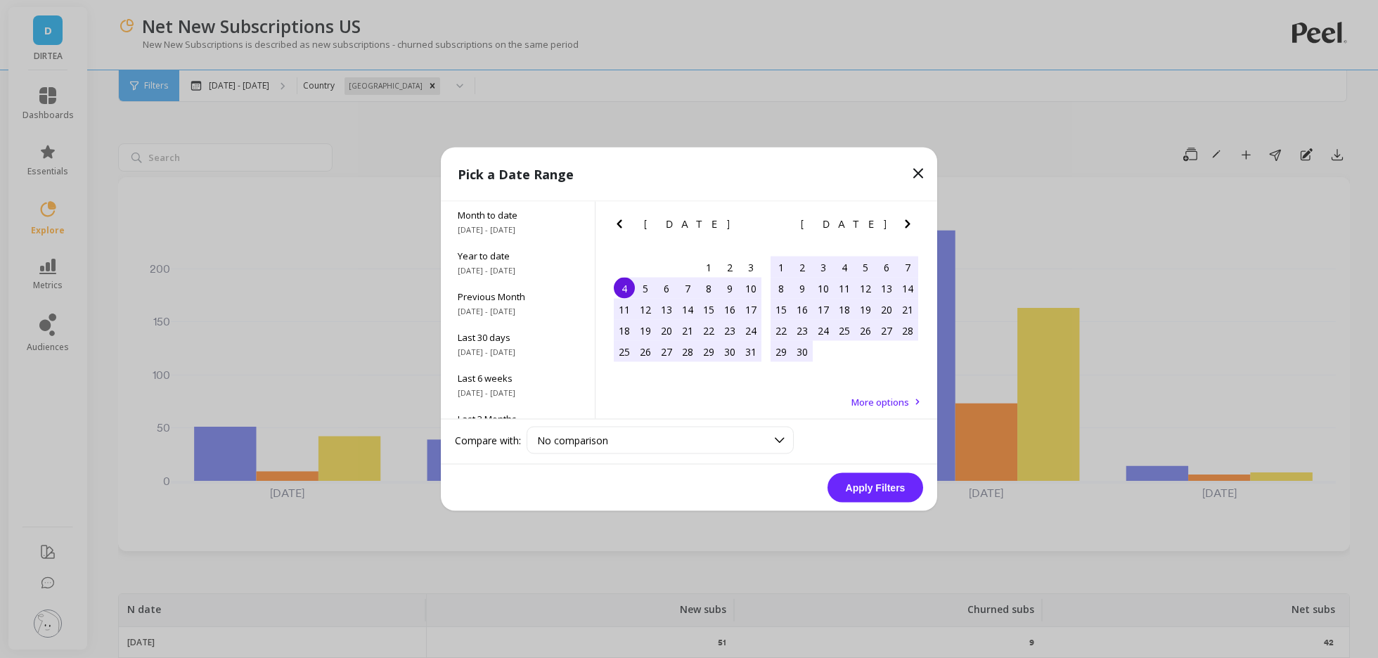
click at [864, 406] on span "More options" at bounding box center [881, 402] width 58 height 13
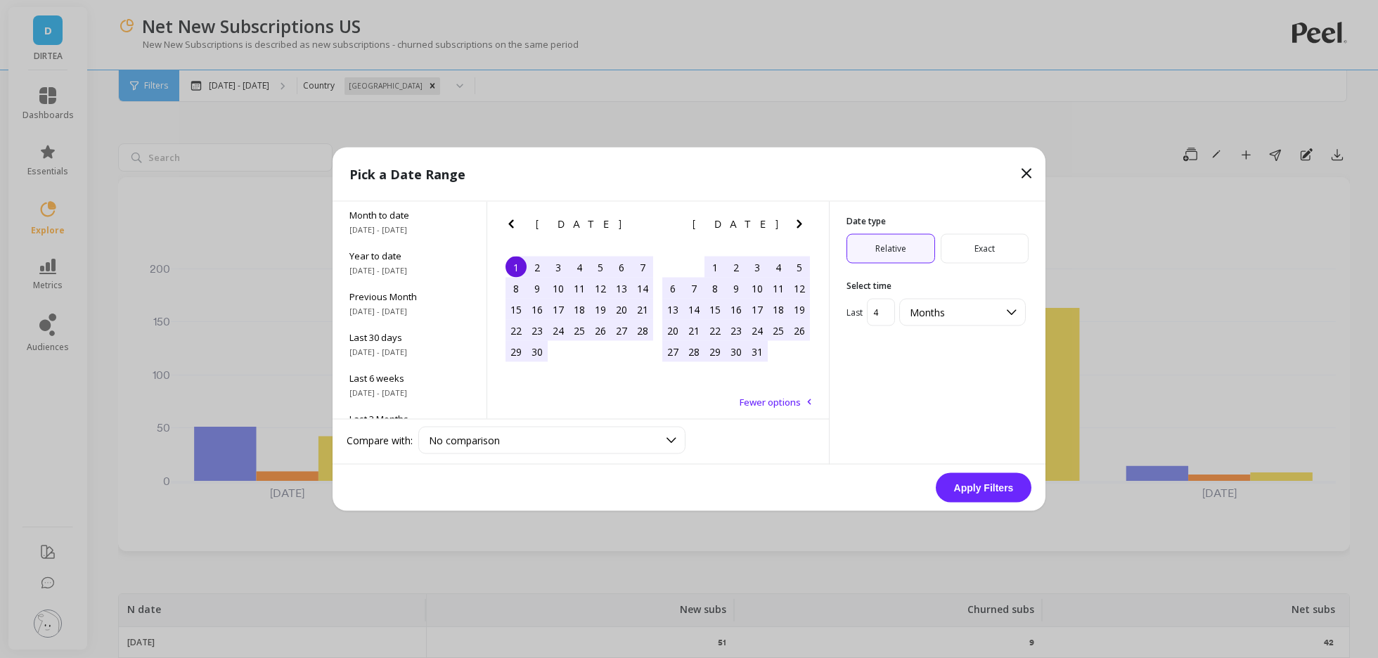
click at [1027, 168] on icon at bounding box center [1026, 173] width 17 height 17
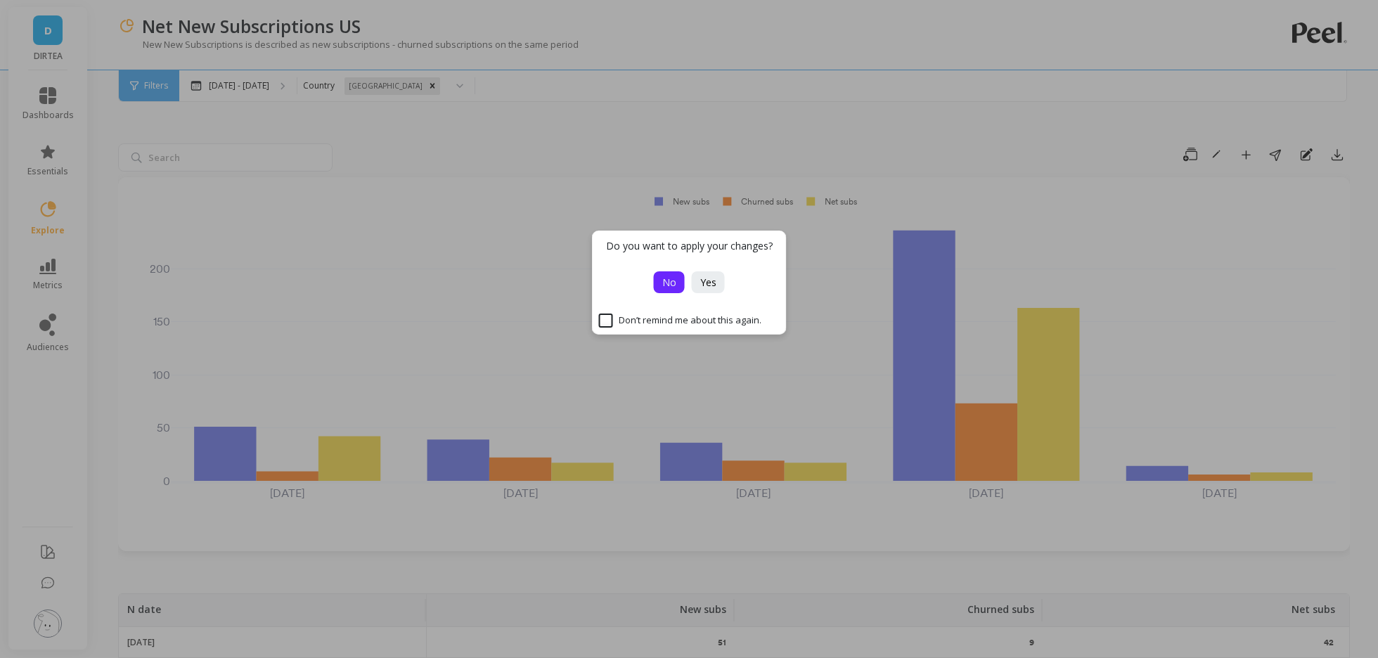
click at [675, 285] on span "No" at bounding box center [669, 282] width 14 height 13
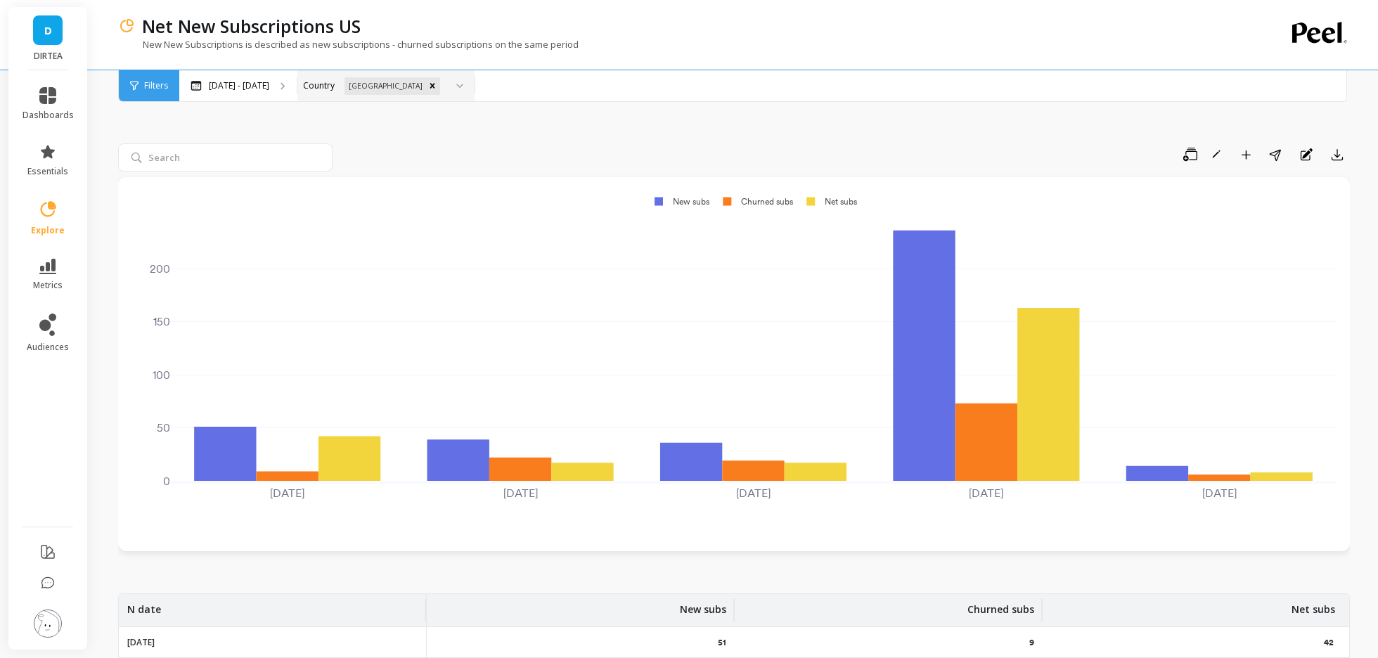
click at [426, 84] on div "[GEOGRAPHIC_DATA]" at bounding box center [385, 85] width 177 height 31
click at [309, 89] on div "[GEOGRAPHIC_DATA]" at bounding box center [378, 86] width 138 height 20
click at [426, 86] on div "[GEOGRAPHIC_DATA]" at bounding box center [385, 85] width 177 height 31
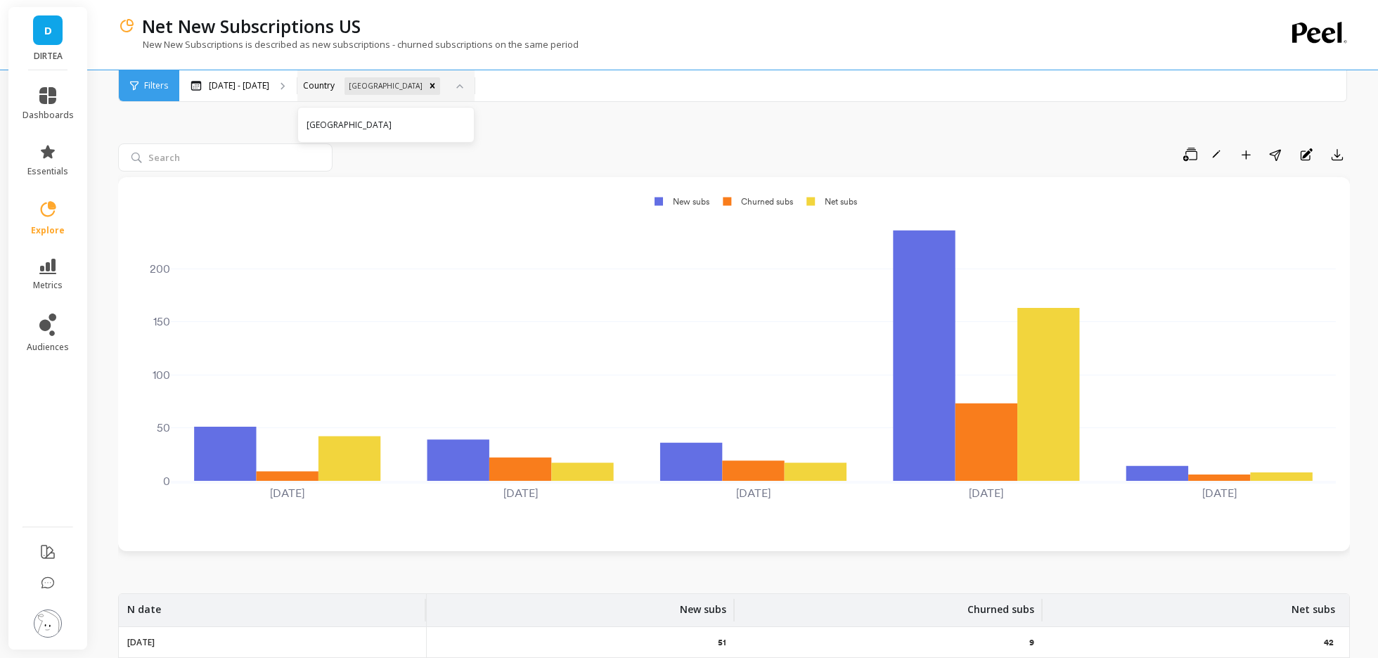
click at [426, 86] on div "[GEOGRAPHIC_DATA]" at bounding box center [385, 85] width 177 height 31
click at [44, 584] on icon at bounding box center [48, 584] width 14 height 14
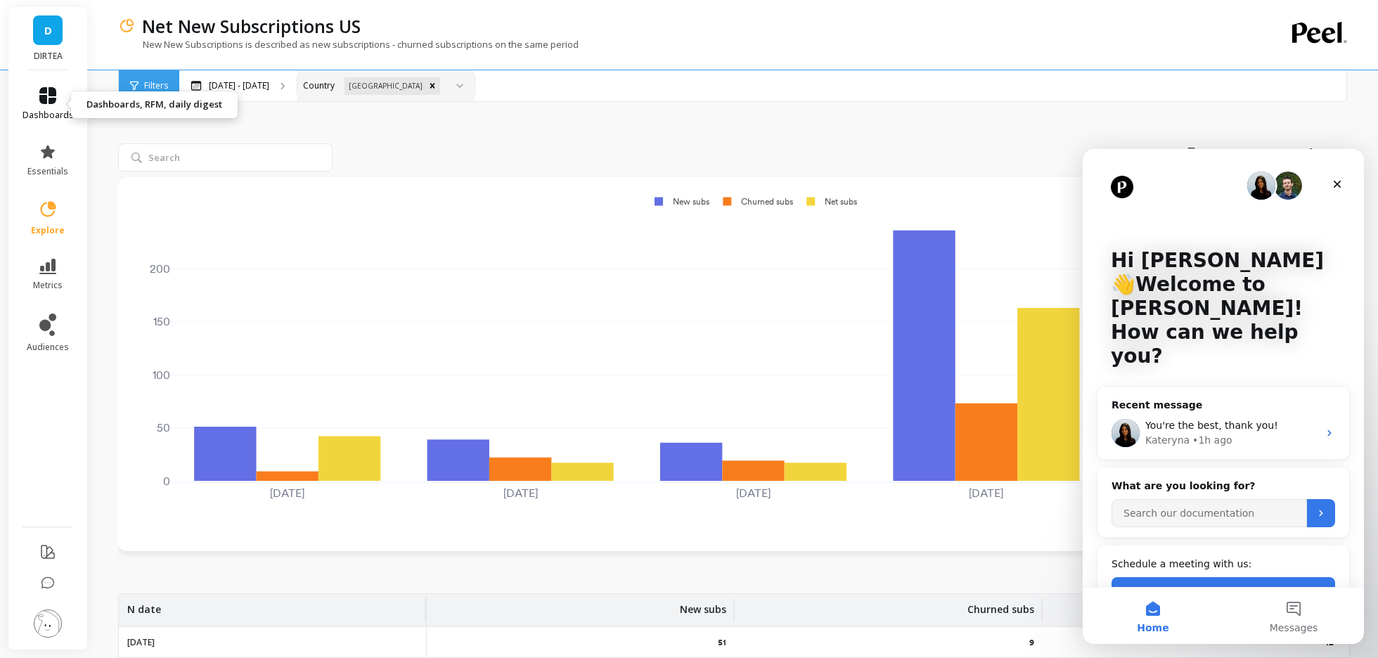
click at [42, 110] on span "dashboards" at bounding box center [48, 115] width 51 height 11
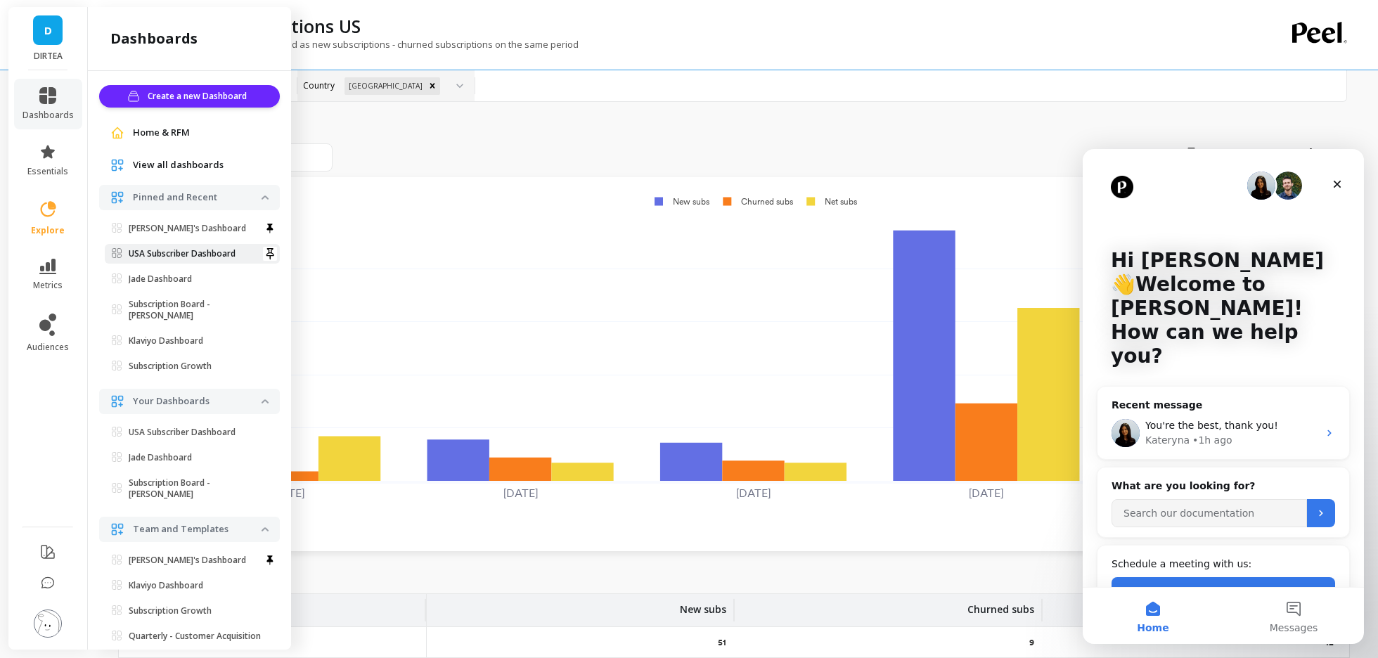
click at [183, 250] on p "USA Subscriber Dashboard" at bounding box center [182, 253] width 107 height 11
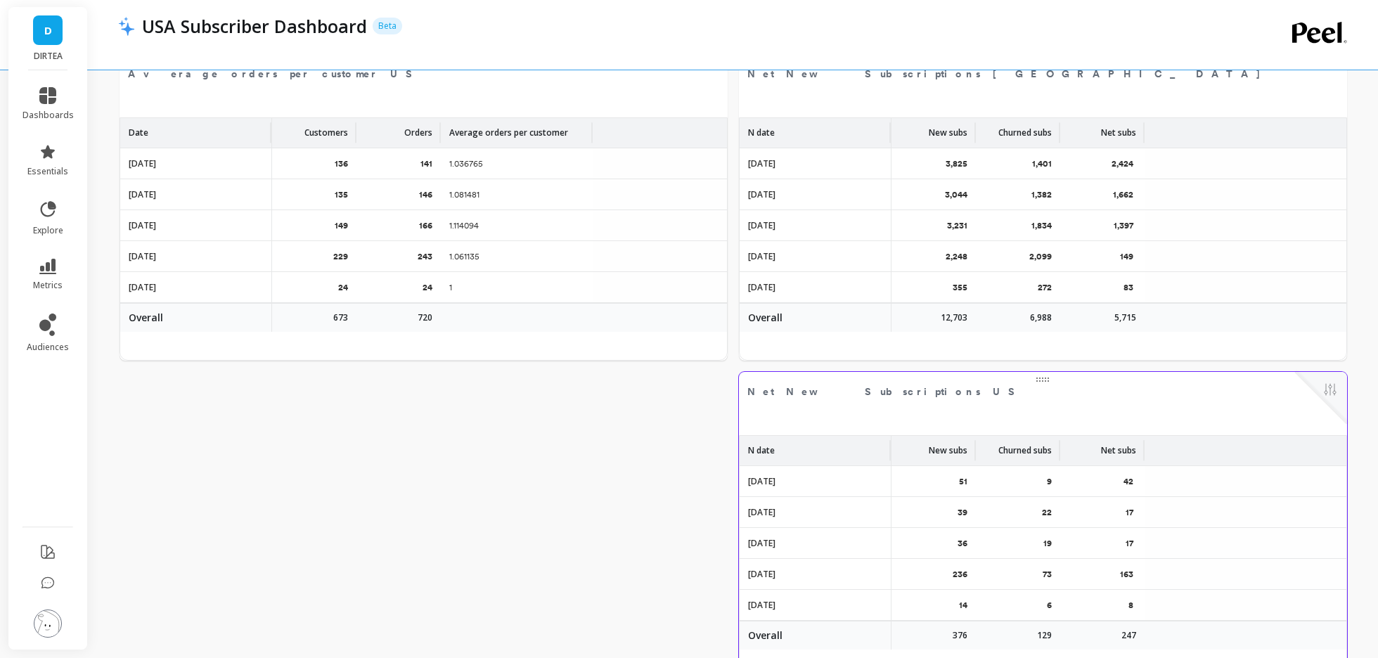
scroll to position [2841, 0]
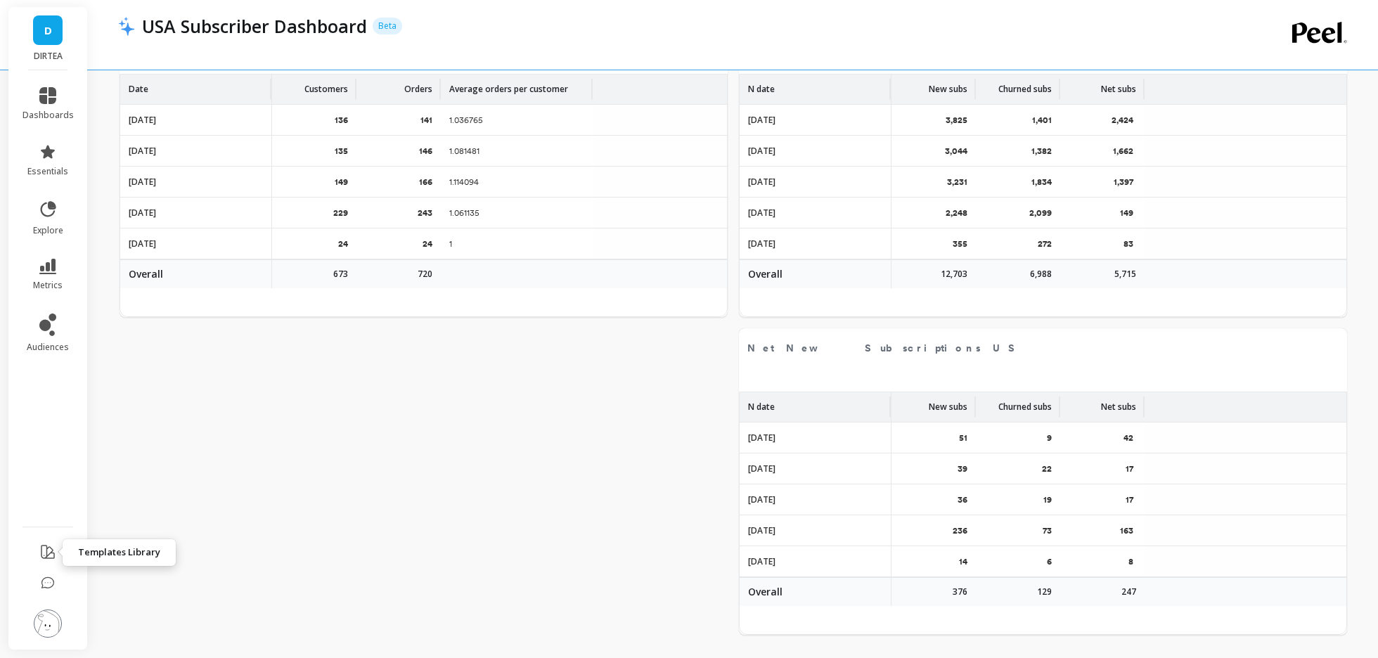
click at [36, 579] on li at bounding box center [47, 585] width 79 height 30
click at [46, 579] on icon at bounding box center [48, 584] width 14 height 14
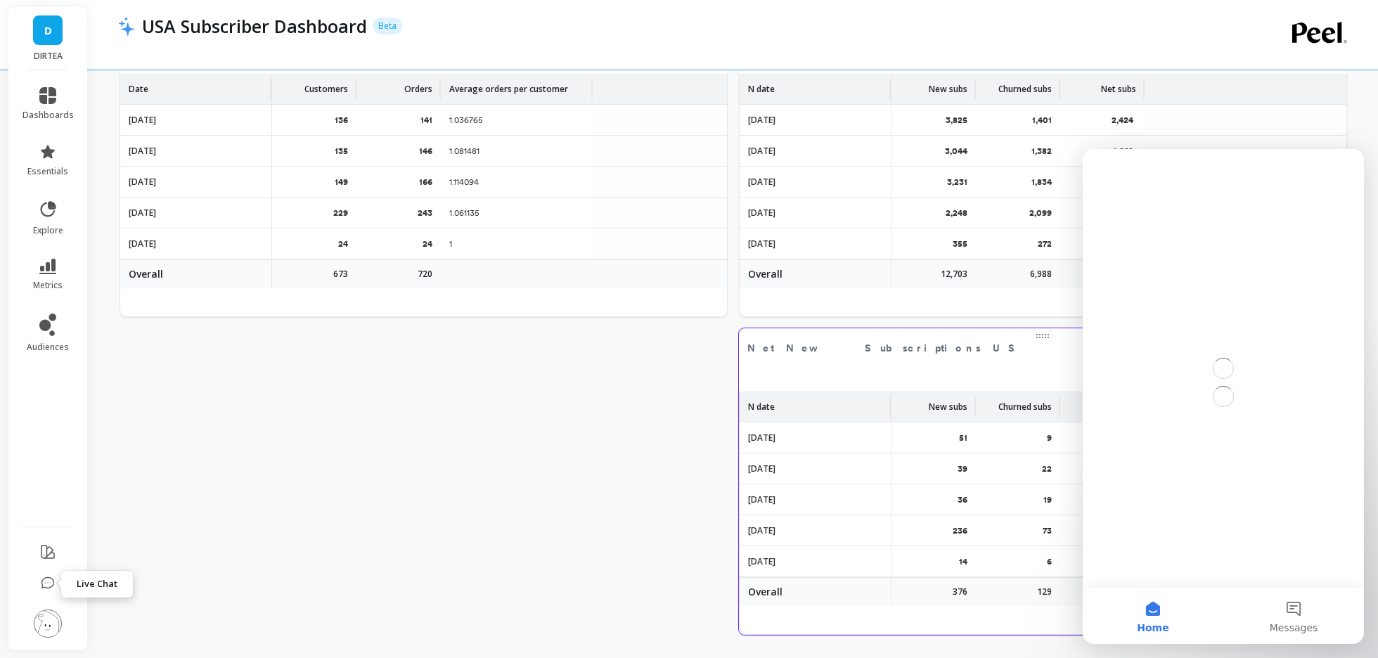
scroll to position [0, 0]
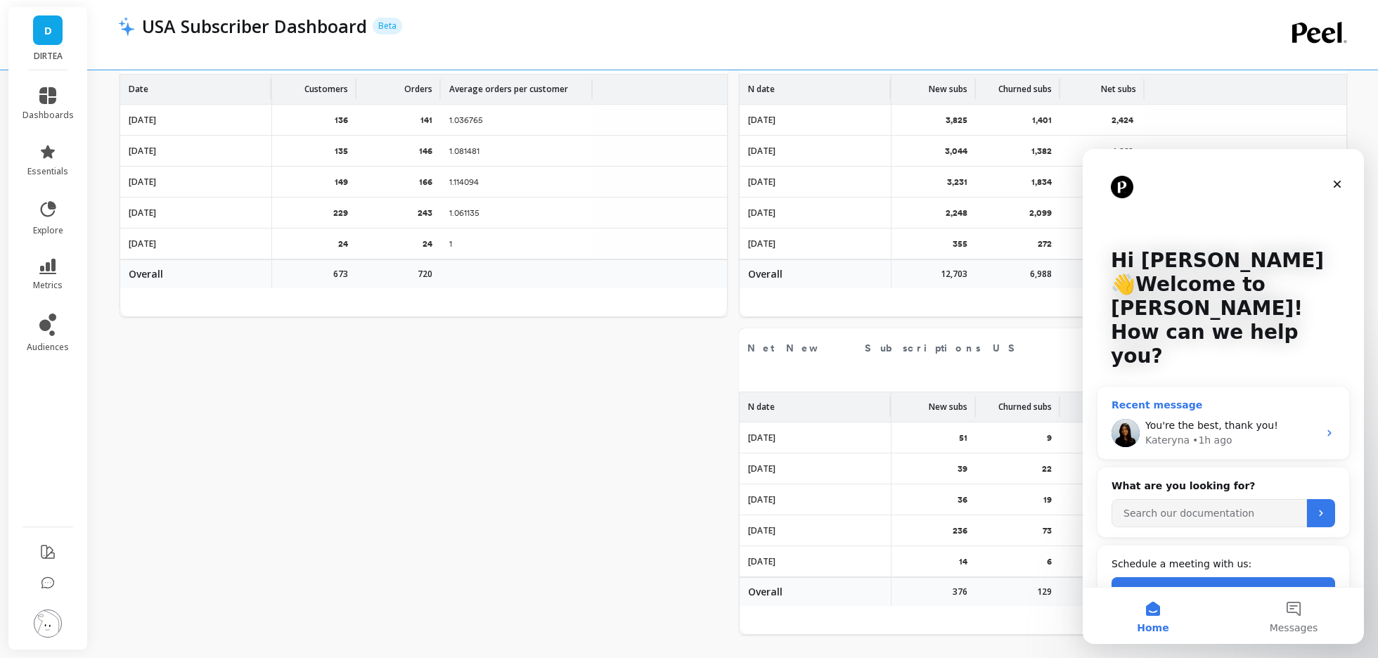
click at [1166, 418] on div "You're the best, thank you!" at bounding box center [1232, 425] width 173 height 15
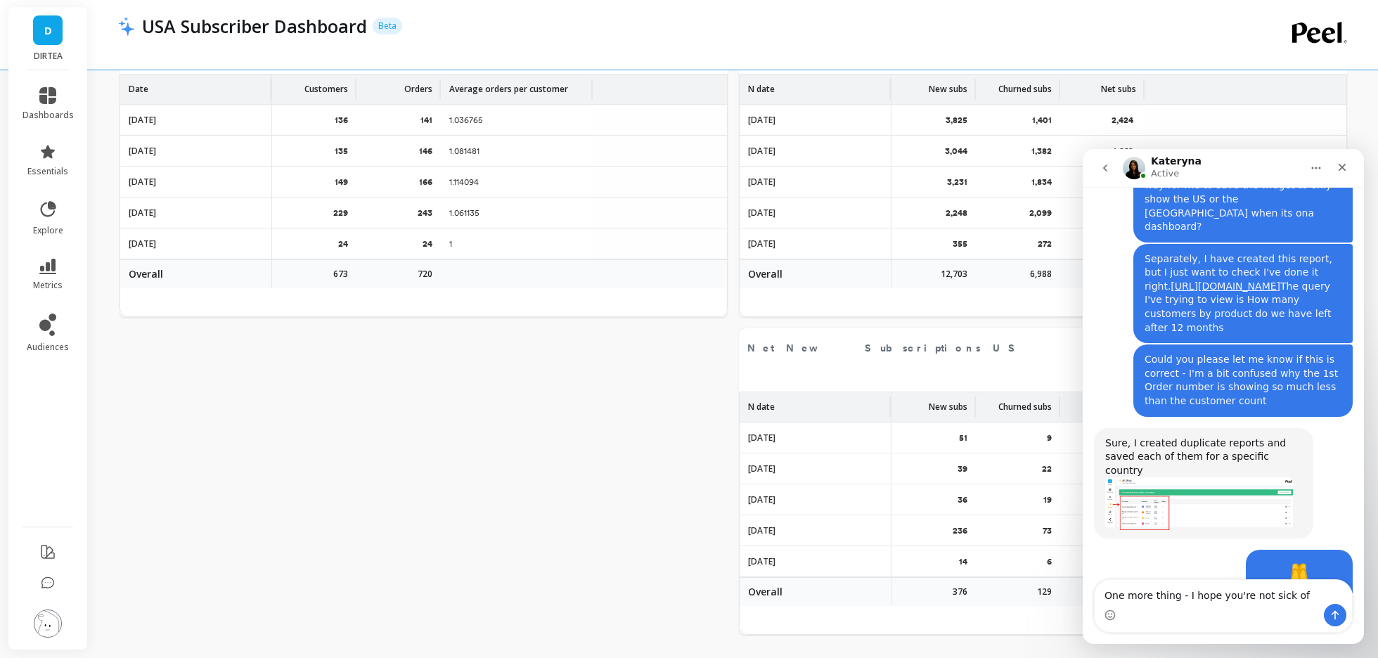
scroll to position [4766, 0]
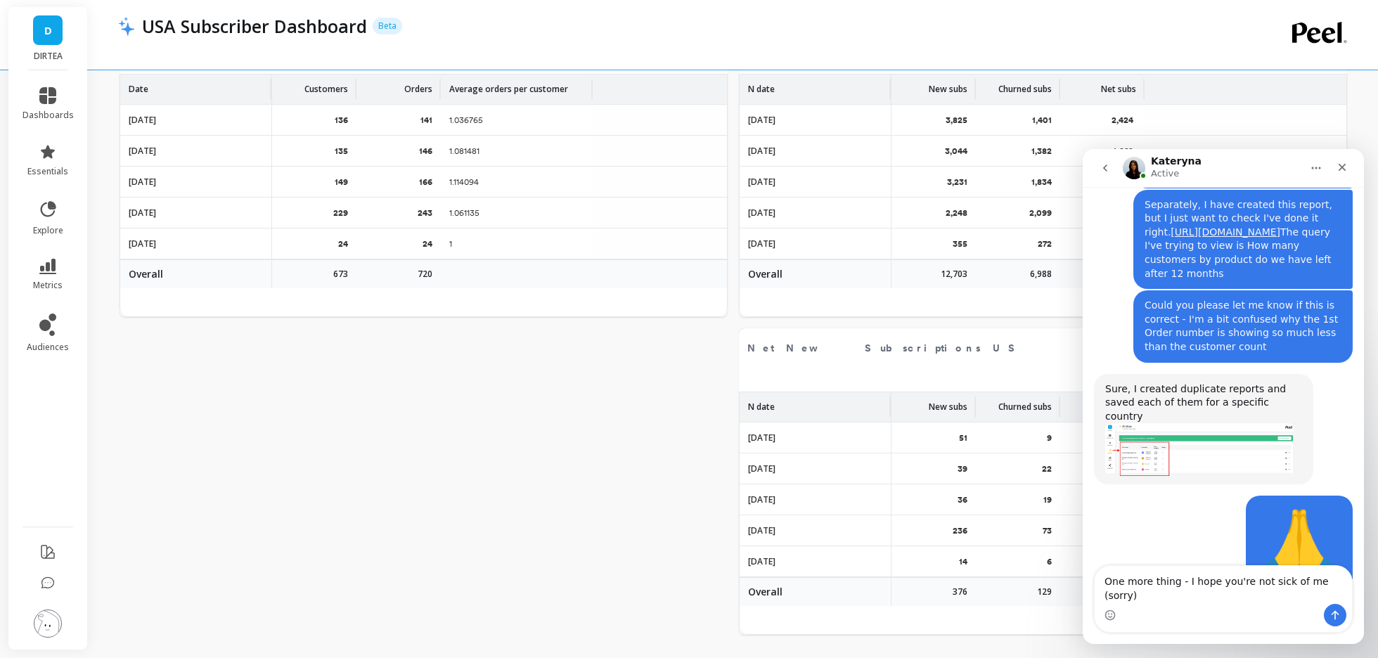
drag, startPoint x: 1184, startPoint y: 599, endPoint x: 1354, endPoint y: 599, distance: 170.2
click at [1354, 599] on div "One more thing - I hope you're not sick of me (sorry) One more thing - I hope y…" at bounding box center [1223, 599] width 281 height 68
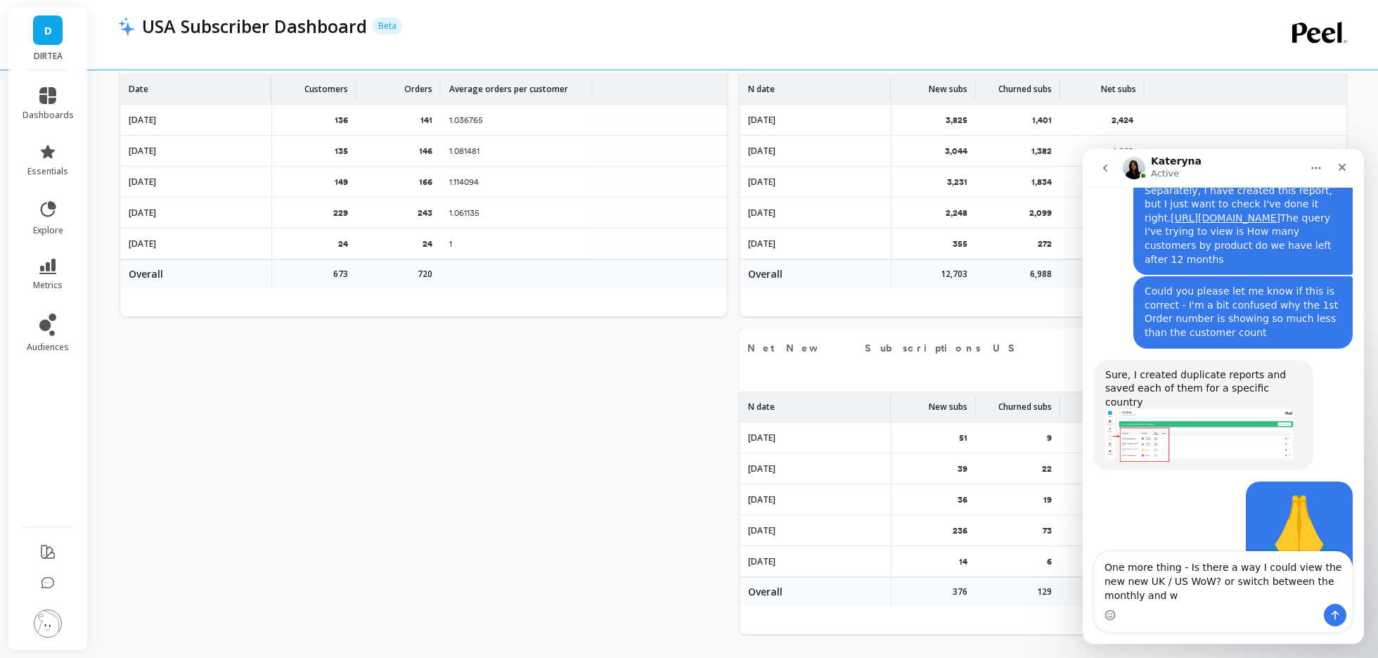
scroll to position [4794, 0]
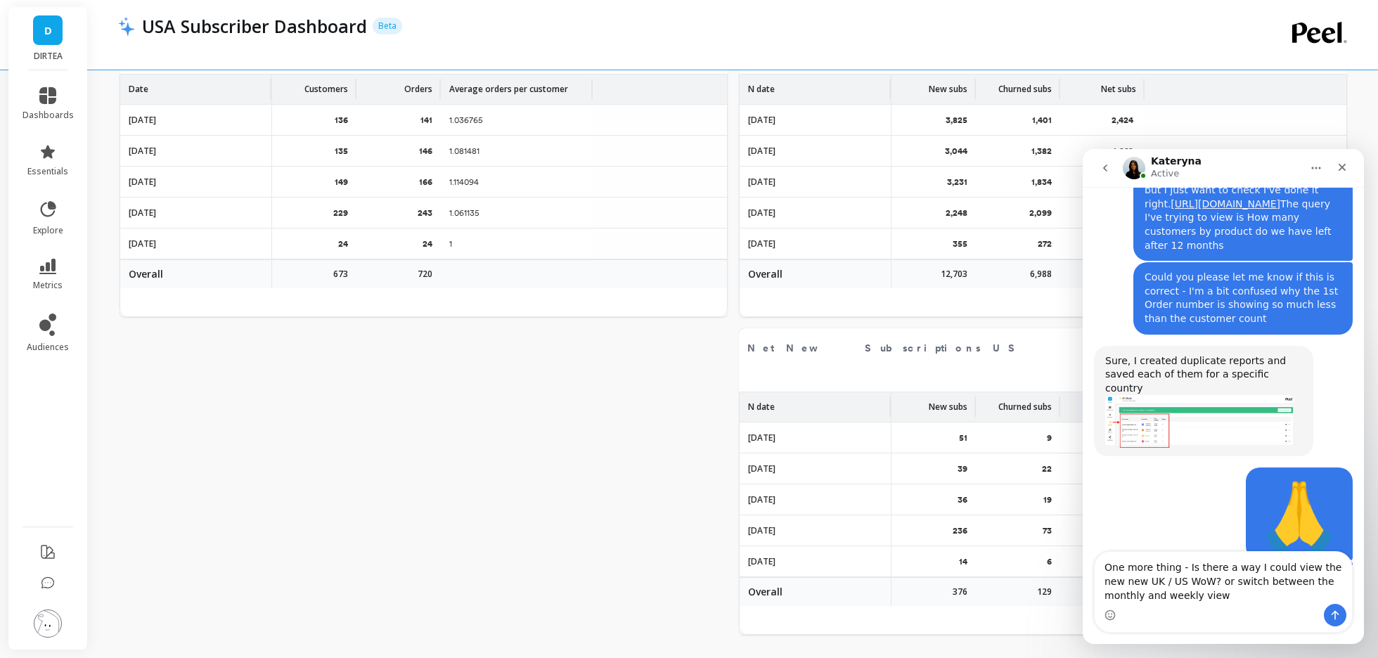
type textarea "One more thing - Is there a way I could view the new new UK / US WoW? or switch…"
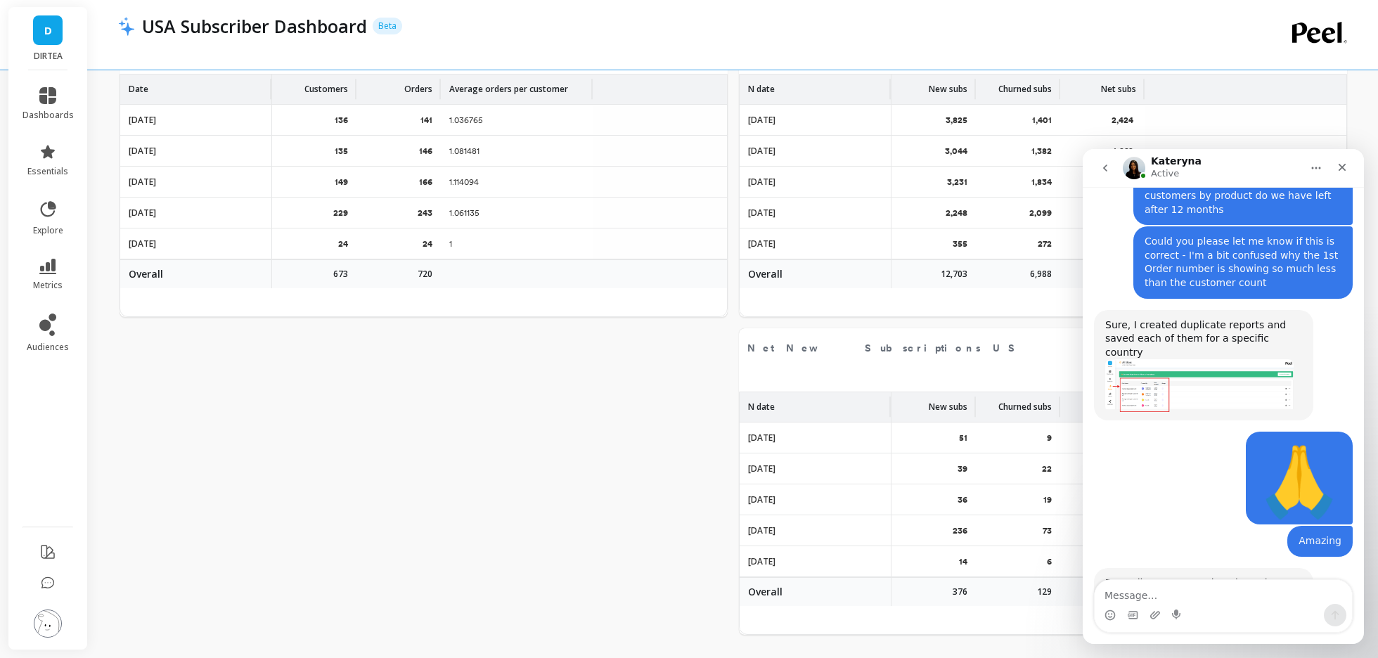
scroll to position [4835, 0]
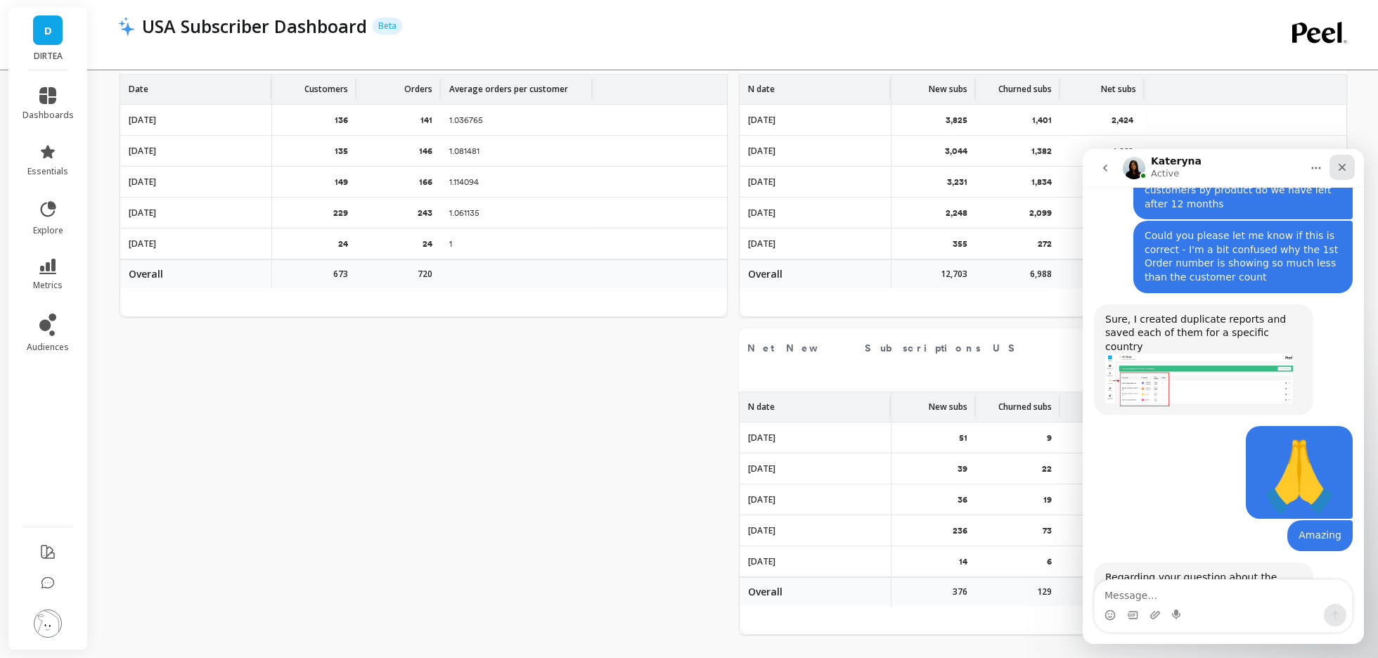
click at [1336, 162] on div "Close" at bounding box center [1342, 167] width 25 height 25
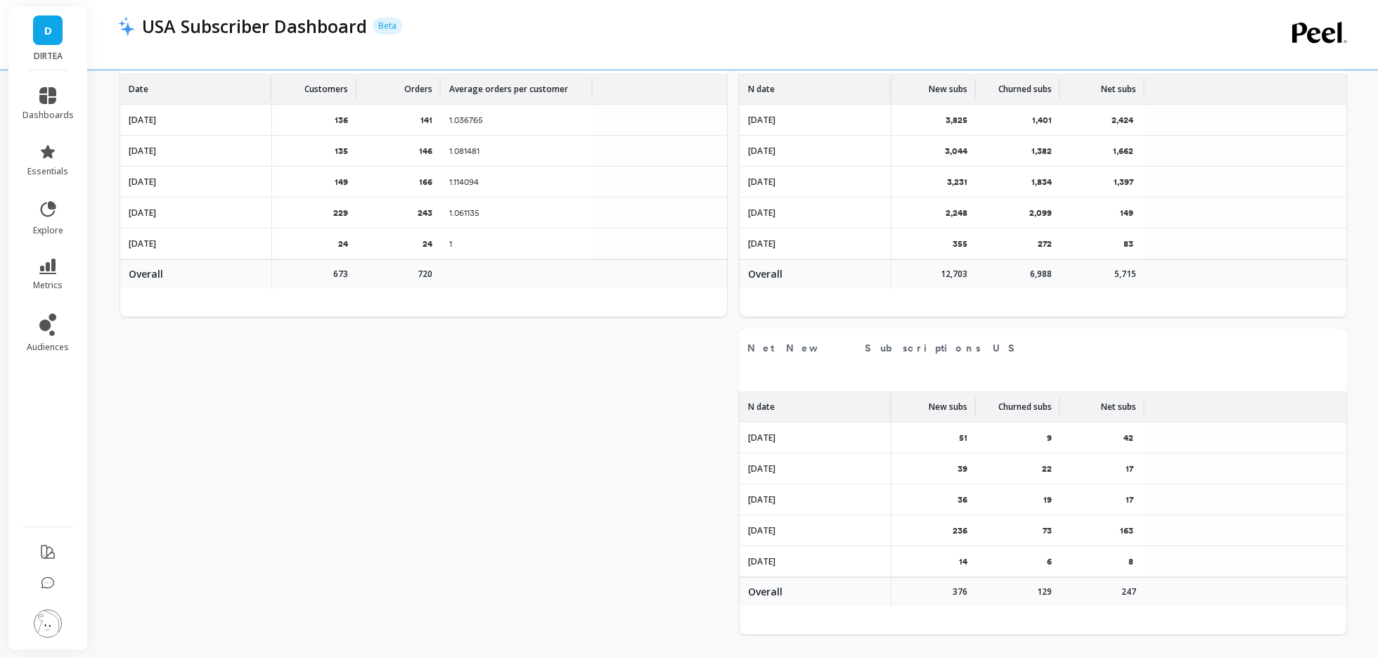
scroll to position [4781, 0]
